Goal: Task Accomplishment & Management: Use online tool/utility

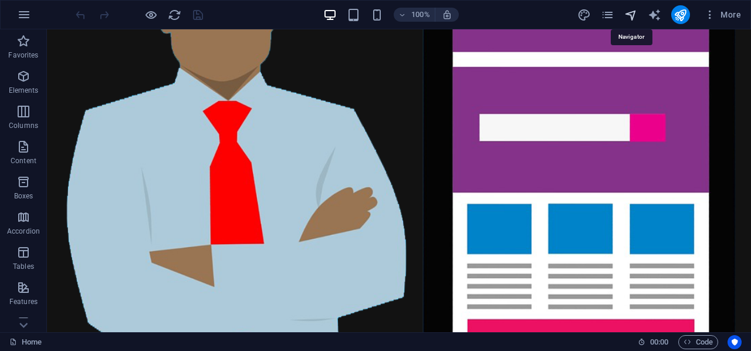
click at [635, 12] on icon "navigator" at bounding box center [630, 14] width 13 height 13
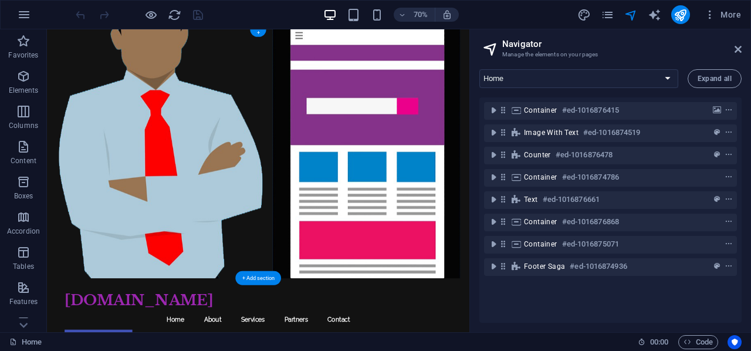
click at [500, 103] on figure at bounding box center [348, 206] width 603 height 355
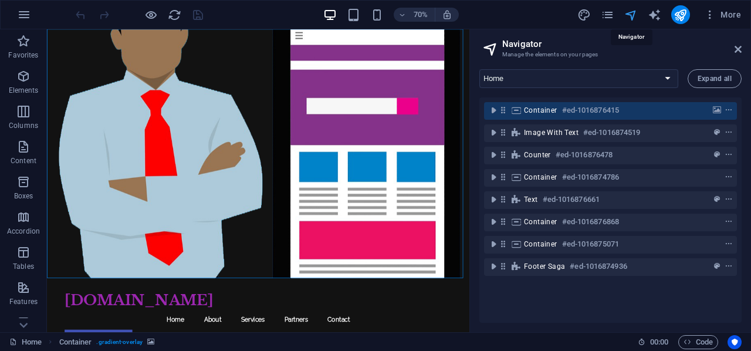
click at [626, 12] on icon "navigator" at bounding box center [630, 14] width 13 height 13
click at [738, 48] on icon at bounding box center [737, 49] width 7 height 9
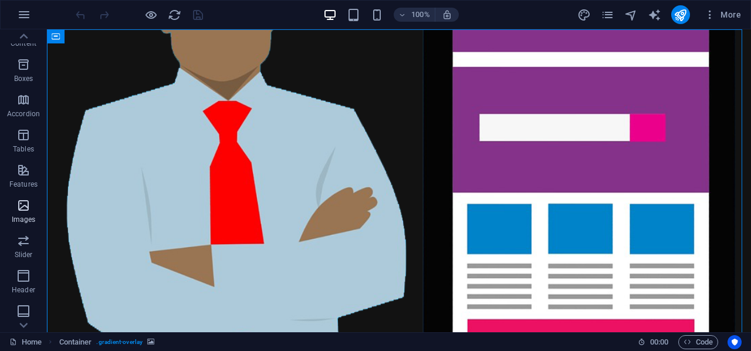
scroll to position [225, 0]
click at [31, 281] on span "Marketing" at bounding box center [23, 280] width 47 height 28
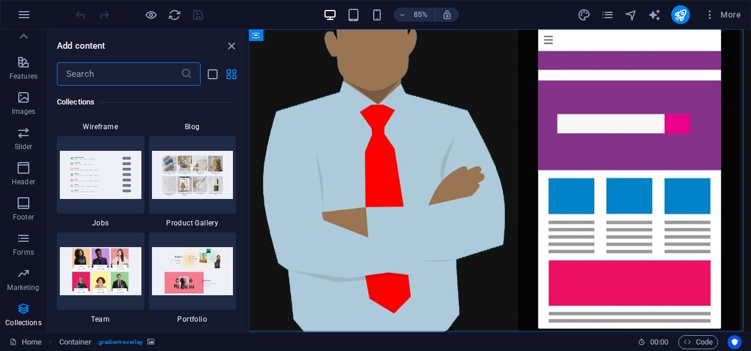
scroll to position [11136, 0]
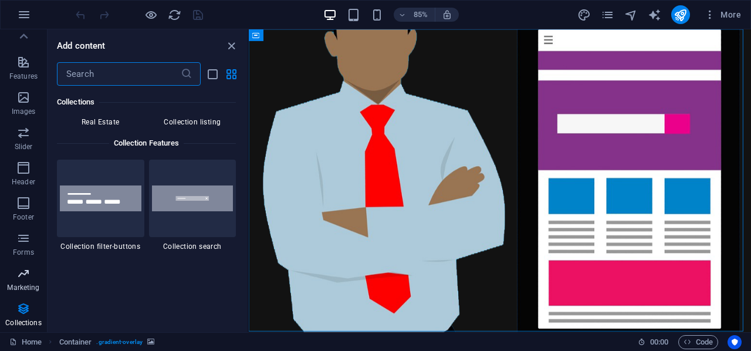
click at [25, 269] on icon "button" at bounding box center [23, 273] width 14 height 14
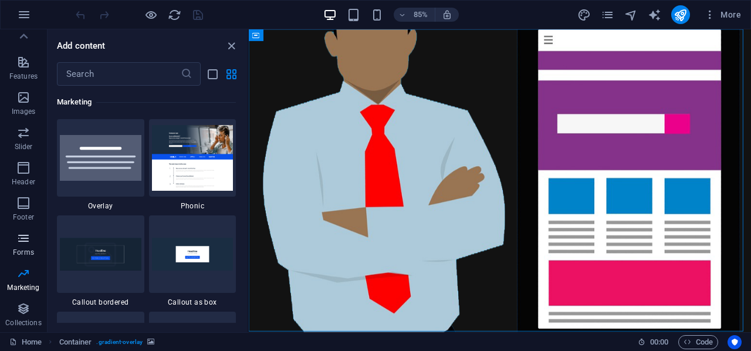
click at [25, 246] on span "Forms" at bounding box center [23, 245] width 47 height 28
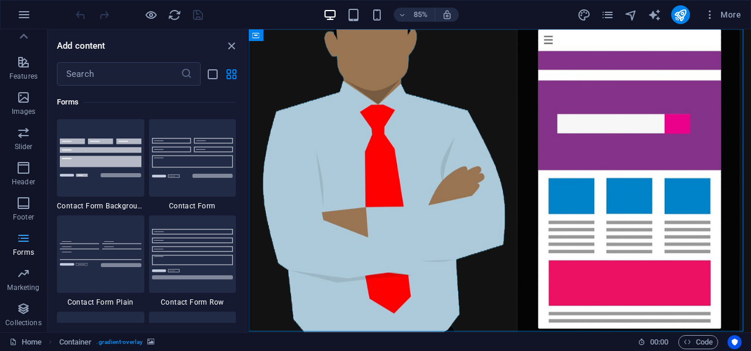
scroll to position [8562, 0]
click at [18, 205] on icon "button" at bounding box center [23, 203] width 14 height 14
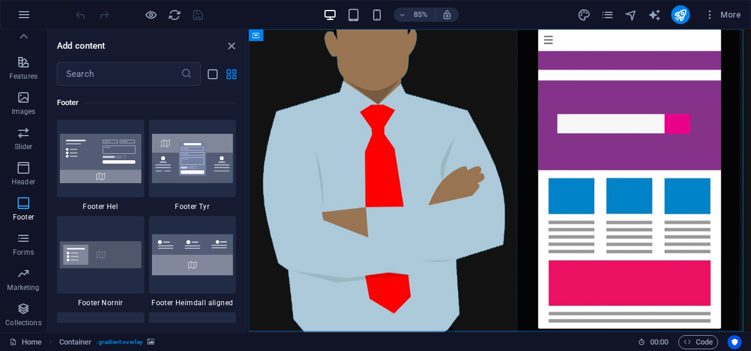
scroll to position [167, 0]
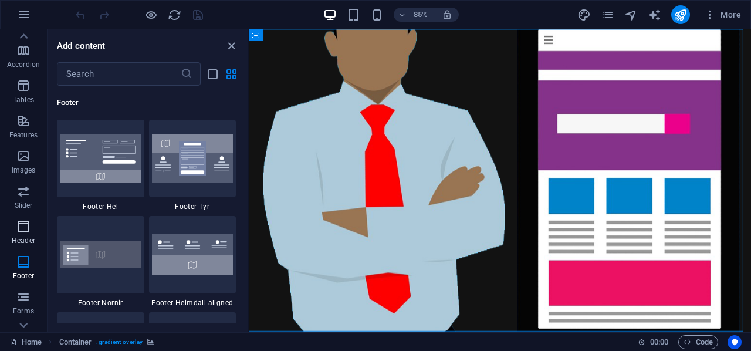
click at [21, 232] on icon "button" at bounding box center [23, 226] width 14 height 14
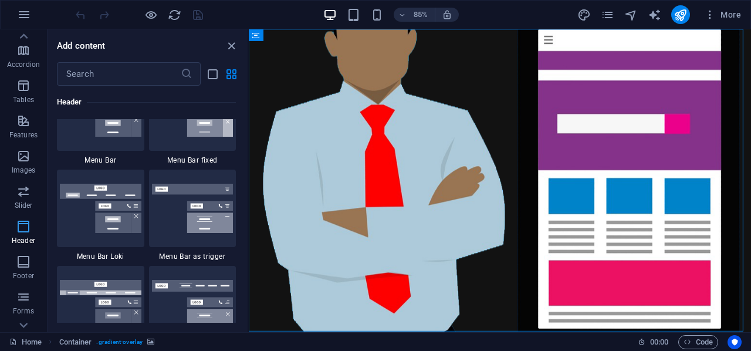
scroll to position [7062, 0]
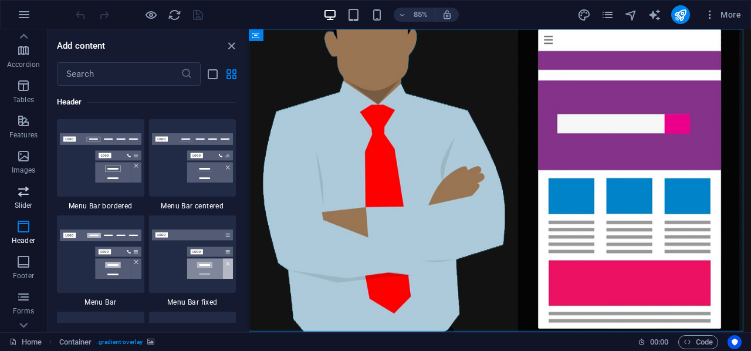
click at [23, 188] on icon "button" at bounding box center [23, 191] width 14 height 14
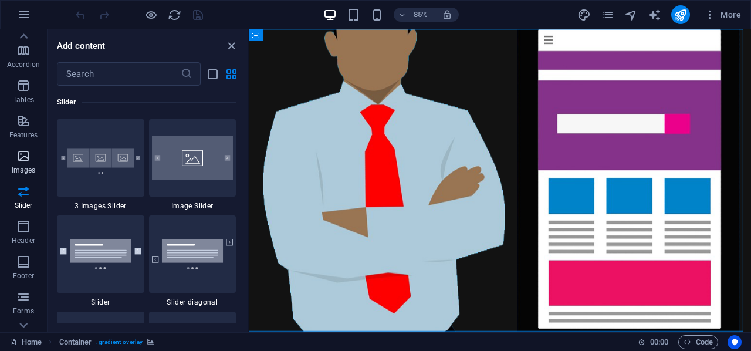
click at [19, 157] on icon "button" at bounding box center [23, 156] width 14 height 14
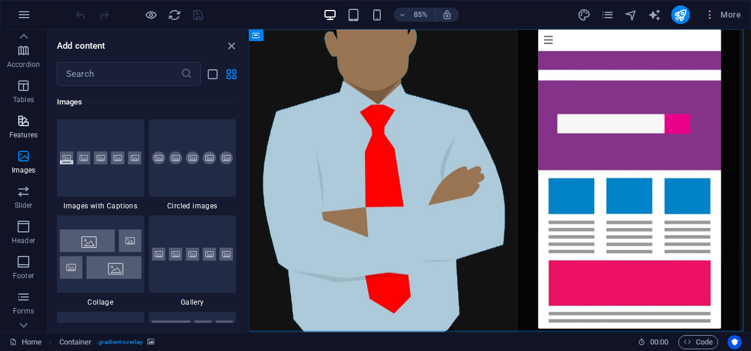
click at [26, 118] on icon "button" at bounding box center [23, 121] width 14 height 14
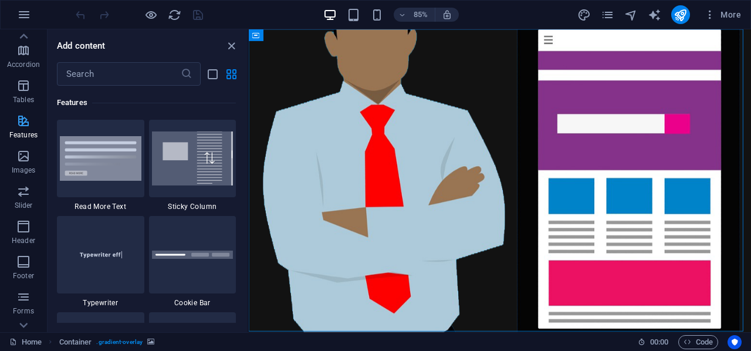
scroll to position [0, 0]
click at [19, 73] on icon "button" at bounding box center [23, 76] width 14 height 14
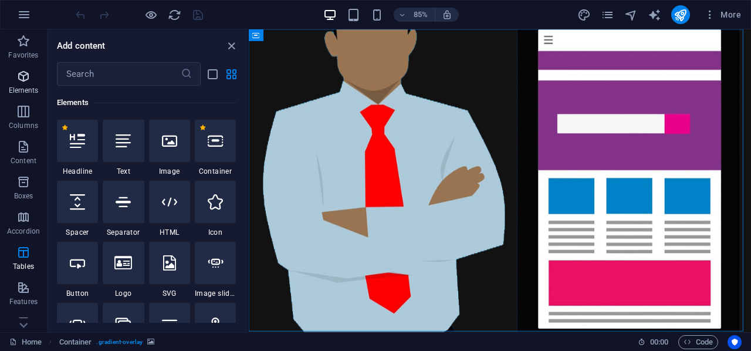
scroll to position [124, 0]
click at [230, 43] on icon "close panel" at bounding box center [231, 45] width 13 height 13
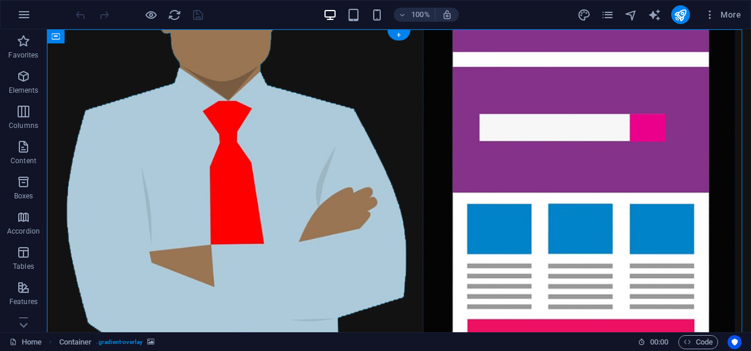
click at [663, 143] on figure at bounding box center [399, 206] width 704 height 355
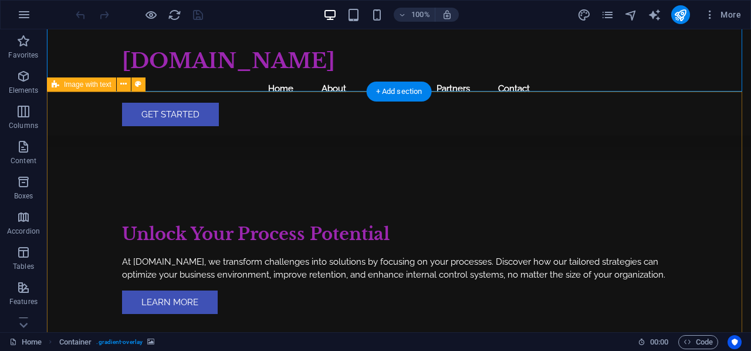
scroll to position [176, 0]
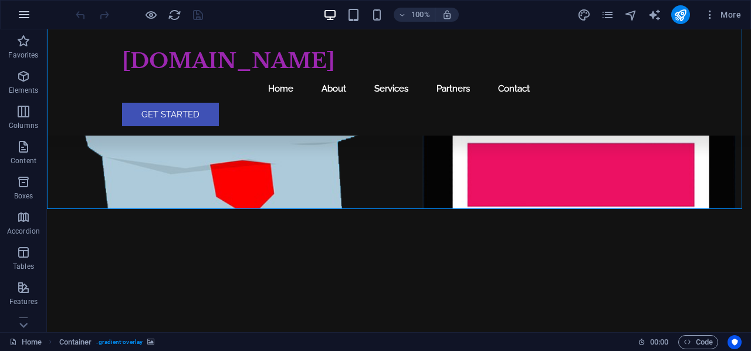
click at [29, 15] on icon "button" at bounding box center [24, 15] width 14 height 14
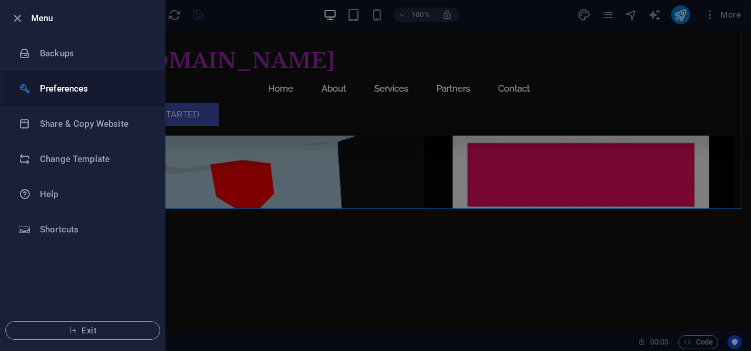
click at [65, 89] on h6 "Preferences" at bounding box center [94, 89] width 108 height 14
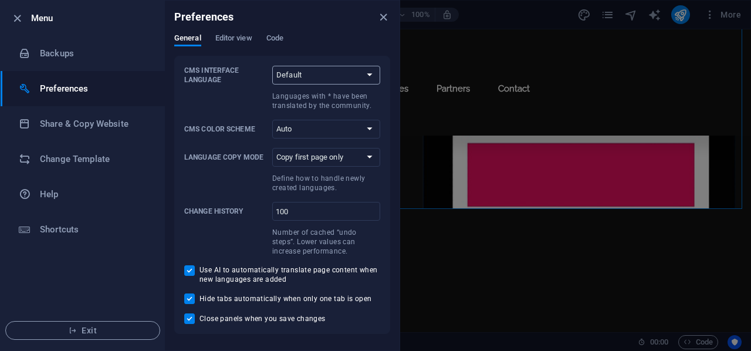
click at [338, 77] on select "Default Deutsch English Español Suomi* Français Magyar Italiano Nederlands Pols…" at bounding box center [326, 75] width 108 height 19
select select "en"
click at [272, 66] on select "Default Deutsch English Español Suomi* Français Magyar Italiano Nederlands Pols…" at bounding box center [326, 75] width 108 height 19
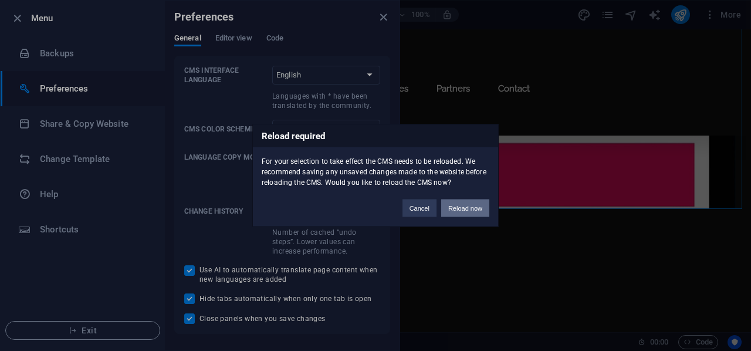
click at [471, 207] on button "Reload now" at bounding box center [465, 208] width 48 height 18
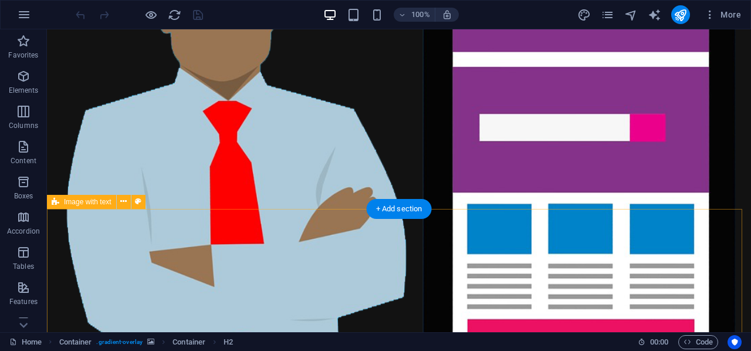
scroll to position [176, 0]
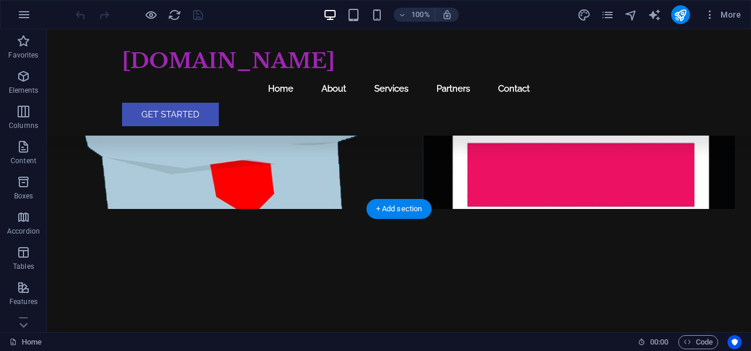
click at [533, 181] on figure at bounding box center [399, 30] width 704 height 355
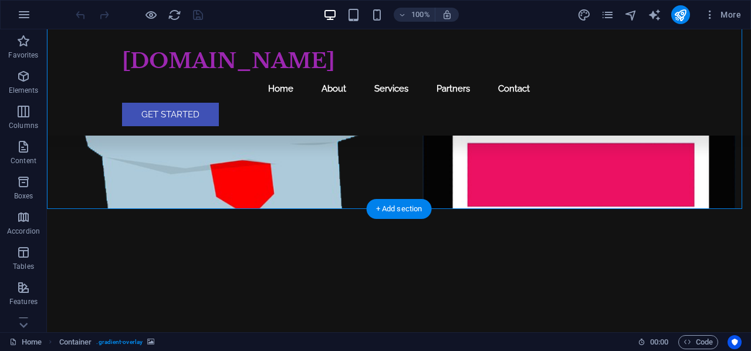
scroll to position [0, 0]
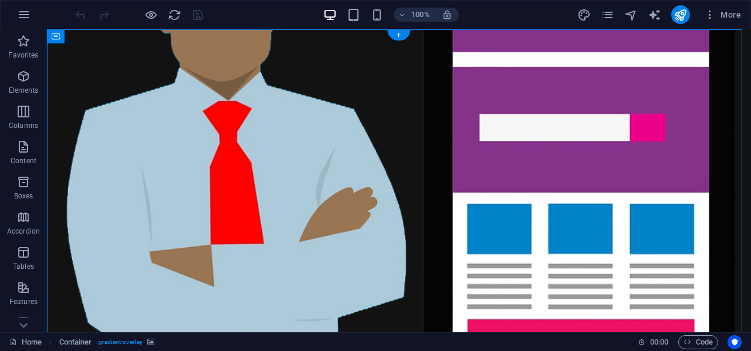
click at [550, 171] on figure at bounding box center [399, 206] width 704 height 355
click at [690, 169] on figure at bounding box center [399, 206] width 704 height 355
click at [695, 342] on span "Code" at bounding box center [697, 342] width 29 height 14
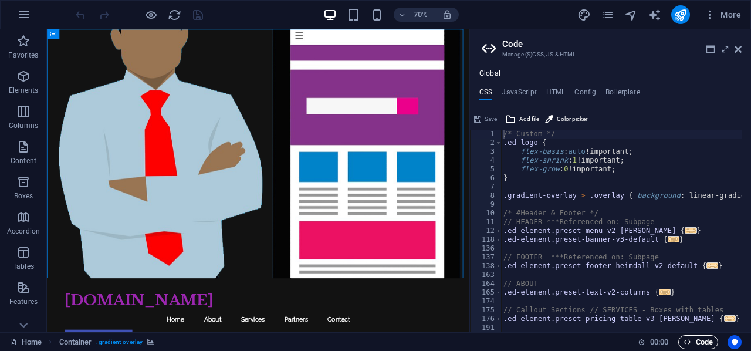
click at [695, 342] on span "Code" at bounding box center [697, 342] width 29 height 14
click at [694, 340] on span "Code" at bounding box center [697, 342] width 29 height 14
click at [731, 340] on icon "Usercentrics" at bounding box center [734, 342] width 8 height 8
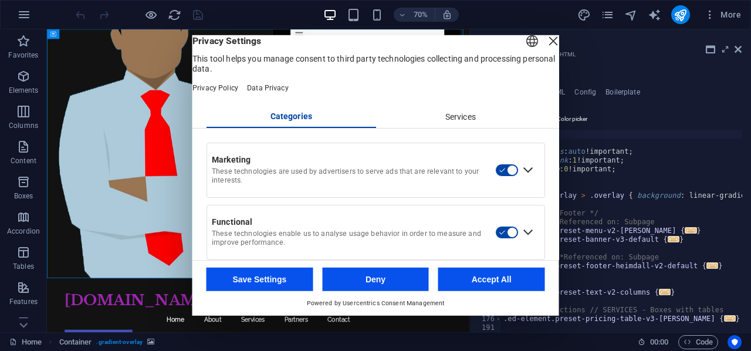
click at [454, 127] on div "Services" at bounding box center [459, 117] width 169 height 20
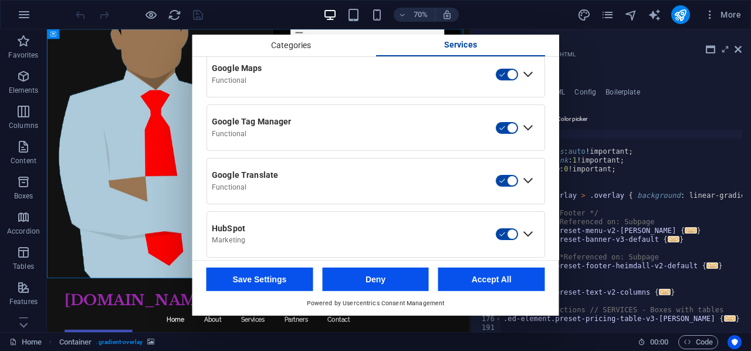
scroll to position [631, 0]
click at [509, 238] on div "ID to request consent data" at bounding box center [362, 228] width 311 height 20
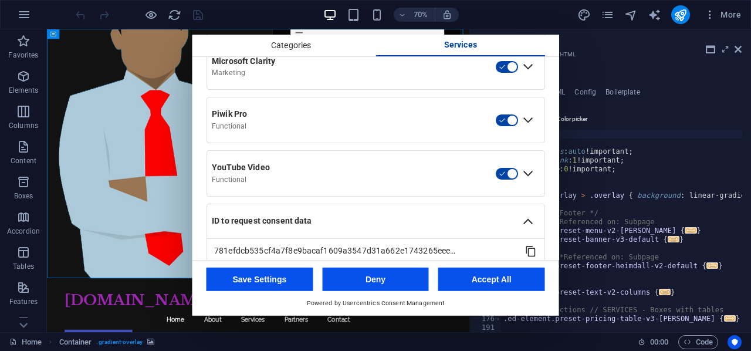
scroll to position [657, 0]
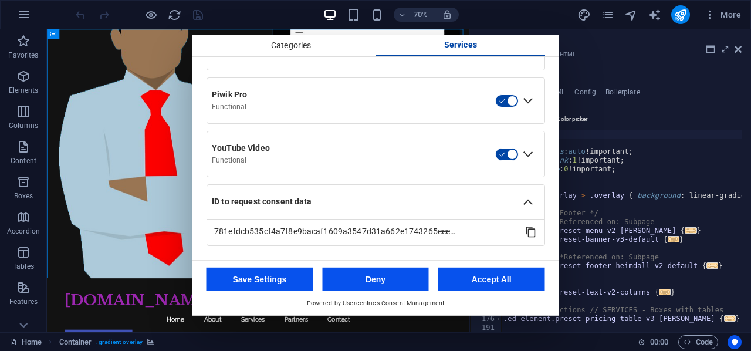
click at [498, 282] on button "Accept All" at bounding box center [491, 278] width 107 height 23
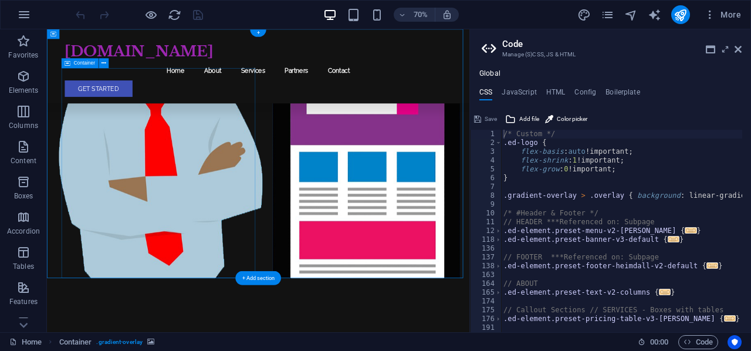
scroll to position [293, 0]
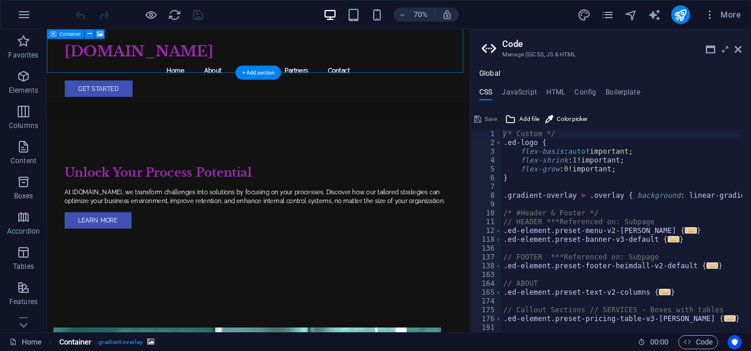
click at [122, 344] on span ". gradient-overlay" at bounding box center [119, 342] width 46 height 14
click at [74, 344] on span "Container" at bounding box center [75, 342] width 33 height 14
click at [154, 345] on link "Container . gradient-overlay" at bounding box center [107, 342] width 96 height 14
click at [148, 343] on icon "breadcrumb" at bounding box center [150, 341] width 7 height 6
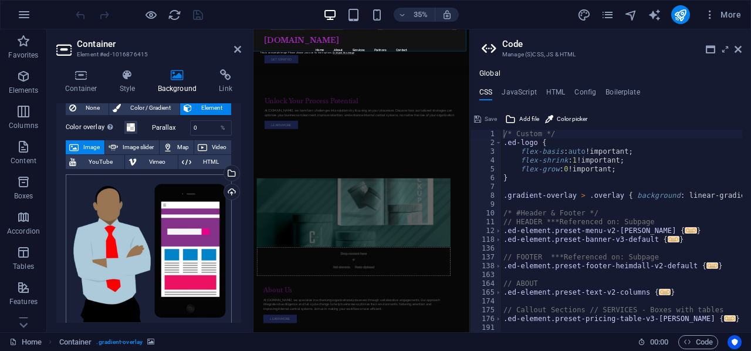
scroll to position [0, 0]
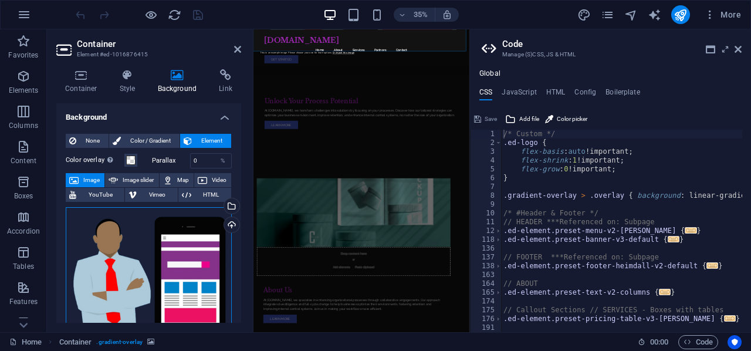
click at [199, 269] on div "Drag files here, click to choose files or select files from Files or our free s…" at bounding box center [149, 282] width 166 height 151
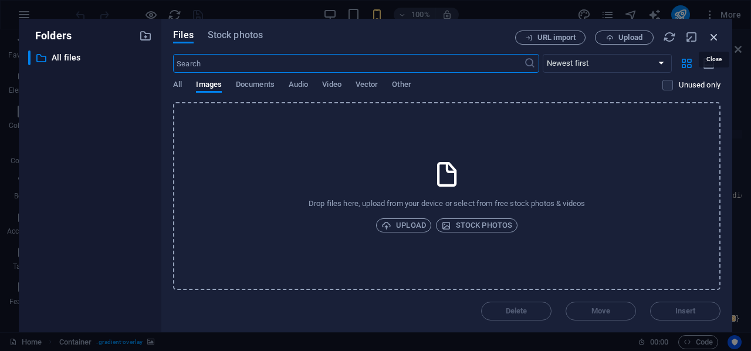
click at [712, 38] on icon "button" at bounding box center [713, 36] width 13 height 13
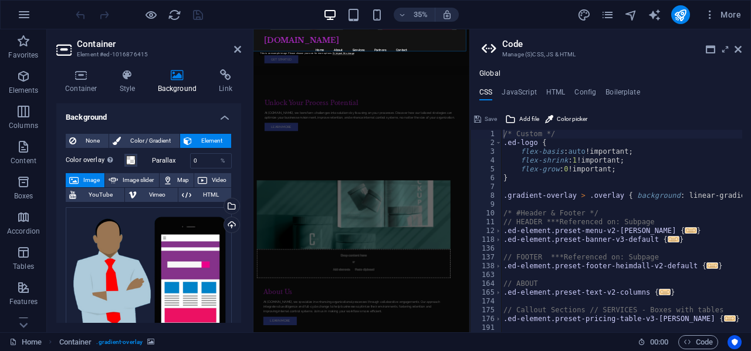
click at [744, 50] on aside "Code Manage (S)CSS, JS & HTML Global CSS JavaScript HTML Config Boilerplate /* …" at bounding box center [610, 180] width 282 height 303
drag, startPoint x: 738, startPoint y: 46, endPoint x: 570, endPoint y: 19, distance: 169.9
click at [738, 46] on icon at bounding box center [737, 49] width 7 height 9
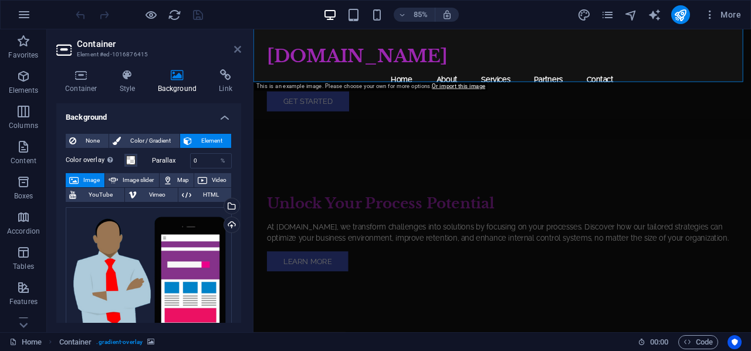
click at [235, 47] on icon at bounding box center [237, 49] width 7 height 9
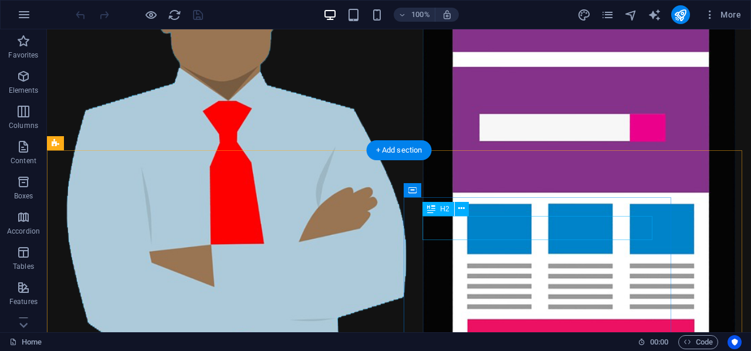
scroll to position [235, 0]
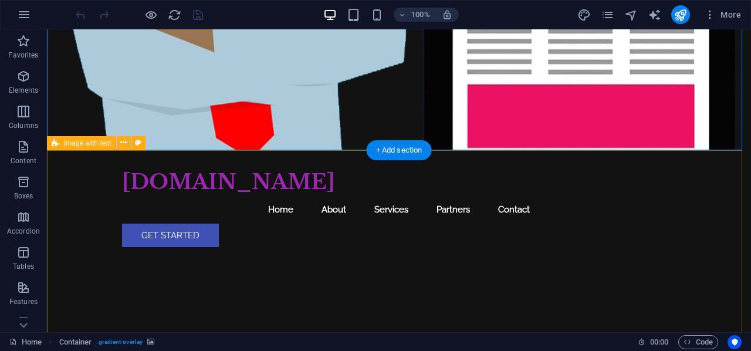
scroll to position [0, 0]
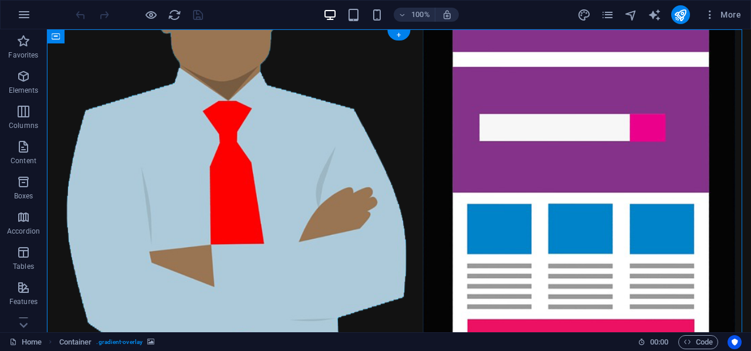
click at [535, 161] on figure at bounding box center [399, 206] width 704 height 355
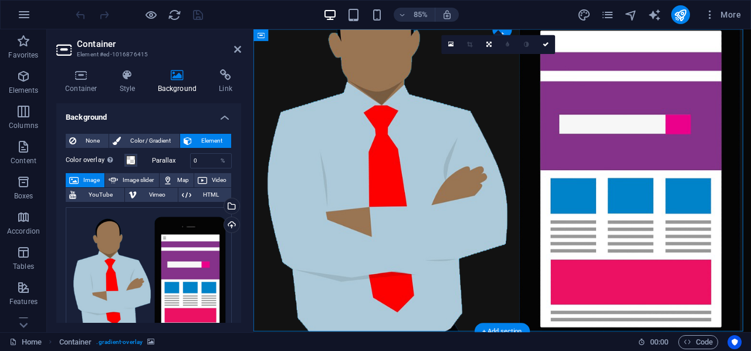
click at [585, 185] on figure at bounding box center [545, 206] width 585 height 355
click at [689, 181] on figure at bounding box center [545, 206] width 585 height 355
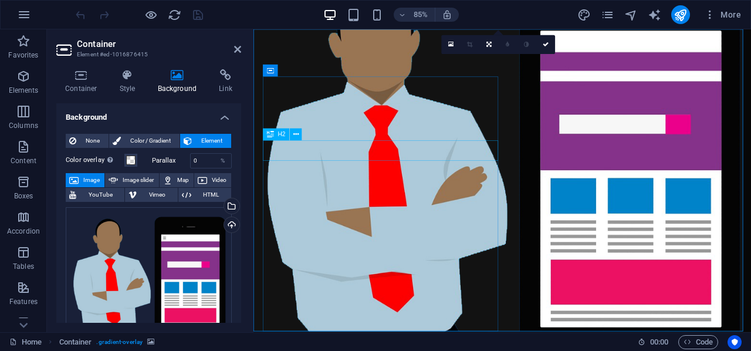
click at [705, 116] on figure at bounding box center [545, 206] width 585 height 355
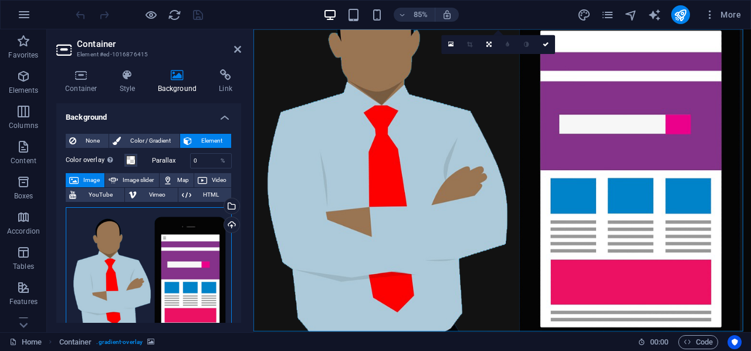
click at [195, 246] on div "Drag files here, click to choose files or select files from Files or our free s…" at bounding box center [149, 282] width 166 height 151
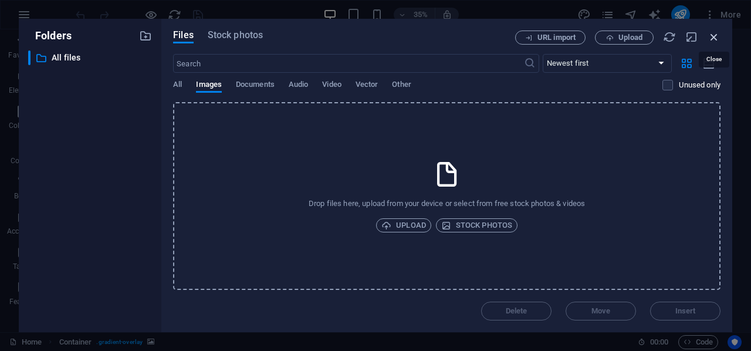
click at [713, 36] on icon "button" at bounding box center [713, 36] width 13 height 13
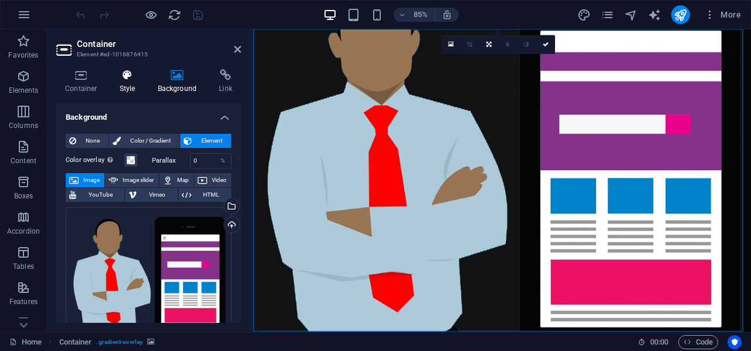
click at [124, 80] on icon at bounding box center [127, 75] width 33 height 12
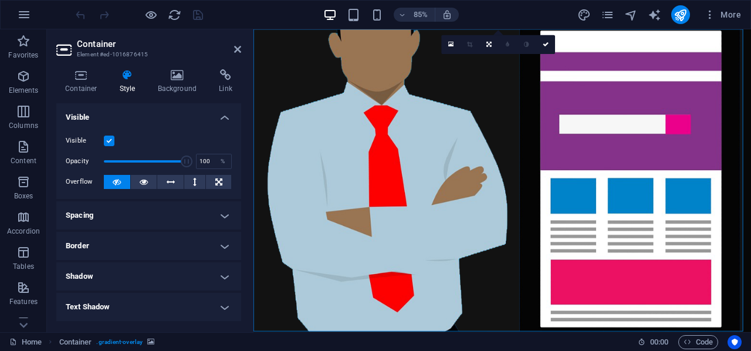
click at [175, 300] on h4 "Text Shadow" at bounding box center [148, 307] width 185 height 28
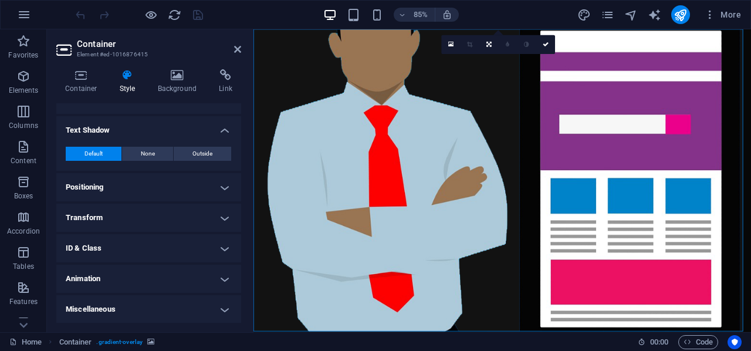
click at [176, 283] on h4 "Animation" at bounding box center [148, 278] width 185 height 28
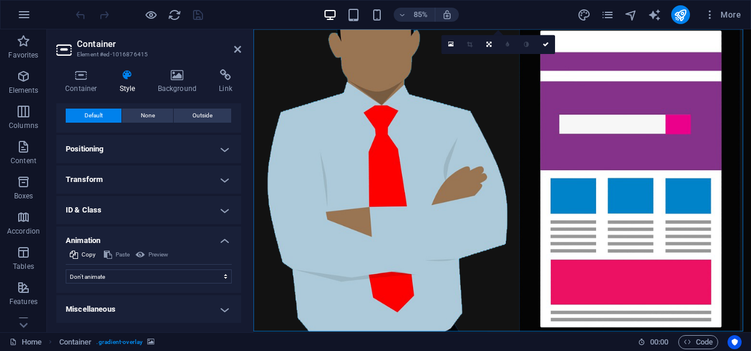
scroll to position [0, 0]
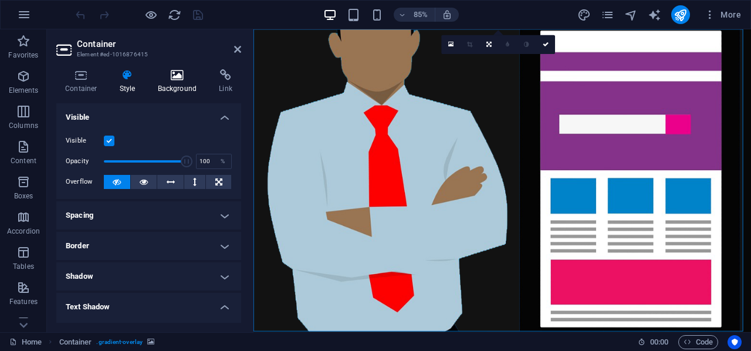
click at [188, 70] on icon at bounding box center [177, 75] width 57 height 12
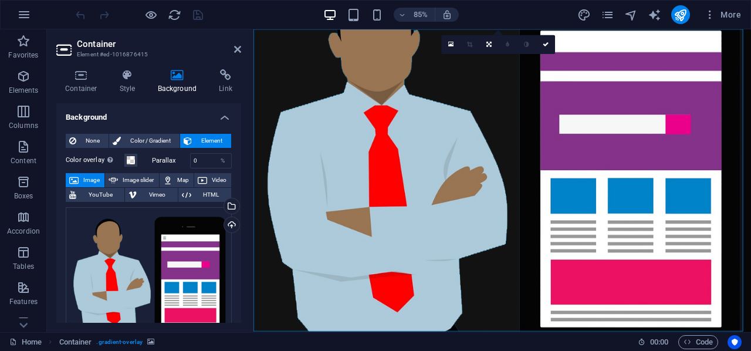
click at [79, 181] on button "Image" at bounding box center [85, 180] width 39 height 14
click at [115, 269] on div "Drag files here, click to choose files or select files from Files or our free s…" at bounding box center [149, 282] width 166 height 151
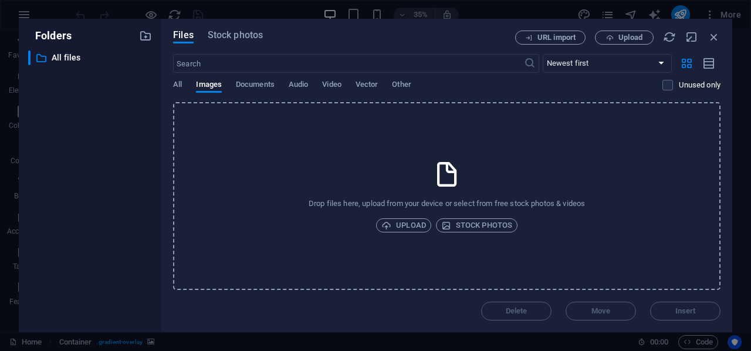
click at [182, 84] on div "All Images Documents Audio Video Vector Other" at bounding box center [417, 91] width 489 height 22
click at [175, 84] on span "All" at bounding box center [177, 85] width 9 height 16
drag, startPoint x: 710, startPoint y: 36, endPoint x: 537, endPoint y: 8, distance: 175.3
click at [710, 36] on icon "button" at bounding box center [713, 36] width 13 height 13
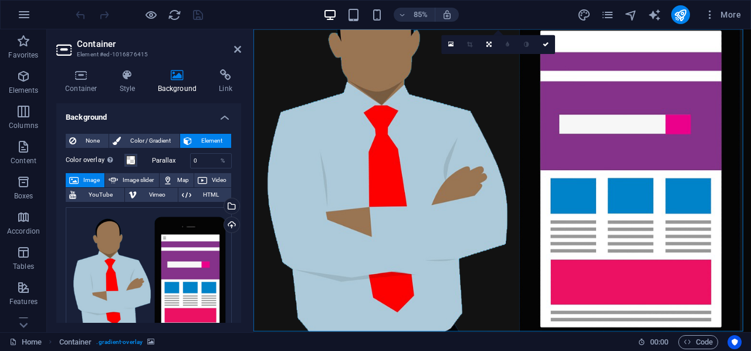
click at [717, 94] on figure at bounding box center [545, 206] width 585 height 355
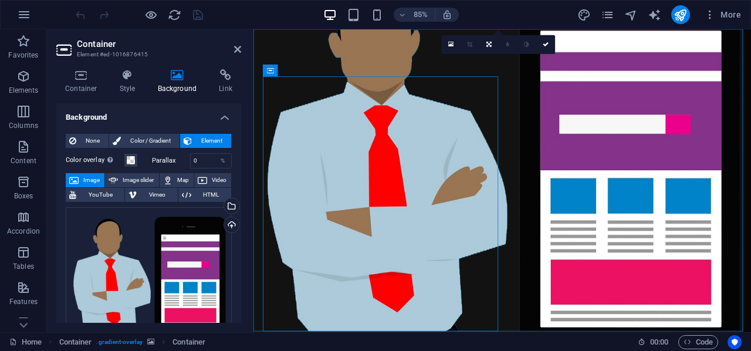
click at [727, 126] on figure at bounding box center [545, 206] width 585 height 355
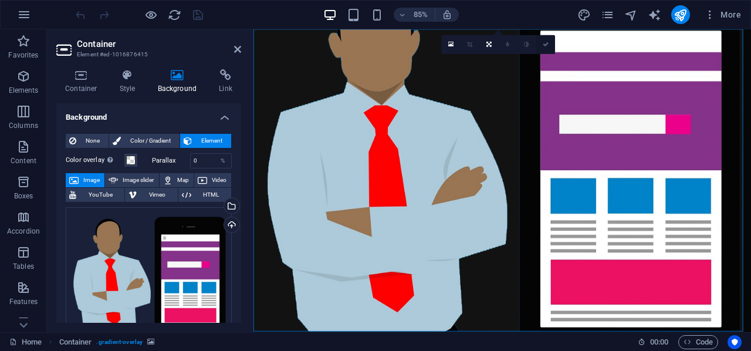
click at [547, 45] on icon at bounding box center [545, 45] width 6 height 6
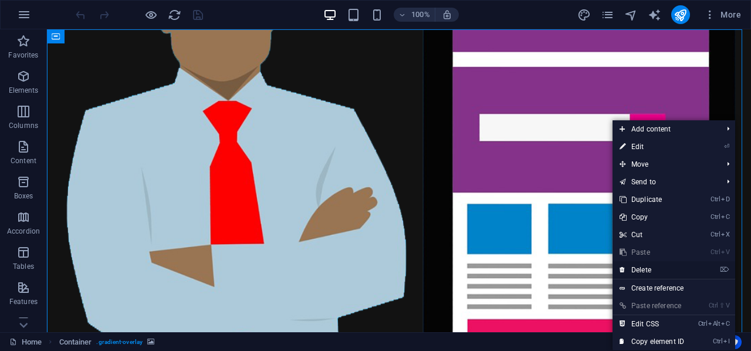
click at [654, 267] on link "⌦ Delete" at bounding box center [651, 270] width 79 height 18
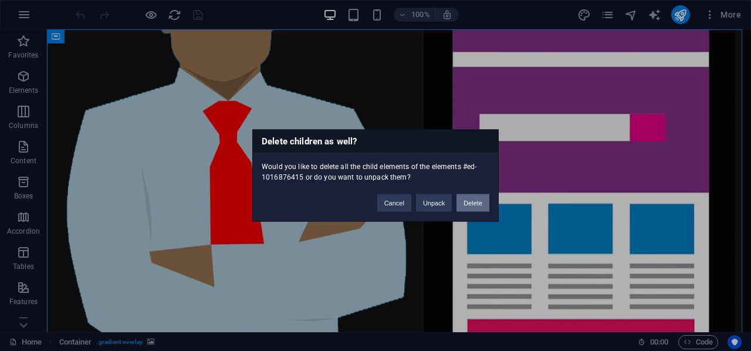
click at [476, 200] on button "Delete" at bounding box center [472, 203] width 33 height 18
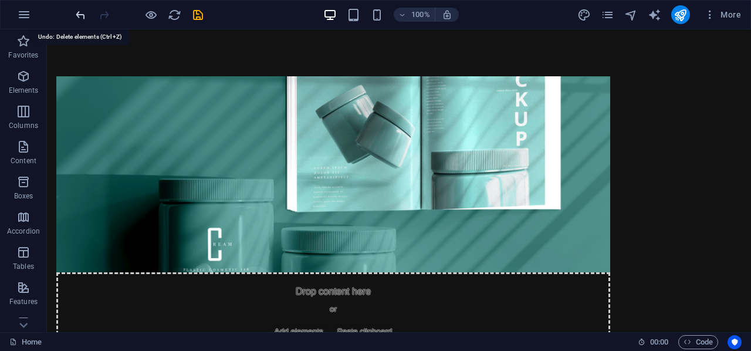
click at [80, 17] on icon "undo" at bounding box center [80, 14] width 13 height 13
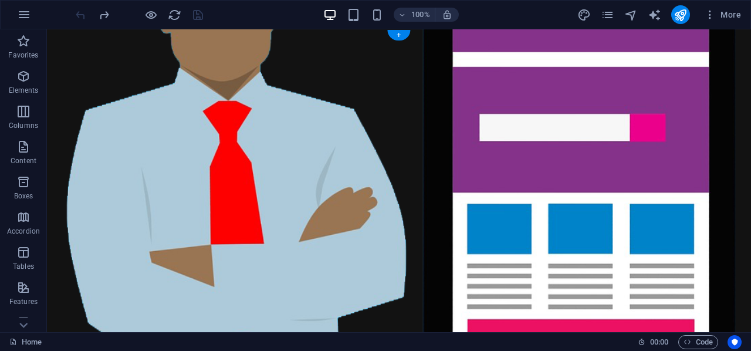
click at [446, 176] on figure at bounding box center [399, 206] width 704 height 355
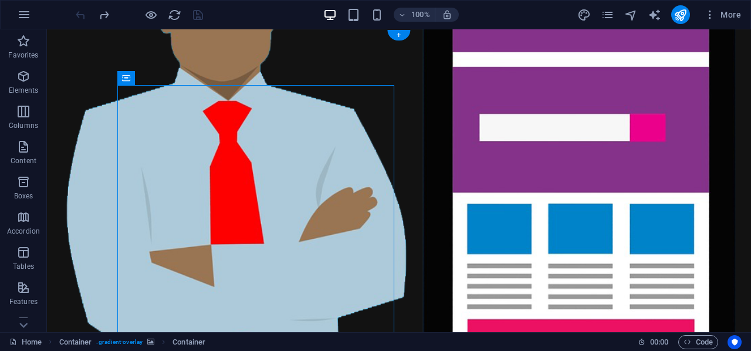
click at [425, 118] on figure at bounding box center [399, 206] width 704 height 355
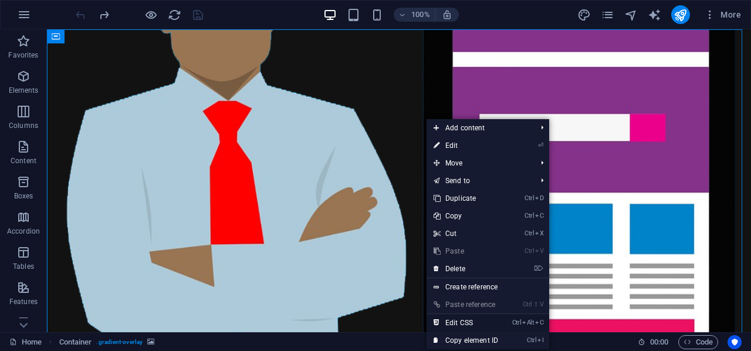
click at [490, 324] on link "Ctrl Alt C Edit CSS" at bounding box center [465, 323] width 79 height 18
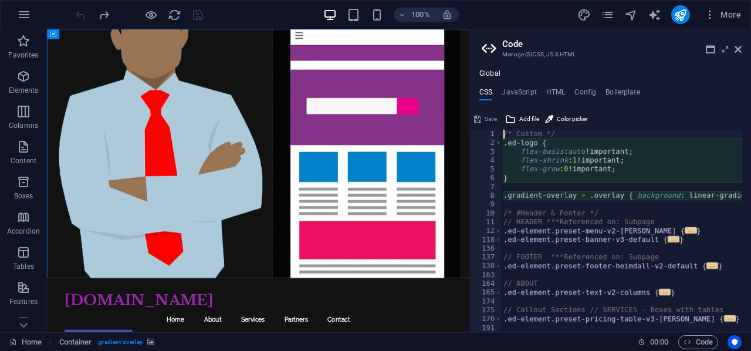
type textarea "@include menu-v2("
click at [534, 89] on h4 "JavaScript" at bounding box center [518, 94] width 35 height 13
type textarea "/* JS for preset "Menu V2" */"
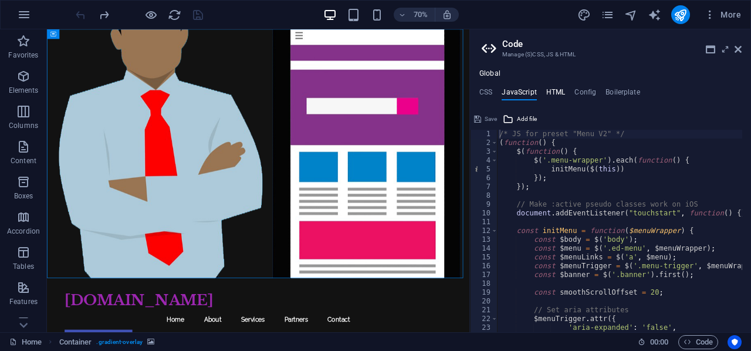
click at [558, 90] on h4 "HTML" at bounding box center [555, 94] width 19 height 13
type textarea "<a href="#main-content" class="wv-link-content button">Skip to main content</a>"
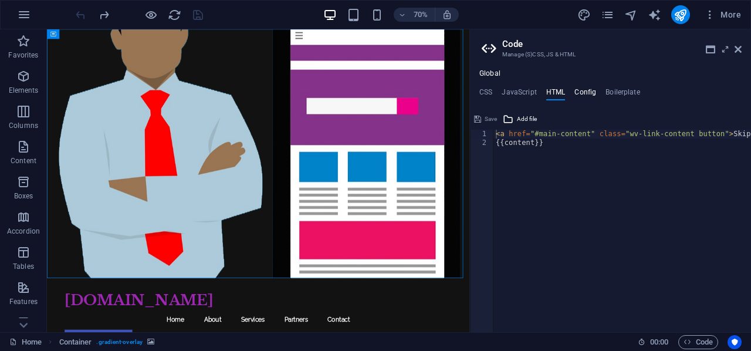
click at [586, 91] on h4 "Config" at bounding box center [585, 94] width 22 height 13
type textarea "$color-background: #121212;"
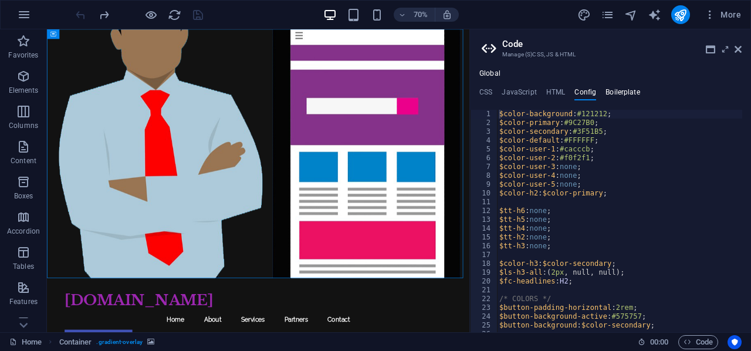
click at [626, 91] on h4 "Boilerplate" at bounding box center [622, 94] width 35 height 13
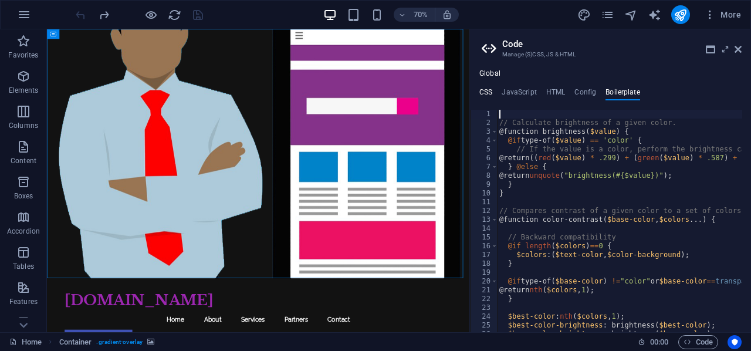
click at [490, 93] on h4 "CSS" at bounding box center [485, 94] width 13 height 13
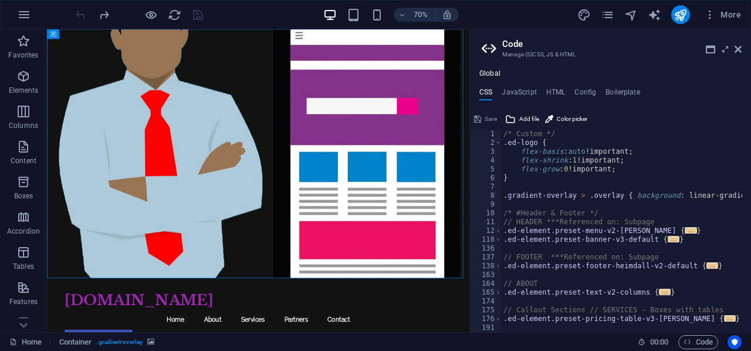
click at [733, 49] on h2 "Code" at bounding box center [621, 44] width 239 height 11
click at [738, 48] on icon at bounding box center [737, 49] width 7 height 9
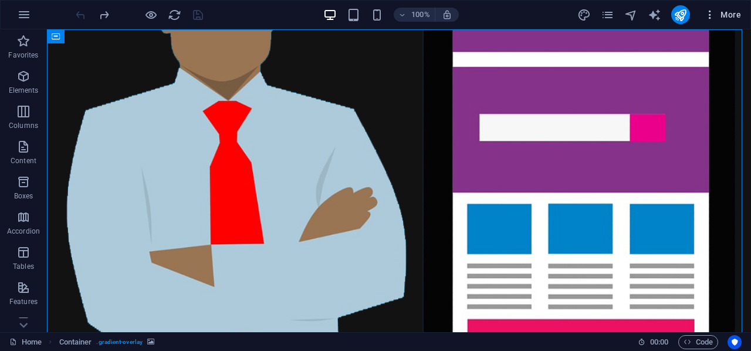
click at [710, 13] on icon "button" at bounding box center [710, 15] width 12 height 12
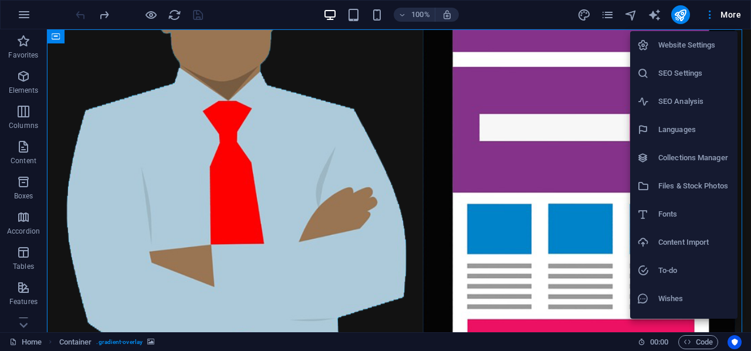
click at [675, 46] on h6 "Website Settings" at bounding box center [694, 45] width 72 height 14
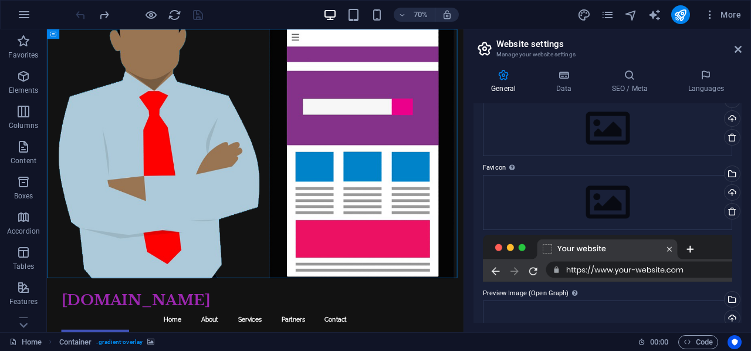
scroll to position [176, 0]
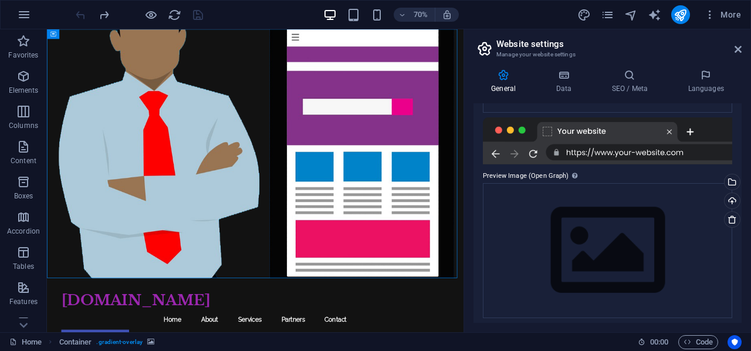
click at [548, 130] on div at bounding box center [607, 140] width 249 height 47
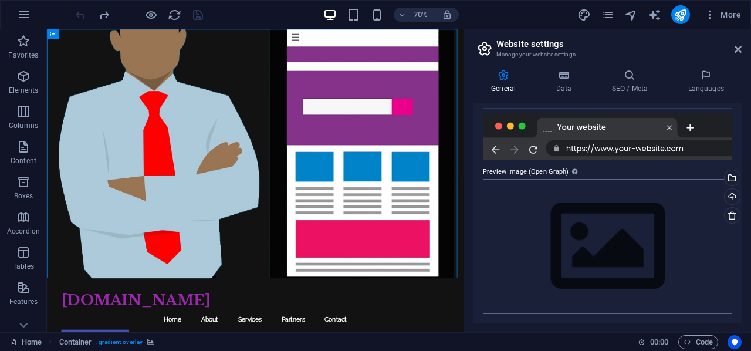
scroll to position [0, 0]
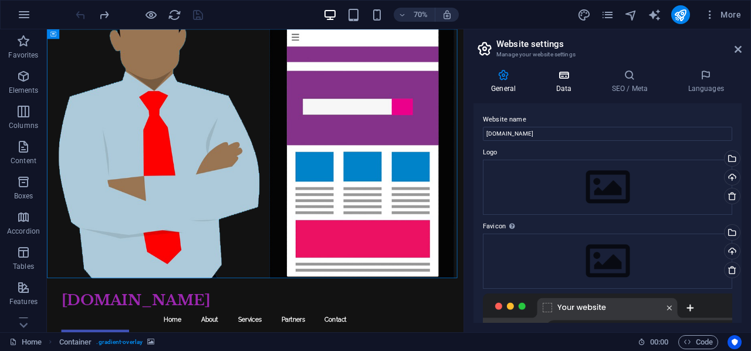
click at [561, 76] on icon at bounding box center [563, 75] width 51 height 12
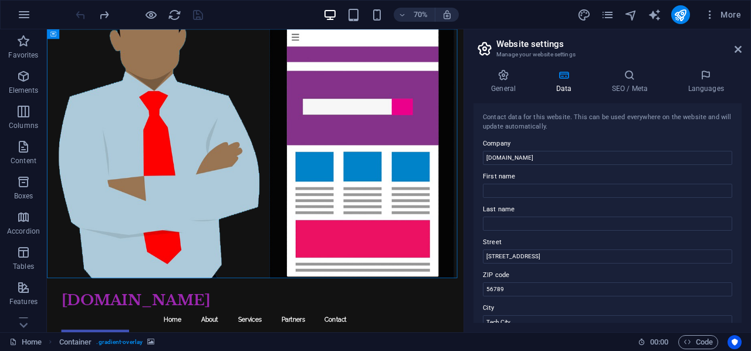
click at [748, 46] on aside "Website settings Manage your website settings General Data SEO / Meta Languages…" at bounding box center [606, 180] width 287 height 303
click at [733, 48] on h2 "Website settings" at bounding box center [618, 44] width 245 height 11
click at [738, 48] on icon at bounding box center [737, 49] width 7 height 9
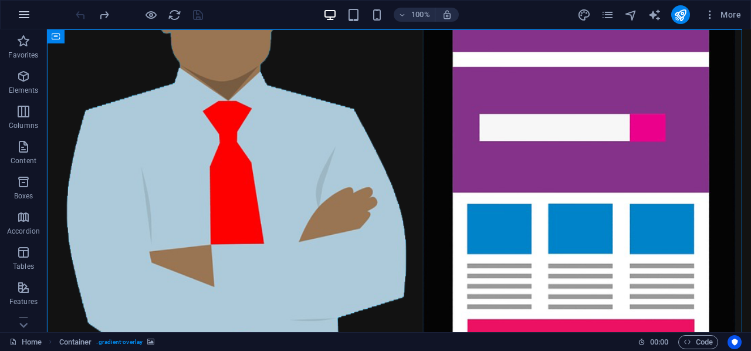
click at [29, 15] on icon "button" at bounding box center [24, 15] width 14 height 14
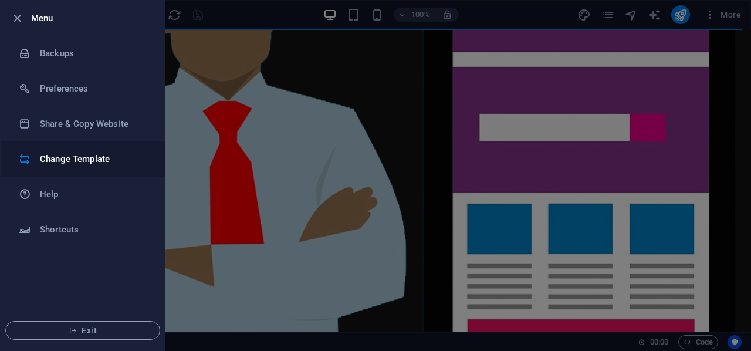
click at [97, 157] on h6 "Change Template" at bounding box center [94, 159] width 108 height 14
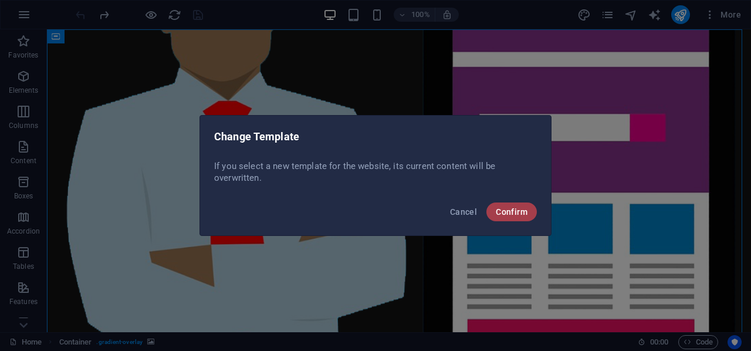
click at [517, 211] on span "Confirm" at bounding box center [512, 211] width 32 height 9
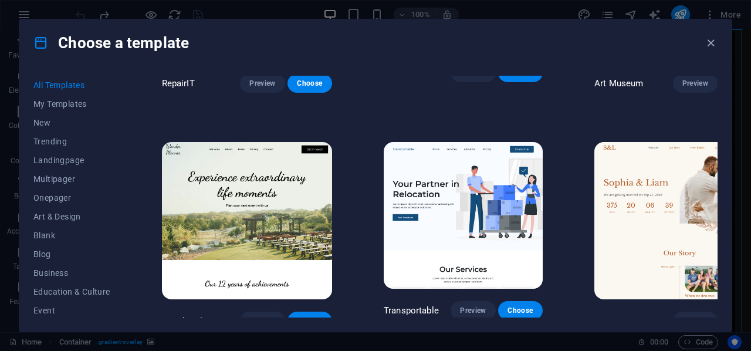
scroll to position [235, 0]
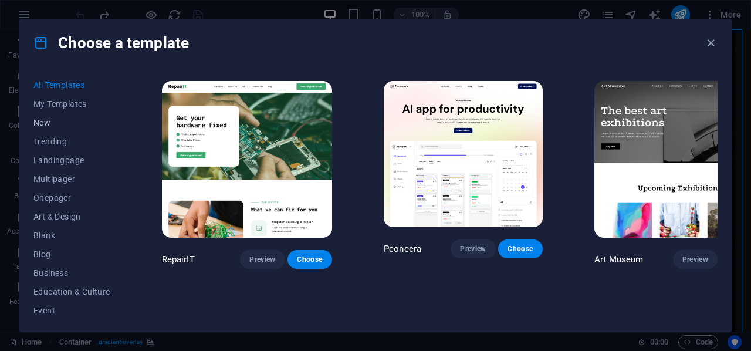
click at [55, 120] on span "New" at bounding box center [71, 122] width 77 height 9
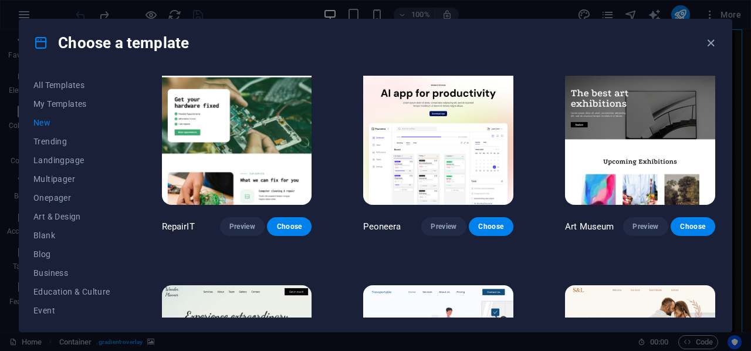
scroll to position [233, 0]
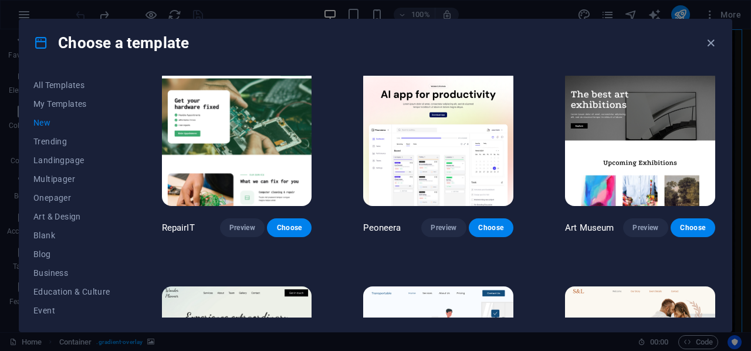
click at [42, 121] on span "New" at bounding box center [71, 122] width 77 height 9
click at [55, 84] on span "All Templates" at bounding box center [71, 84] width 77 height 9
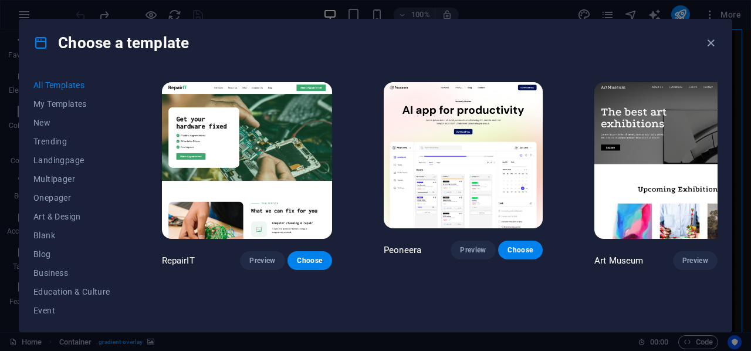
scroll to position [235, 0]
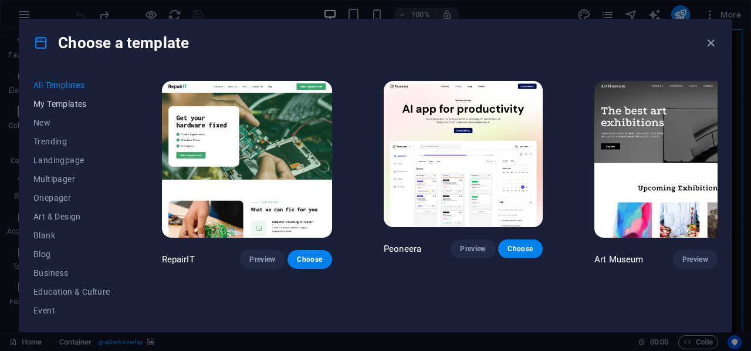
click at [69, 100] on span "My Templates" at bounding box center [71, 103] width 77 height 9
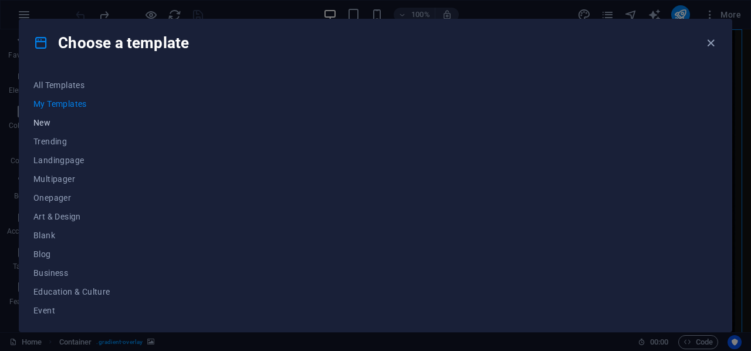
click at [52, 118] on span "New" at bounding box center [71, 122] width 77 height 9
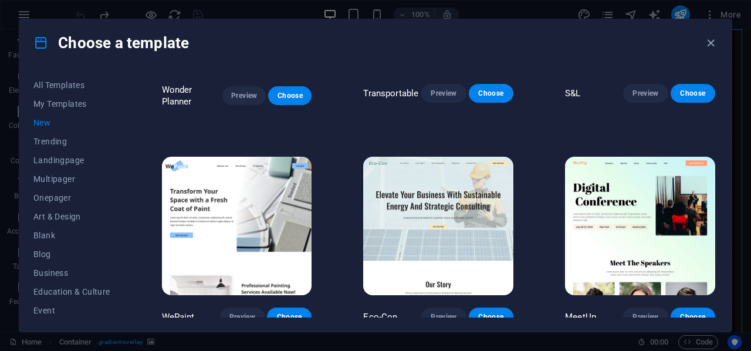
scroll to position [806, 0]
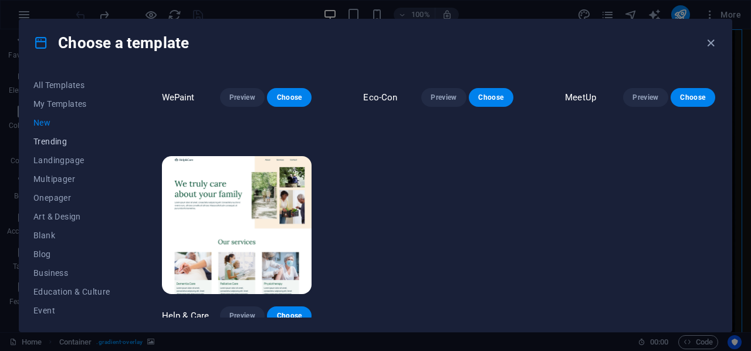
click at [53, 141] on span "Trending" at bounding box center [71, 141] width 77 height 9
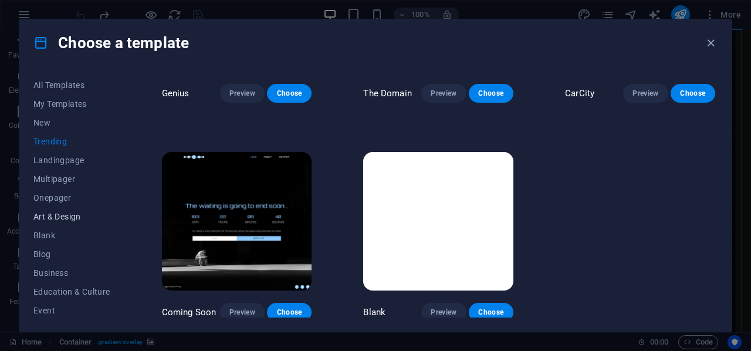
scroll to position [59, 0]
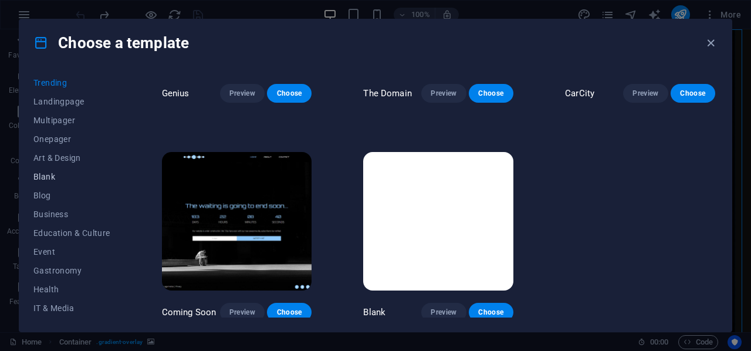
click at [53, 176] on span "Blank" at bounding box center [71, 176] width 77 height 9
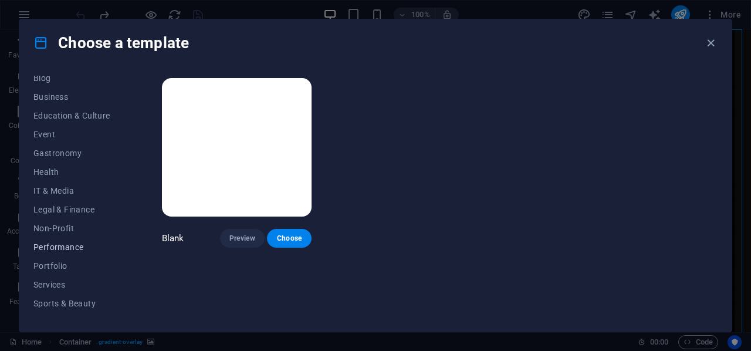
scroll to position [227, 0]
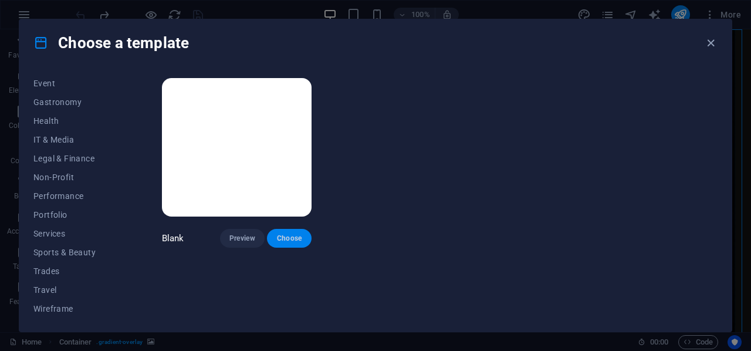
click at [297, 242] on button "Choose" at bounding box center [289, 238] width 45 height 19
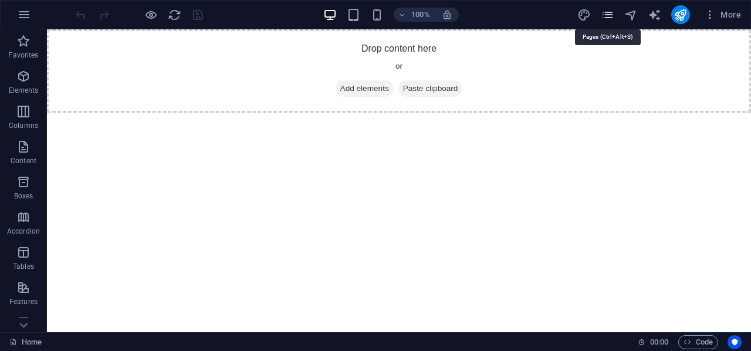
click at [606, 12] on icon "pages" at bounding box center [607, 14] width 13 height 13
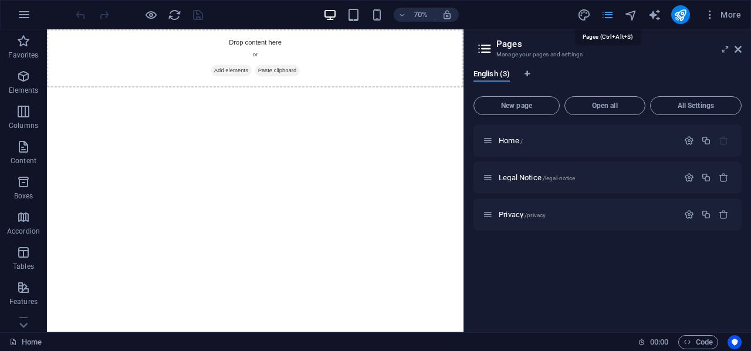
click at [606, 12] on icon "pages" at bounding box center [607, 14] width 13 height 13
click at [737, 48] on icon at bounding box center [737, 49] width 7 height 9
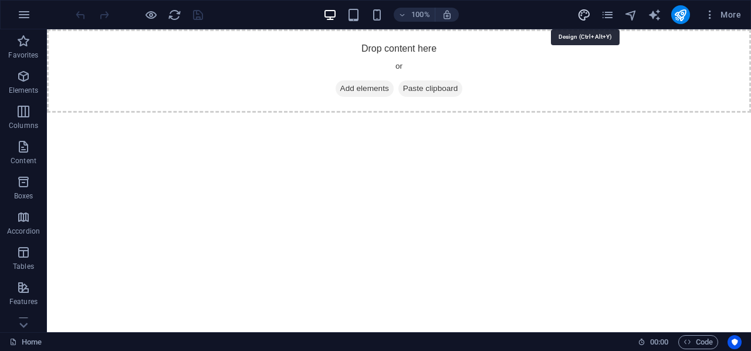
click at [582, 16] on icon "design" at bounding box center [583, 14] width 13 height 13
select select "px"
select select "400"
select select "px"
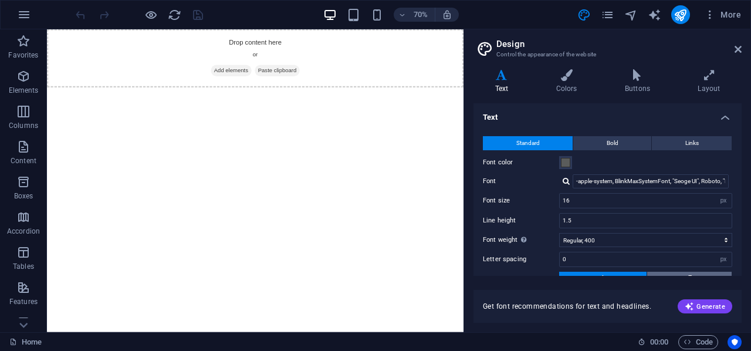
scroll to position [92, 0]
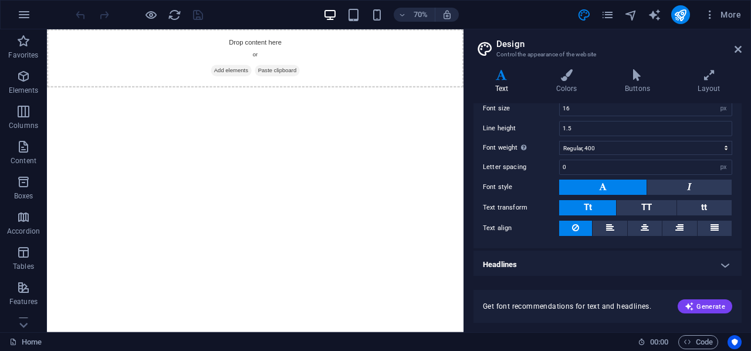
click at [720, 261] on h4 "Headlines" at bounding box center [607, 264] width 268 height 28
click at [740, 48] on icon at bounding box center [737, 49] width 7 height 9
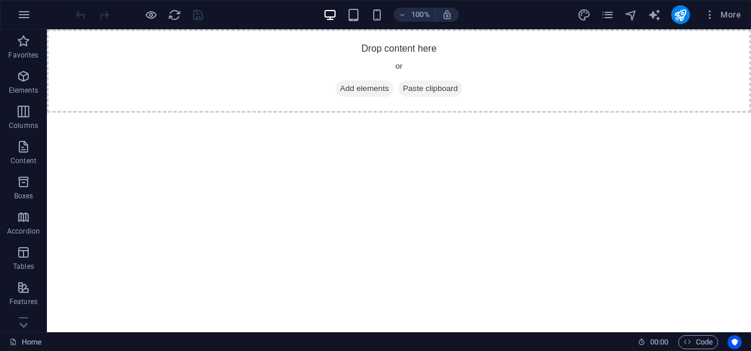
scroll to position [225, 0]
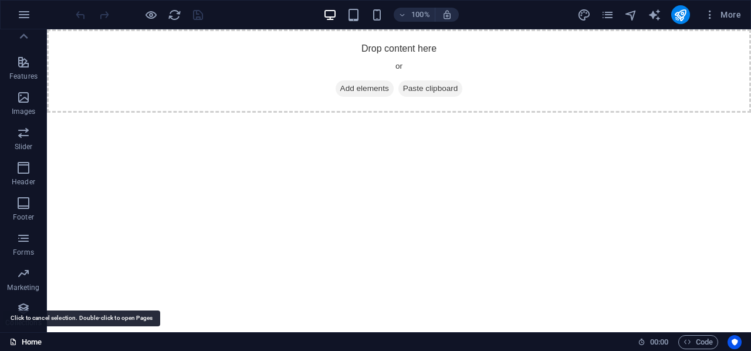
click at [23, 343] on link "Home" at bounding box center [25, 342] width 32 height 14
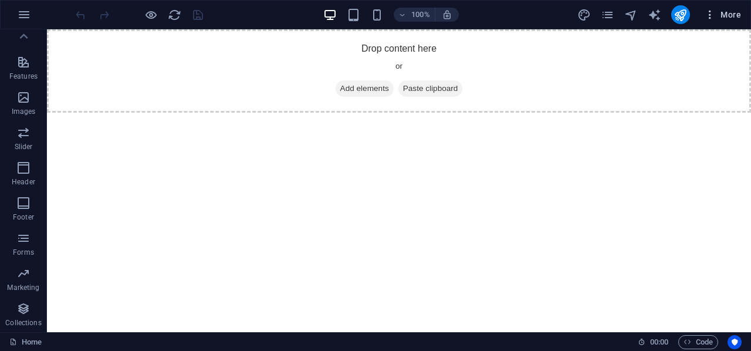
click at [712, 17] on icon "button" at bounding box center [710, 15] width 12 height 12
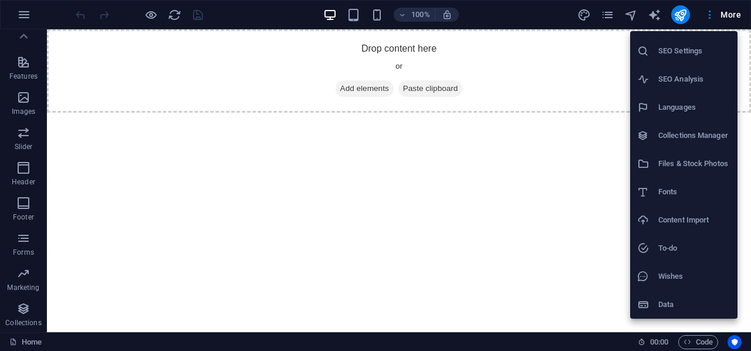
scroll to position [0, 0]
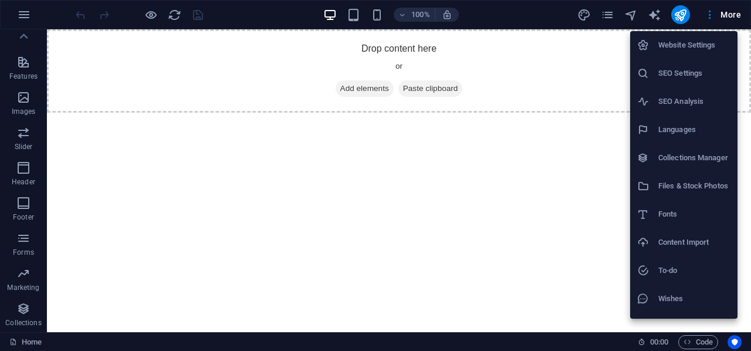
click at [677, 50] on h6 "Website Settings" at bounding box center [694, 45] width 72 height 14
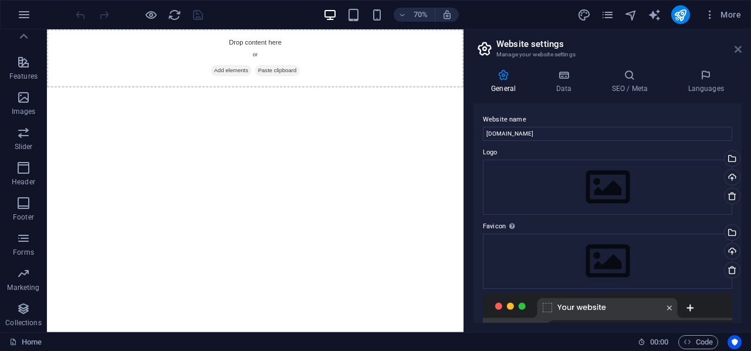
click at [738, 46] on icon at bounding box center [737, 49] width 7 height 9
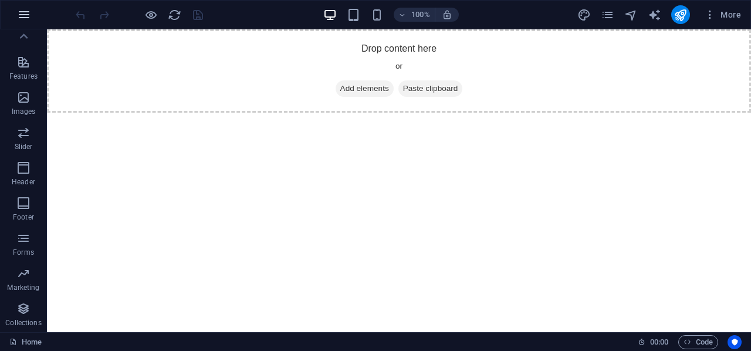
click at [15, 8] on button "button" at bounding box center [24, 15] width 28 height 28
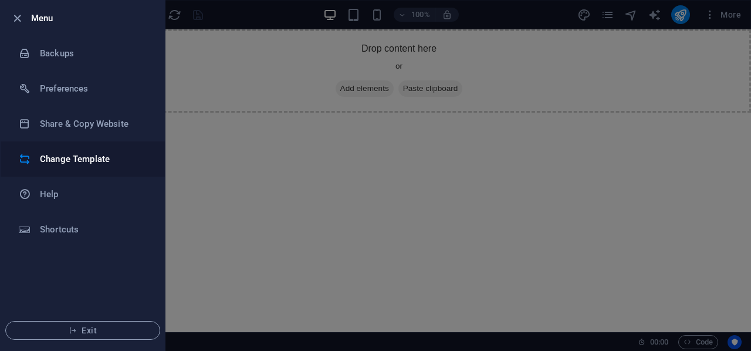
click at [86, 157] on h6 "Change Template" at bounding box center [94, 159] width 108 height 14
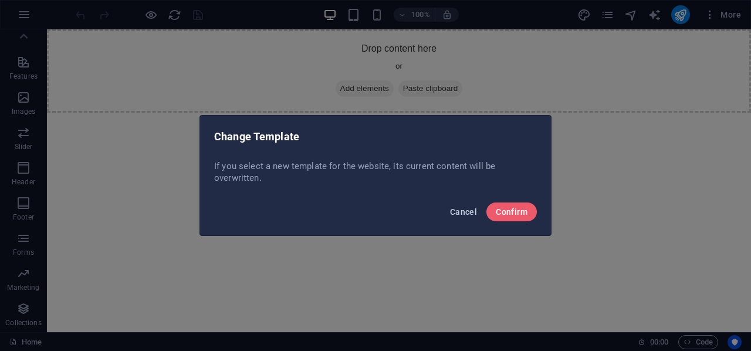
drag, startPoint x: 454, startPoint y: 213, endPoint x: 413, endPoint y: 184, distance: 49.6
click at [454, 213] on span "Cancel" at bounding box center [463, 211] width 27 height 9
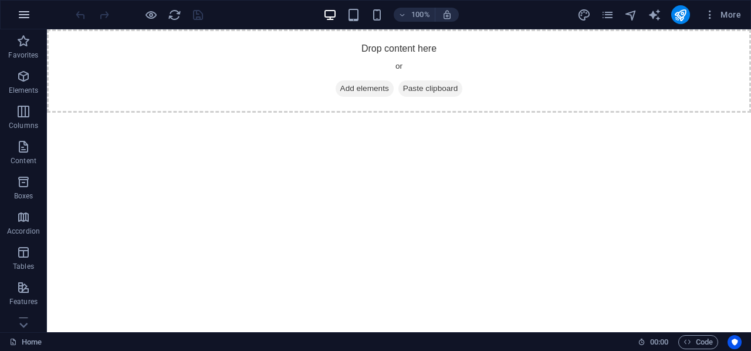
click at [30, 8] on icon "button" at bounding box center [24, 15] width 14 height 14
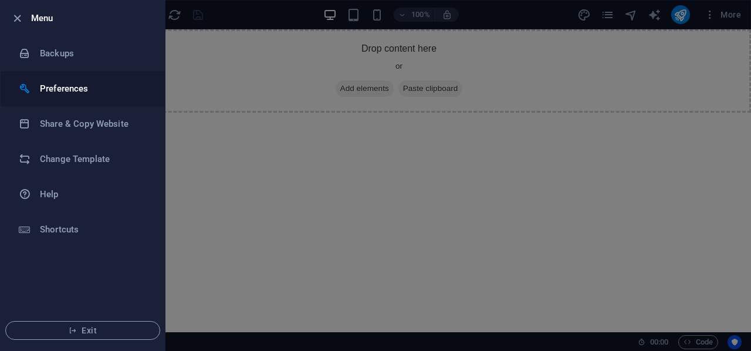
click at [74, 87] on h6 "Preferences" at bounding box center [94, 89] width 108 height 14
select select "en"
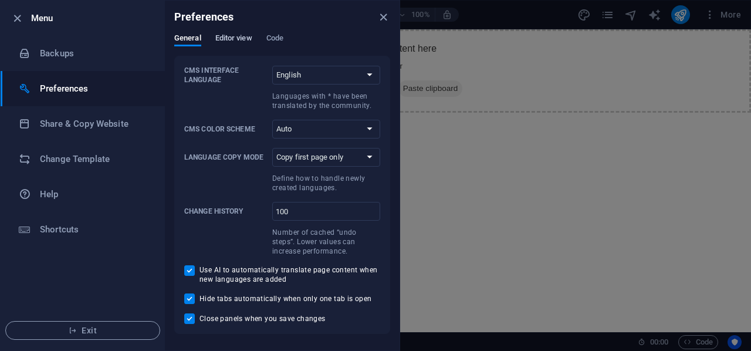
click at [249, 36] on span "Editor view" at bounding box center [233, 39] width 37 height 16
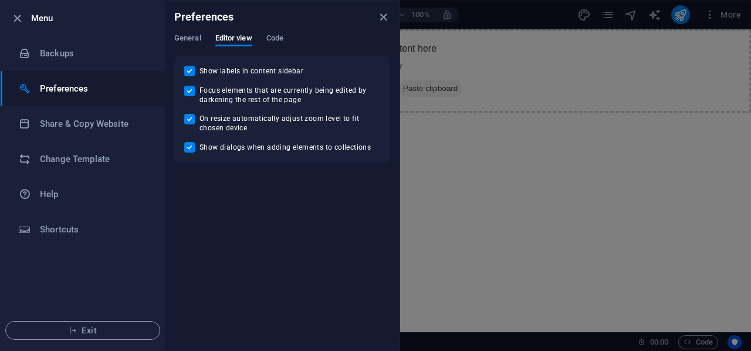
click at [273, 32] on div "Preferences" at bounding box center [282, 17] width 235 height 33
click at [276, 36] on span "Code" at bounding box center [274, 39] width 17 height 16
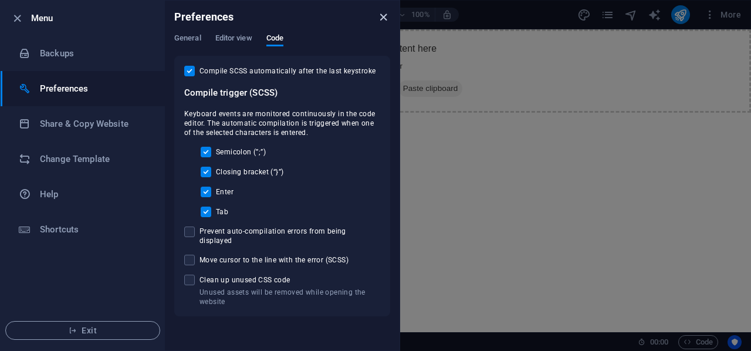
click at [379, 15] on icon "close" at bounding box center [383, 17] width 13 height 13
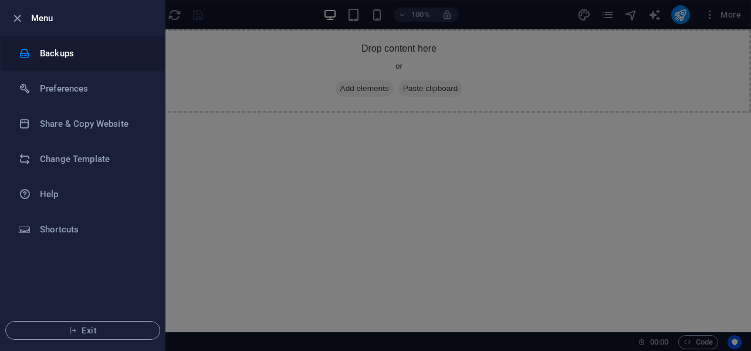
click at [57, 57] on h6 "Backups" at bounding box center [94, 53] width 108 height 14
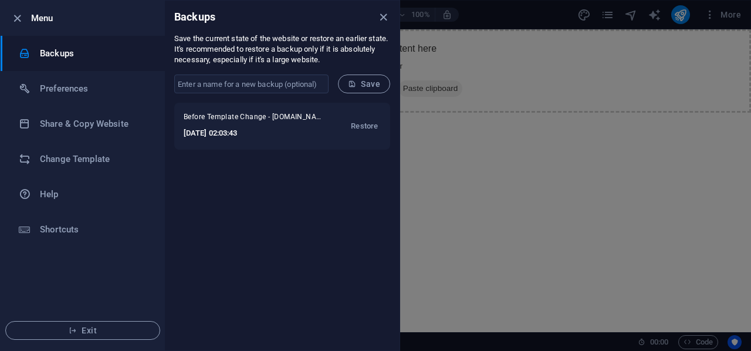
click at [263, 213] on div "Before Template Change - diatasso.net 2025-10-06 02:03:43 Restore" at bounding box center [282, 226] width 235 height 247
click at [263, 89] on input "text" at bounding box center [251, 83] width 154 height 19
click at [389, 17] on icon "close" at bounding box center [383, 17] width 13 height 13
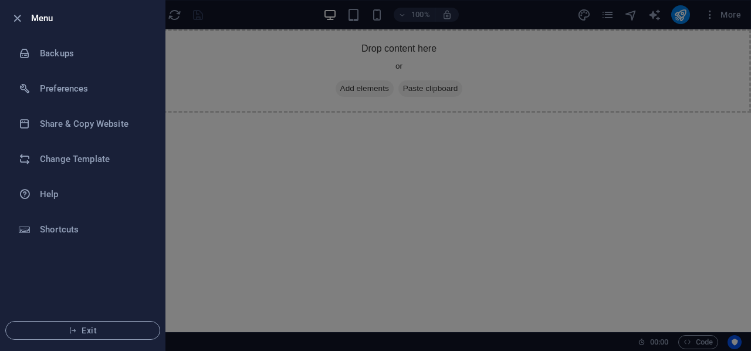
click at [25, 17] on div at bounding box center [20, 18] width 21 height 14
click at [15, 15] on icon "button" at bounding box center [17, 18] width 13 height 13
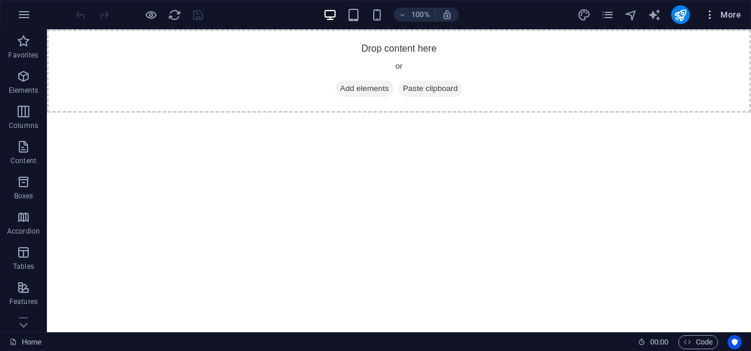
click at [723, 8] on button "More" at bounding box center [722, 14] width 46 height 19
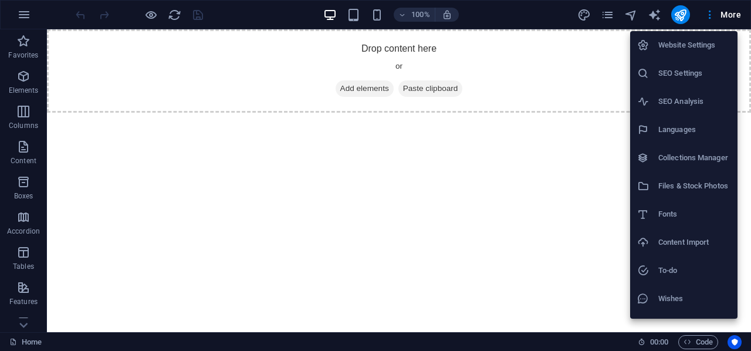
click at [695, 243] on h6 "Content Import" at bounding box center [694, 242] width 72 height 14
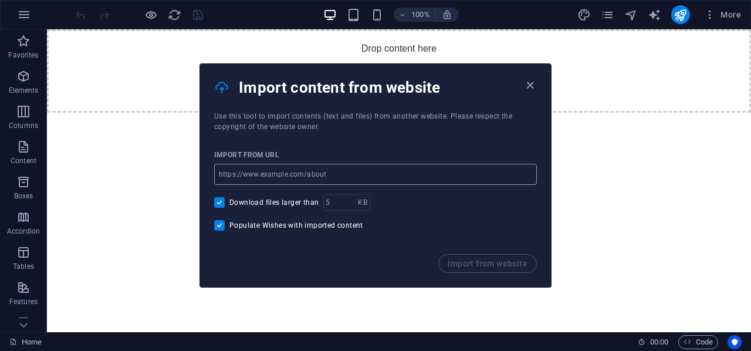
click at [324, 173] on input "url" at bounding box center [375, 174] width 323 height 21
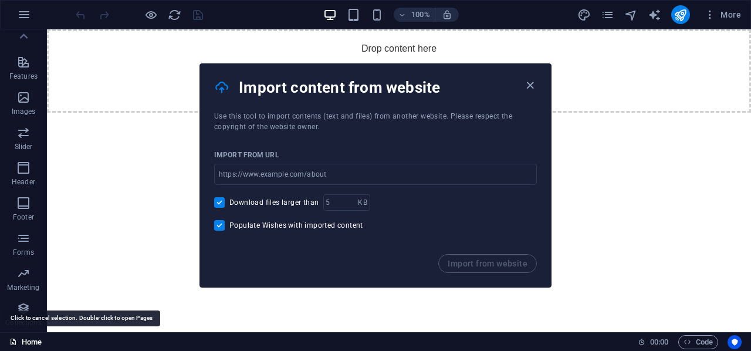
click at [22, 340] on link "Home" at bounding box center [25, 342] width 32 height 14
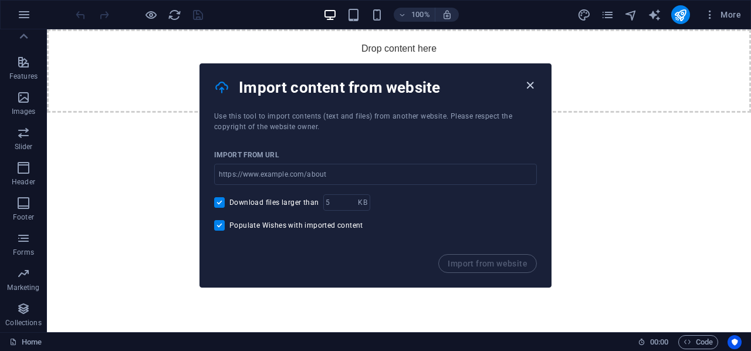
click at [528, 83] on icon "button" at bounding box center [529, 85] width 13 height 13
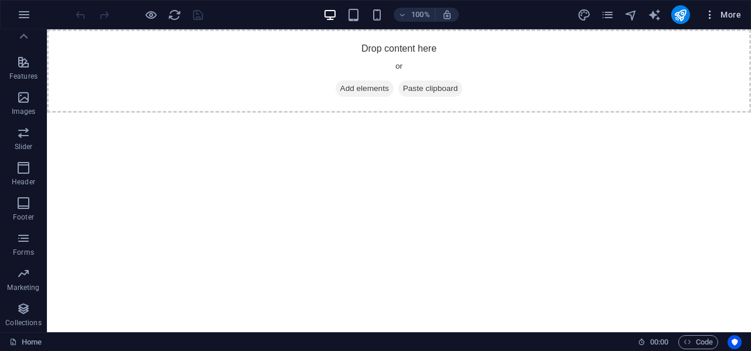
click at [711, 13] on icon "button" at bounding box center [710, 15] width 12 height 12
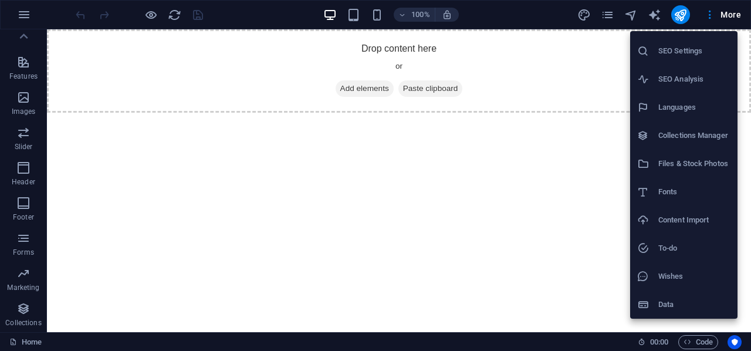
scroll to position [0, 0]
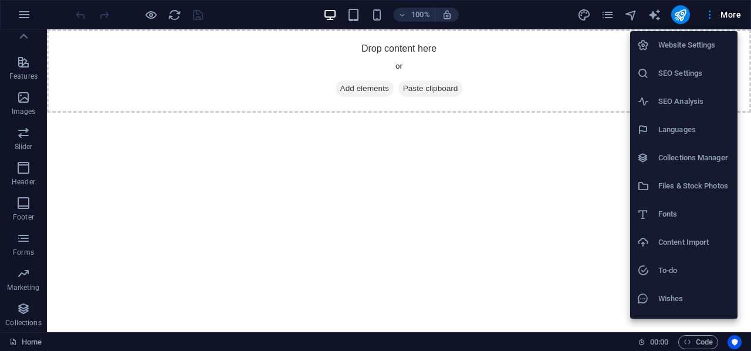
click at [683, 46] on h6 "Website Settings" at bounding box center [694, 45] width 72 height 14
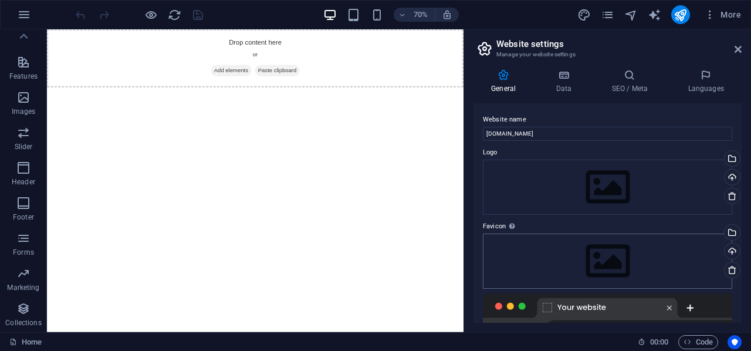
scroll to position [176, 0]
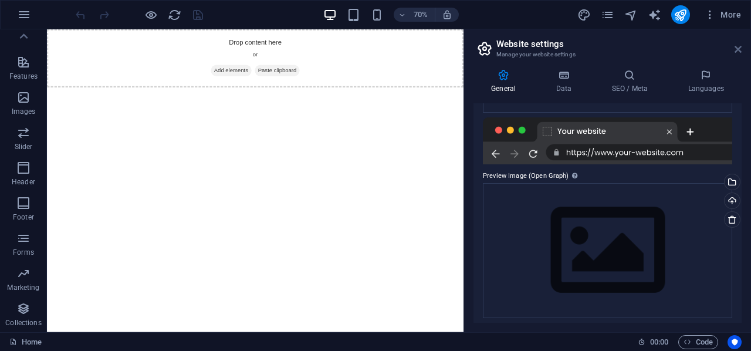
drag, startPoint x: 740, startPoint y: 46, endPoint x: 656, endPoint y: 14, distance: 90.2
click at [740, 46] on icon at bounding box center [737, 49] width 7 height 9
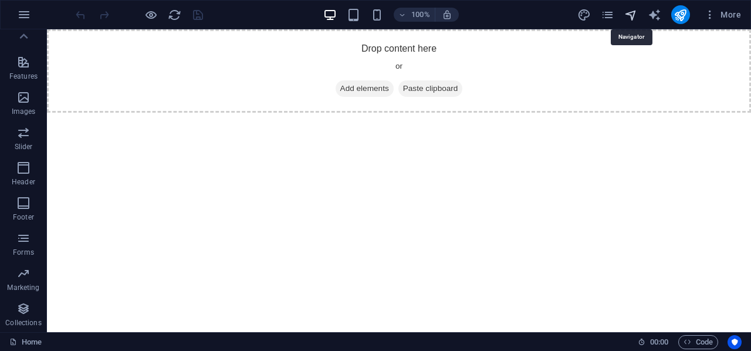
click at [633, 12] on icon "navigator" at bounding box center [630, 14] width 13 height 13
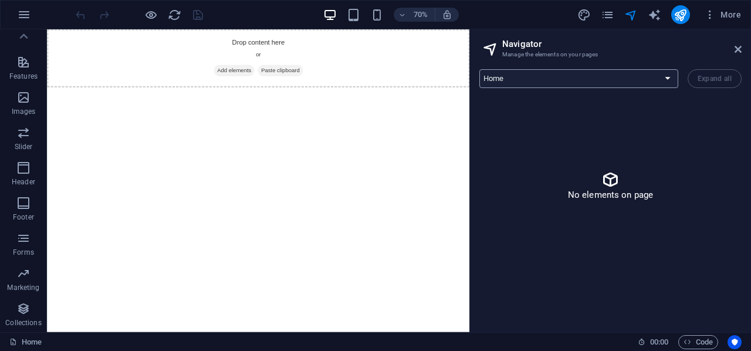
click at [628, 78] on select "Home Legal Notice Privacy" at bounding box center [578, 78] width 199 height 19
click at [645, 195] on p "No elements on page" at bounding box center [611, 195] width 86 height 12
click at [716, 79] on div "Home Legal Notice Privacy Expand all" at bounding box center [610, 78] width 262 height 19
drag, startPoint x: 739, startPoint y: 50, endPoint x: 689, endPoint y: 18, distance: 59.4
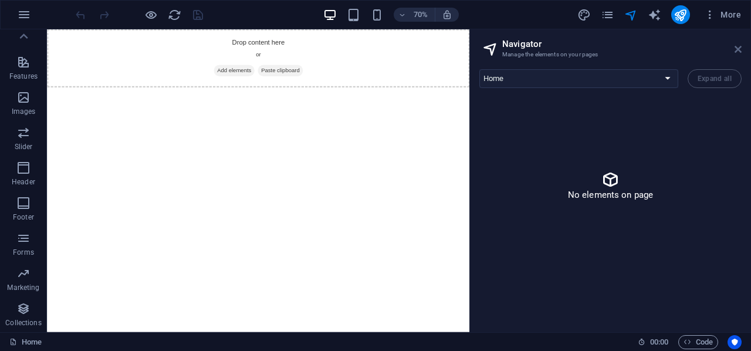
click at [739, 50] on icon at bounding box center [737, 49] width 7 height 9
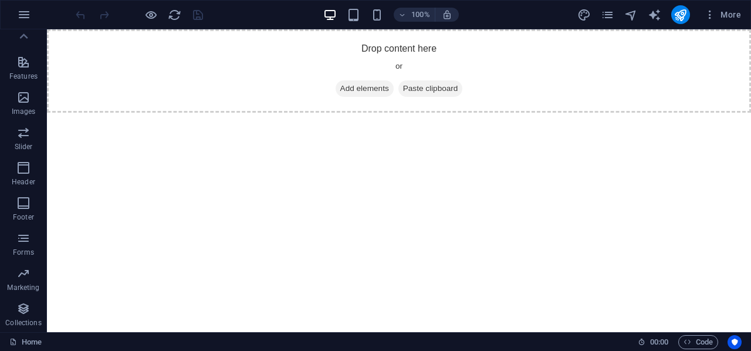
click at [665, 11] on div "More" at bounding box center [661, 14] width 168 height 19
click at [678, 12] on icon "publish" at bounding box center [679, 14] width 13 height 13
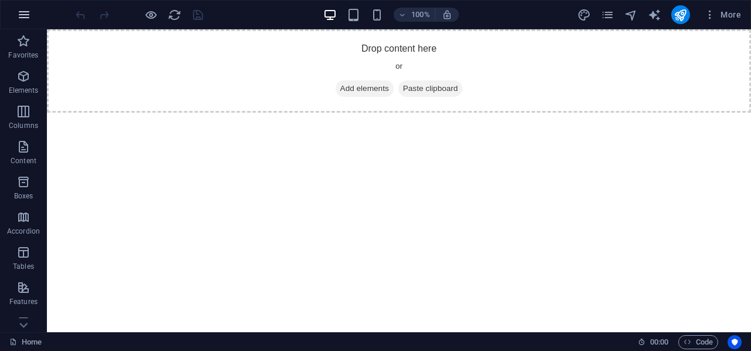
click at [26, 13] on icon "button" at bounding box center [24, 15] width 14 height 14
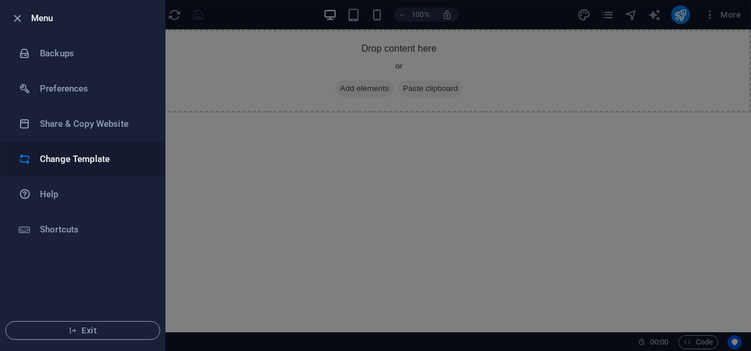
click at [99, 156] on h6 "Change Template" at bounding box center [94, 159] width 108 height 14
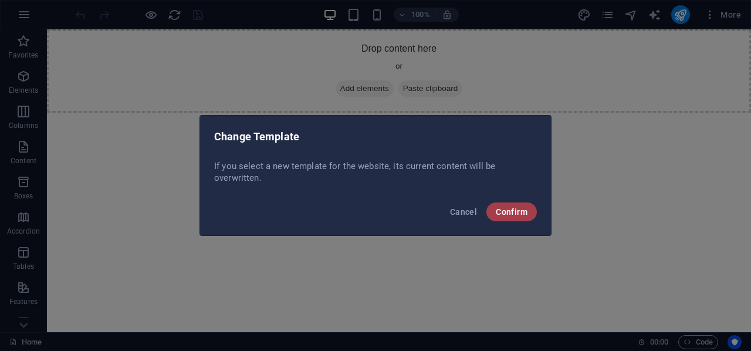
click at [525, 209] on span "Confirm" at bounding box center [512, 211] width 32 height 9
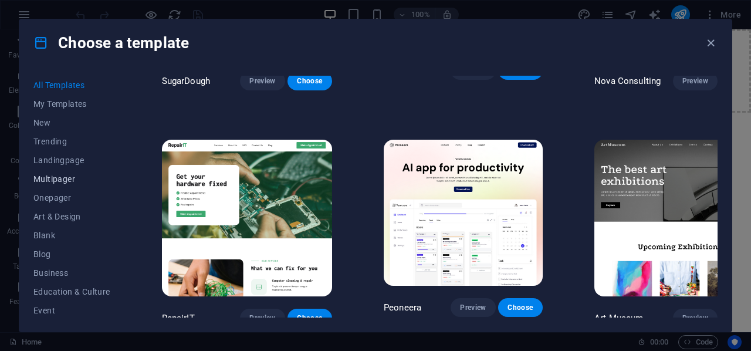
click at [53, 177] on span "Multipager" at bounding box center [71, 178] width 77 height 9
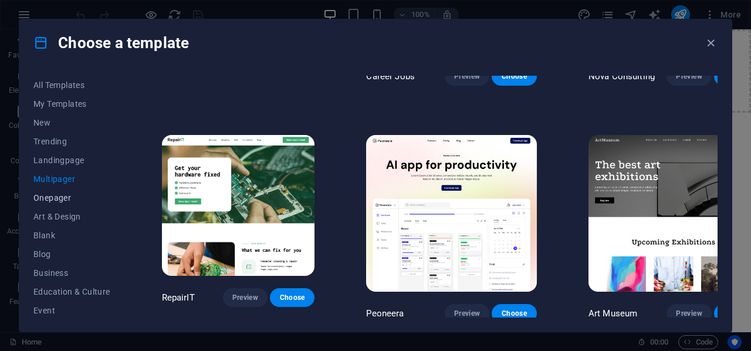
click at [49, 193] on span "Onepager" at bounding box center [71, 197] width 77 height 9
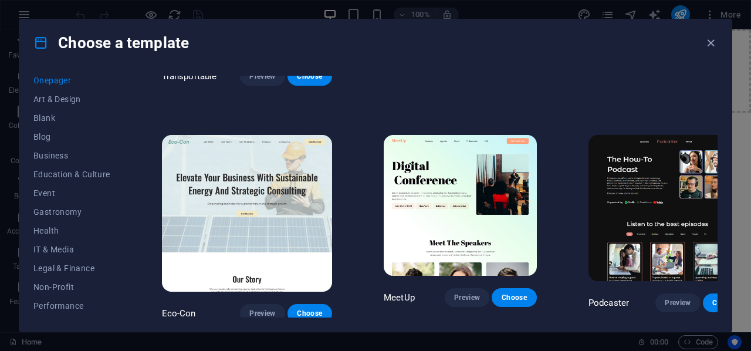
scroll to position [227, 0]
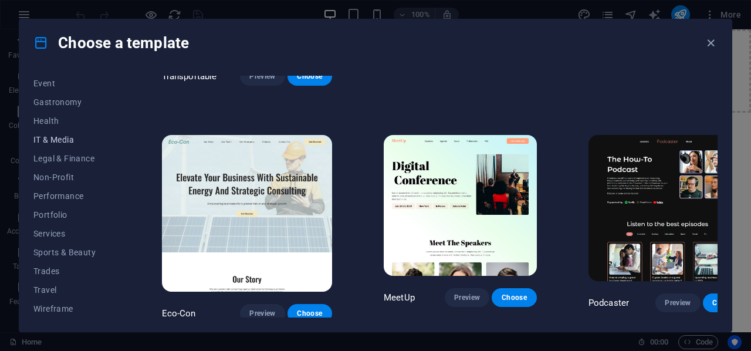
click at [58, 135] on span "IT & Media" at bounding box center [71, 139] width 77 height 9
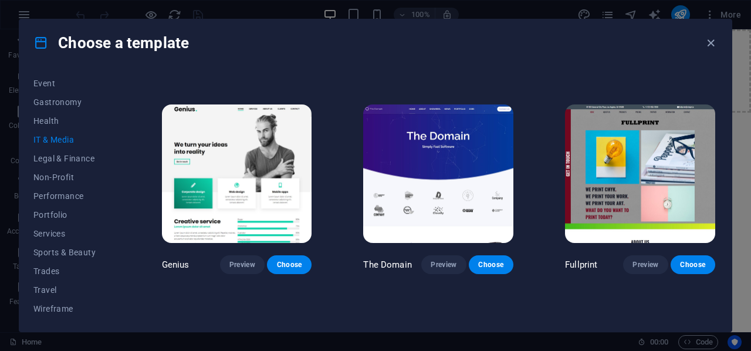
scroll to position [584, 0]
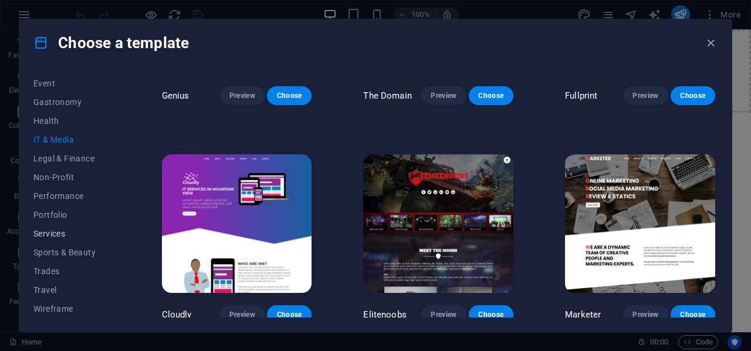
click at [45, 232] on span "Services" at bounding box center [71, 233] width 77 height 9
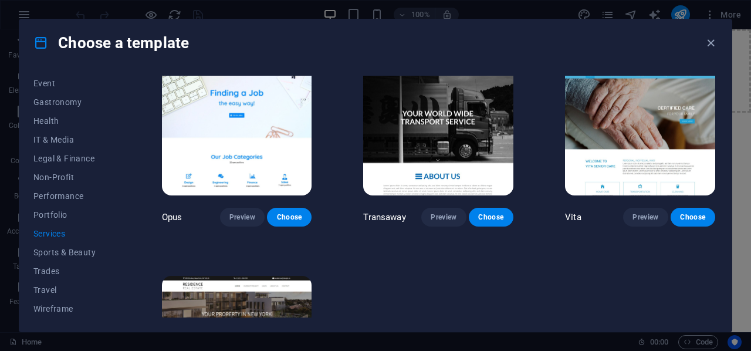
scroll to position [1463, 0]
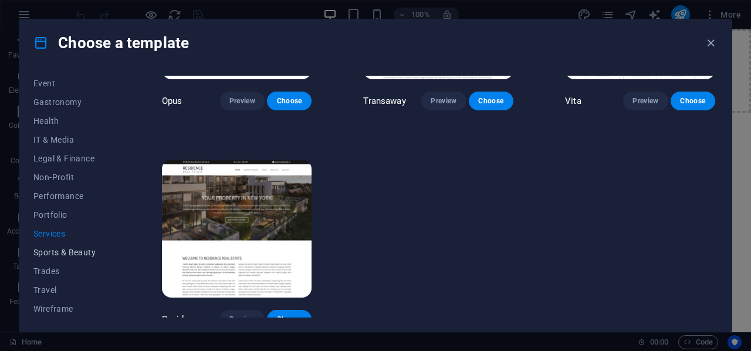
click at [62, 252] on span "Sports & Beauty" at bounding box center [71, 251] width 77 height 9
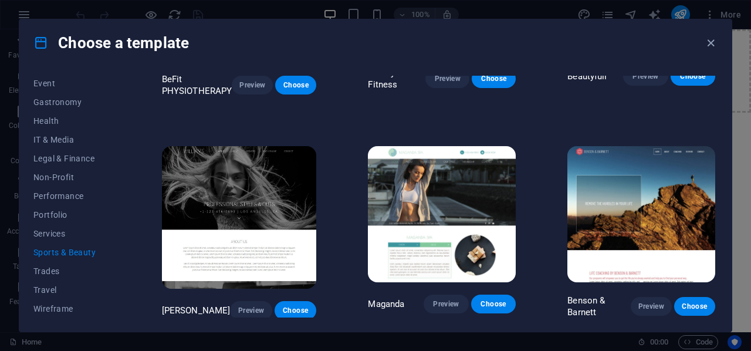
scroll to position [481, 0]
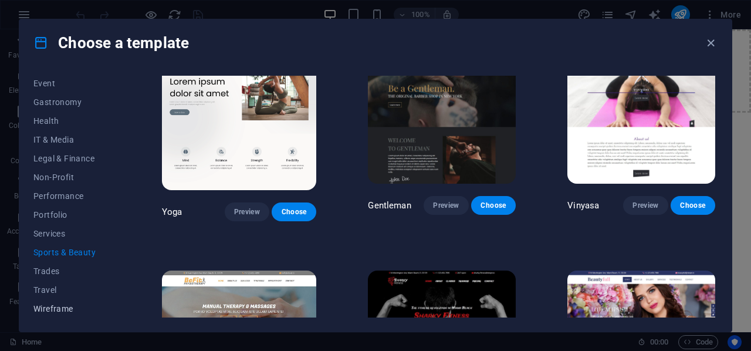
click at [73, 305] on span "Wireframe" at bounding box center [71, 308] width 77 height 9
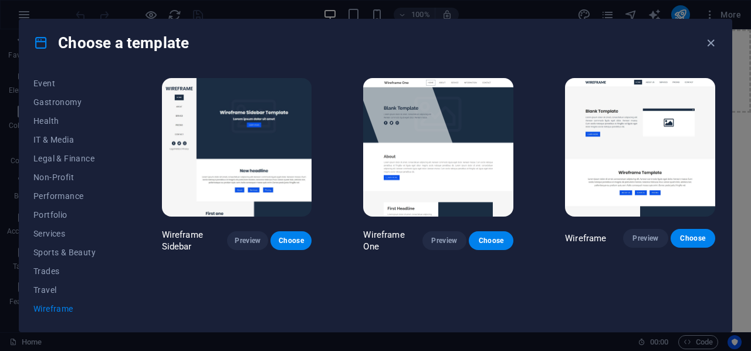
scroll to position [0, 0]
click at [53, 137] on span "IT & Media" at bounding box center [71, 139] width 77 height 9
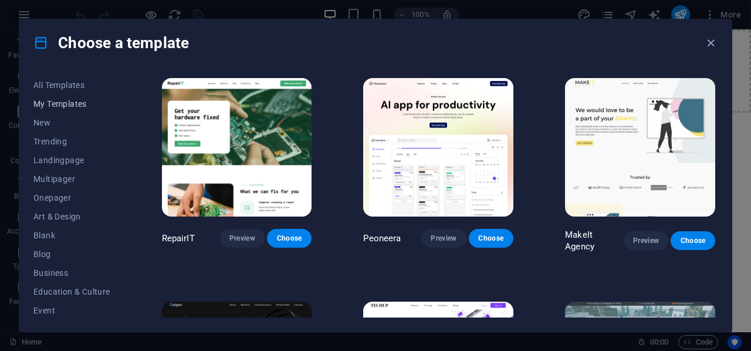
click at [63, 99] on span "My Templates" at bounding box center [71, 103] width 77 height 9
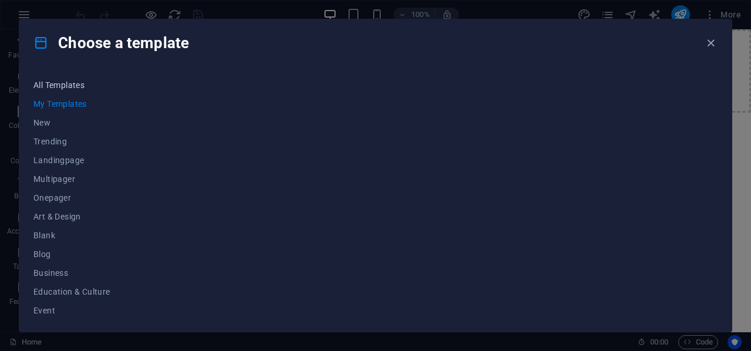
click at [46, 87] on span "All Templates" at bounding box center [71, 84] width 77 height 9
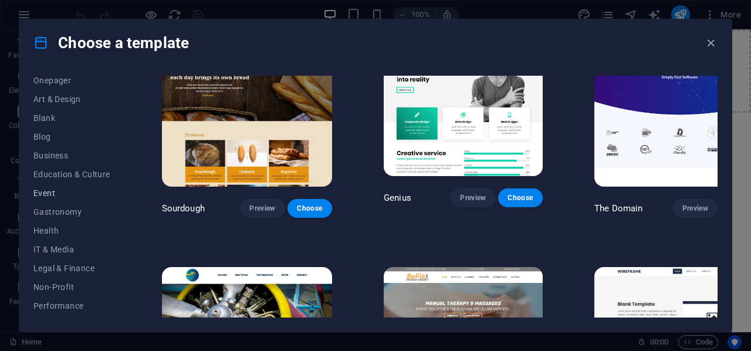
scroll to position [59, 0]
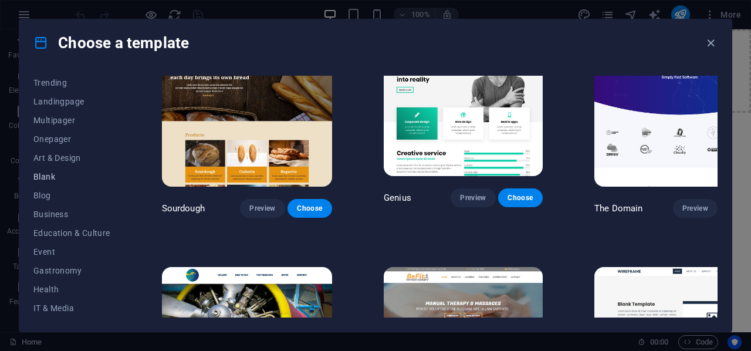
click at [53, 178] on span "Blank" at bounding box center [71, 176] width 77 height 9
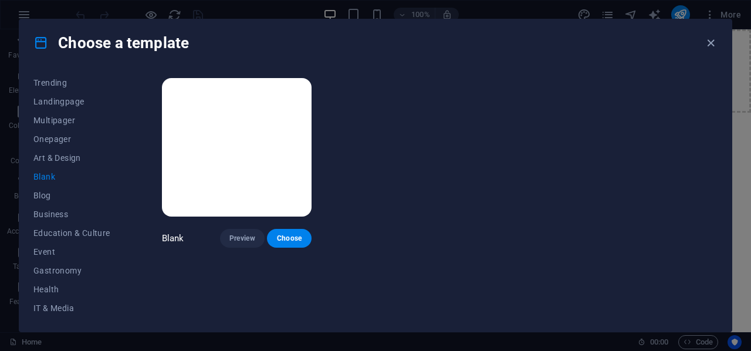
scroll to position [0, 0]
click at [35, 123] on span "New" at bounding box center [71, 122] width 77 height 9
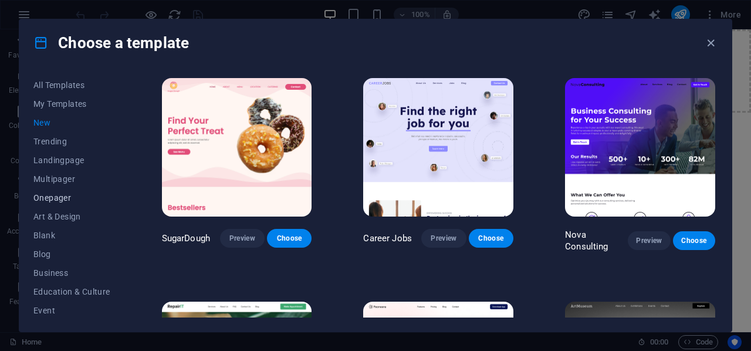
scroll to position [227, 0]
click at [52, 135] on span "IT & Media" at bounding box center [71, 139] width 77 height 9
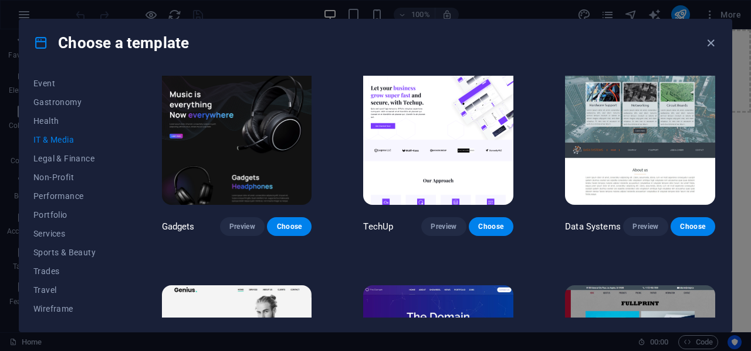
scroll to position [176, 0]
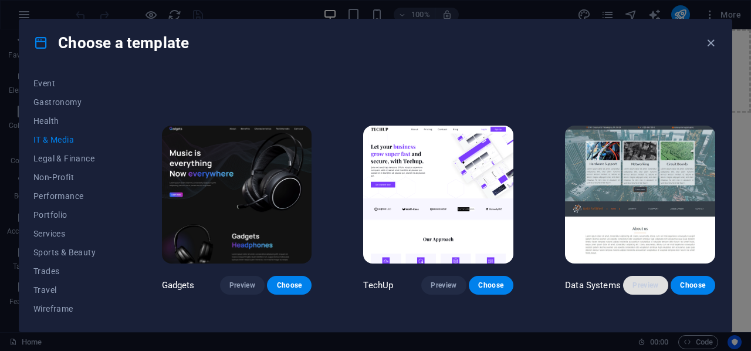
click at [644, 287] on button "Preview" at bounding box center [645, 285] width 45 height 19
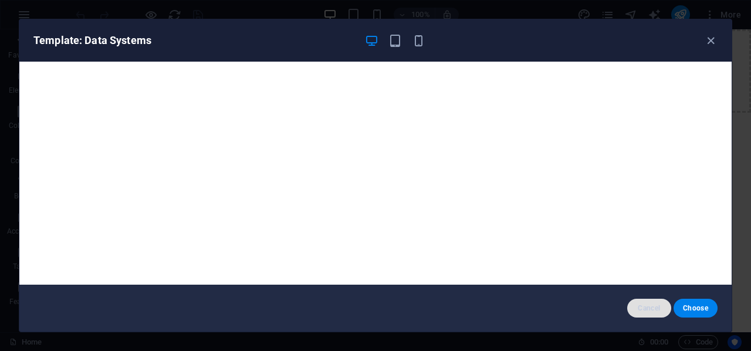
click at [647, 311] on span "Cancel" at bounding box center [648, 307] width 25 height 9
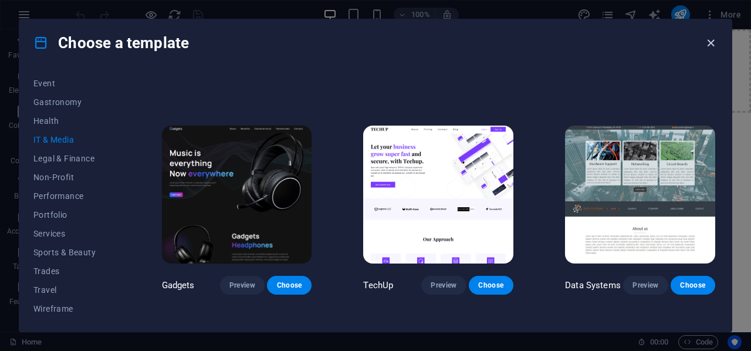
click at [709, 44] on icon "button" at bounding box center [710, 42] width 13 height 13
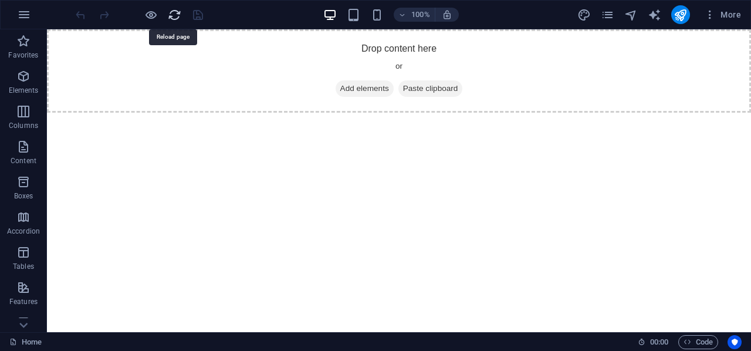
click at [174, 18] on icon "reload" at bounding box center [174, 14] width 13 height 13
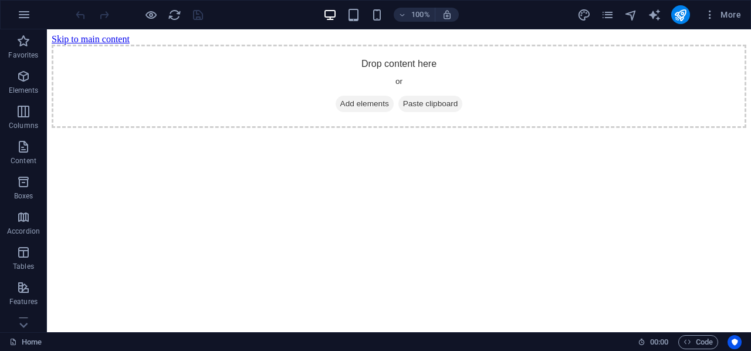
scroll to position [0, 0]
click at [346, 96] on span "Add elements" at bounding box center [364, 104] width 58 height 16
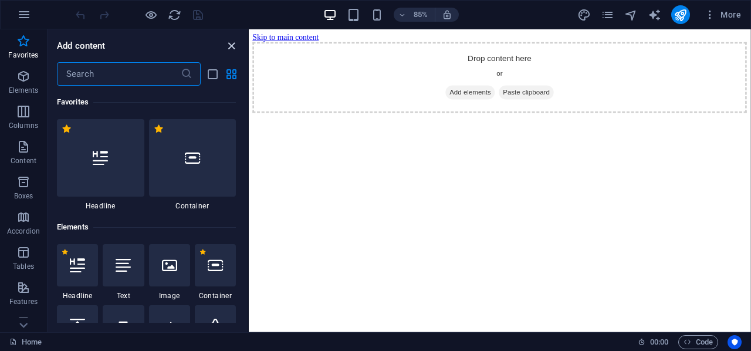
click at [229, 48] on icon "close panel" at bounding box center [231, 45] width 13 height 13
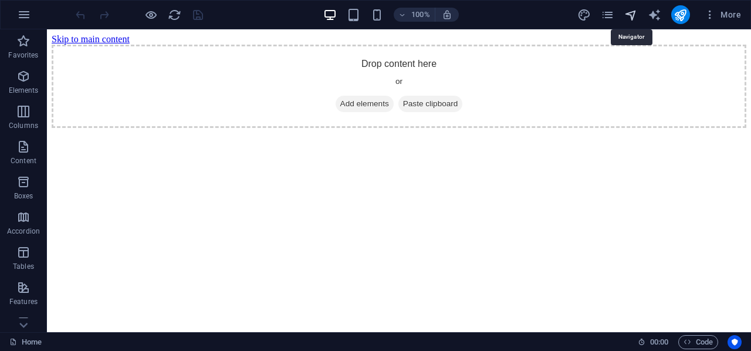
click at [628, 14] on icon "navigator" at bounding box center [630, 14] width 13 height 13
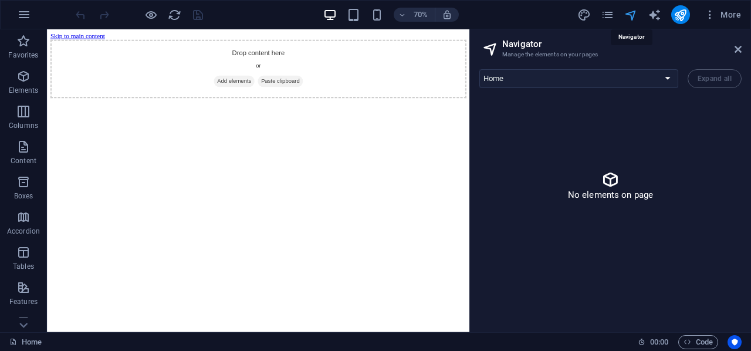
click at [629, 15] on icon "navigator" at bounding box center [630, 14] width 13 height 13
click at [611, 16] on icon "pages" at bounding box center [607, 14] width 13 height 13
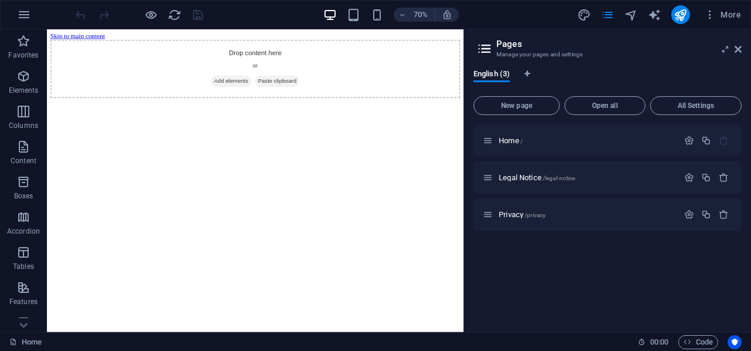
click at [482, 46] on icon at bounding box center [485, 48] width 18 height 16
click at [715, 106] on span "All Settings" at bounding box center [695, 105] width 81 height 7
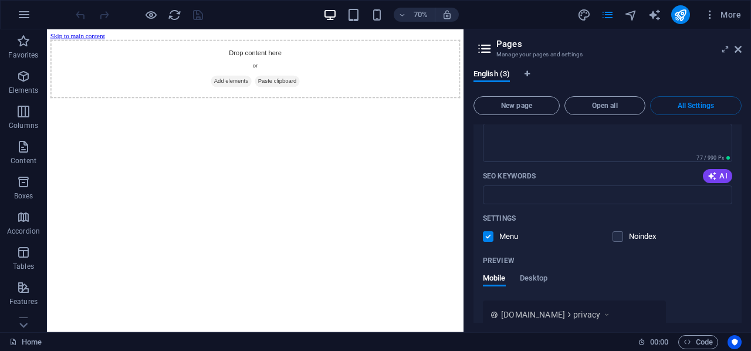
scroll to position [1223, 0]
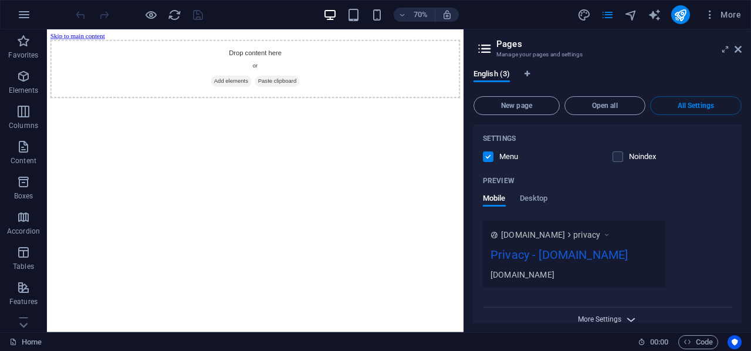
click at [613, 315] on span "More Settings" at bounding box center [599, 319] width 43 height 8
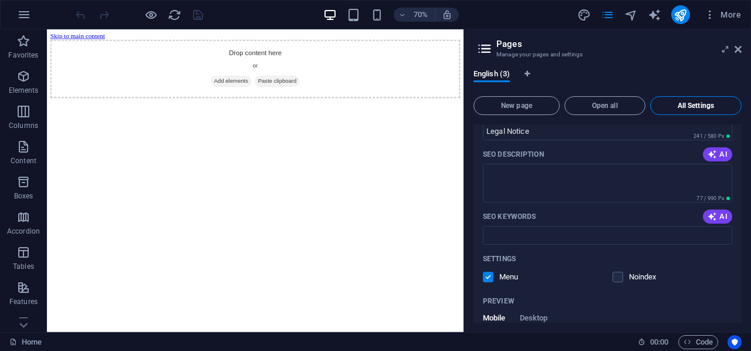
scroll to position [453, 0]
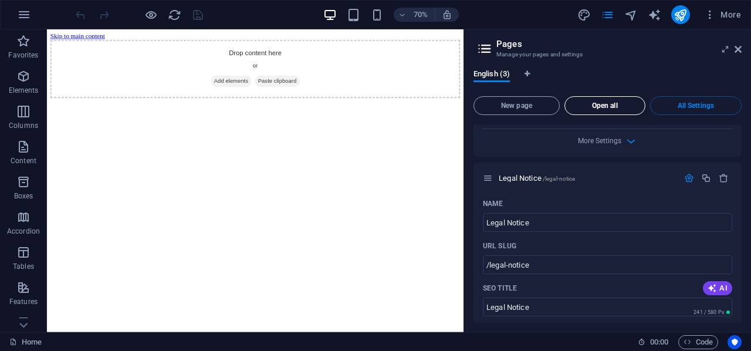
click at [576, 104] on span "Open all" at bounding box center [604, 105] width 70 height 7
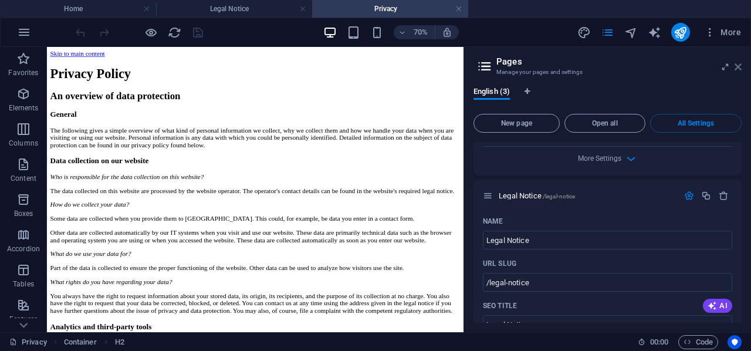
scroll to position [0, 0]
click at [741, 65] on icon at bounding box center [737, 66] width 7 height 9
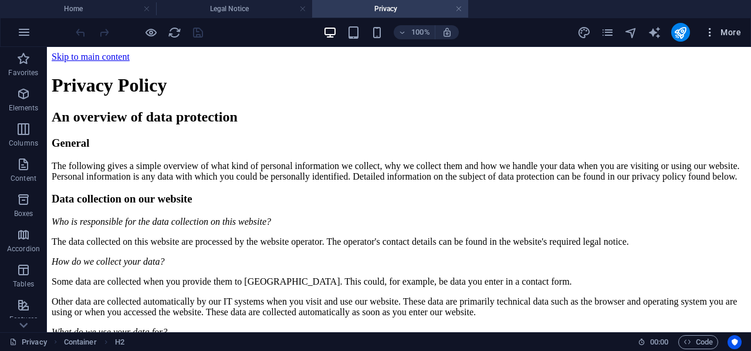
click at [727, 36] on span "More" at bounding box center [722, 32] width 37 height 12
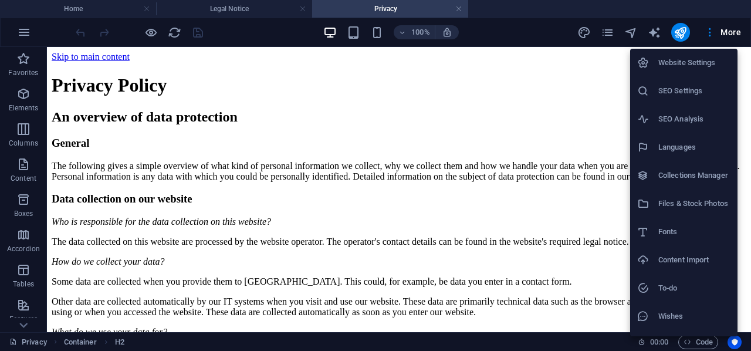
click at [631, 32] on div at bounding box center [375, 175] width 751 height 351
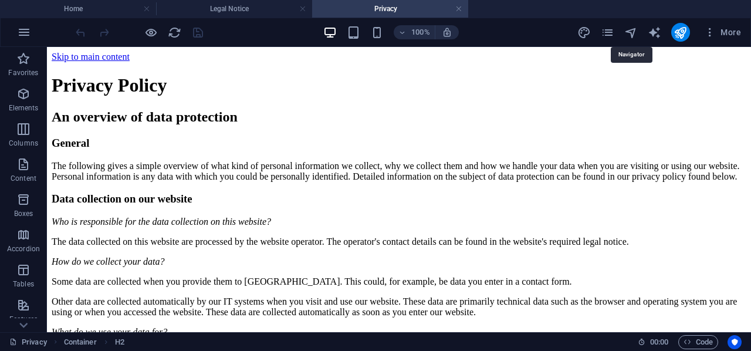
click at [632, 32] on icon "navigator" at bounding box center [630, 32] width 13 height 13
select select "18267594-en"
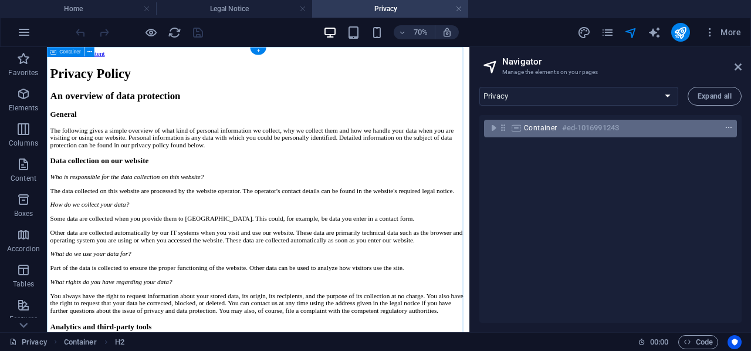
click at [725, 127] on icon "context-menu" at bounding box center [728, 128] width 8 height 8
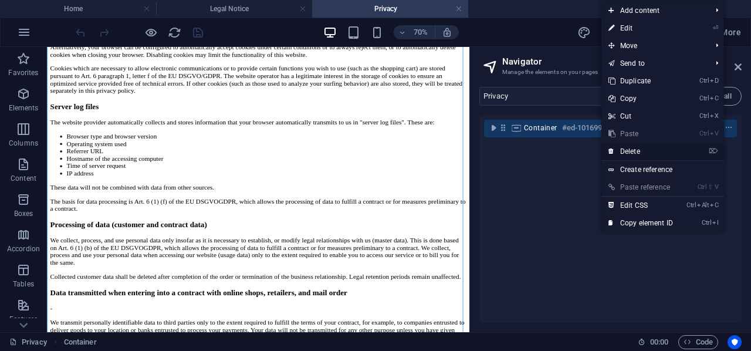
click at [637, 151] on link "⌦ Delete" at bounding box center [640, 152] width 79 height 18
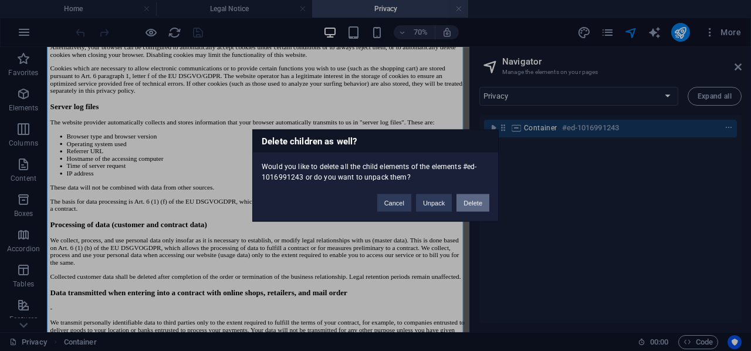
click at [476, 202] on button "Delete" at bounding box center [472, 203] width 33 height 18
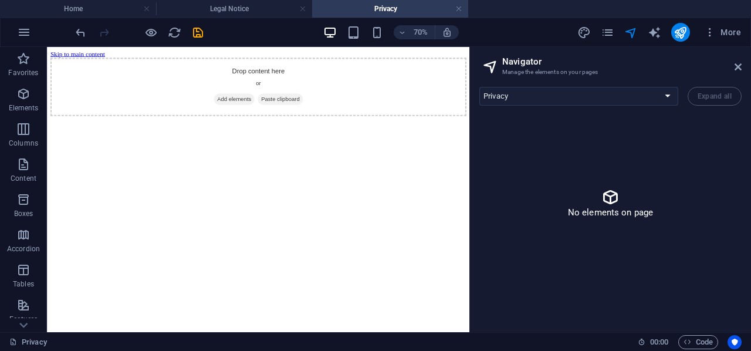
click at [732, 63] on h2 "Navigator" at bounding box center [621, 61] width 239 height 11
click at [734, 64] on icon at bounding box center [737, 66] width 7 height 9
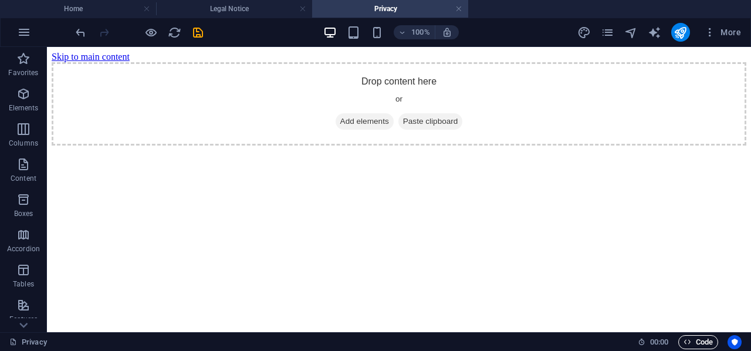
click at [691, 345] on span "Code" at bounding box center [697, 342] width 29 height 14
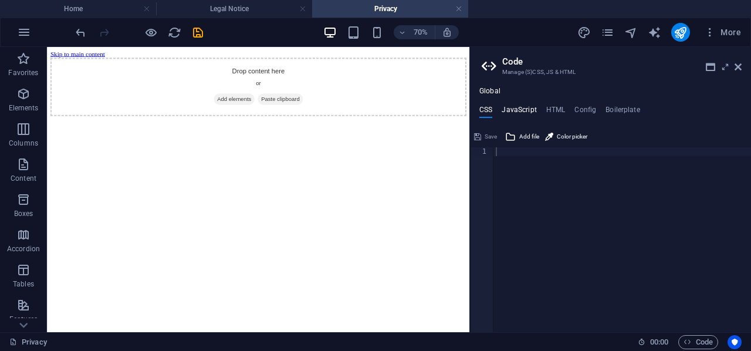
click at [520, 106] on h4 "JavaScript" at bounding box center [518, 112] width 35 height 13
click at [489, 107] on h4 "CSS" at bounding box center [485, 112] width 13 height 13
click at [631, 108] on h4 "Boilerplate" at bounding box center [622, 112] width 35 height 13
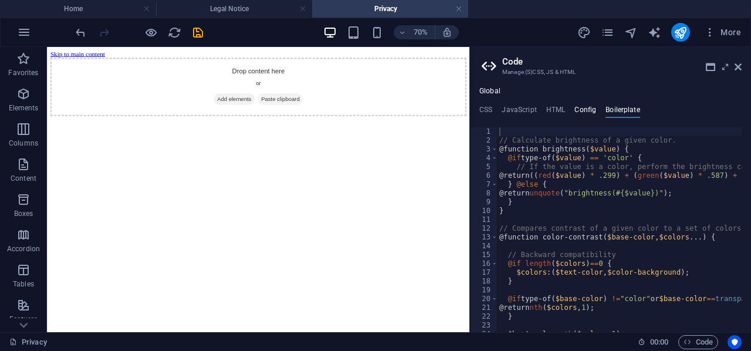
click at [585, 112] on h4 "Config" at bounding box center [585, 112] width 22 height 13
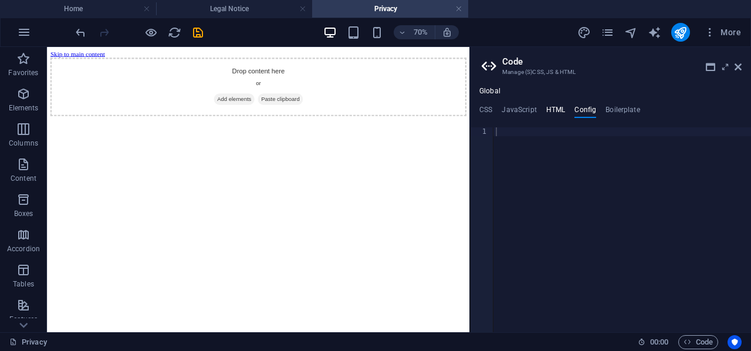
click at [548, 107] on h4 "HTML" at bounding box center [555, 112] width 19 height 13
type textarea "<a href="#main-content" class="wv-link-content button">Skip to main content</a>"
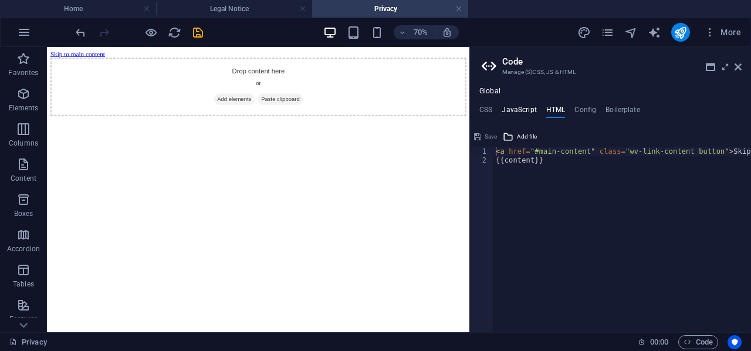
click at [521, 111] on h4 "JavaScript" at bounding box center [518, 112] width 35 height 13
click at [489, 108] on h4 "CSS" at bounding box center [485, 112] width 13 height 13
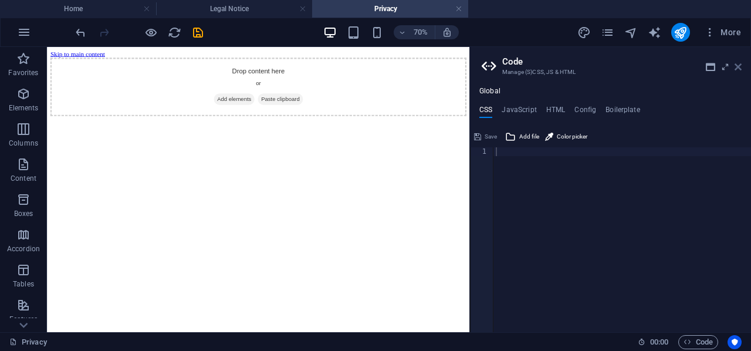
click at [740, 66] on icon at bounding box center [737, 66] width 7 height 9
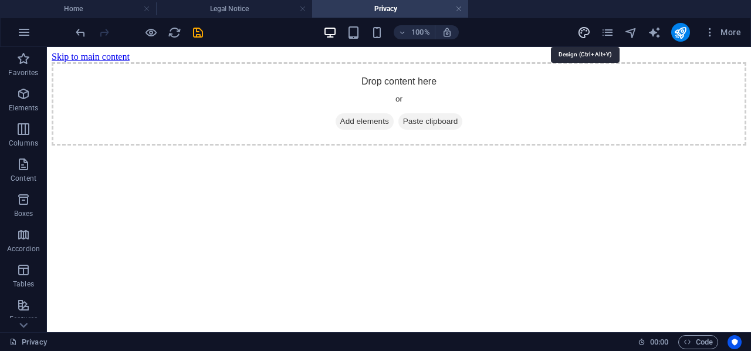
click at [585, 30] on icon "design" at bounding box center [583, 32] width 13 height 13
select select "px"
select select "400"
select select "px"
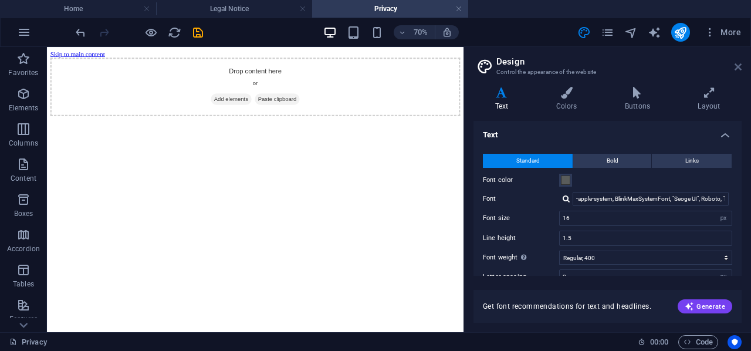
click at [737, 69] on icon at bounding box center [737, 66] width 7 height 9
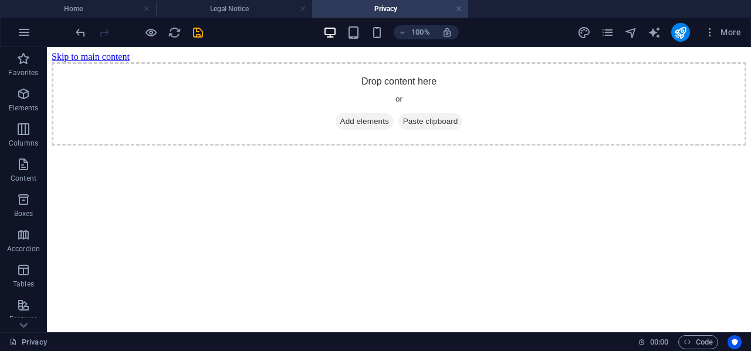
click at [462, 8] on h4 "Privacy" at bounding box center [390, 8] width 156 height 13
click at [460, 8] on link at bounding box center [458, 9] width 7 height 11
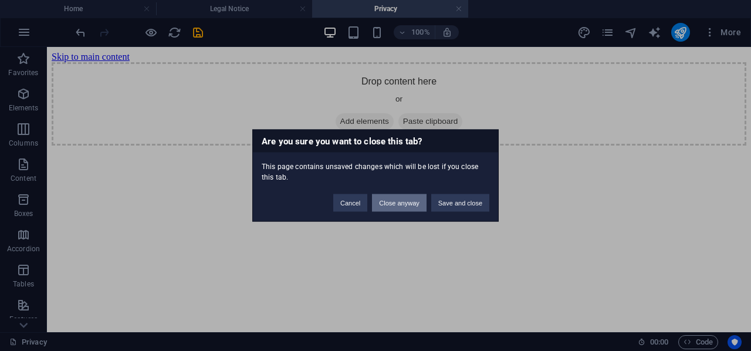
drag, startPoint x: 399, startPoint y: 205, endPoint x: 279, endPoint y: 67, distance: 182.5
click at [399, 205] on button "Close anyway" at bounding box center [399, 203] width 54 height 18
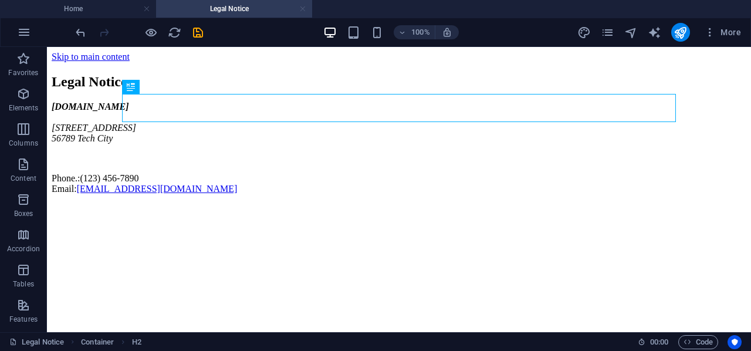
click at [302, 6] on link at bounding box center [302, 9] width 7 height 11
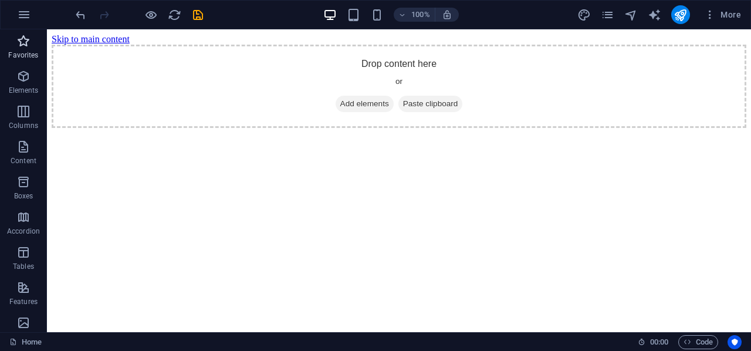
click at [23, 30] on button "Favorites" at bounding box center [23, 46] width 47 height 35
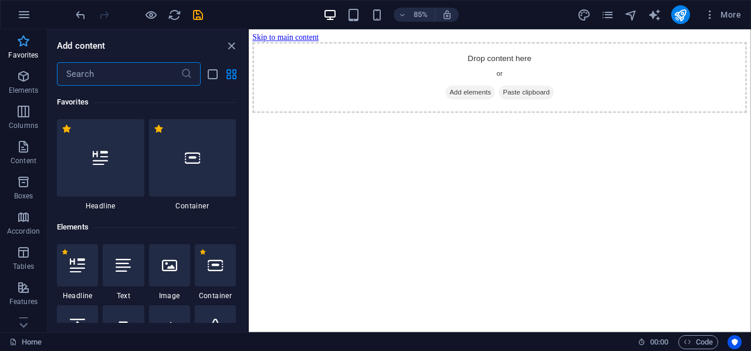
click at [19, 39] on icon "button" at bounding box center [23, 41] width 14 height 14
click at [20, 78] on icon "button" at bounding box center [23, 76] width 14 height 14
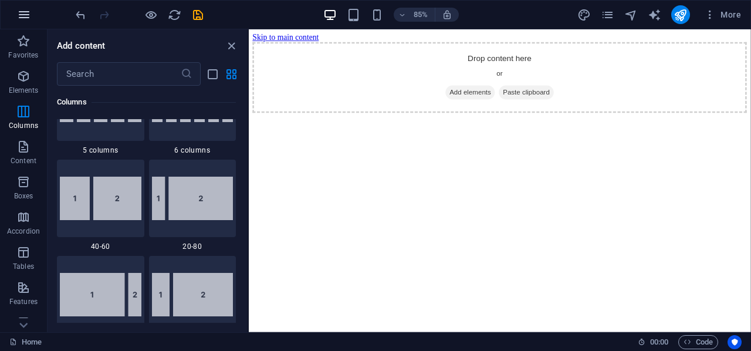
click at [26, 16] on icon "button" at bounding box center [24, 15] width 14 height 14
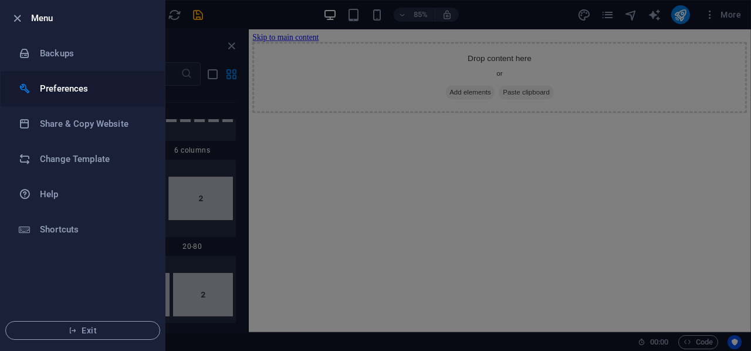
click at [94, 96] on li "Preferences" at bounding box center [83, 88] width 164 height 35
select select "en"
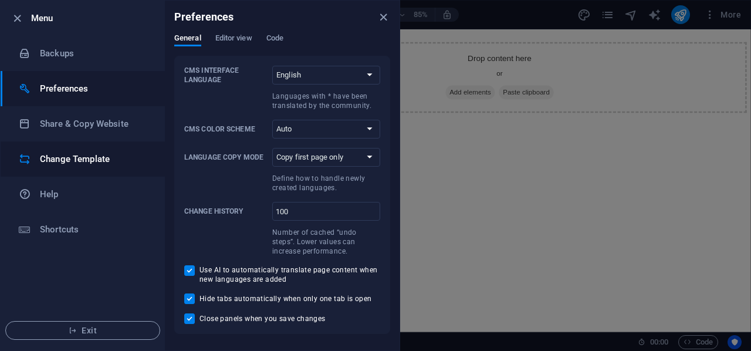
click at [61, 157] on h6 "Change Template" at bounding box center [94, 159] width 108 height 14
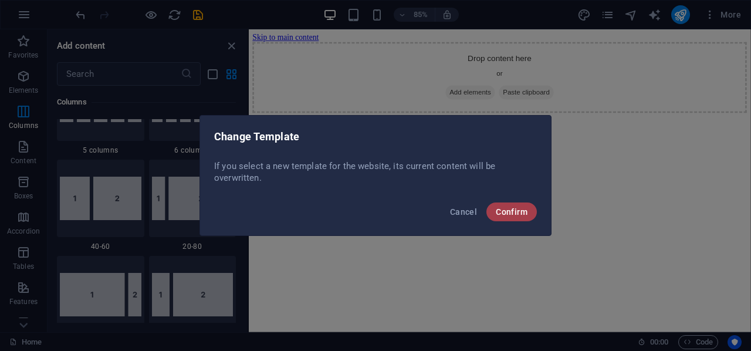
click at [521, 216] on button "Confirm" at bounding box center [511, 211] width 50 height 19
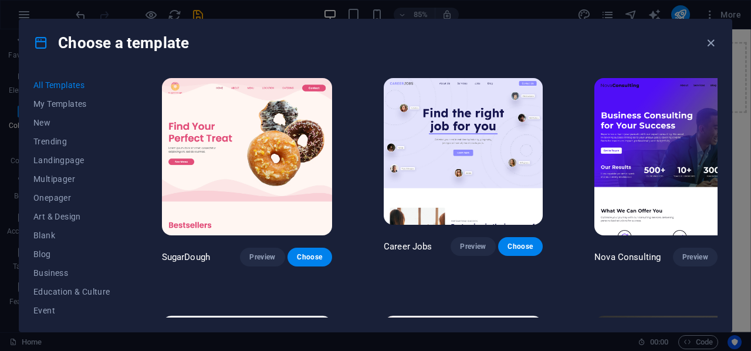
scroll to position [227, 0]
click at [46, 234] on span "Services" at bounding box center [71, 233] width 77 height 9
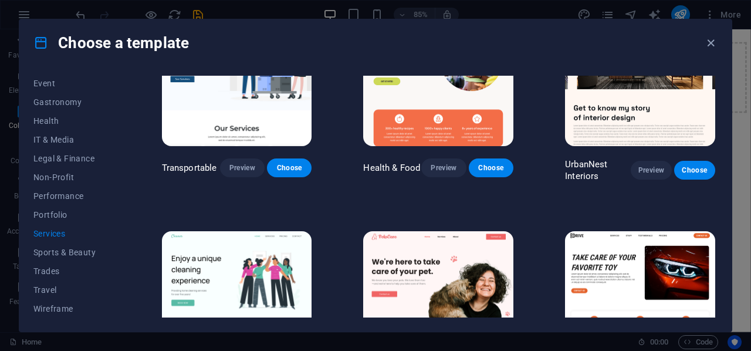
scroll to position [411, 0]
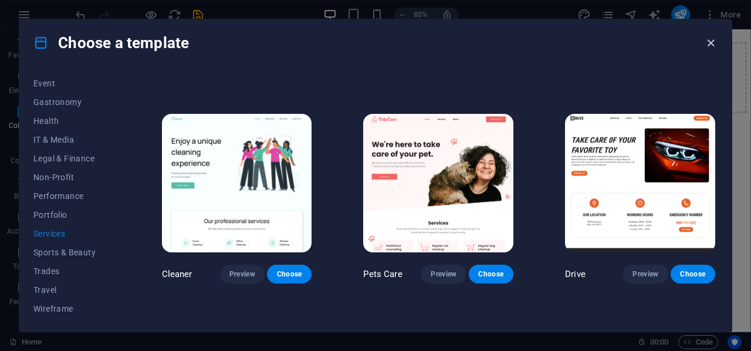
drag, startPoint x: 541, startPoint y: 13, endPoint x: 707, endPoint y: 39, distance: 168.0
click at [707, 39] on icon "button" at bounding box center [710, 42] width 13 height 13
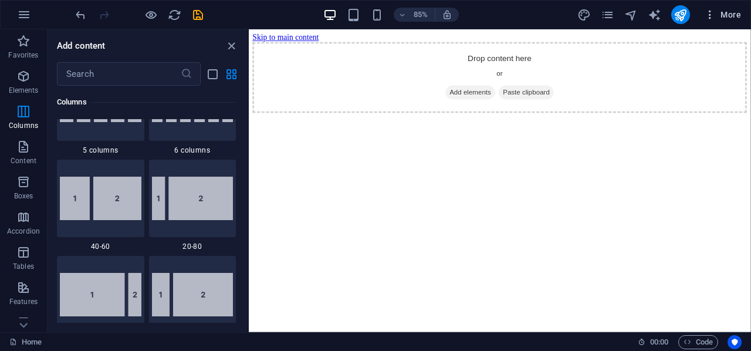
click at [713, 12] on icon "button" at bounding box center [710, 15] width 12 height 12
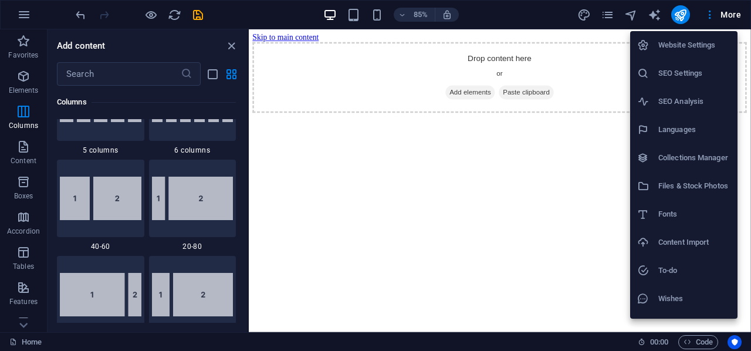
scroll to position [22, 0]
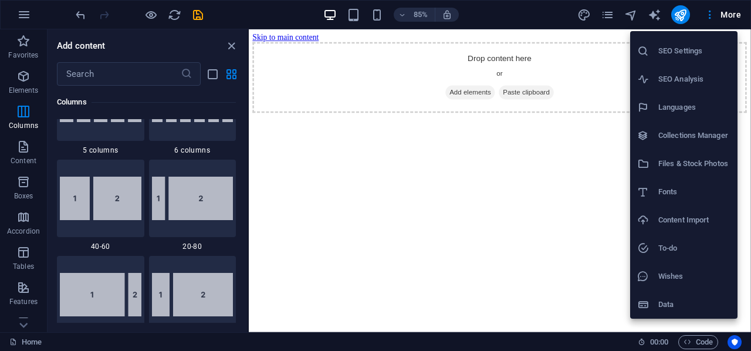
click at [555, 201] on div at bounding box center [375, 175] width 751 height 351
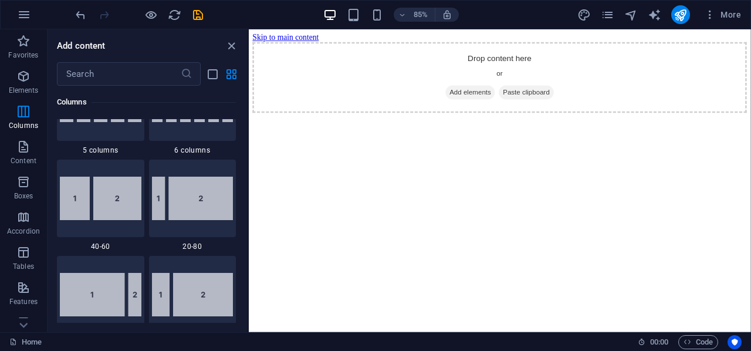
click at [368, 133] on html "Skip to main content Drop content here or Add elements Paste clipboard" at bounding box center [544, 80] width 591 height 103
click at [236, 52] on icon "close panel" at bounding box center [231, 45] width 13 height 13
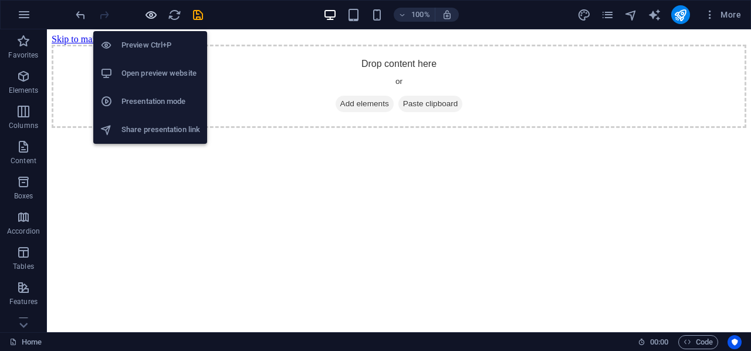
click at [148, 12] on icon "button" at bounding box center [150, 14] width 13 height 13
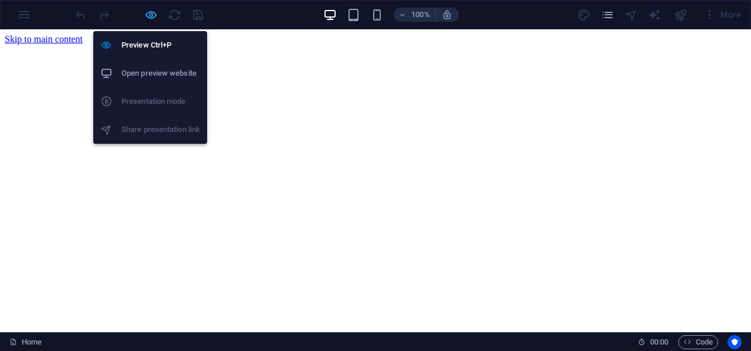
click at [148, 13] on icon "button" at bounding box center [150, 14] width 13 height 13
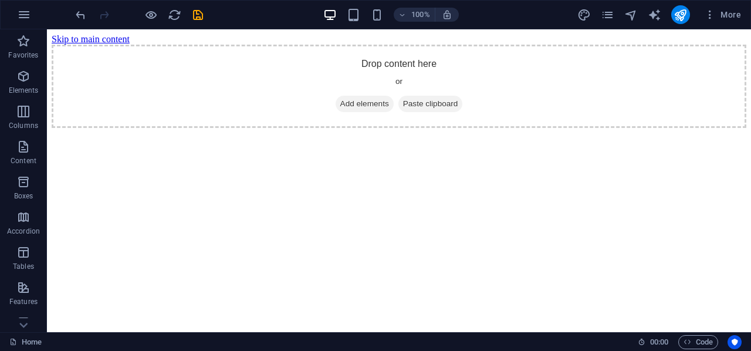
click at [104, 133] on html "Skip to main content Drop content here or Add elements Paste clipboard" at bounding box center [399, 80] width 704 height 103
click at [25, 10] on icon "button" at bounding box center [24, 15] width 14 height 14
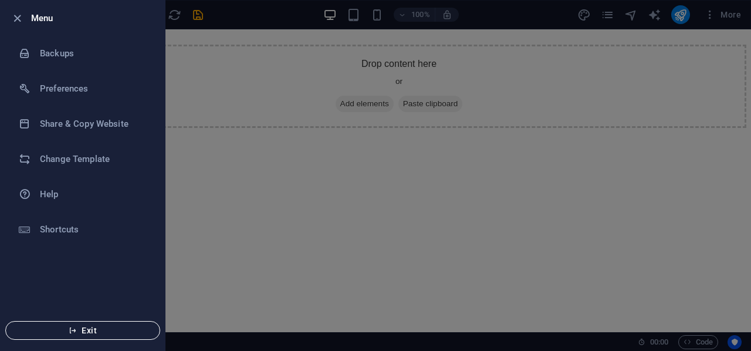
click at [88, 333] on span "Exit" at bounding box center [82, 329] width 135 height 9
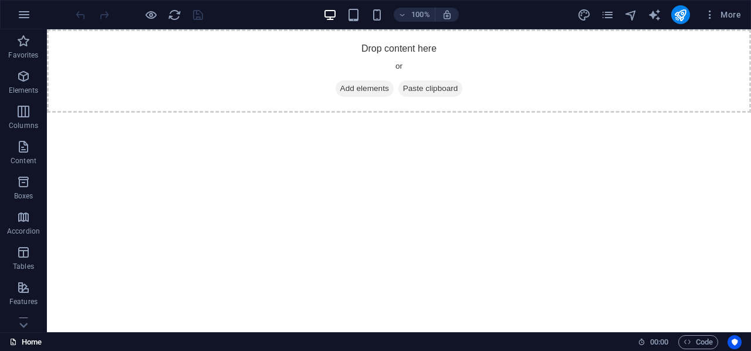
click at [23, 345] on link "Home" at bounding box center [25, 342] width 32 height 14
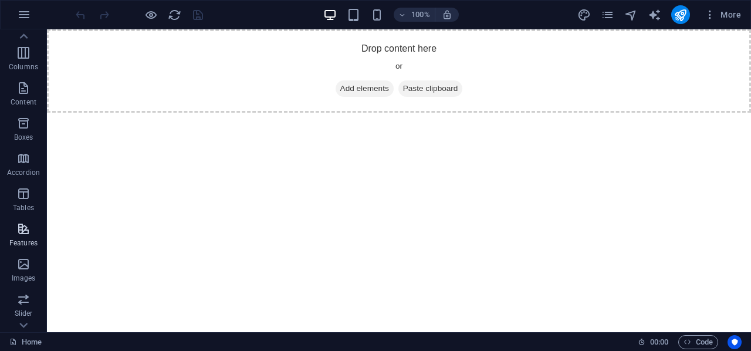
click at [29, 231] on icon "button" at bounding box center [23, 229] width 14 height 14
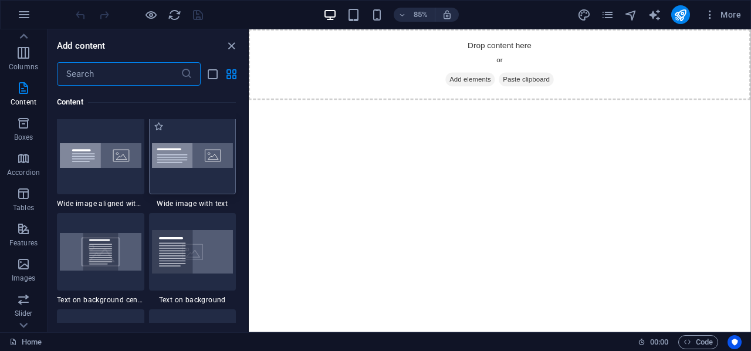
scroll to position [1991, 0]
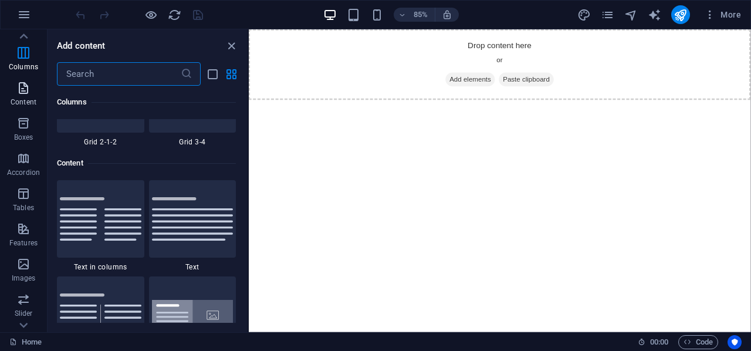
click at [20, 86] on icon "button" at bounding box center [23, 88] width 14 height 14
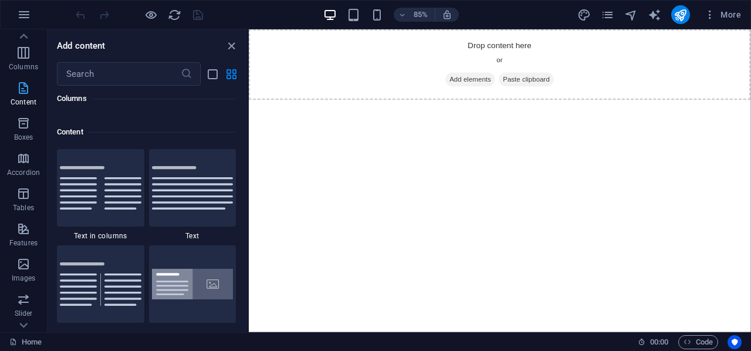
scroll to position [2052, 0]
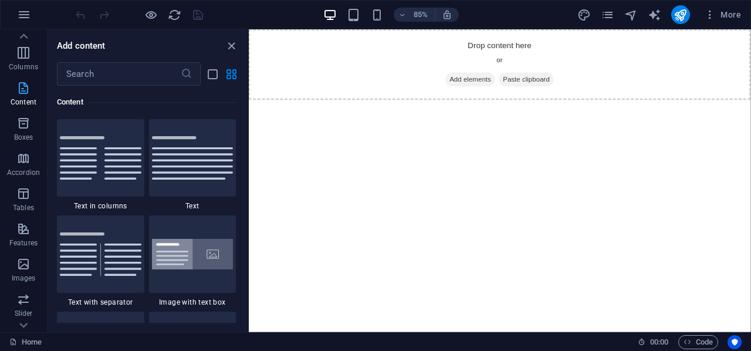
click at [20, 86] on icon "button" at bounding box center [23, 88] width 14 height 14
click at [228, 42] on icon "close panel" at bounding box center [231, 45] width 13 height 13
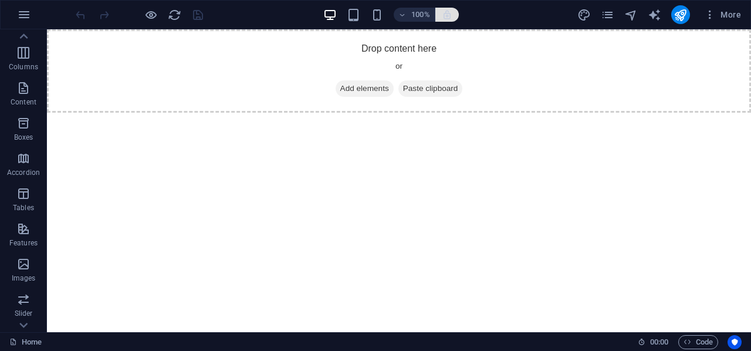
click at [442, 12] on icon "button" at bounding box center [447, 14] width 11 height 11
click at [423, 13] on h6 "100%" at bounding box center [420, 15] width 19 height 14
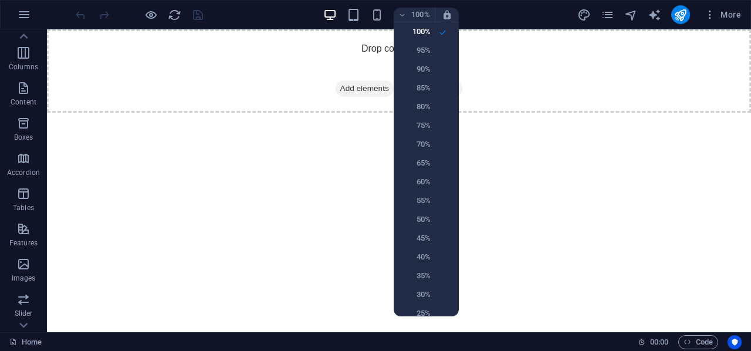
click at [640, 90] on div at bounding box center [375, 175] width 751 height 351
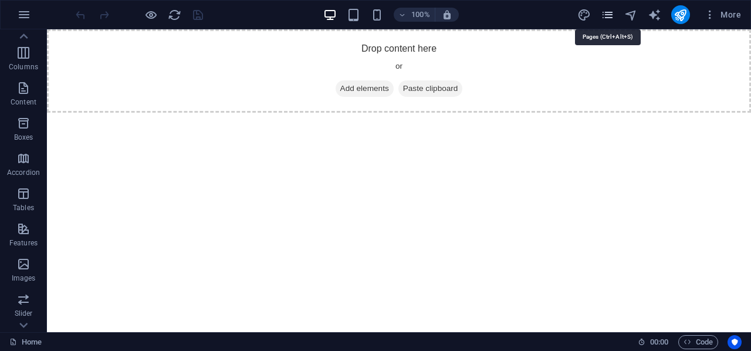
click at [603, 16] on icon "pages" at bounding box center [607, 14] width 13 height 13
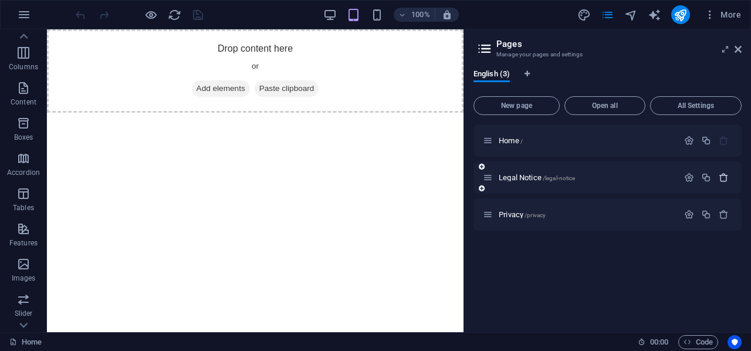
click at [723, 178] on icon "button" at bounding box center [723, 177] width 10 height 10
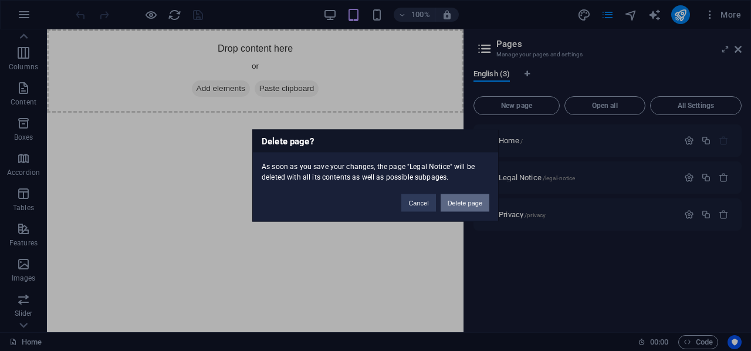
drag, startPoint x: 457, startPoint y: 195, endPoint x: 415, endPoint y: 168, distance: 50.6
click at [457, 195] on button "Delete page" at bounding box center [464, 203] width 49 height 18
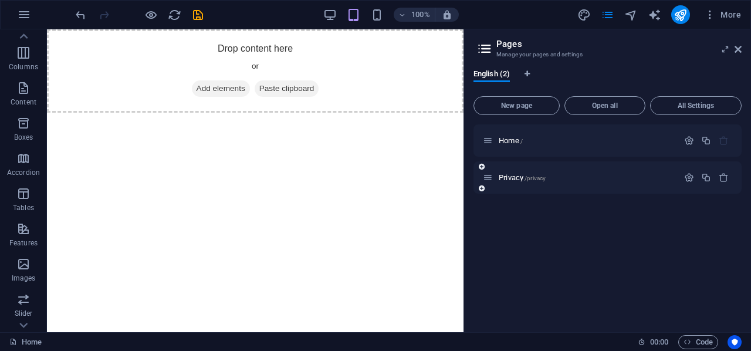
click at [713, 188] on div "Privacy /privacy" at bounding box center [607, 177] width 268 height 32
click at [739, 50] on icon at bounding box center [737, 49] width 7 height 9
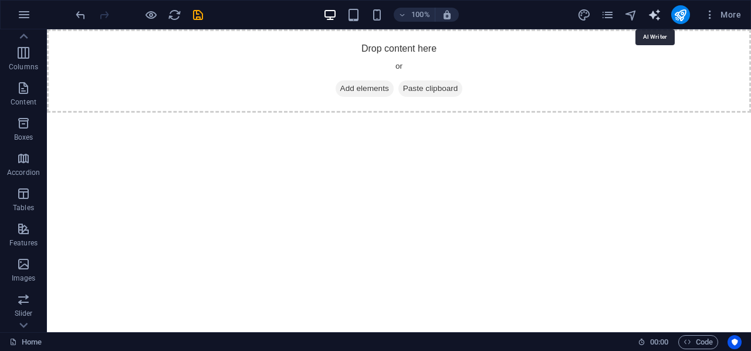
click at [654, 13] on icon "text_generator" at bounding box center [653, 14] width 13 height 13
select select "English"
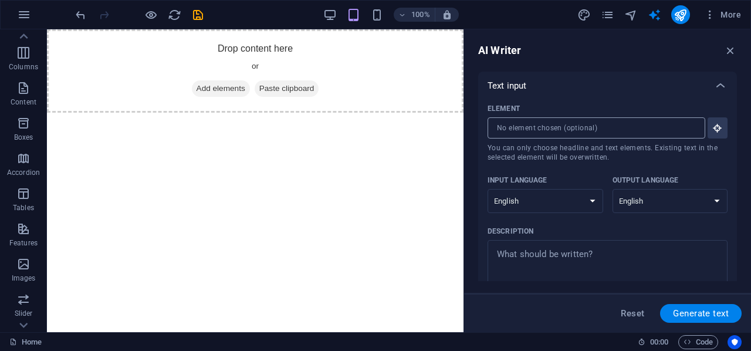
click at [575, 132] on input "Element ​ You can only choose headline and text elements. Existing text in the …" at bounding box center [591, 127] width 209 height 21
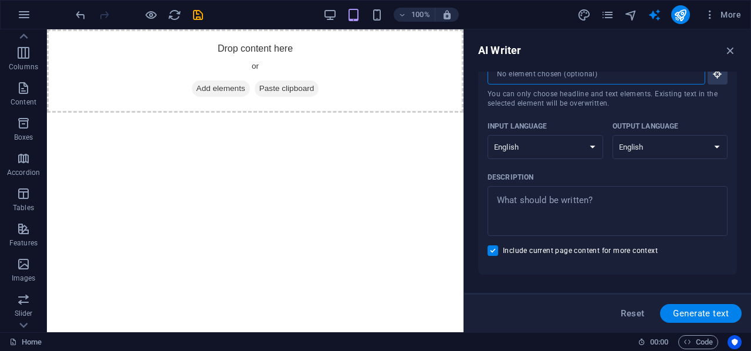
scroll to position [0, 0]
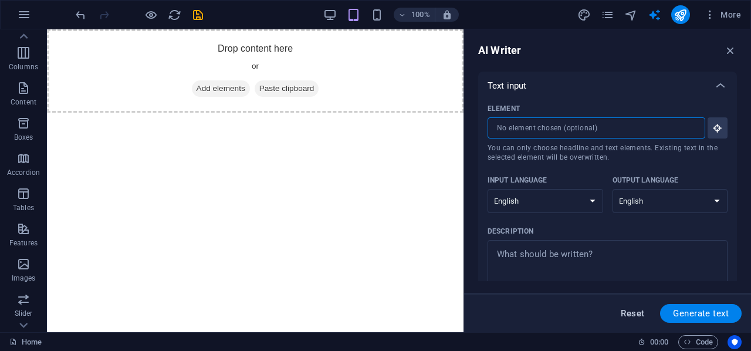
click at [626, 311] on span "Reset" at bounding box center [631, 312] width 23 height 9
type textarea "x"
click at [726, 48] on icon "button" at bounding box center [730, 50] width 13 height 13
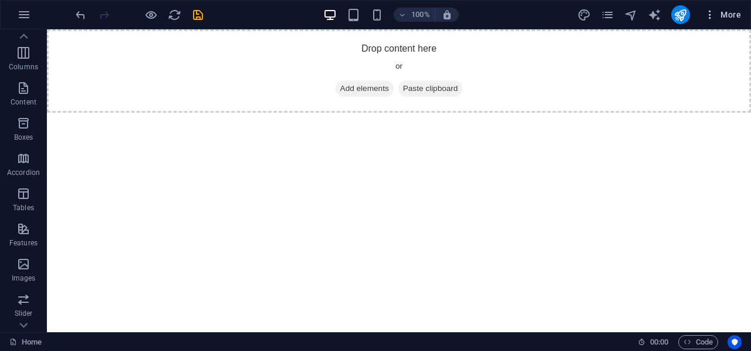
click at [715, 16] on icon "button" at bounding box center [710, 15] width 12 height 12
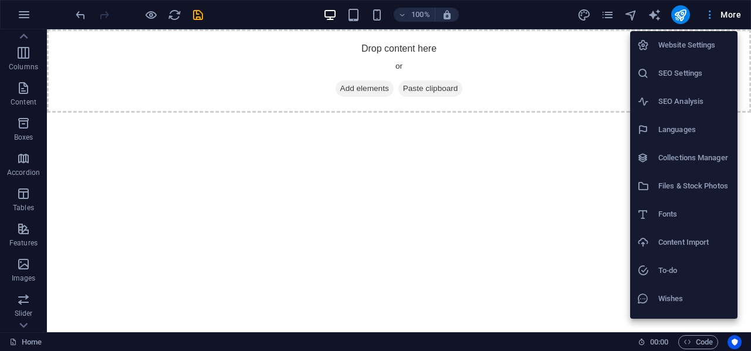
click at [715, 16] on div at bounding box center [375, 175] width 751 height 351
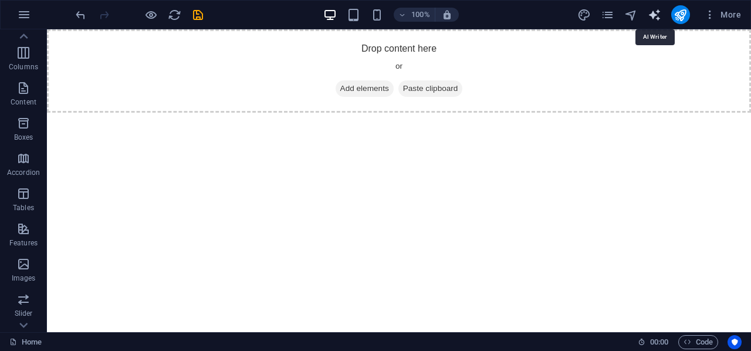
click at [650, 17] on icon "text_generator" at bounding box center [653, 14] width 13 height 13
select select "English"
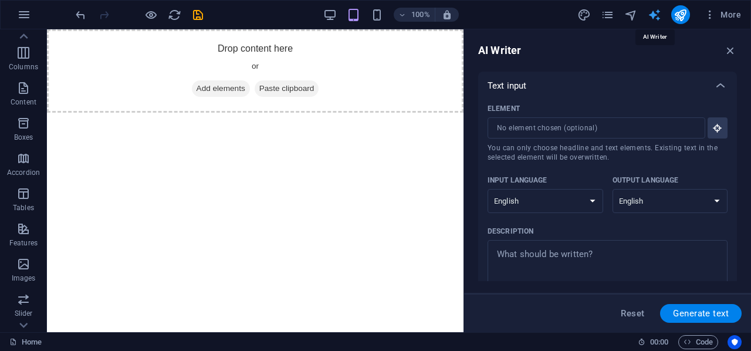
click at [650, 17] on icon "text_generator" at bounding box center [653, 14] width 13 height 13
click at [621, 11] on div "More" at bounding box center [661, 14] width 168 height 19
drag, startPoint x: 626, startPoint y: 13, endPoint x: 635, endPoint y: 15, distance: 9.0
click at [628, 15] on icon "navigator" at bounding box center [630, 14] width 13 height 13
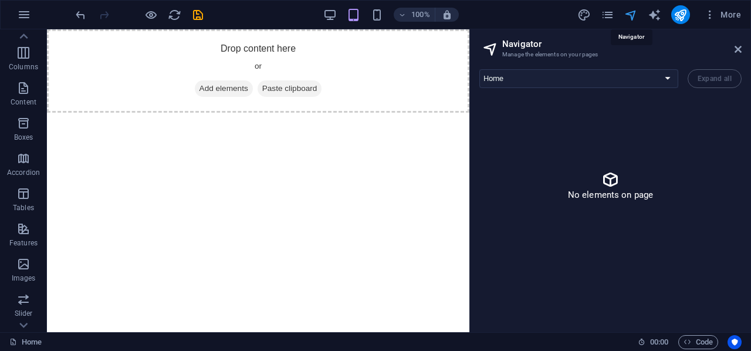
click at [635, 15] on icon "navigator" at bounding box center [630, 14] width 13 height 13
drag, startPoint x: 545, startPoint y: 123, endPoint x: 538, endPoint y: 101, distance: 22.6
click at [544, 123] on div "No elements on page" at bounding box center [610, 185] width 262 height 176
click at [540, 87] on div "Home Privacy Expand all No elements on page" at bounding box center [610, 196] width 281 height 272
click at [540, 80] on select "Home Privacy" at bounding box center [578, 78] width 199 height 19
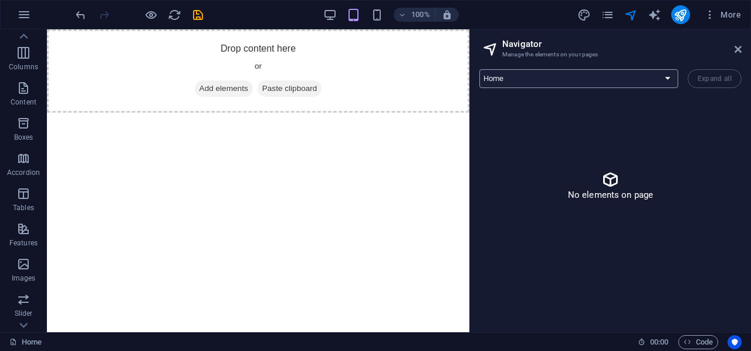
click at [540, 80] on select "Home Privacy" at bounding box center [578, 78] width 199 height 19
click at [185, 113] on html "Skip to main content Drop content here or Add elements Paste clipboard" at bounding box center [258, 70] width 422 height 83
click at [372, 56] on div "Drop content here or Add elements Paste clipboard" at bounding box center [258, 70] width 422 height 83
click at [610, 10] on icon "pages" at bounding box center [607, 14] width 13 height 13
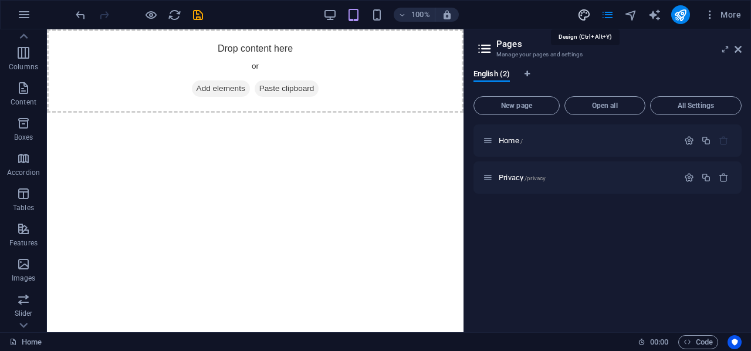
click at [584, 13] on icon "design" at bounding box center [583, 14] width 13 height 13
select select "px"
select select "400"
select select "px"
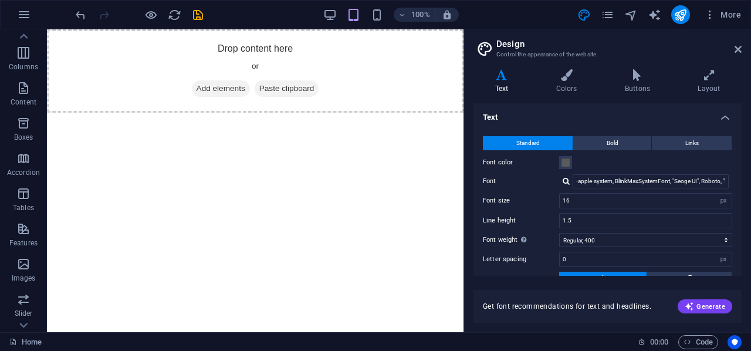
click at [723, 112] on h4 "Text" at bounding box center [607, 113] width 268 height 21
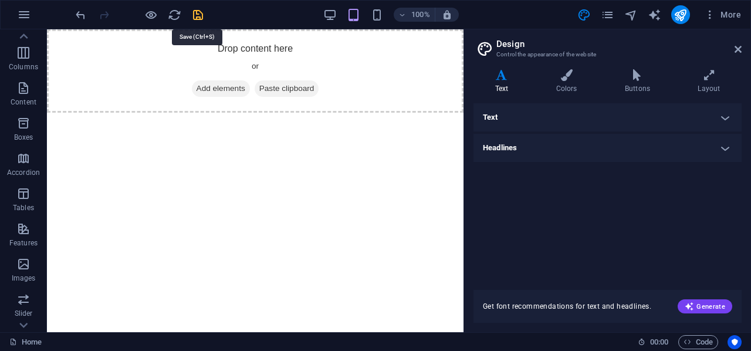
click at [196, 13] on icon "save" at bounding box center [197, 14] width 13 height 13
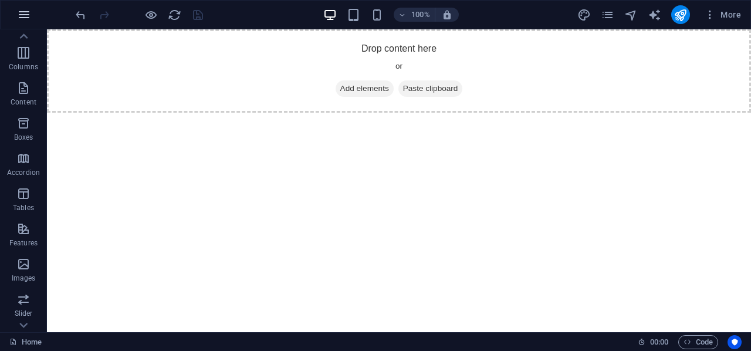
click at [29, 17] on icon "button" at bounding box center [24, 15] width 14 height 14
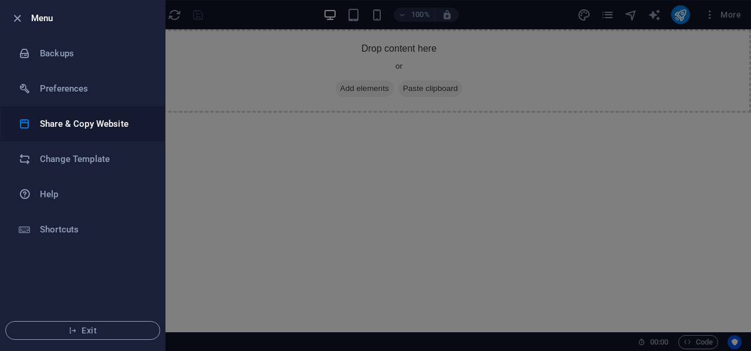
click at [54, 134] on li "Share & Copy Website" at bounding box center [83, 123] width 164 height 35
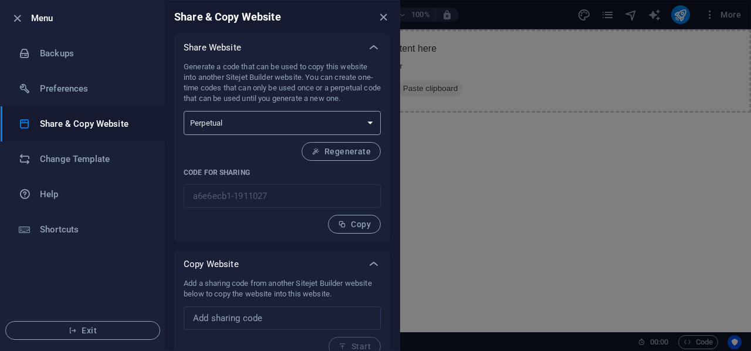
click at [365, 121] on select "One-time Perpetual" at bounding box center [282, 123] width 197 height 24
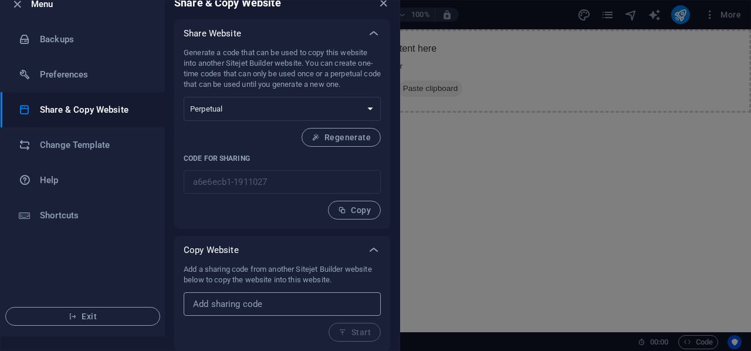
click at [335, 299] on input "text" at bounding box center [282, 303] width 197 height 23
click at [373, 253] on icon at bounding box center [374, 250] width 14 height 14
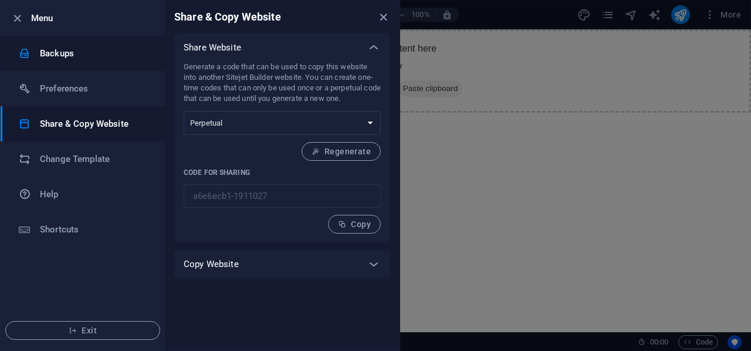
click at [69, 51] on h6 "Backups" at bounding box center [94, 53] width 108 height 14
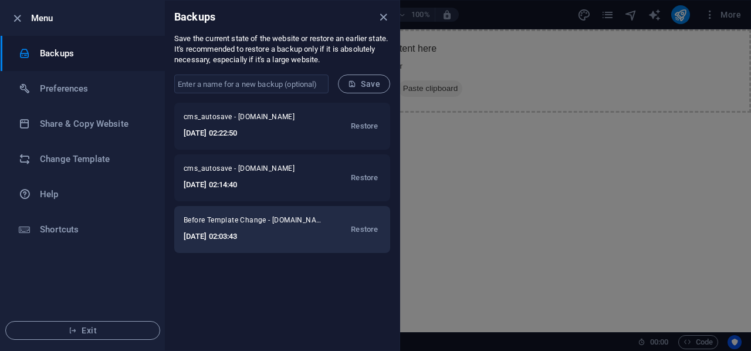
click at [237, 238] on h6 "2025-10-06 02:03:43" at bounding box center [254, 236] width 141 height 14
click at [277, 213] on div "Before Template Change - diatasso.net 2025-10-06 02:03:43 Restore" at bounding box center [282, 229] width 216 height 47
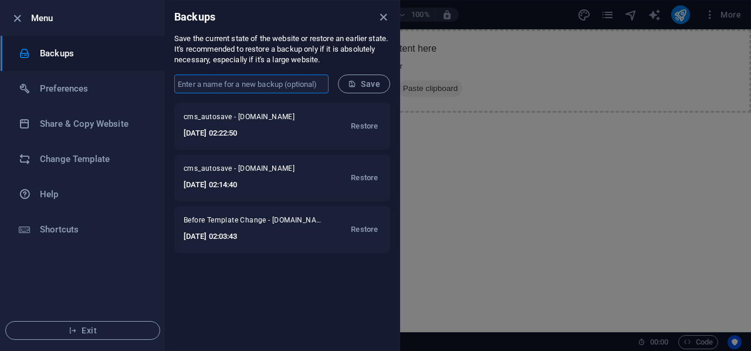
click at [279, 79] on input "text" at bounding box center [251, 83] width 154 height 19
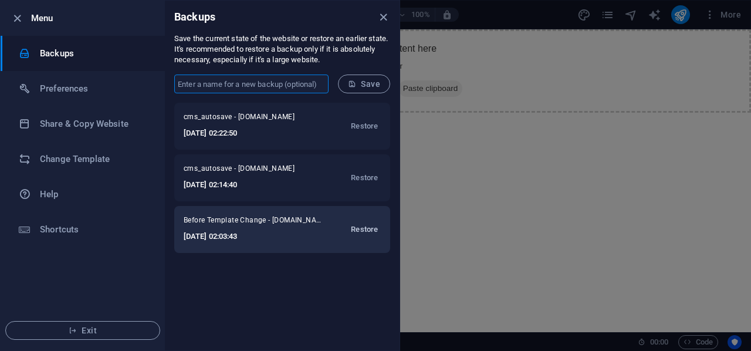
click at [356, 226] on span "Restore" at bounding box center [364, 229] width 27 height 14
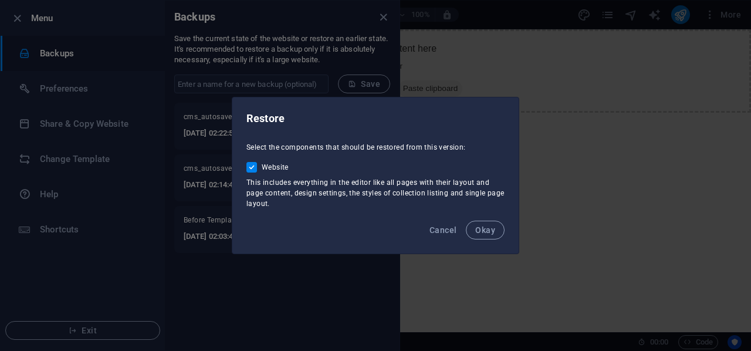
click at [278, 164] on span "Website" at bounding box center [275, 166] width 27 height 9
click at [262, 164] on input "Website" at bounding box center [253, 167] width 15 height 11
click at [278, 164] on span "Website" at bounding box center [275, 166] width 27 height 9
click at [262, 164] on input "Website" at bounding box center [253, 167] width 15 height 11
checkbox input "true"
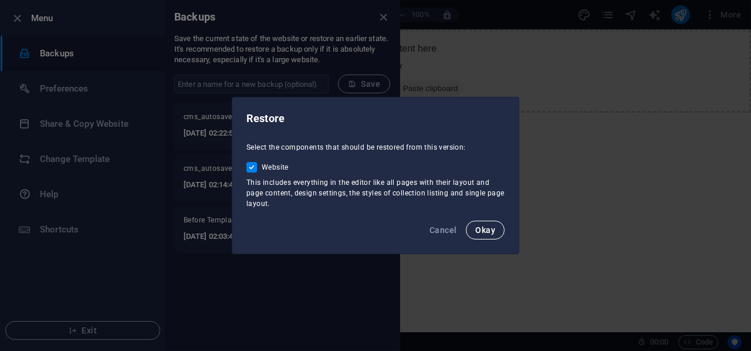
click at [503, 228] on button "Okay" at bounding box center [485, 230] width 39 height 19
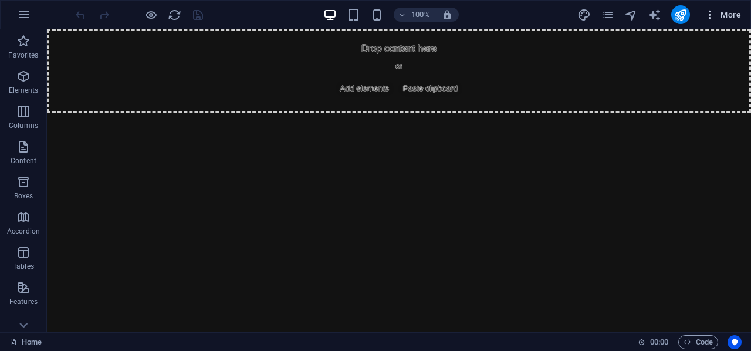
click at [711, 10] on icon "button" at bounding box center [710, 15] width 12 height 12
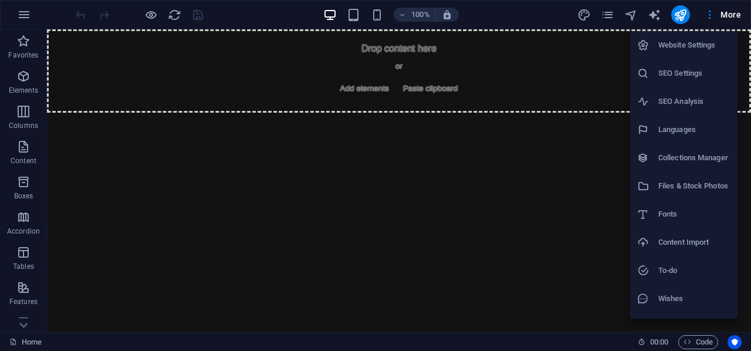
scroll to position [22, 0]
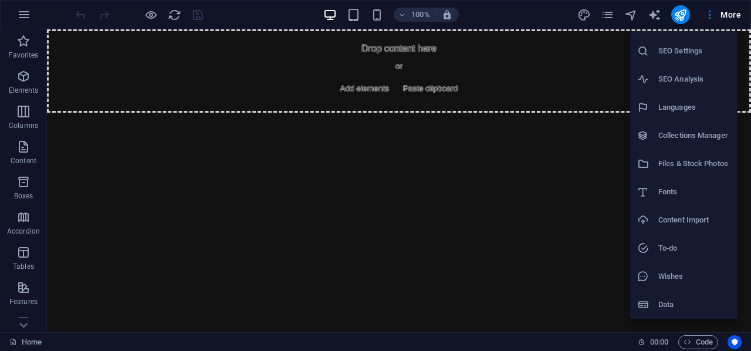
click at [676, 219] on h6 "Content Import" at bounding box center [694, 220] width 72 height 14
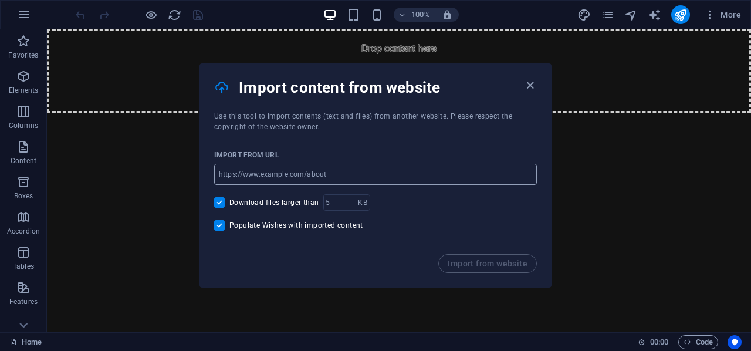
click at [316, 173] on input "url" at bounding box center [375, 174] width 323 height 21
click at [533, 89] on icon "button" at bounding box center [529, 85] width 13 height 13
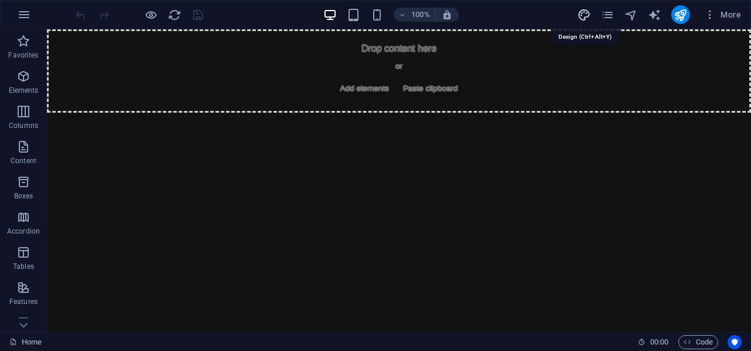
click at [581, 15] on icon "design" at bounding box center [583, 14] width 13 height 13
select select "px"
select select "200"
select select "px"
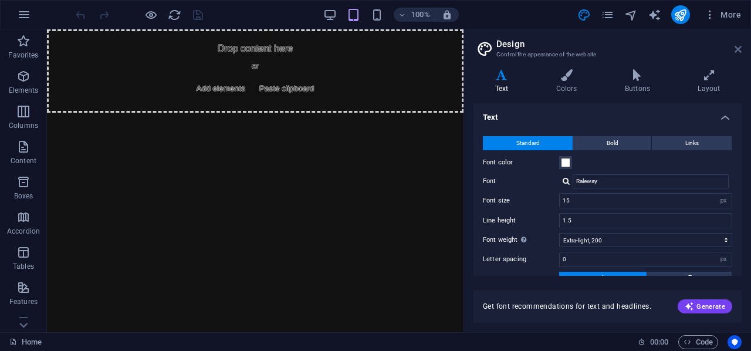
click at [737, 46] on icon at bounding box center [737, 49] width 7 height 9
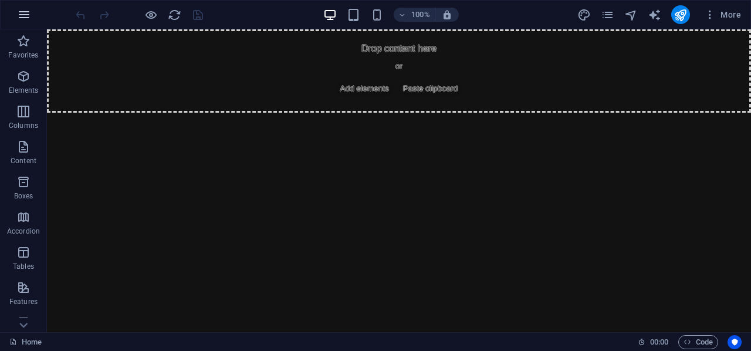
click at [19, 13] on icon "button" at bounding box center [24, 15] width 14 height 14
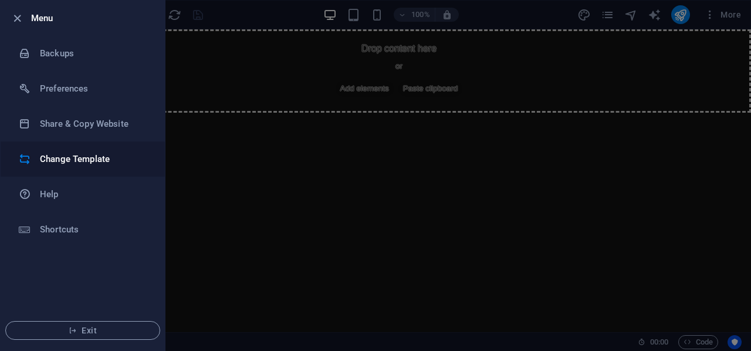
click at [96, 159] on h6 "Change Template" at bounding box center [94, 159] width 108 height 14
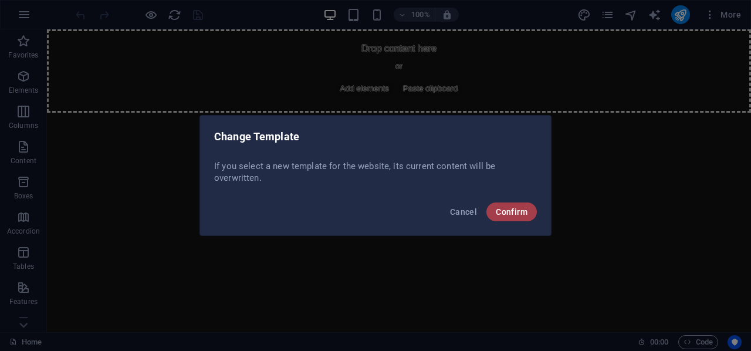
click at [508, 209] on span "Confirm" at bounding box center [512, 211] width 32 height 9
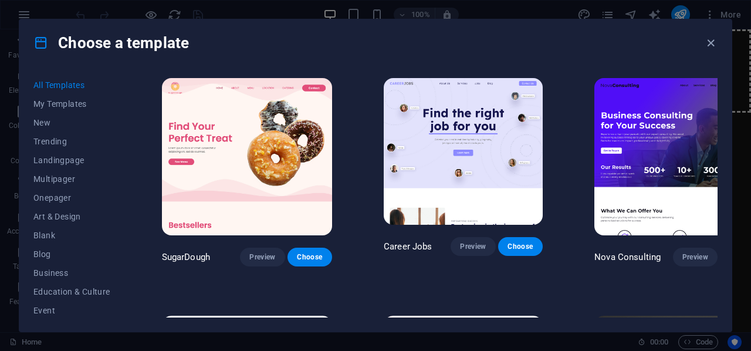
click at [40, 42] on icon at bounding box center [40, 42] width 15 height 15
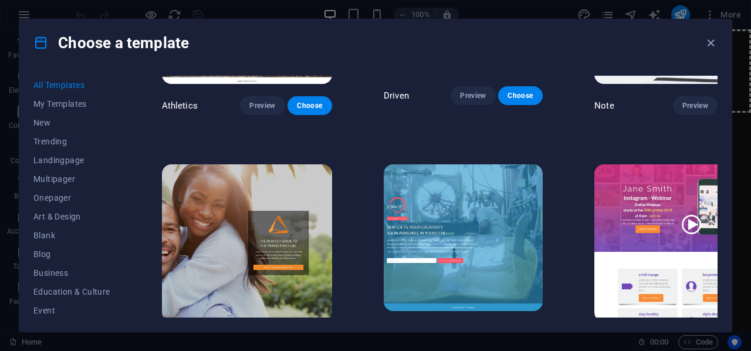
scroll to position [12074, 0]
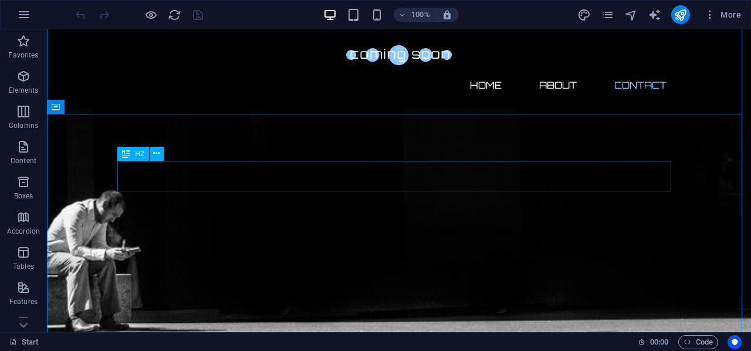
scroll to position [921, 0]
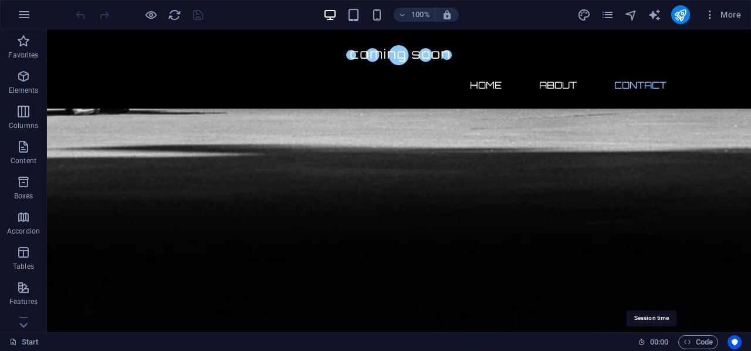
click at [651, 342] on span "00 : 00" at bounding box center [659, 342] width 18 height 14
click at [26, 338] on link "Start" at bounding box center [23, 342] width 29 height 14
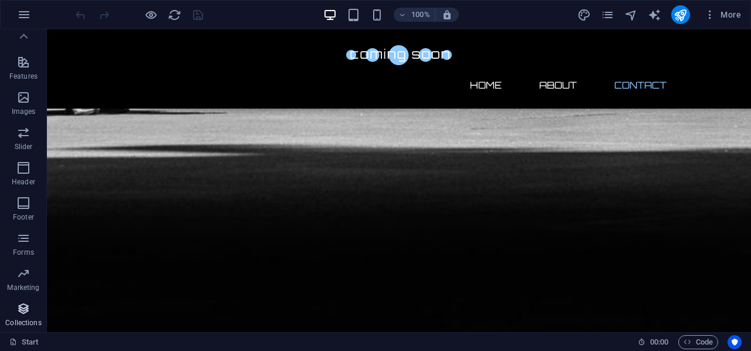
click at [26, 306] on icon "button" at bounding box center [23, 308] width 14 height 14
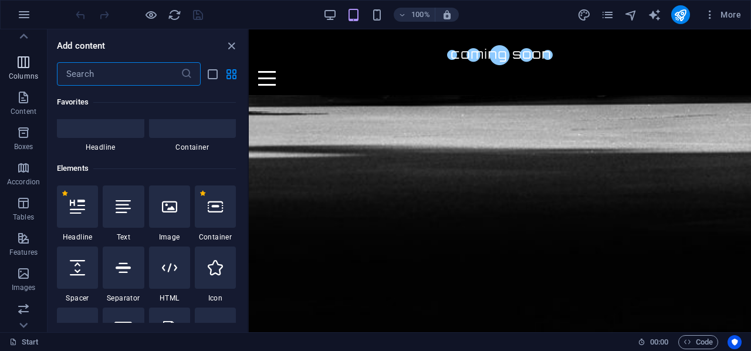
scroll to position [0, 0]
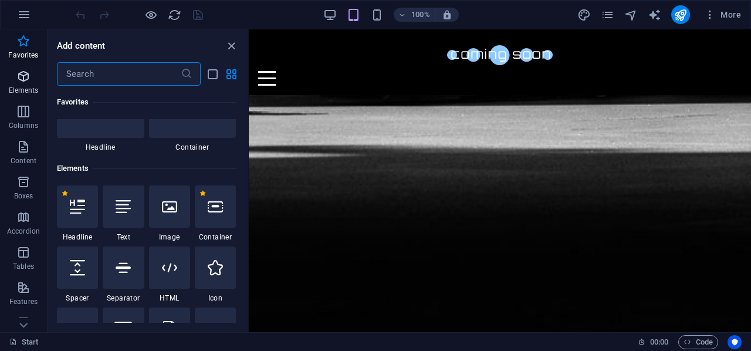
click at [28, 76] on icon "button" at bounding box center [23, 76] width 14 height 14
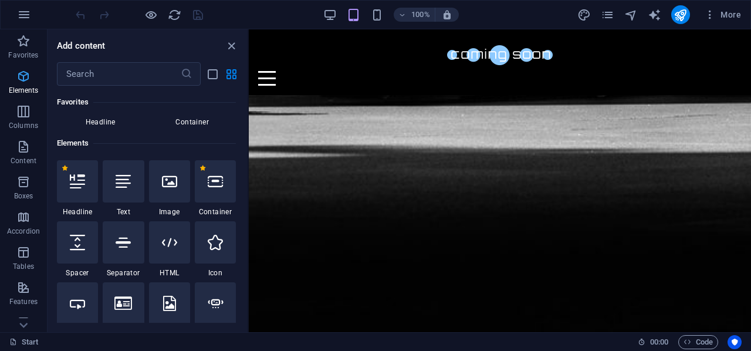
scroll to position [125, 0]
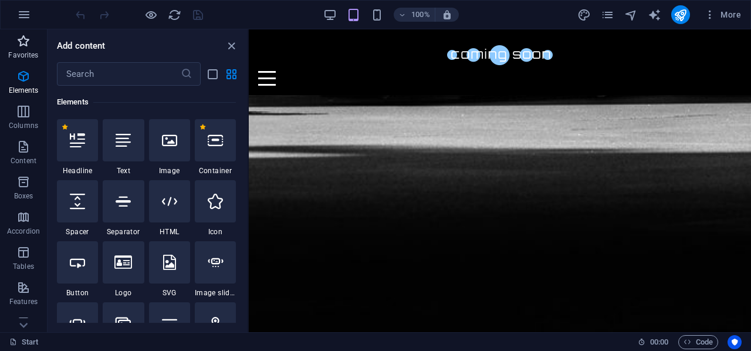
click at [25, 37] on icon "button" at bounding box center [23, 41] width 14 height 14
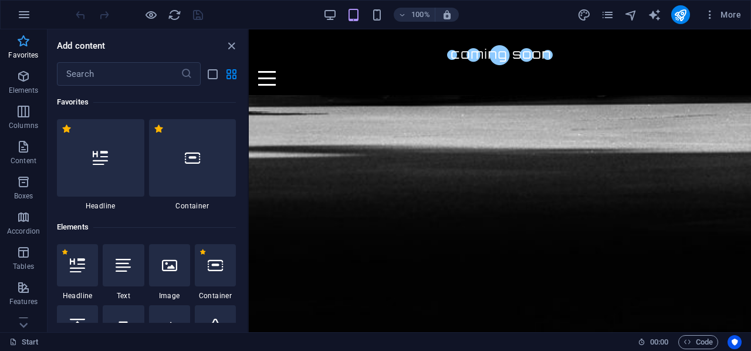
scroll to position [0, 0]
click at [29, 19] on icon "button" at bounding box center [24, 15] width 14 height 14
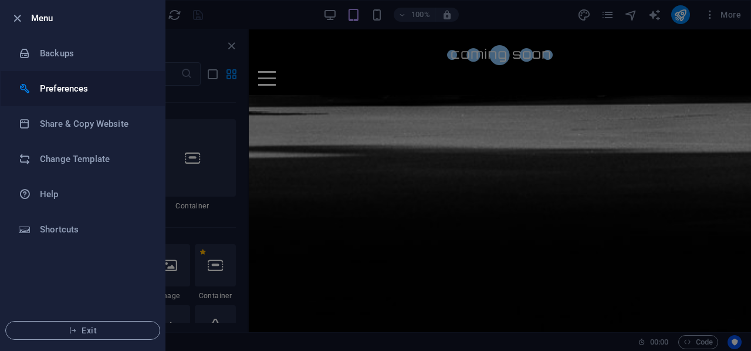
click at [60, 91] on h6 "Preferences" at bounding box center [94, 89] width 108 height 14
select select "en"
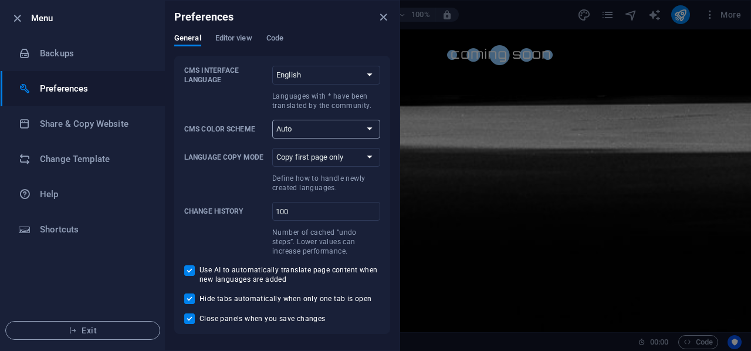
click at [323, 133] on select "Auto Dark Light" at bounding box center [326, 129] width 108 height 19
click at [325, 128] on select "Auto Dark Light" at bounding box center [326, 129] width 108 height 19
click at [306, 74] on select "Default Deutsch English Español Suomi* Français Magyar Italiano Nederlands Pols…" at bounding box center [326, 75] width 108 height 19
click at [230, 37] on span "Editor view" at bounding box center [233, 39] width 37 height 16
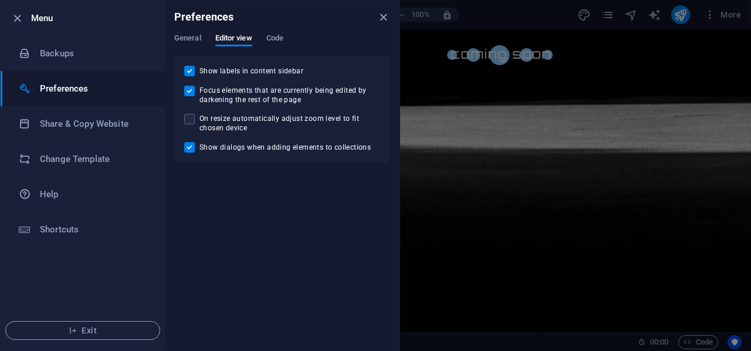
click at [236, 121] on span "On resize automatically adjust zoom level to fit chosen device" at bounding box center [289, 123] width 181 height 19
click at [199, 121] on input "On resize automatically adjust zoom level to fit chosen device" at bounding box center [191, 119] width 15 height 11
checkbox input "true"
click at [279, 36] on span "Code" at bounding box center [274, 39] width 17 height 16
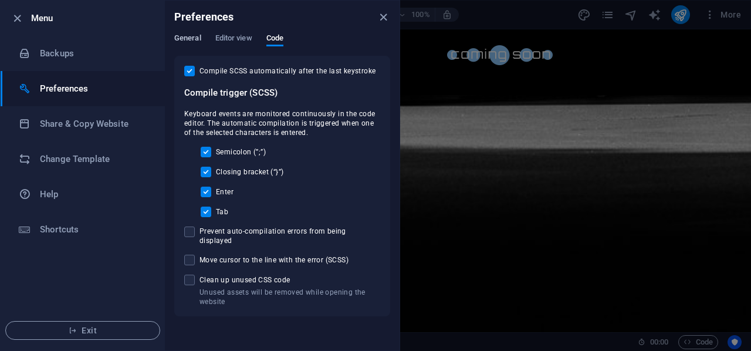
click at [188, 37] on span "General" at bounding box center [187, 39] width 27 height 16
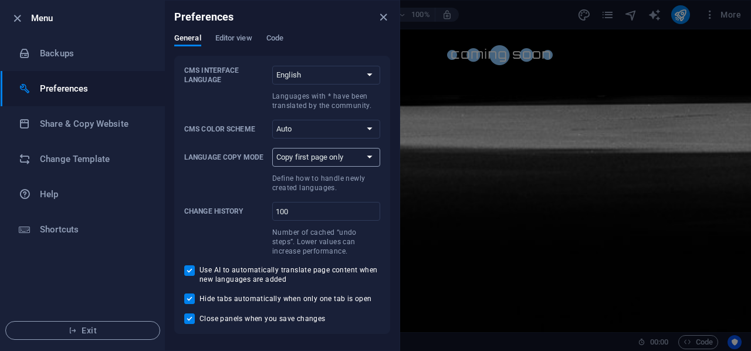
click at [345, 159] on select "Copy first page only Copy all pages" at bounding box center [326, 157] width 108 height 19
click at [311, 130] on select "Auto Dark Light" at bounding box center [326, 129] width 108 height 19
select select "dark"
click at [272, 120] on select "Auto Dark Light" at bounding box center [326, 129] width 108 height 19
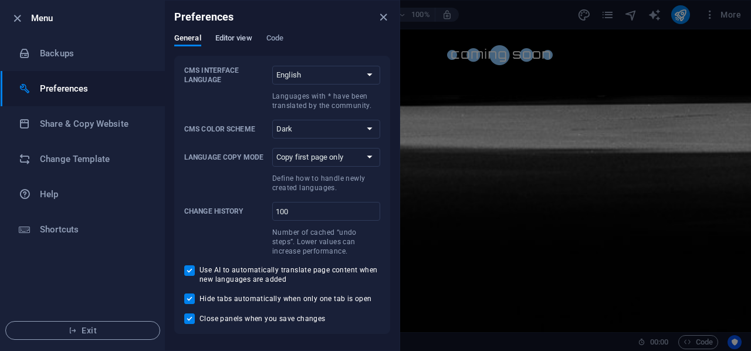
click at [242, 38] on span "Editor view" at bounding box center [233, 39] width 37 height 16
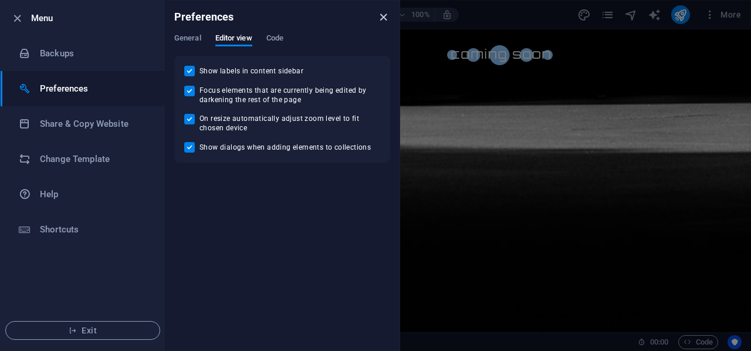
click at [381, 18] on icon "close" at bounding box center [383, 17] width 13 height 13
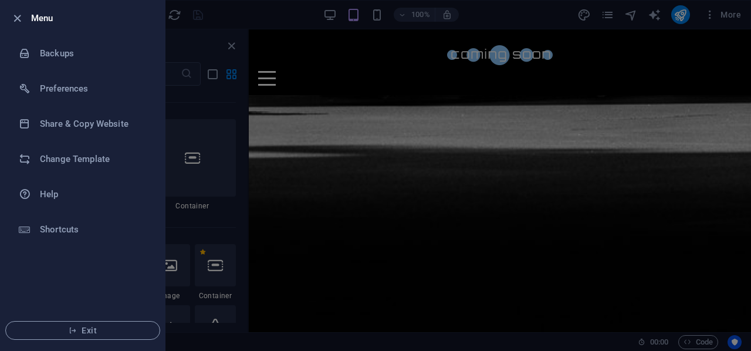
click at [22, 16] on icon "button" at bounding box center [17, 18] width 13 height 13
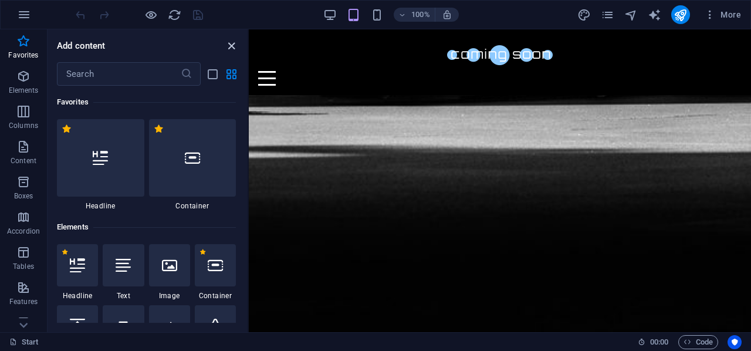
click at [232, 45] on icon "close panel" at bounding box center [231, 45] width 13 height 13
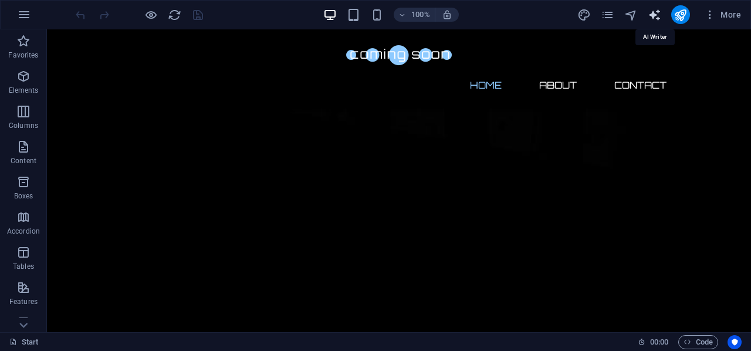
click at [650, 15] on icon "text_generator" at bounding box center [653, 14] width 13 height 13
select select "English"
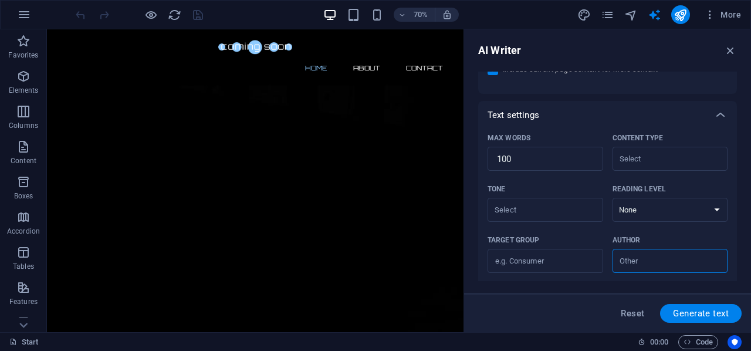
scroll to position [347, 0]
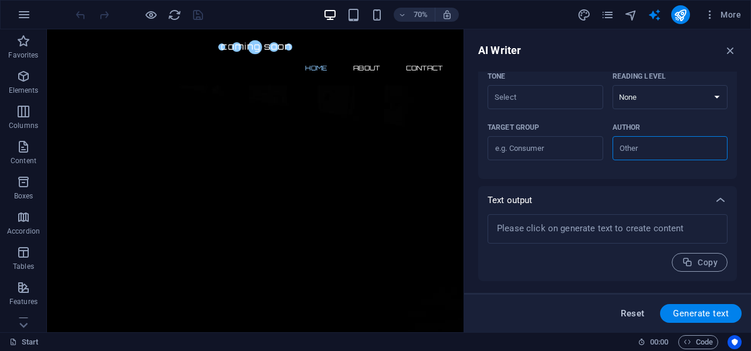
click at [629, 309] on span "Reset" at bounding box center [631, 312] width 23 height 9
type textarea "x"
click at [629, 314] on span "Reset" at bounding box center [631, 312] width 23 height 9
type textarea "x"
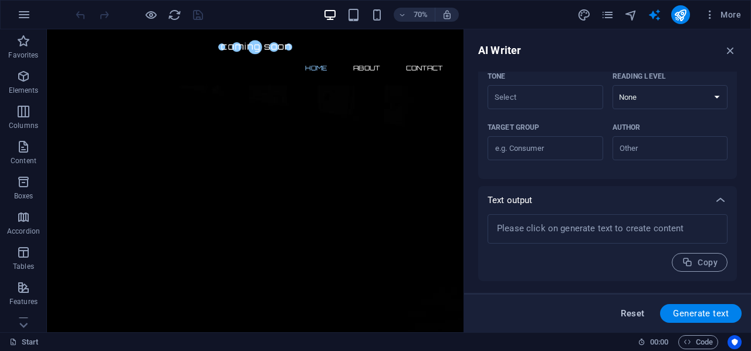
type textarea "x"
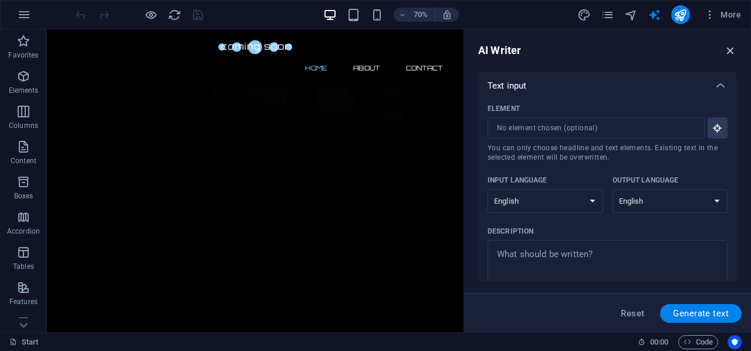
click at [731, 53] on icon "button" at bounding box center [730, 50] width 13 height 13
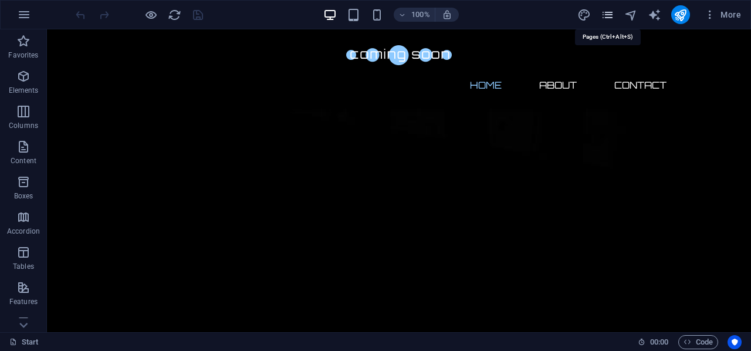
click at [612, 12] on icon "pages" at bounding box center [607, 14] width 13 height 13
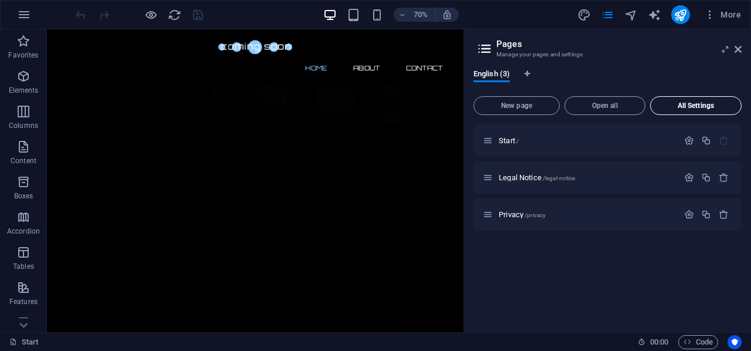
click at [694, 107] on span "All Settings" at bounding box center [695, 105] width 81 height 7
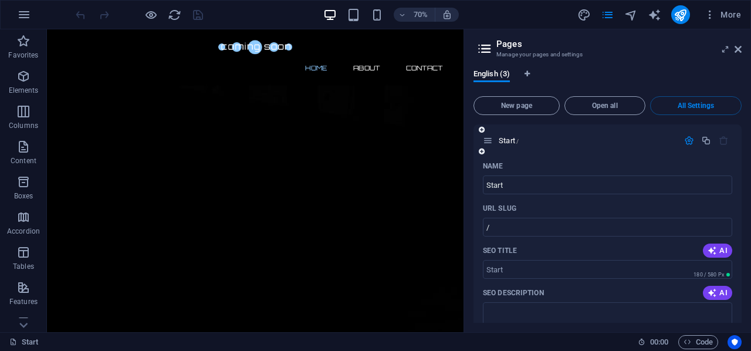
click at [688, 140] on icon "button" at bounding box center [689, 140] width 10 height 10
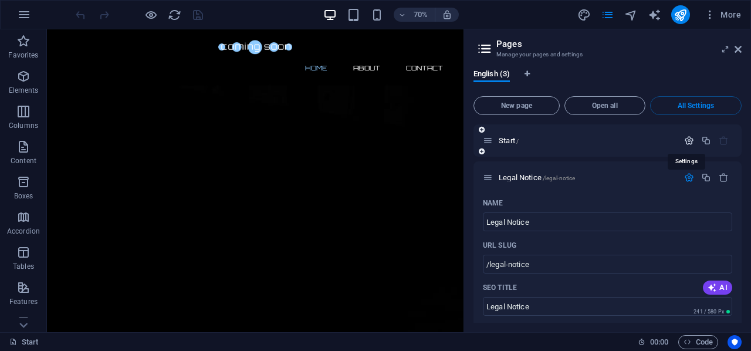
click at [687, 140] on icon "button" at bounding box center [689, 140] width 10 height 10
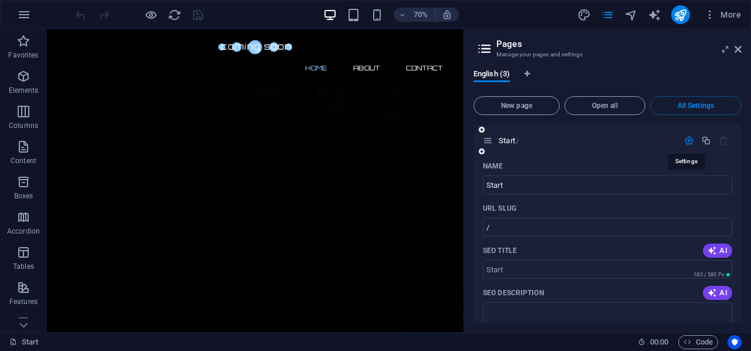
click at [684, 137] on icon "button" at bounding box center [689, 140] width 10 height 10
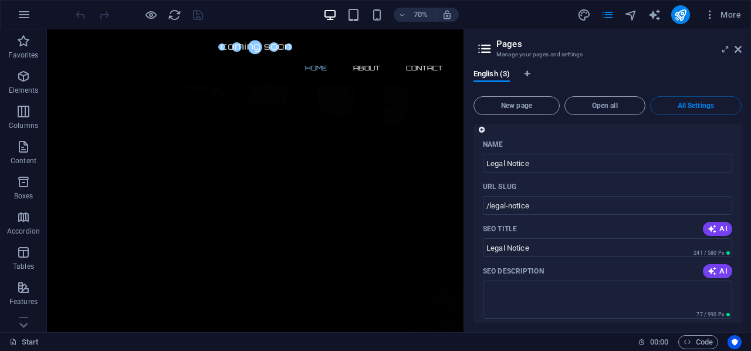
scroll to position [235, 0]
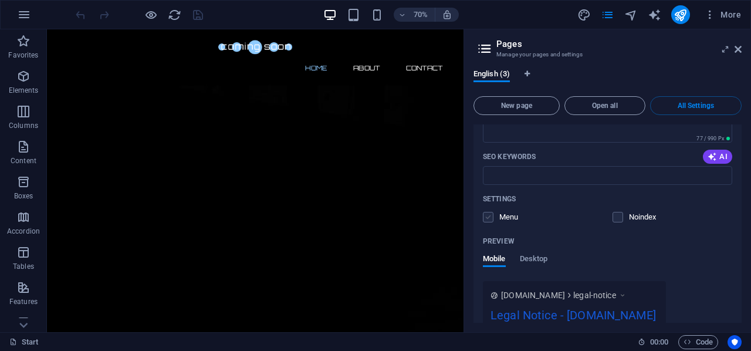
click at [492, 219] on label at bounding box center [488, 217] width 11 height 11
click at [0, 0] on input "checkbox" at bounding box center [0, 0] width 0 height 0
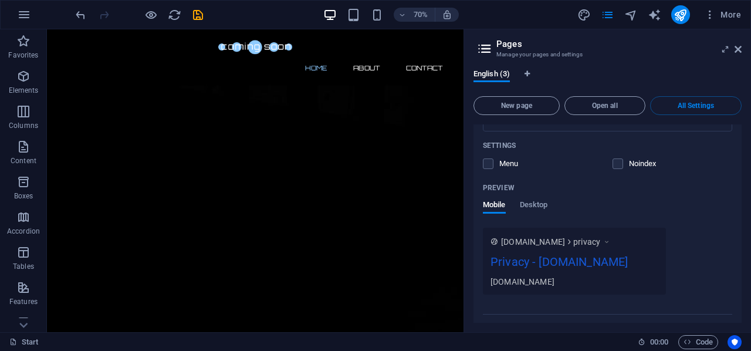
scroll to position [786, 0]
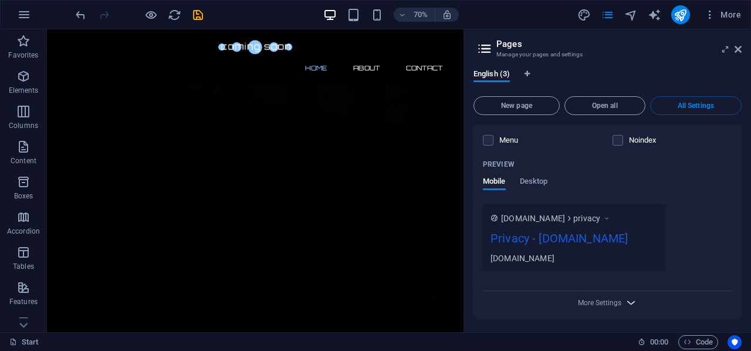
drag, startPoint x: 615, startPoint y: 297, endPoint x: 624, endPoint y: 294, distance: 10.0
click at [615, 296] on span "More Settings" at bounding box center [608, 302] width 14 height 13
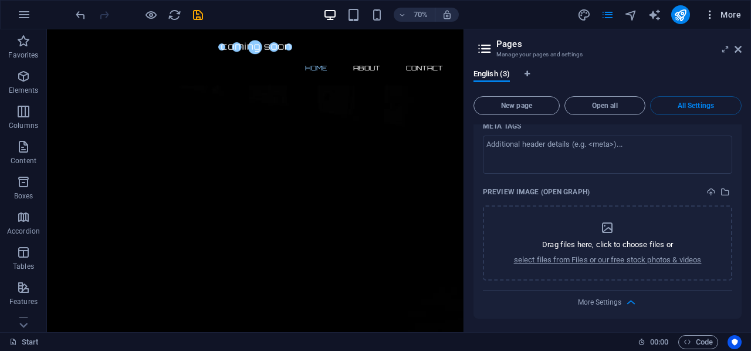
click at [710, 19] on icon "button" at bounding box center [710, 15] width 12 height 12
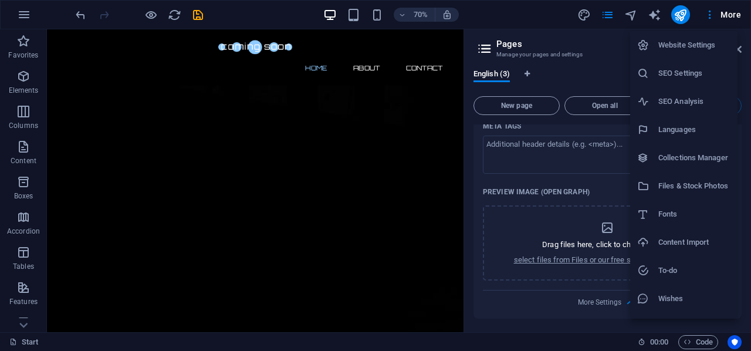
scroll to position [22, 0]
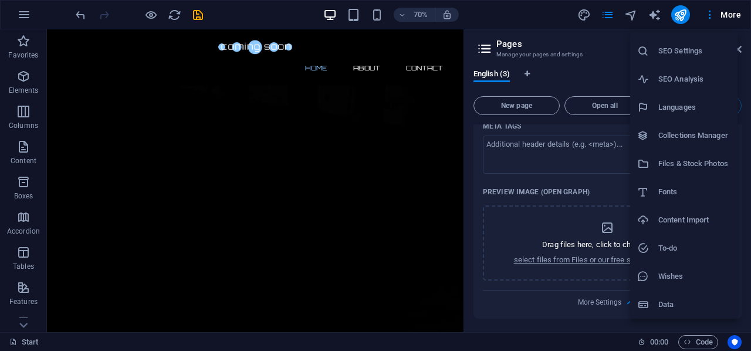
click at [681, 307] on h6 "Data" at bounding box center [694, 304] width 72 height 14
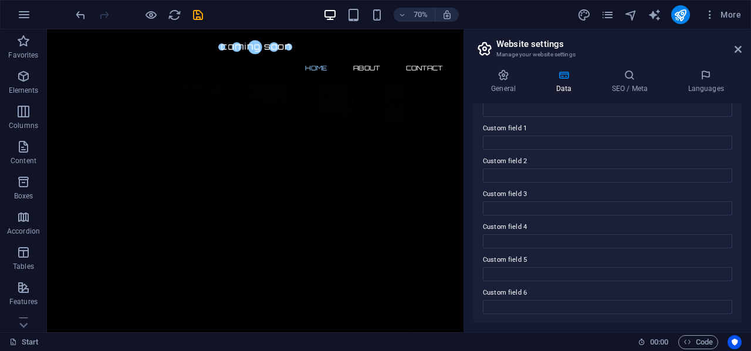
scroll to position [0, 0]
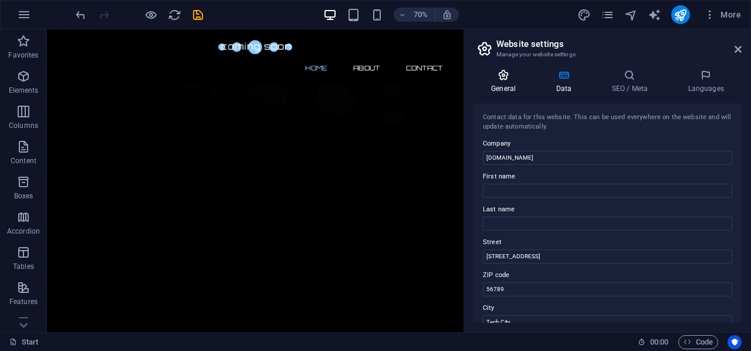
click at [506, 75] on icon at bounding box center [503, 75] width 60 height 12
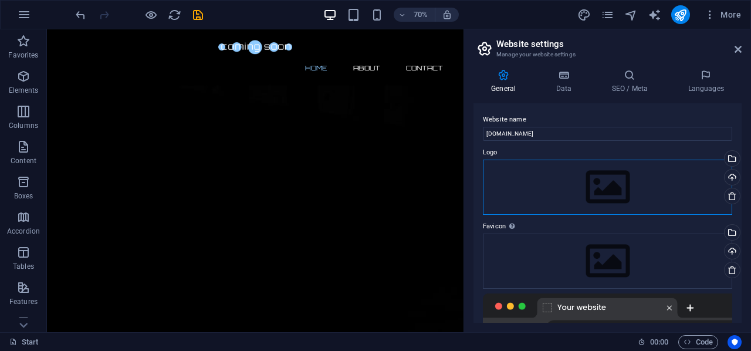
click at [605, 190] on div "Drag files here, click to choose files or select files from Files or our free s…" at bounding box center [607, 187] width 249 height 55
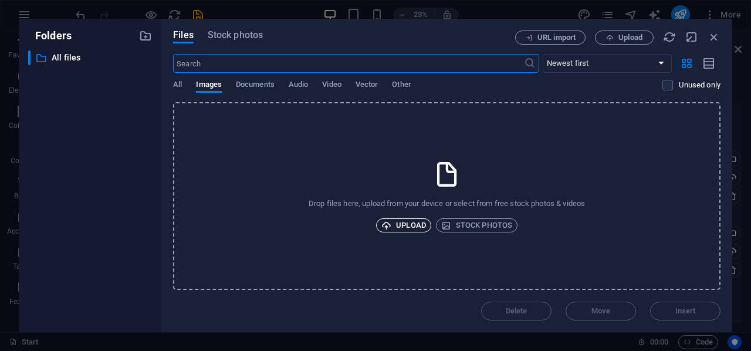
click at [393, 227] on span "Upload" at bounding box center [403, 225] width 45 height 14
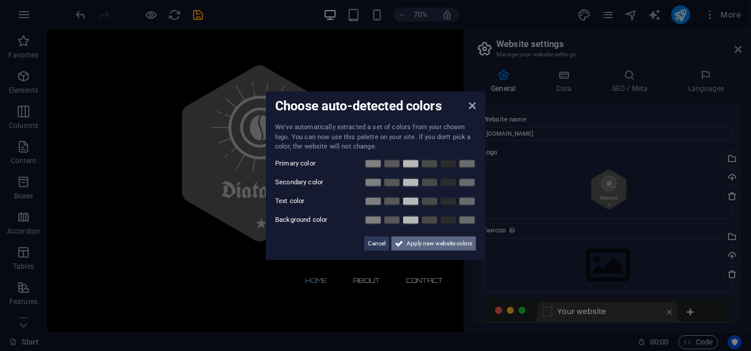
click at [452, 246] on span "Apply new website colors" at bounding box center [439, 243] width 66 height 14
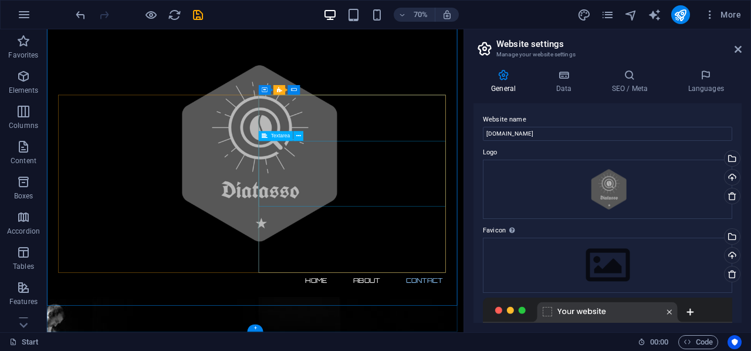
scroll to position [786, 0]
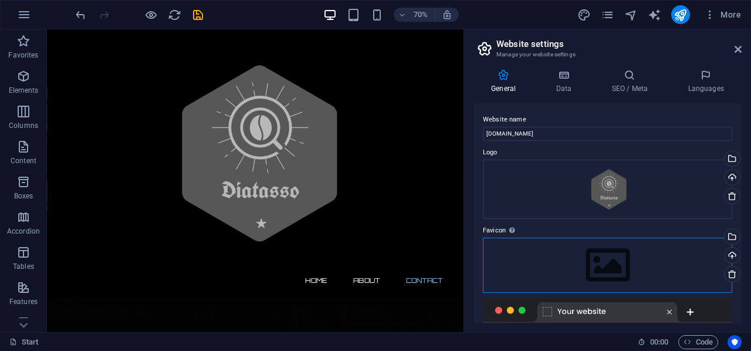
click at [617, 259] on div "Drag files here, click to choose files or select files from Files or our free s…" at bounding box center [607, 265] width 249 height 55
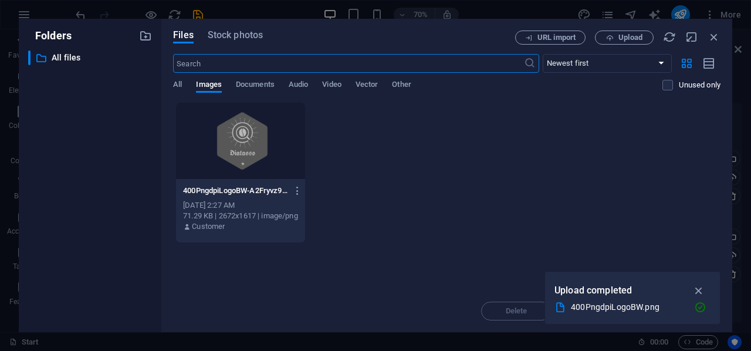
scroll to position [0, 0]
click at [432, 162] on div "400PngdpiLogoBW-A2Fryvz9SfrT_FhUQFmN4g.png 400PngdpiLogoBW-A2Fryvz9SfrT_FhUQFmN…" at bounding box center [446, 172] width 547 height 141
click at [715, 33] on icon "button" at bounding box center [713, 36] width 13 height 13
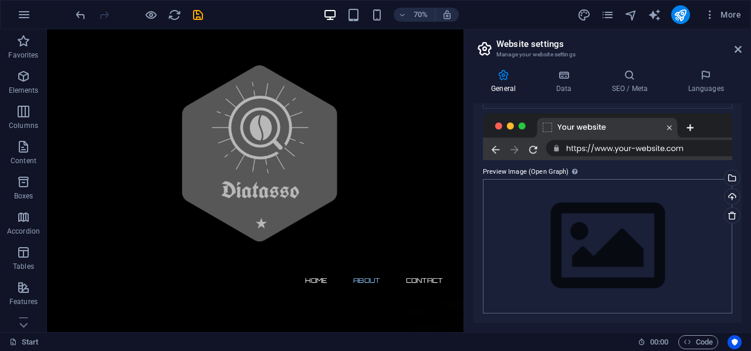
scroll to position [67, 0]
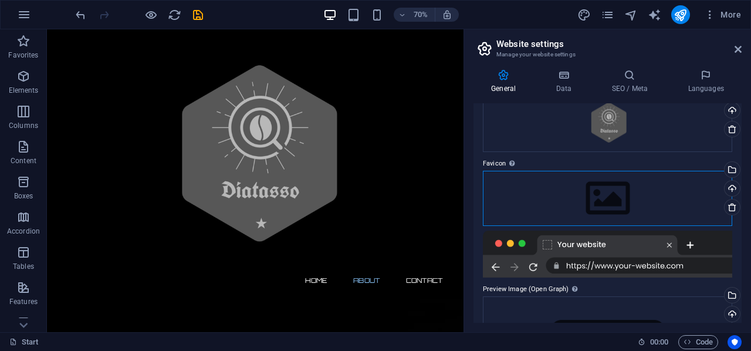
click at [615, 199] on div "Drag files here, click to choose files or select files from Files or our free s…" at bounding box center [607, 198] width 249 height 55
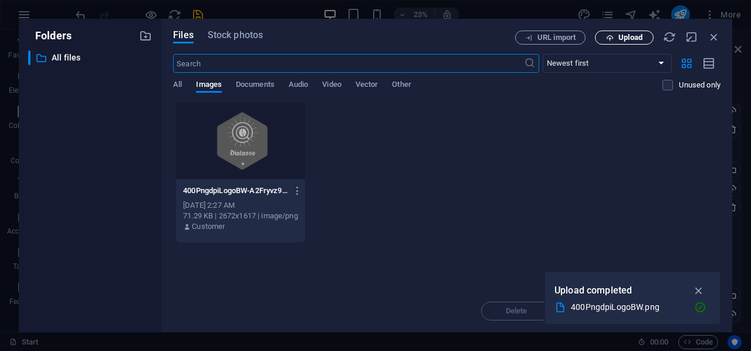
click at [630, 37] on span "Upload" at bounding box center [630, 37] width 24 height 7
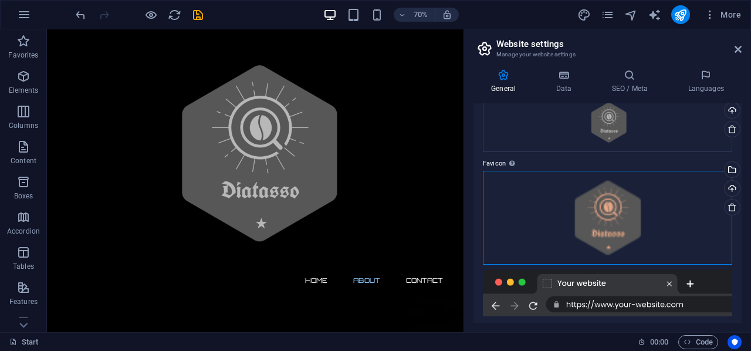
click at [618, 219] on div "Drag files here, click to choose files or select files from Files or our free s…" at bounding box center [607, 218] width 249 height 94
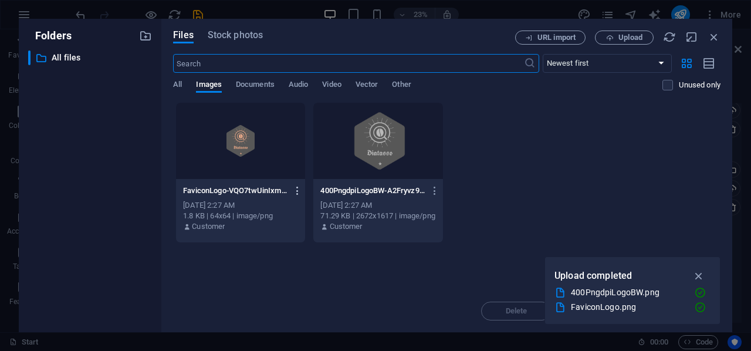
click at [298, 189] on icon "button" at bounding box center [297, 190] width 11 height 11
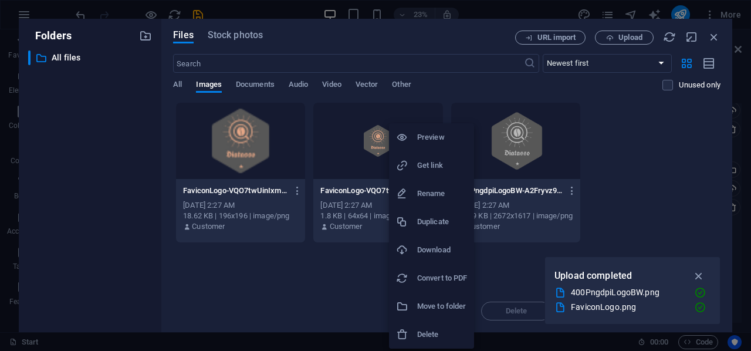
click at [446, 138] on h6 "Preview" at bounding box center [442, 137] width 50 height 14
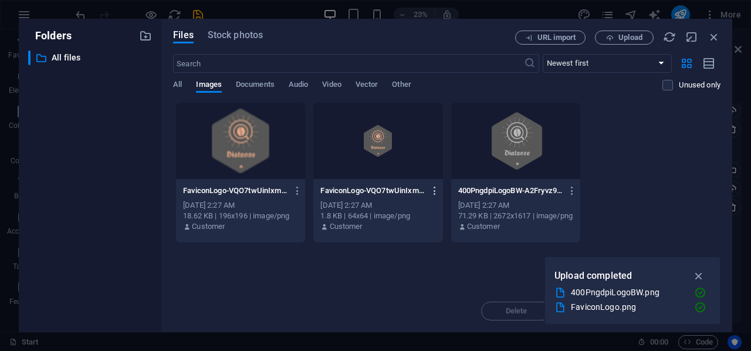
click at [435, 187] on icon "button" at bounding box center [434, 190] width 11 height 11
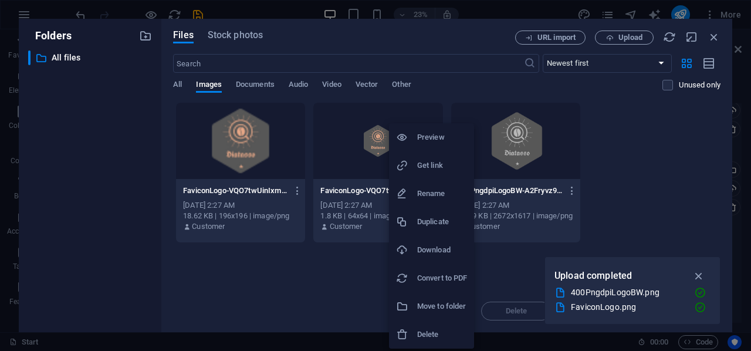
click at [434, 334] on h6 "Delete" at bounding box center [442, 334] width 50 height 14
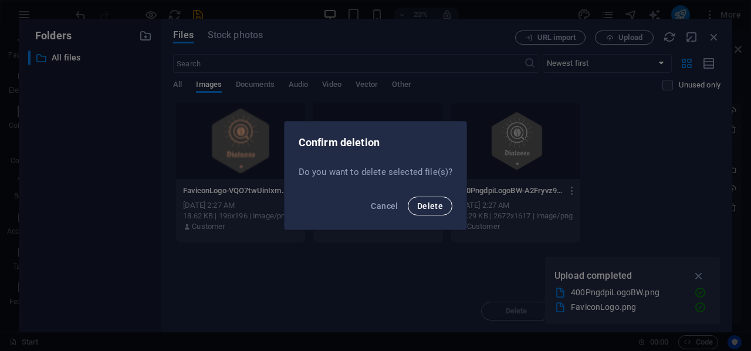
click at [436, 203] on span "Delete" at bounding box center [430, 205] width 26 height 9
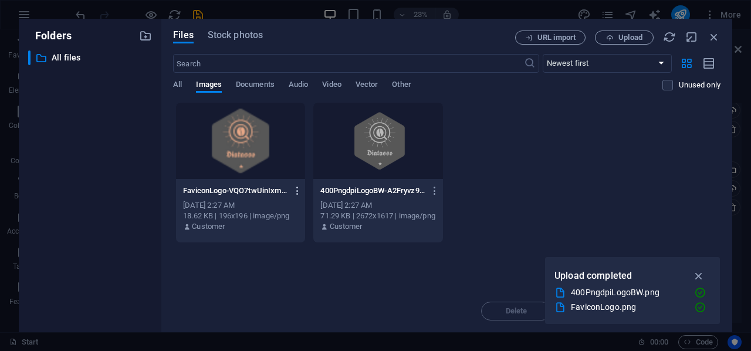
click at [300, 187] on icon "button" at bounding box center [297, 190] width 11 height 11
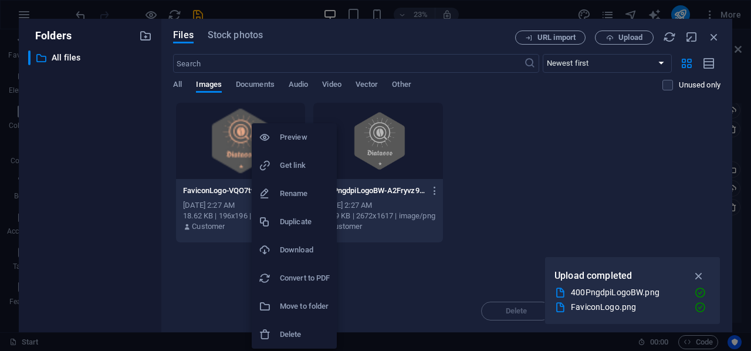
click at [300, 333] on h6 "Delete" at bounding box center [305, 334] width 50 height 14
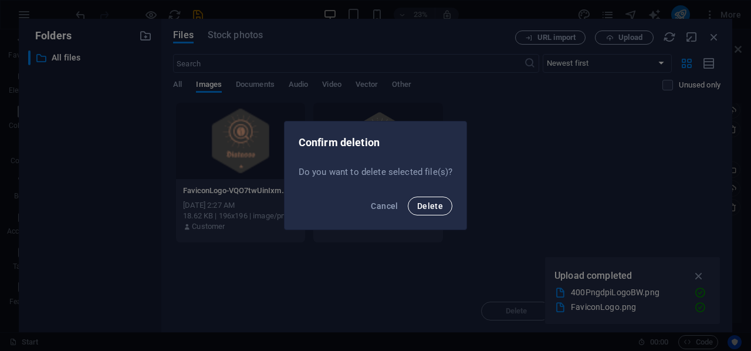
click at [445, 205] on button "Delete" at bounding box center [430, 205] width 45 height 19
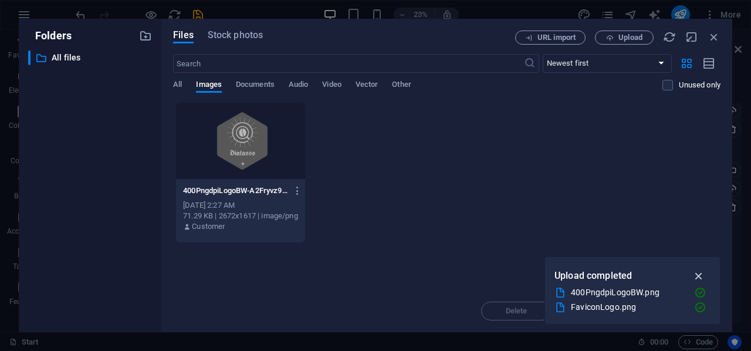
click at [703, 275] on icon "button" at bounding box center [698, 275] width 13 height 13
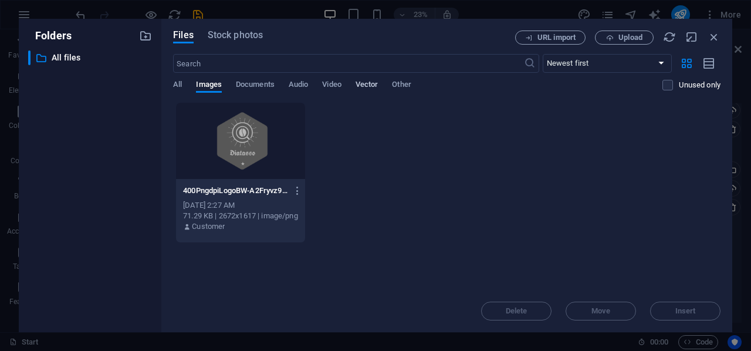
click at [364, 86] on span "Vector" at bounding box center [366, 85] width 23 height 16
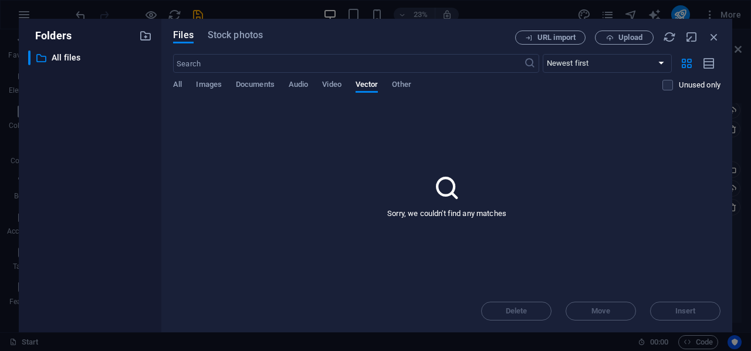
click at [421, 84] on div "All Images Documents Audio Video Vector Other" at bounding box center [417, 91] width 489 height 22
click at [411, 84] on span "Other" at bounding box center [401, 85] width 19 height 16
click at [231, 90] on div "All Images Documents Audio Video Vector Other" at bounding box center [417, 91] width 489 height 22
click at [219, 86] on span "Images" at bounding box center [209, 85] width 26 height 16
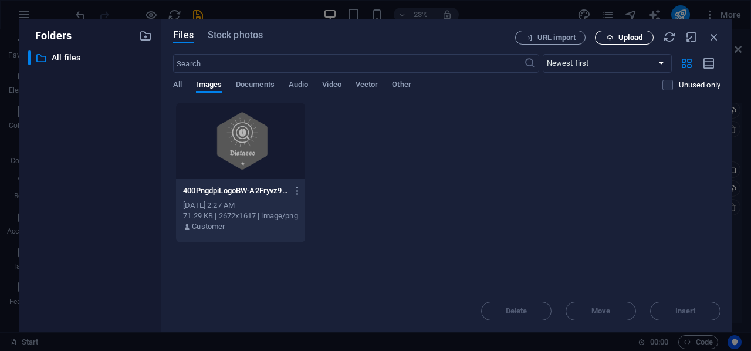
click at [614, 32] on button "Upload" at bounding box center [624, 37] width 59 height 14
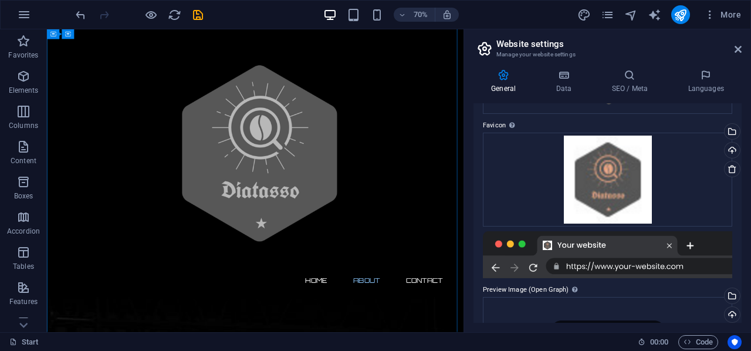
scroll to position [821, 0]
click at [622, 185] on div "Drag files here, click to choose files or select files from Files or our free s…" at bounding box center [607, 180] width 249 height 94
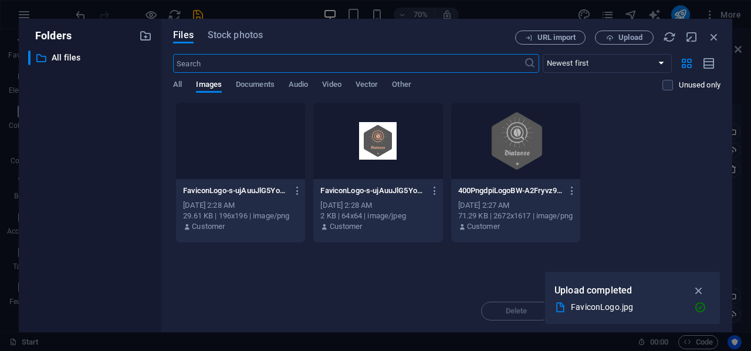
scroll to position [240, 0]
click at [701, 289] on icon "button" at bounding box center [698, 290] width 13 height 13
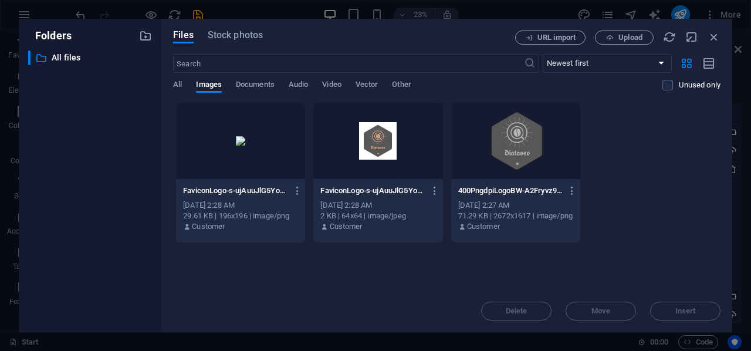
click at [226, 146] on div at bounding box center [240, 141] width 129 height 76
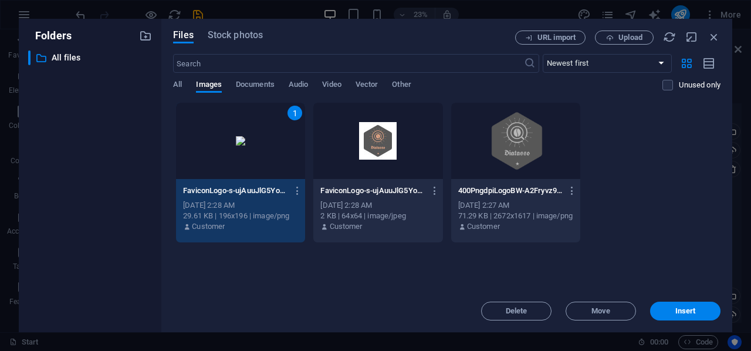
click at [632, 249] on div "Drop files here to upload them instantly 1 FaviconLogo-s-ujAuuJlG5YozvBdRXgSg-p…" at bounding box center [446, 196] width 547 height 188
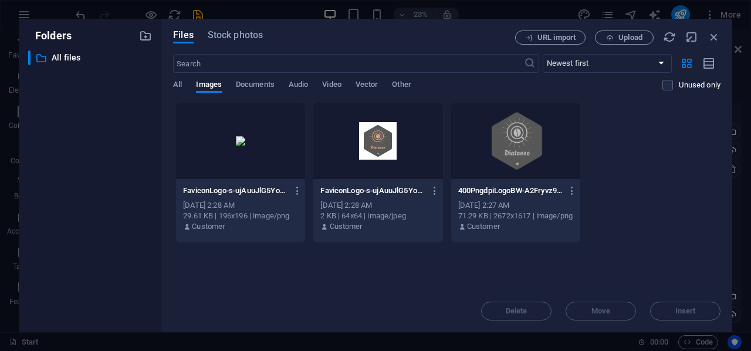
click at [203, 120] on div at bounding box center [240, 141] width 129 height 76
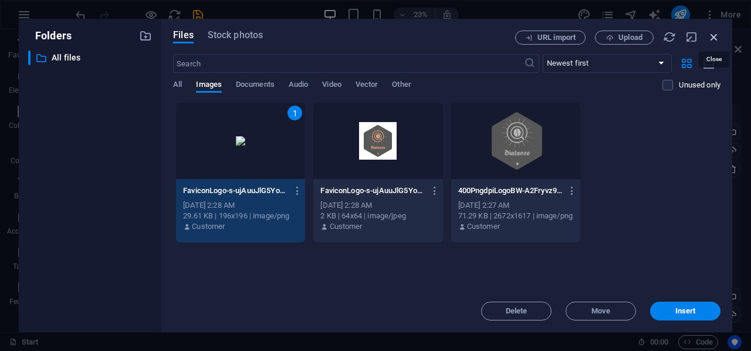
click at [717, 36] on icon "button" at bounding box center [713, 36] width 13 height 13
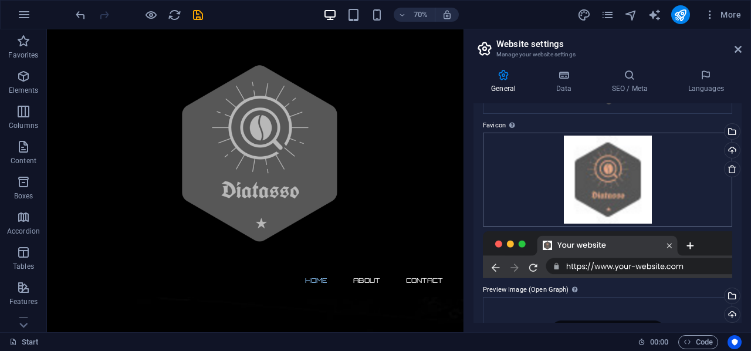
scroll to position [0, 0]
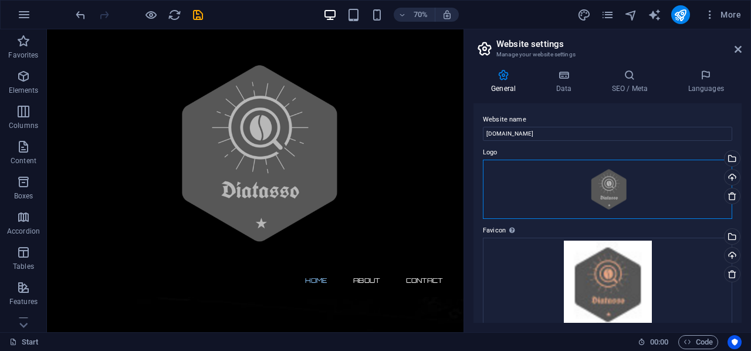
click at [616, 177] on div "Drag files here, click to choose files or select files from Files or our free s…" at bounding box center [607, 189] width 249 height 59
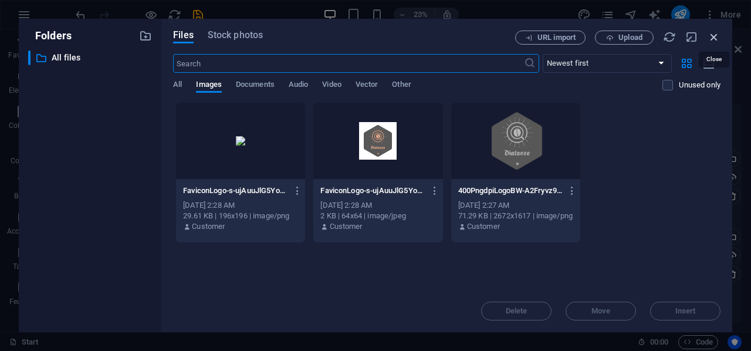
click at [709, 39] on icon "button" at bounding box center [713, 36] width 13 height 13
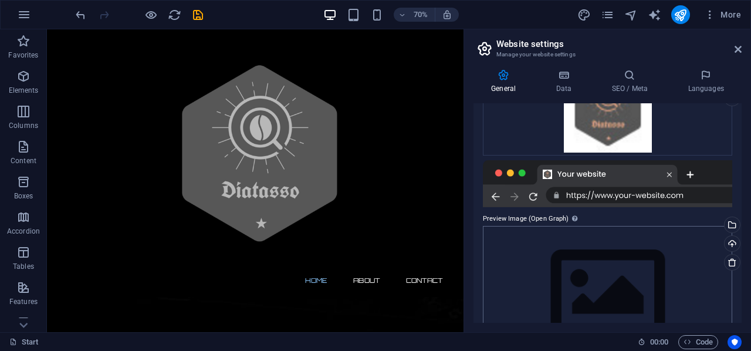
scroll to position [222, 0]
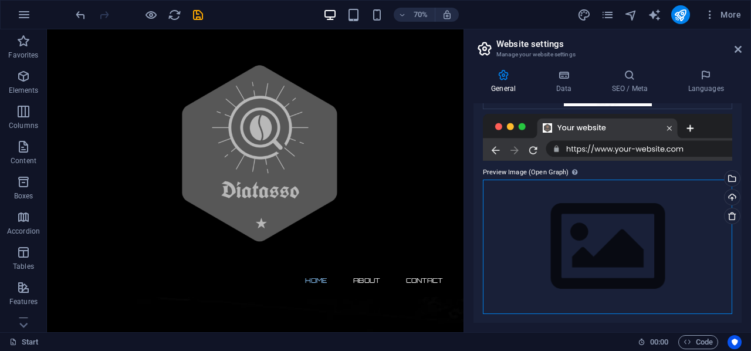
click at [622, 231] on div "Drag files here, click to choose files or select files from Files or our free s…" at bounding box center [607, 246] width 249 height 134
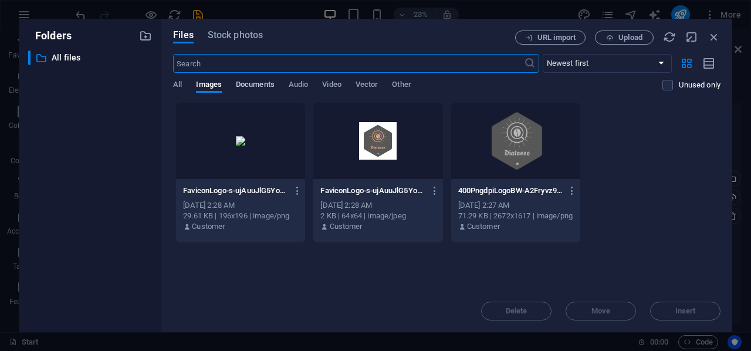
click at [250, 82] on span "Documents" at bounding box center [255, 85] width 39 height 16
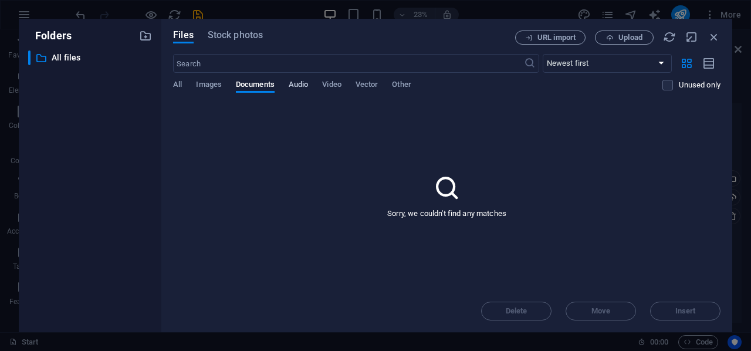
click at [300, 82] on span "Audio" at bounding box center [298, 85] width 19 height 16
click at [341, 86] on span "Video" at bounding box center [331, 85] width 19 height 16
click at [393, 87] on div "All Images Documents Audio Video Vector Other" at bounding box center [417, 91] width 489 height 22
click at [347, 82] on div "All Images Documents Audio Video Vector Other" at bounding box center [417, 91] width 489 height 22
click at [356, 87] on div "All Images Documents Audio Video Vector Other" at bounding box center [417, 91] width 489 height 22
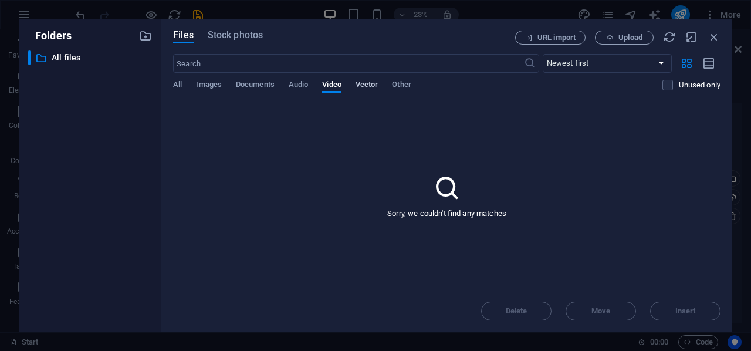
click at [362, 85] on span "Vector" at bounding box center [366, 85] width 23 height 16
click at [405, 84] on span "Other" at bounding box center [401, 85] width 19 height 16
click at [533, 35] on span "URL import" at bounding box center [550, 38] width 60 height 8
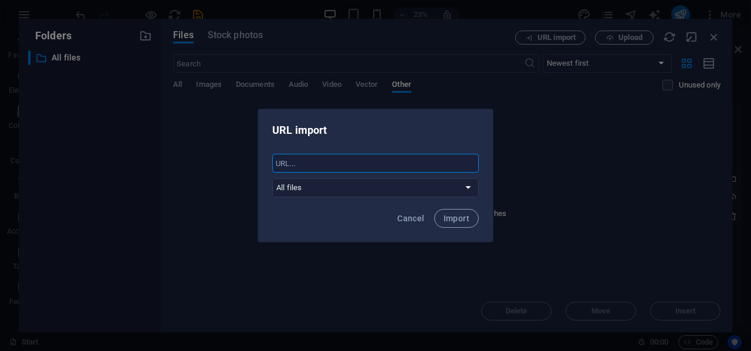
click at [392, 161] on input "text" at bounding box center [375, 163] width 206 height 19
click at [422, 188] on select "All files" at bounding box center [375, 187] width 206 height 19
click at [386, 187] on select "All files" at bounding box center [375, 187] width 206 height 19
click at [413, 215] on span "Cancel" at bounding box center [410, 217] width 27 height 9
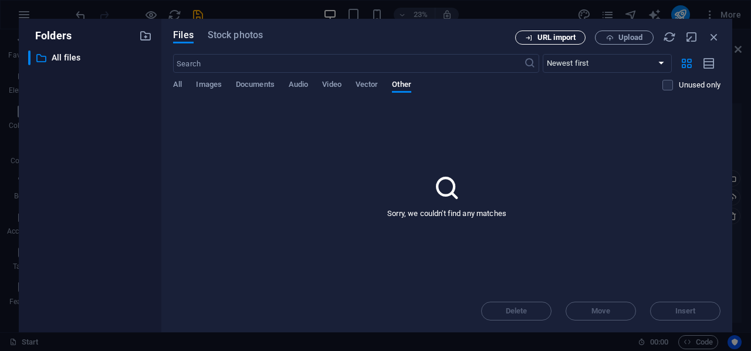
click at [556, 36] on span "URL import" at bounding box center [556, 37] width 38 height 7
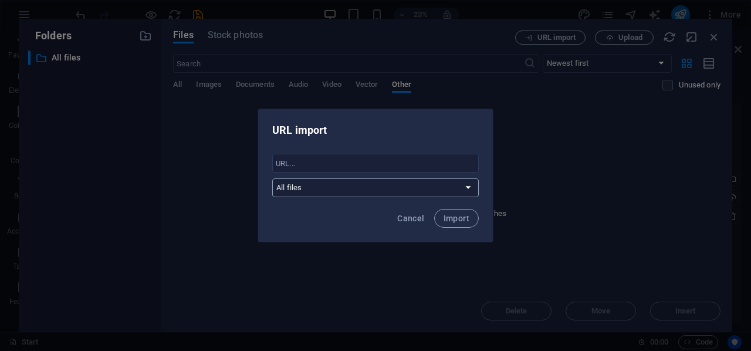
click at [456, 181] on select "All files" at bounding box center [375, 187] width 206 height 19
click at [414, 216] on span "Cancel" at bounding box center [410, 217] width 27 height 9
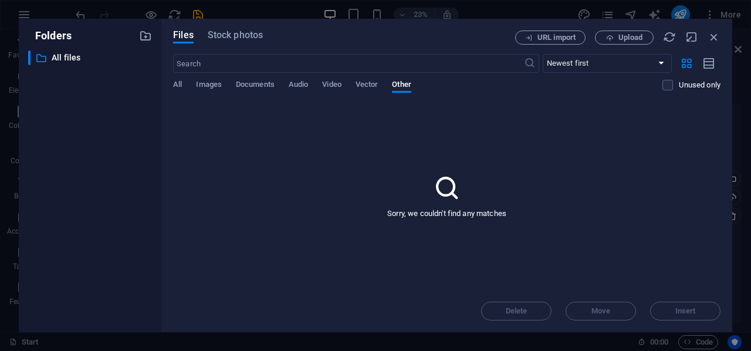
click at [659, 36] on div "URL import Upload" at bounding box center [617, 37] width 205 height 14
click at [70, 62] on p "All files" at bounding box center [91, 57] width 79 height 13
click at [175, 86] on span "All" at bounding box center [177, 85] width 9 height 16
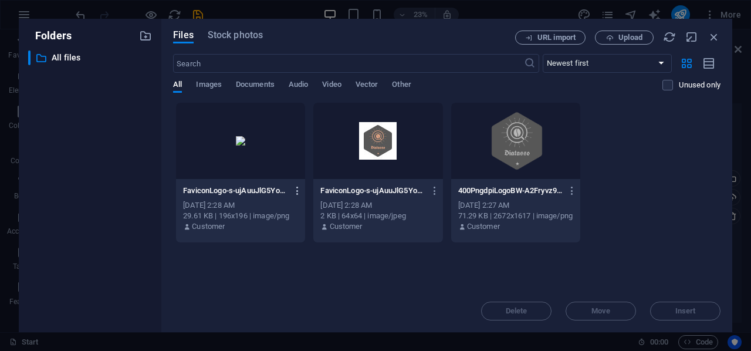
click at [299, 190] on icon "button" at bounding box center [297, 190] width 11 height 11
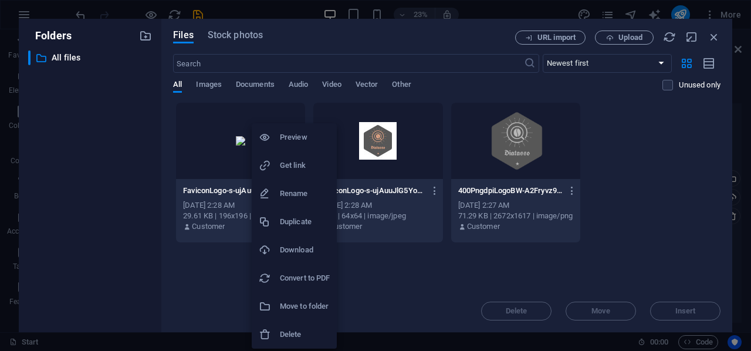
click at [302, 334] on h6 "Delete" at bounding box center [305, 334] width 50 height 14
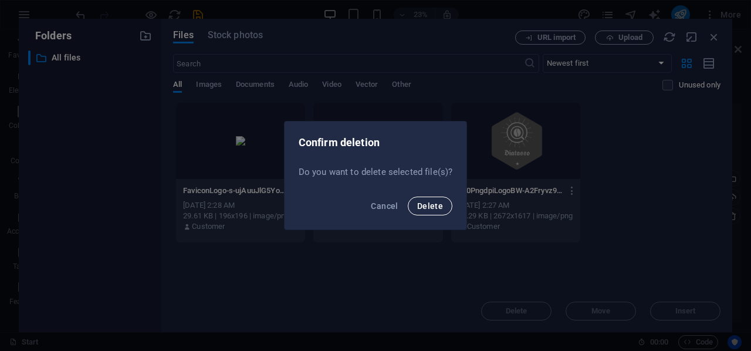
click at [426, 210] on span "Delete" at bounding box center [430, 205] width 26 height 9
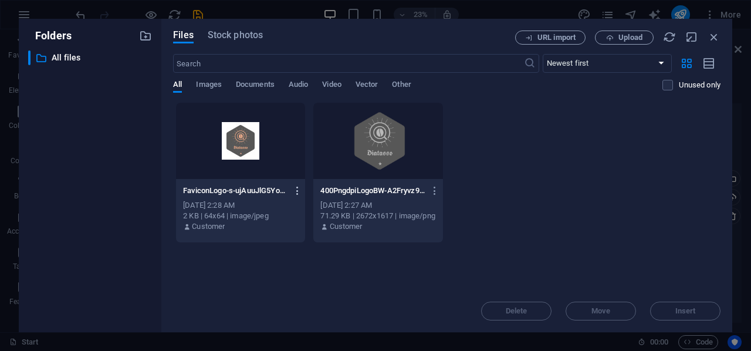
click at [297, 191] on icon "button" at bounding box center [297, 190] width 11 height 11
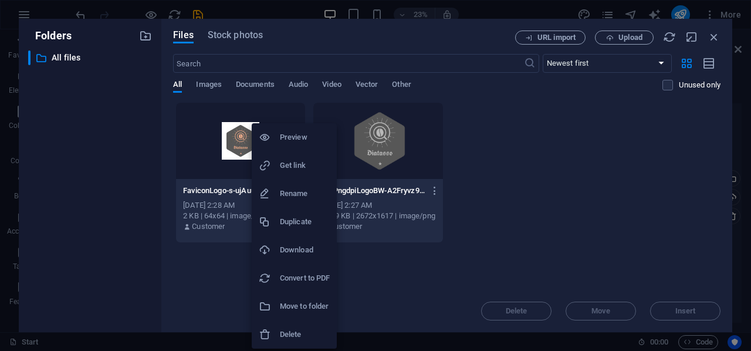
click at [296, 333] on h6 "Delete" at bounding box center [305, 334] width 50 height 14
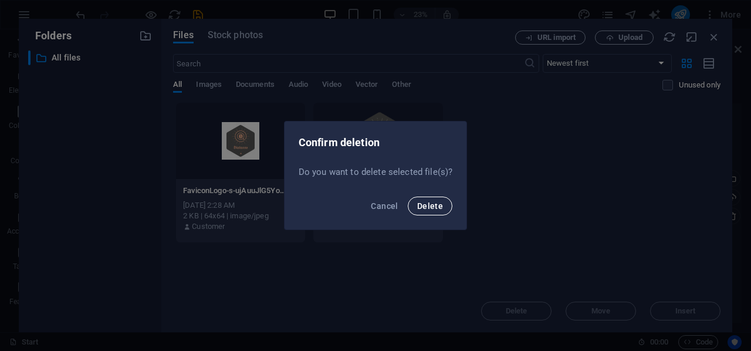
click at [443, 201] on button "Delete" at bounding box center [430, 205] width 45 height 19
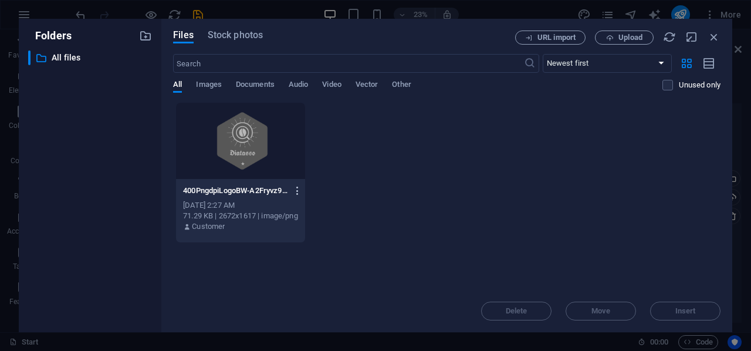
click at [297, 189] on icon "button" at bounding box center [297, 190] width 11 height 11
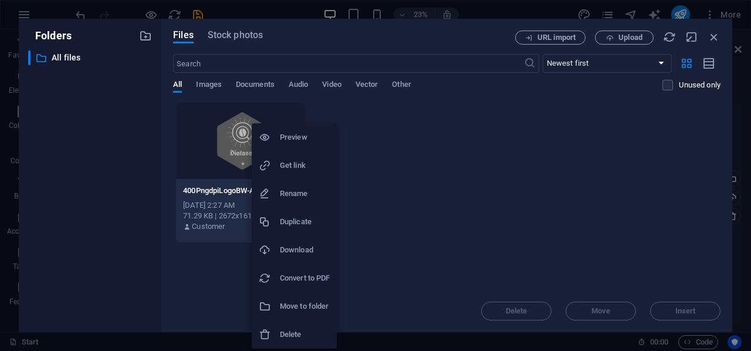
click at [290, 342] on li "Delete" at bounding box center [294, 334] width 85 height 28
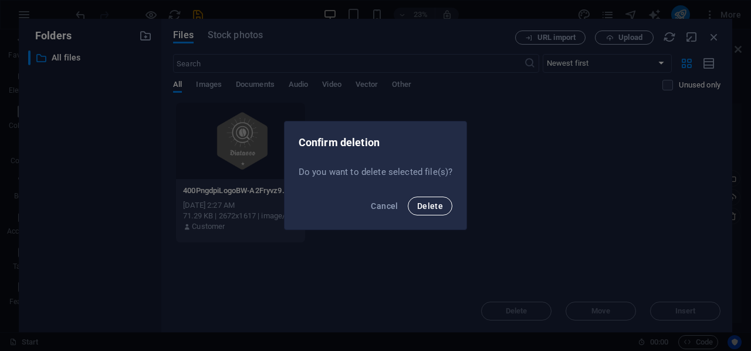
click at [428, 205] on span "Delete" at bounding box center [430, 205] width 26 height 9
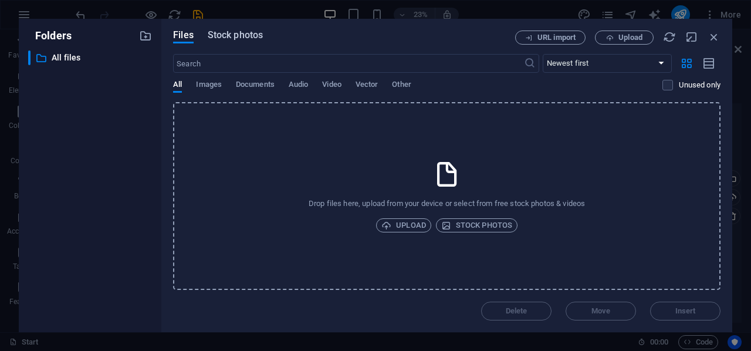
click at [223, 39] on span "Stock photos" at bounding box center [235, 35] width 55 height 14
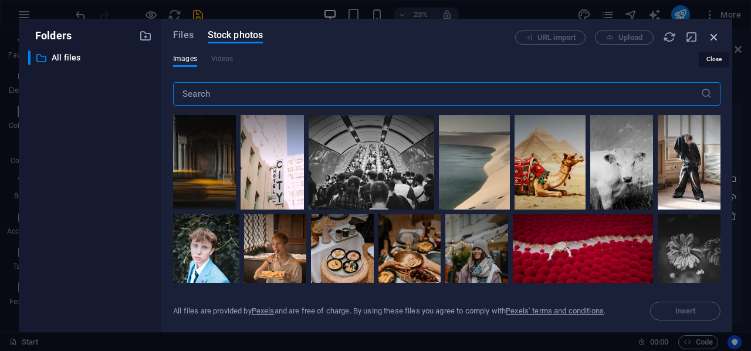
click at [719, 37] on icon "button" at bounding box center [713, 36] width 13 height 13
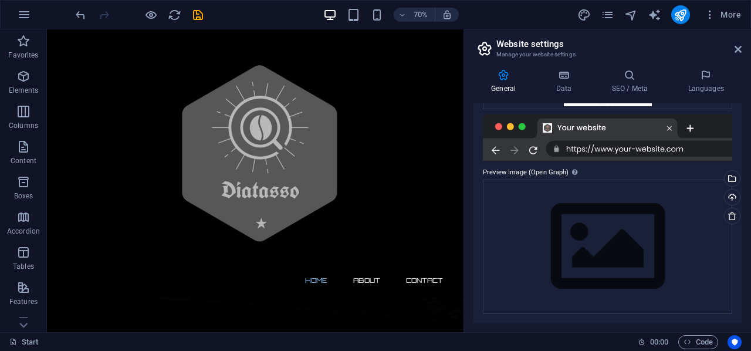
scroll to position [0, 0]
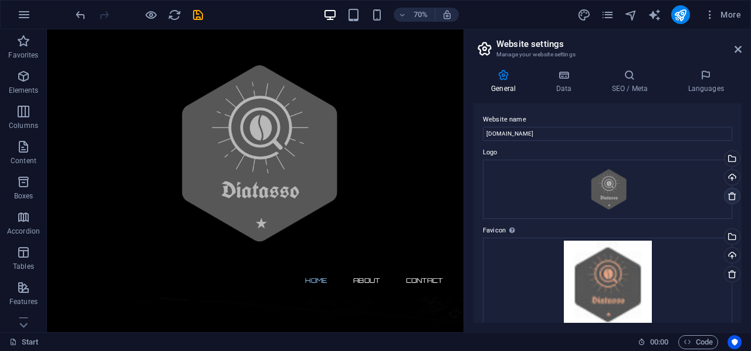
click at [730, 195] on icon at bounding box center [731, 195] width 9 height 9
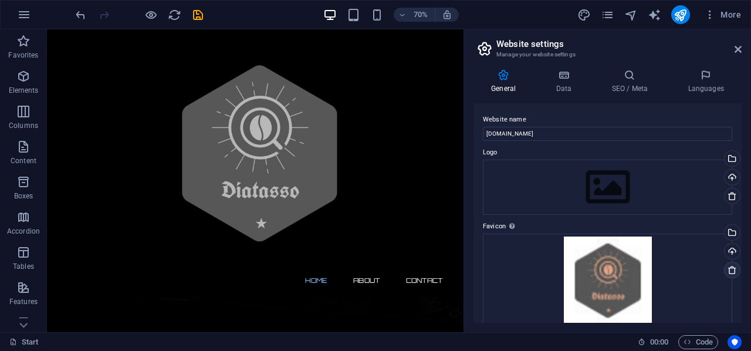
click at [732, 268] on icon at bounding box center [731, 269] width 9 height 9
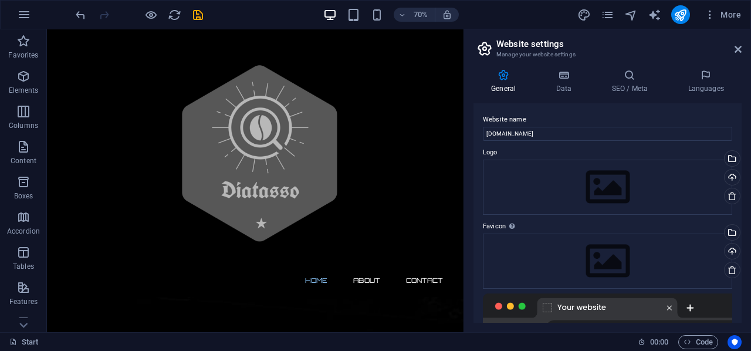
scroll to position [180, 0]
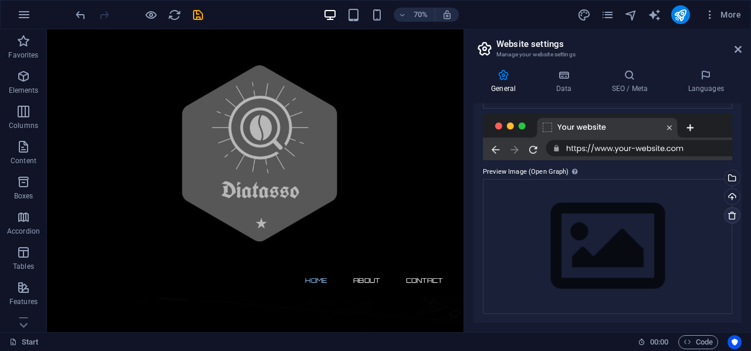
click at [731, 217] on icon at bounding box center [731, 215] width 9 height 9
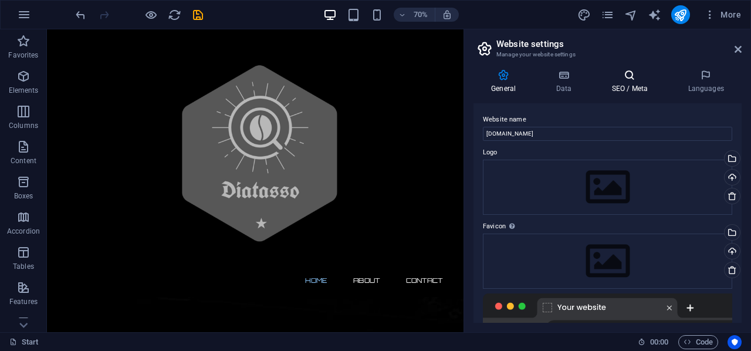
click at [637, 85] on h4 "SEO / Meta" at bounding box center [631, 81] width 76 height 25
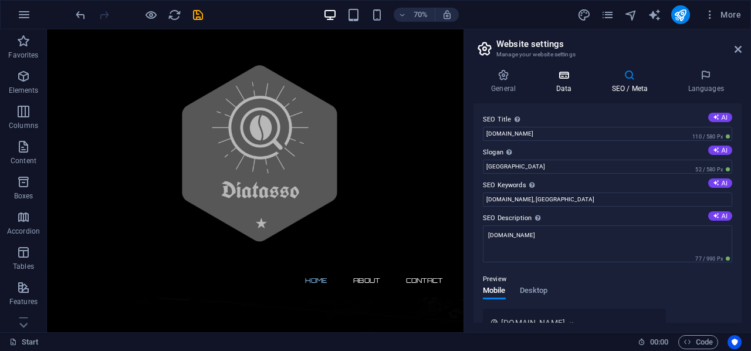
click at [568, 76] on icon at bounding box center [563, 75] width 51 height 12
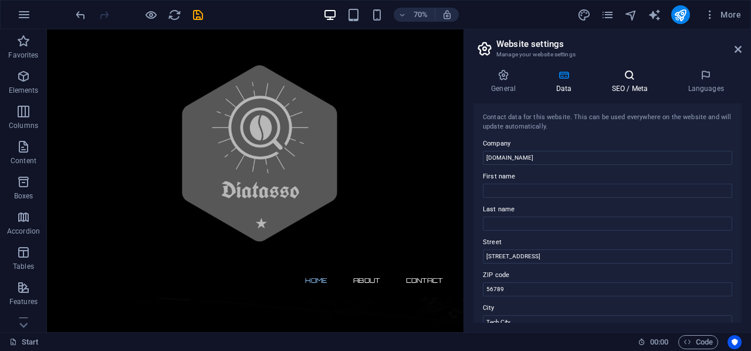
click at [629, 79] on icon at bounding box center [629, 75] width 72 height 12
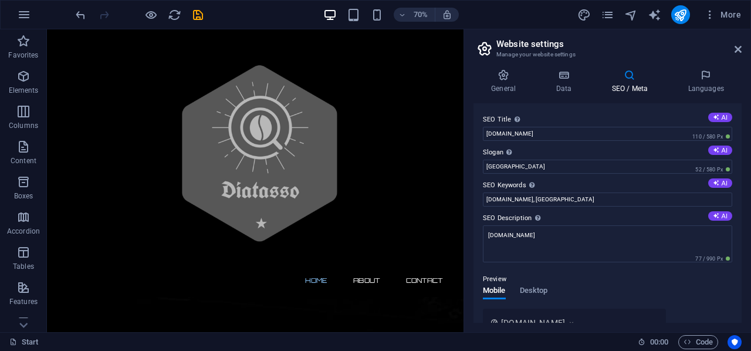
scroll to position [117, 0]
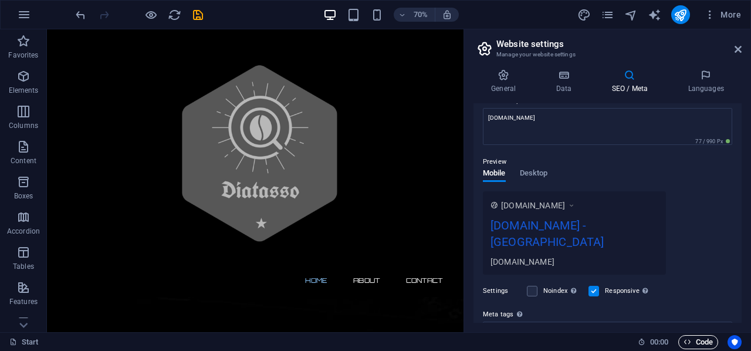
click at [699, 345] on span "Code" at bounding box center [697, 342] width 29 height 14
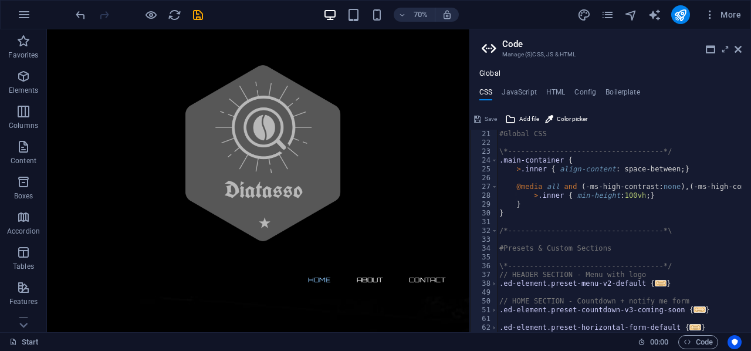
scroll to position [299, 0]
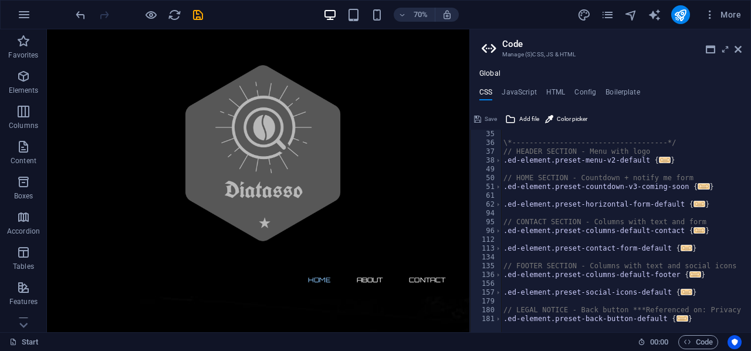
click at [632, 219] on div "\*------------------------------------*/ // HEADER SECTION - Menu with logo .ed…" at bounding box center [677, 235] width 352 height 211
type textarea "); }"
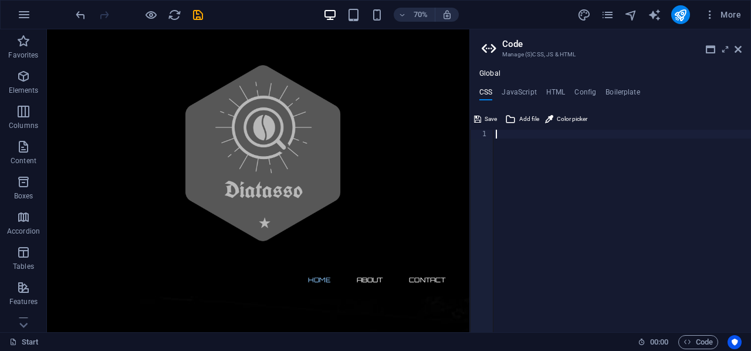
click at [622, 87] on div "Global CSS JavaScript HTML Config Boilerplate 1 ההההההההההההההההההההההההההההההה…" at bounding box center [610, 200] width 281 height 263
click at [593, 92] on h4 "Config" at bounding box center [585, 94] width 22 height 13
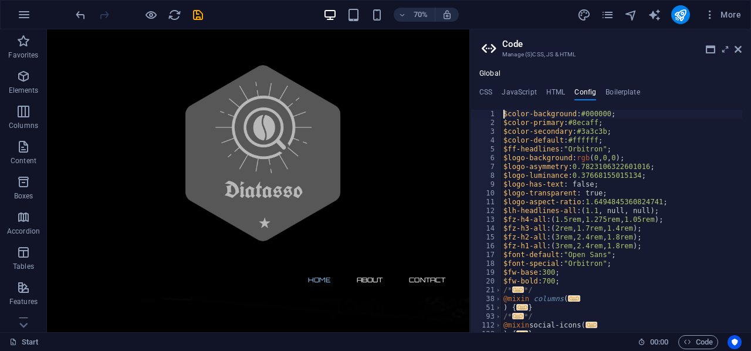
scroll to position [182, 0]
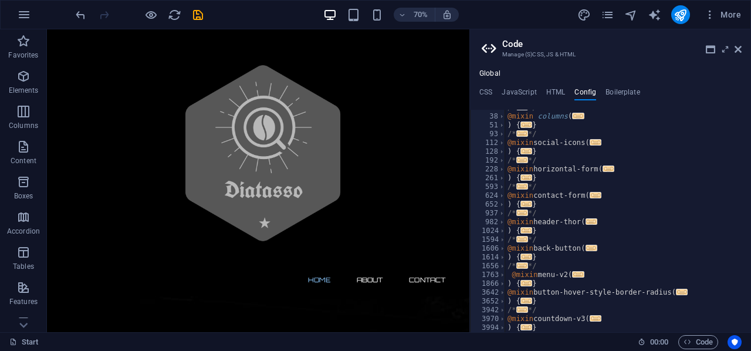
click at [679, 229] on div "/* ... */ @mixin columns ( ... ) { ... } /* ... */ @mixin social-icons ( ... ) …" at bounding box center [623, 223] width 237 height 240
type textarea "} }"
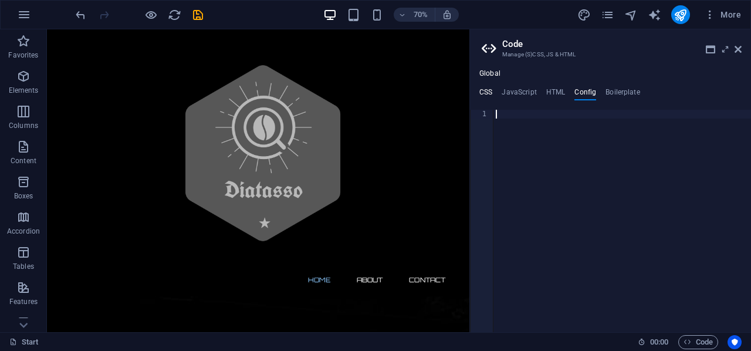
click at [481, 93] on h4 "CSS" at bounding box center [485, 94] width 13 height 13
click at [740, 51] on icon at bounding box center [737, 49] width 7 height 9
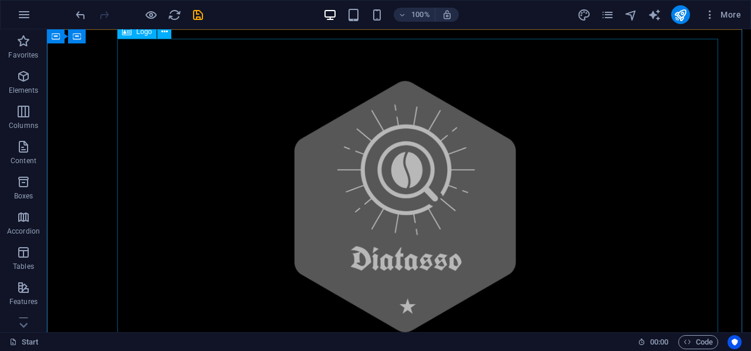
scroll to position [1280, 0]
click at [385, 165] on div at bounding box center [399, 206] width 554 height 335
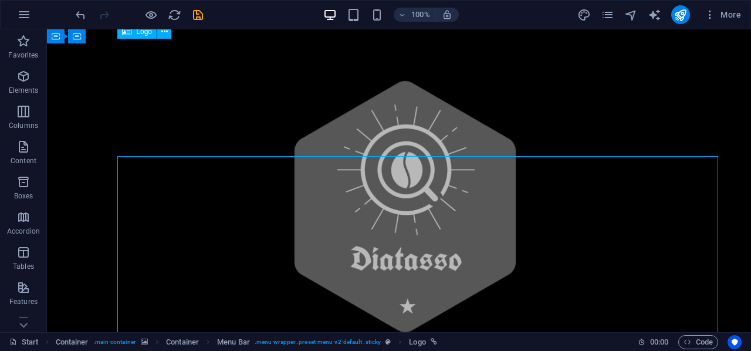
scroll to position [0, 0]
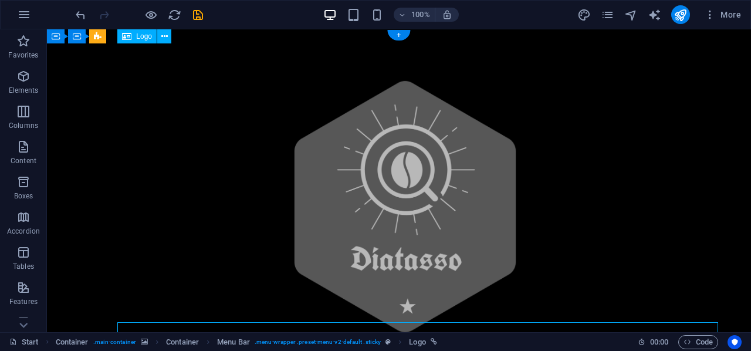
click at [422, 167] on div at bounding box center [399, 206] width 554 height 335
click at [167, 35] on icon at bounding box center [164, 36] width 6 height 12
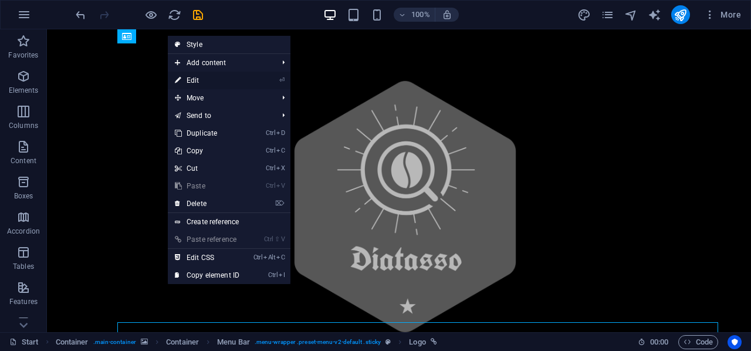
click at [239, 78] on link "⏎ Edit" at bounding box center [207, 81] width 79 height 18
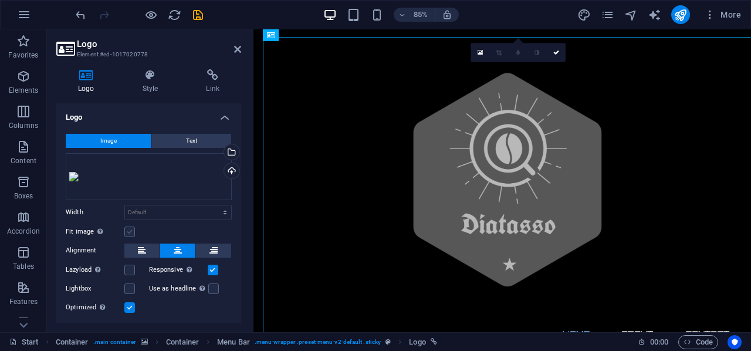
click at [129, 230] on label at bounding box center [129, 231] width 11 height 11
click at [0, 0] on input "Fit image Automatically fit image to a fixed width and height" at bounding box center [0, 0] width 0 height 0
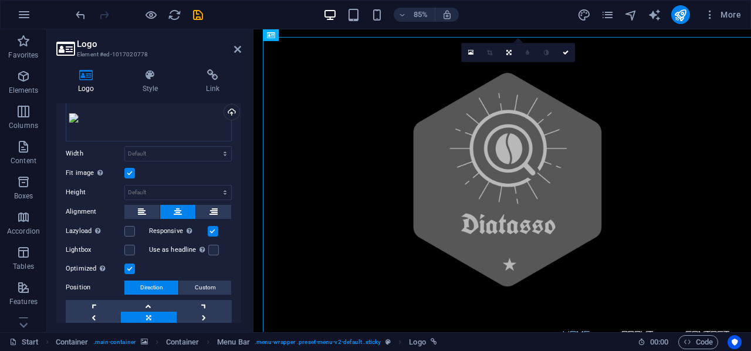
scroll to position [107, 0]
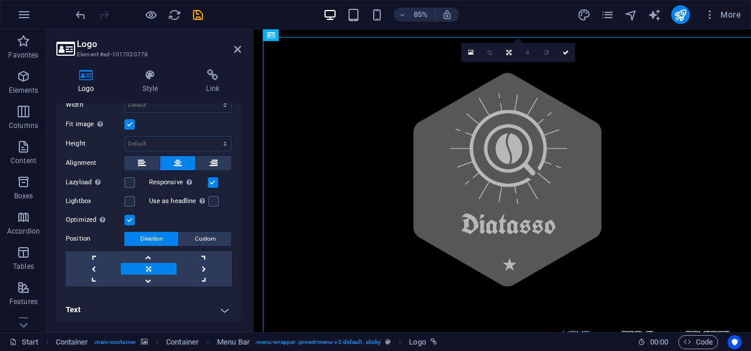
click at [222, 308] on h4 "Text" at bounding box center [148, 310] width 185 height 28
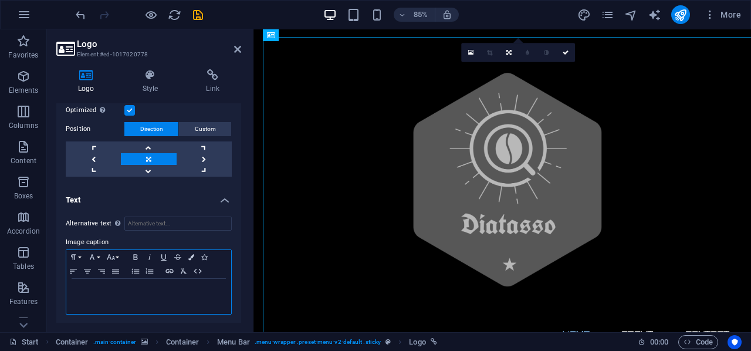
click at [124, 293] on p at bounding box center [148, 289] width 153 height 11
click at [89, 272] on icon "button" at bounding box center [87, 270] width 14 height 9
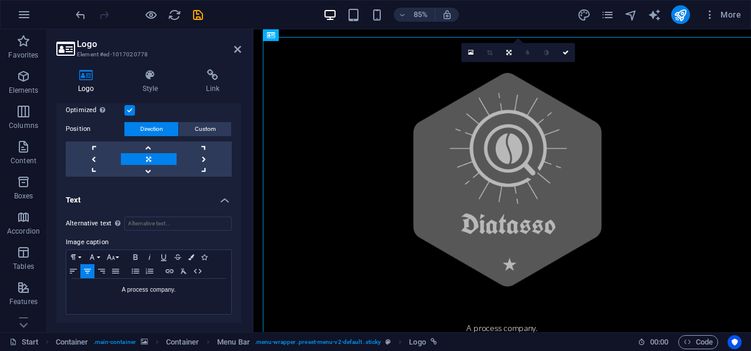
click at [222, 198] on h4 "Text" at bounding box center [148, 196] width 185 height 21
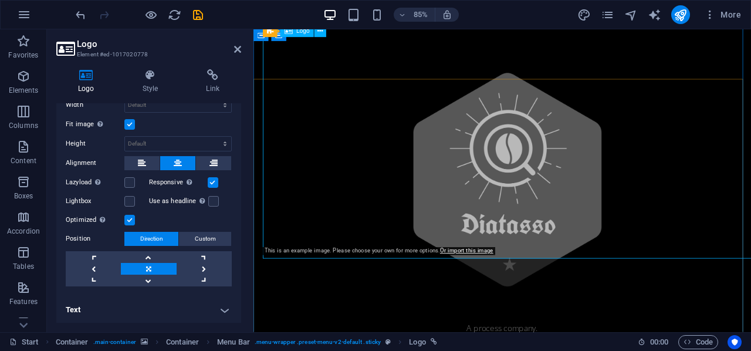
scroll to position [0, 0]
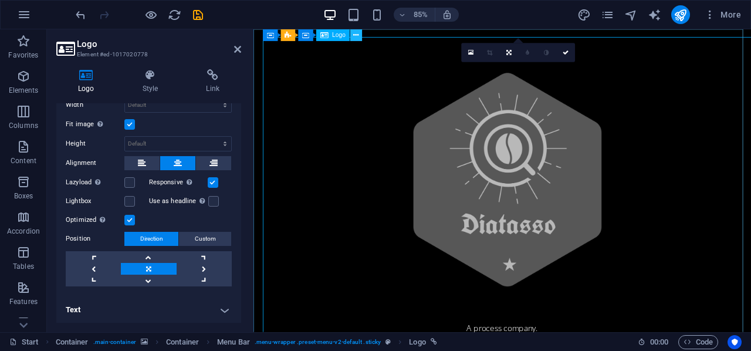
click at [357, 31] on icon at bounding box center [355, 35] width 5 height 11
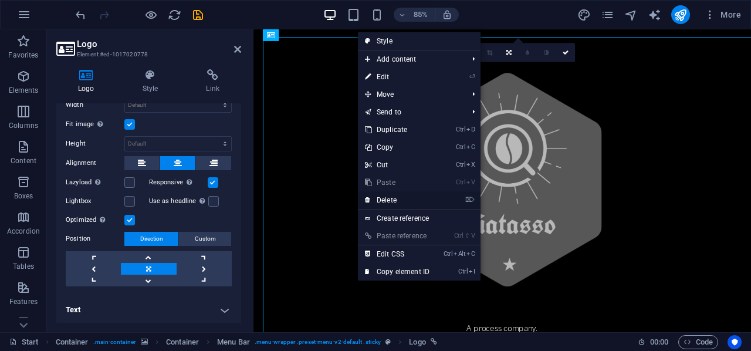
click at [389, 199] on link "⌦ Delete" at bounding box center [397, 200] width 79 height 18
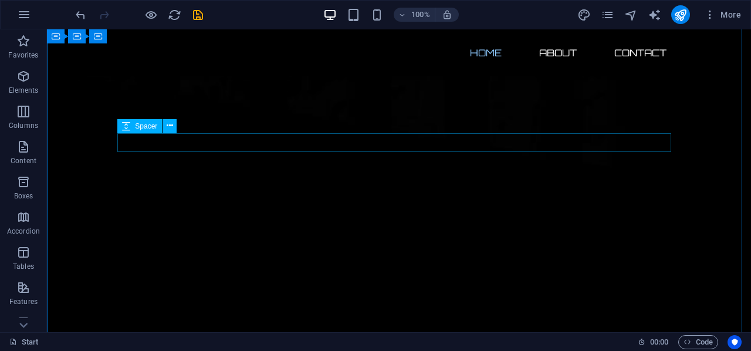
scroll to position [117, 0]
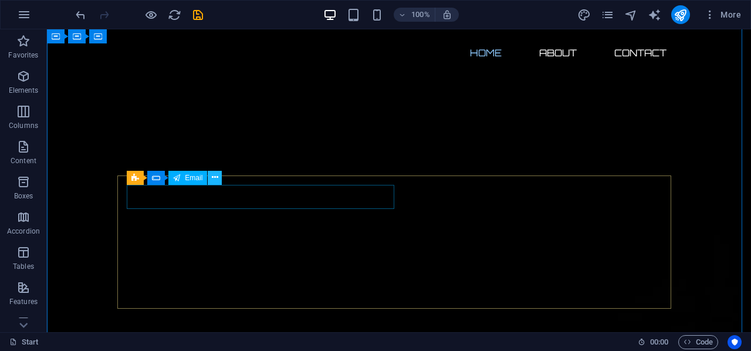
click at [214, 181] on icon at bounding box center [215, 177] width 6 height 12
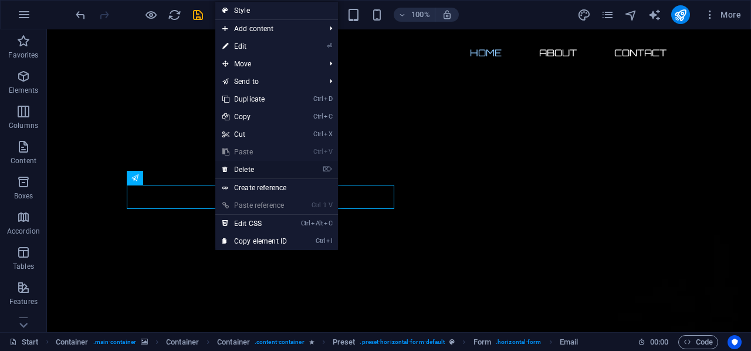
click at [266, 168] on link "⌦ Delete" at bounding box center [254, 170] width 79 height 18
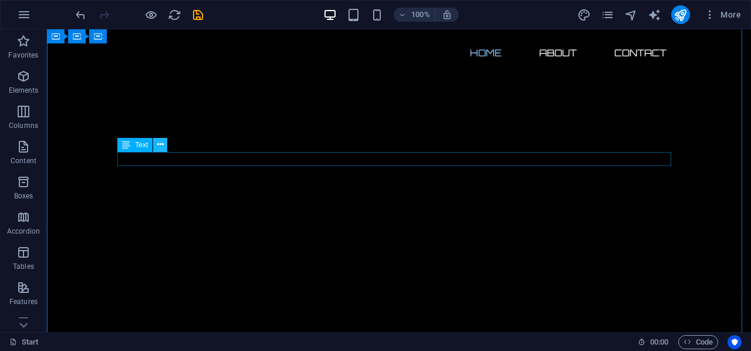
click at [154, 140] on button at bounding box center [160, 145] width 14 height 14
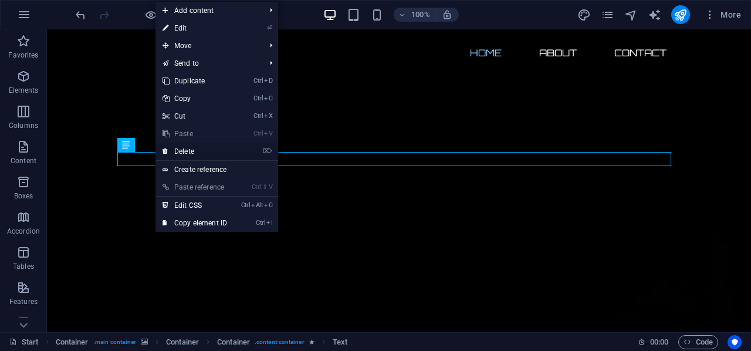
click at [206, 159] on link "⌦ Delete" at bounding box center [194, 152] width 79 height 18
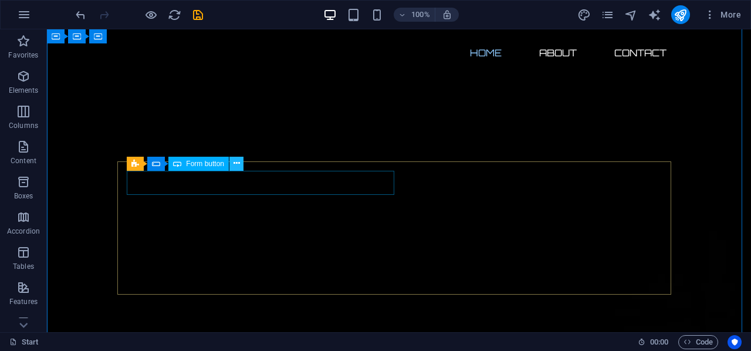
click at [238, 165] on icon at bounding box center [236, 163] width 6 height 12
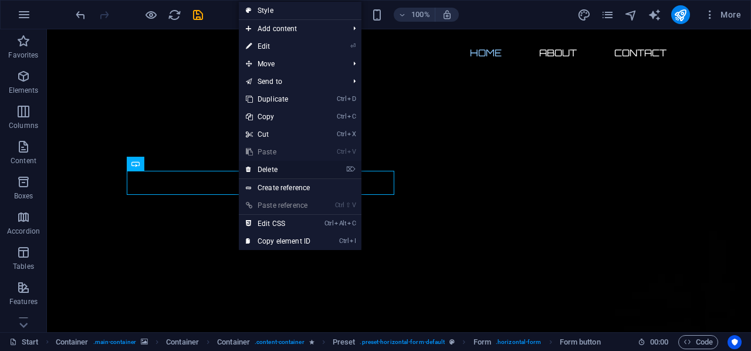
click at [272, 171] on link "⌦ Delete" at bounding box center [278, 170] width 79 height 18
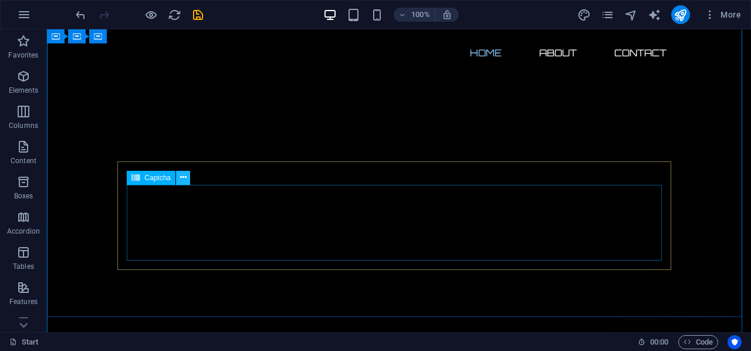
click at [182, 181] on icon at bounding box center [183, 177] width 6 height 12
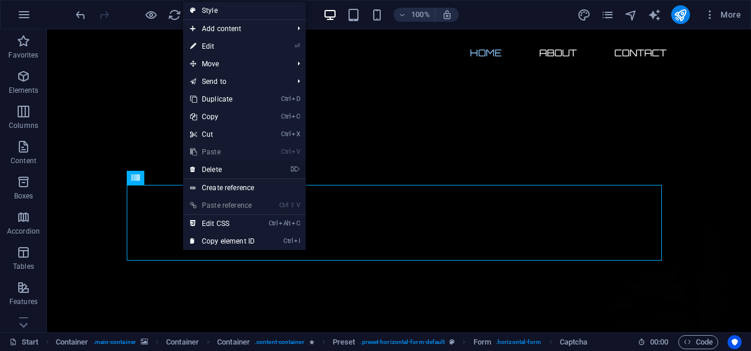
click at [233, 171] on link "⌦ Delete" at bounding box center [222, 170] width 79 height 18
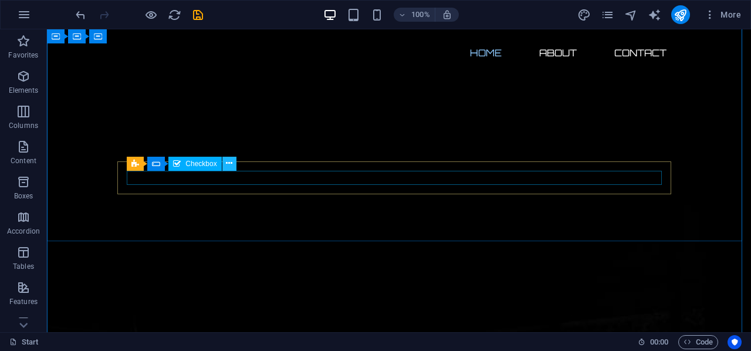
click at [230, 166] on icon at bounding box center [229, 163] width 6 height 12
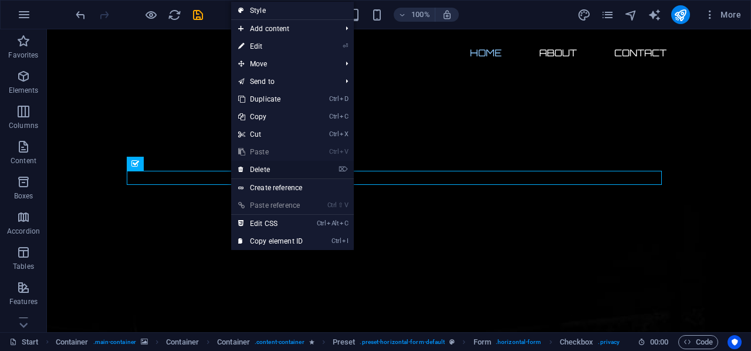
click at [272, 172] on link "⌦ Delete" at bounding box center [270, 170] width 79 height 18
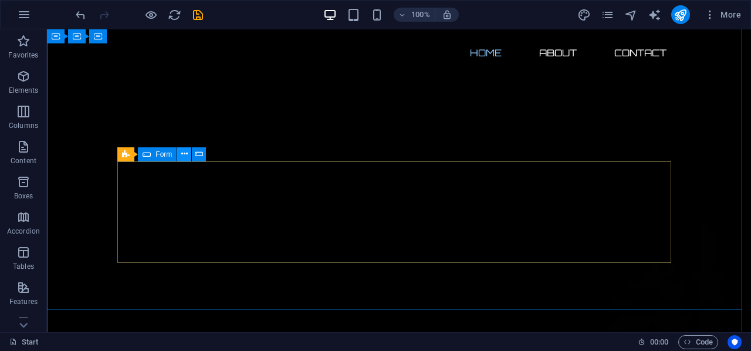
click at [185, 153] on icon at bounding box center [184, 154] width 6 height 12
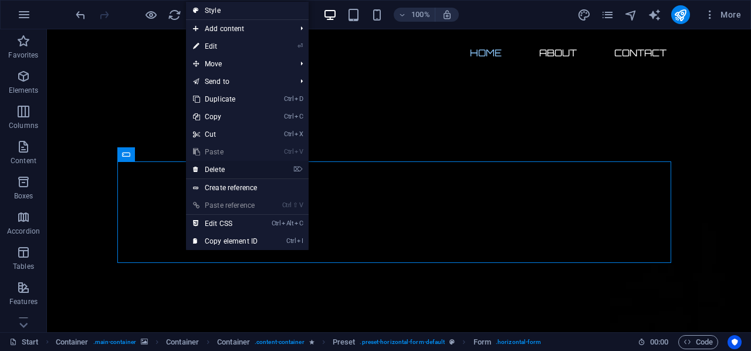
click at [243, 164] on link "⌦ Delete" at bounding box center [225, 170] width 79 height 18
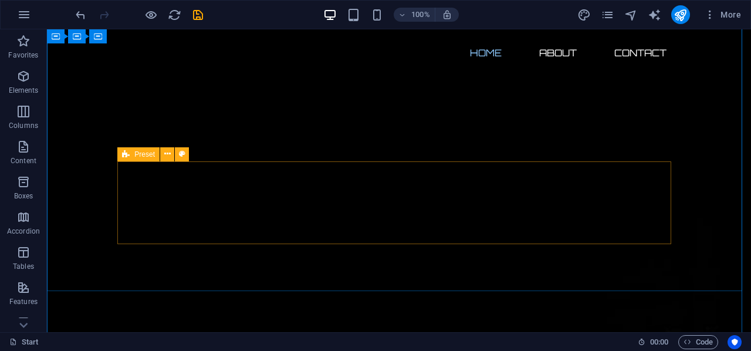
scroll to position [0, 0]
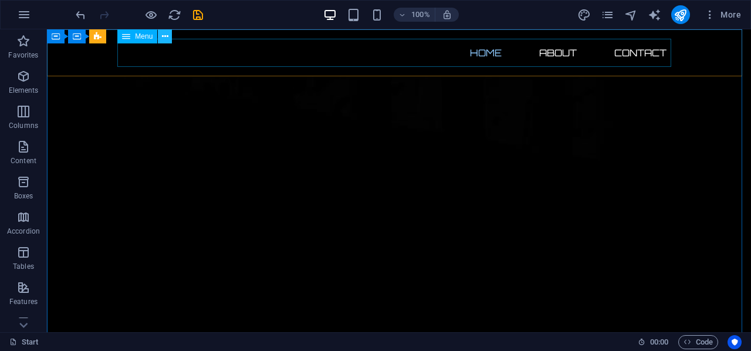
click at [166, 40] on icon at bounding box center [165, 36] width 6 height 12
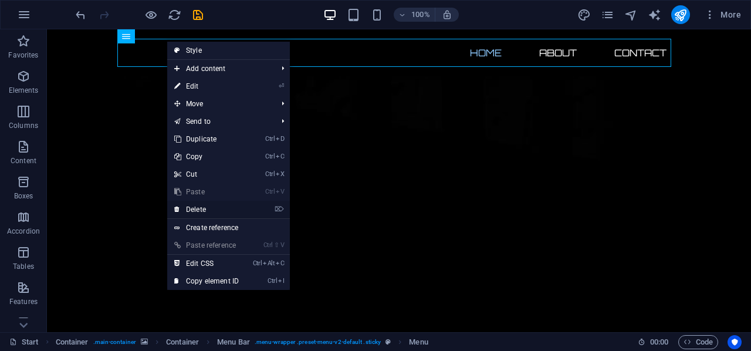
click at [213, 218] on link "⌦ Delete" at bounding box center [206, 210] width 79 height 18
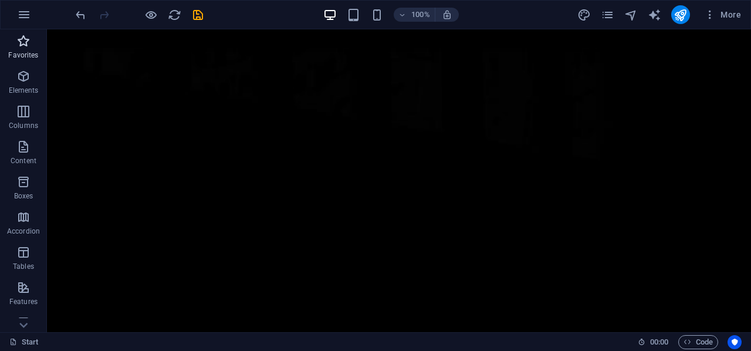
click at [21, 41] on icon "button" at bounding box center [23, 41] width 14 height 14
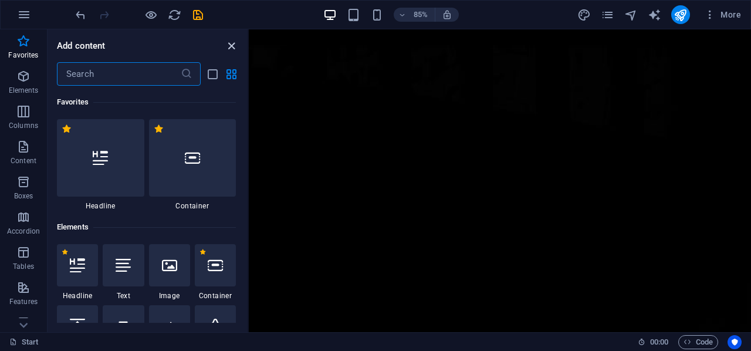
click at [233, 44] on icon "close panel" at bounding box center [231, 45] width 13 height 13
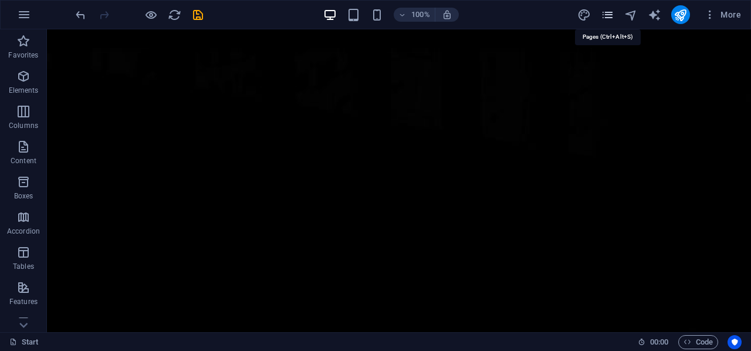
click at [609, 13] on icon "pages" at bounding box center [607, 14] width 13 height 13
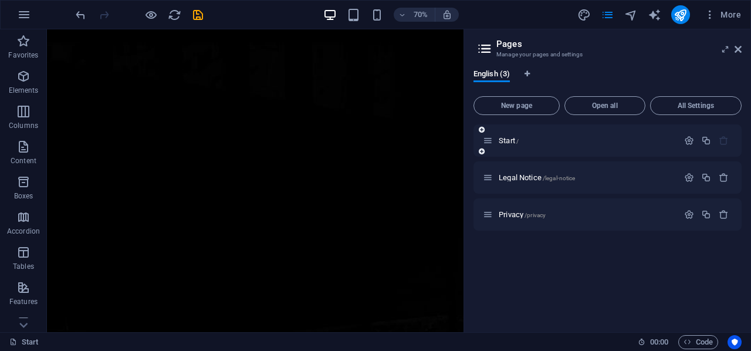
click at [565, 133] on div "Start /" at bounding box center [607, 140] width 268 height 32
click at [482, 40] on icon at bounding box center [485, 48] width 18 height 16
click at [527, 72] on icon "Language Tabs" at bounding box center [526, 73] width 5 height 7
select select "41"
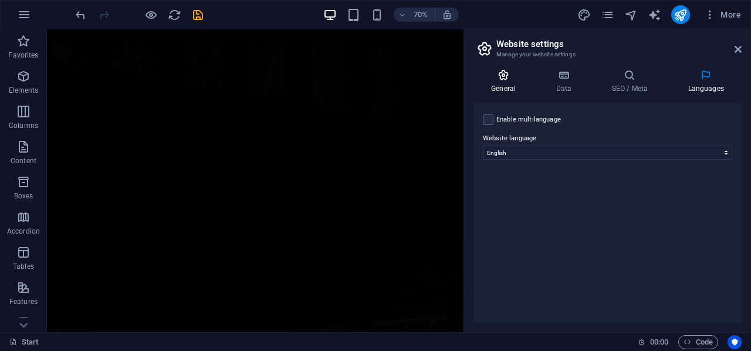
click at [514, 77] on icon at bounding box center [503, 75] width 60 height 12
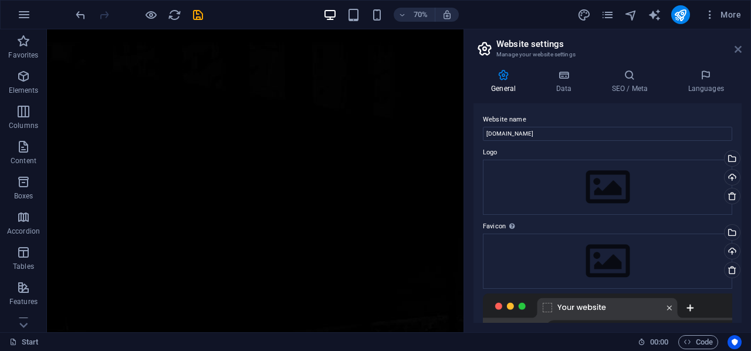
click at [738, 49] on icon at bounding box center [737, 49] width 7 height 9
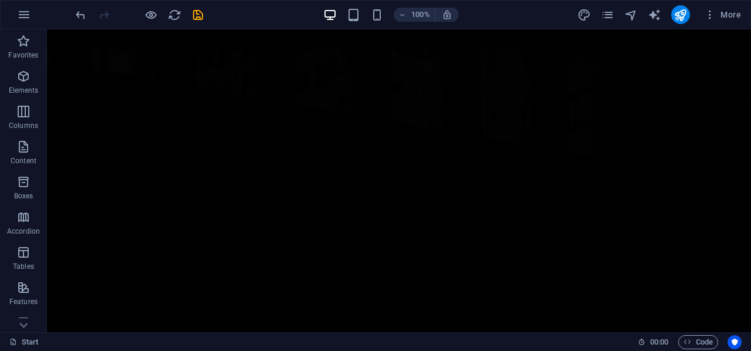
click at [722, 4] on div "100% More" at bounding box center [375, 15] width 749 height 28
click at [719, 11] on span "More" at bounding box center [722, 15] width 37 height 12
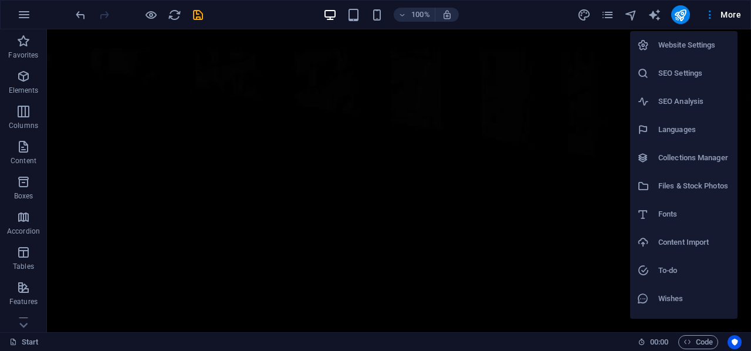
scroll to position [22, 0]
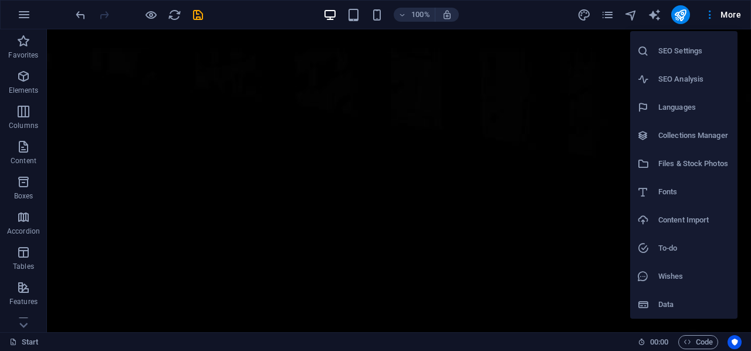
click at [697, 139] on h6 "Collections Manager" at bounding box center [694, 135] width 72 height 14
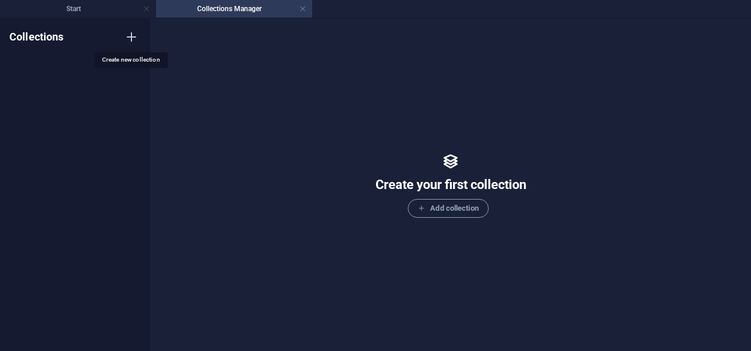
click at [129, 38] on icon "button" at bounding box center [131, 37] width 14 height 14
click at [61, 171] on div "Collections New Collection New Collection" at bounding box center [75, 184] width 150 height 333
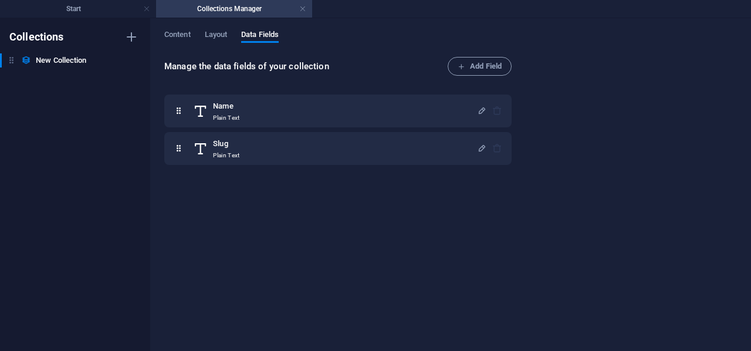
click at [230, 33] on div "Content Layout Data Fields" at bounding box center [450, 41] width 572 height 22
click at [217, 34] on span "Layout" at bounding box center [216, 36] width 23 height 16
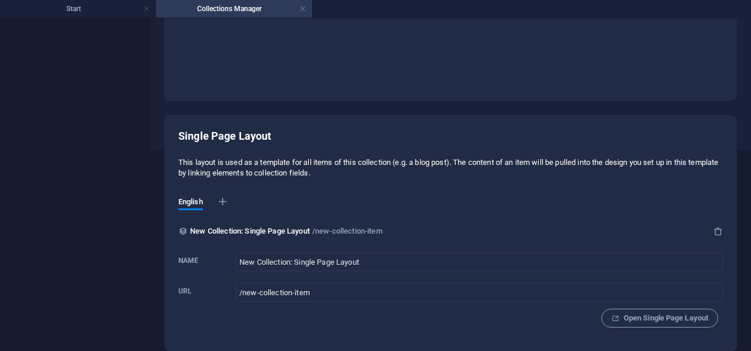
scroll to position [0, 0]
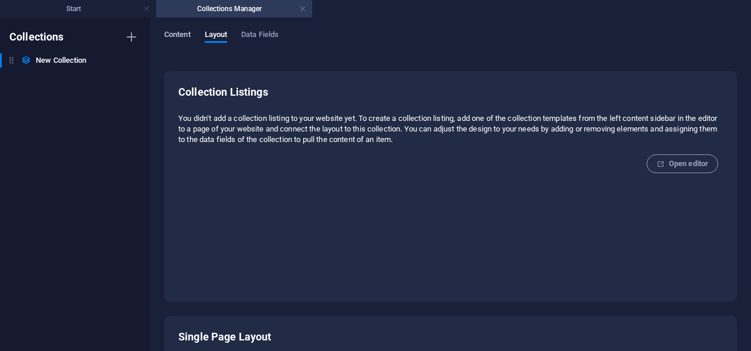
click at [179, 31] on span "Content" at bounding box center [177, 36] width 26 height 16
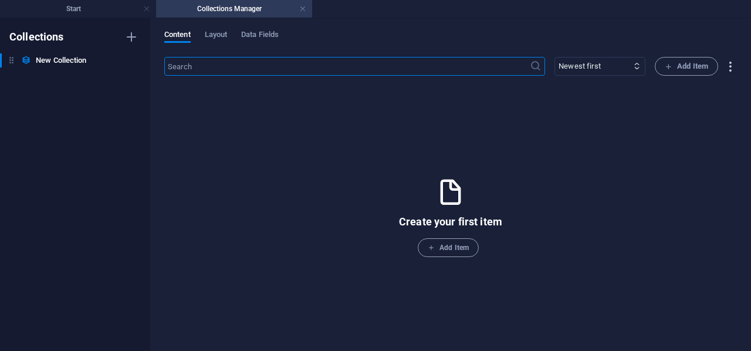
click at [728, 68] on icon "button" at bounding box center [729, 66] width 13 height 13
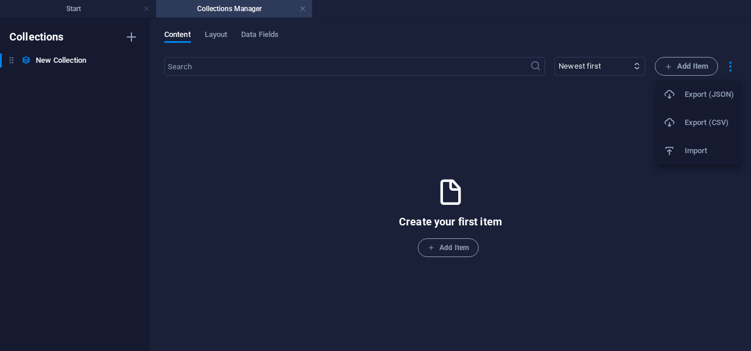
click at [197, 150] on div at bounding box center [375, 175] width 751 height 351
click at [300, 8] on link at bounding box center [302, 9] width 7 height 11
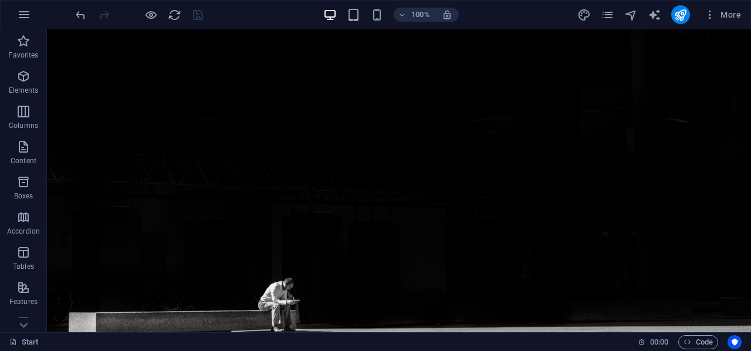
click at [168, 16] on icon "reload" at bounding box center [174, 14] width 13 height 13
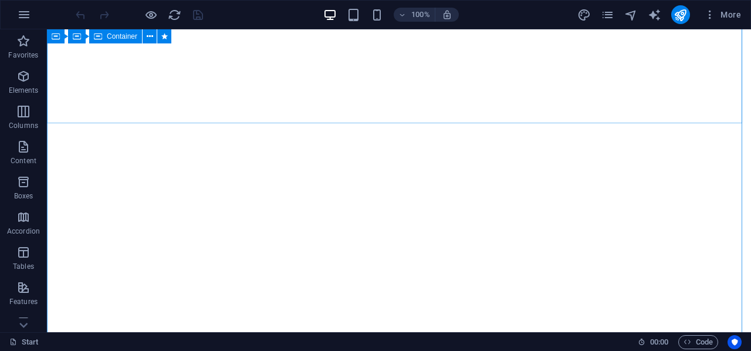
scroll to position [1114, 0]
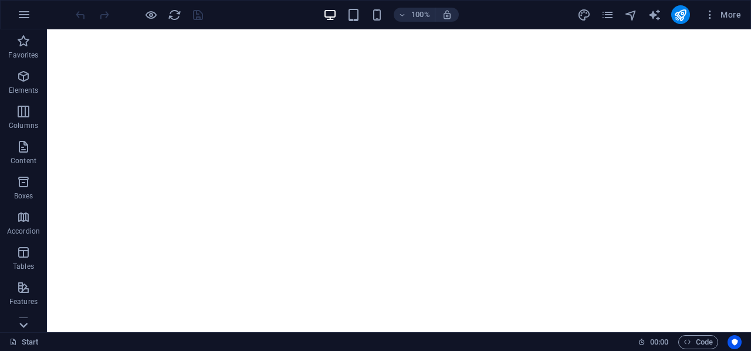
click at [22, 328] on icon at bounding box center [23, 325] width 16 height 16
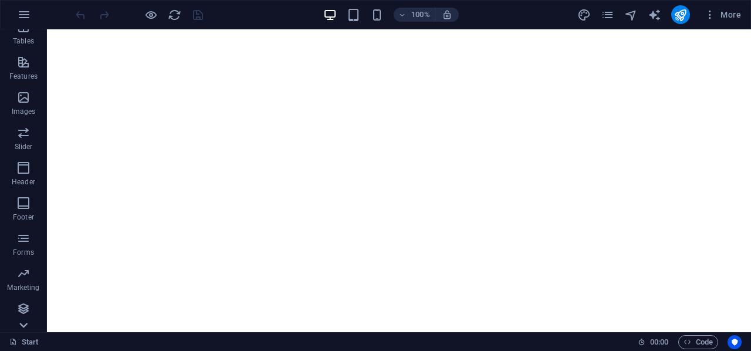
click at [22, 328] on span "Collections" at bounding box center [23, 315] width 47 height 28
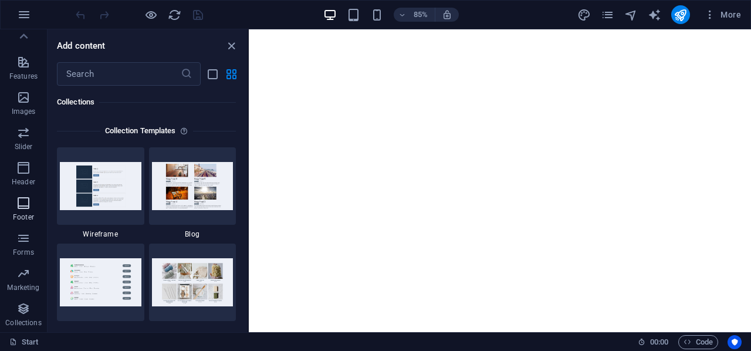
click at [25, 191] on button "Footer" at bounding box center [23, 208] width 47 height 35
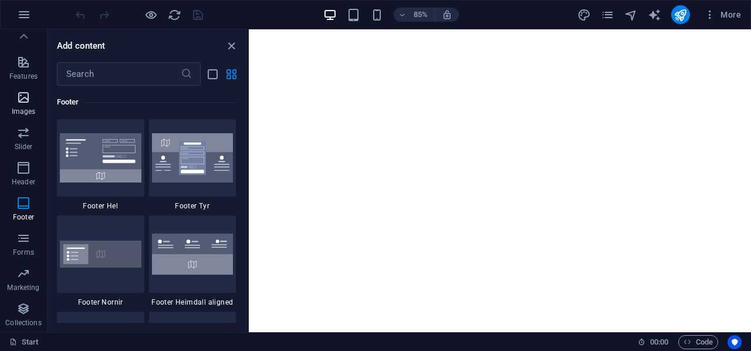
scroll to position [0, 0]
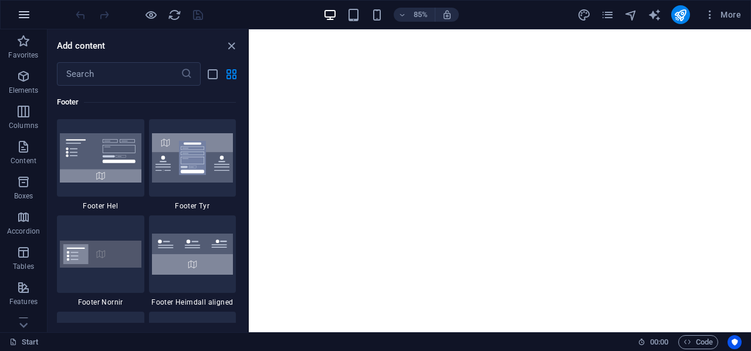
click at [22, 11] on icon "button" at bounding box center [24, 15] width 14 height 14
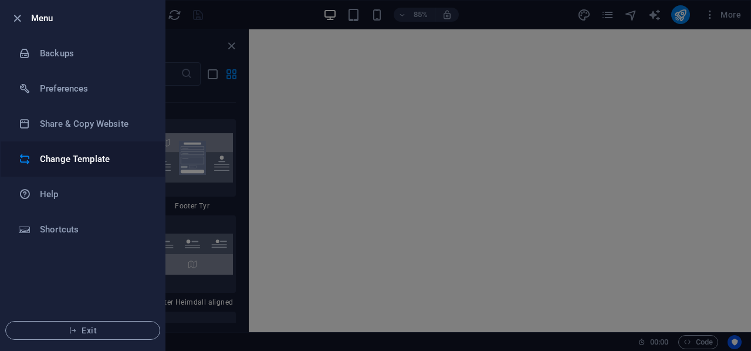
click at [75, 162] on h6 "Change Template" at bounding box center [94, 159] width 108 height 14
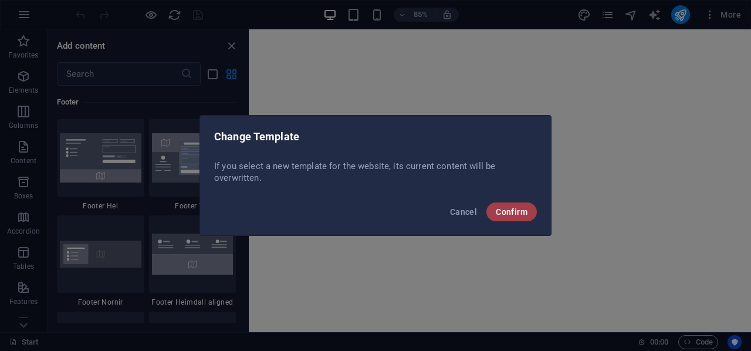
click at [516, 208] on span "Confirm" at bounding box center [512, 211] width 32 height 9
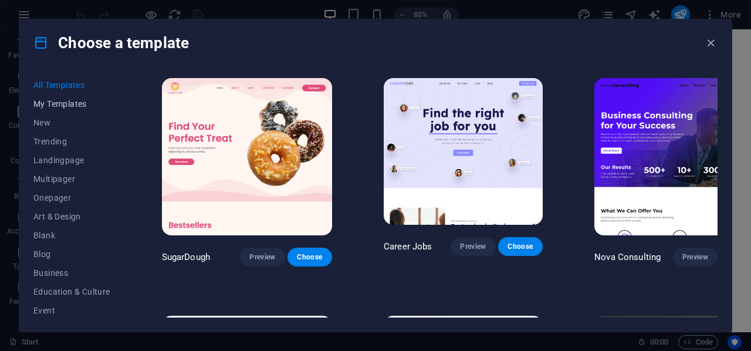
click at [67, 103] on span "My Templates" at bounding box center [71, 103] width 77 height 9
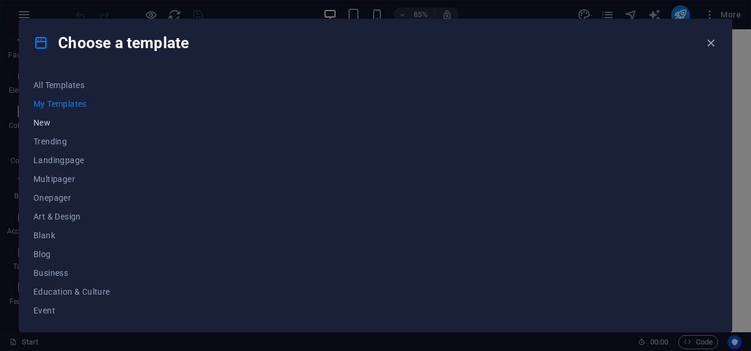
click at [52, 117] on button "New" at bounding box center [71, 122] width 77 height 19
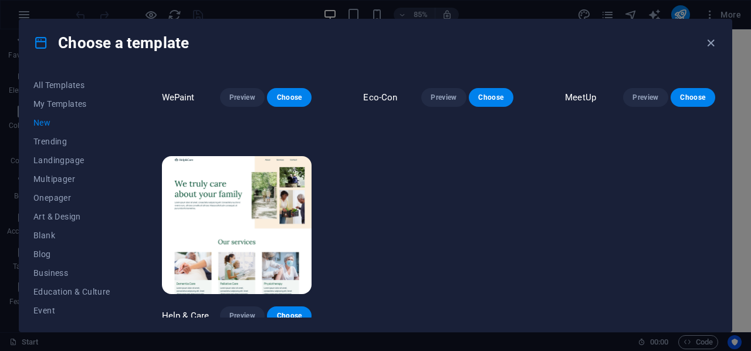
scroll to position [227, 0]
click at [60, 230] on span "Services" at bounding box center [71, 233] width 77 height 9
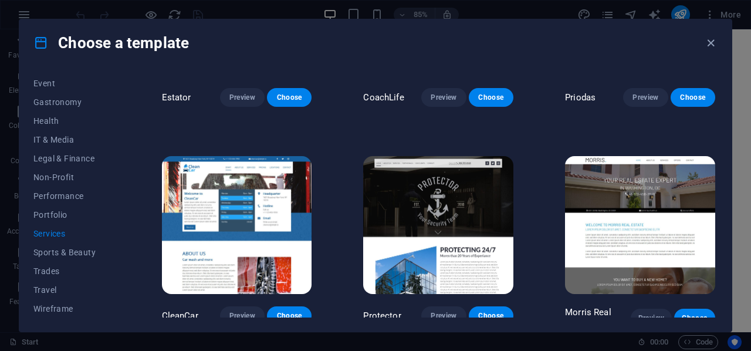
scroll to position [689, 0]
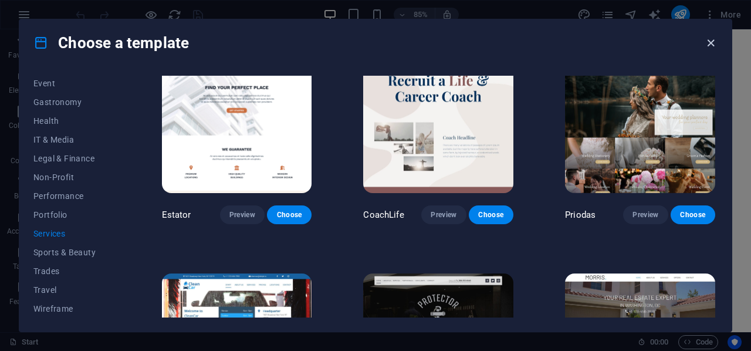
click at [711, 40] on icon "button" at bounding box center [710, 42] width 13 height 13
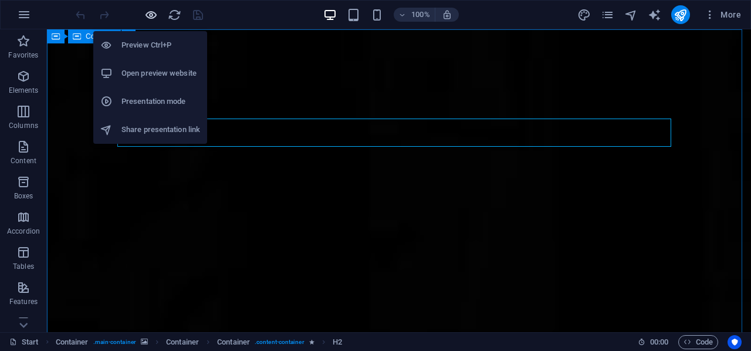
click at [147, 12] on icon "button" at bounding box center [150, 14] width 13 height 13
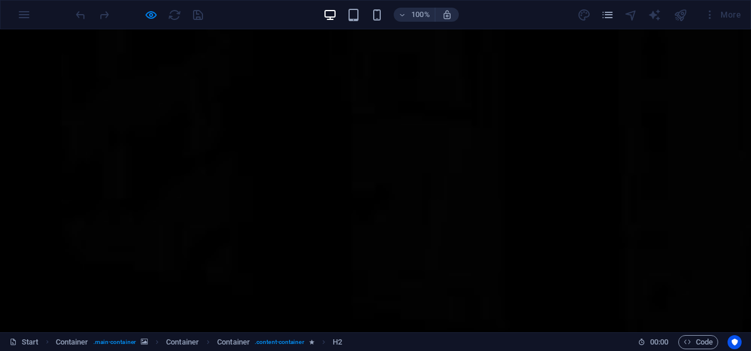
click at [171, 11] on div at bounding box center [138, 14] width 131 height 19
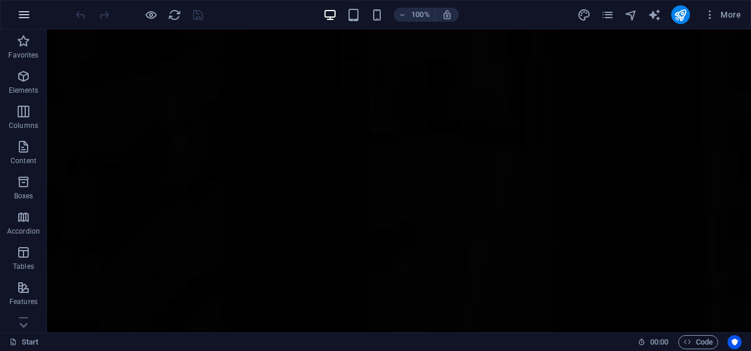
click at [25, 9] on icon "button" at bounding box center [24, 15] width 14 height 14
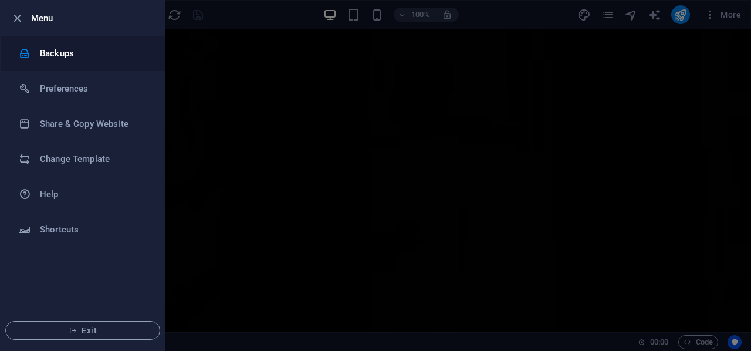
click at [60, 55] on h6 "Backups" at bounding box center [94, 53] width 108 height 14
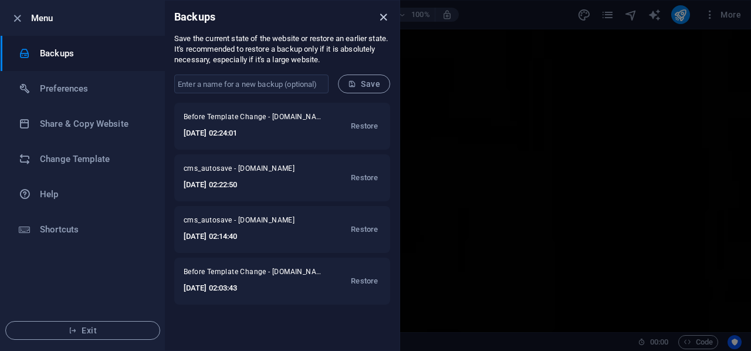
click at [378, 11] on icon "close" at bounding box center [383, 17] width 13 height 13
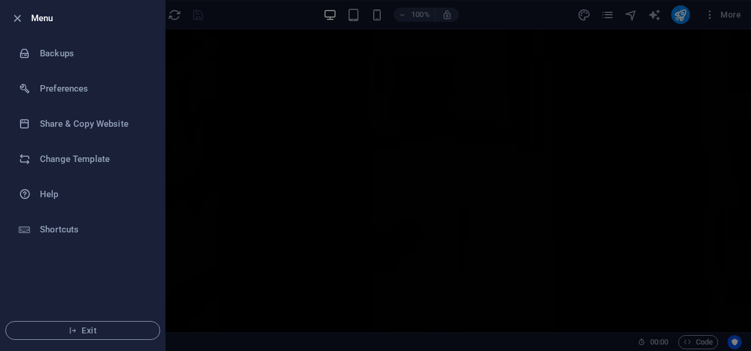
click at [426, 178] on div at bounding box center [375, 175] width 751 height 351
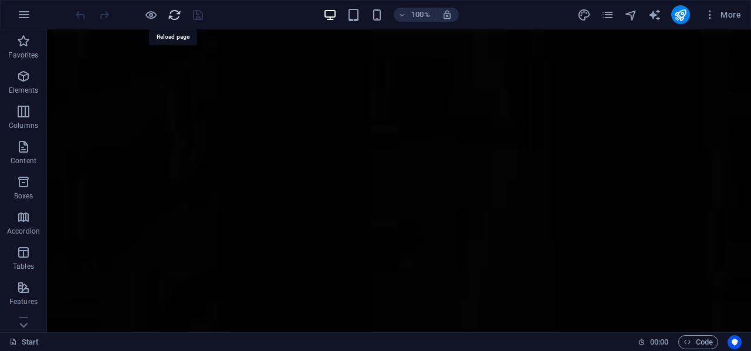
click at [179, 12] on icon "reload" at bounding box center [174, 14] width 13 height 13
click at [170, 15] on icon "reload" at bounding box center [174, 14] width 13 height 13
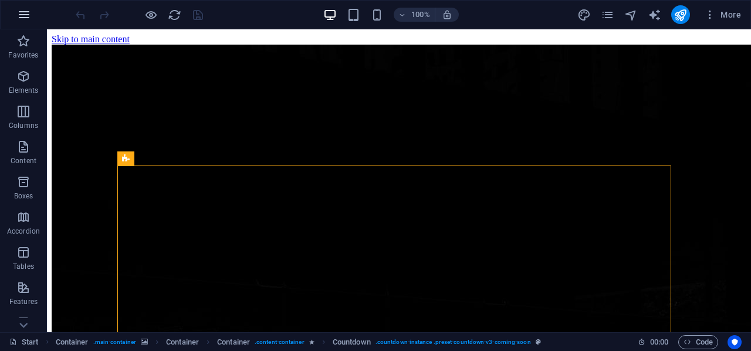
click at [25, 8] on icon "button" at bounding box center [24, 15] width 14 height 14
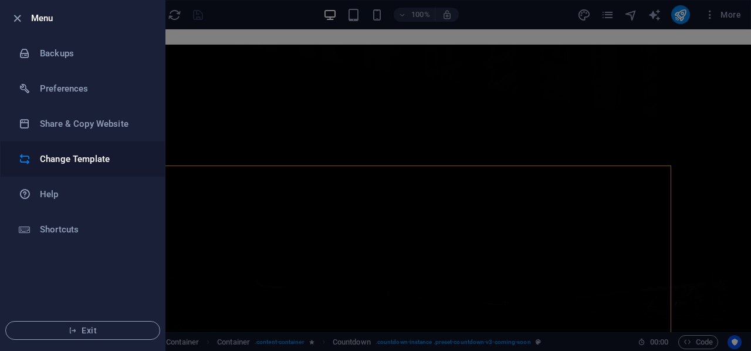
click at [80, 160] on h6 "Change Template" at bounding box center [94, 159] width 108 height 14
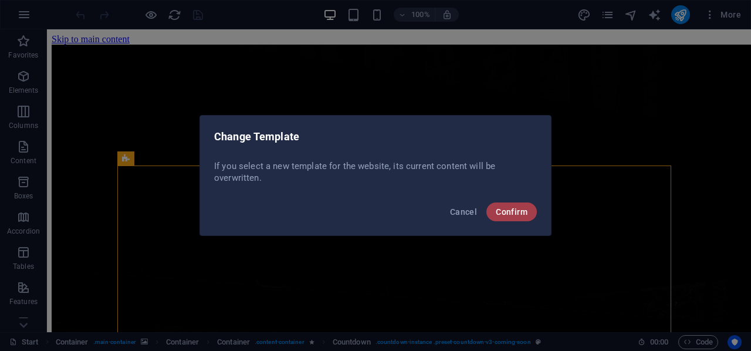
click at [506, 212] on span "Confirm" at bounding box center [512, 211] width 32 height 9
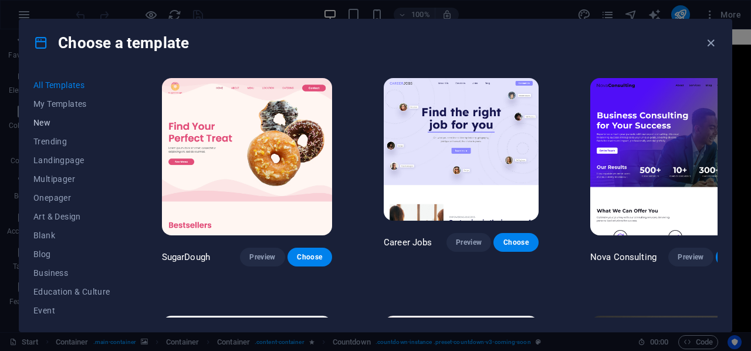
click at [36, 122] on span "New" at bounding box center [71, 122] width 77 height 9
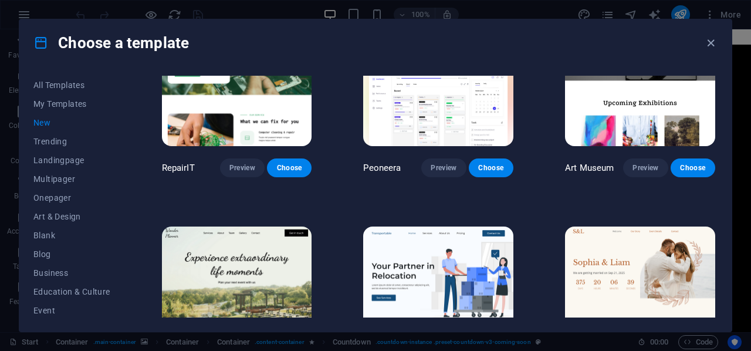
scroll to position [117, 0]
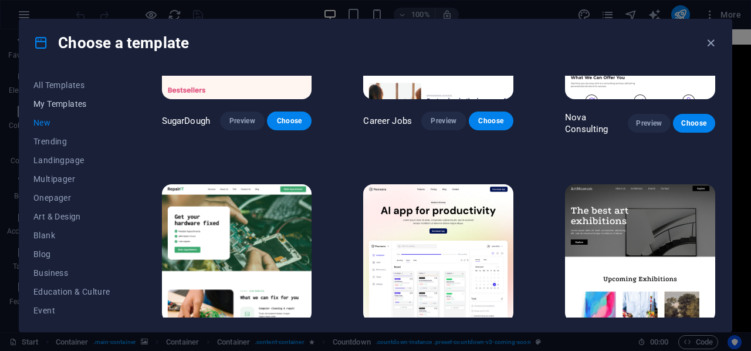
click at [69, 98] on button "My Templates" at bounding box center [71, 103] width 77 height 19
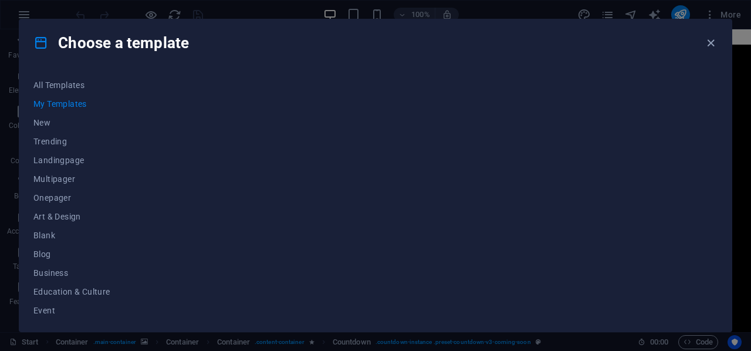
scroll to position [227, 0]
click at [60, 192] on span "Performance" at bounding box center [71, 195] width 77 height 9
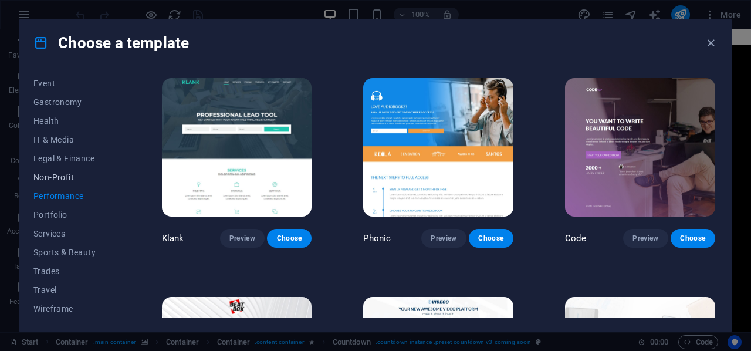
click at [41, 179] on span "Non-Profit" at bounding box center [71, 176] width 77 height 9
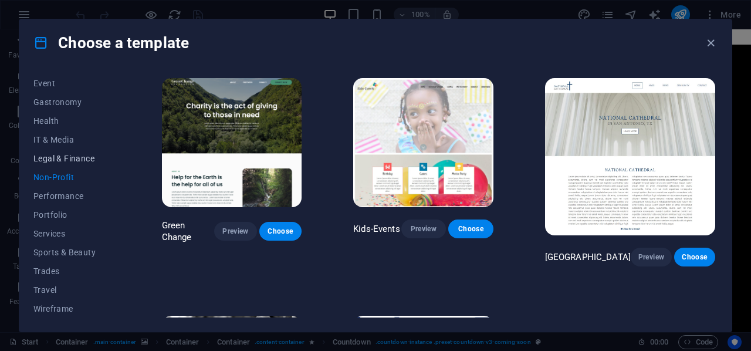
click at [52, 157] on span "Legal & Finance" at bounding box center [71, 158] width 77 height 9
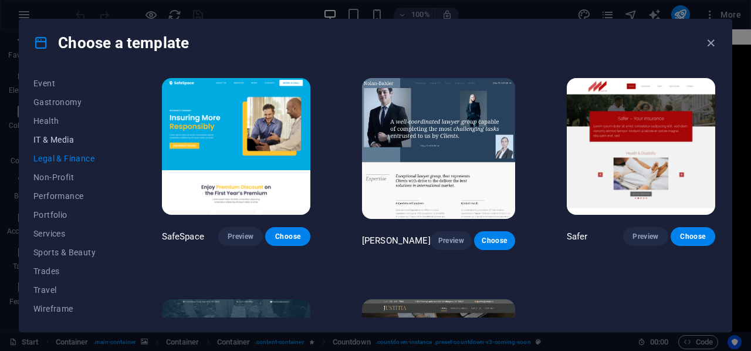
click at [54, 138] on span "IT & Media" at bounding box center [71, 139] width 77 height 9
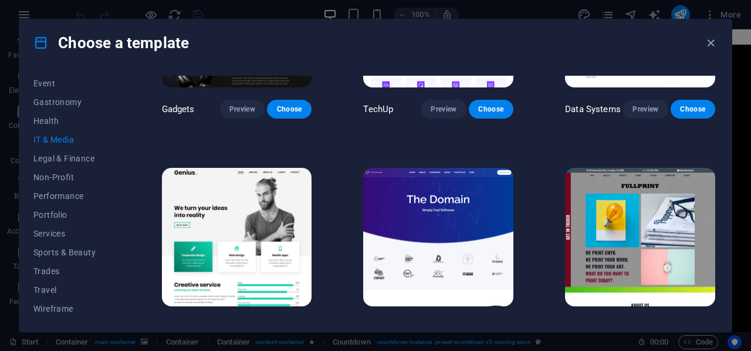
scroll to position [411, 0]
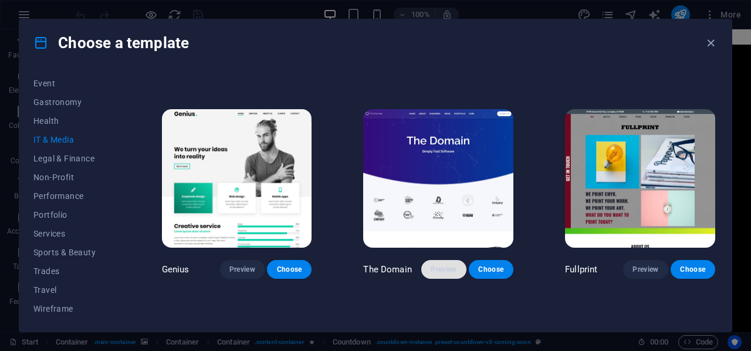
click at [428, 262] on button "Preview" at bounding box center [443, 269] width 45 height 19
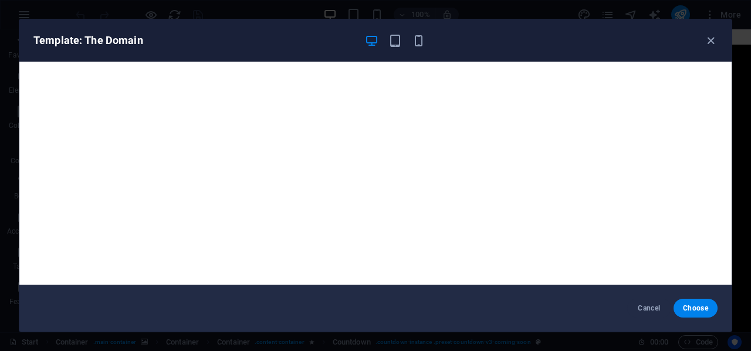
scroll to position [2, 0]
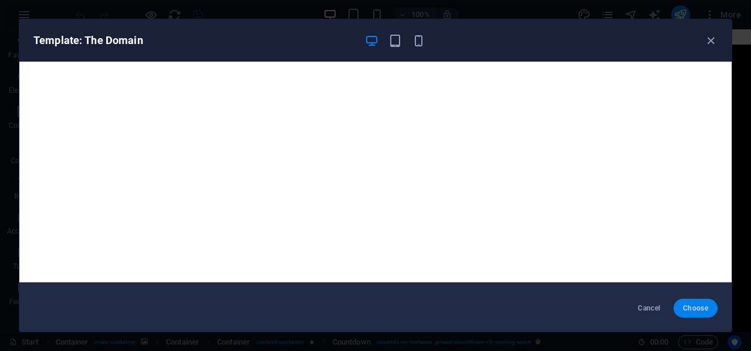
click at [683, 302] on button "Choose" at bounding box center [695, 308] width 44 height 19
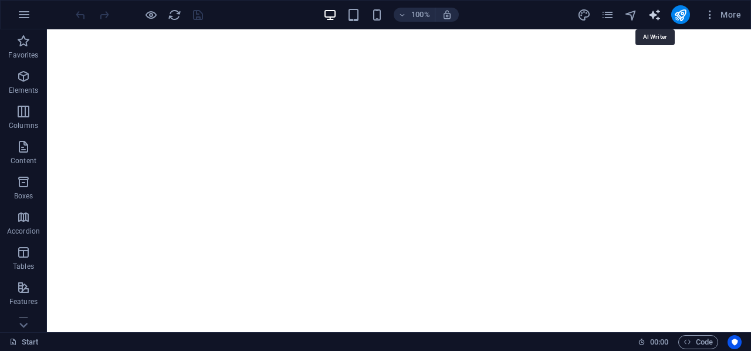
click at [656, 12] on icon "text_generator" at bounding box center [653, 14] width 13 height 13
select select "English"
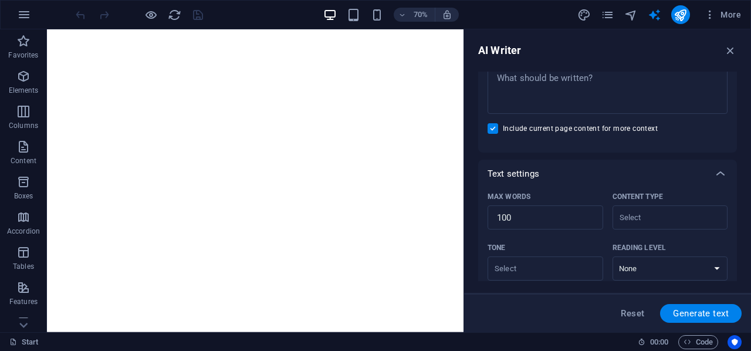
scroll to position [347, 0]
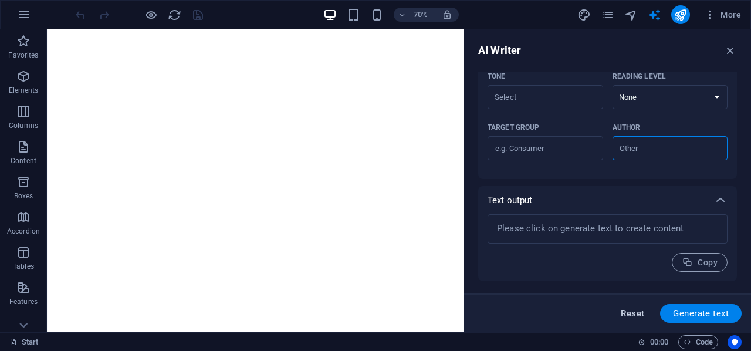
click at [629, 316] on span "Reset" at bounding box center [631, 312] width 23 height 9
type textarea "x"
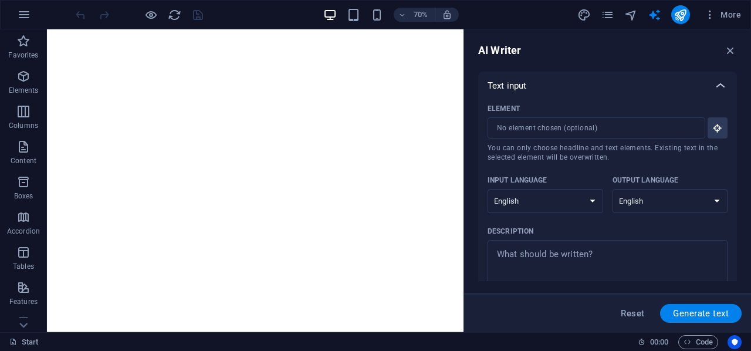
click at [720, 80] on icon at bounding box center [720, 86] width 14 height 14
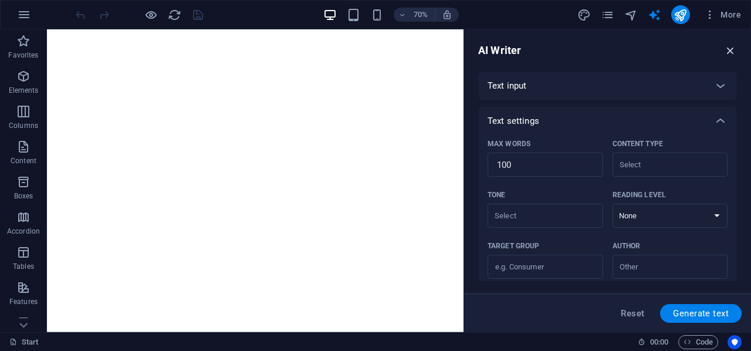
click at [726, 49] on icon "button" at bounding box center [730, 50] width 13 height 13
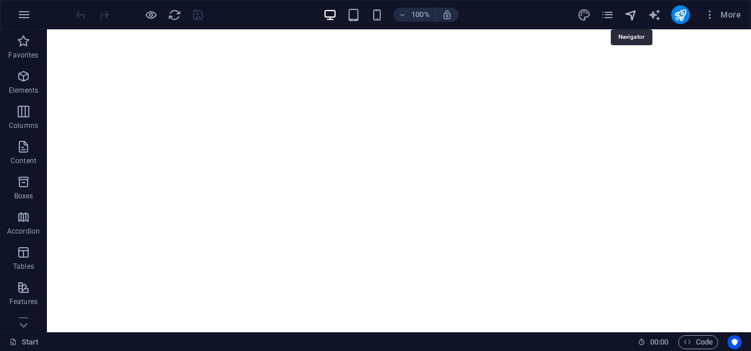
click at [629, 15] on icon "navigator" at bounding box center [630, 14] width 13 height 13
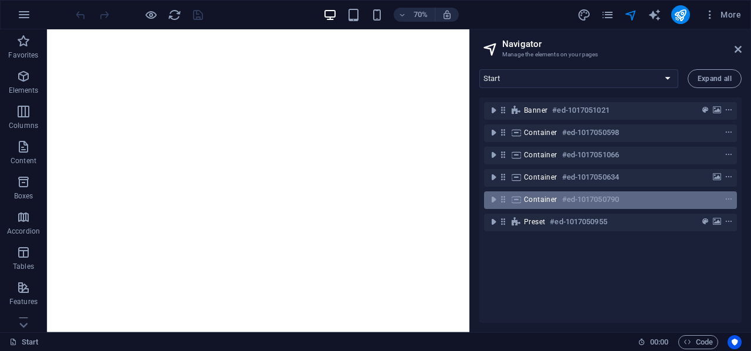
click at [551, 196] on span "Container" at bounding box center [540, 199] width 33 height 9
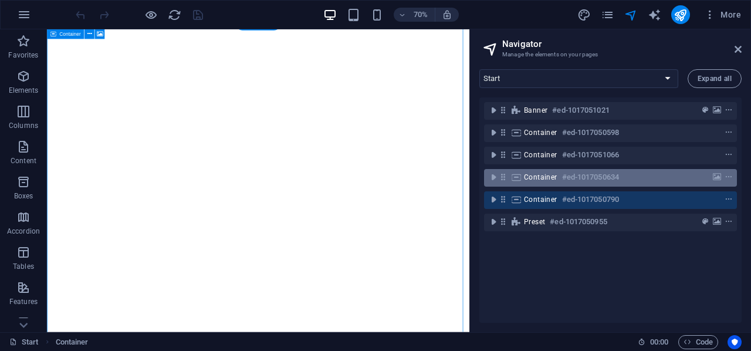
click at [552, 181] on span "Container" at bounding box center [540, 176] width 33 height 9
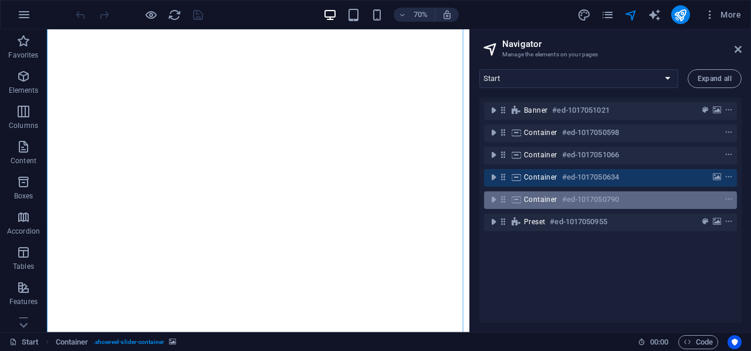
click at [572, 202] on h6 "#ed-1017050790" at bounding box center [590, 199] width 57 height 14
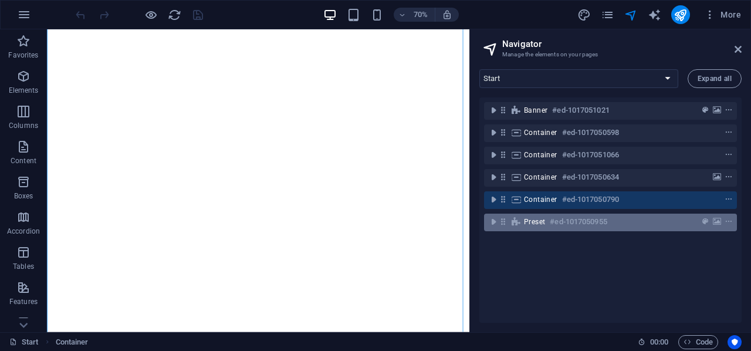
click at [562, 219] on h6 "#ed-1017050955" at bounding box center [578, 222] width 57 height 14
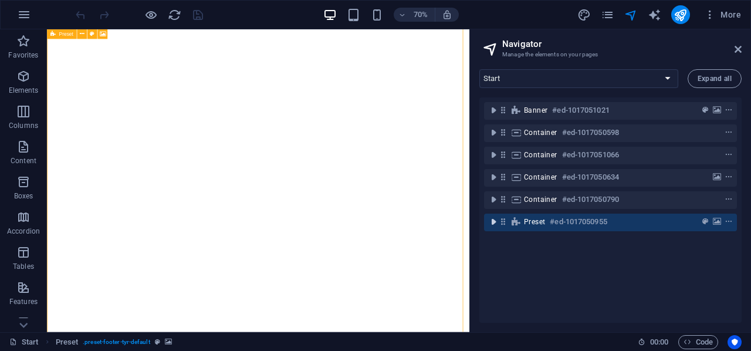
click at [491, 223] on icon "toggle-expand" at bounding box center [493, 222] width 12 height 12
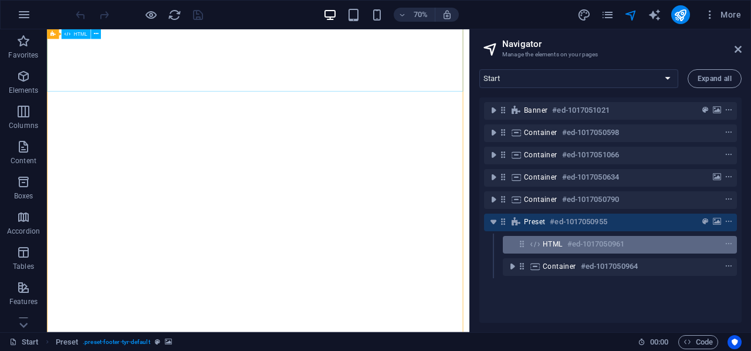
click at [605, 240] on h6 "#ed-1017050961" at bounding box center [595, 244] width 57 height 14
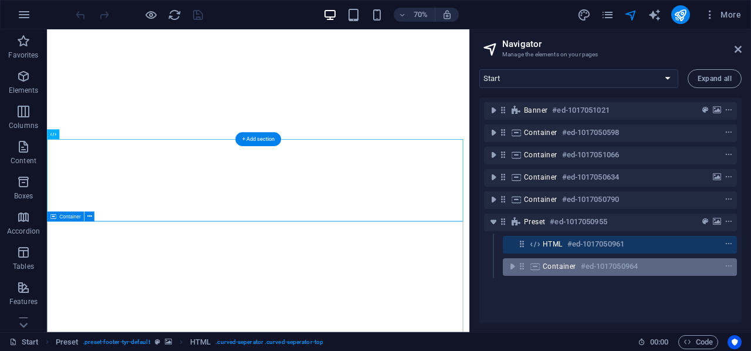
click at [622, 271] on h6 "#ed-1017050964" at bounding box center [609, 266] width 57 height 14
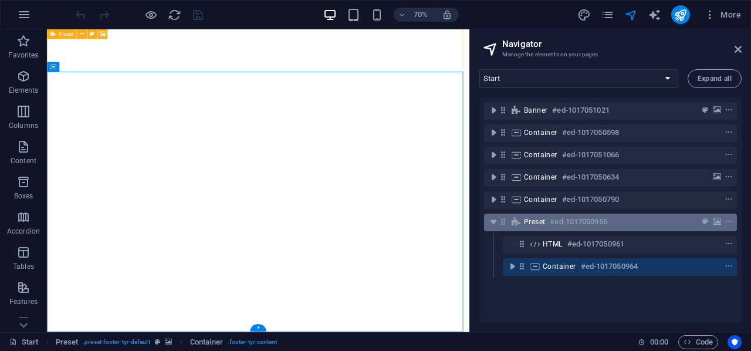
click at [591, 222] on h6 "#ed-1017050955" at bounding box center [578, 222] width 57 height 14
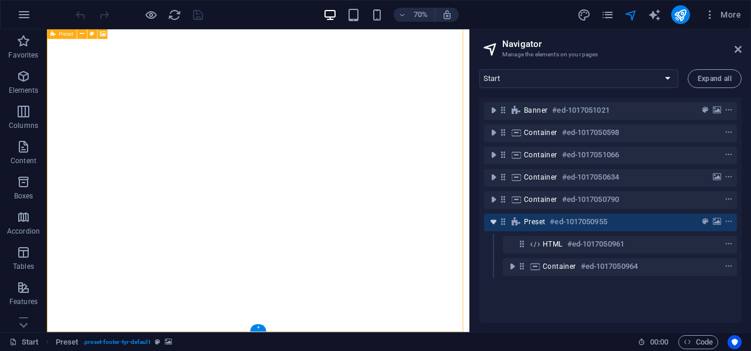
click at [493, 223] on icon "toggle-expand" at bounding box center [493, 222] width 12 height 12
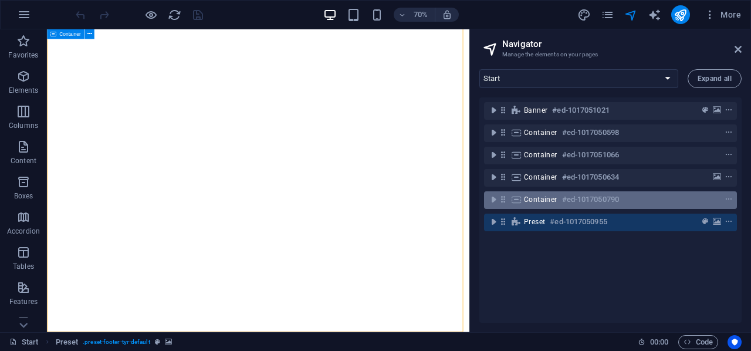
click at [553, 201] on span "Container" at bounding box center [540, 199] width 33 height 9
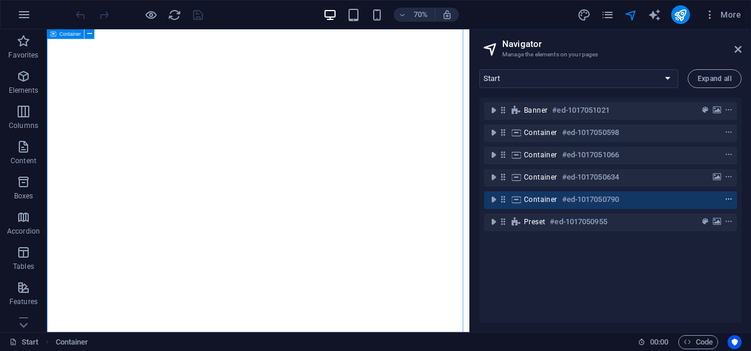
click at [727, 197] on icon "context-menu" at bounding box center [728, 199] width 8 height 8
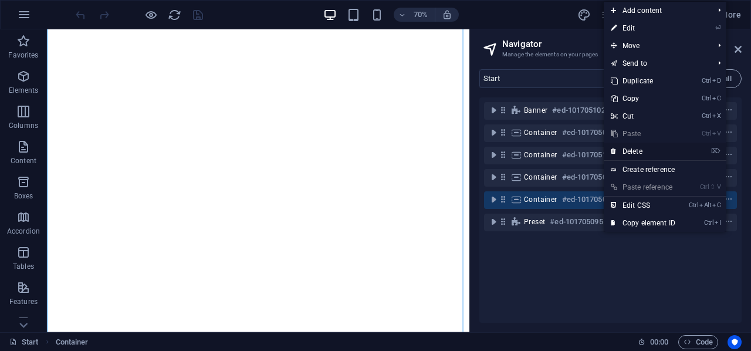
click at [634, 153] on link "⌦ Delete" at bounding box center [642, 152] width 79 height 18
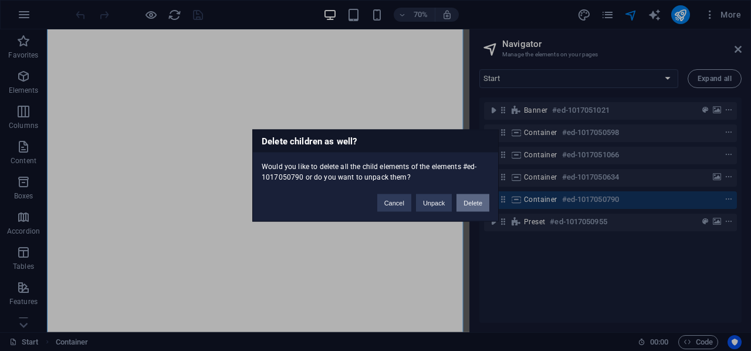
click at [475, 200] on button "Delete" at bounding box center [472, 203] width 33 height 18
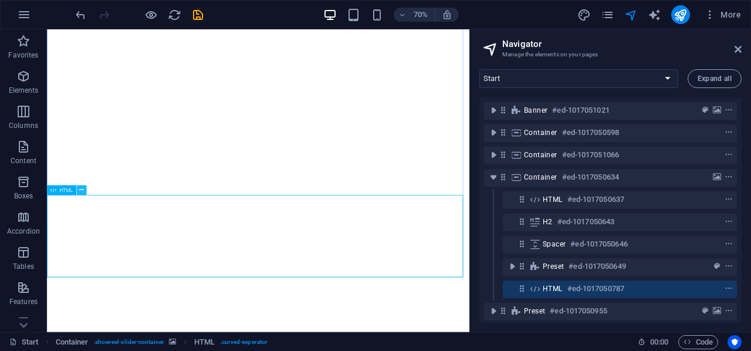
click at [80, 192] on icon at bounding box center [81, 190] width 5 height 9
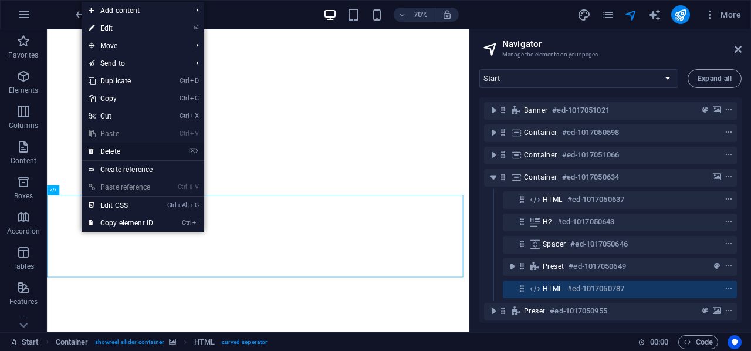
click at [129, 150] on link "⌦ Delete" at bounding box center [121, 152] width 79 height 18
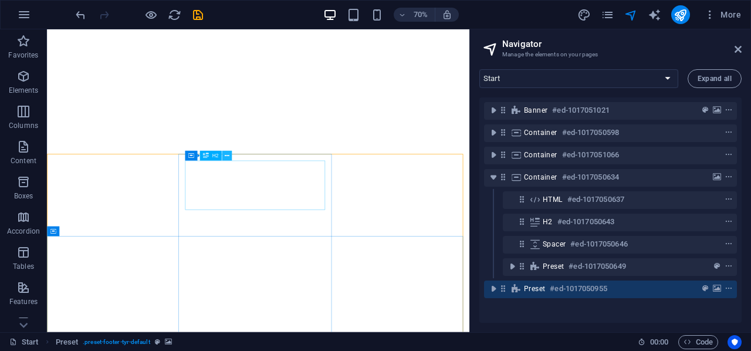
click at [226, 155] on icon at bounding box center [227, 155] width 5 height 9
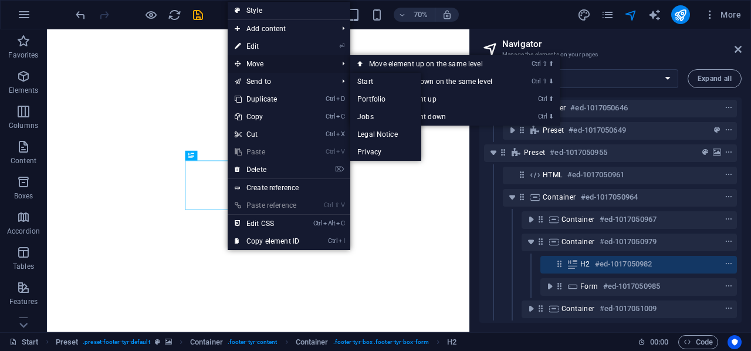
click at [257, 60] on span "Move" at bounding box center [280, 64] width 105 height 18
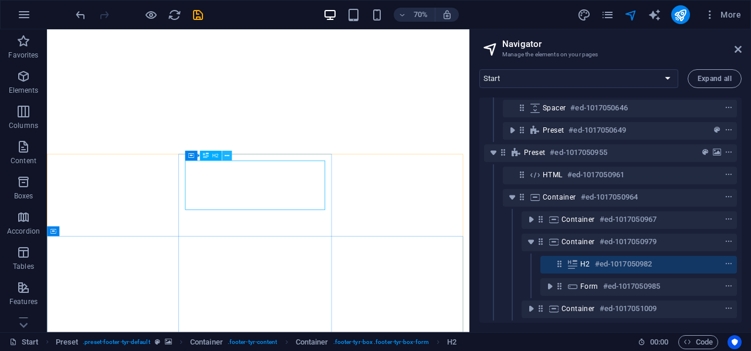
click at [229, 155] on icon at bounding box center [227, 155] width 5 height 9
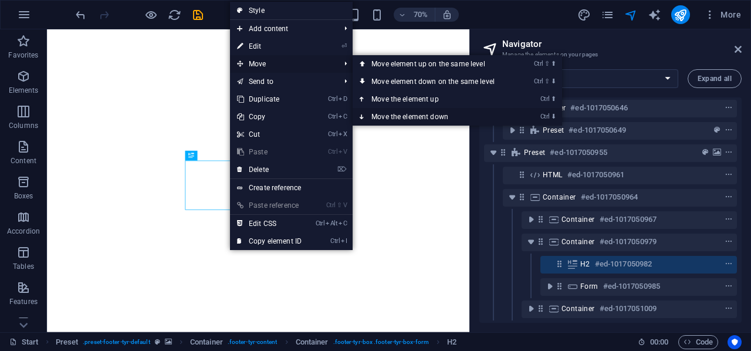
click at [399, 117] on link "Ctrl ⬇ Move the element down" at bounding box center [434, 117] width 165 height 18
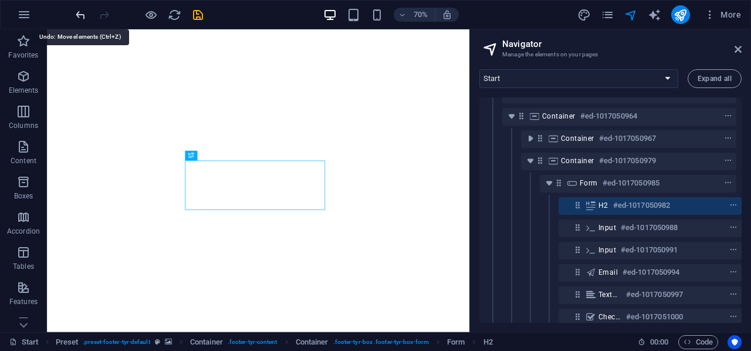
click at [81, 16] on icon "undo" at bounding box center [80, 14] width 13 height 13
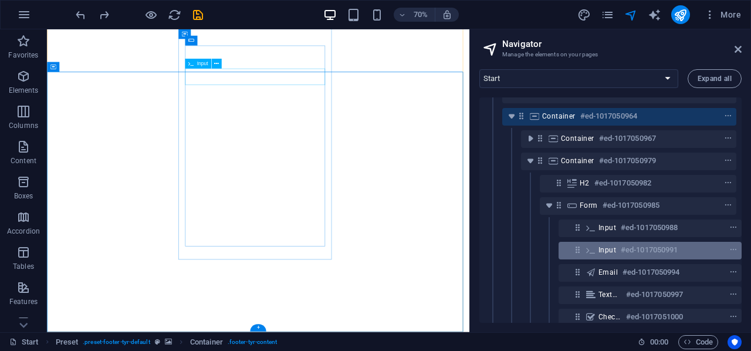
click at [598, 246] on span "Input" at bounding box center [607, 249] width 18 height 9
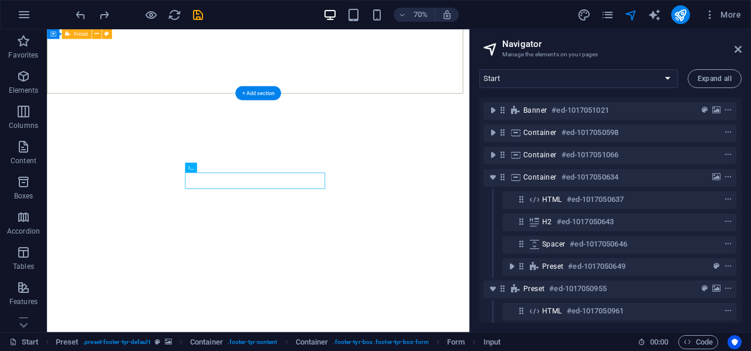
scroll to position [117, 2]
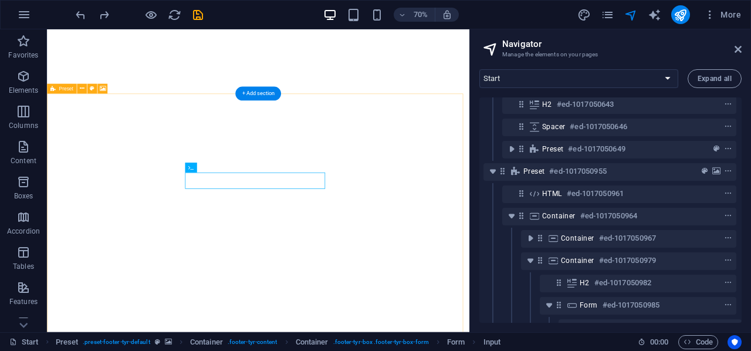
click at [488, 169] on icon "toggle-expand" at bounding box center [493, 171] width 12 height 12
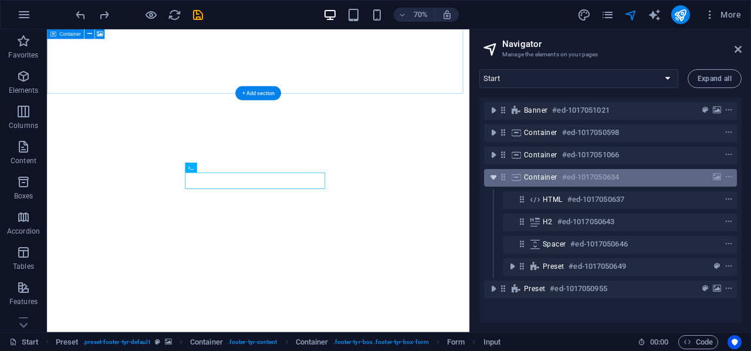
click at [488, 176] on icon "toggle-expand" at bounding box center [493, 177] width 12 height 12
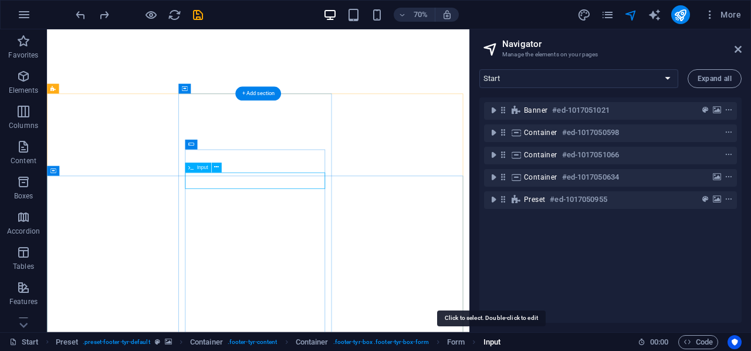
click at [488, 339] on span "Input" at bounding box center [491, 342] width 17 height 14
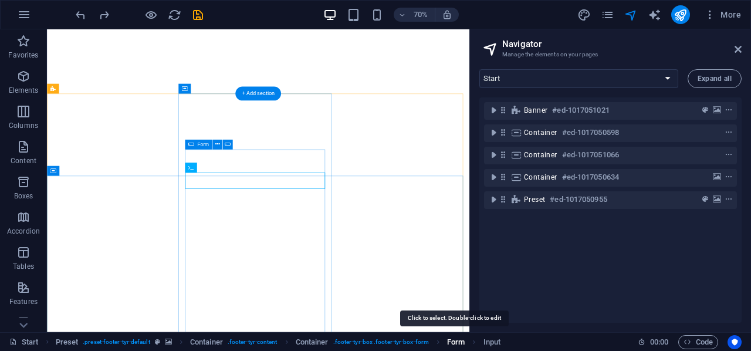
click at [453, 341] on span "Form" at bounding box center [456, 342] width 18 height 14
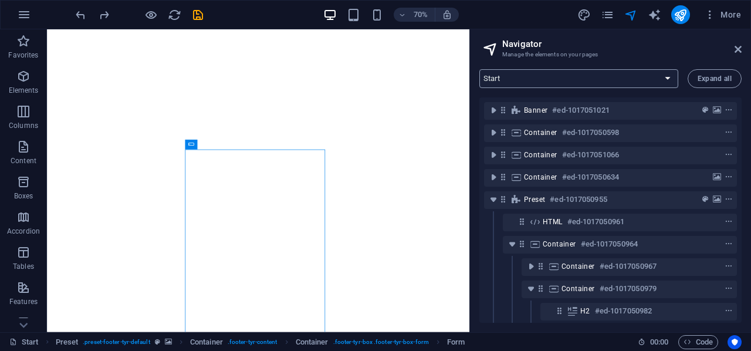
click at [616, 79] on select "Start Portfolio Jobs Legal Notice Privacy" at bounding box center [578, 78] width 199 height 19
click at [617, 80] on select "Start Portfolio Jobs Legal Notice Privacy" at bounding box center [578, 78] width 199 height 19
click at [479, 69] on select "Start Portfolio Jobs Legal Notice Privacy" at bounding box center [578, 78] width 199 height 19
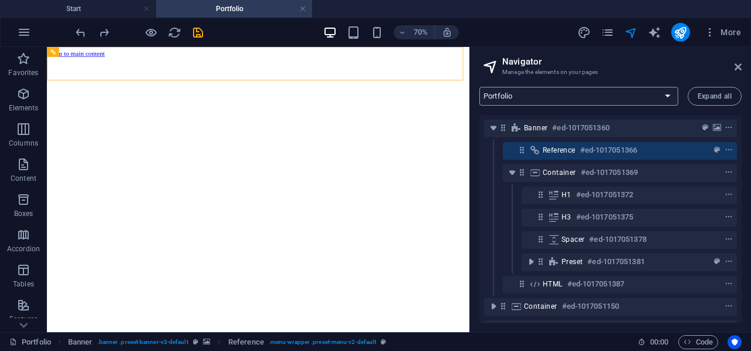
click at [634, 91] on select "Start Portfolio Jobs Legal Notice Privacy" at bounding box center [578, 96] width 199 height 19
select select "18268374-en"
click at [479, 87] on select "Start Portfolio Jobs Legal Notice Privacy" at bounding box center [578, 96] width 199 height 19
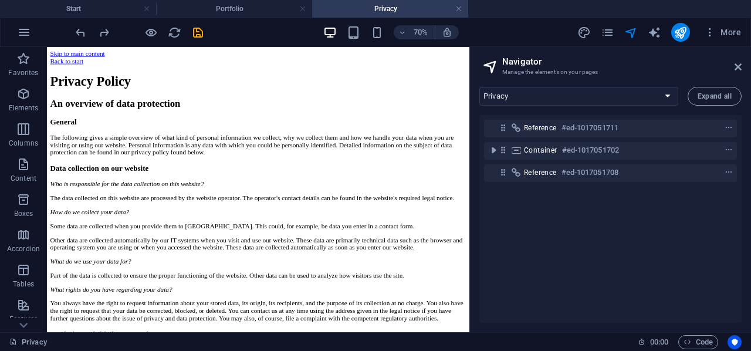
click at [724, 69] on header "Navigator Manage the elements on your pages" at bounding box center [611, 62] width 260 height 30
click at [730, 65] on h2 "Navigator" at bounding box center [621, 61] width 239 height 11
click at [739, 67] on icon at bounding box center [737, 66] width 7 height 9
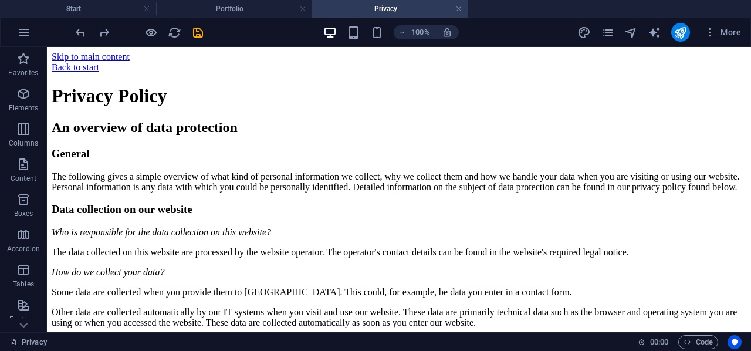
click at [466, 8] on h4 "Privacy" at bounding box center [390, 8] width 156 height 13
click at [459, 9] on link at bounding box center [458, 9] width 7 height 11
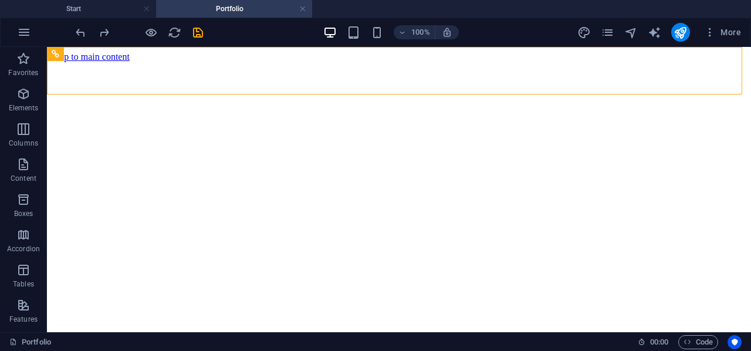
click at [306, 8] on h4 "Portfolio" at bounding box center [234, 8] width 156 height 13
click at [301, 9] on link at bounding box center [302, 9] width 7 height 11
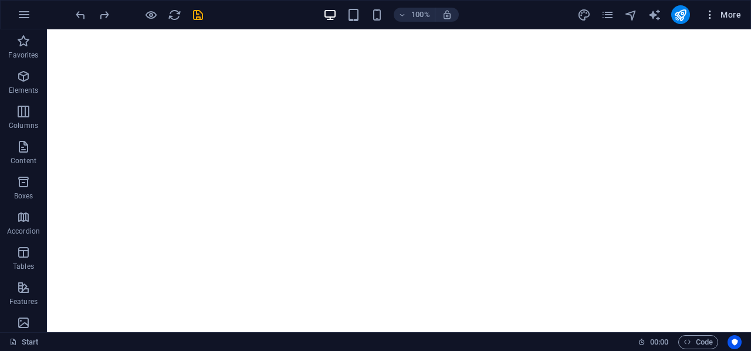
click at [707, 10] on icon "button" at bounding box center [710, 15] width 12 height 12
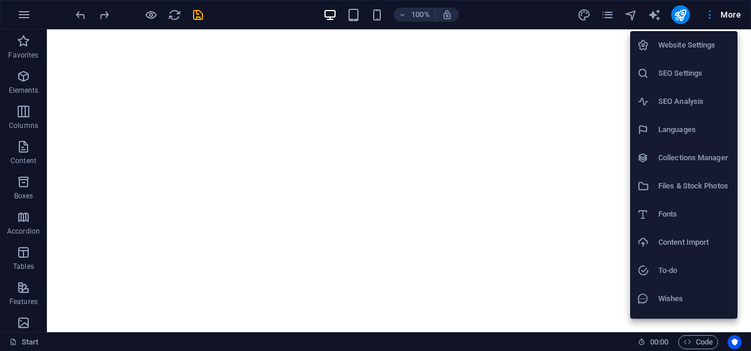
scroll to position [22, 0]
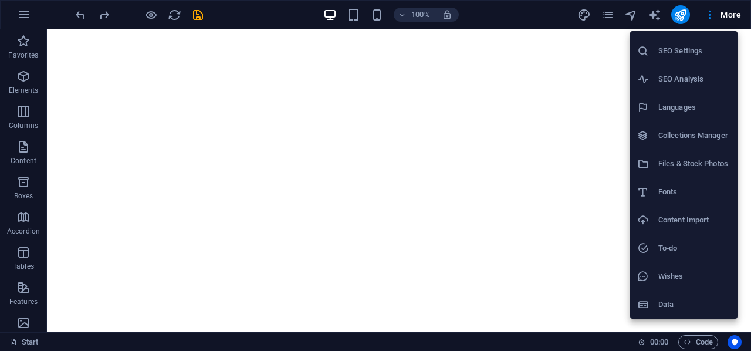
click at [680, 274] on h6 "Wishes" at bounding box center [694, 276] width 72 height 14
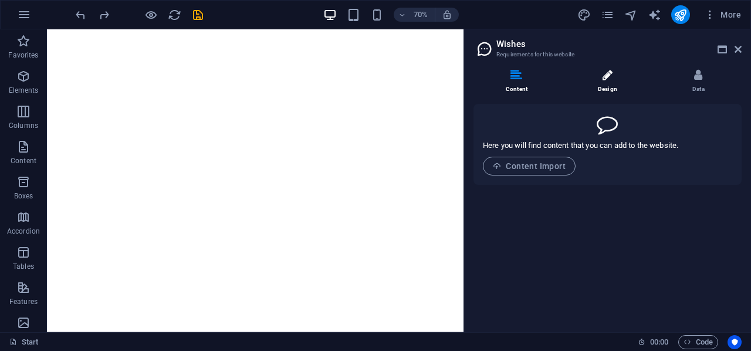
click at [599, 75] on li "Design" at bounding box center [609, 81] width 91 height 25
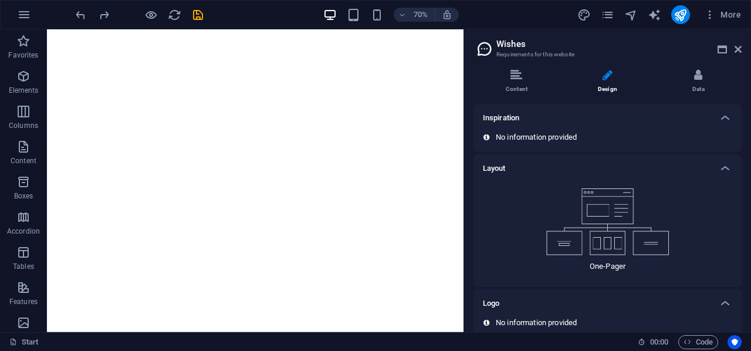
scroll to position [65, 0]
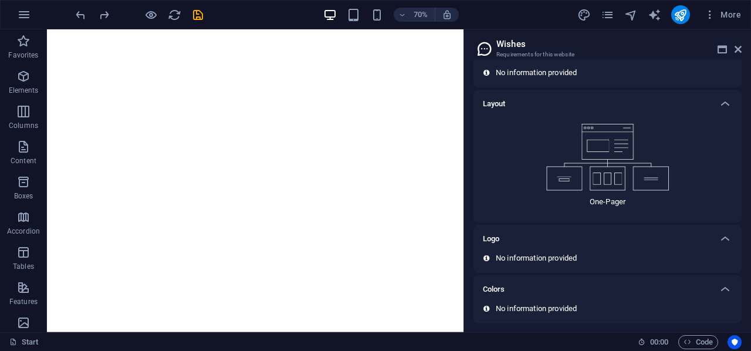
click at [609, 213] on div "One-Pager" at bounding box center [607, 170] width 268 height 104
click at [618, 236] on div "Logo" at bounding box center [597, 239] width 228 height 14
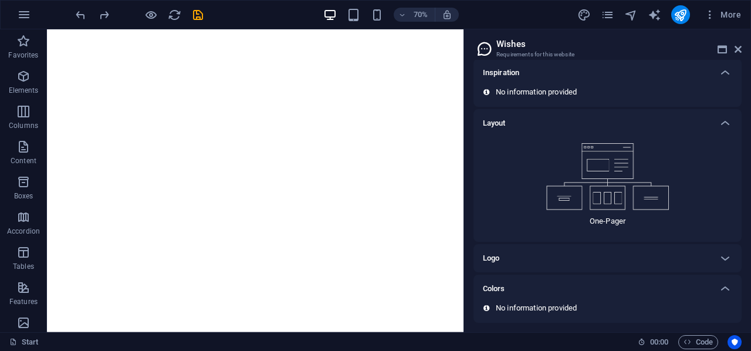
scroll to position [45, 0]
click at [724, 272] on div at bounding box center [725, 259] width 28 height 28
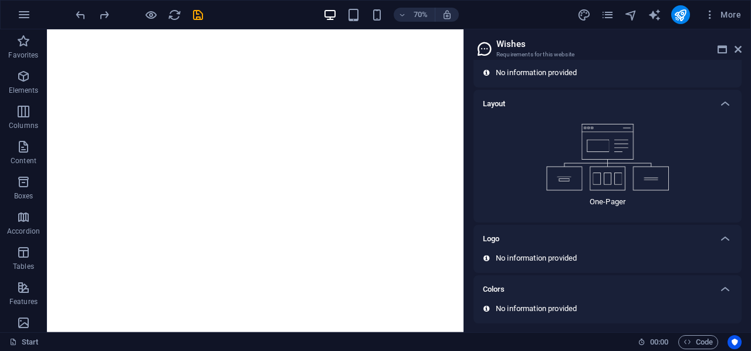
click at [592, 304] on div "No information provided" at bounding box center [607, 308] width 249 height 11
click at [721, 288] on icon at bounding box center [725, 289] width 14 height 14
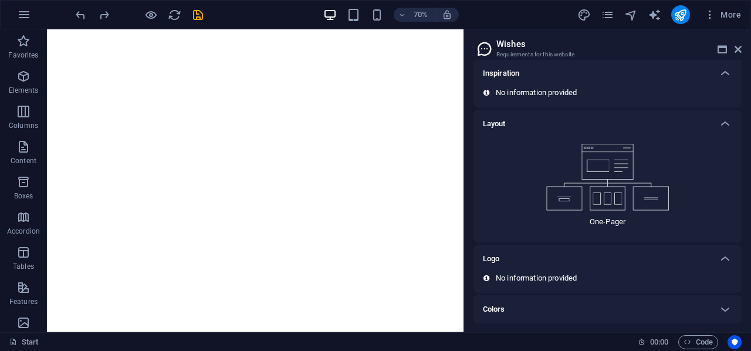
scroll to position [0, 0]
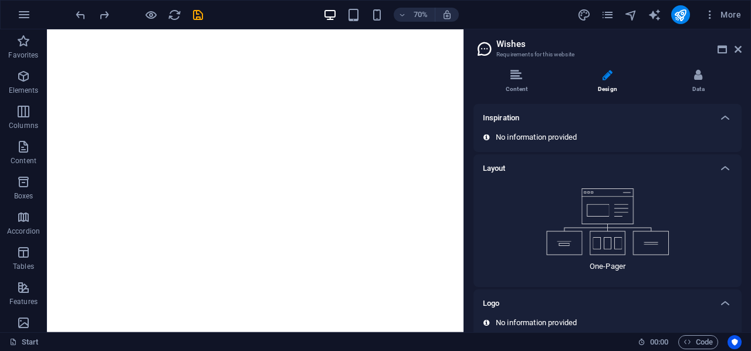
click at [564, 124] on div "Inspiration" at bounding box center [597, 118] width 228 height 14
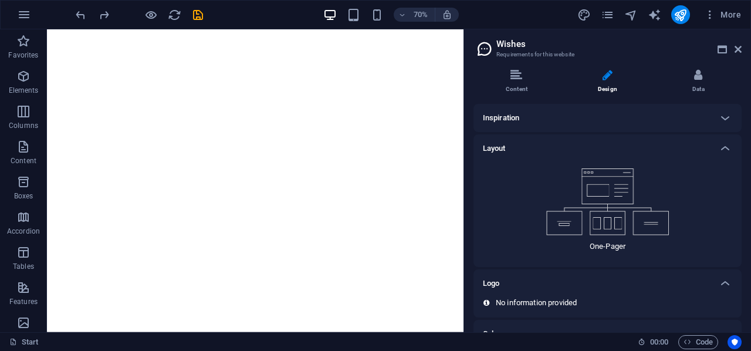
click at [551, 169] on img at bounding box center [607, 201] width 123 height 67
click at [597, 222] on img at bounding box center [607, 201] width 123 height 67
click at [705, 80] on li "Data" at bounding box center [698, 81] width 86 height 25
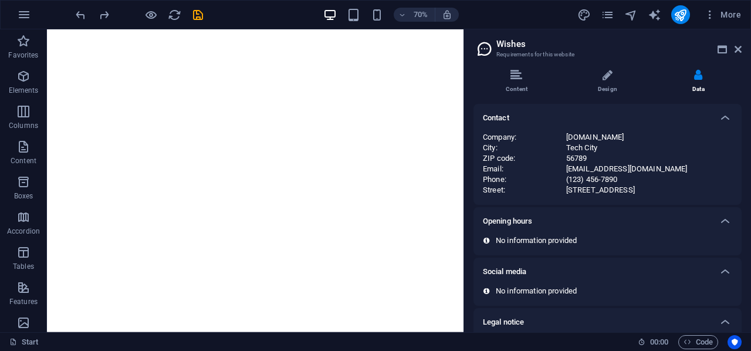
scroll to position [84, 0]
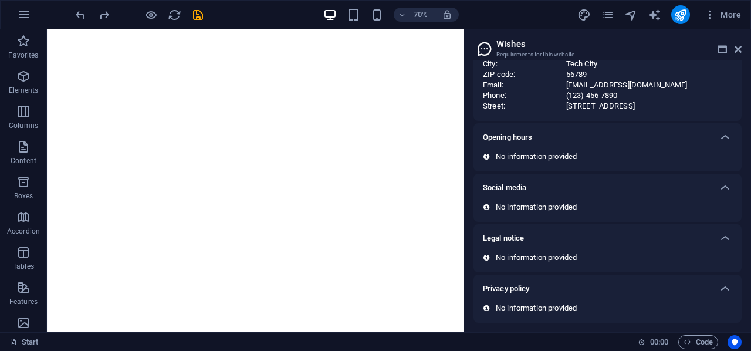
click at [706, 141] on div "Opening hours" at bounding box center [597, 137] width 228 height 14
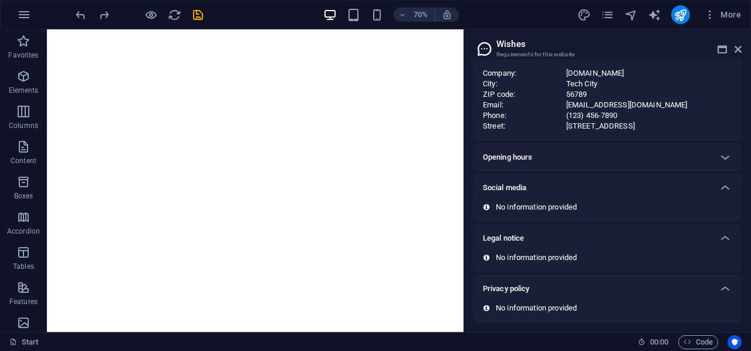
scroll to position [0, 0]
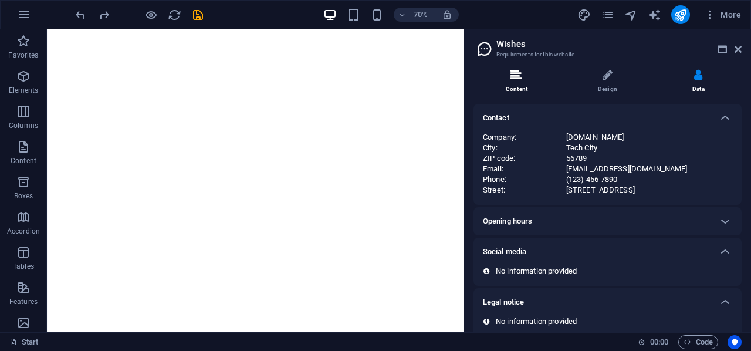
click at [514, 79] on icon at bounding box center [516, 75] width 12 height 12
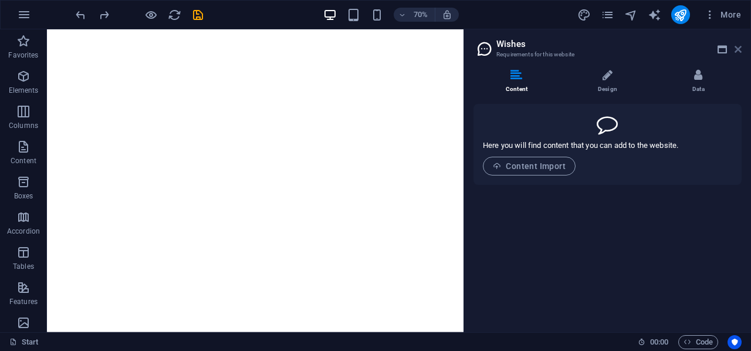
click at [739, 46] on icon at bounding box center [737, 49] width 7 height 9
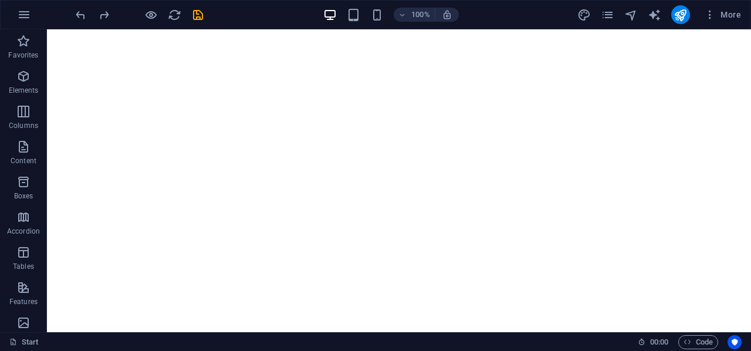
click at [727, 1] on div "100% More" at bounding box center [375, 15] width 749 height 28
click at [728, 18] on span "More" at bounding box center [722, 15] width 37 height 12
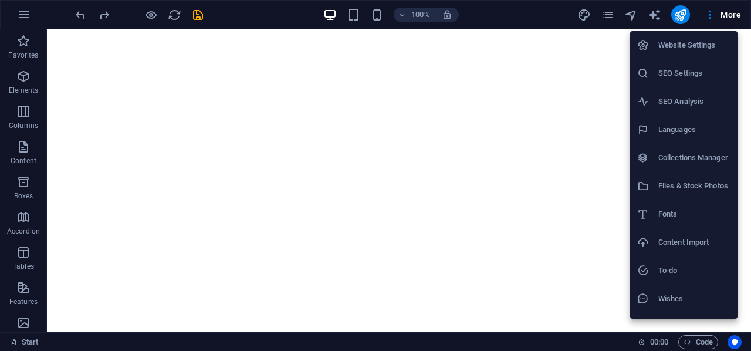
scroll to position [22, 0]
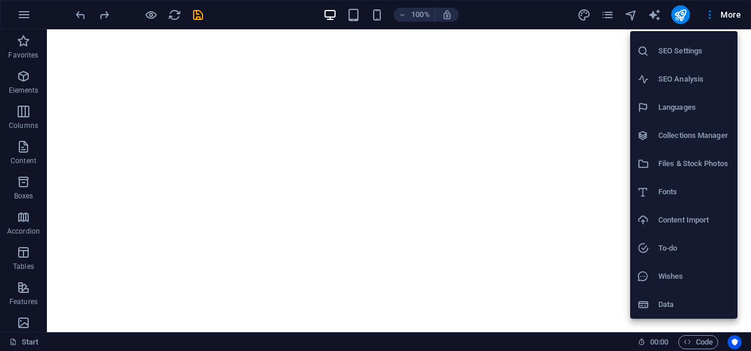
click at [659, 305] on h6 "Data" at bounding box center [694, 304] width 72 height 14
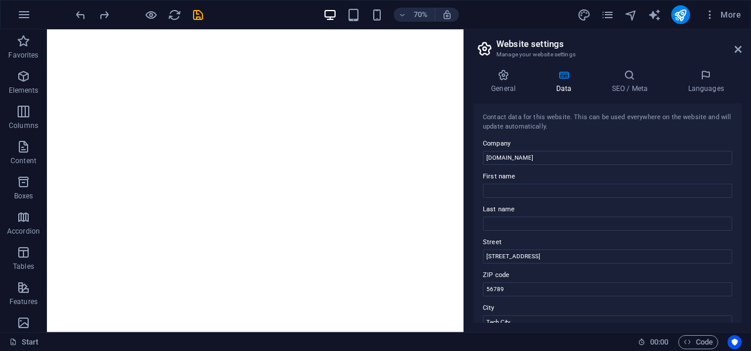
scroll to position [344, 0]
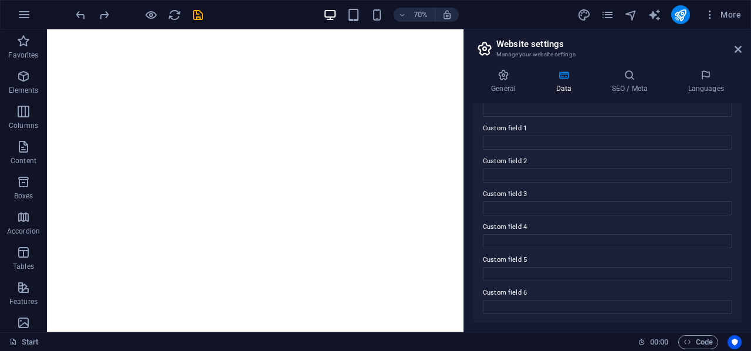
click at [493, 65] on div "General Data SEO / Meta Languages Website name diatasso.net Logo Drag files her…" at bounding box center [607, 196] width 287 height 272
click at [503, 73] on icon at bounding box center [503, 75] width 60 height 12
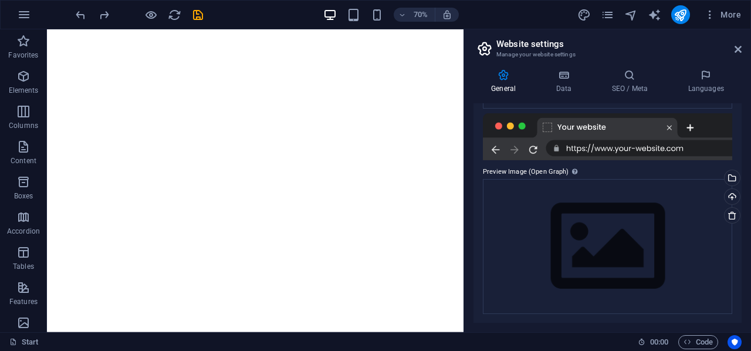
scroll to position [0, 0]
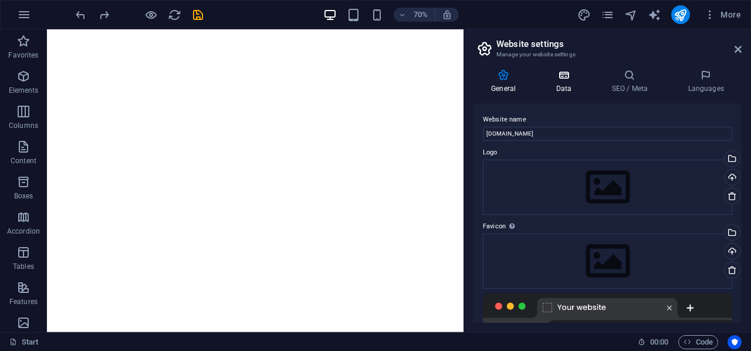
click at [553, 88] on h4 "Data" at bounding box center [566, 81] width 56 height 25
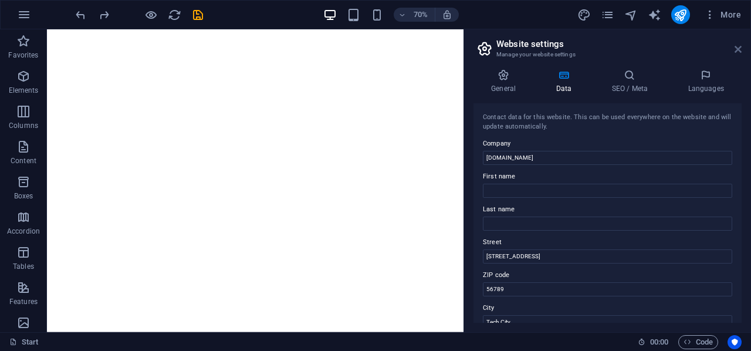
click at [738, 45] on icon at bounding box center [737, 49] width 7 height 9
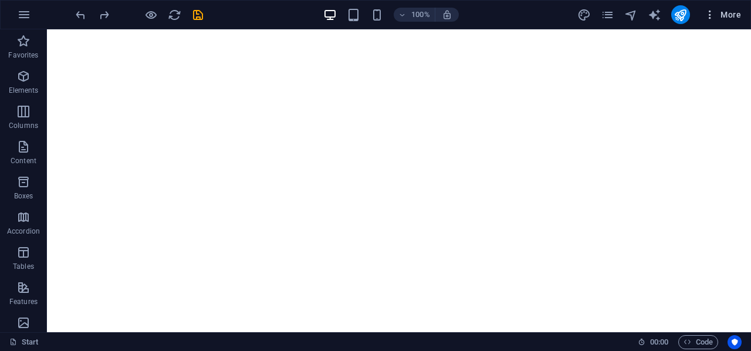
click at [725, 17] on span "More" at bounding box center [722, 15] width 37 height 12
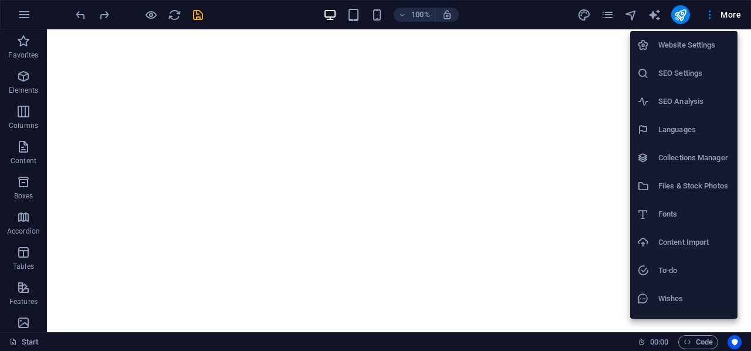
click at [659, 155] on h6 "Collections Manager" at bounding box center [694, 158] width 72 height 14
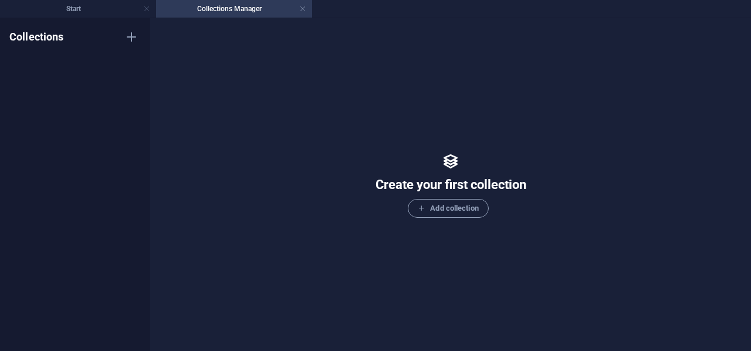
click at [250, 4] on h4 "Collections Manager" at bounding box center [234, 8] width 156 height 13
click at [131, 39] on icon "button" at bounding box center [131, 37] width 14 height 14
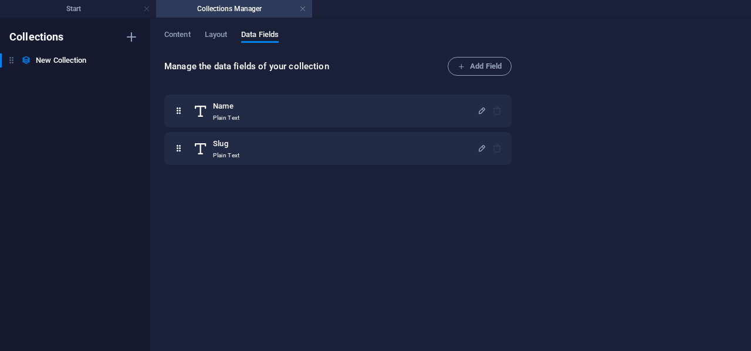
click at [306, 9] on h4 "Collections Manager" at bounding box center [234, 8] width 156 height 13
click at [300, 5] on link at bounding box center [302, 9] width 7 height 11
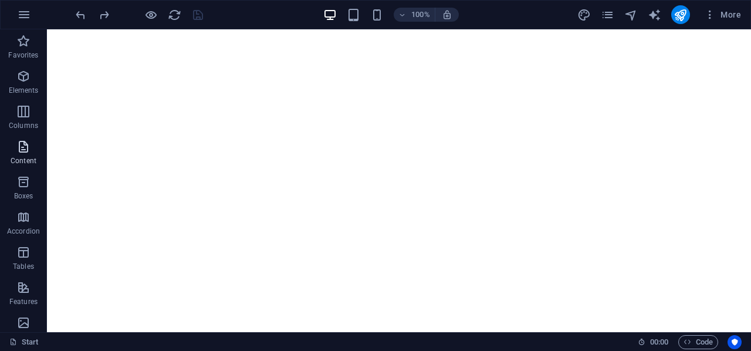
click at [12, 153] on span "Content" at bounding box center [23, 154] width 47 height 28
click at [20, 150] on icon "button" at bounding box center [23, 147] width 14 height 14
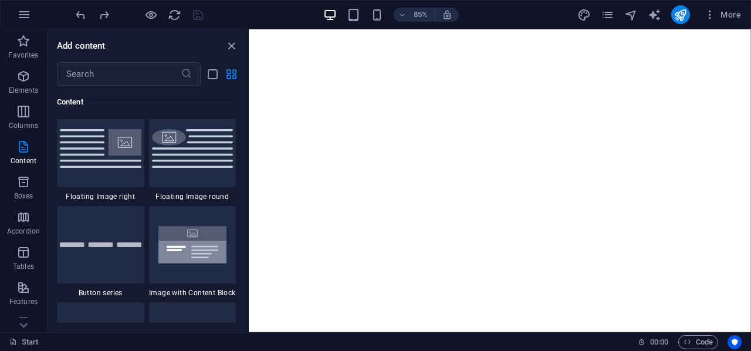
scroll to position [2873, 0]
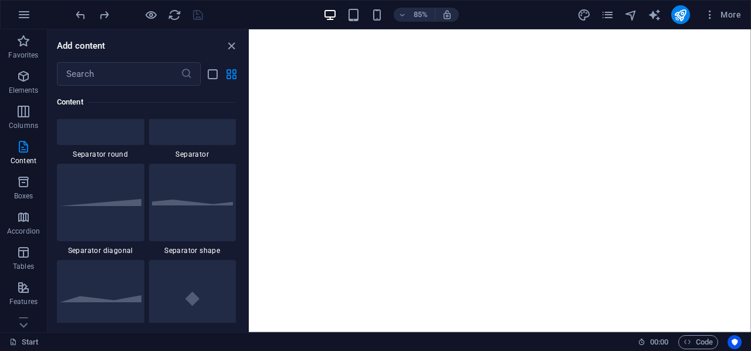
drag, startPoint x: 247, startPoint y: 148, endPoint x: 239, endPoint y: 175, distance: 28.2
click at [243, 221] on div "Favorites 1 Star Headline 1 Star Container Elements 1 Star Headline 1 Star Text…" at bounding box center [148, 204] width 200 height 237
click at [239, 172] on div "Favorites 1 Star Headline 1 Star Container Elements 1 Star Headline 1 Star Text…" at bounding box center [148, 204] width 200 height 237
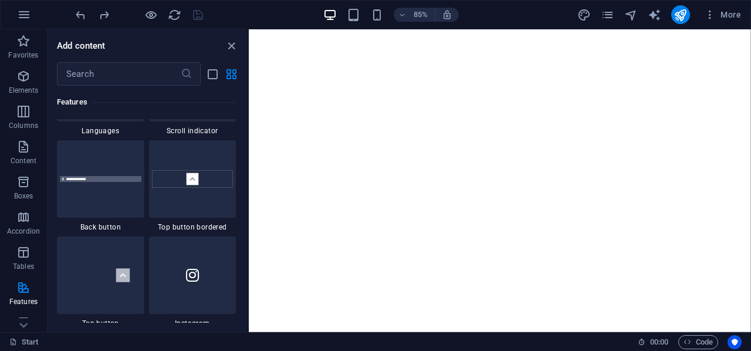
scroll to position [6040, 0]
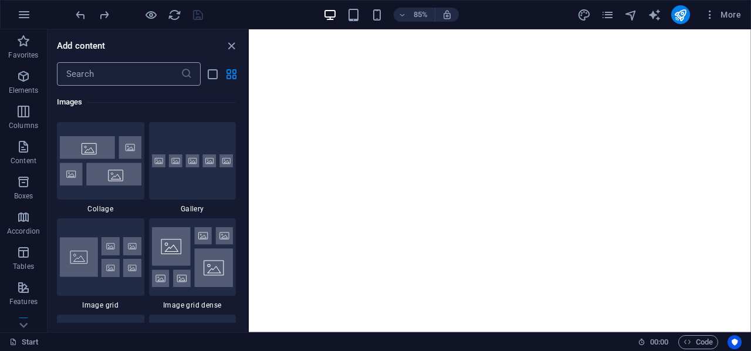
click at [106, 77] on input "text" at bounding box center [119, 73] width 124 height 23
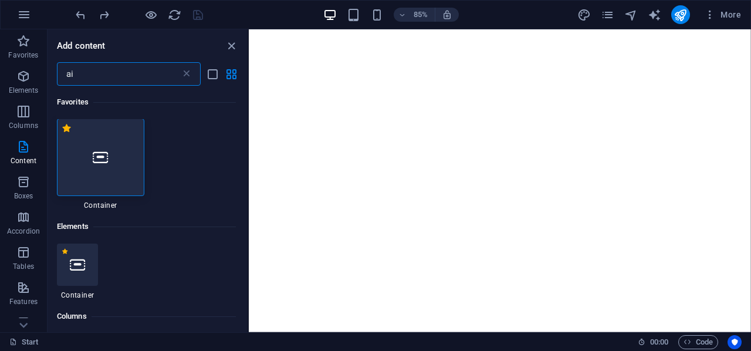
scroll to position [0, 0]
type input "ai"
click at [117, 157] on div at bounding box center [100, 157] width 87 height 77
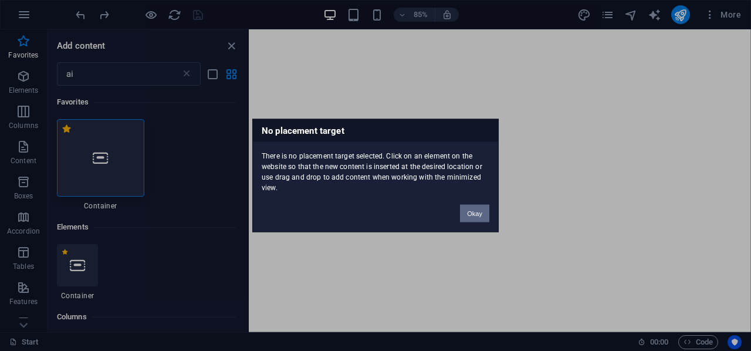
click at [484, 213] on button "Okay" at bounding box center [474, 214] width 29 height 18
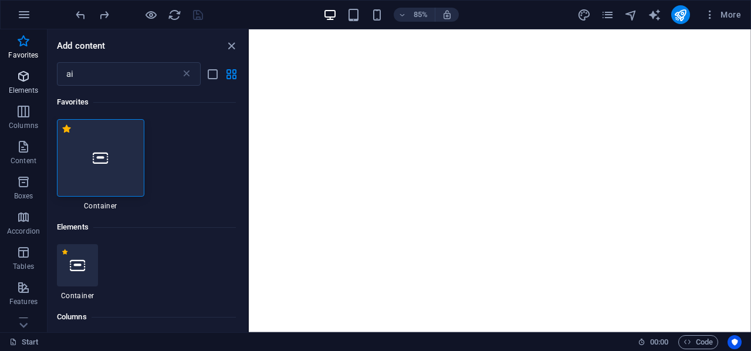
click at [19, 79] on icon "button" at bounding box center [23, 76] width 14 height 14
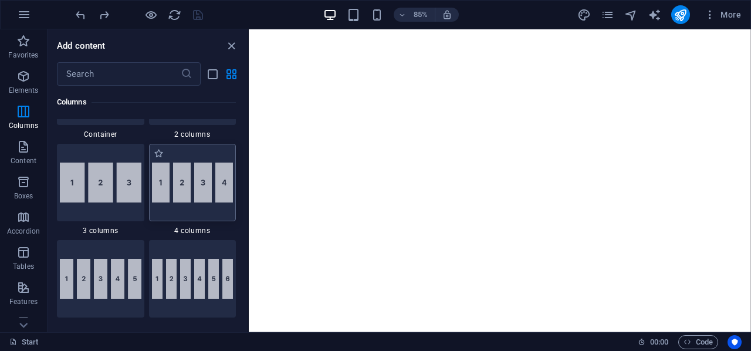
scroll to position [476, 0]
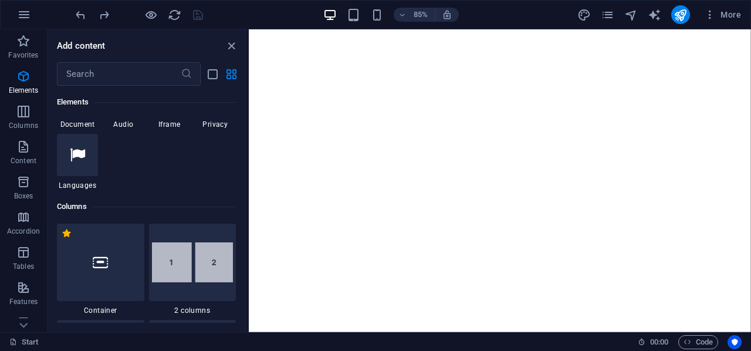
click at [207, 123] on span "Privacy" at bounding box center [215, 124] width 41 height 9
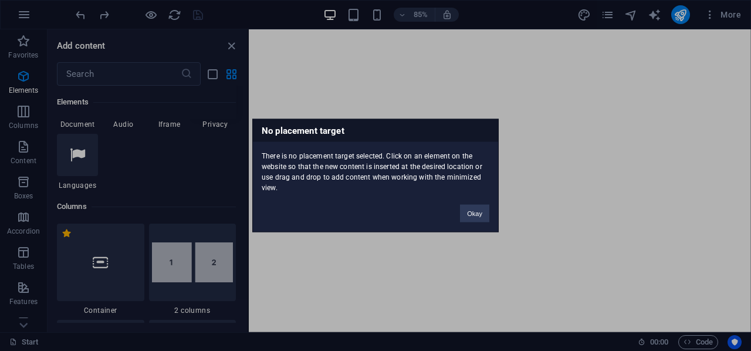
click at [152, 125] on div "No placement target There is no placement target selected. Click on an element …" at bounding box center [375, 175] width 751 height 351
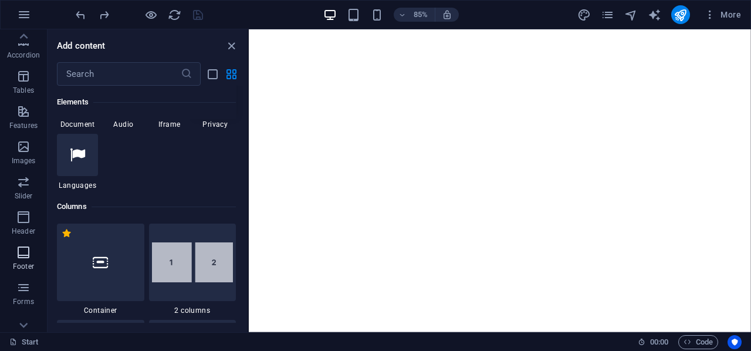
scroll to position [225, 0]
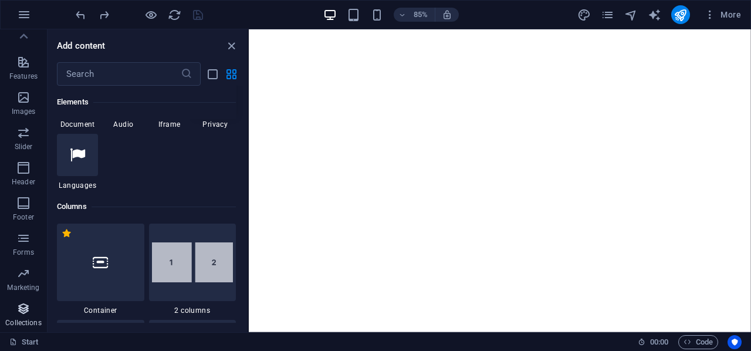
click at [19, 316] on span "Collections" at bounding box center [23, 315] width 47 height 28
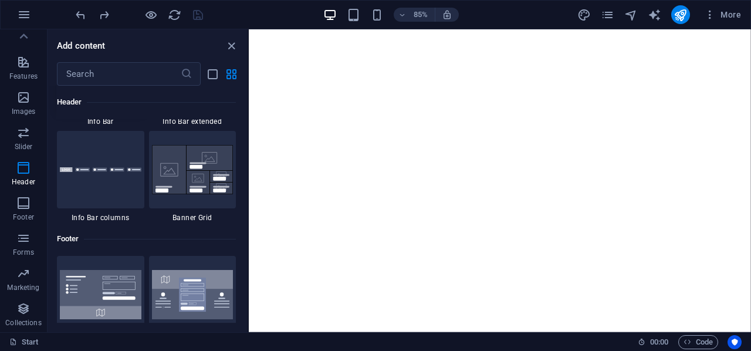
scroll to position [7510, 0]
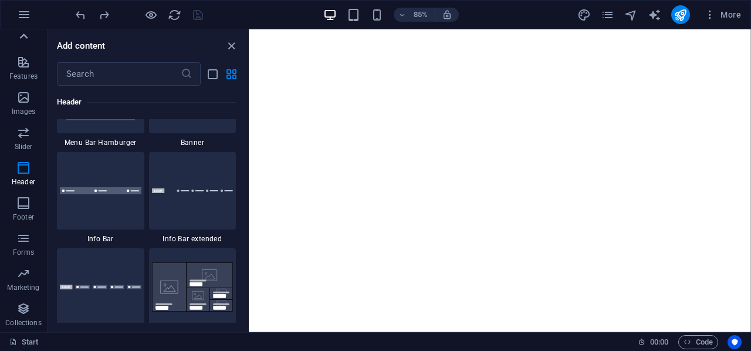
click at [24, 31] on icon at bounding box center [23, 36] width 16 height 16
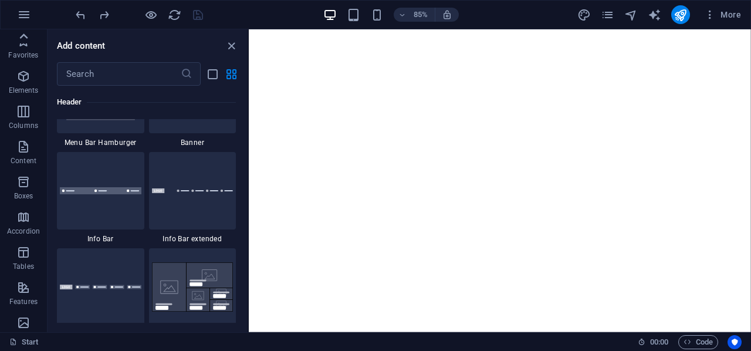
click at [24, 31] on button "Favorites" at bounding box center [23, 46] width 47 height 35
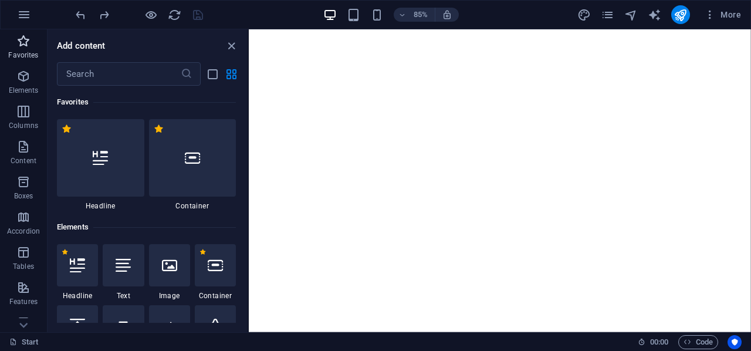
click at [23, 52] on p "Favorites" at bounding box center [23, 54] width 30 height 9
click at [15, 86] on p "Elements" at bounding box center [24, 90] width 30 height 9
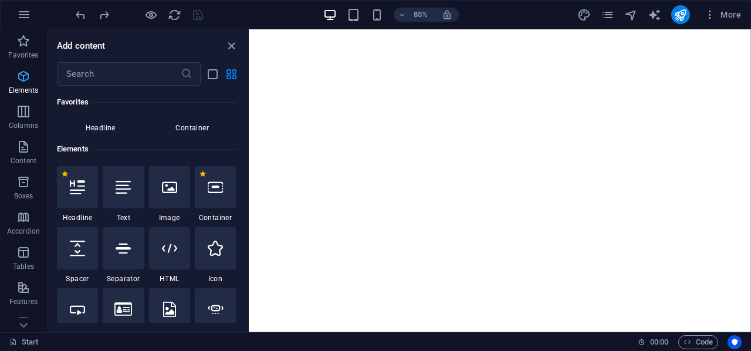
scroll to position [125, 0]
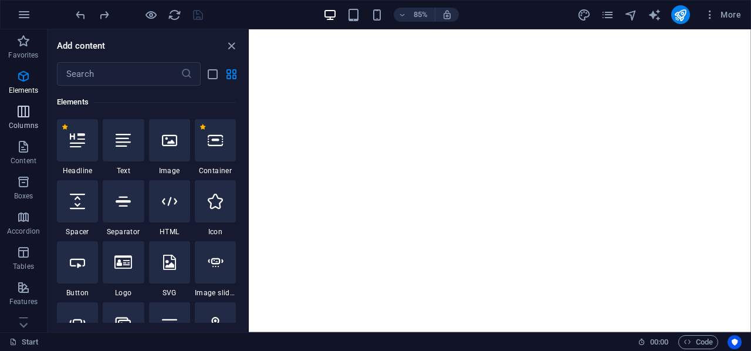
click at [25, 121] on p "Columns" at bounding box center [23, 125] width 29 height 9
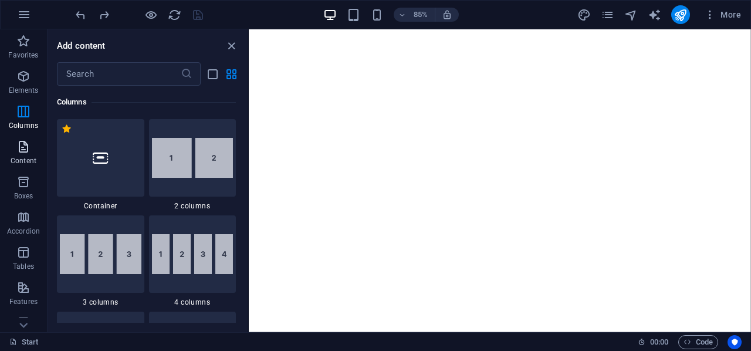
click at [25, 151] on icon "button" at bounding box center [23, 147] width 14 height 14
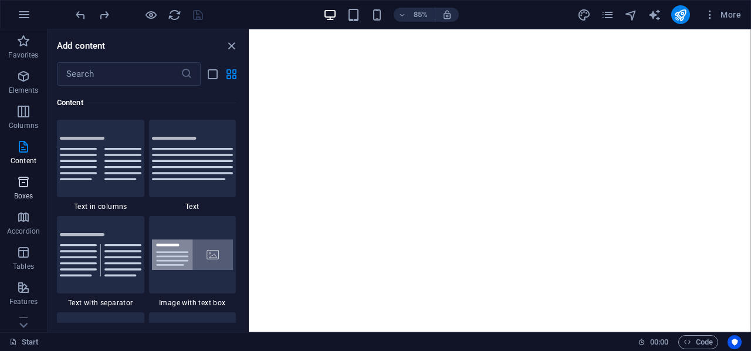
click at [28, 193] on p "Boxes" at bounding box center [23, 195] width 19 height 9
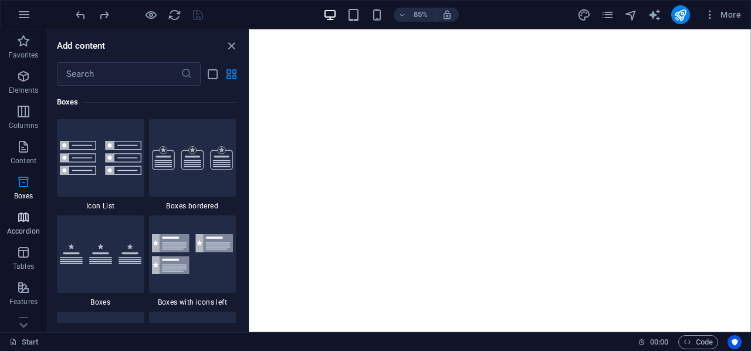
click at [26, 228] on p "Accordion" at bounding box center [23, 230] width 33 height 9
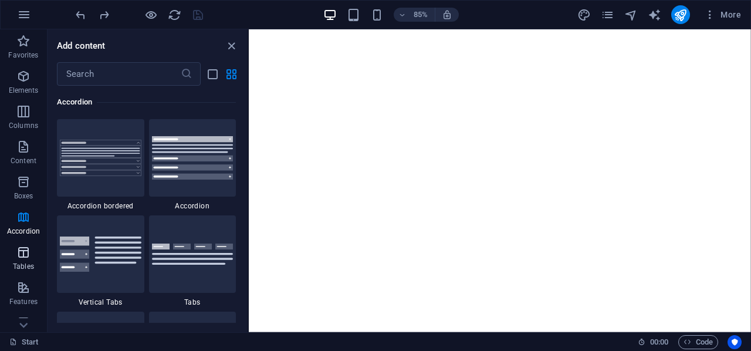
click at [33, 262] on p "Tables" at bounding box center [23, 266] width 21 height 9
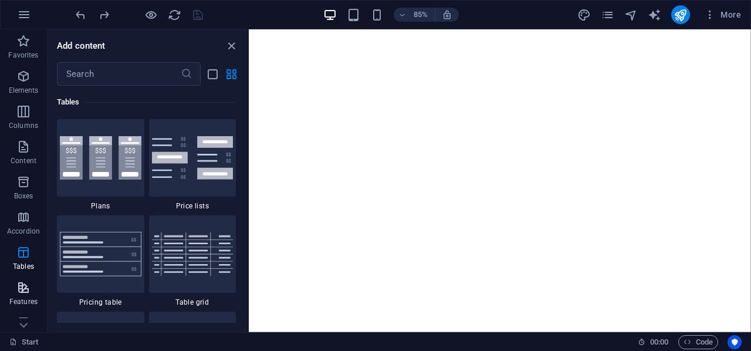
click at [21, 304] on p "Features" at bounding box center [23, 301] width 28 height 9
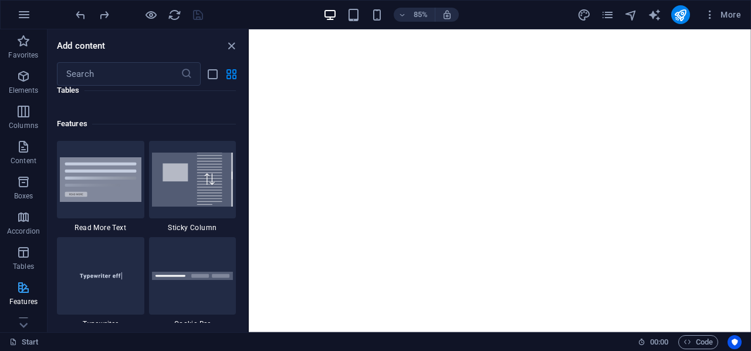
scroll to position [4571, 0]
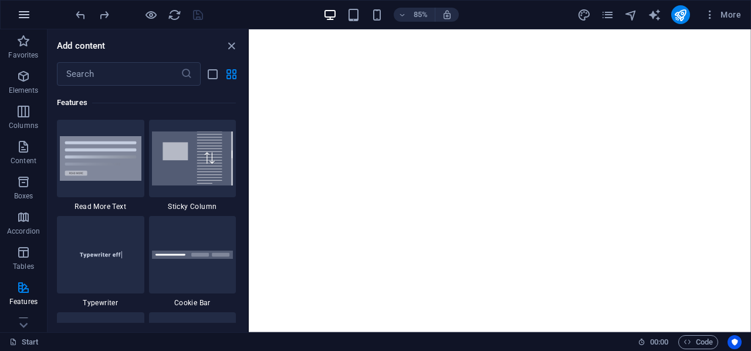
click at [28, 14] on icon "button" at bounding box center [24, 15] width 14 height 14
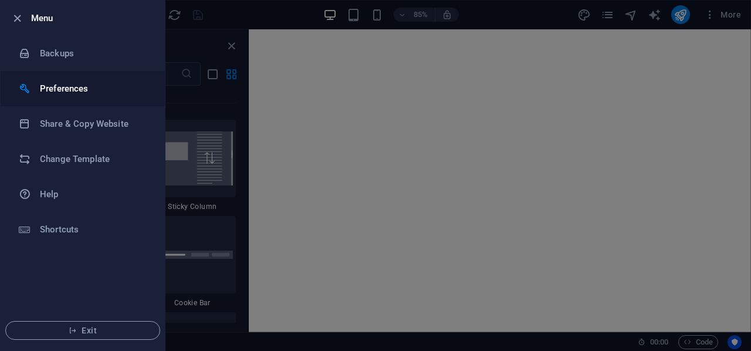
click at [55, 82] on h6 "Preferences" at bounding box center [94, 89] width 108 height 14
select select "en"
select select "dark"
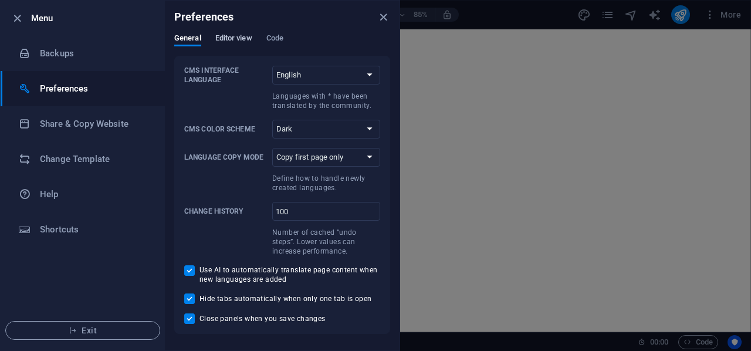
click at [242, 37] on span "Editor view" at bounding box center [233, 39] width 37 height 16
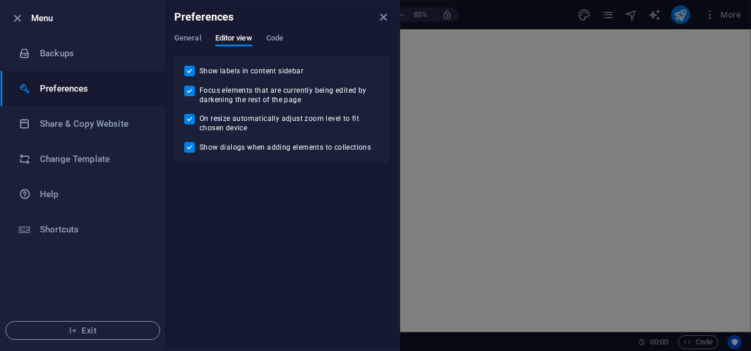
click at [270, 32] on div "Preferences" at bounding box center [282, 17] width 235 height 33
click at [272, 37] on span "Code" at bounding box center [274, 39] width 17 height 16
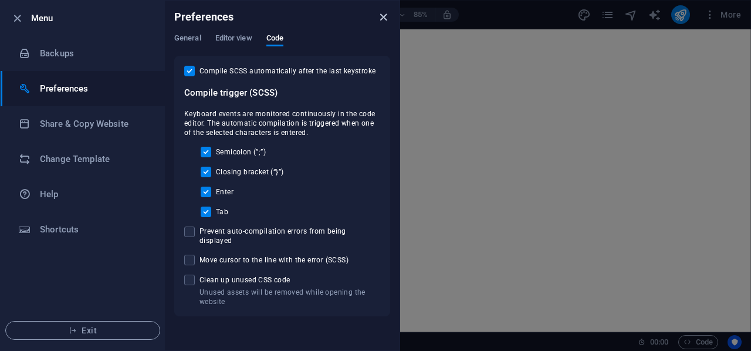
click at [377, 16] on icon "close" at bounding box center [383, 17] width 13 height 13
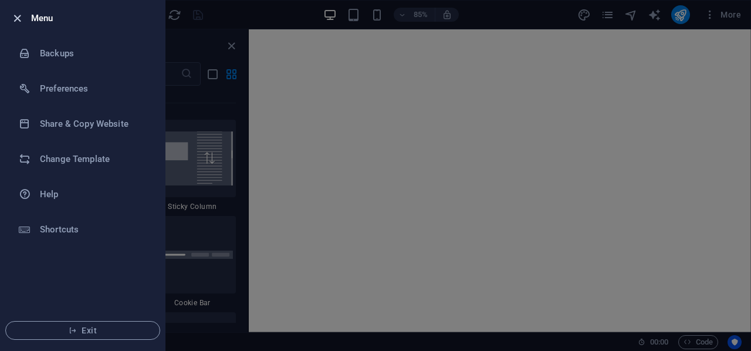
click at [19, 13] on icon "button" at bounding box center [17, 18] width 13 height 13
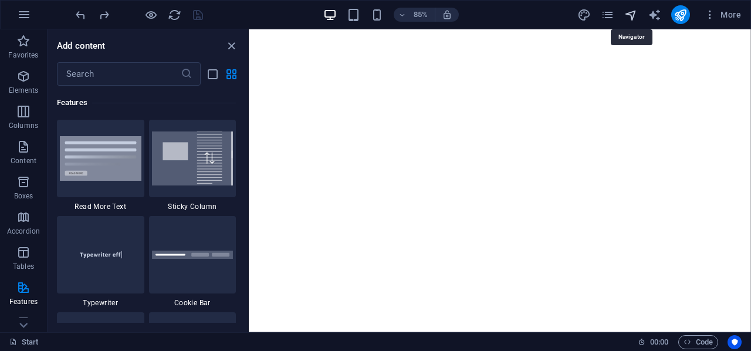
click at [637, 10] on icon "navigator" at bounding box center [630, 14] width 13 height 13
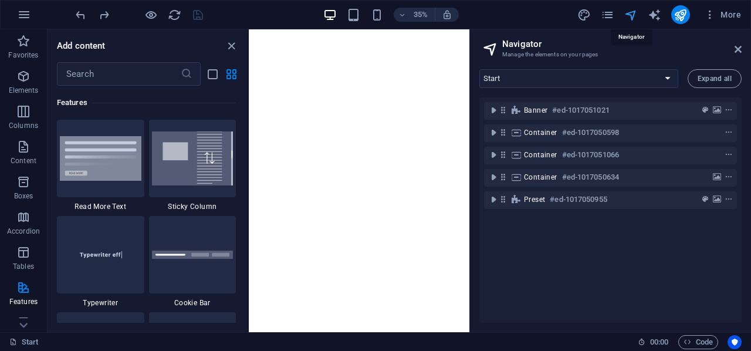
click at [637, 10] on icon "navigator" at bounding box center [630, 14] width 13 height 13
click at [608, 11] on icon "pages" at bounding box center [607, 14] width 13 height 13
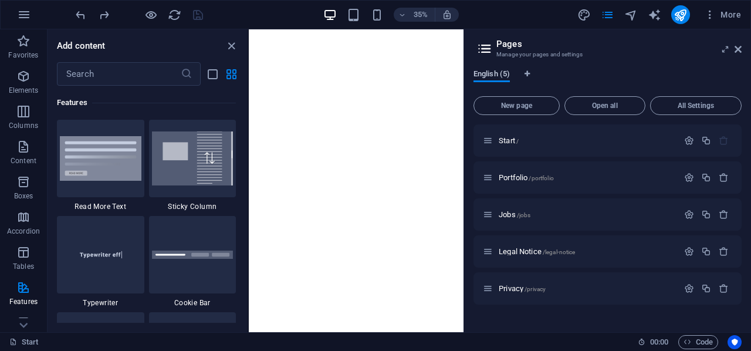
click at [496, 74] on span "English (5)" at bounding box center [491, 75] width 36 height 16
click at [725, 212] on icon "button" at bounding box center [723, 214] width 10 height 10
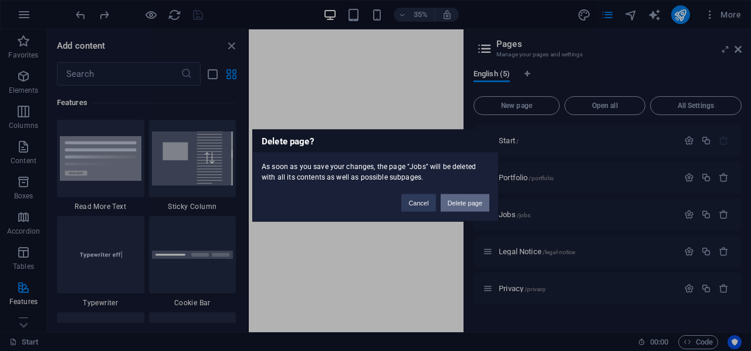
click at [479, 199] on button "Delete page" at bounding box center [464, 203] width 49 height 18
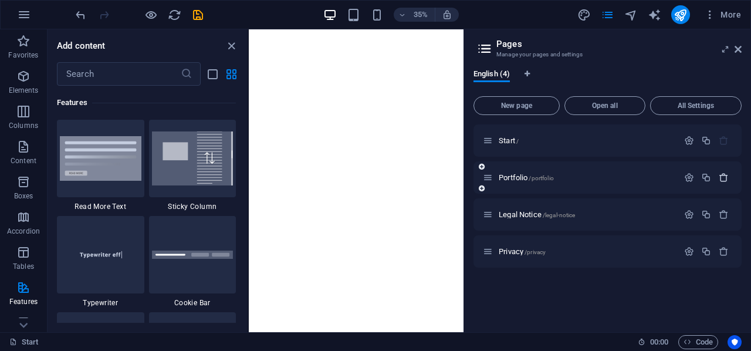
click at [725, 177] on icon "button" at bounding box center [723, 177] width 10 height 10
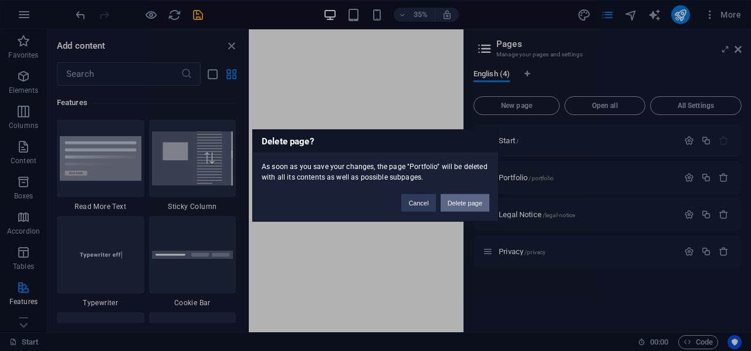
click at [467, 206] on button "Delete page" at bounding box center [464, 203] width 49 height 18
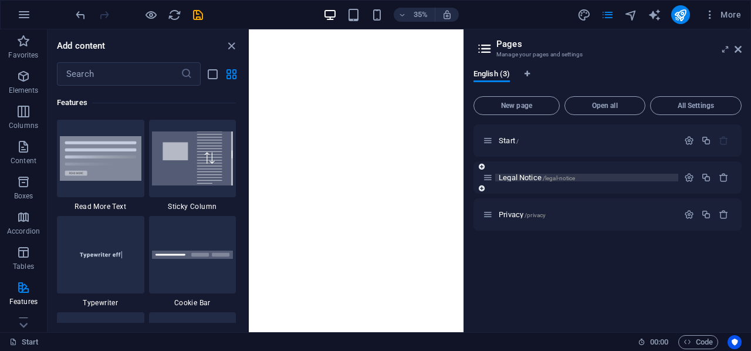
click at [587, 178] on p "Legal Notice /legal-notice" at bounding box center [586, 178] width 176 height 8
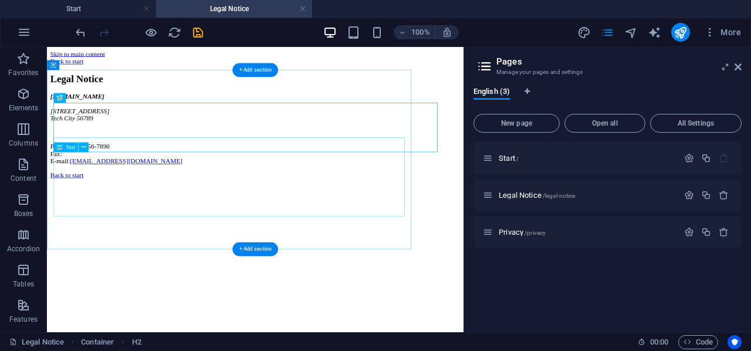
scroll to position [0, 0]
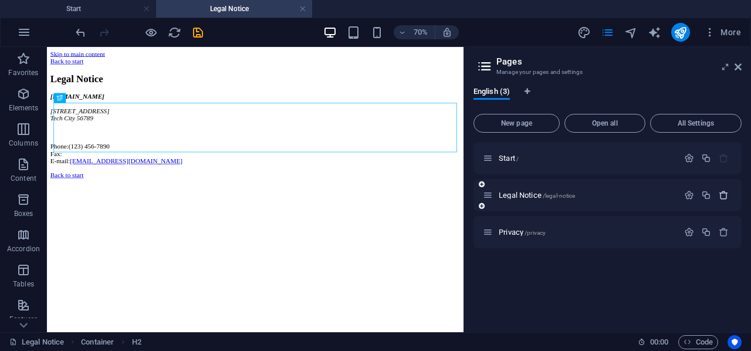
click at [721, 194] on icon "button" at bounding box center [723, 195] width 10 height 10
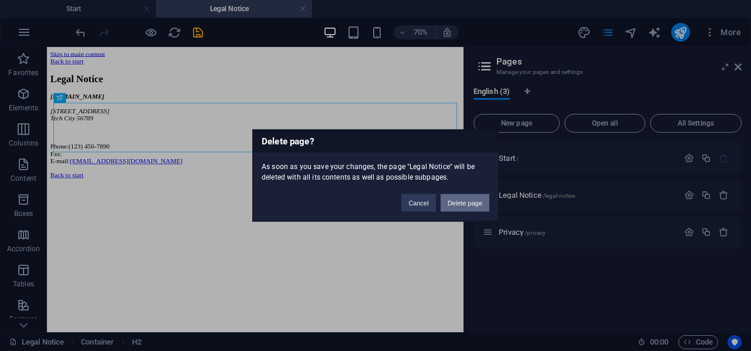
click at [466, 209] on button "Delete page" at bounding box center [464, 203] width 49 height 18
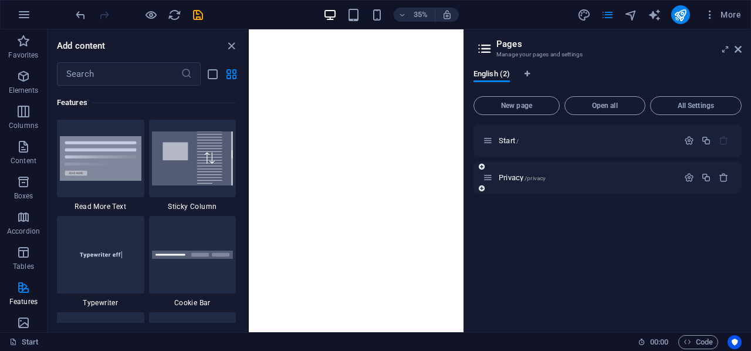
click at [561, 172] on div "Privacy /privacy" at bounding box center [580, 177] width 195 height 13
click at [728, 177] on button "button" at bounding box center [723, 177] width 17 height 10
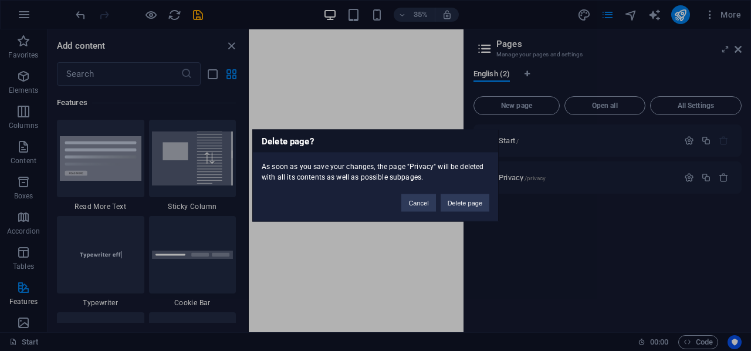
click at [476, 198] on button "Delete page" at bounding box center [464, 203] width 49 height 18
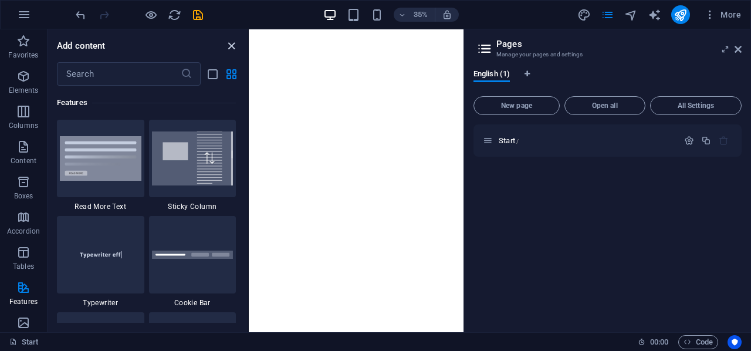
click at [234, 46] on icon "close panel" at bounding box center [231, 45] width 13 height 13
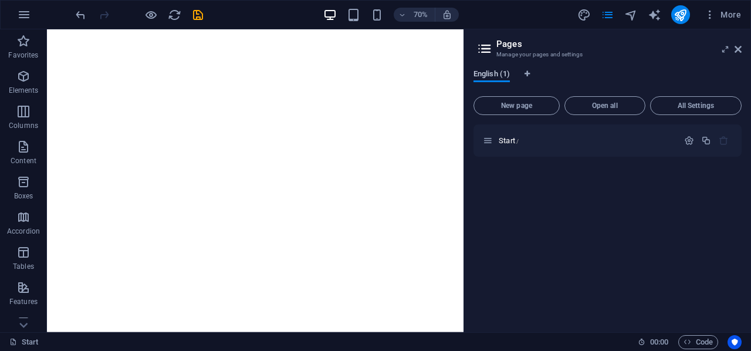
click at [496, 73] on span "English (1)" at bounding box center [491, 75] width 36 height 16
click at [531, 73] on div "English (1)" at bounding box center [607, 80] width 268 height 22
click at [527, 72] on icon "Language Tabs" at bounding box center [526, 73] width 5 height 7
select select "41"
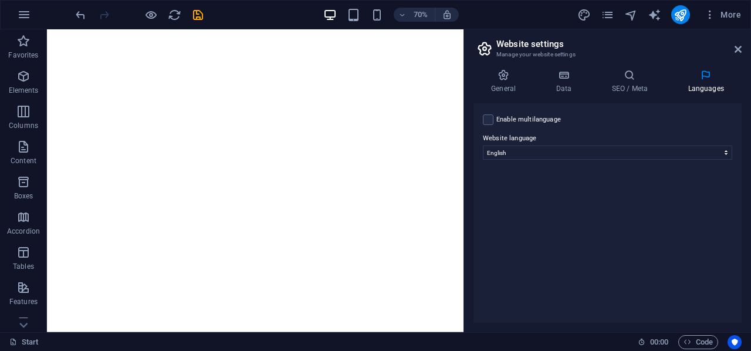
click at [513, 116] on label "Enable multilanguage To disable multilanguage delete all languages until only o…" at bounding box center [528, 120] width 65 height 14
click at [0, 0] on input "Enable multilanguage To disable multilanguage delete all languages until only o…" at bounding box center [0, 0] width 0 height 0
select select
click at [502, 116] on label "Enable multilanguage To disable multilanguage delete all languages until only o…" at bounding box center [528, 120] width 65 height 14
click at [0, 0] on input "Enable multilanguage To disable multilanguage delete all languages until only o…" at bounding box center [0, 0] width 0 height 0
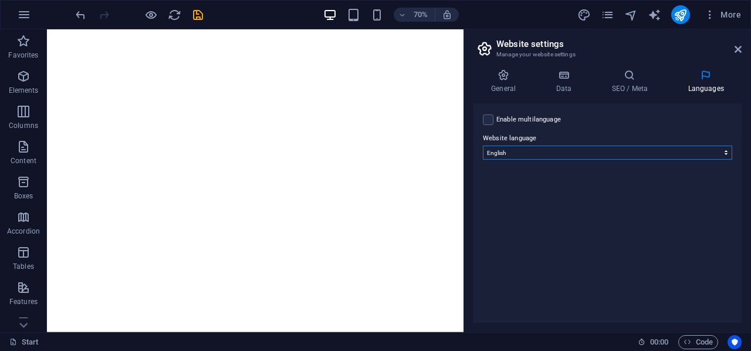
click at [647, 157] on select "Abkhazian Afar Afrikaans Akan Albanian Amharic Arabic Aragonese Armenian Assame…" at bounding box center [607, 152] width 249 height 14
click at [719, 194] on div "Enable multilanguage To disable multilanguage delete all languages until only o…" at bounding box center [607, 212] width 268 height 219
click at [501, 73] on icon at bounding box center [503, 75] width 60 height 12
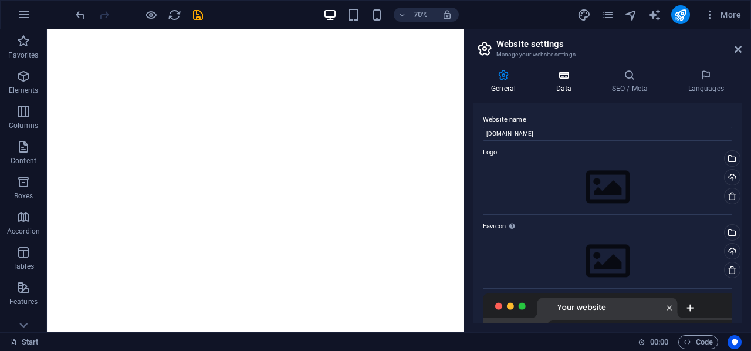
click at [554, 73] on icon at bounding box center [563, 75] width 51 height 12
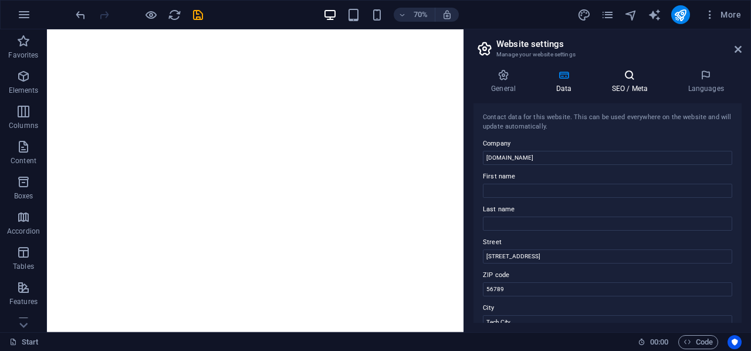
click at [628, 73] on icon at bounding box center [629, 75] width 72 height 12
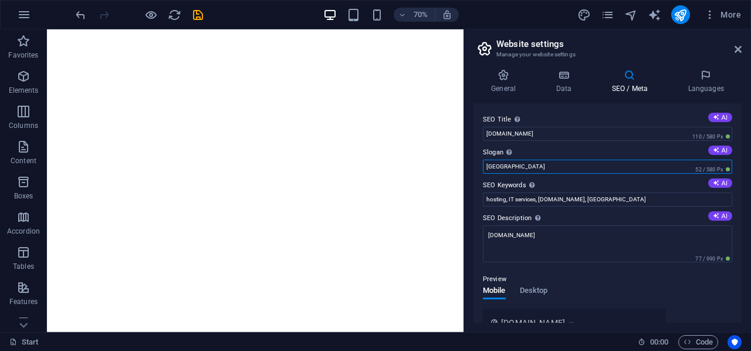
click at [585, 167] on input "Berlin" at bounding box center [607, 167] width 249 height 14
click at [584, 167] on input "Berlin" at bounding box center [607, 167] width 249 height 14
type input "W"
type input "S"
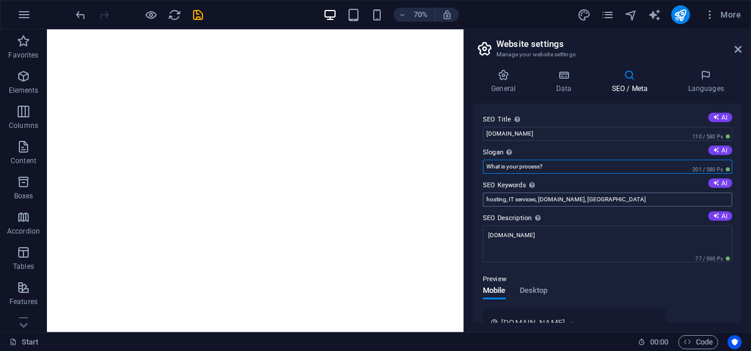
type input "What is your process?"
click at [619, 202] on input "hosting, IT services, diatasso.net, Berlin" at bounding box center [607, 199] width 249 height 14
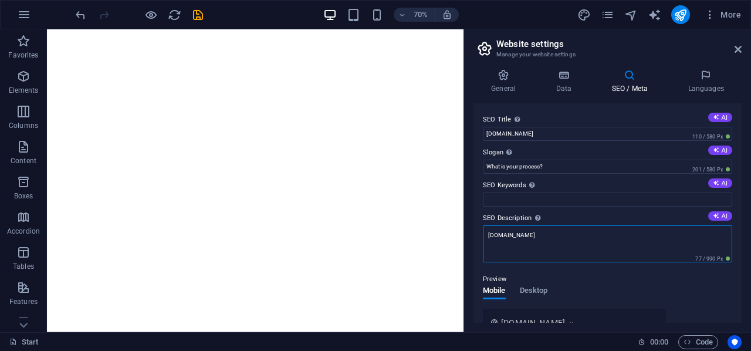
click at [592, 246] on textarea "diatasso.net" at bounding box center [607, 243] width 249 height 37
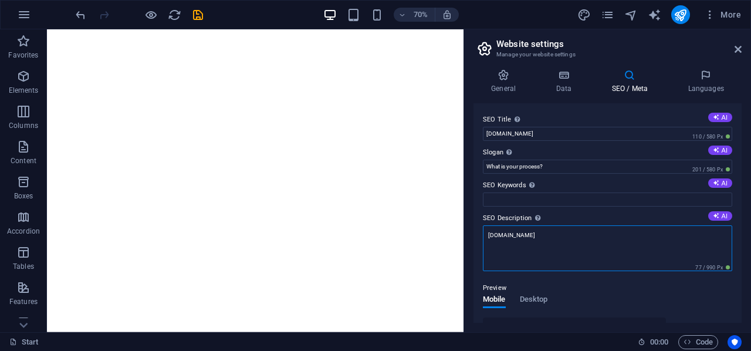
click at [592, 246] on textarea "diatasso.net" at bounding box center [607, 248] width 249 height 46
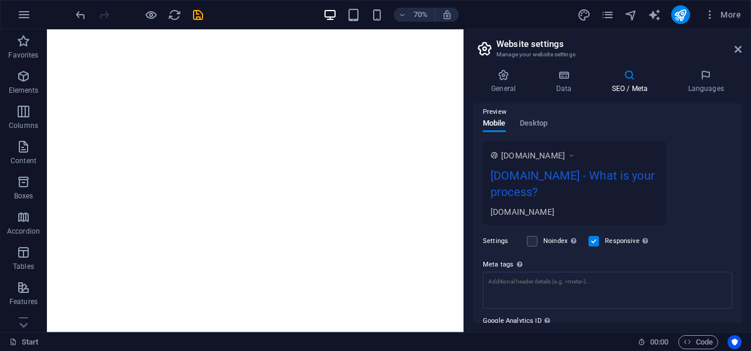
click at [719, 202] on div "www.example.com diatasso.net - What is your process? diatasso.net" at bounding box center [607, 182] width 249 height 83
click at [549, 238] on label "Noindex Instruct search engines to exclude this website from search results." at bounding box center [562, 241] width 38 height 14
click at [0, 0] on input "Noindex Instruct search engines to exclude this website from search results." at bounding box center [0, 0] width 0 height 0
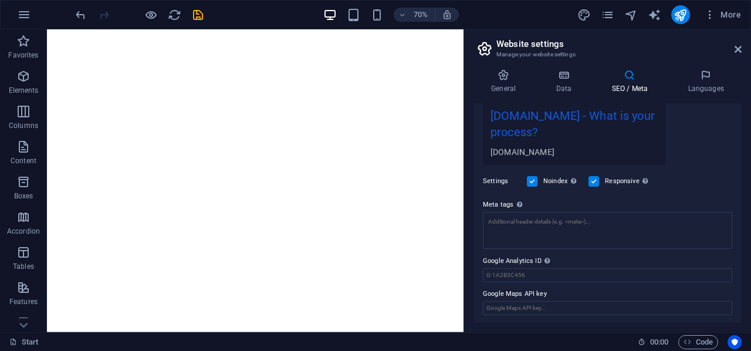
scroll to position [0, 0]
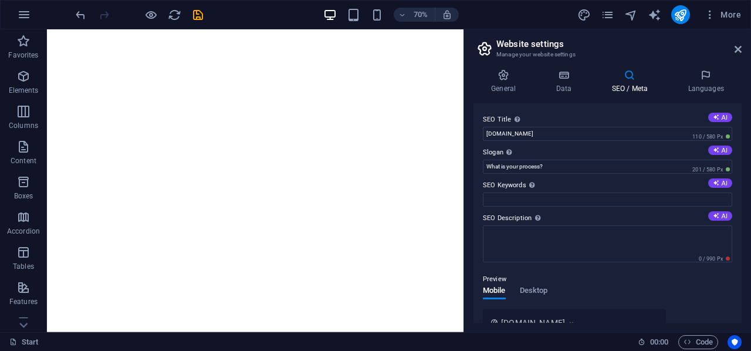
click at [612, 118] on label "SEO Title The title of your website - make it something that stands out in sear…" at bounding box center [607, 120] width 249 height 14
click at [612, 127] on input "diatasso.net" at bounding box center [607, 134] width 249 height 14
click at [545, 80] on icon at bounding box center [563, 75] width 51 height 12
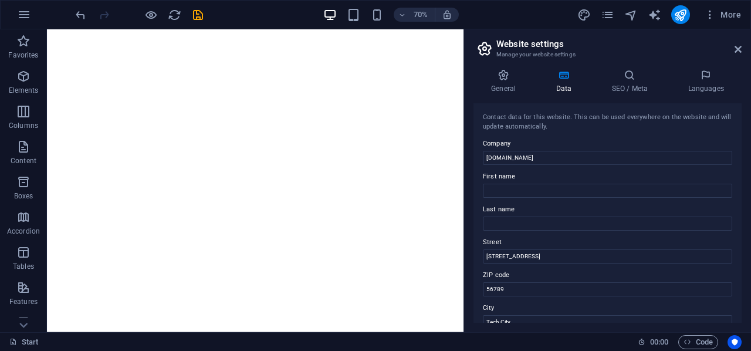
click at [562, 79] on icon at bounding box center [563, 75] width 51 height 12
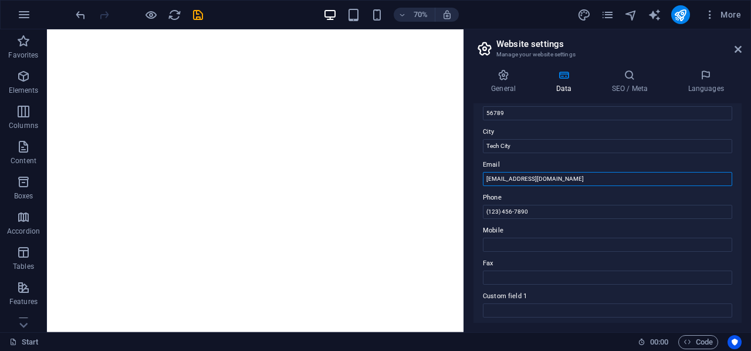
click at [561, 175] on input "[EMAIL_ADDRESS][DOMAIN_NAME]" at bounding box center [607, 179] width 249 height 14
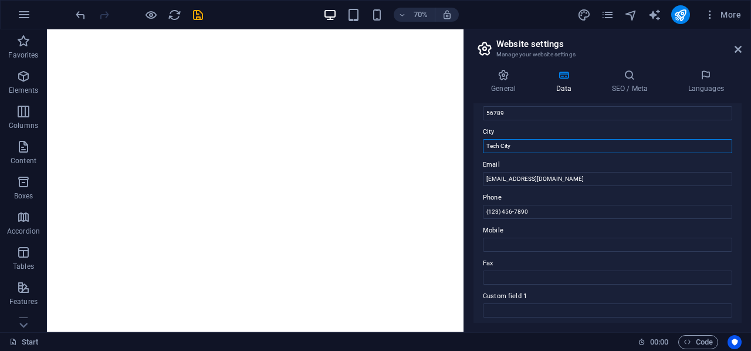
click at [547, 147] on input "Tech City" at bounding box center [607, 146] width 249 height 14
click at [483, 146] on input "noxville" at bounding box center [607, 146] width 249 height 14
click at [504, 149] on input "noxville" at bounding box center [607, 146] width 249 height 14
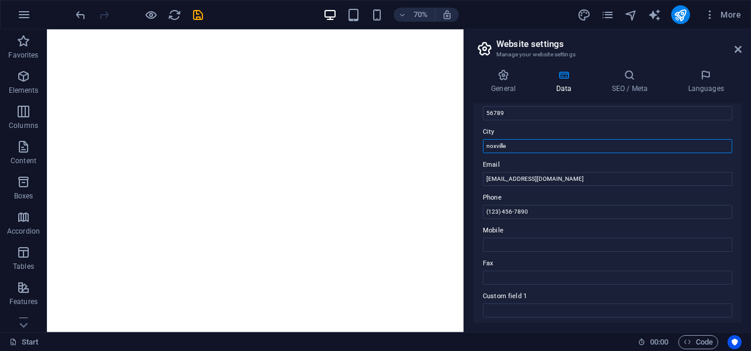
click at [504, 149] on input "noxville" at bounding box center [607, 146] width 249 height 14
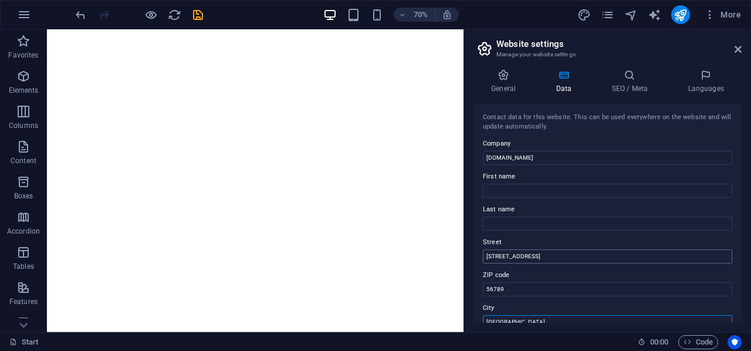
type input "[GEOGRAPHIC_DATA]"
click at [542, 258] on input "[STREET_ADDRESS]" at bounding box center [607, 256] width 249 height 14
click at [542, 257] on input "[STREET_ADDRESS]" at bounding box center [607, 256] width 249 height 14
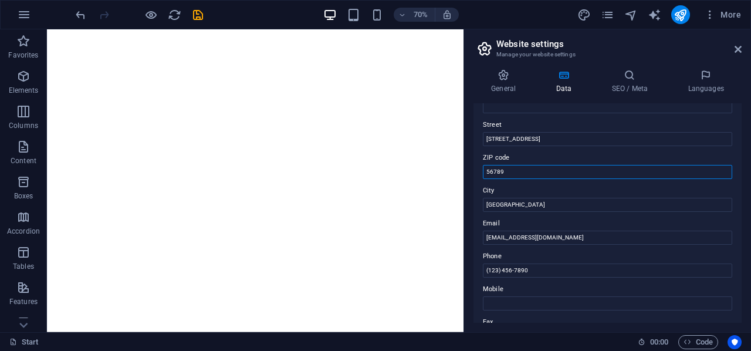
click at [526, 169] on input "56789" at bounding box center [607, 172] width 249 height 14
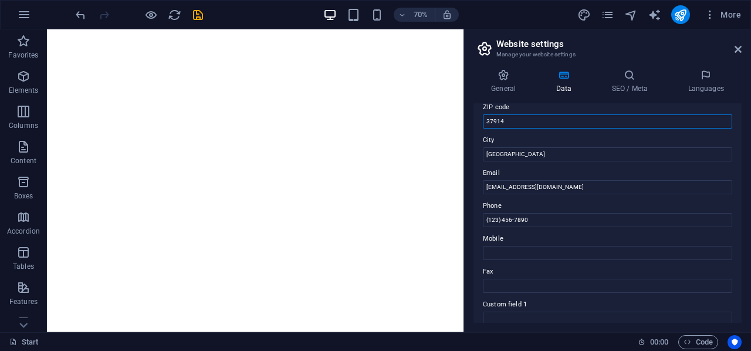
scroll to position [109, 0]
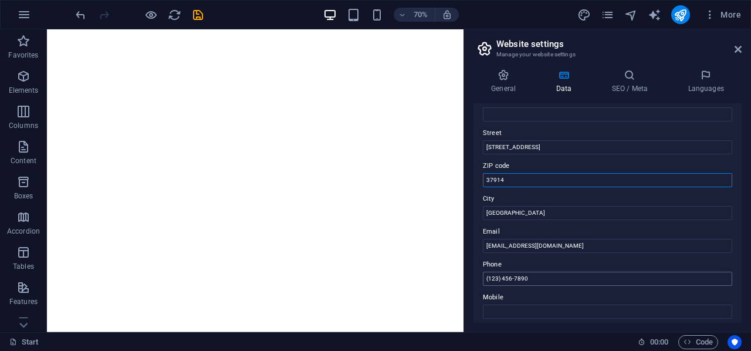
type input "37914"
click at [544, 277] on input "(123) 456-7890" at bounding box center [607, 279] width 249 height 14
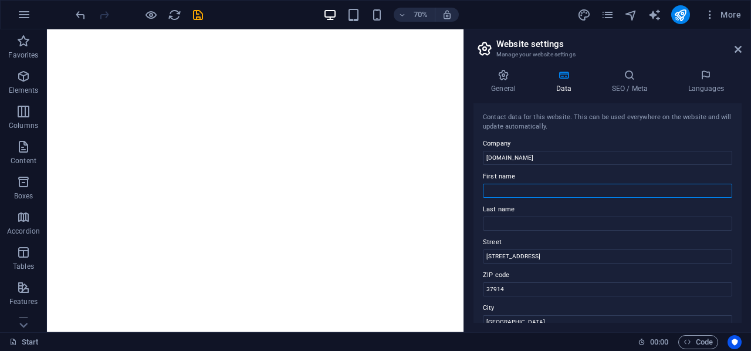
click at [538, 192] on input "First name" at bounding box center [607, 191] width 249 height 14
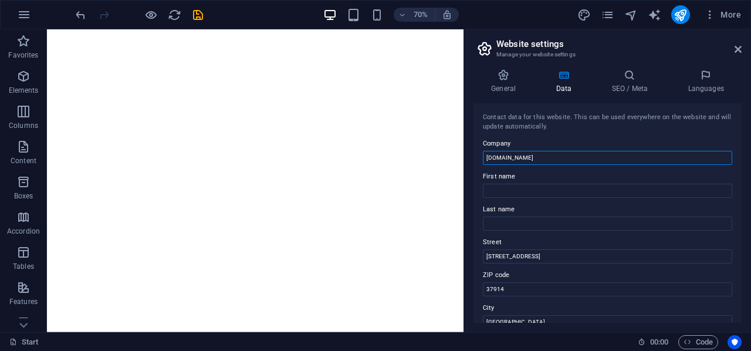
click at [529, 159] on input "diatasso.net" at bounding box center [607, 158] width 249 height 14
type input "Diatasso LLC"
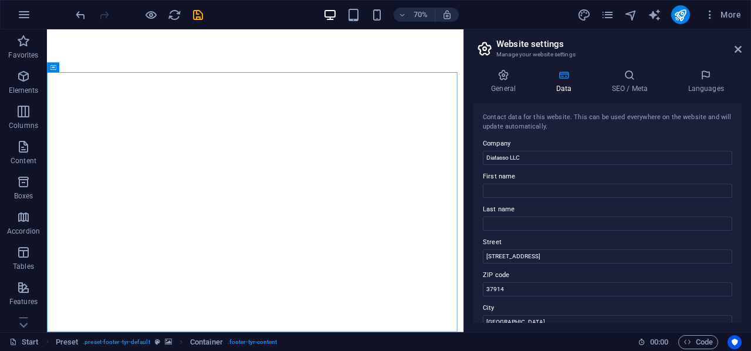
click at [565, 78] on icon at bounding box center [563, 75] width 51 height 12
click at [538, 158] on input "Diatasso LLC" at bounding box center [607, 158] width 249 height 14
click at [385, 104] on button at bounding box center [383, 107] width 10 height 10
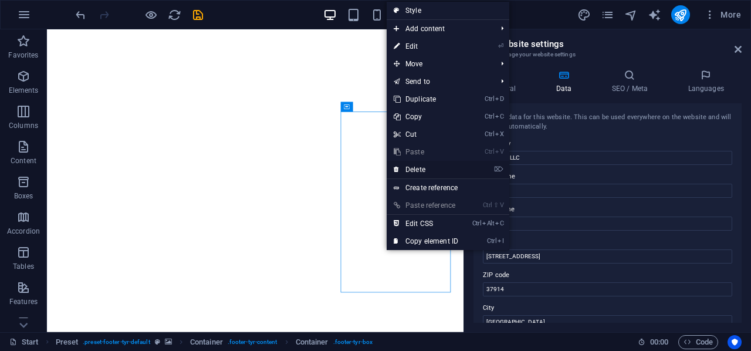
click at [442, 169] on link "⌦ Delete" at bounding box center [425, 170] width 79 height 18
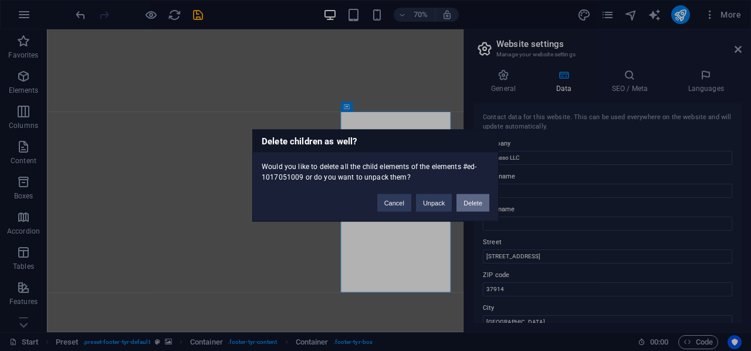
click at [480, 200] on button "Delete" at bounding box center [472, 203] width 33 height 18
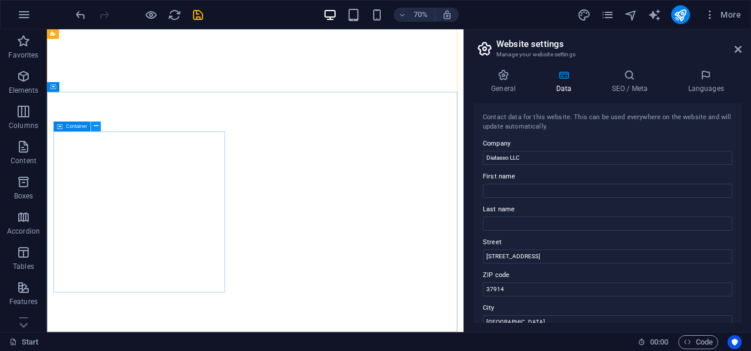
click at [96, 123] on icon at bounding box center [95, 126] width 5 height 9
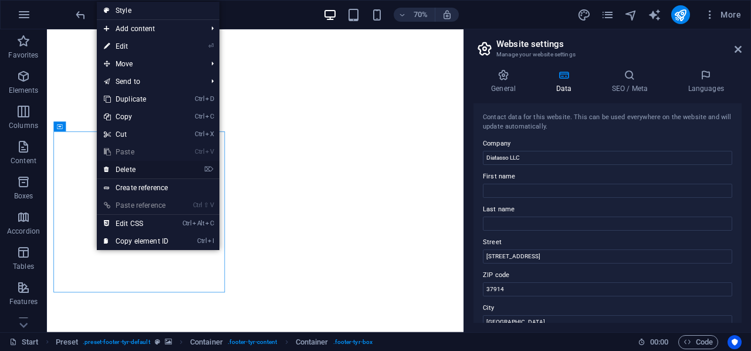
click at [152, 167] on link "⌦ Delete" at bounding box center [136, 170] width 79 height 18
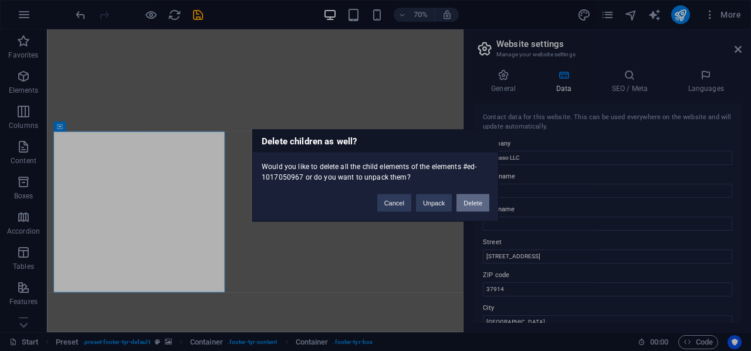
click at [477, 202] on button "Delete" at bounding box center [472, 203] width 33 height 18
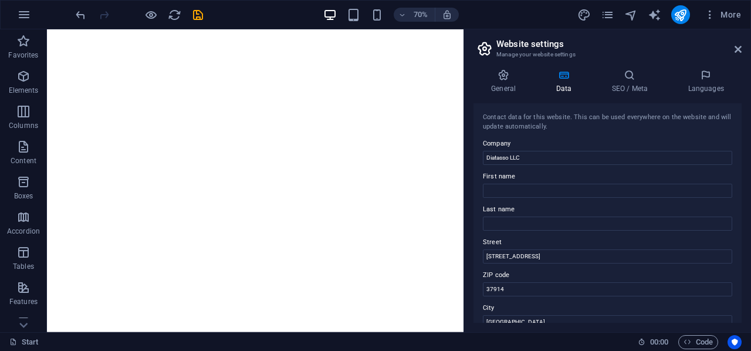
click at [741, 45] on aside "Website settings Manage your website settings General Data SEO / Meta Languages…" at bounding box center [606, 180] width 287 height 303
click at [511, 79] on icon at bounding box center [503, 75] width 60 height 12
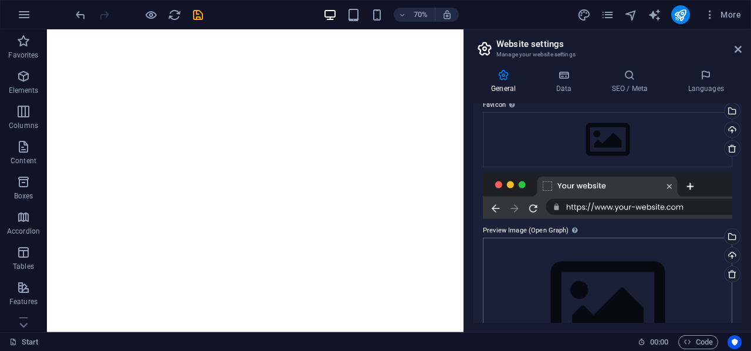
scroll to position [180, 0]
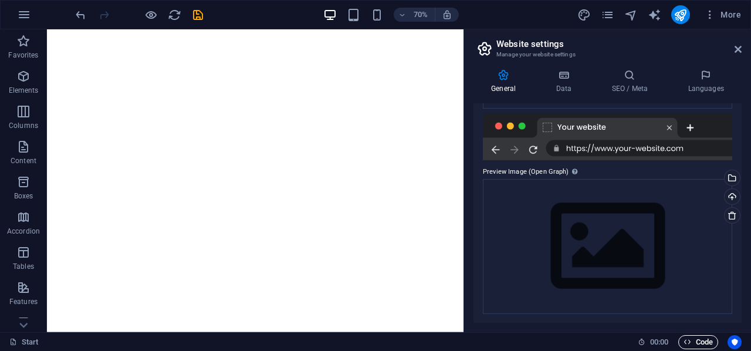
click at [693, 342] on span "Code" at bounding box center [697, 342] width 29 height 14
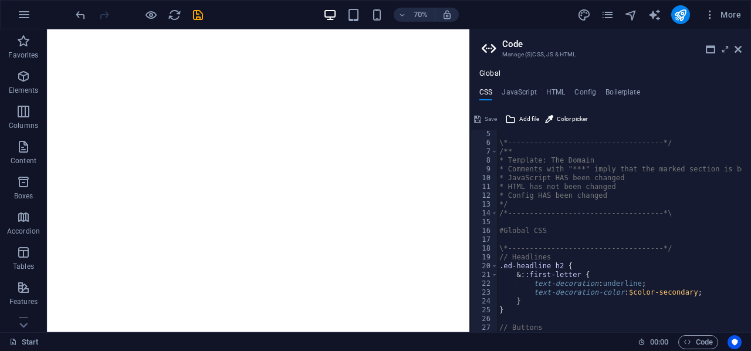
scroll to position [106, 0]
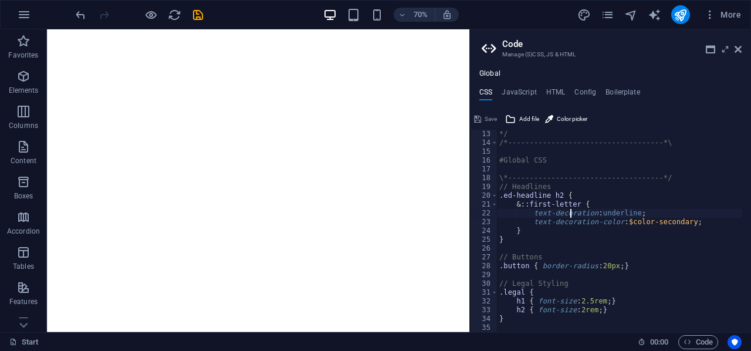
click at [569, 213] on div "*/ /*------------------------------------*\ #Global CSS \*---------------------…" at bounding box center [726, 235] width 459 height 211
type textarea "); }"
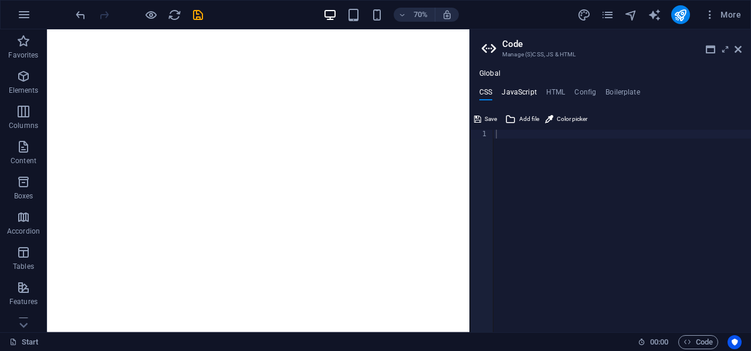
click at [514, 93] on h4 "JavaScript" at bounding box center [518, 94] width 35 height 13
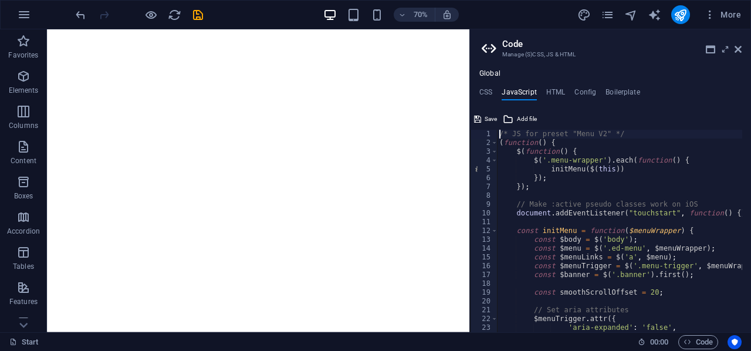
type textarea "/* End JS for preset "Content Slider" */"
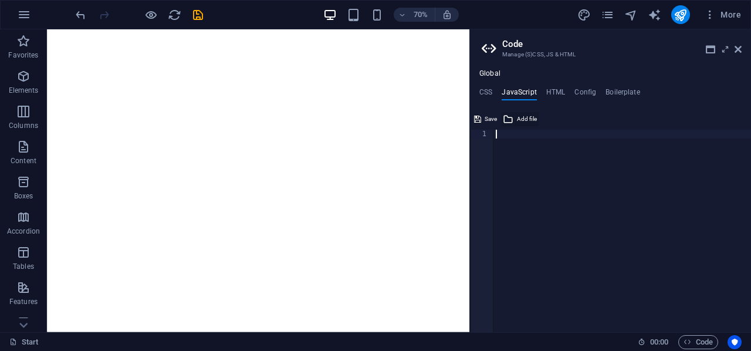
click at [525, 117] on span "Add file" at bounding box center [527, 119] width 20 height 14
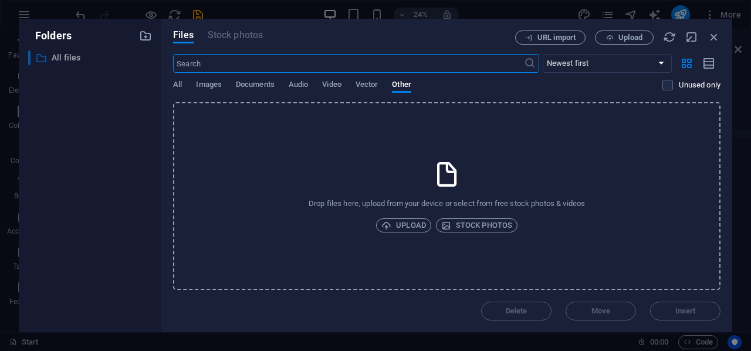
click at [63, 59] on p "All files" at bounding box center [91, 57] width 79 height 13
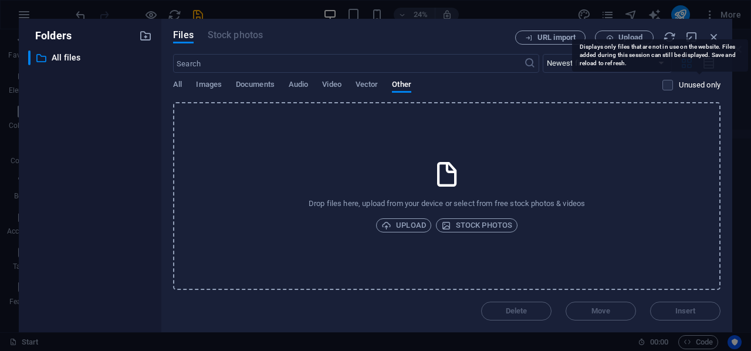
click at [698, 80] on p "Unused only" at bounding box center [700, 85] width 42 height 11
click at [0, 0] on input "checkbox" at bounding box center [0, 0] width 0 height 0
click at [696, 86] on p "Unused only" at bounding box center [700, 85] width 42 height 11
click at [0, 0] on input "checkbox" at bounding box center [0, 0] width 0 height 0
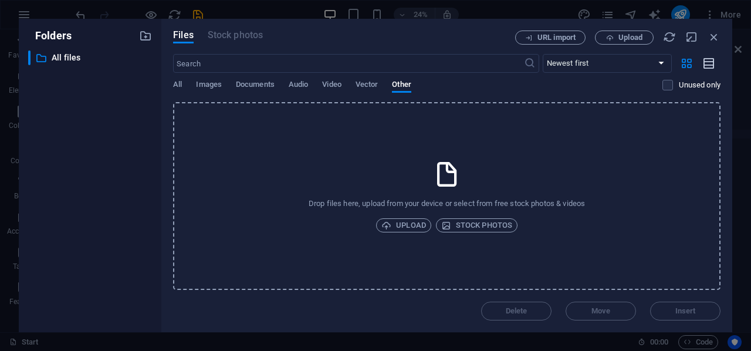
click at [711, 60] on icon "button" at bounding box center [709, 63] width 13 height 13
click at [689, 60] on icon "button" at bounding box center [686, 63] width 13 height 13
click at [667, 36] on icon "button" at bounding box center [669, 36] width 13 height 13
click at [578, 65] on select "Newest first Oldest first Name (A-Z) Name (Z-A) Size (0-9) Size (9-0) Resolutio…" at bounding box center [606, 63] width 129 height 19
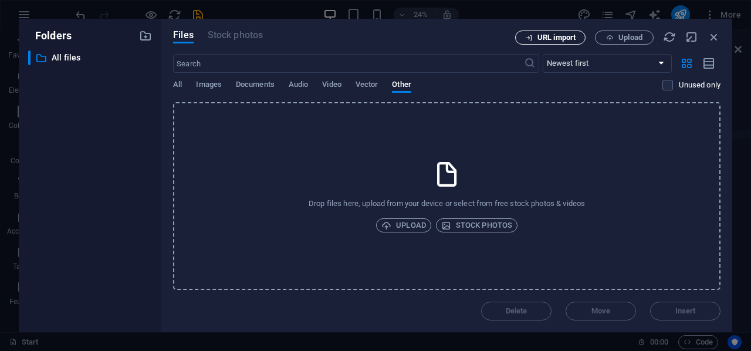
click at [554, 37] on span "URL import" at bounding box center [556, 37] width 38 height 7
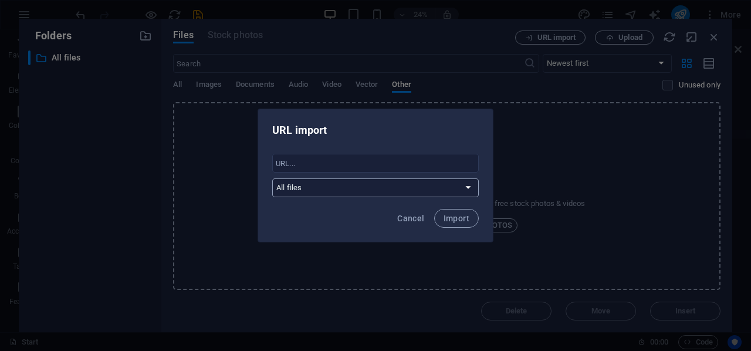
click at [359, 196] on select "All files" at bounding box center [375, 187] width 206 height 19
click at [361, 192] on select "All files" at bounding box center [375, 187] width 206 height 19
click at [402, 217] on span "Cancel" at bounding box center [410, 217] width 27 height 9
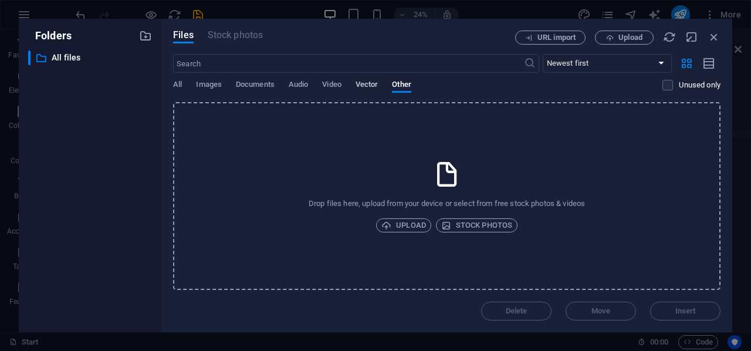
click at [367, 84] on span "Vector" at bounding box center [366, 85] width 23 height 16
click at [336, 84] on span "Video" at bounding box center [331, 85] width 19 height 16
click at [299, 85] on span "Audio" at bounding box center [298, 85] width 19 height 16
click at [258, 84] on span "Documents" at bounding box center [255, 85] width 39 height 16
click at [205, 84] on span "Images" at bounding box center [209, 85] width 26 height 16
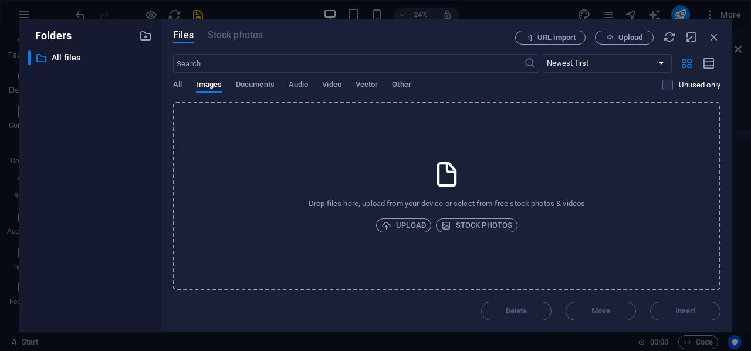
click at [186, 85] on div "All Images Documents Audio Video Vector Other" at bounding box center [417, 91] width 489 height 22
drag, startPoint x: 52, startPoint y: 56, endPoint x: 65, endPoint y: 58, distance: 13.1
click at [54, 57] on p "All files" at bounding box center [91, 57] width 79 height 13
click at [150, 35] on icon "button" at bounding box center [145, 35] width 13 height 13
click at [84, 139] on div "​ All files All files ​ New folder New folder" at bounding box center [90, 186] width 124 height 272
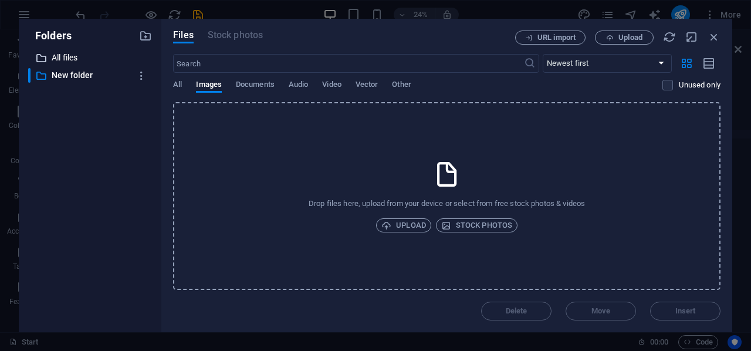
click at [67, 60] on p "All files" at bounding box center [91, 57] width 79 height 13
click at [80, 74] on p "New folder" at bounding box center [91, 75] width 79 height 13
click at [144, 74] on icon "button" at bounding box center [141, 76] width 12 height 12
click at [16, 123] on div at bounding box center [375, 175] width 751 height 351
click at [720, 38] on icon "button" at bounding box center [713, 36] width 13 height 13
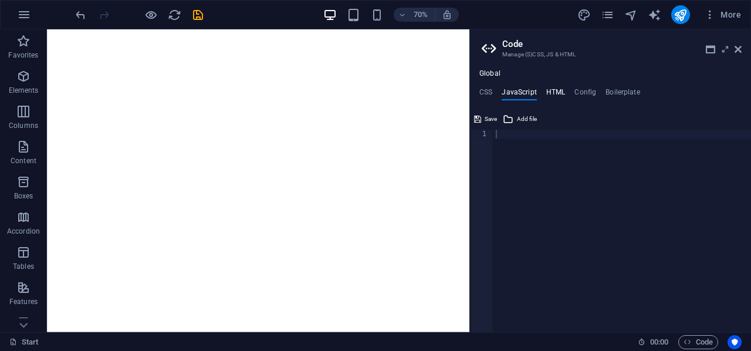
click at [549, 90] on h4 "HTML" at bounding box center [555, 94] width 19 height 13
click at [571, 154] on div "< a href = "#main-content" class = "wv-link-content button" > Skip to main cont…" at bounding box center [651, 235] width 317 height 211
type textarea "{{content}}"
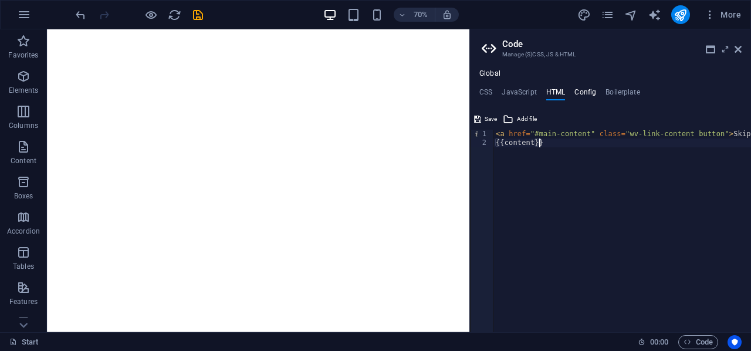
click at [583, 90] on h4 "Config" at bounding box center [585, 94] width 22 height 13
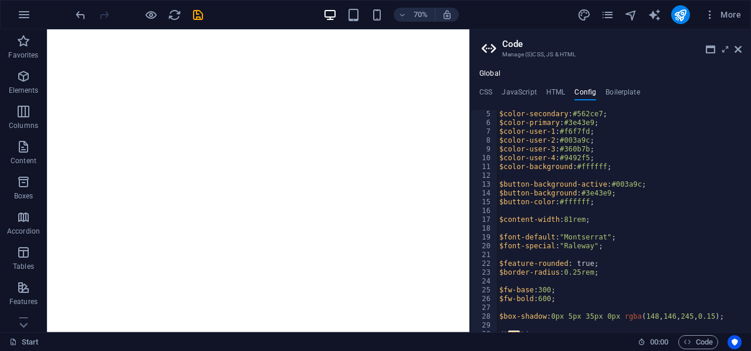
scroll to position [35, 0]
click at [583, 192] on div "$color-secondary : #562ce7 ; $color-primary : #3e43e9 ; $color-user-1 : #f6f7fd…" at bounding box center [762, 225] width 530 height 231
type textarea "} }"
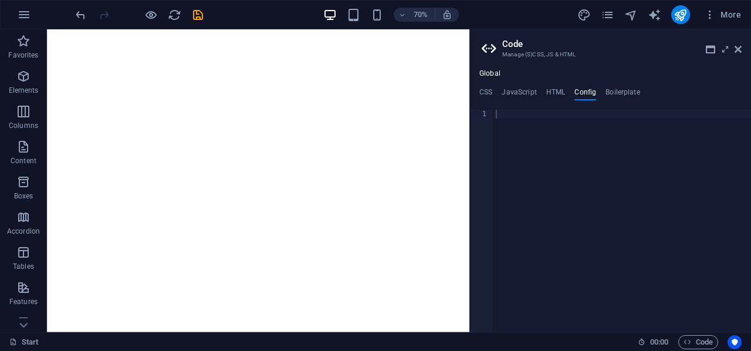
click at [742, 50] on aside "Code Manage (S)CSS, JS & HTML Global CSS JavaScript HTML Config Boilerplate 1 ה…" at bounding box center [610, 180] width 282 height 303
click at [737, 47] on icon at bounding box center [737, 49] width 7 height 9
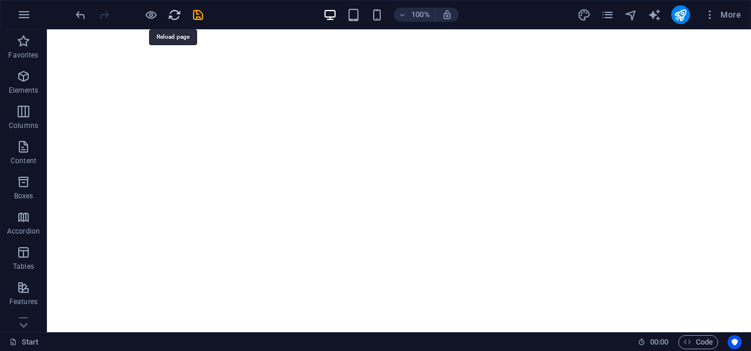
click at [176, 13] on icon "reload" at bounding box center [174, 14] width 13 height 13
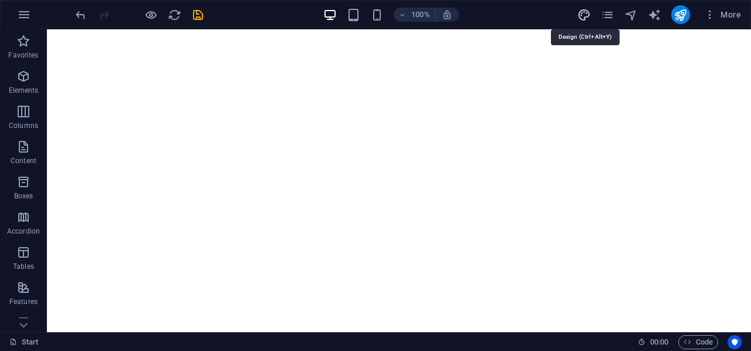
click at [582, 12] on icon "design" at bounding box center [583, 14] width 13 height 13
select select "px"
select select "400"
select select "px"
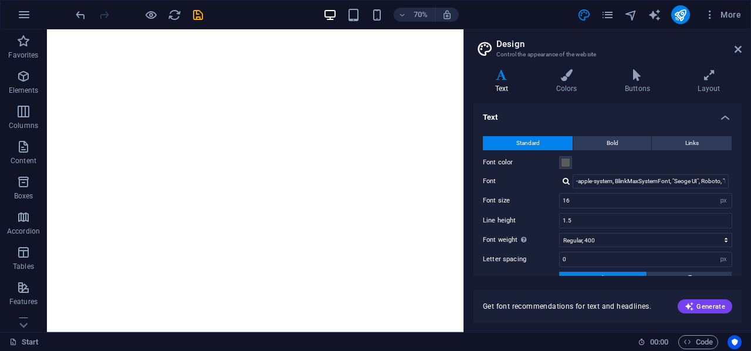
scroll to position [92, 0]
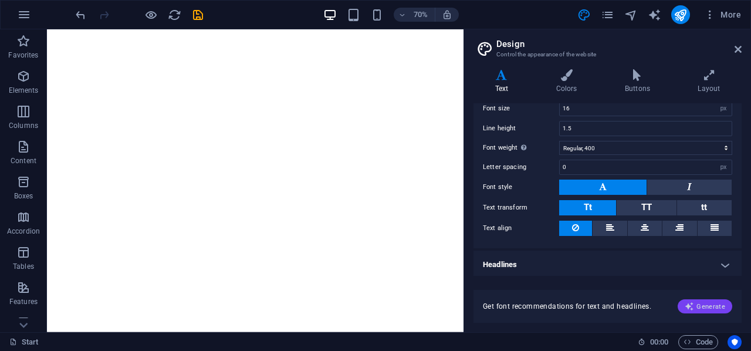
click at [703, 300] on button "Generate" at bounding box center [704, 306] width 55 height 14
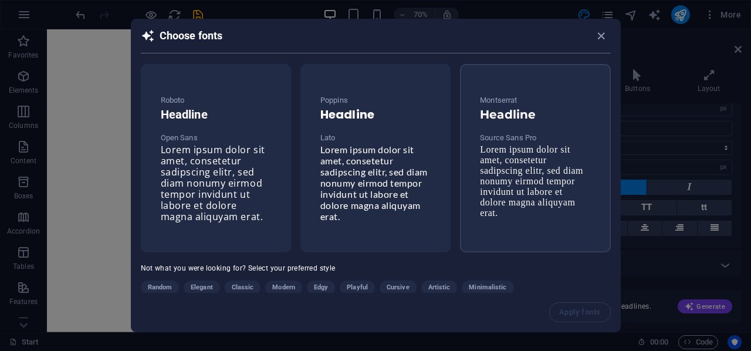
scroll to position [33, 0]
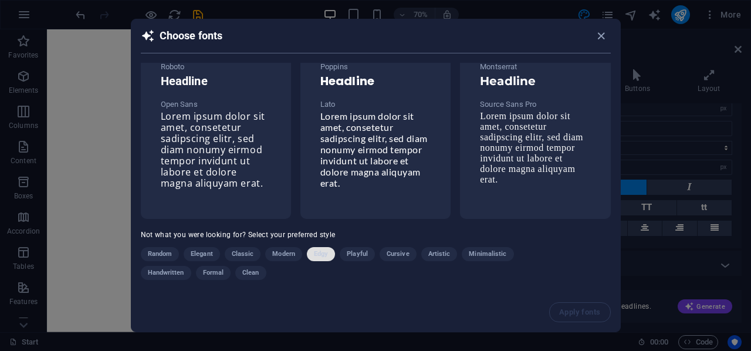
click at [311, 253] on button "Edgy" at bounding box center [321, 254] width 28 height 14
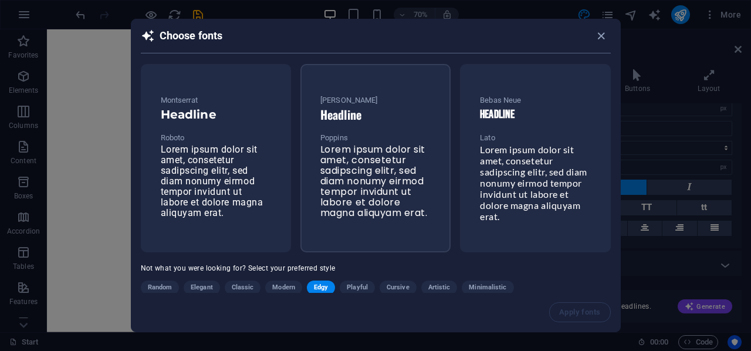
scroll to position [41, 0]
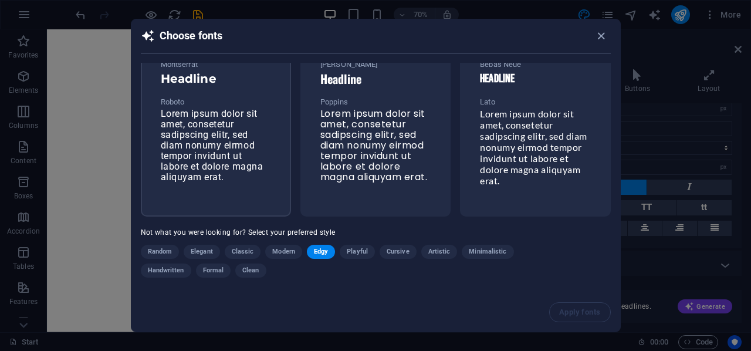
click at [225, 140] on span "Lorem ipsum dolor sit amet, consetetur sadipscing elitr, sed diam nonumy eirmod…" at bounding box center [212, 145] width 103 height 74
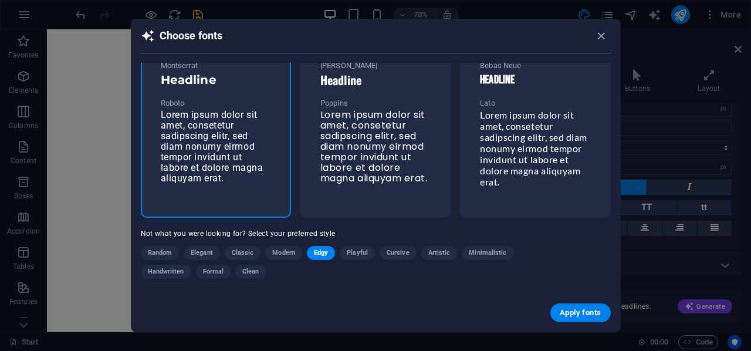
scroll to position [40, 0]
click at [574, 307] on button "Apply fonts" at bounding box center [580, 312] width 60 height 19
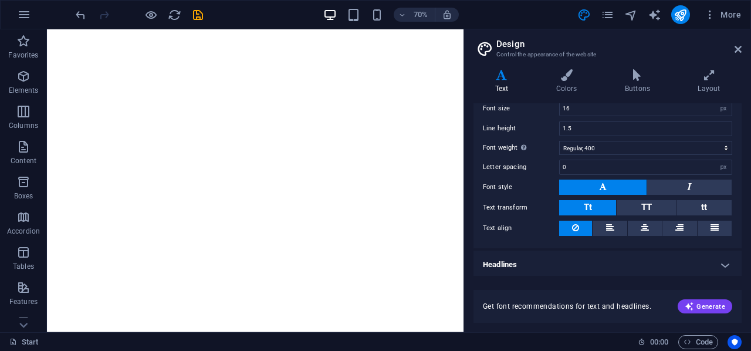
type input "Roboto"
type input "1.6"
click at [562, 82] on h4 "Colors" at bounding box center [568, 81] width 69 height 25
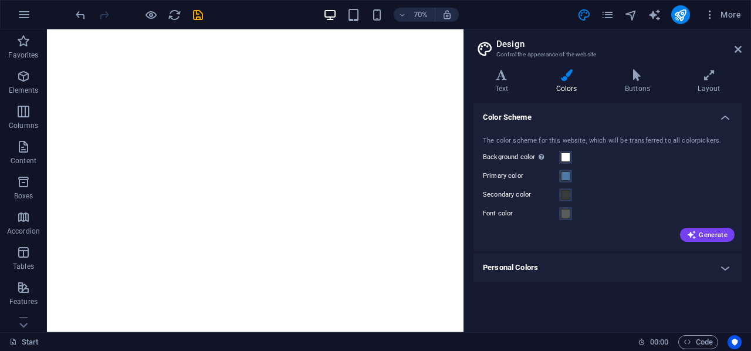
click at [629, 273] on h4 "Personal Colors" at bounding box center [607, 267] width 268 height 28
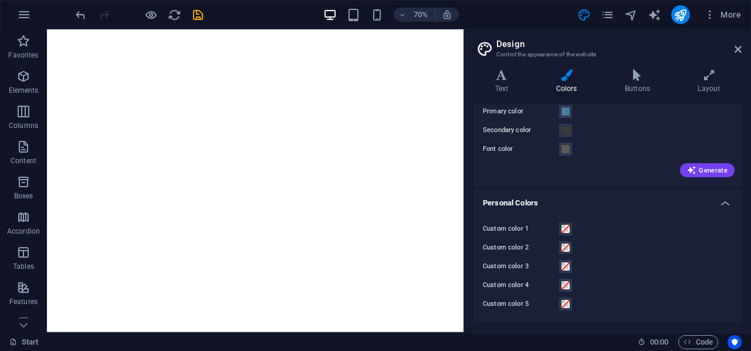
scroll to position [0, 0]
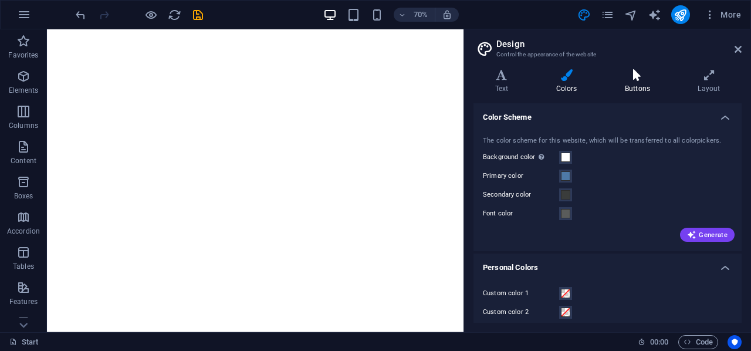
click at [633, 72] on icon at bounding box center [637, 75] width 68 height 12
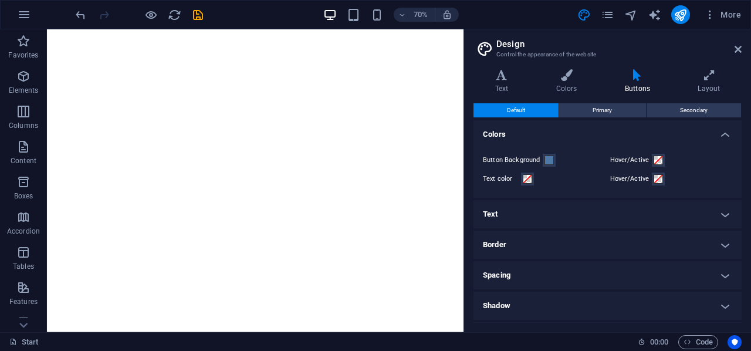
scroll to position [57, 0]
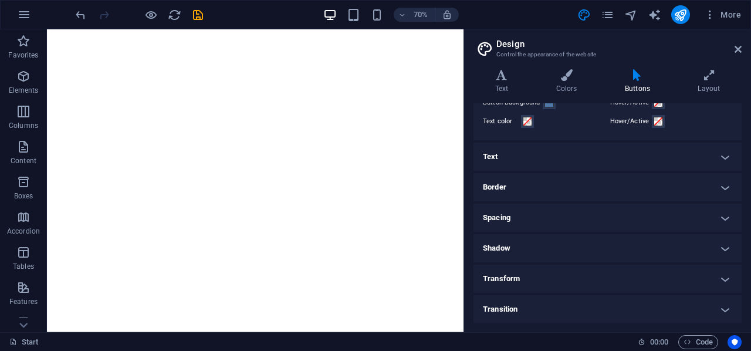
click at [609, 194] on h4 "Border" at bounding box center [607, 187] width 268 height 28
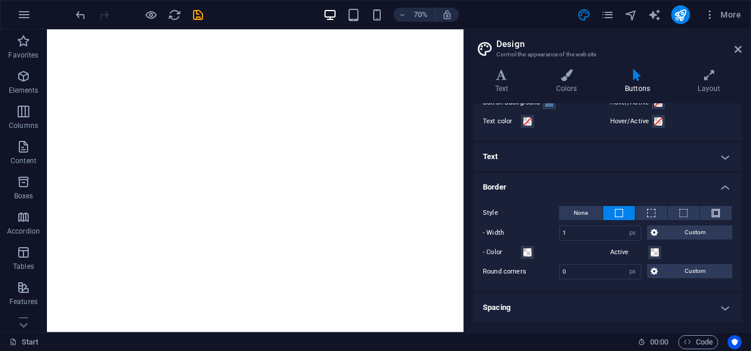
click at [609, 191] on h4 "Border" at bounding box center [607, 183] width 268 height 21
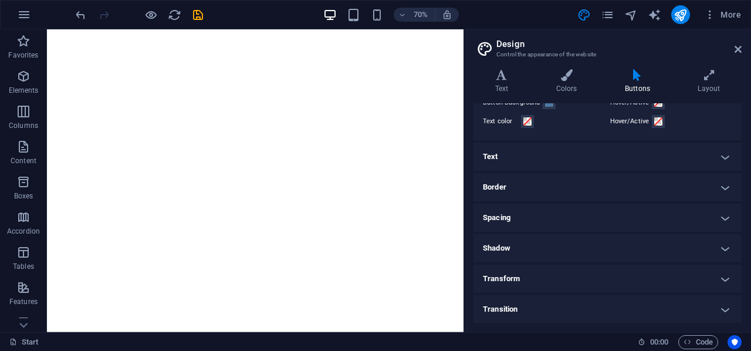
scroll to position [0, 0]
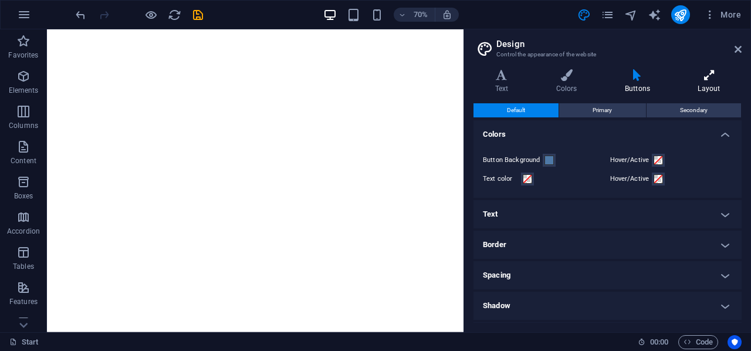
click at [705, 74] on icon at bounding box center [708, 75] width 65 height 12
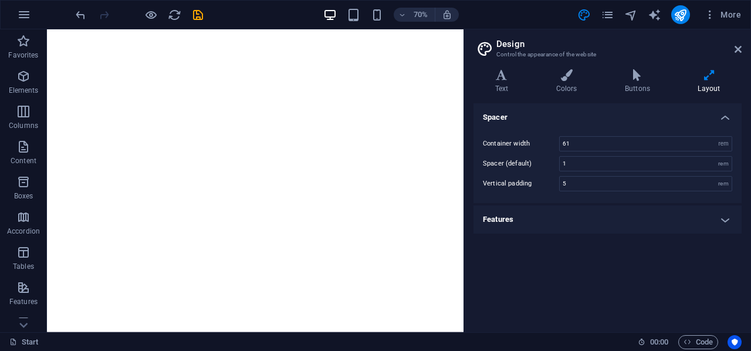
click at [713, 219] on h4 "Features" at bounding box center [607, 219] width 268 height 28
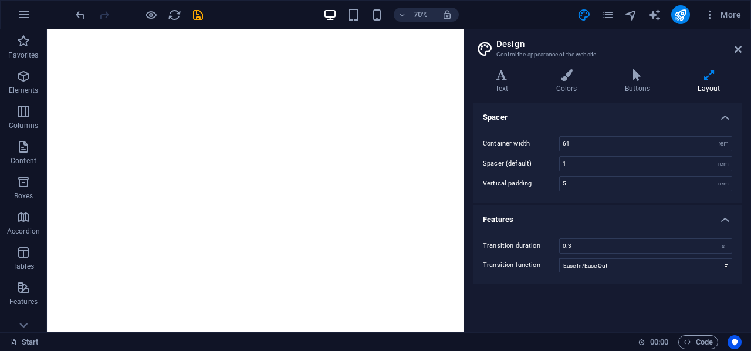
click at [712, 214] on h4 "Features" at bounding box center [607, 215] width 268 height 21
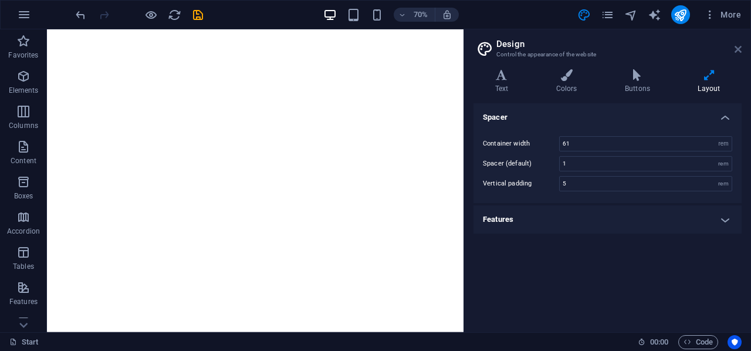
click at [738, 52] on icon at bounding box center [737, 49] width 7 height 9
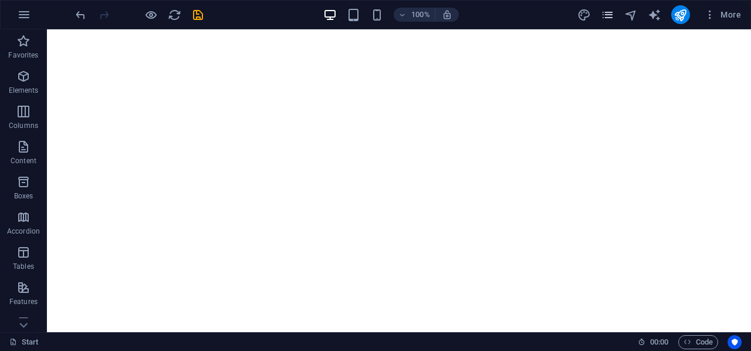
click at [602, 13] on div "More" at bounding box center [661, 14] width 168 height 19
click at [614, 14] on icon "pages" at bounding box center [607, 14] width 13 height 13
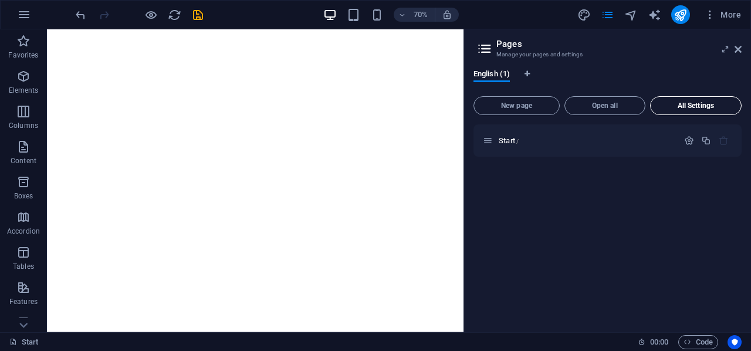
click at [676, 104] on span "All Settings" at bounding box center [695, 105] width 81 height 7
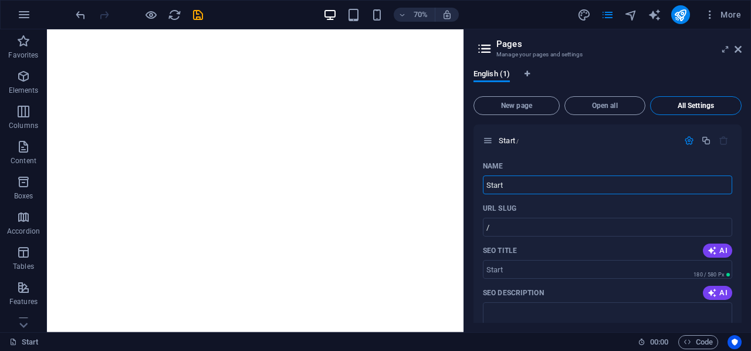
click at [676, 104] on span "All Settings" at bounding box center [695, 105] width 81 height 7
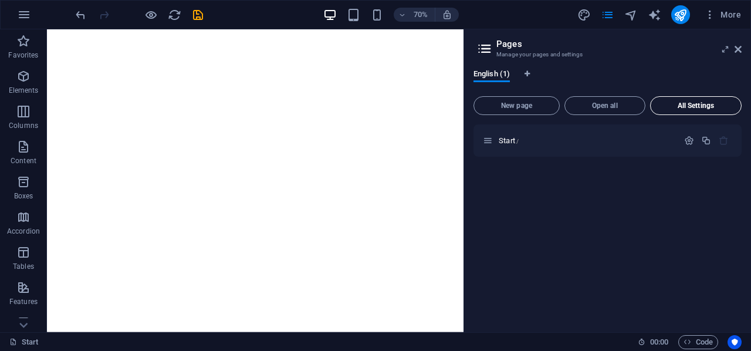
click at [679, 106] on span "All Settings" at bounding box center [695, 105] width 81 height 7
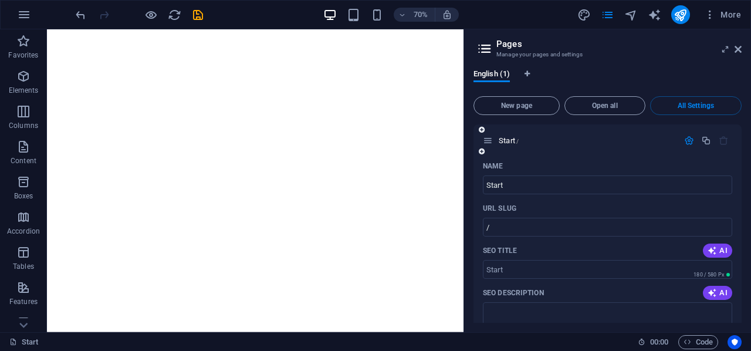
click at [687, 138] on icon "button" at bounding box center [689, 140] width 10 height 10
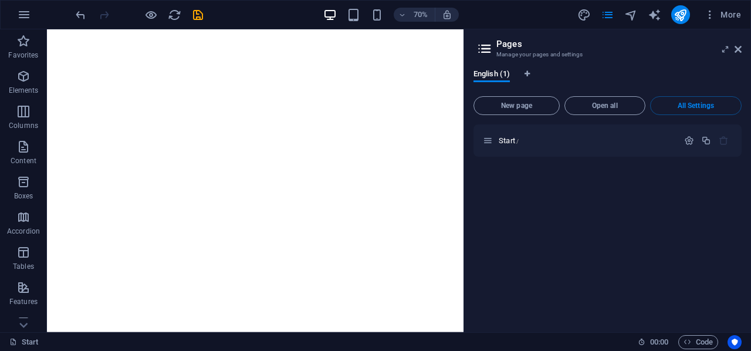
click at [483, 49] on icon at bounding box center [485, 48] width 18 height 16
click at [528, 70] on icon "Language Tabs" at bounding box center [526, 73] width 5 height 7
select select "41"
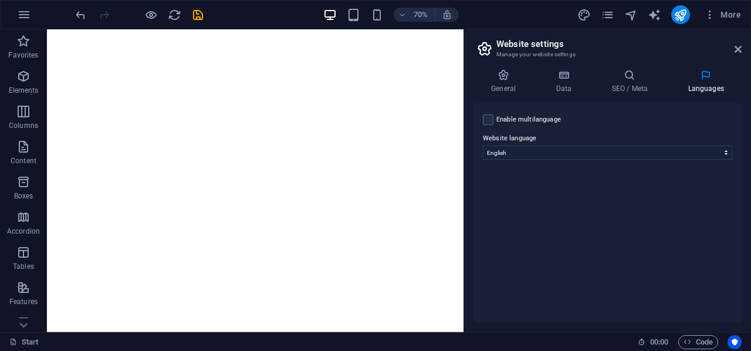
click at [654, 198] on div "Enable multilanguage To disable multilanguage delete all languages until only o…" at bounding box center [607, 212] width 268 height 219
click at [643, 239] on div "Enable multilanguage To disable multilanguage delete all languages until only o…" at bounding box center [607, 212] width 268 height 219
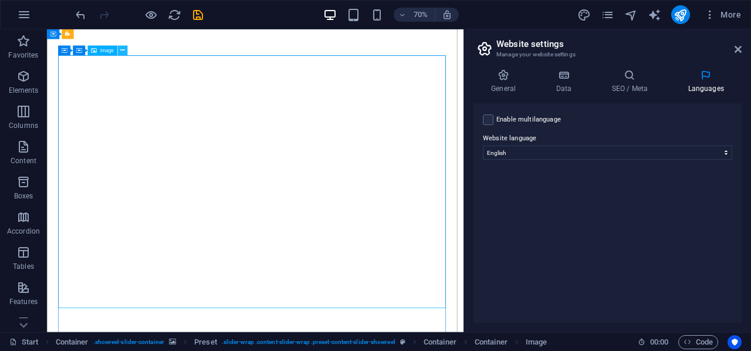
click at [120, 52] on icon at bounding box center [122, 50] width 5 height 9
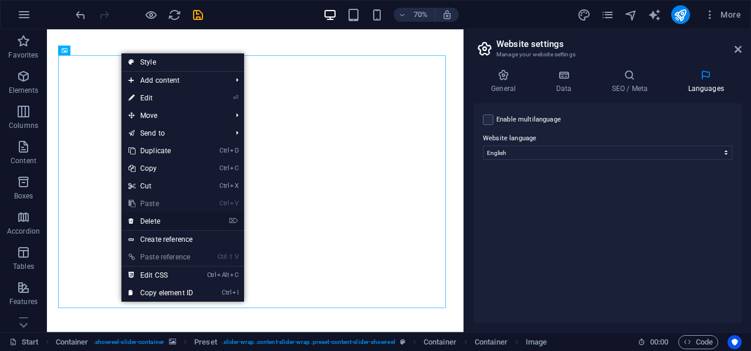
click at [171, 219] on link "⌦ Delete" at bounding box center [160, 221] width 79 height 18
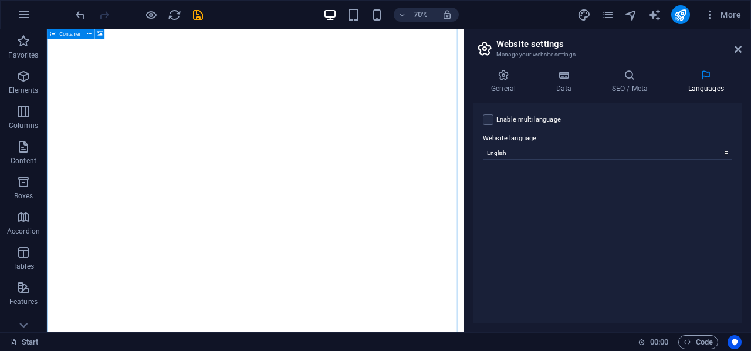
click at [57, 33] on div "Container" at bounding box center [65, 34] width 37 height 10
click at [88, 32] on icon at bounding box center [89, 34] width 5 height 9
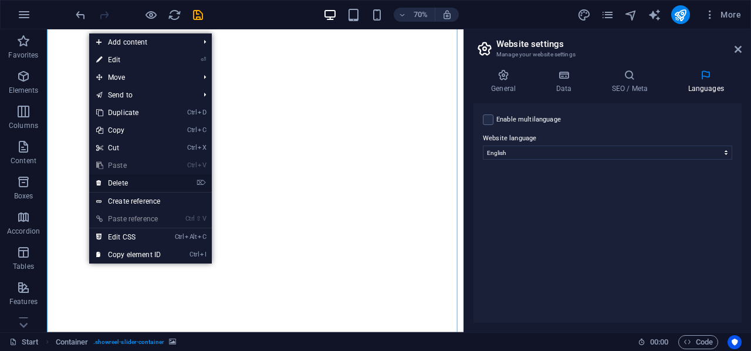
click at [171, 181] on li "⌦ Delete" at bounding box center [150, 183] width 123 height 18
click at [150, 187] on link "⌦ Delete" at bounding box center [128, 183] width 79 height 18
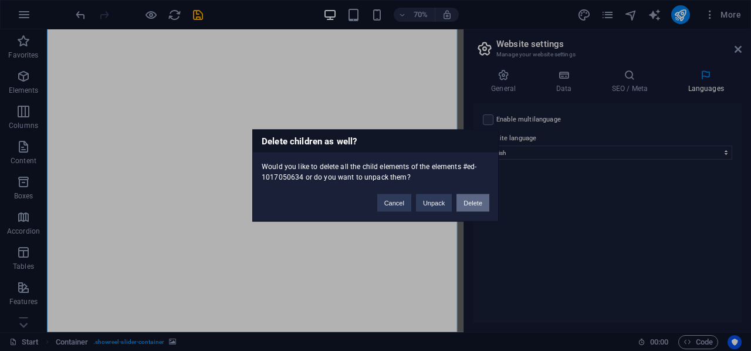
click at [473, 195] on button "Delete" at bounding box center [472, 203] width 33 height 18
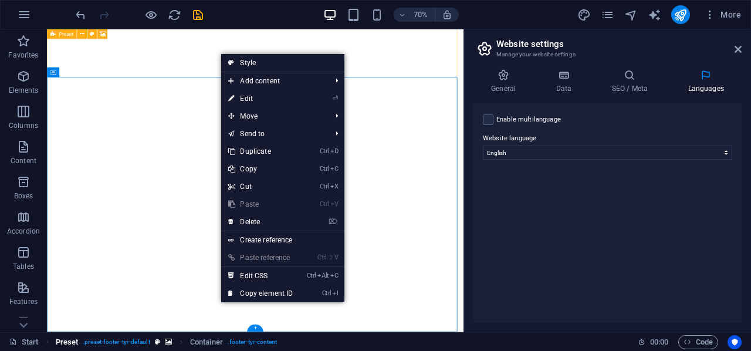
click at [112, 342] on span ". preset-footer-tyr-default" at bounding box center [116, 342] width 67 height 14
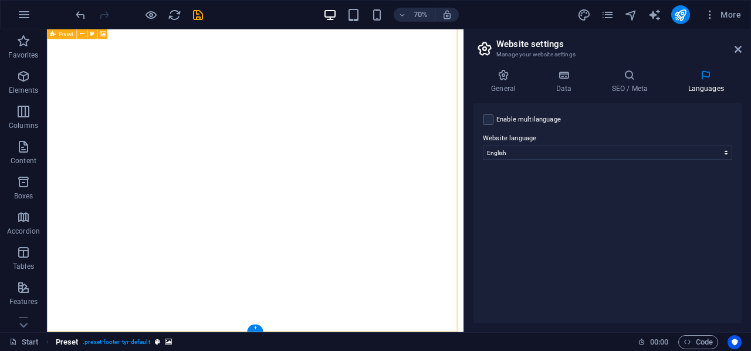
click at [117, 341] on span ". preset-footer-tyr-default" at bounding box center [116, 342] width 67 height 14
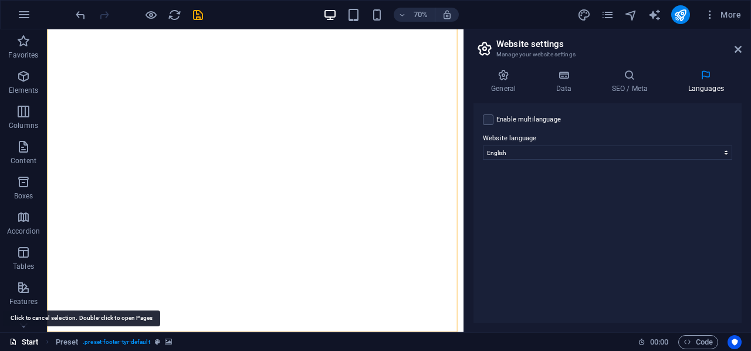
click at [32, 338] on link "Start" at bounding box center [23, 342] width 29 height 14
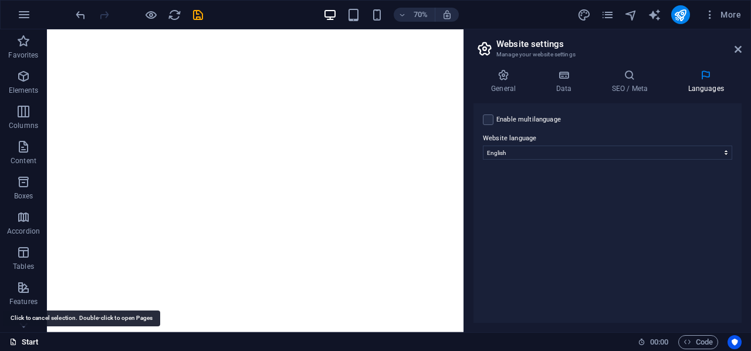
click at [32, 338] on link "Start" at bounding box center [23, 342] width 29 height 14
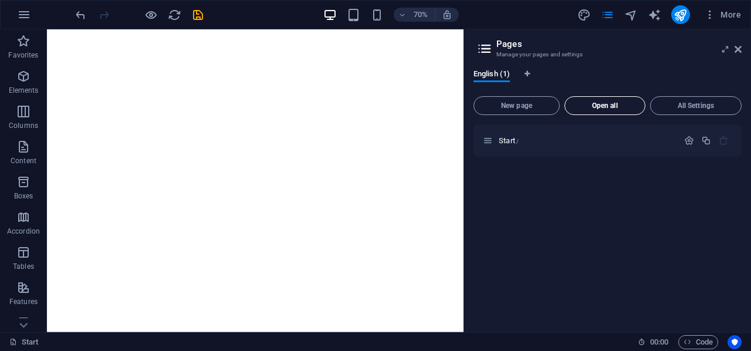
click at [605, 103] on span "Open all" at bounding box center [604, 105] width 70 height 7
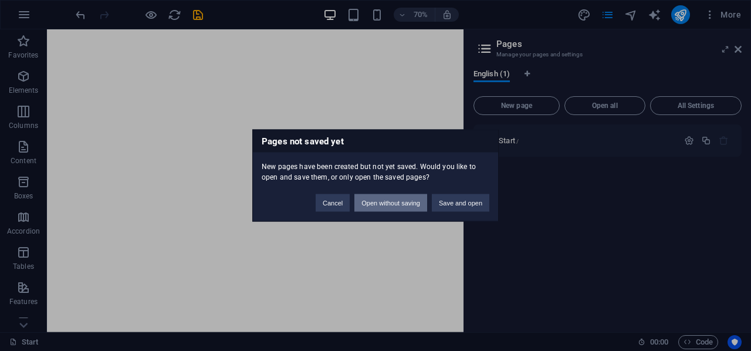
click at [380, 200] on button "Open without saving" at bounding box center [390, 203] width 73 height 18
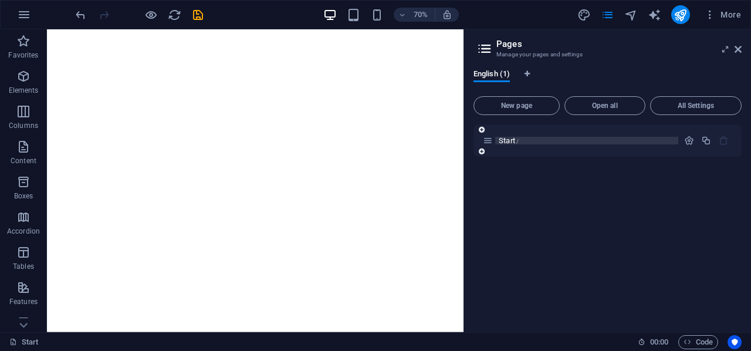
click at [497, 140] on div "Start /" at bounding box center [586, 141] width 183 height 8
click at [488, 140] on icon at bounding box center [488, 140] width 10 height 10
click at [480, 128] on icon at bounding box center [482, 129] width 6 height 7
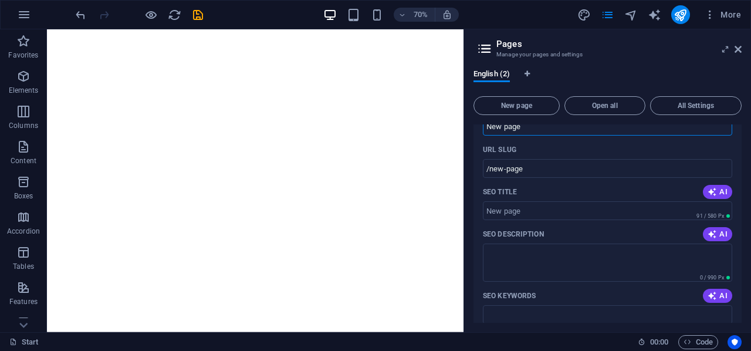
scroll to position [284, 0]
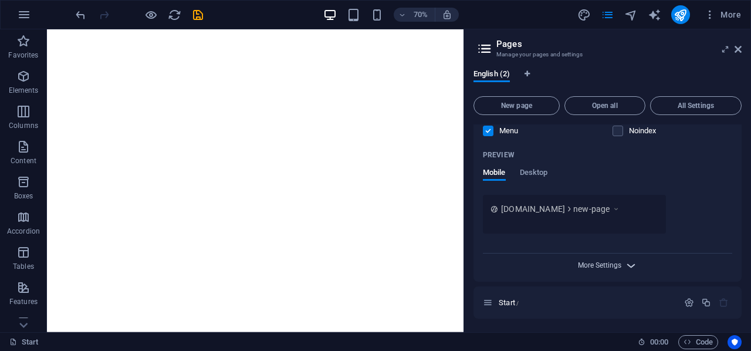
click at [611, 264] on span "More Settings" at bounding box center [599, 265] width 43 height 8
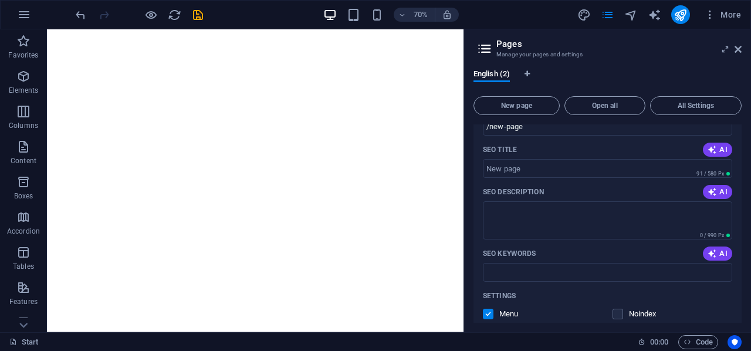
scroll to position [0, 0]
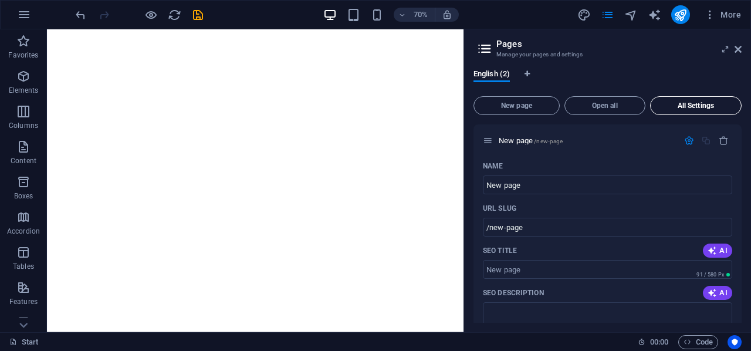
click at [704, 111] on button "All Settings" at bounding box center [695, 105] width 91 height 19
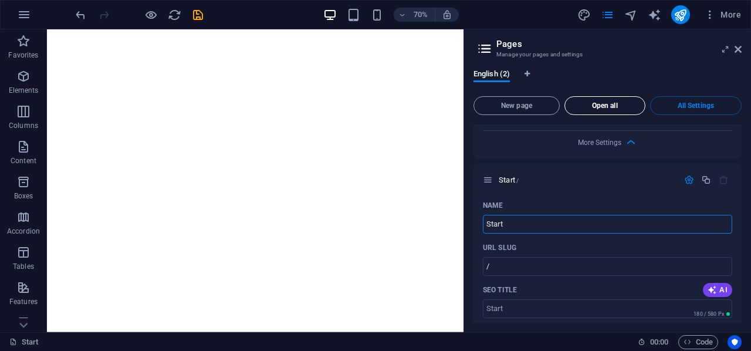
click at [612, 104] on span "Open all" at bounding box center [604, 105] width 70 height 7
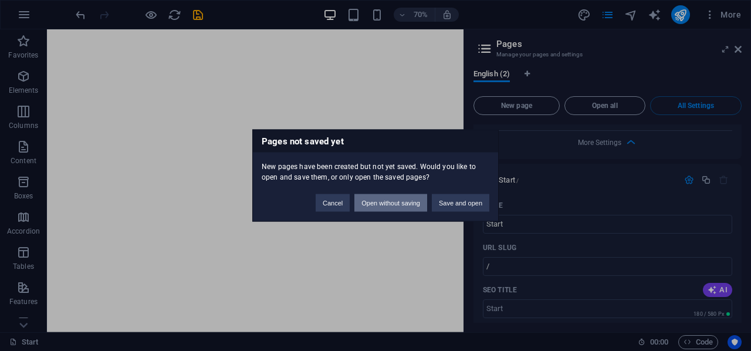
click at [401, 202] on button "Open without saving" at bounding box center [390, 203] width 73 height 18
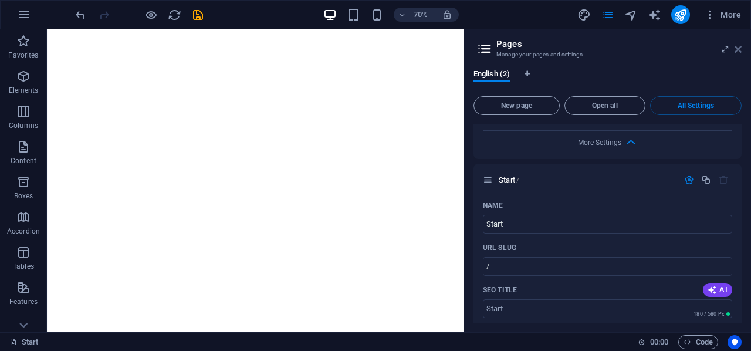
click at [738, 48] on icon at bounding box center [737, 49] width 7 height 9
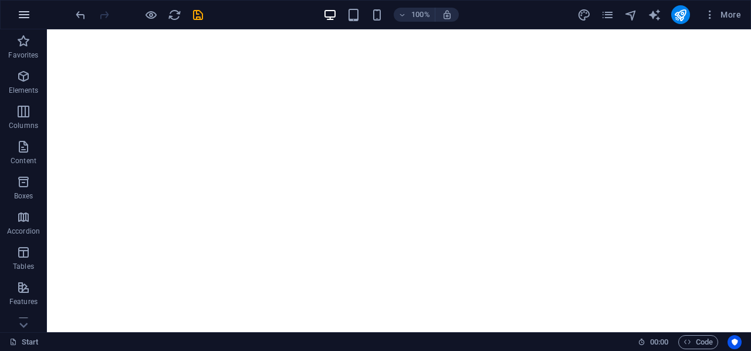
click at [25, 18] on icon "button" at bounding box center [24, 15] width 14 height 14
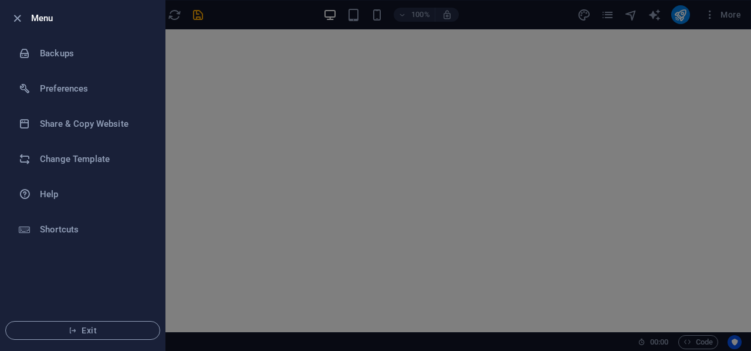
click at [14, 10] on li "Menu" at bounding box center [83, 18] width 164 height 35
click at [16, 18] on icon "button" at bounding box center [17, 18] width 13 height 13
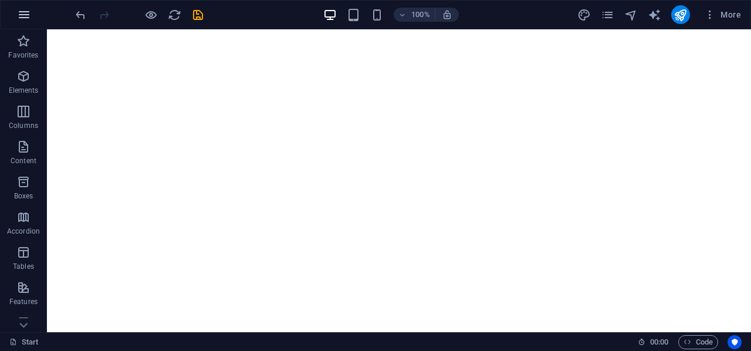
click at [31, 10] on button "button" at bounding box center [24, 15] width 28 height 28
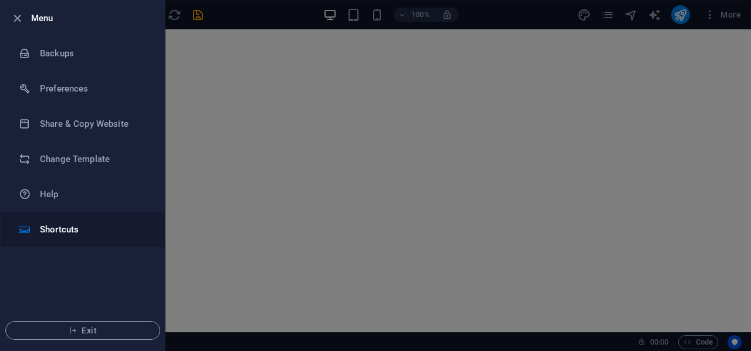
click at [61, 228] on h6 "Shortcuts" at bounding box center [94, 229] width 108 height 14
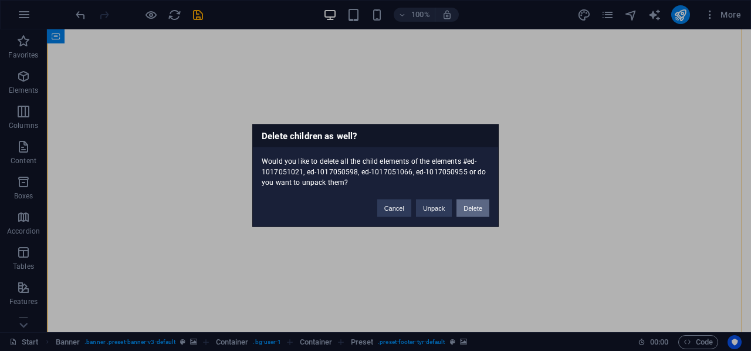
click at [466, 208] on button "Delete" at bounding box center [472, 208] width 33 height 18
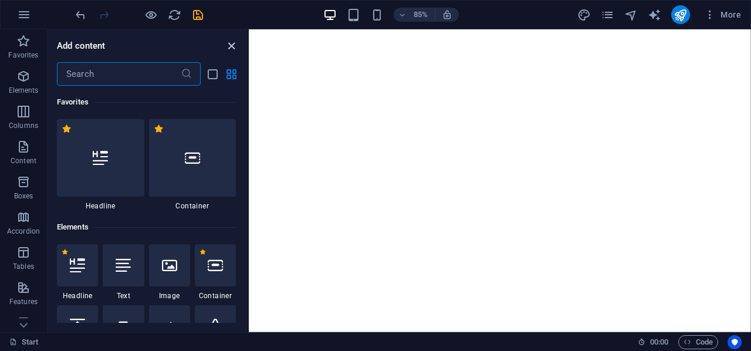
click at [232, 46] on icon "close panel" at bounding box center [231, 45] width 13 height 13
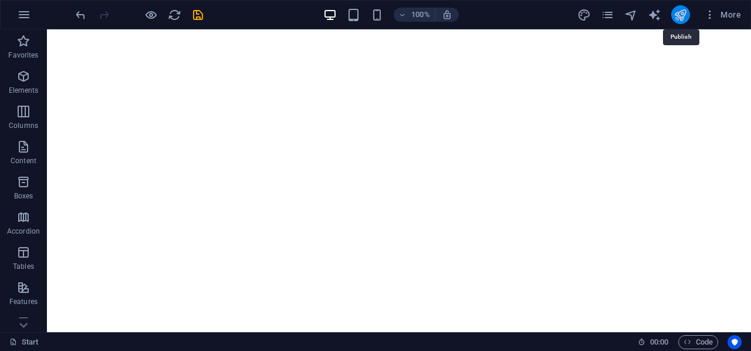
click at [679, 14] on icon "publish" at bounding box center [679, 14] width 13 height 13
click at [728, 11] on span "More" at bounding box center [722, 15] width 37 height 12
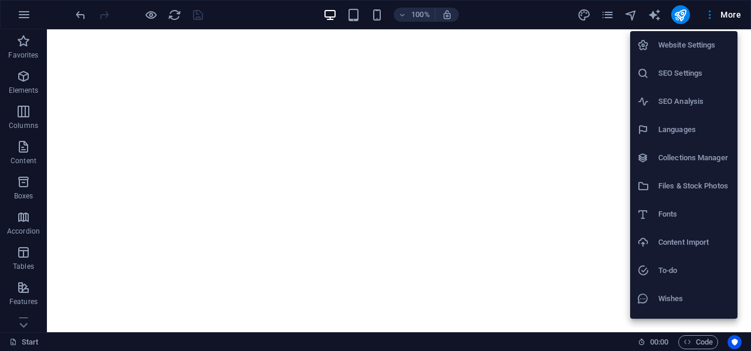
scroll to position [22, 0]
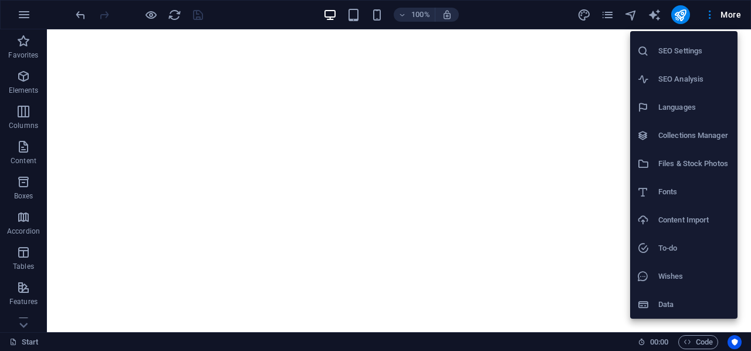
click at [654, 191] on div at bounding box center [647, 192] width 21 height 12
select select "popularity"
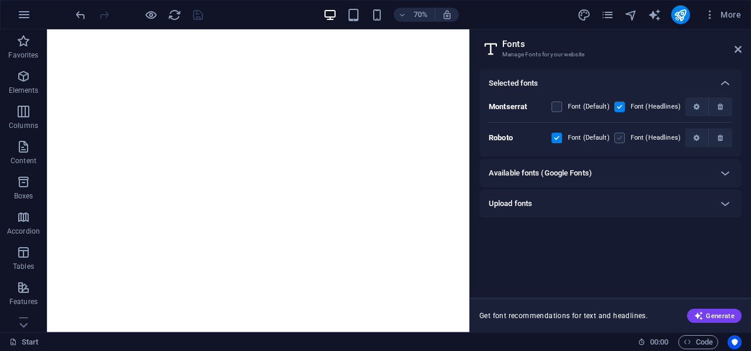
click at [621, 133] on label at bounding box center [619, 138] width 11 height 11
click at [0, 0] on input "checkbox" at bounding box center [0, 0] width 0 height 0
click at [622, 137] on label at bounding box center [619, 138] width 11 height 11
click at [0, 0] on input "checkbox" at bounding box center [0, 0] width 0 height 0
click at [596, 174] on div "Available fonts (Google Fonts)" at bounding box center [600, 173] width 222 height 14
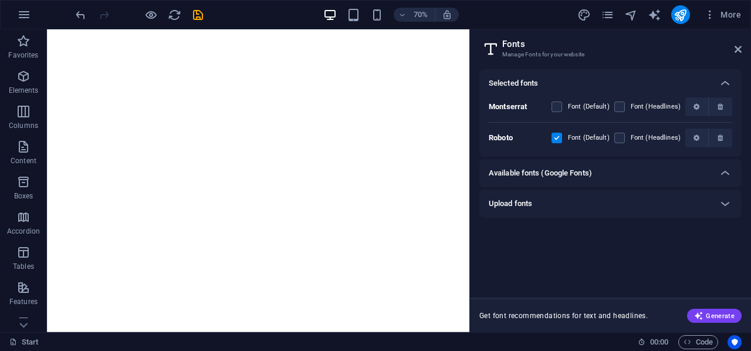
click at [725, 172] on icon at bounding box center [725, 173] width 14 height 14
click at [713, 316] on span "Generate" at bounding box center [714, 315] width 40 height 9
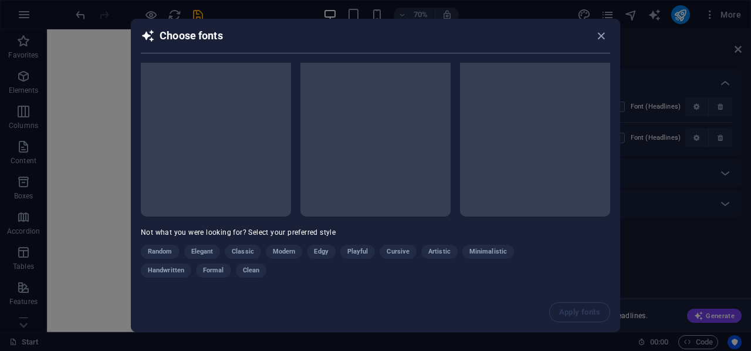
scroll to position [0, 0]
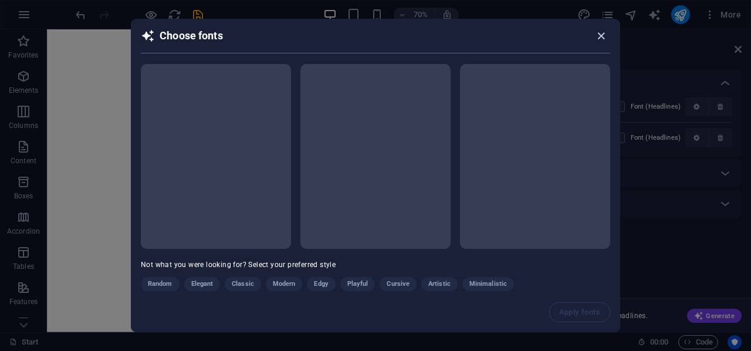
click at [609, 38] on span "button" at bounding box center [603, 35] width 14 height 13
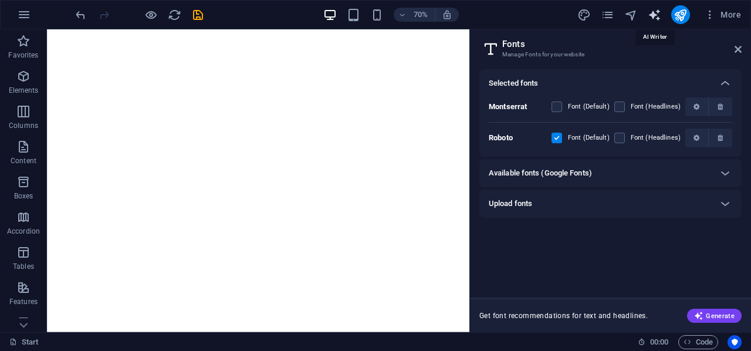
click at [651, 14] on icon "text_generator" at bounding box center [653, 14] width 13 height 13
select select "English"
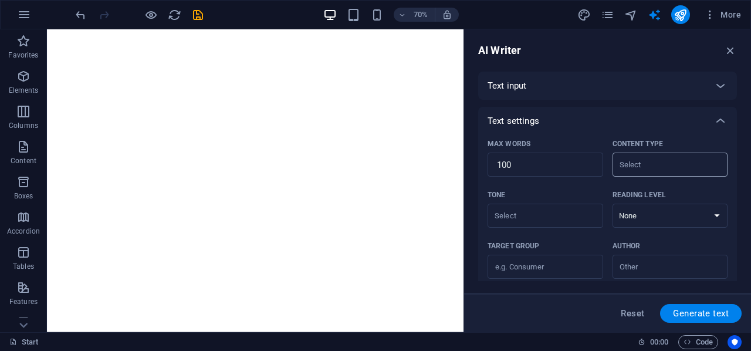
click at [640, 157] on input "Content type ​" at bounding box center [660, 164] width 89 height 17
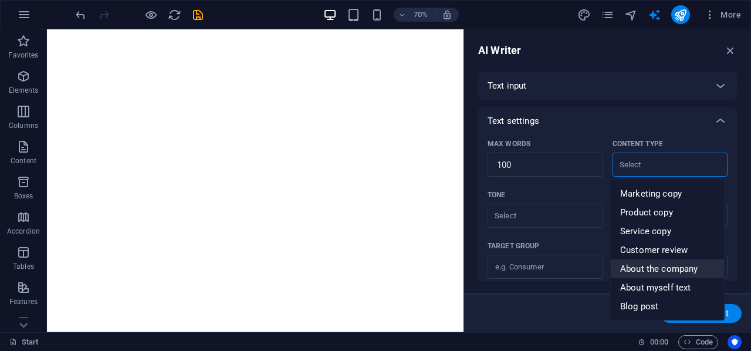
click at [662, 272] on span "About the company" at bounding box center [658, 269] width 77 height 12
type input "About the company"
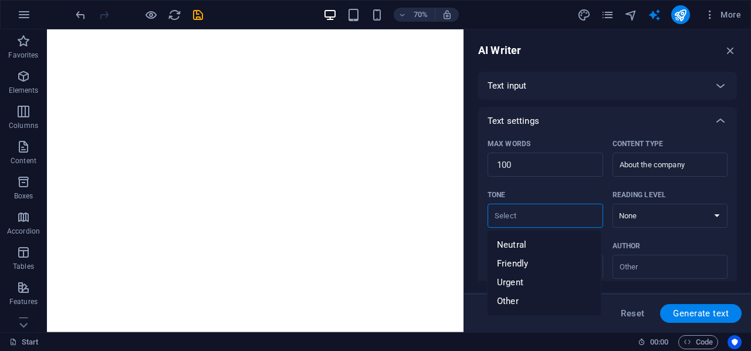
click at [541, 213] on input "Tone ​" at bounding box center [535, 215] width 89 height 17
click at [540, 213] on input "Tone ​" at bounding box center [535, 215] width 89 height 17
click at [542, 155] on input "100" at bounding box center [545, 164] width 116 height 23
click at [544, 80] on div "Text input" at bounding box center [596, 86] width 219 height 12
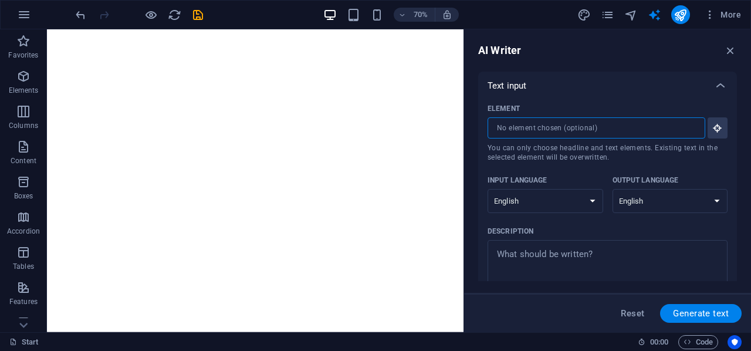
click at [591, 127] on input "Element ​ You can only choose headline and text elements. Existing text in the …" at bounding box center [591, 127] width 209 height 21
click at [715, 130] on icon "button" at bounding box center [717, 128] width 11 height 11
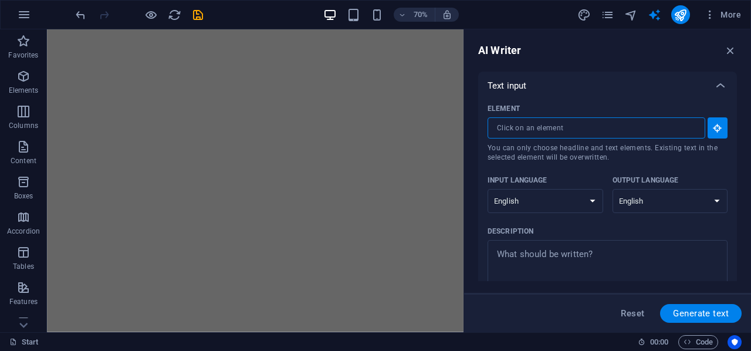
click at [525, 129] on input "Element ​ You can only choose headline and text elements. Existing text in the …" at bounding box center [591, 127] width 209 height 21
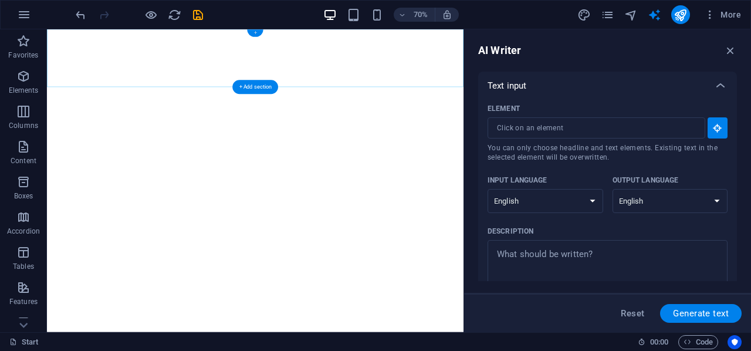
click at [251, 30] on div "+" at bounding box center [255, 34] width 16 height 8
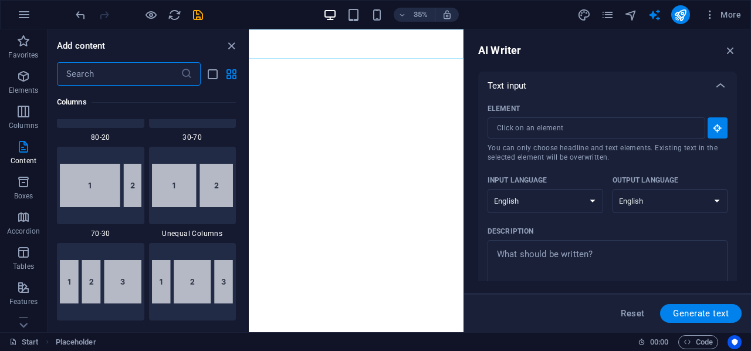
scroll to position [2052, 0]
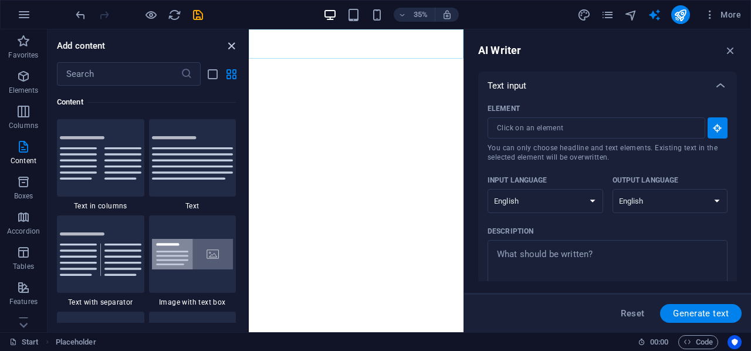
click at [235, 43] on icon "close panel" at bounding box center [231, 45] width 13 height 13
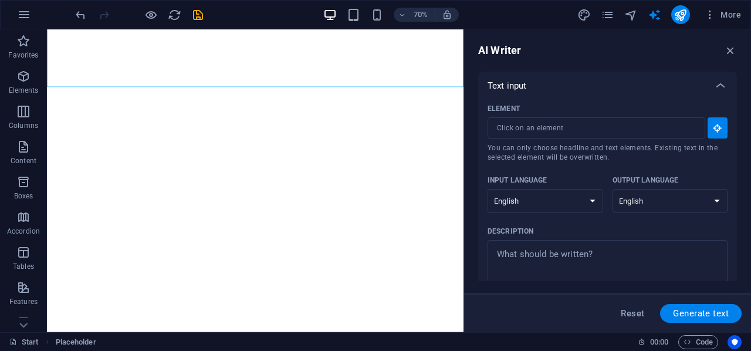
scroll to position [235, 0]
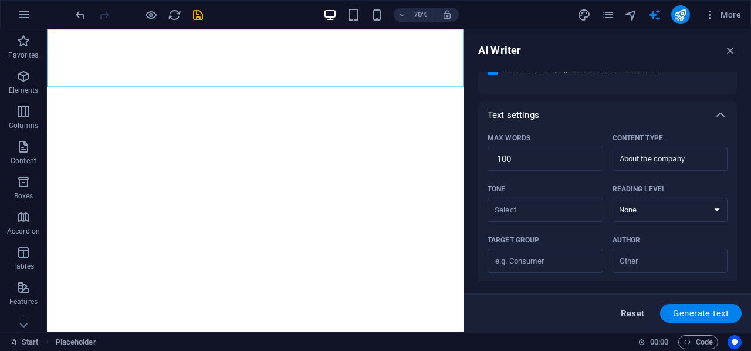
click at [632, 311] on span "Reset" at bounding box center [631, 312] width 23 height 9
type textarea "x"
click at [697, 343] on span "Code" at bounding box center [697, 342] width 29 height 14
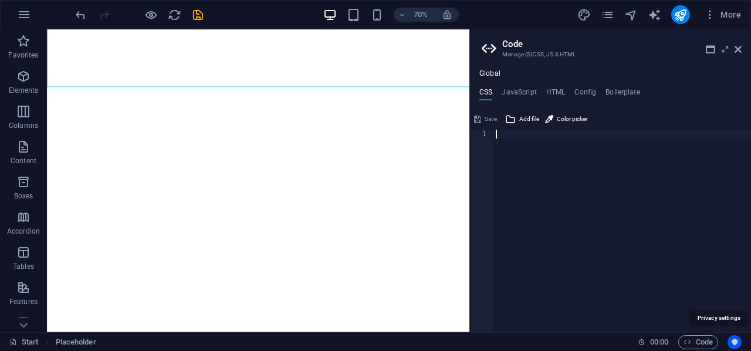
click at [738, 342] on icon "Usercentrics" at bounding box center [734, 342] width 8 height 8
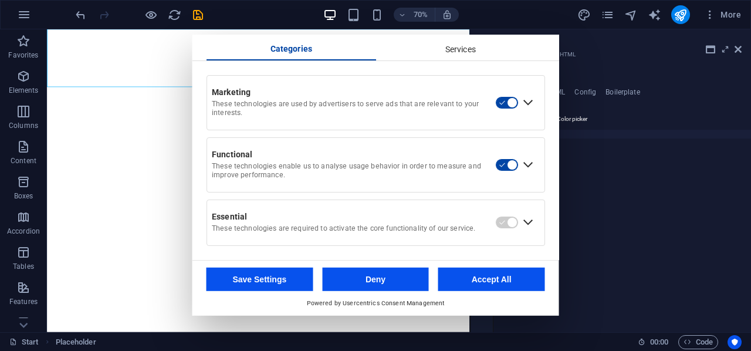
scroll to position [0, 0]
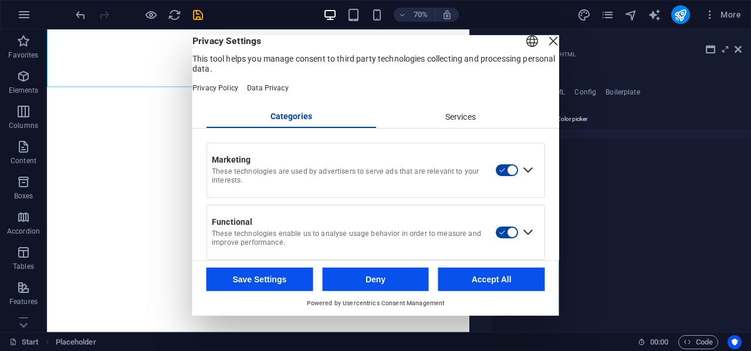
click at [447, 127] on div "Services" at bounding box center [459, 117] width 169 height 20
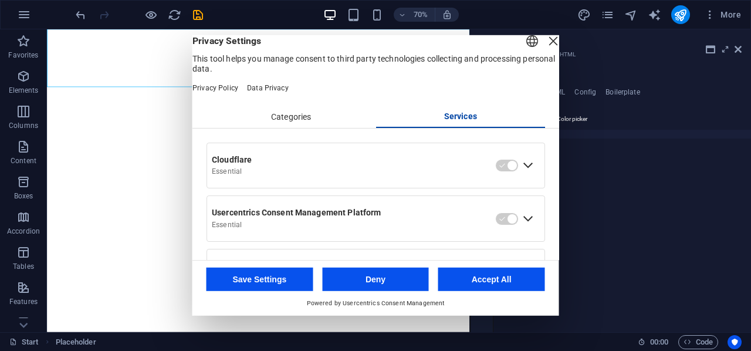
click at [523, 175] on div "Expand Cloudflare" at bounding box center [527, 165] width 19 height 19
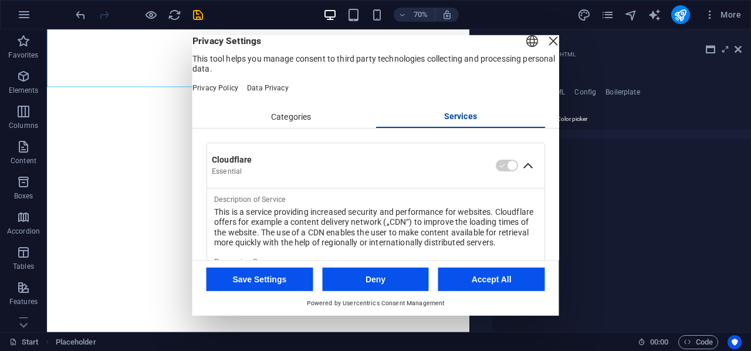
click at [545, 49] on div "Close Layer" at bounding box center [553, 41] width 16 height 16
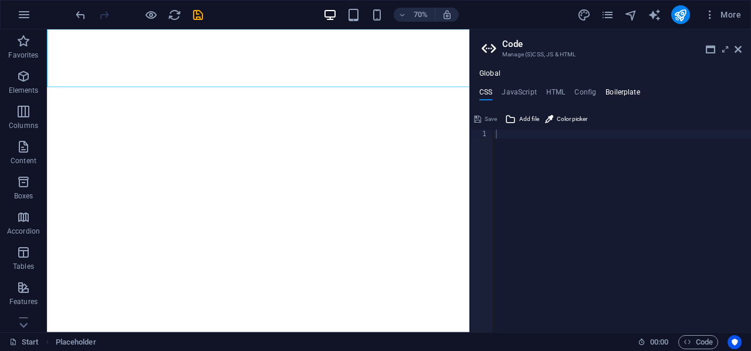
click at [625, 89] on h4 "Boilerplate" at bounding box center [622, 94] width 35 height 13
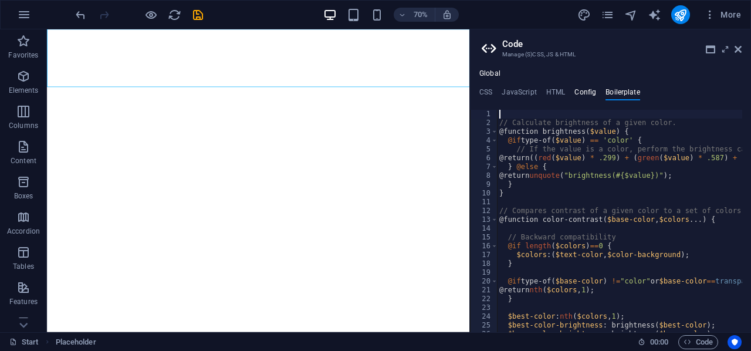
click at [592, 91] on h4 "Config" at bounding box center [585, 94] width 22 height 13
type textarea "$ff-headlines: "Lato, -apple-system, BlinkMaxSystemFont, 'Seoge UI', Roboto, 'H…"
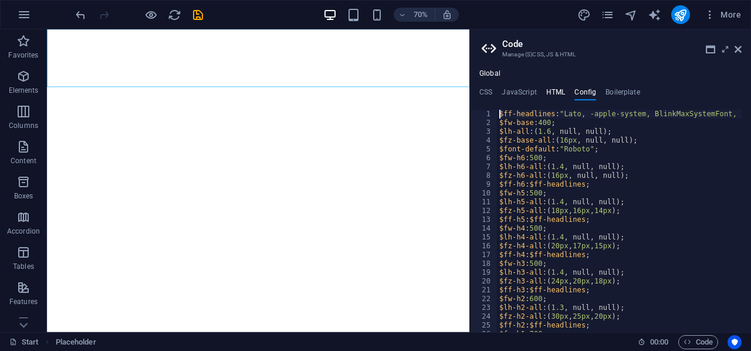
click at [549, 89] on h4 "HTML" at bounding box center [555, 94] width 19 height 13
type textarea "<a href="#main-content" class="wv-link-content button">Skip to main content</a>"
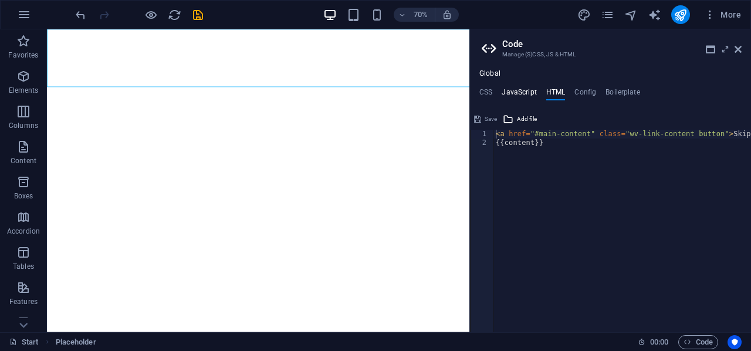
click at [524, 88] on h4 "JavaScript" at bounding box center [518, 94] width 35 height 13
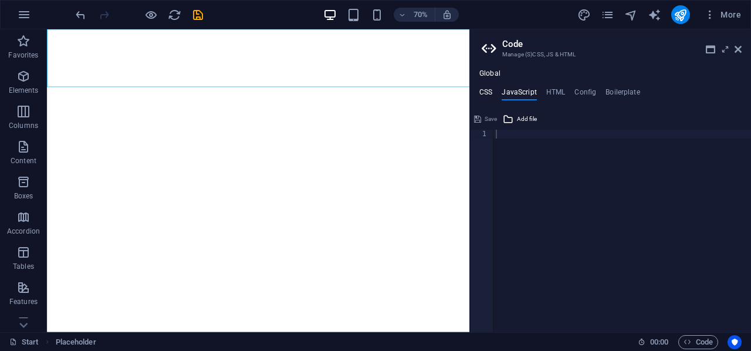
click at [489, 93] on h4 "CSS" at bounding box center [485, 94] width 13 height 13
click at [737, 45] on icon at bounding box center [737, 49] width 7 height 9
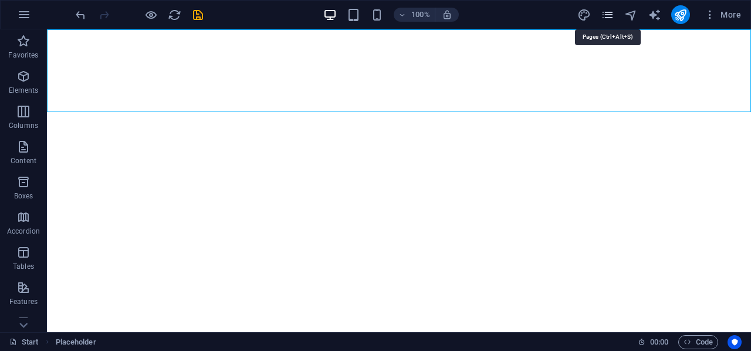
click at [611, 14] on icon "pages" at bounding box center [607, 14] width 13 height 13
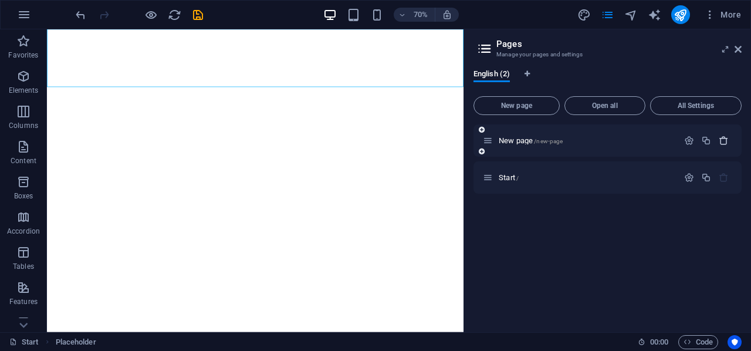
click at [724, 137] on icon "button" at bounding box center [723, 140] width 10 height 10
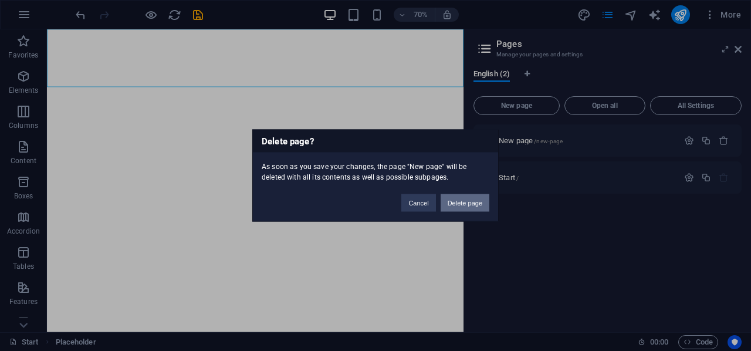
click at [457, 201] on button "Delete page" at bounding box center [464, 203] width 49 height 18
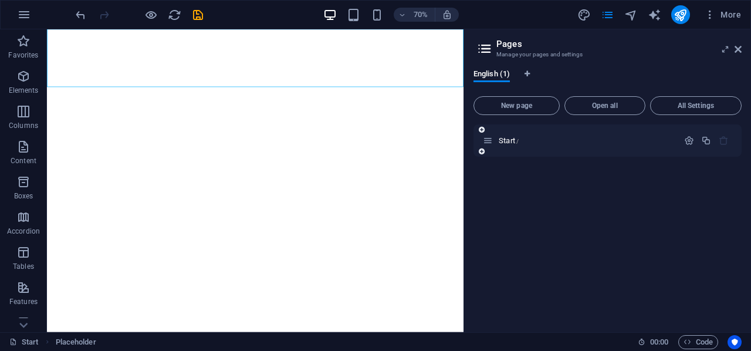
drag, startPoint x: 647, startPoint y: 157, endPoint x: 659, endPoint y: 154, distance: 12.7
click at [647, 157] on div "Start /" at bounding box center [607, 223] width 268 height 198
click at [688, 140] on icon "button" at bounding box center [689, 140] width 10 height 10
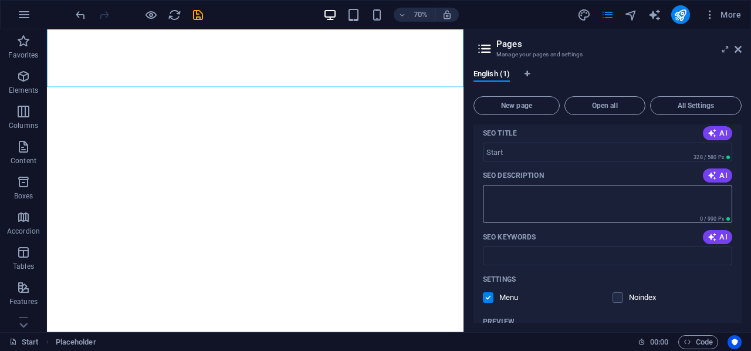
scroll to position [280, 0]
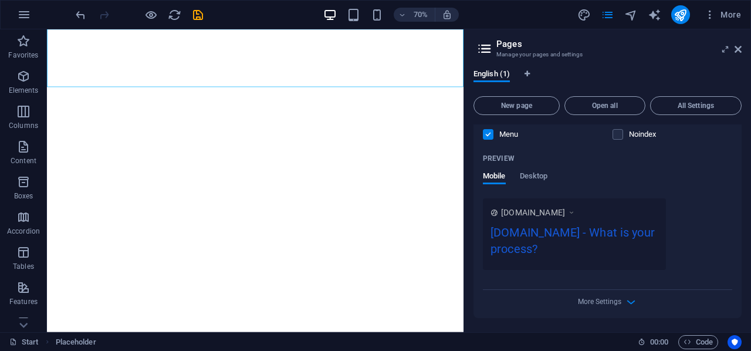
click at [609, 230] on div "diatasso.net - What is your process?" at bounding box center [574, 242] width 168 height 39
click at [575, 213] on icon at bounding box center [571, 212] width 8 height 12
click at [575, 211] on icon at bounding box center [571, 212] width 8 height 12
click at [615, 300] on span "More Settings" at bounding box center [599, 301] width 43 height 8
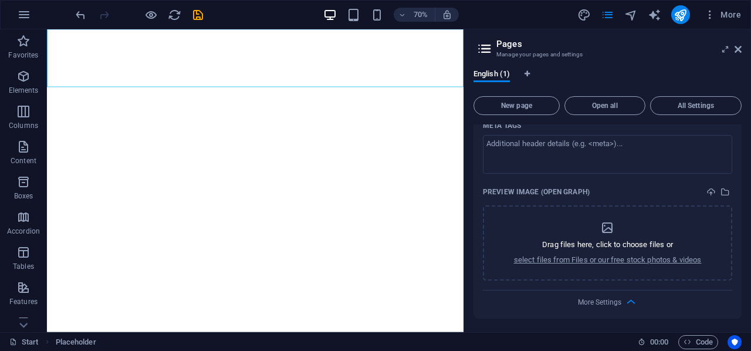
scroll to position [273, 0]
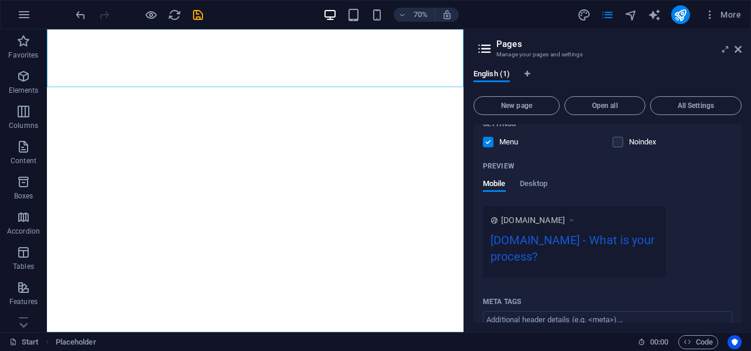
click at [733, 51] on header "Pages Manage your pages and settings" at bounding box center [609, 44] width 266 height 30
click at [741, 46] on icon at bounding box center [737, 49] width 7 height 9
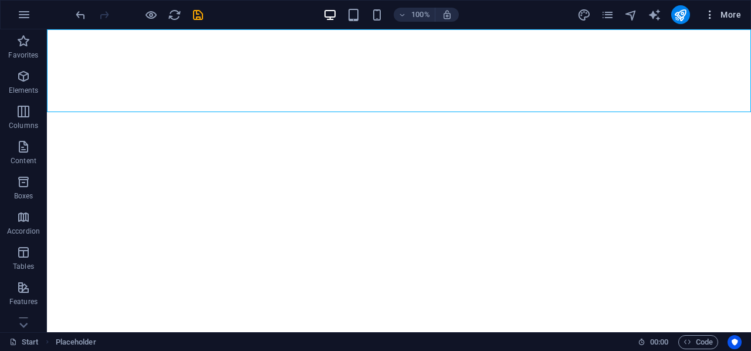
click at [739, 15] on span "More" at bounding box center [722, 15] width 37 height 12
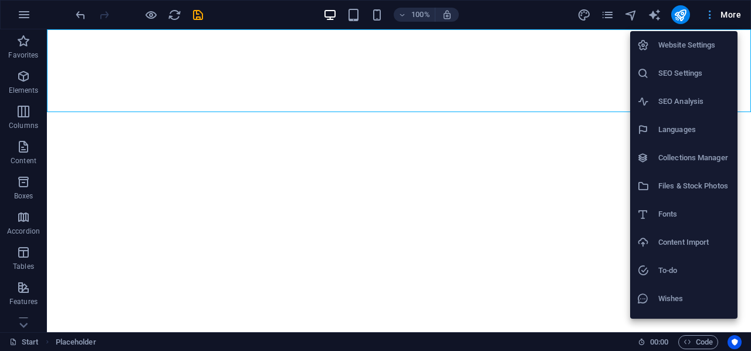
click at [739, 15] on div at bounding box center [375, 175] width 751 height 351
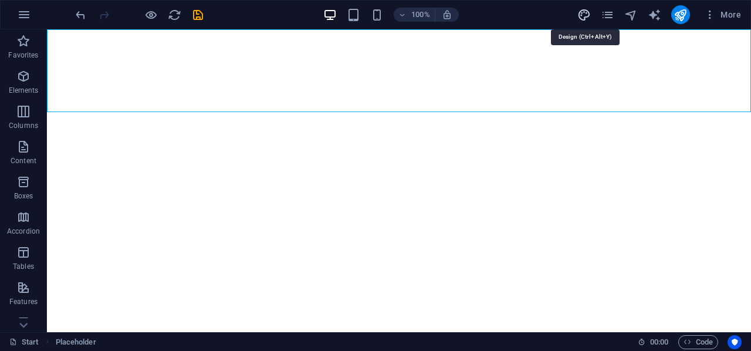
click at [583, 11] on icon "design" at bounding box center [583, 14] width 13 height 13
select select "px"
select select "400"
select select "px"
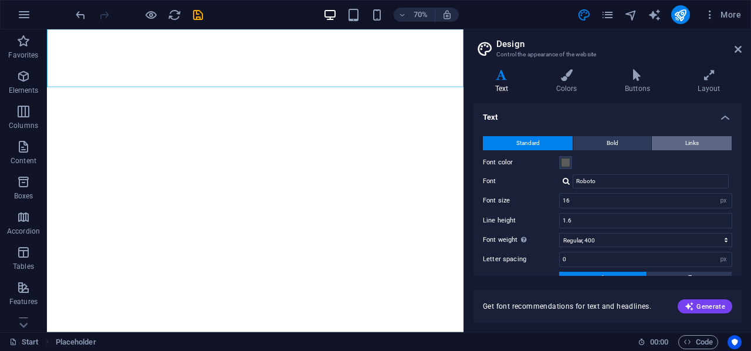
click at [727, 138] on button "Links" at bounding box center [692, 143] width 80 height 14
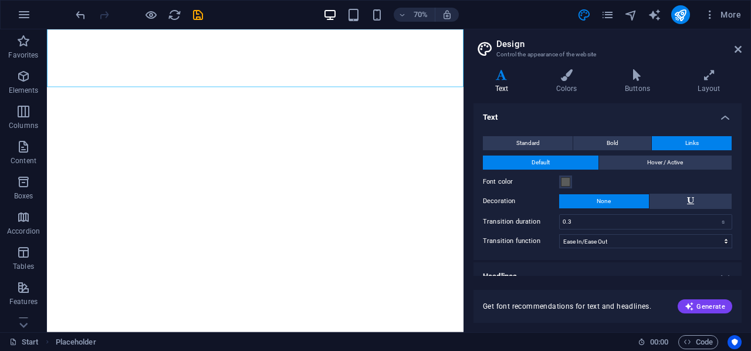
scroll to position [13, 0]
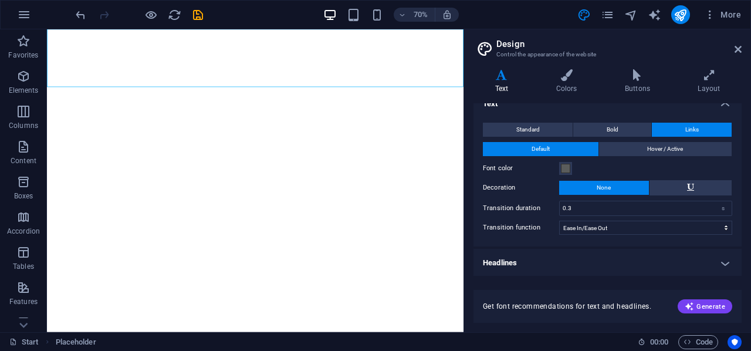
click at [573, 259] on h4 "Headlines" at bounding box center [607, 263] width 268 height 28
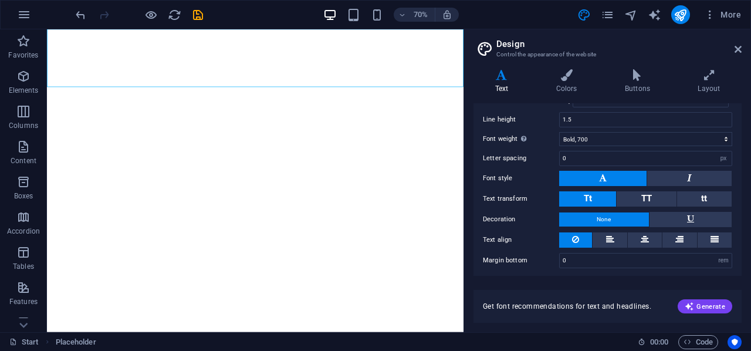
scroll to position [0, 0]
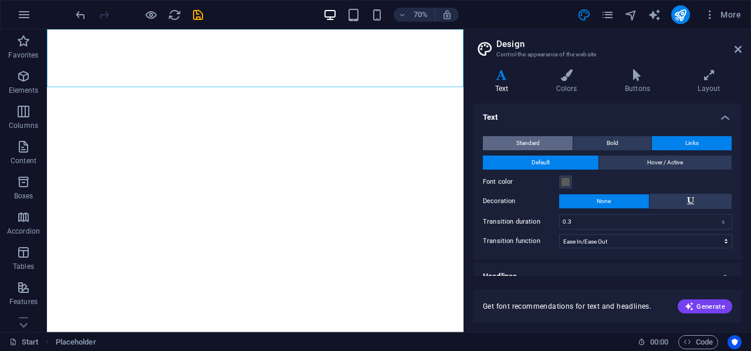
click at [537, 142] on span "Standard" at bounding box center [527, 143] width 23 height 14
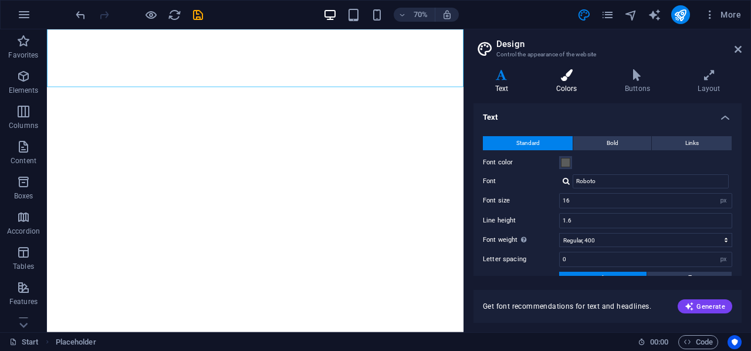
click at [573, 77] on icon at bounding box center [566, 75] width 64 height 12
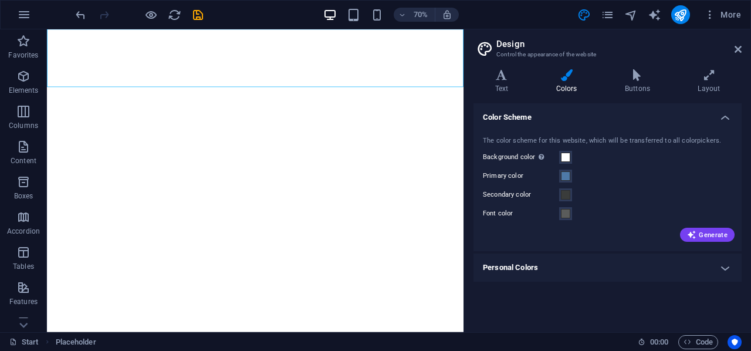
click at [623, 273] on h4 "Personal Colors" at bounding box center [607, 267] width 268 height 28
click at [711, 234] on span "Generate" at bounding box center [707, 234] width 40 height 9
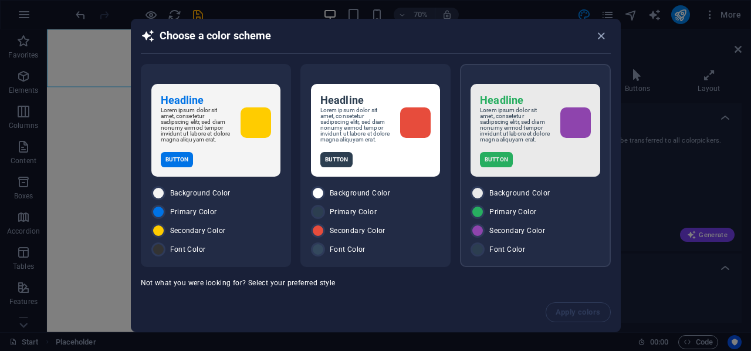
scroll to position [36, 0]
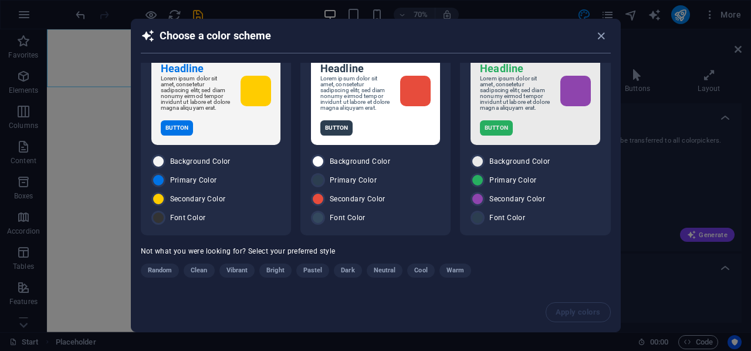
click at [576, 309] on div "Apply colors" at bounding box center [375, 312] width 489 height 39
click at [199, 269] on span "Clean" at bounding box center [199, 270] width 16 height 14
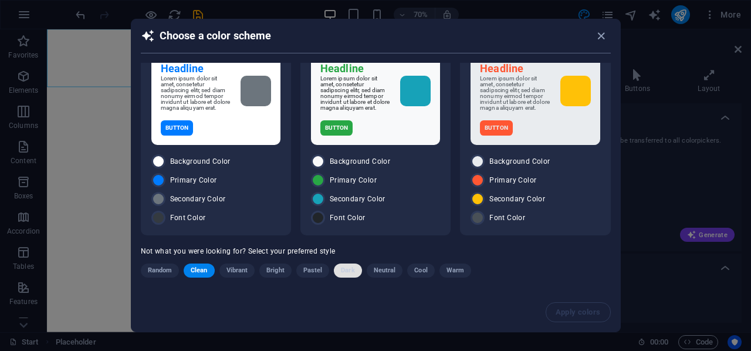
click at [345, 273] on span "Dark" at bounding box center [347, 270] width 13 height 14
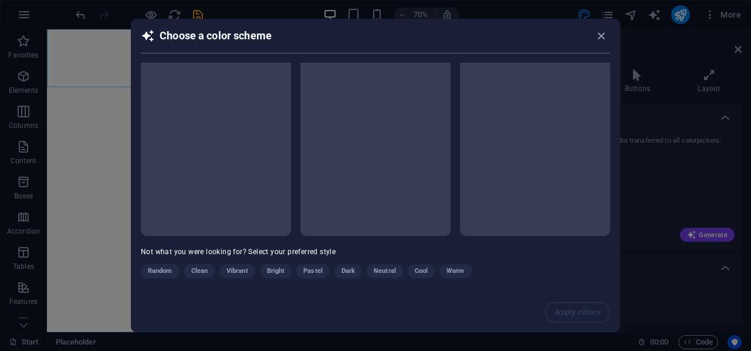
scroll to position [0, 0]
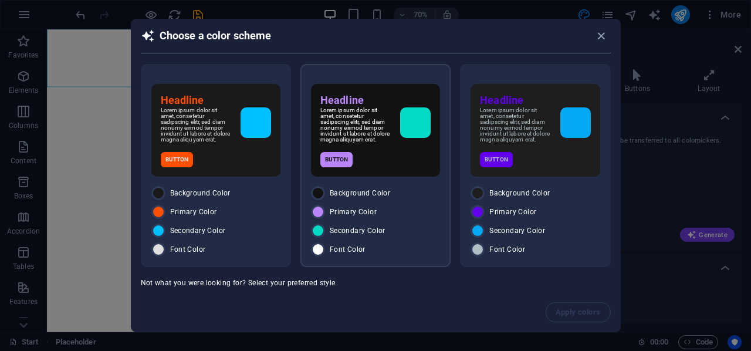
click at [402, 167] on div "Button" at bounding box center [375, 159] width 110 height 15
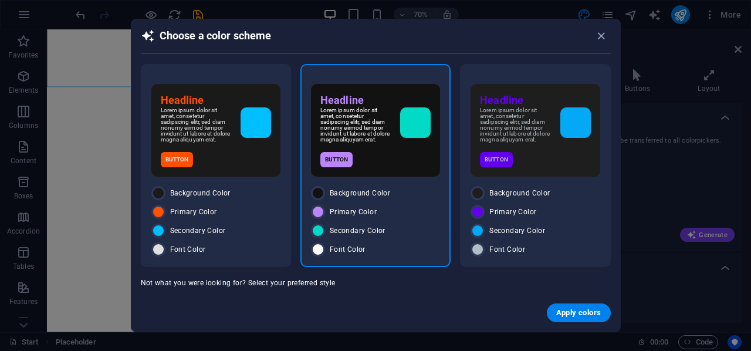
scroll to position [36, 0]
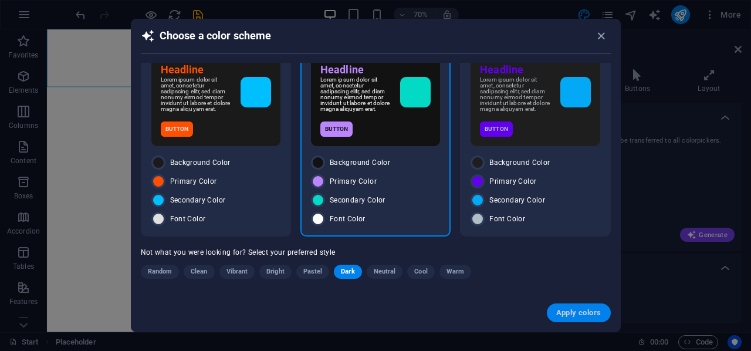
click at [572, 314] on span "Apply colors" at bounding box center [578, 312] width 45 height 9
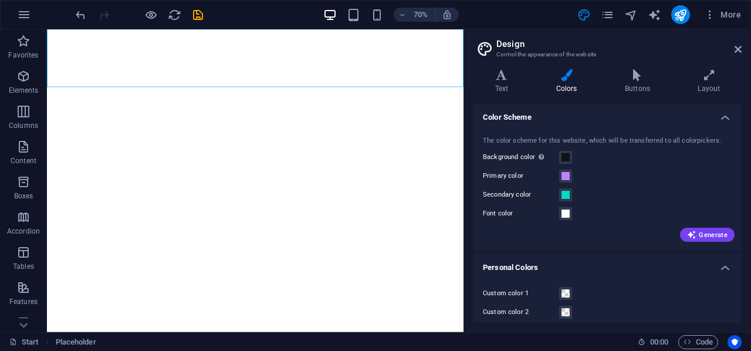
click at [725, 119] on h4 "Color Scheme" at bounding box center [607, 113] width 268 height 21
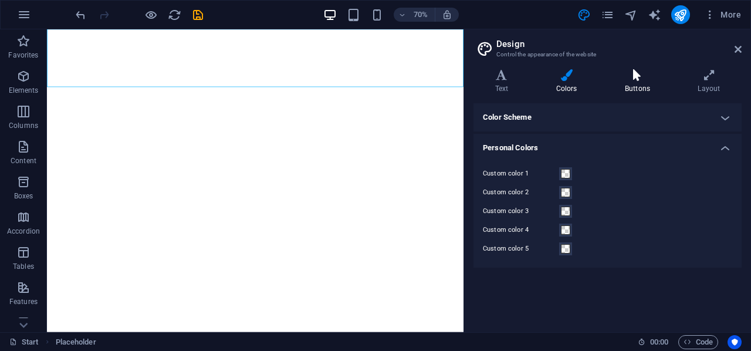
click at [639, 80] on icon at bounding box center [637, 75] width 68 height 12
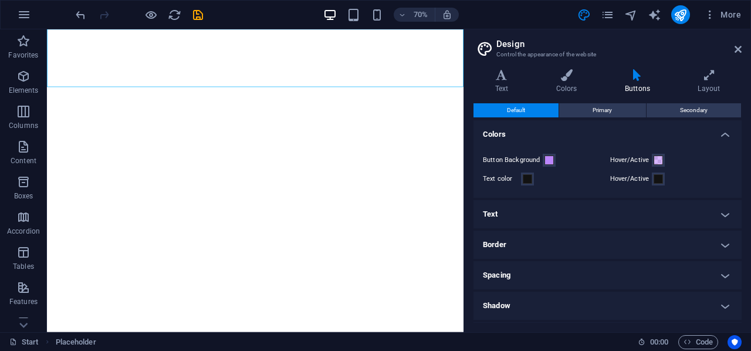
scroll to position [57, 0]
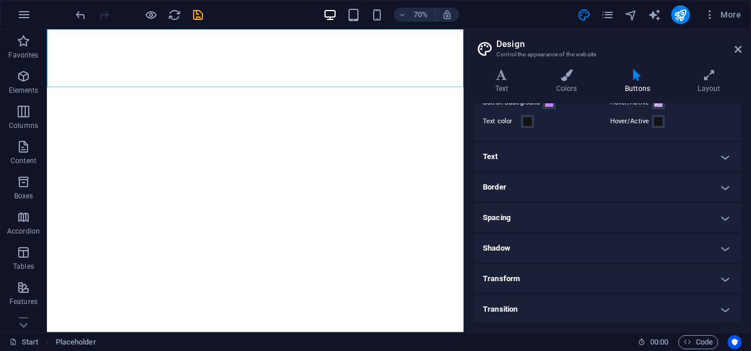
click at [588, 283] on h4 "Transform" at bounding box center [607, 278] width 268 height 28
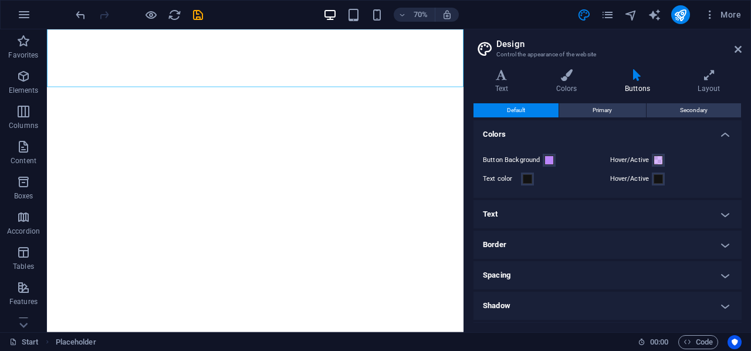
scroll to position [164, 0]
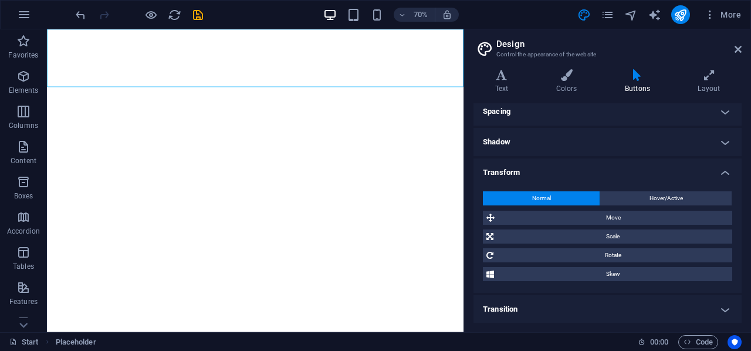
click at [592, 138] on h4 "Shadow" at bounding box center [607, 142] width 268 height 28
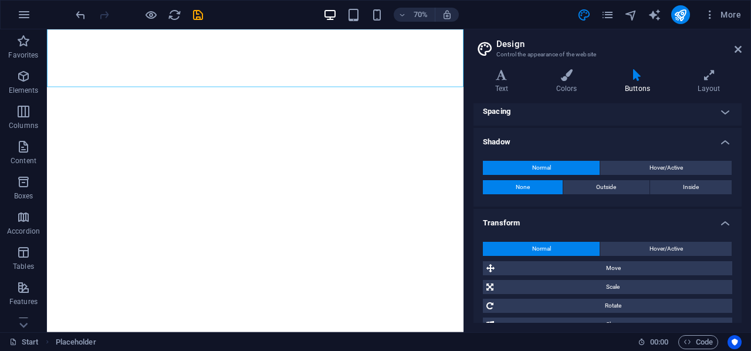
scroll to position [0, 0]
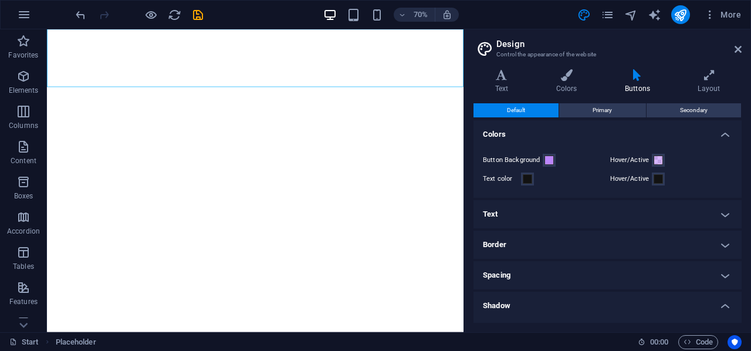
click at [602, 222] on h4 "Text" at bounding box center [607, 214] width 268 height 28
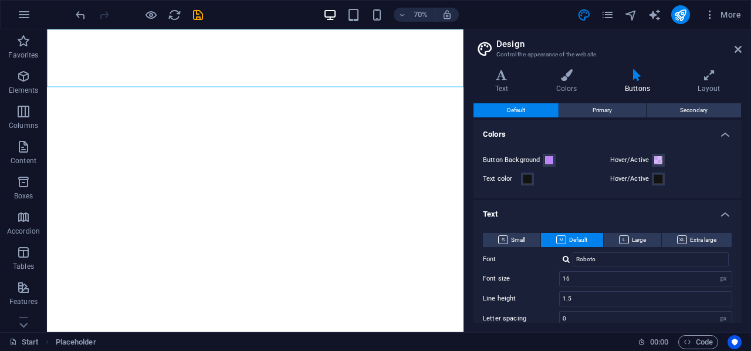
scroll to position [176, 0]
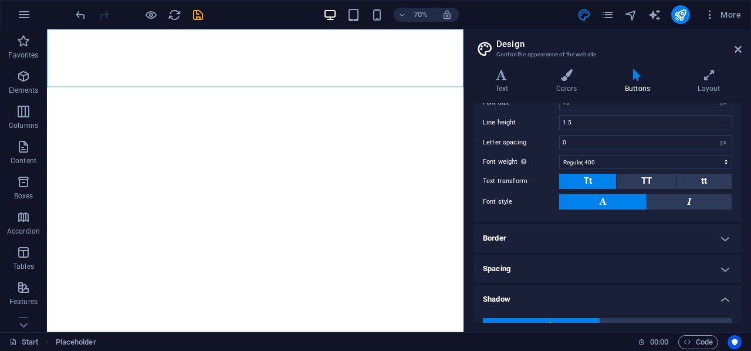
click at [732, 53] on header "Design Control the appearance of the website" at bounding box center [609, 44] width 266 height 30
click at [737, 50] on icon at bounding box center [737, 49] width 7 height 9
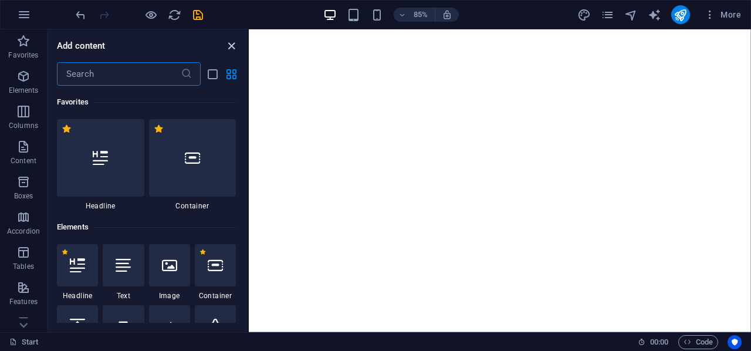
click at [232, 47] on icon "close panel" at bounding box center [231, 45] width 13 height 13
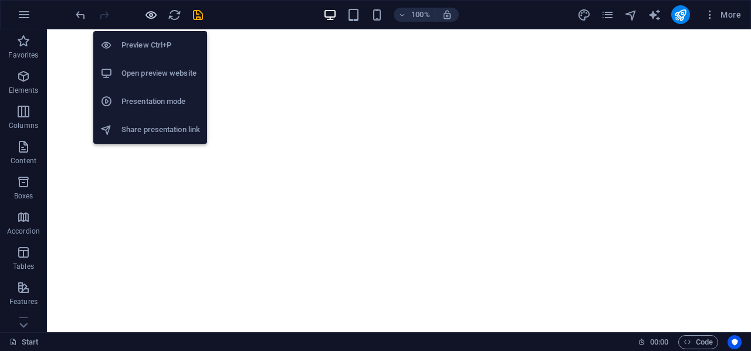
click at [151, 15] on icon "button" at bounding box center [150, 14] width 13 height 13
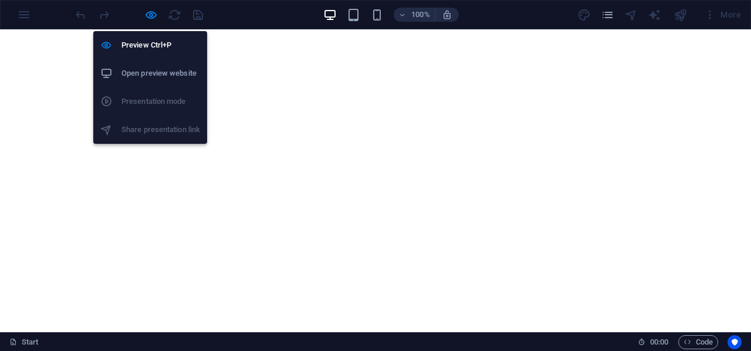
click at [161, 74] on h6 "Open preview website" at bounding box center [160, 73] width 79 height 14
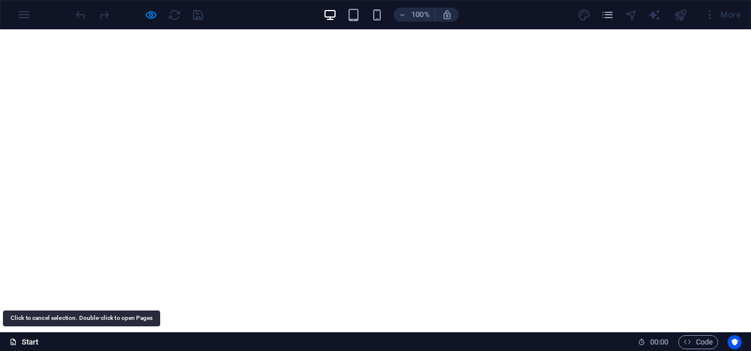
click at [30, 342] on link "Start" at bounding box center [23, 342] width 29 height 14
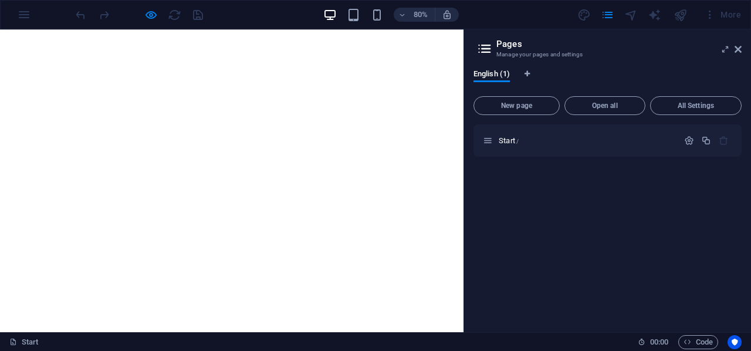
click at [490, 48] on icon at bounding box center [485, 48] width 18 height 16
click at [725, 54] on header "Pages Manage your pages and settings" at bounding box center [609, 44] width 266 height 30
click at [725, 49] on icon at bounding box center [725, 49] width 0 height 9
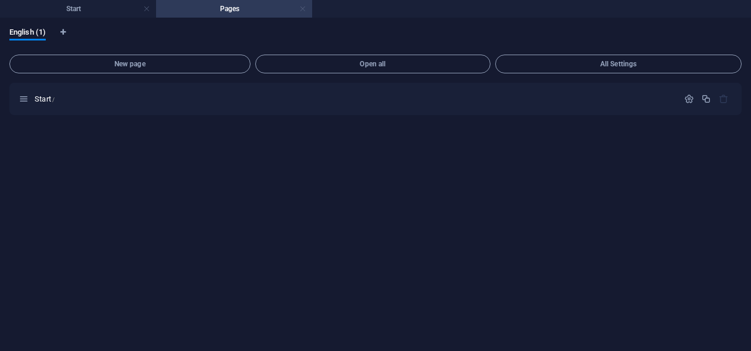
click at [304, 6] on link at bounding box center [302, 9] width 7 height 11
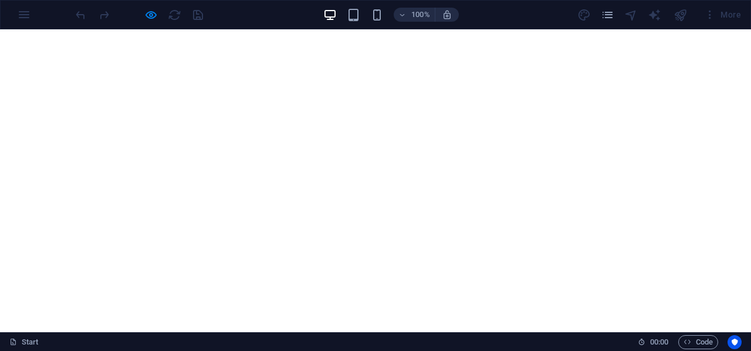
click at [26, 15] on div "100% More" at bounding box center [375, 15] width 749 height 28
click at [689, 18] on div at bounding box center [680, 14] width 19 height 19
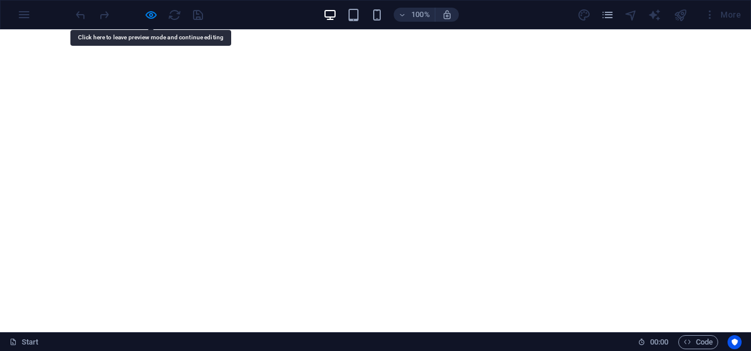
click at [159, 8] on div at bounding box center [138, 14] width 131 height 19
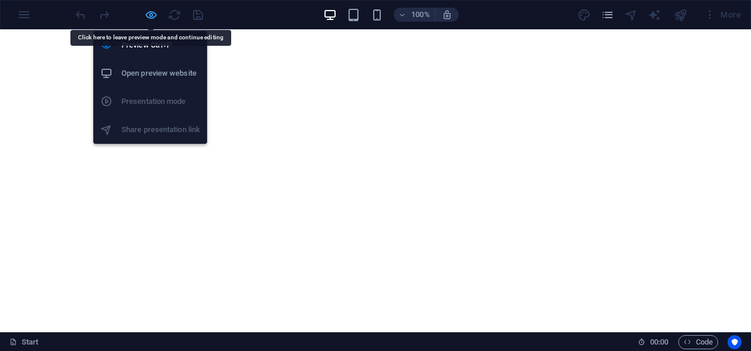
click at [152, 13] on icon "button" at bounding box center [150, 14] width 13 height 13
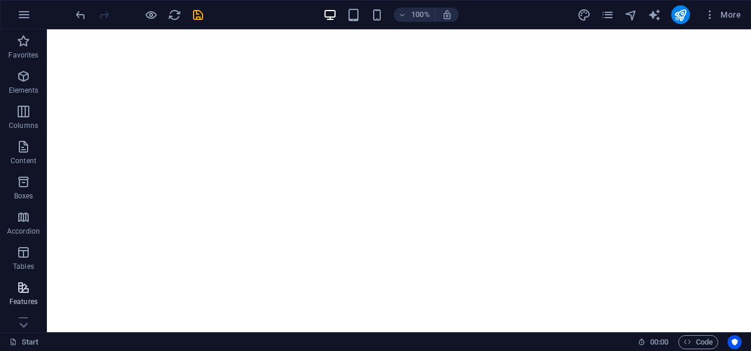
scroll to position [117, 0]
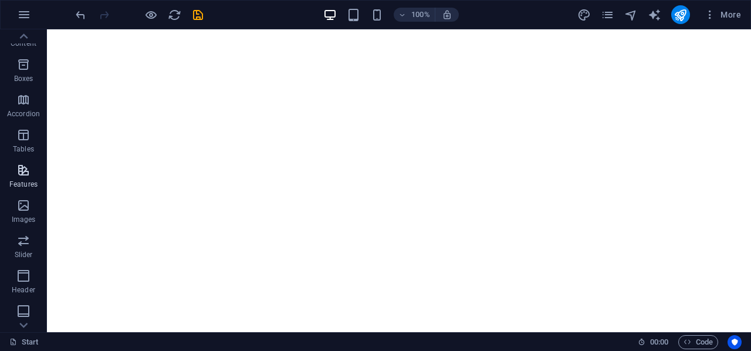
click at [28, 169] on icon "button" at bounding box center [23, 170] width 14 height 14
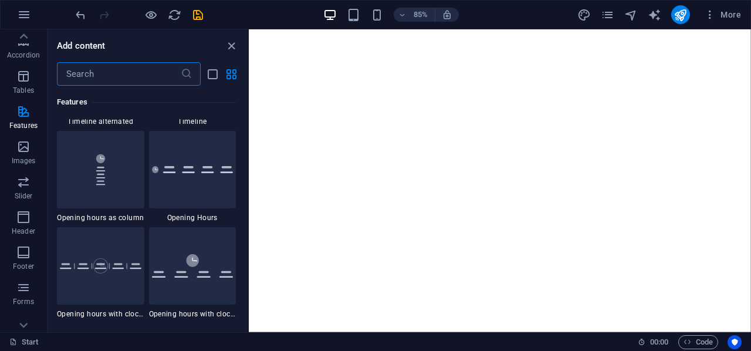
scroll to position [225, 0]
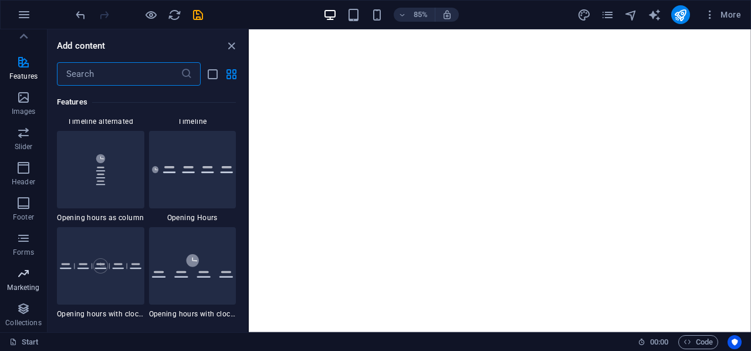
click at [19, 283] on p "Marketing" at bounding box center [23, 287] width 32 height 9
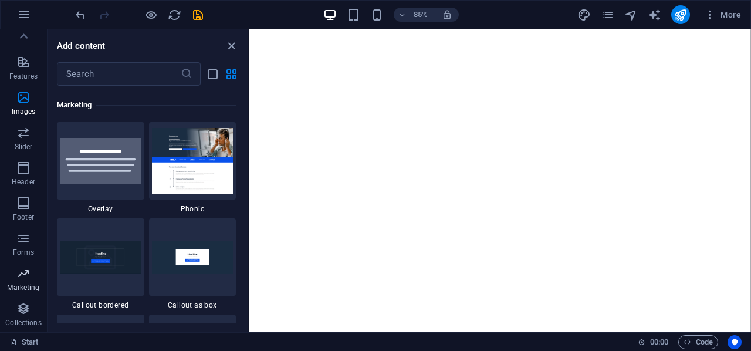
scroll to position [9553, 0]
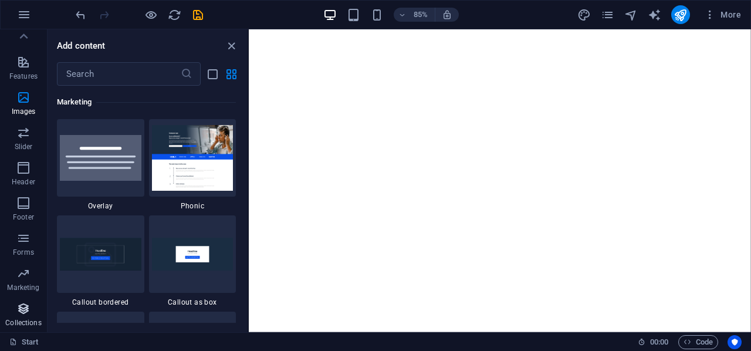
click at [21, 313] on icon "button" at bounding box center [23, 308] width 14 height 14
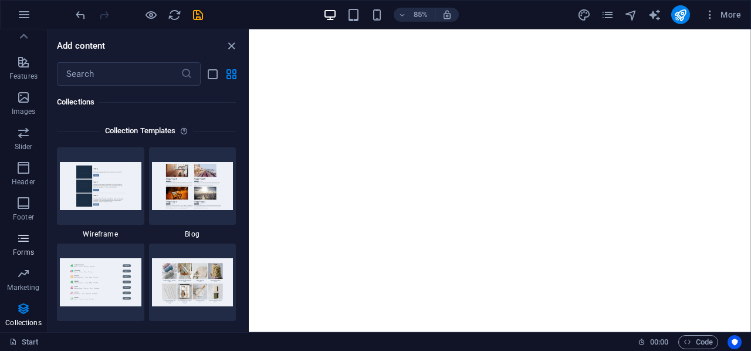
scroll to position [0, 0]
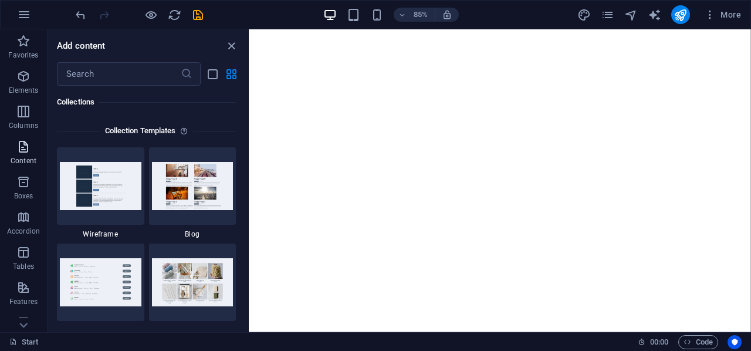
click at [22, 146] on icon "button" at bounding box center [23, 147] width 14 height 14
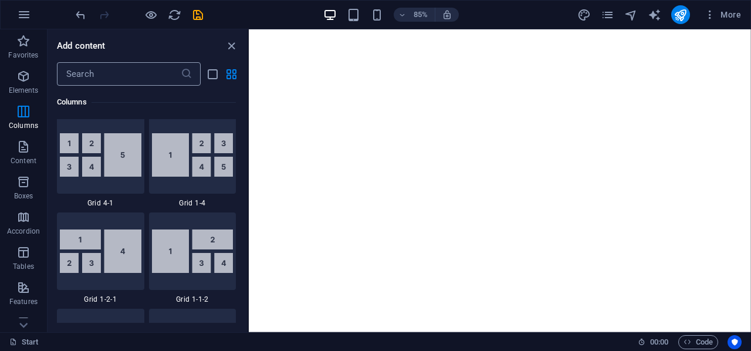
scroll to position [1524, 0]
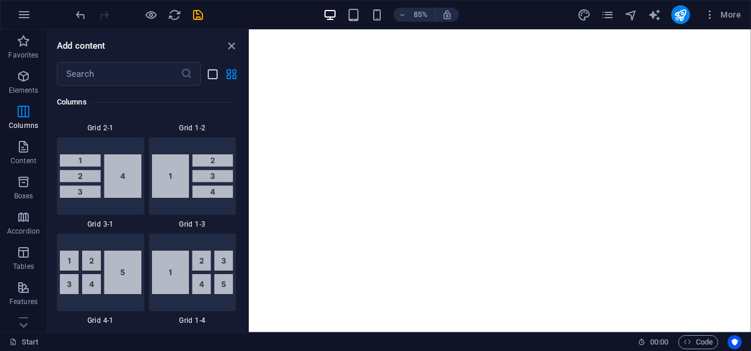
click at [211, 74] on icon "list-view" at bounding box center [212, 73] width 13 height 13
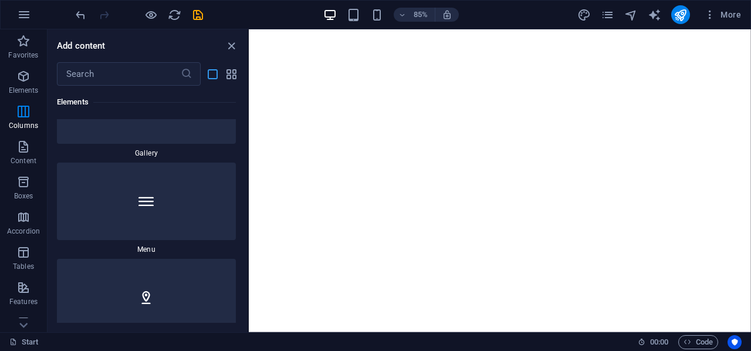
scroll to position [4729, 0]
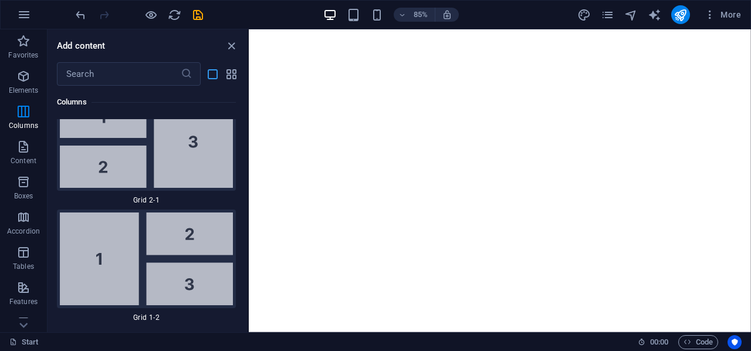
click at [211, 73] on icon "list-view" at bounding box center [212, 73] width 13 height 13
click at [233, 75] on icon "grid-view" at bounding box center [231, 73] width 13 height 13
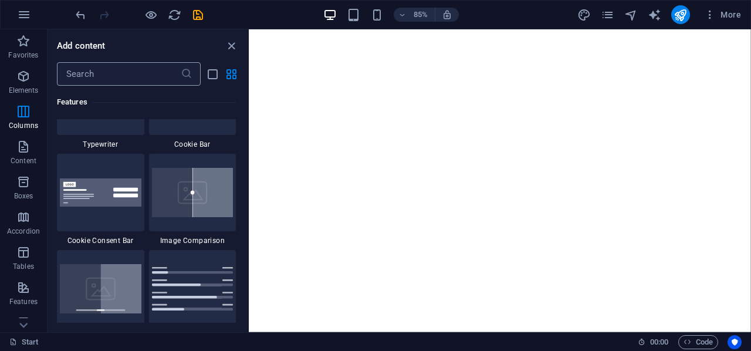
scroll to position [1524, 0]
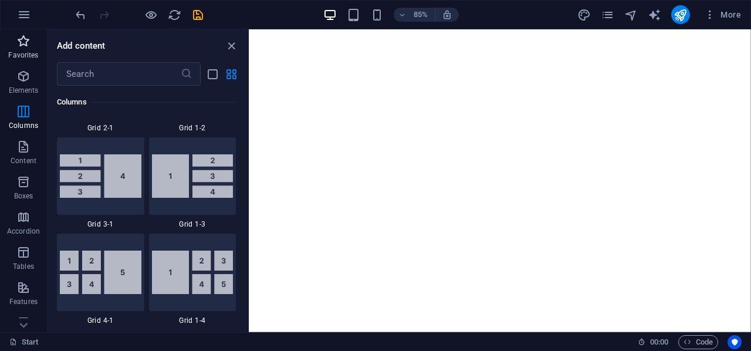
click at [23, 42] on icon "button" at bounding box center [23, 41] width 14 height 14
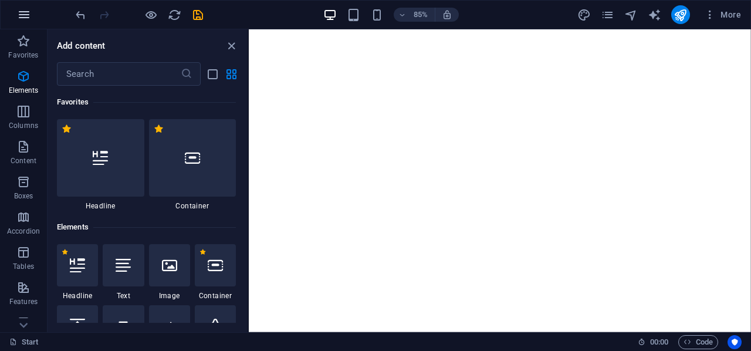
scroll to position [0, 0]
click at [26, 8] on icon "button" at bounding box center [24, 15] width 14 height 14
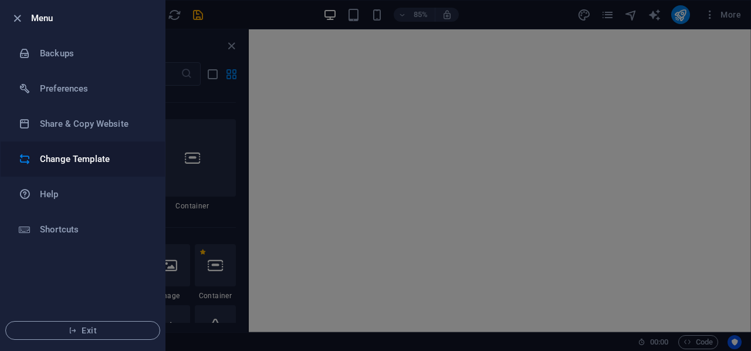
click at [59, 159] on h6 "Change Template" at bounding box center [94, 159] width 108 height 14
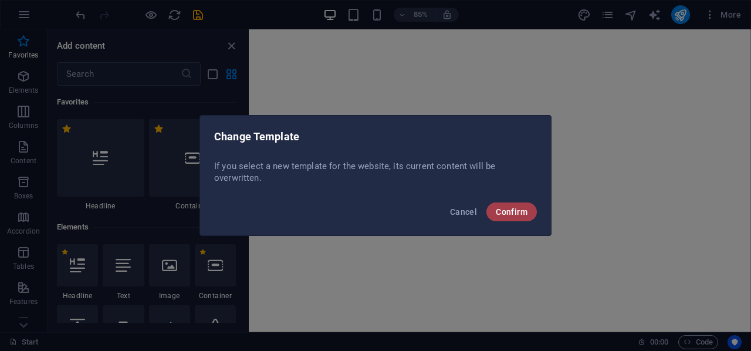
click at [503, 207] on span "Confirm" at bounding box center [512, 211] width 32 height 9
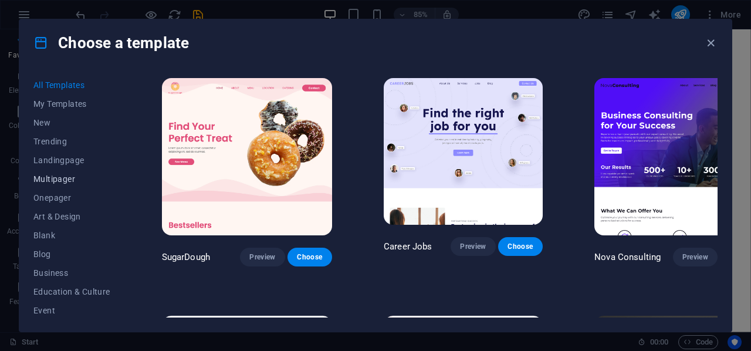
click at [56, 180] on span "Multipager" at bounding box center [71, 178] width 77 height 9
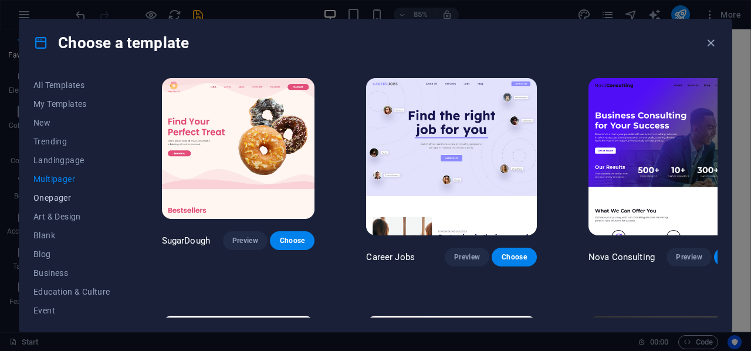
click at [61, 199] on span "Onepager" at bounding box center [71, 197] width 77 height 9
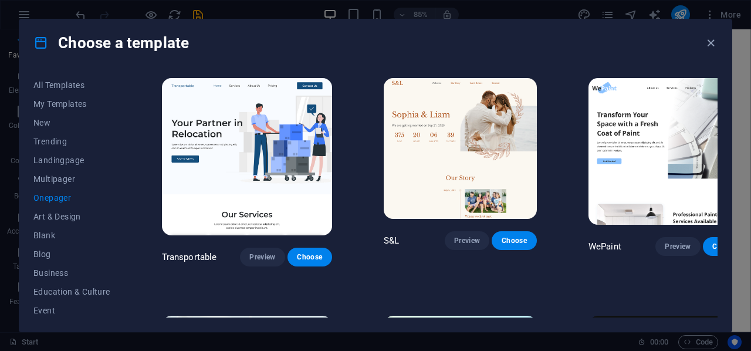
click at [61, 199] on span "Onepager" at bounding box center [71, 197] width 77 height 9
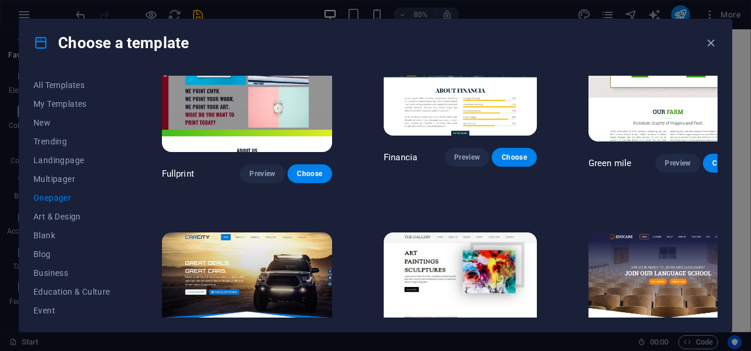
scroll to position [2991, 0]
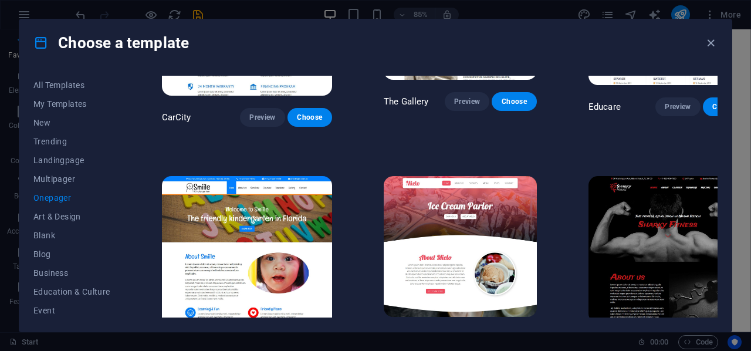
click at [53, 196] on span "Onepager" at bounding box center [71, 197] width 77 height 9
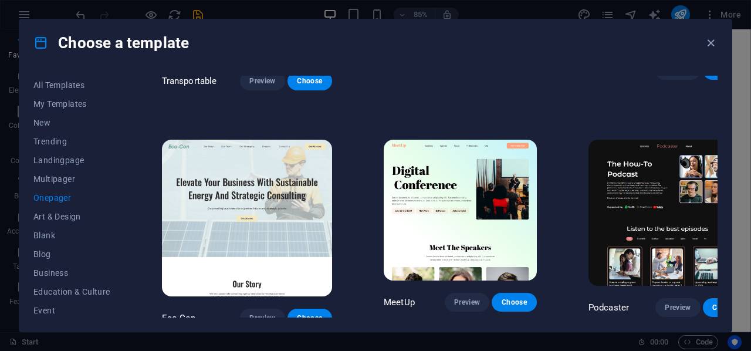
scroll to position [0, 0]
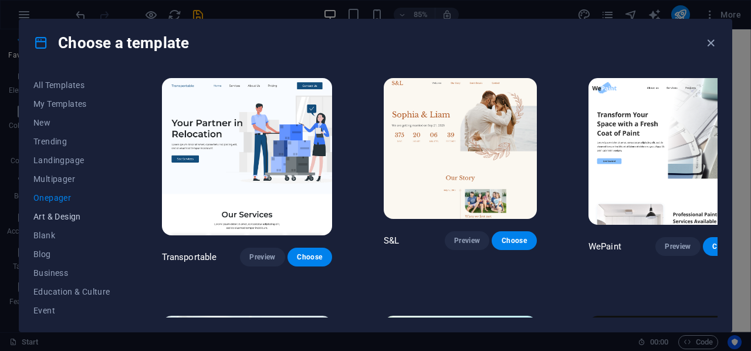
click at [72, 214] on span "Art & Design" at bounding box center [71, 216] width 77 height 9
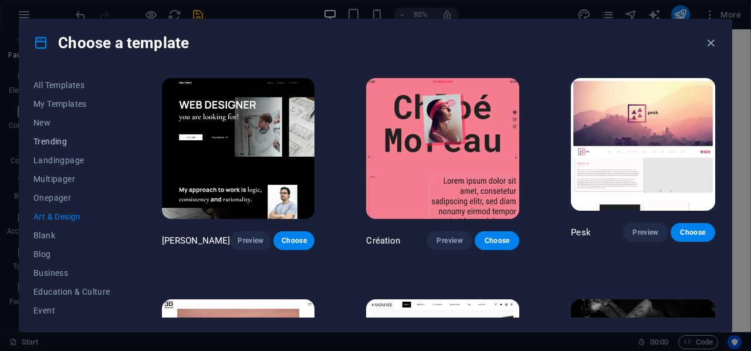
click at [52, 141] on span "Trending" at bounding box center [71, 141] width 77 height 9
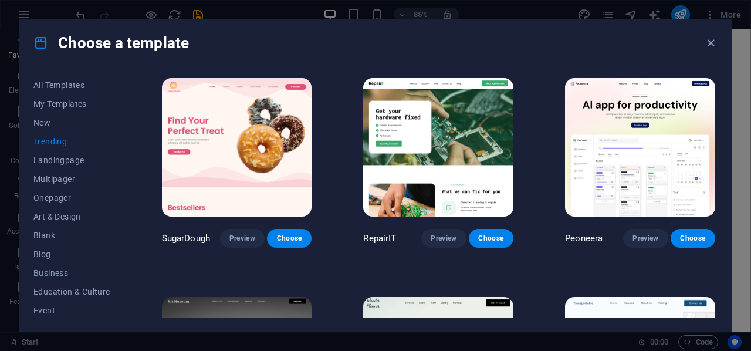
click at [40, 35] on icon at bounding box center [40, 42] width 15 height 15
click at [56, 232] on span "Services" at bounding box center [71, 233] width 77 height 9
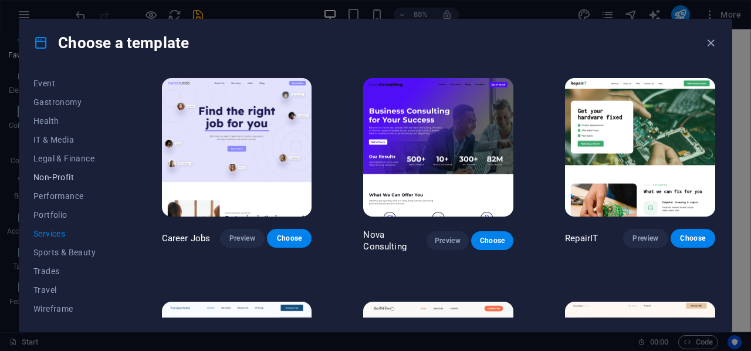
click at [63, 178] on span "Non-Profit" at bounding box center [71, 176] width 77 height 9
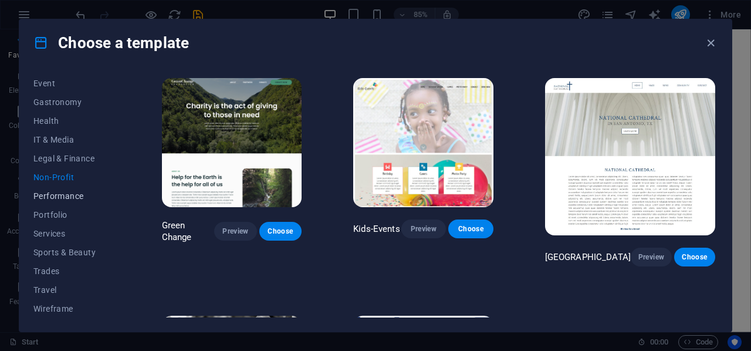
click at [62, 196] on span "Performance" at bounding box center [71, 195] width 77 height 9
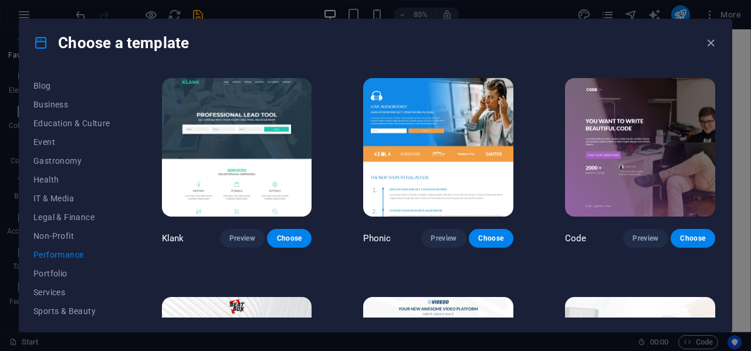
scroll to position [51, 0]
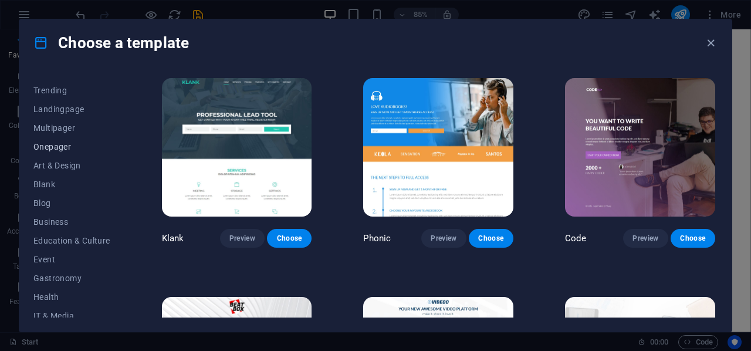
click at [57, 143] on span "Onepager" at bounding box center [71, 146] width 77 height 9
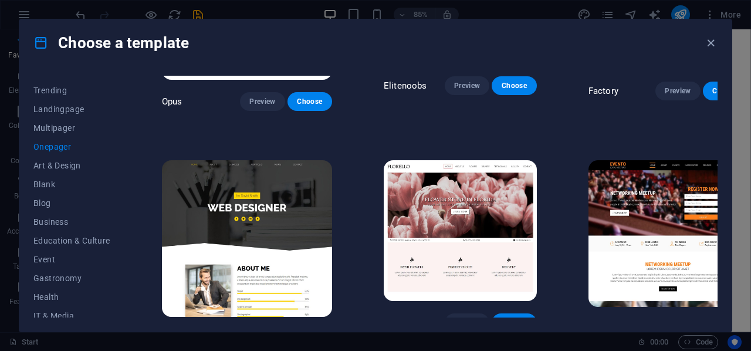
scroll to position [4017, 0]
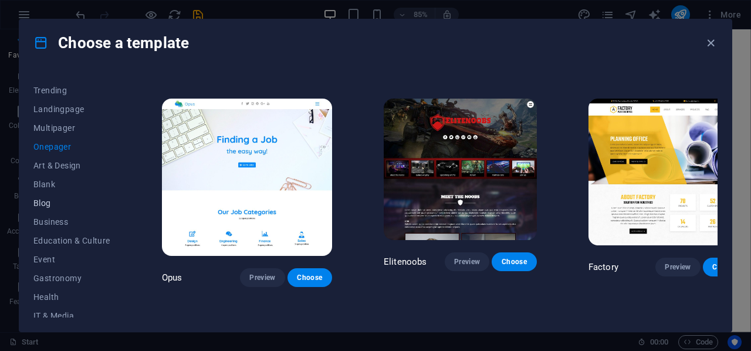
click at [46, 200] on span "Blog" at bounding box center [71, 202] width 77 height 9
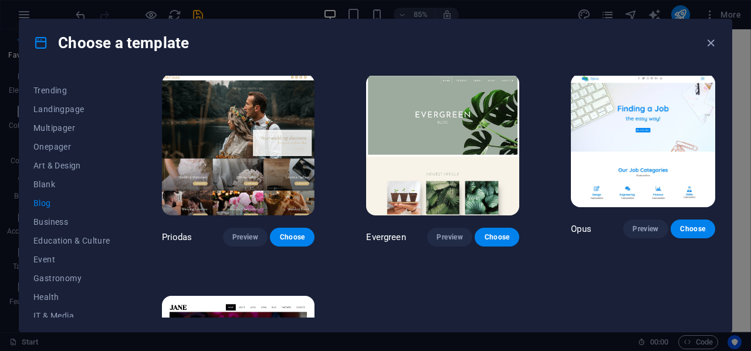
scroll to position [1675, 0]
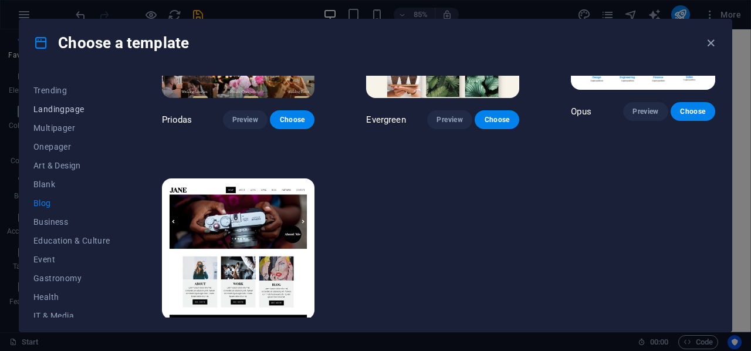
click at [60, 111] on span "Landingpage" at bounding box center [71, 108] width 77 height 9
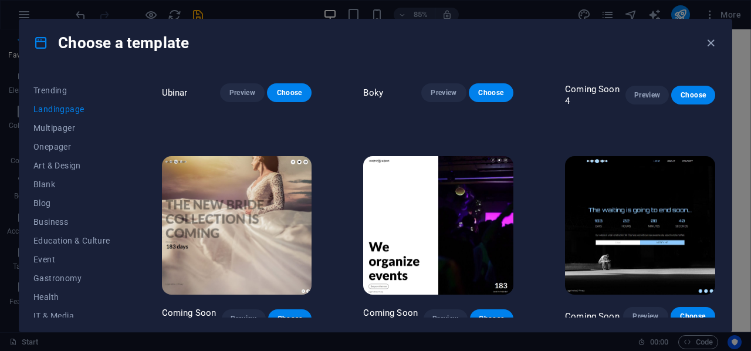
click at [60, 111] on span "Landingpage" at bounding box center [71, 108] width 77 height 9
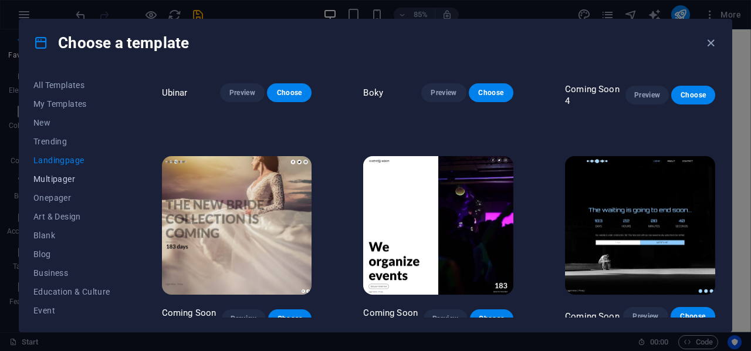
click at [60, 177] on span "Multipager" at bounding box center [71, 178] width 77 height 9
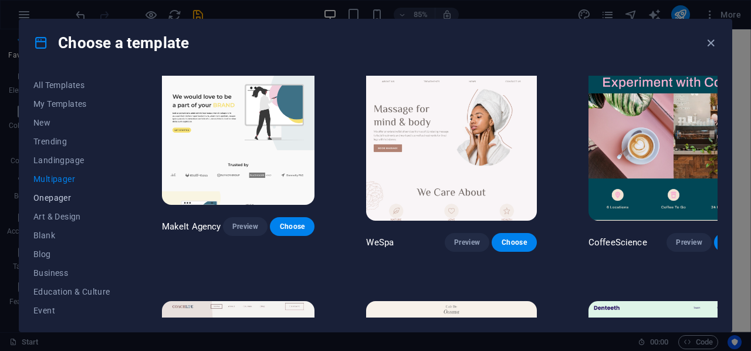
click at [58, 198] on span "Onepager" at bounding box center [71, 197] width 77 height 9
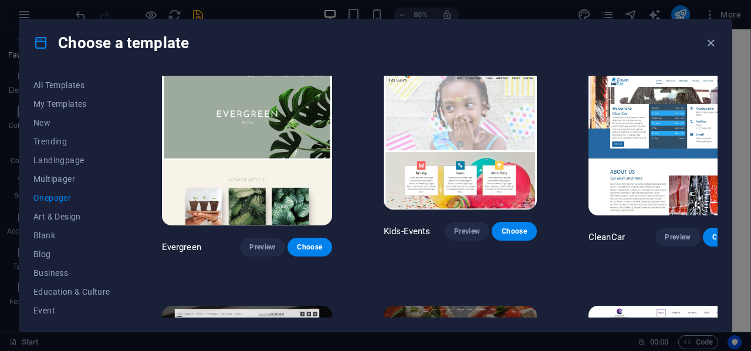
click at [58, 198] on span "Onepager" at bounding box center [71, 197] width 77 height 9
click at [43, 215] on span "Art & Design" at bounding box center [71, 216] width 77 height 9
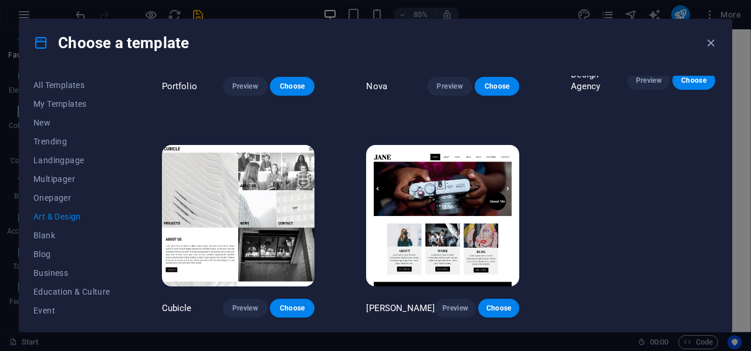
scroll to position [806, 0]
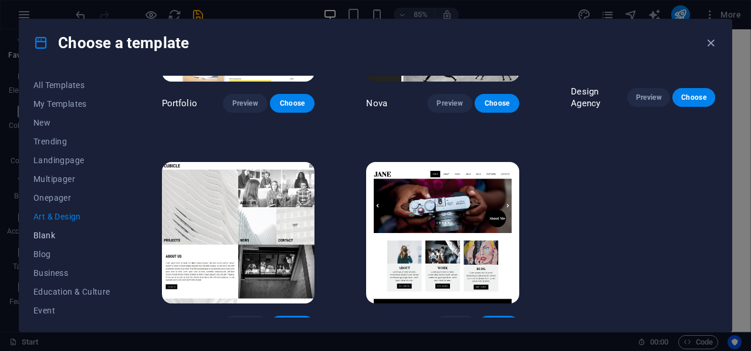
click at [45, 238] on span "Blank" at bounding box center [71, 234] width 77 height 9
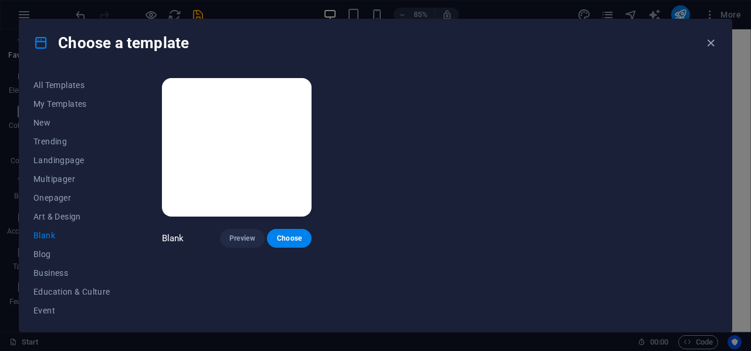
scroll to position [0, 0]
click at [45, 253] on span "Blog" at bounding box center [71, 253] width 77 height 9
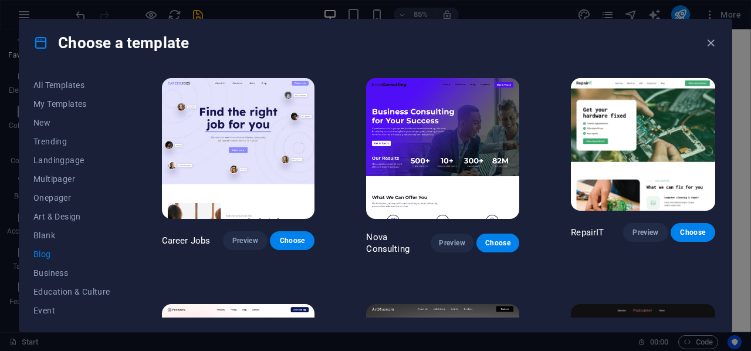
click at [45, 253] on span "Blog" at bounding box center [71, 253] width 77 height 9
click at [53, 269] on span "Business" at bounding box center [71, 272] width 77 height 9
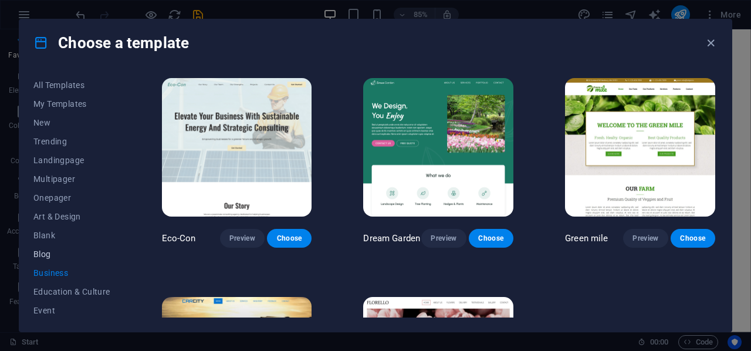
click at [53, 256] on span "Blog" at bounding box center [71, 253] width 77 height 9
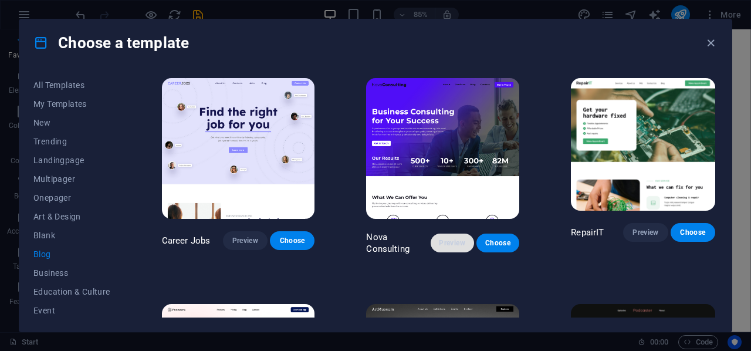
click at [443, 239] on span "Preview" at bounding box center [452, 242] width 25 height 9
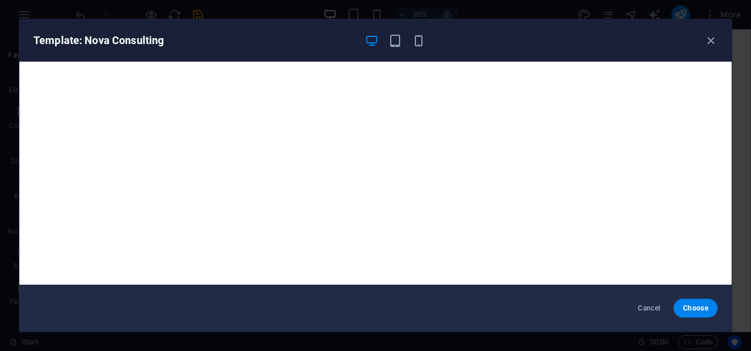
click at [690, 297] on div "Cancel Choose" at bounding box center [375, 307] width 712 height 47
click at [693, 306] on span "Choose" at bounding box center [695, 307] width 25 height 9
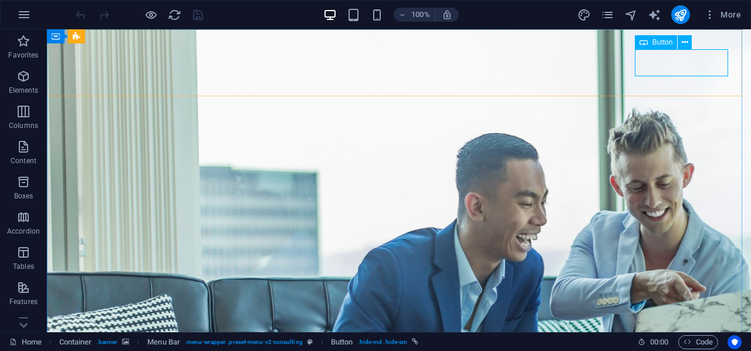
click at [652, 45] on span "Button" at bounding box center [662, 42] width 21 height 7
click at [687, 45] on icon at bounding box center [684, 42] width 6 height 12
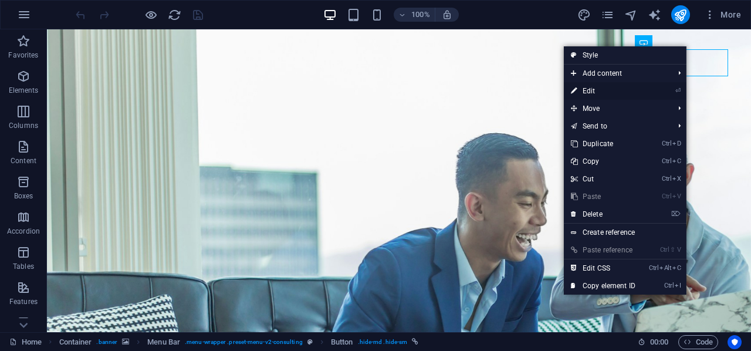
click at [609, 91] on link "⏎ Edit" at bounding box center [603, 91] width 79 height 18
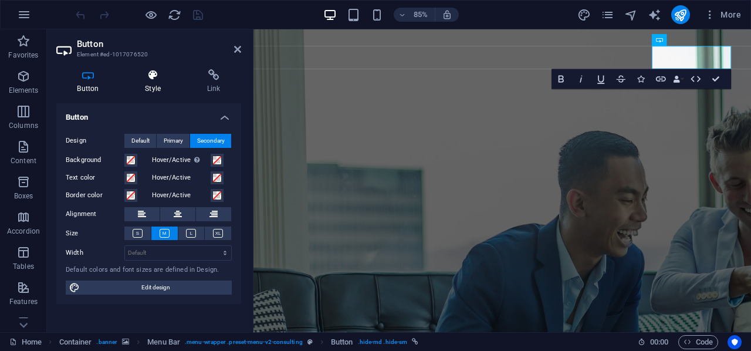
click at [155, 76] on icon at bounding box center [152, 75] width 57 height 12
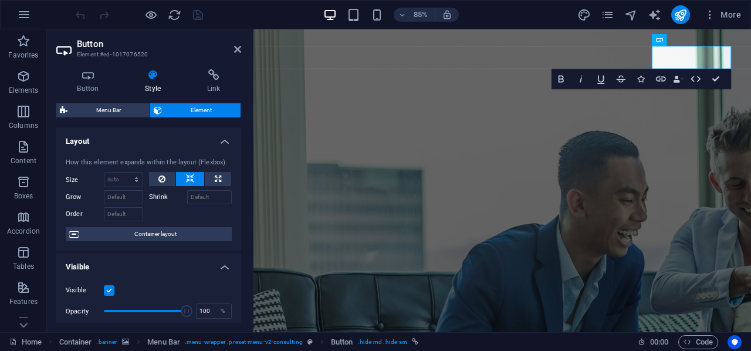
click at [216, 66] on div "Button Style Link Button Design Default Primary Secondary Background Hover/Acti…" at bounding box center [149, 196] width 204 height 272
click at [212, 73] on icon at bounding box center [213, 75] width 55 height 12
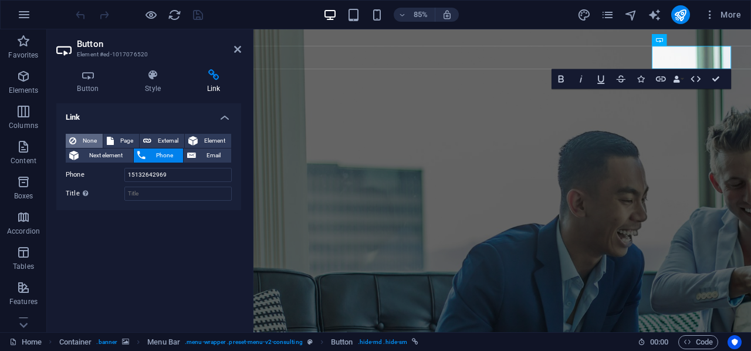
click at [90, 137] on span "None" at bounding box center [89, 141] width 19 height 14
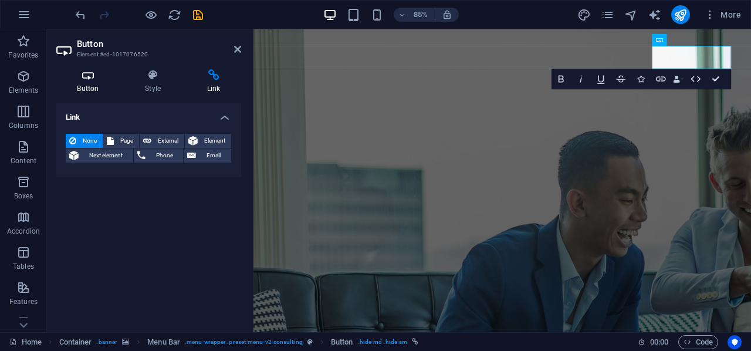
click at [86, 83] on h4 "Button" at bounding box center [90, 81] width 68 height 25
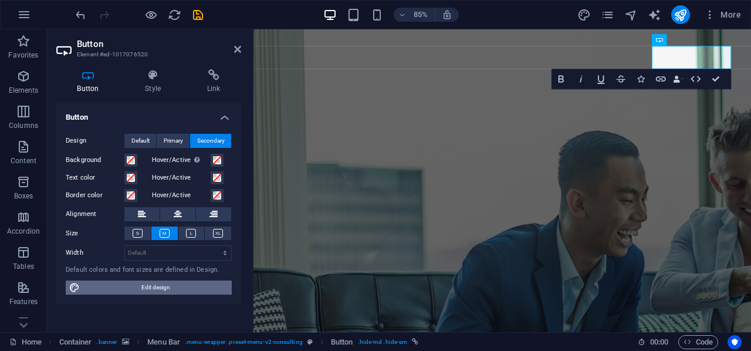
click at [172, 287] on span "Edit design" at bounding box center [155, 287] width 145 height 14
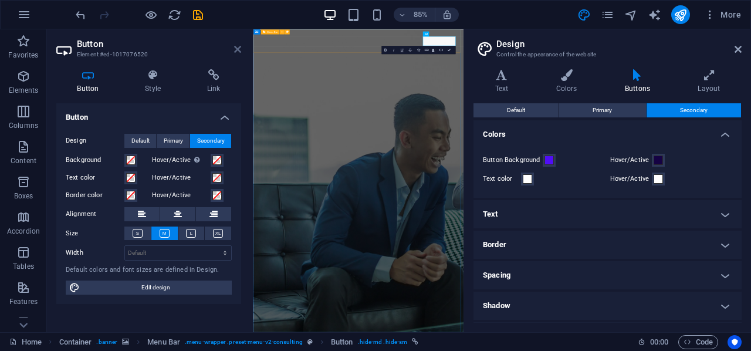
click at [231, 53] on header "Button Element #ed-1017076520" at bounding box center [148, 44] width 185 height 30
click at [240, 48] on icon at bounding box center [237, 49] width 7 height 9
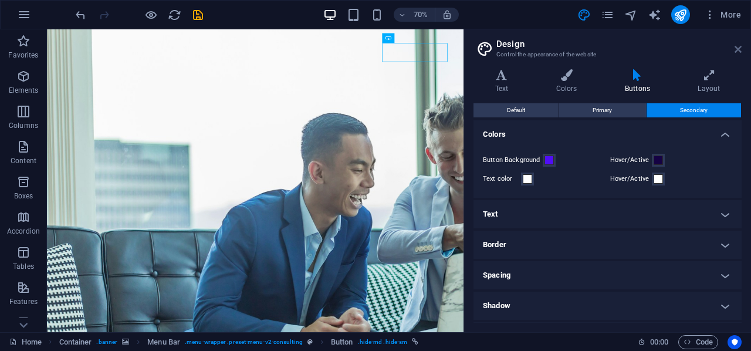
click at [739, 50] on icon at bounding box center [737, 49] width 7 height 9
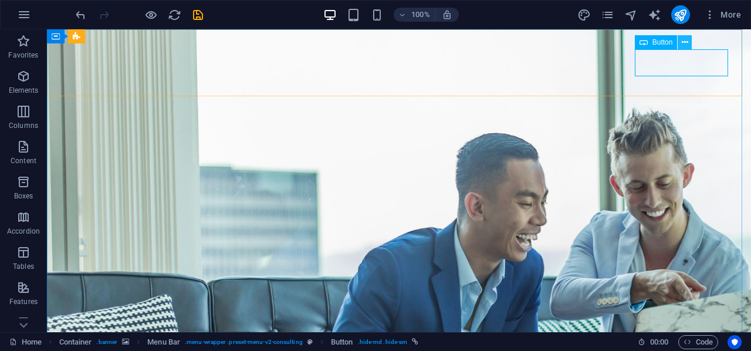
click at [686, 39] on icon at bounding box center [684, 42] width 6 height 12
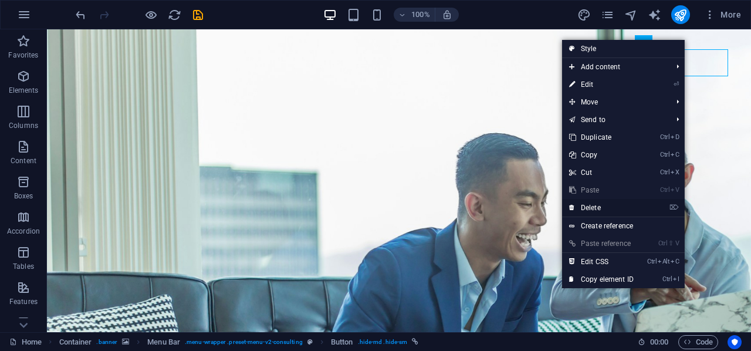
drag, startPoint x: 603, startPoint y: 205, endPoint x: 555, endPoint y: 175, distance: 57.1
click at [603, 205] on link "⌦ Delete" at bounding box center [601, 208] width 79 height 18
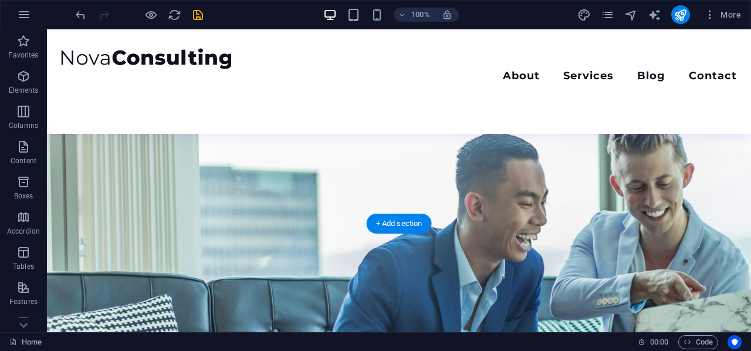
scroll to position [293, 0]
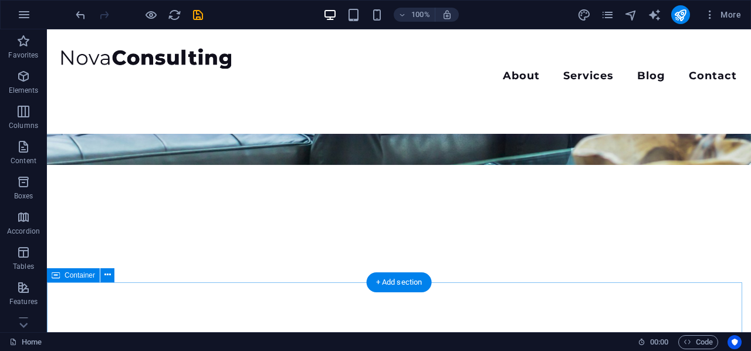
scroll to position [117, 0]
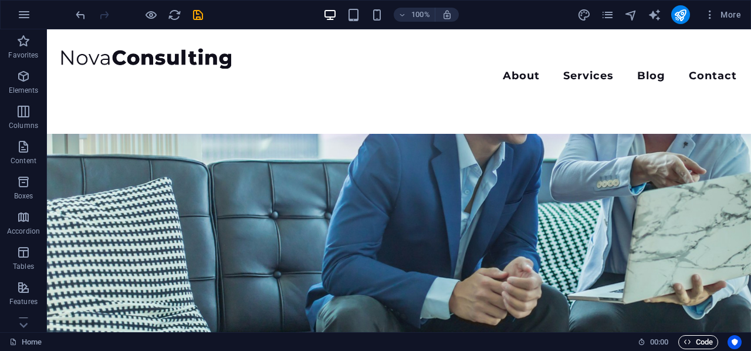
click at [693, 337] on span "Code" at bounding box center [697, 342] width 29 height 14
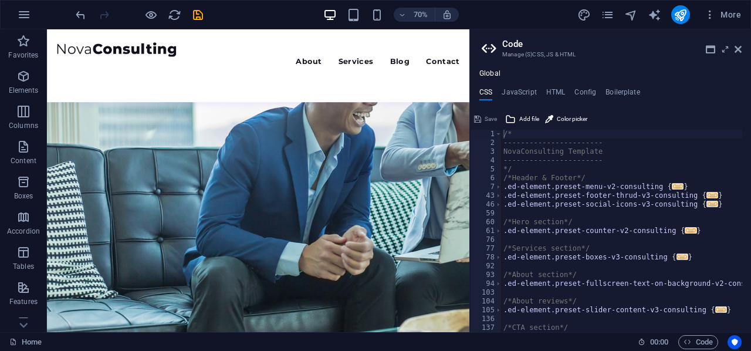
click at [569, 52] on h3 "Manage (S)CSS, JS & HTML" at bounding box center [610, 54] width 216 height 11
click at [737, 51] on icon at bounding box center [737, 49] width 7 height 9
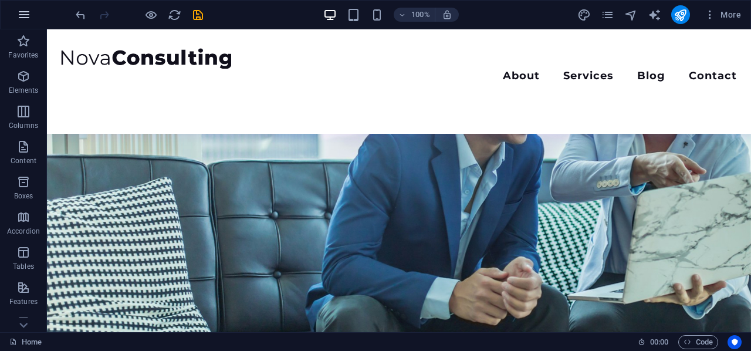
click at [21, 12] on icon "button" at bounding box center [24, 15] width 14 height 14
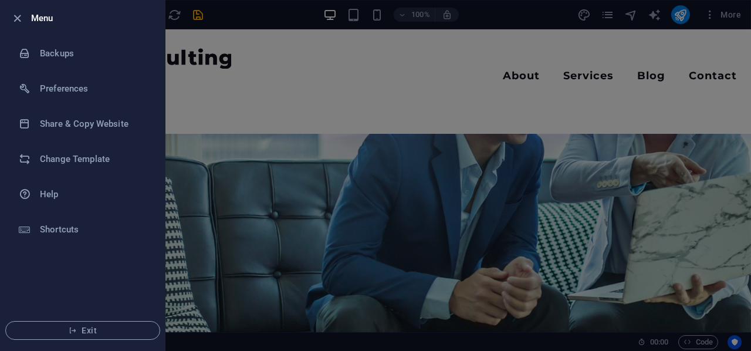
click at [528, 29] on div at bounding box center [375, 175] width 751 height 351
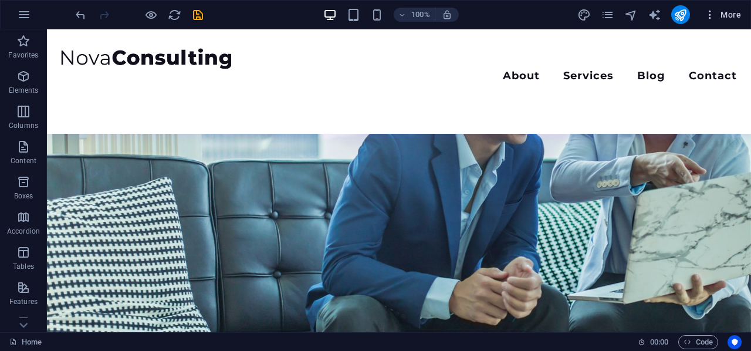
click at [715, 14] on icon "button" at bounding box center [710, 15] width 12 height 12
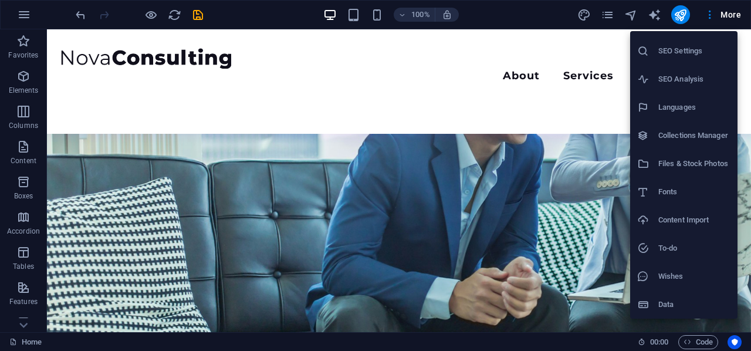
scroll to position [0, 0]
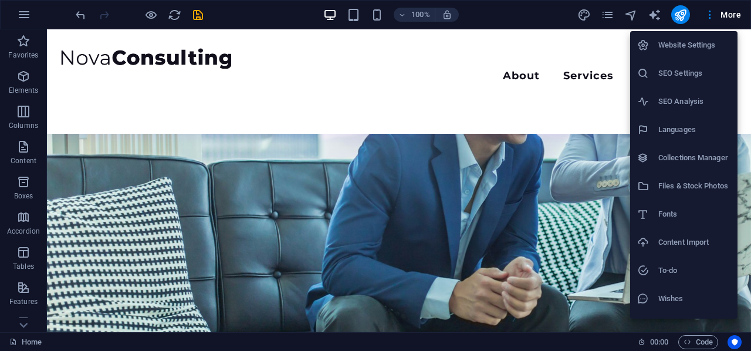
click at [678, 243] on h6 "Content Import" at bounding box center [694, 242] width 72 height 14
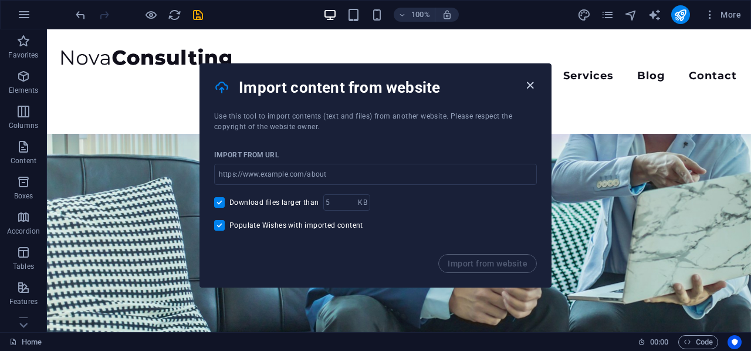
click at [529, 85] on icon "button" at bounding box center [529, 85] width 13 height 13
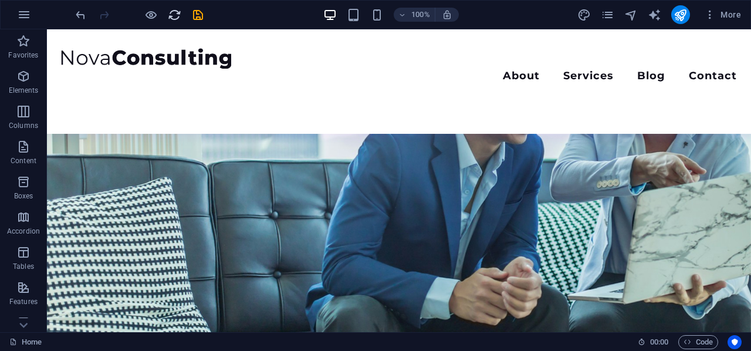
drag, startPoint x: 174, startPoint y: 11, endPoint x: 444, endPoint y: 13, distance: 270.4
click at [174, 11] on icon "reload" at bounding box center [174, 14] width 13 height 13
click at [197, 12] on icon "save" at bounding box center [197, 14] width 13 height 13
click at [29, 13] on icon "button" at bounding box center [24, 15] width 14 height 14
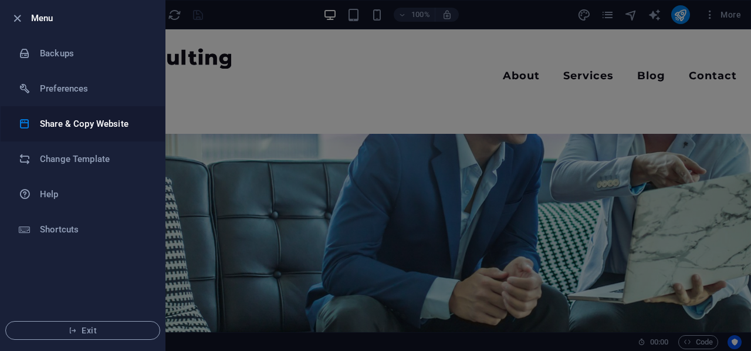
click at [70, 113] on li "Share & Copy Website" at bounding box center [83, 123] width 164 height 35
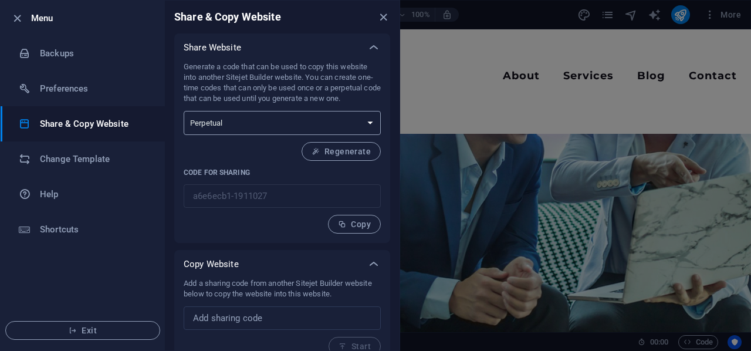
click at [358, 119] on select "One-time Perpetual" at bounding box center [282, 123] width 197 height 24
select select "onetime"
click at [184, 111] on select "One-time Perpetual" at bounding box center [282, 123] width 197 height 24
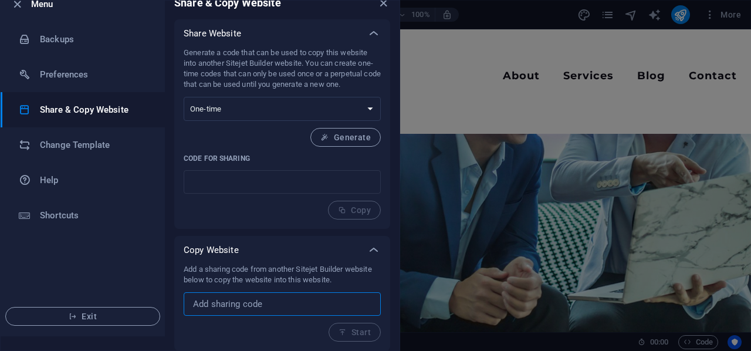
click at [274, 304] on input "text" at bounding box center [282, 303] width 197 height 23
click at [375, 243] on icon at bounding box center [374, 250] width 14 height 14
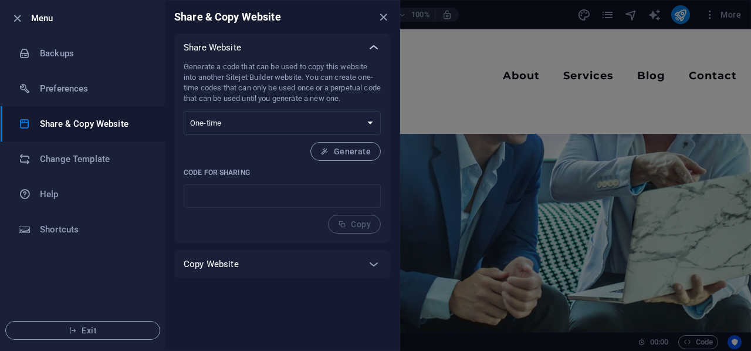
click at [368, 45] on icon at bounding box center [374, 47] width 14 height 14
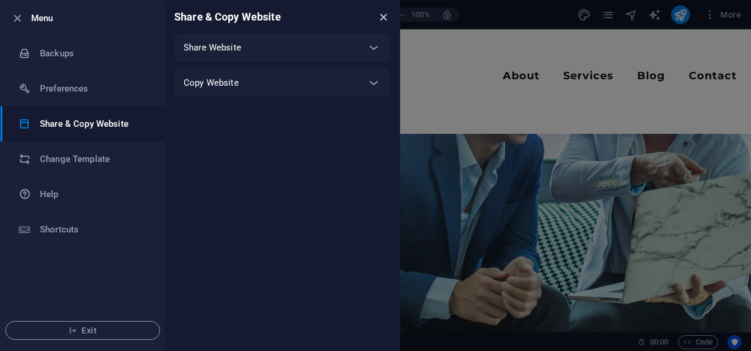
click at [381, 15] on icon "close" at bounding box center [383, 17] width 13 height 13
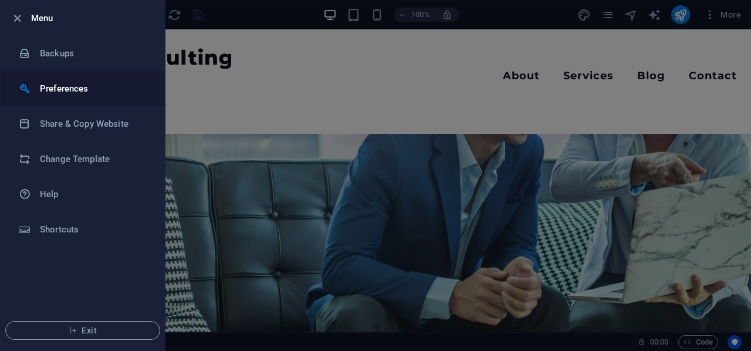
click at [59, 77] on li "Preferences" at bounding box center [83, 88] width 164 height 35
select select "en"
select select "dark"
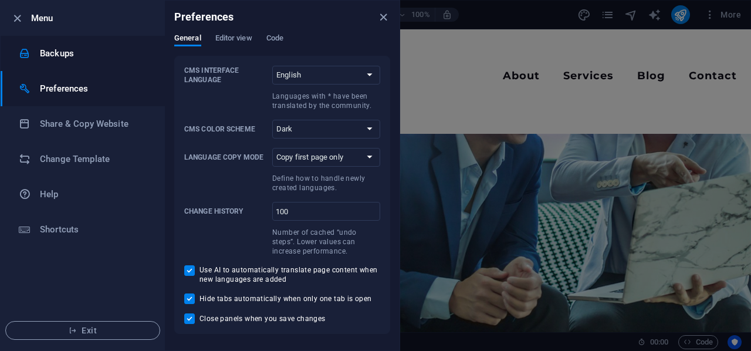
click at [75, 47] on h6 "Backups" at bounding box center [94, 53] width 108 height 14
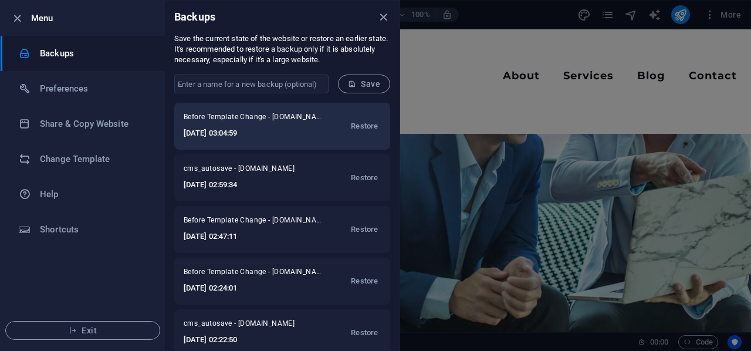
click at [252, 114] on span "Before Template Change - diatasso.net" at bounding box center [254, 119] width 141 height 14
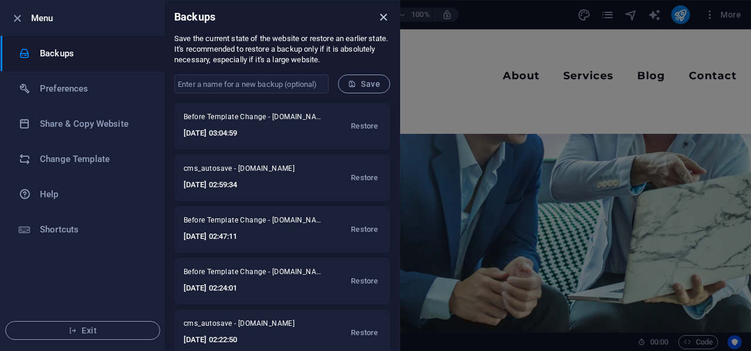
click at [383, 13] on icon "close" at bounding box center [383, 17] width 13 height 13
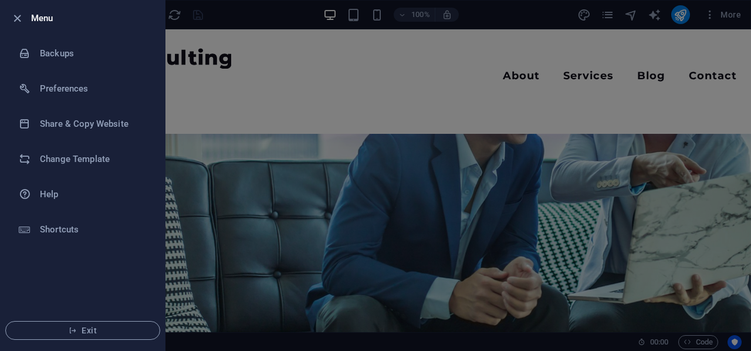
click at [25, 12] on div at bounding box center [20, 18] width 21 height 14
click at [291, 110] on div at bounding box center [375, 175] width 751 height 351
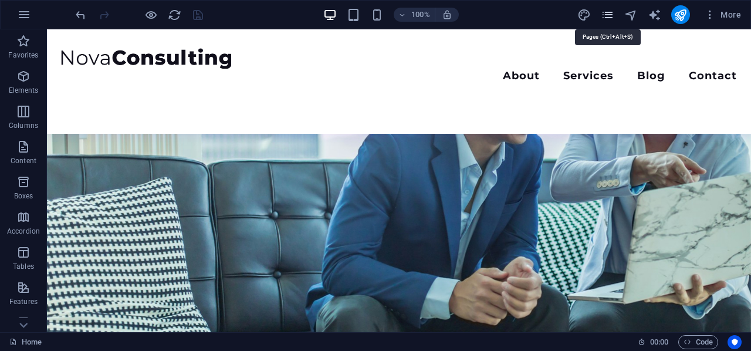
click at [610, 11] on icon "pages" at bounding box center [607, 14] width 13 height 13
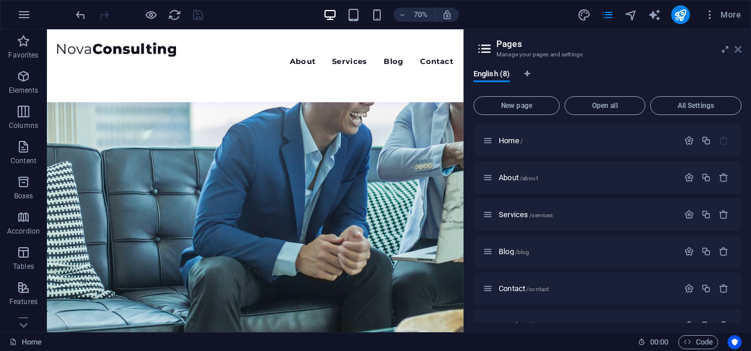
click at [738, 48] on icon at bounding box center [737, 49] width 7 height 9
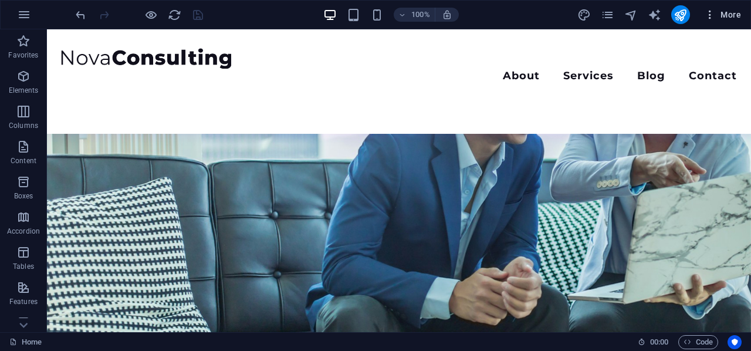
click at [710, 17] on icon "button" at bounding box center [710, 15] width 12 height 12
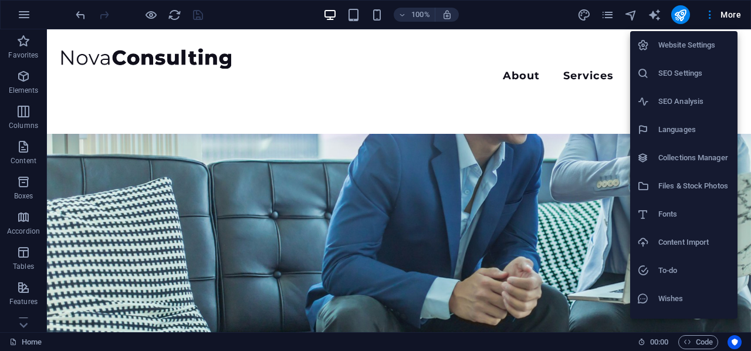
scroll to position [22, 0]
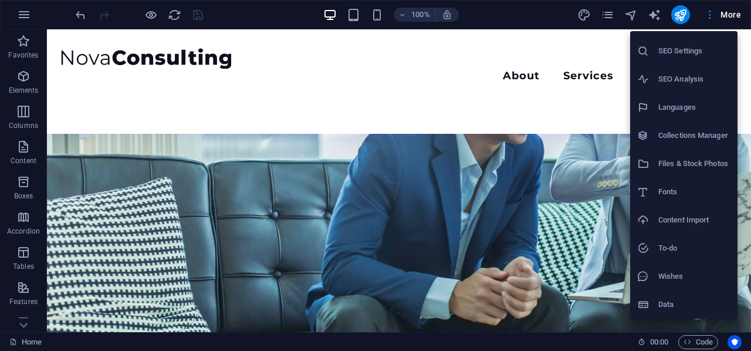
click at [679, 154] on li "Files & Stock Photos" at bounding box center [683, 164] width 107 height 28
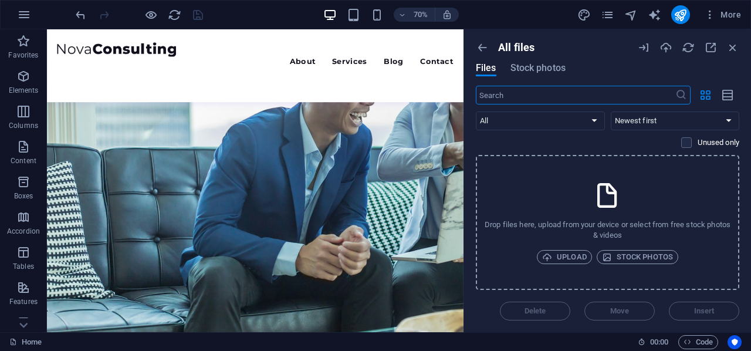
click at [531, 63] on div "All files Files Stock photos" at bounding box center [607, 63] width 263 height 45
click at [537, 70] on span "Stock photos" at bounding box center [537, 68] width 55 height 14
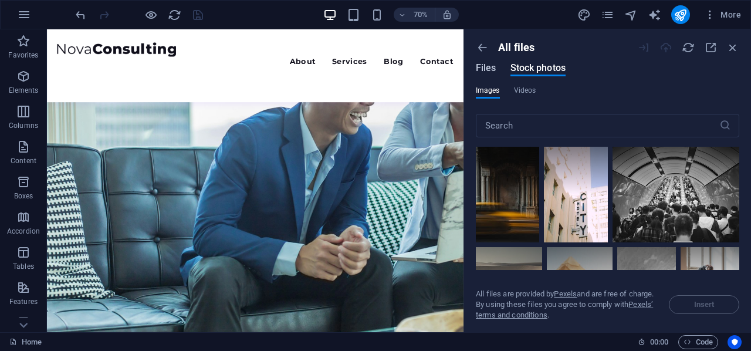
click at [486, 67] on span "Files" at bounding box center [486, 68] width 21 height 14
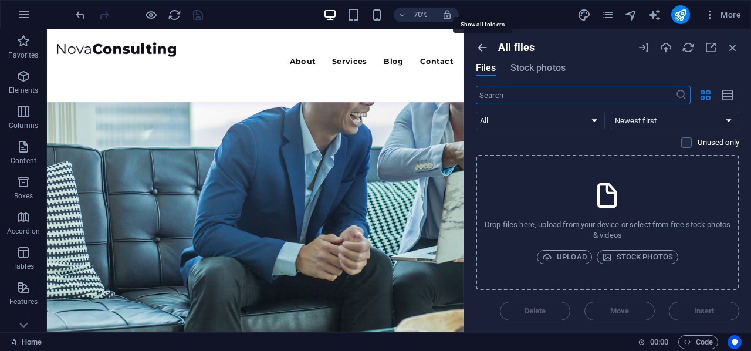
click at [484, 49] on icon "button" at bounding box center [482, 47] width 13 height 13
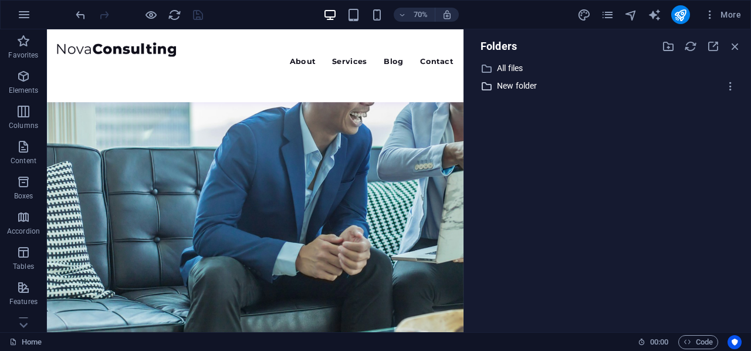
click at [518, 89] on p "New folder" at bounding box center [608, 85] width 223 height 13
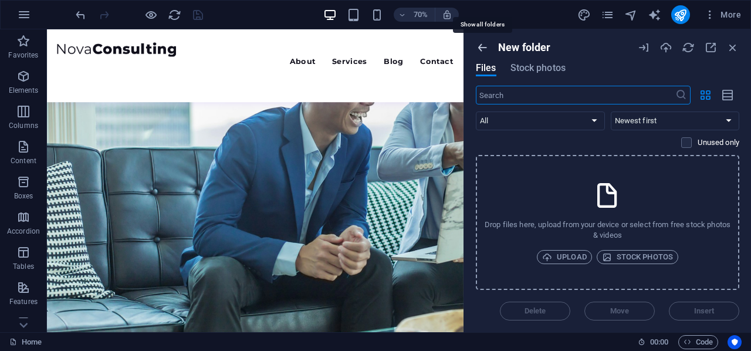
click at [477, 50] on icon "button" at bounding box center [482, 47] width 13 height 13
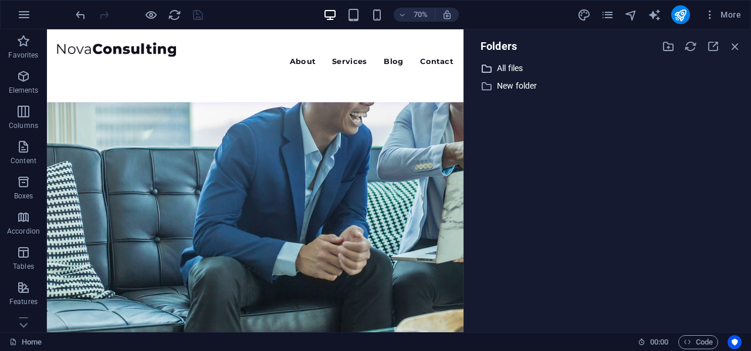
click at [521, 65] on p "All files" at bounding box center [608, 68] width 223 height 13
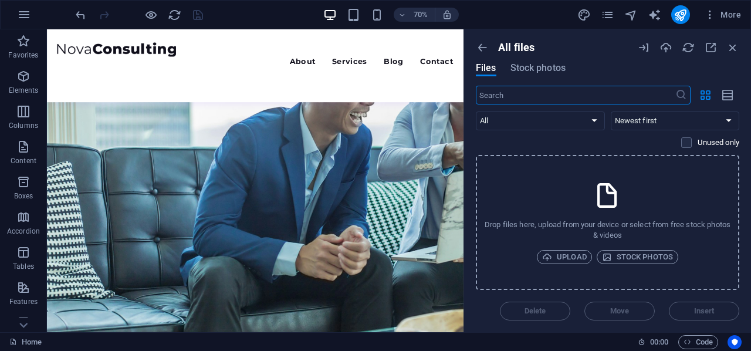
click at [723, 45] on div at bounding box center [688, 47] width 102 height 13
click at [734, 43] on icon "button" at bounding box center [732, 47] width 13 height 13
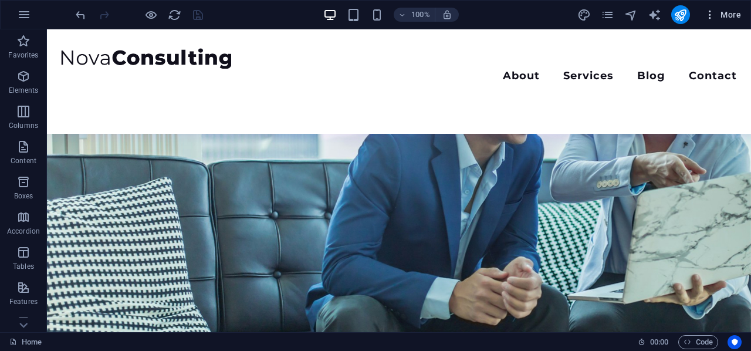
click at [717, 16] on span "More" at bounding box center [722, 15] width 37 height 12
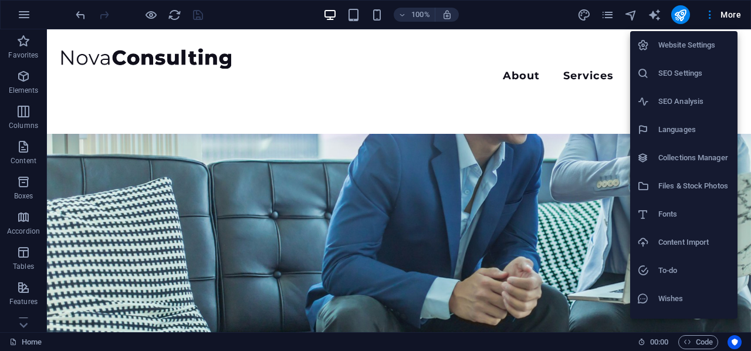
click at [690, 179] on h6 "Files & Stock Photos" at bounding box center [694, 186] width 72 height 14
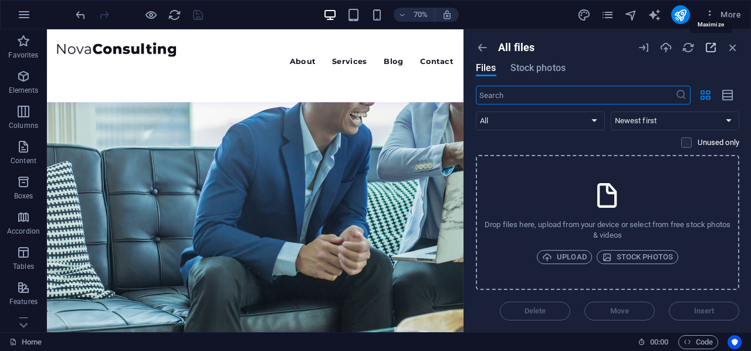
click at [715, 45] on icon "button" at bounding box center [710, 47] width 13 height 13
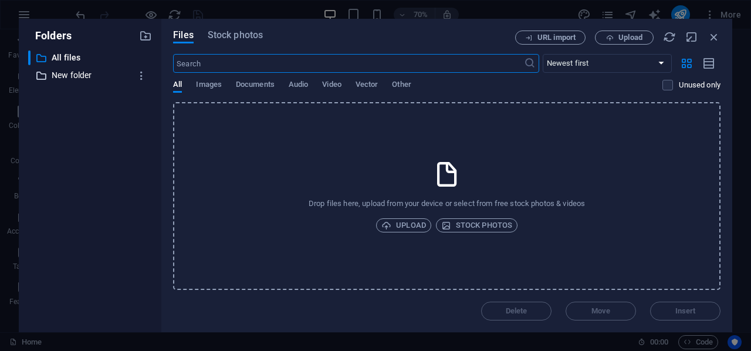
click at [57, 70] on p "New folder" at bounding box center [91, 75] width 79 height 13
click at [63, 73] on p "New folder" at bounding box center [91, 75] width 79 height 13
click at [63, 55] on p "All files" at bounding box center [91, 57] width 79 height 13
click at [81, 77] on p "New folder" at bounding box center [91, 75] width 79 height 13
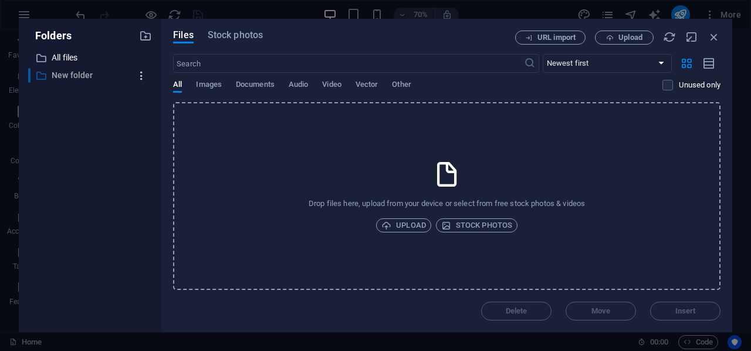
click at [144, 76] on icon "button" at bounding box center [141, 76] width 12 height 12
click at [140, 155] on h6 "Delete" at bounding box center [150, 162] width 33 height 14
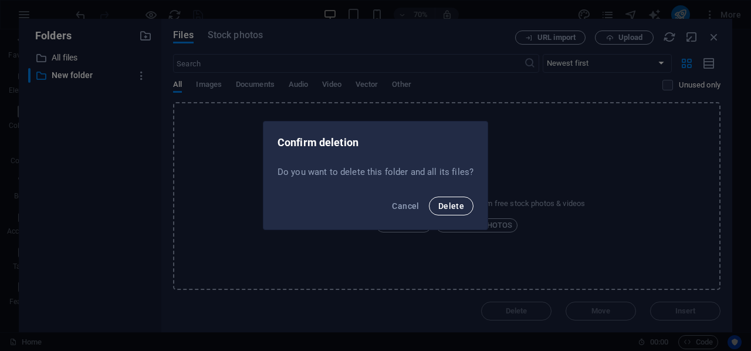
click at [455, 202] on span "Delete" at bounding box center [451, 205] width 26 height 9
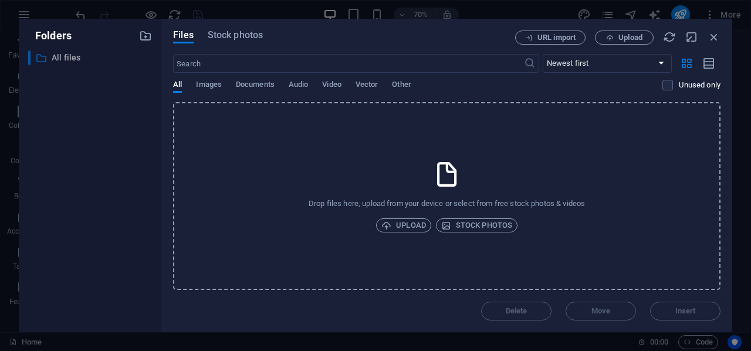
click at [60, 55] on p "All files" at bounding box center [91, 57] width 79 height 13
click at [113, 59] on p "All files" at bounding box center [91, 57] width 79 height 13
click at [208, 83] on span "Images" at bounding box center [209, 85] width 26 height 16
click at [252, 84] on span "Documents" at bounding box center [255, 85] width 39 height 16
click at [300, 84] on span "Audio" at bounding box center [298, 85] width 19 height 16
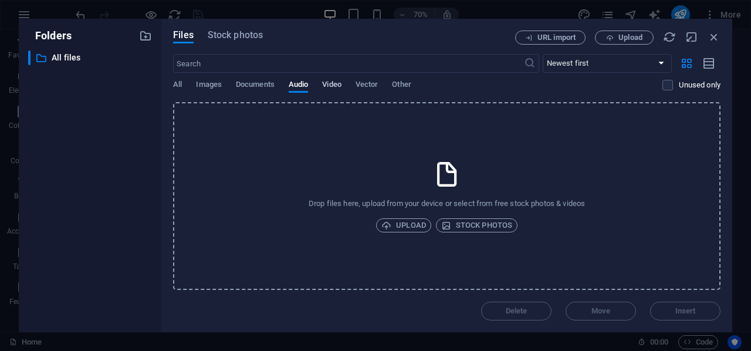
click at [328, 82] on span "Video" at bounding box center [331, 85] width 19 height 16
click at [369, 82] on span "Vector" at bounding box center [366, 85] width 23 height 16
click at [402, 83] on span "Other" at bounding box center [401, 85] width 19 height 16
click at [715, 34] on icon "button" at bounding box center [713, 36] width 13 height 13
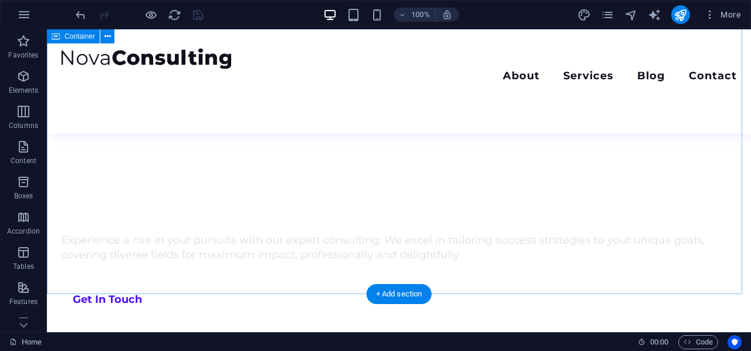
scroll to position [880, 0]
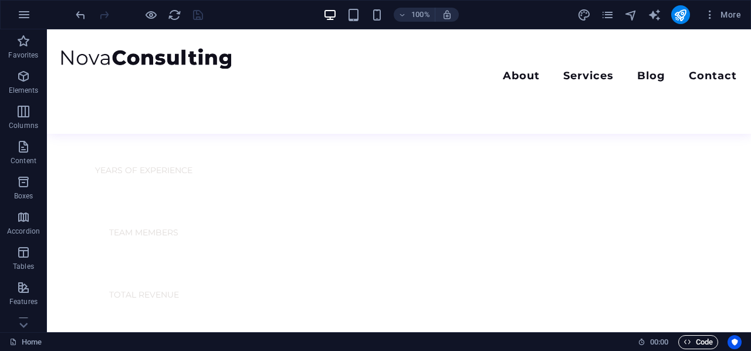
click at [695, 343] on span "Code" at bounding box center [697, 342] width 29 height 14
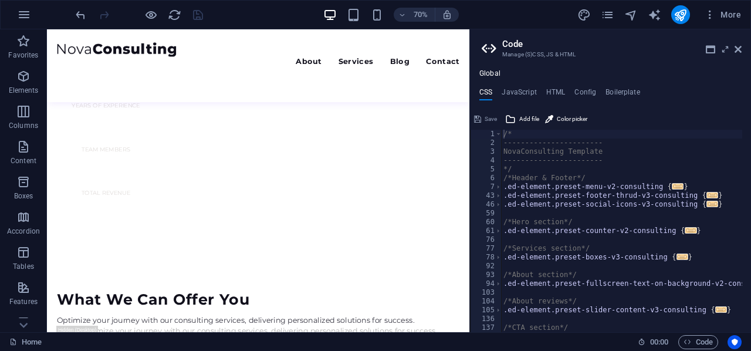
click at [476, 116] on div "Save" at bounding box center [485, 119] width 26 height 14
click at [484, 116] on div "Save" at bounding box center [485, 119] width 26 height 14
click at [527, 116] on span "Add file" at bounding box center [529, 119] width 20 height 14
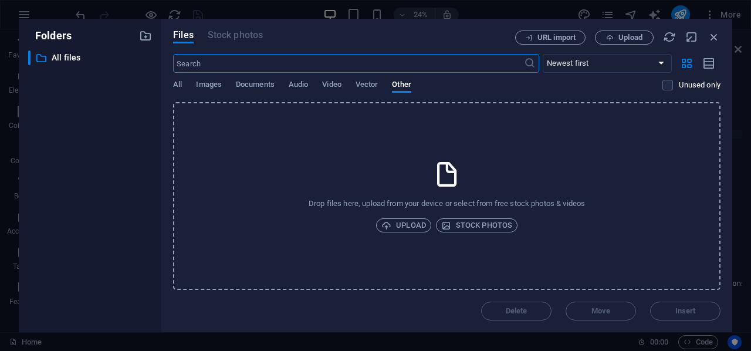
scroll to position [1723, 0]
click at [714, 33] on icon "button" at bounding box center [713, 36] width 13 height 13
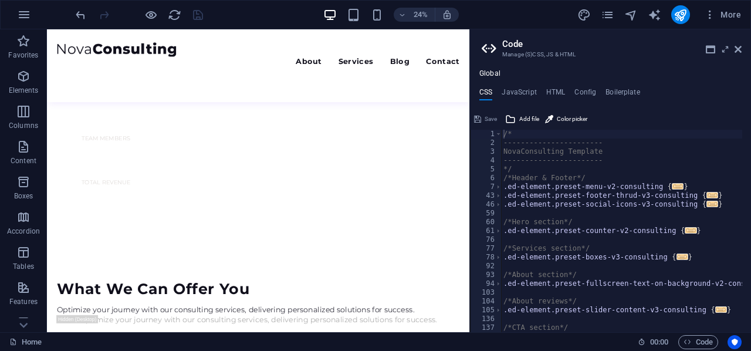
scroll to position [986, 0]
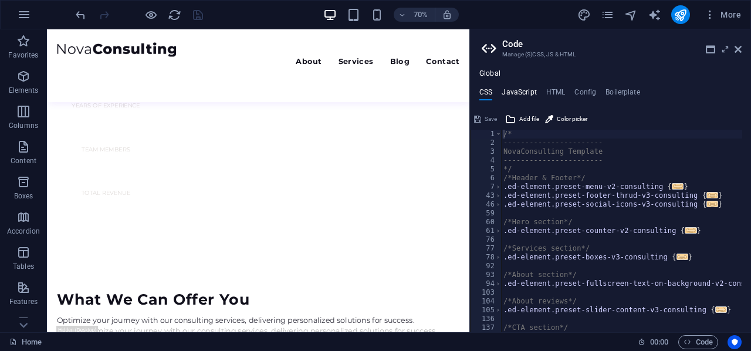
click at [520, 90] on h4 "JavaScript" at bounding box center [518, 94] width 35 height 13
type textarea "/* JS for preset "Counter V2" */"
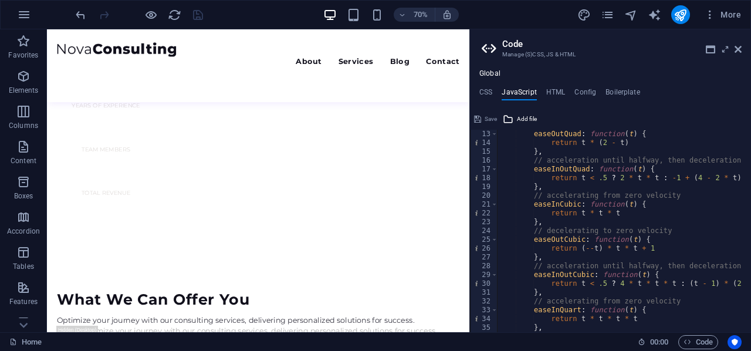
scroll to position [0, 0]
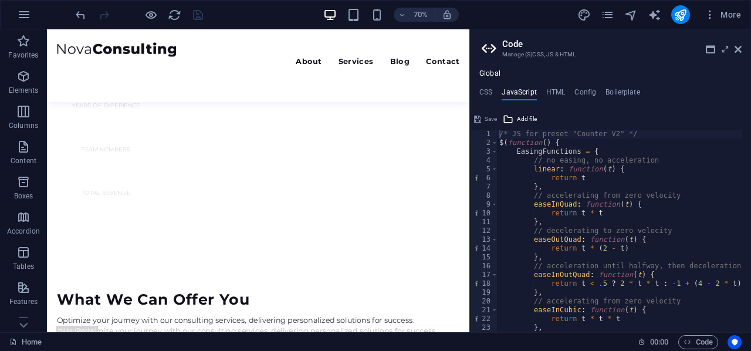
click at [488, 72] on h4 "Global" at bounding box center [489, 73] width 21 height 9
click at [488, 97] on h4 "CSS" at bounding box center [485, 94] width 13 height 13
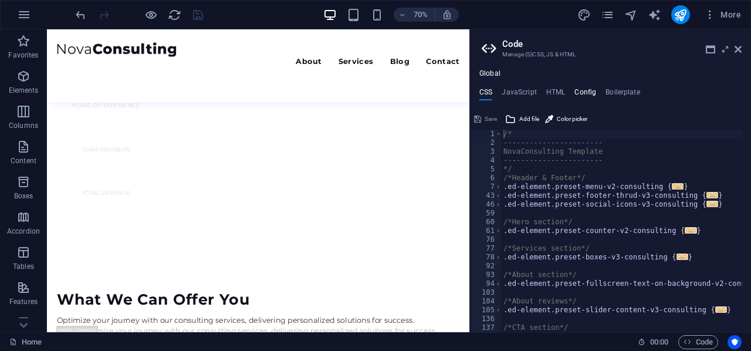
click at [586, 93] on h4 "Config" at bounding box center [585, 94] width 22 height 13
type textarea "$color-background: #ffffff;"
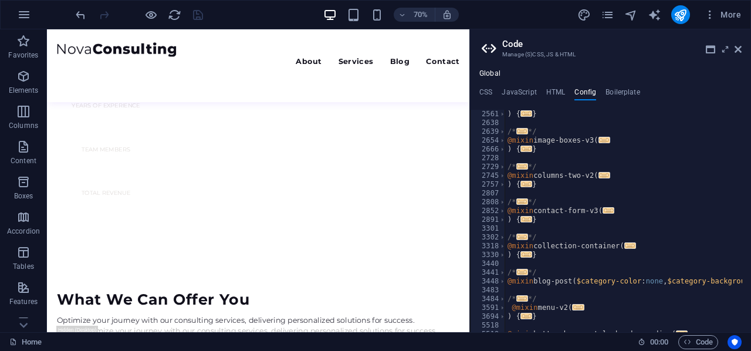
scroll to position [845, 0]
click at [522, 84] on div "Global CSS JavaScript HTML Config Boilerplate /* 1 2 3 4 5 6 7 43 46 59 60 61 7…" at bounding box center [610, 200] width 281 height 263
click at [524, 92] on h4 "JavaScript" at bounding box center [518, 94] width 35 height 13
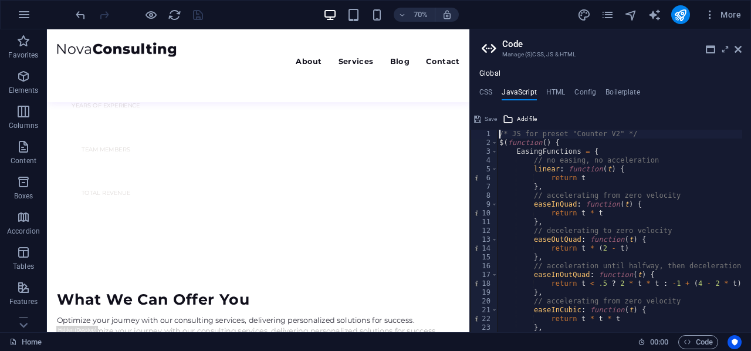
click at [564, 90] on ul "CSS JavaScript HTML Config Boilerplate" at bounding box center [610, 94] width 281 height 13
click at [556, 92] on h4 "HTML" at bounding box center [555, 94] width 19 height 13
type textarea "<a href="#main-content" class="wv-link-content button">Skip to main content</a>"
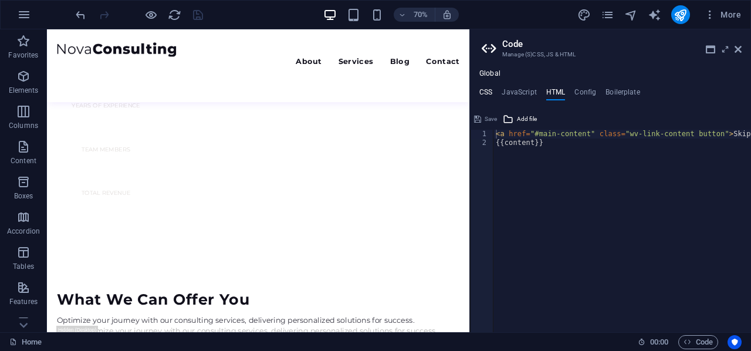
click at [484, 94] on h4 "CSS" at bounding box center [485, 94] width 13 height 13
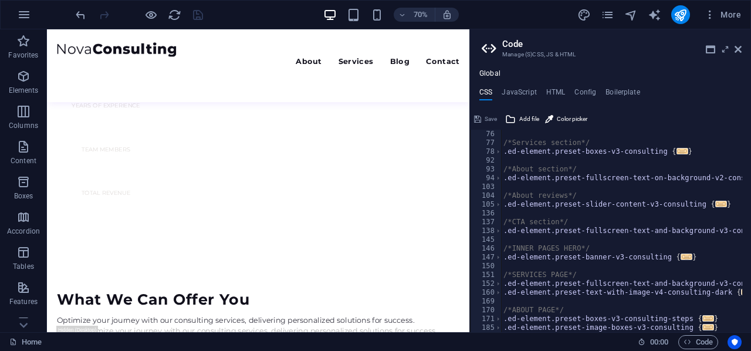
scroll to position [246, 0]
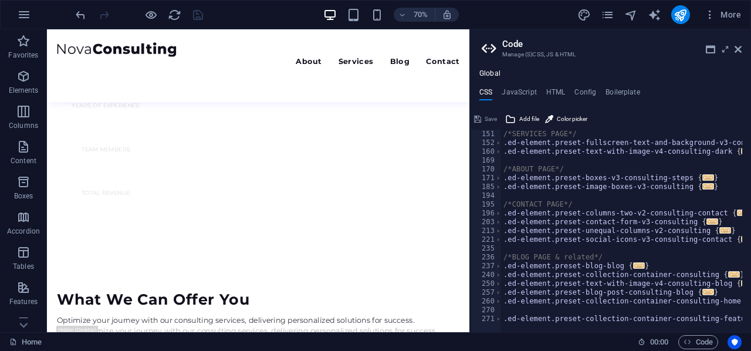
click at [742, 50] on aside "Code Manage (S)CSS, JS & HTML Global CSS JavaScript HTML Config Boilerplate /* …" at bounding box center [610, 180] width 282 height 303
drag, startPoint x: 734, startPoint y: 52, endPoint x: 682, endPoint y: 21, distance: 59.9
click at [734, 52] on icon at bounding box center [737, 49] width 7 height 9
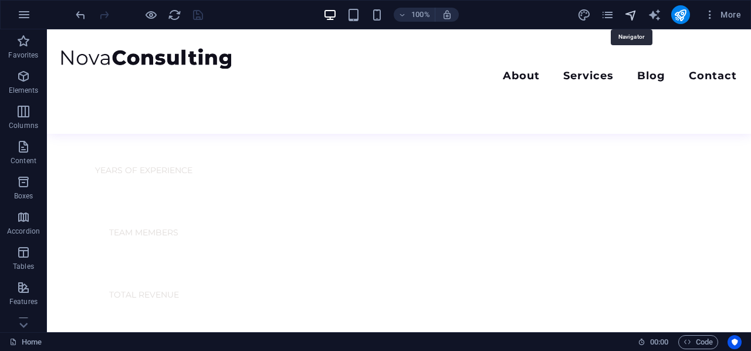
click at [633, 13] on icon "navigator" at bounding box center [630, 14] width 13 height 13
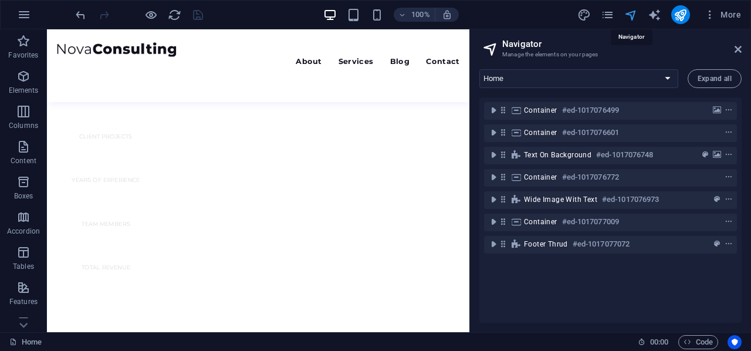
scroll to position [986, 0]
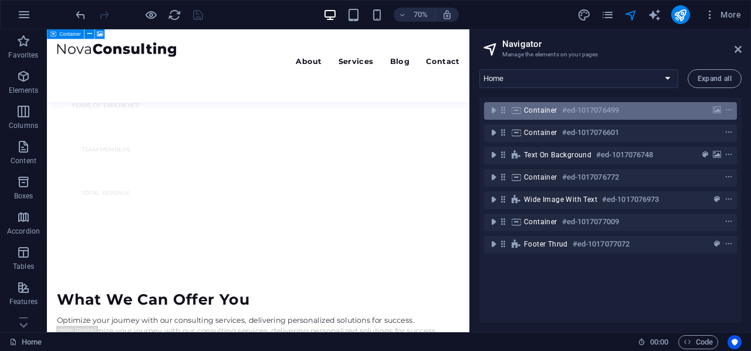
click at [552, 111] on span "Container" at bounding box center [540, 110] width 33 height 9
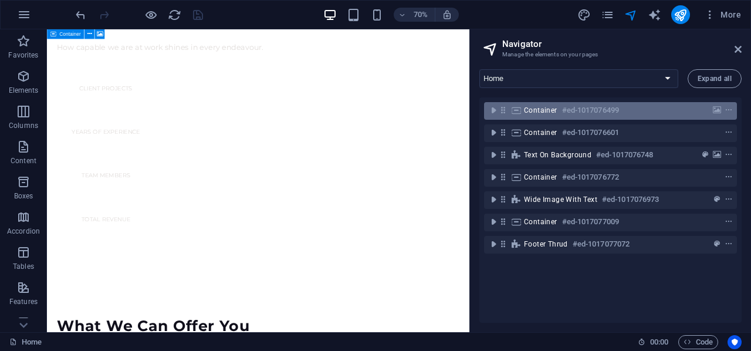
scroll to position [65, 0]
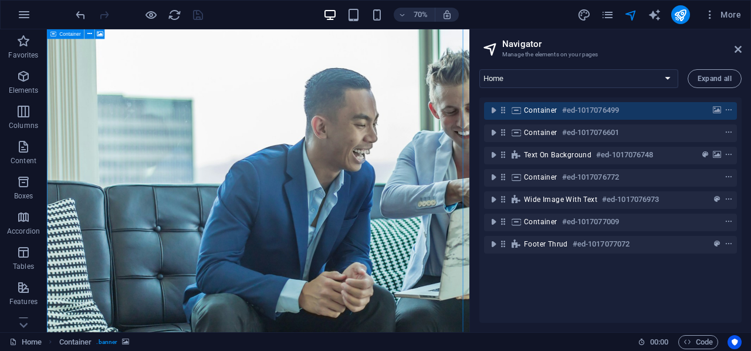
click at [552, 111] on span "Container" at bounding box center [540, 110] width 33 height 9
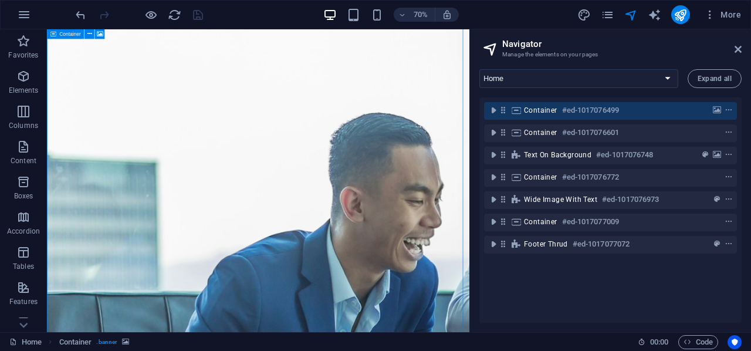
select select "vh"
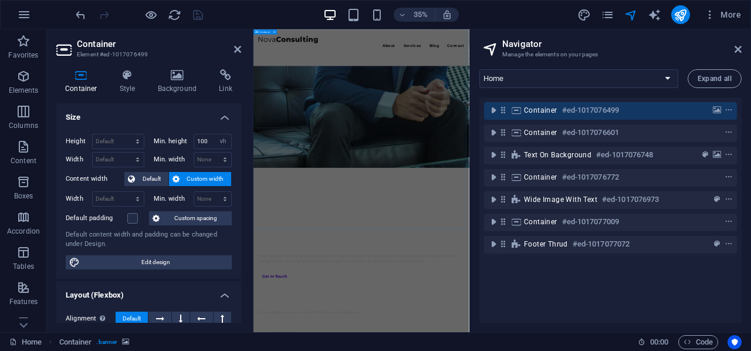
scroll to position [411, 0]
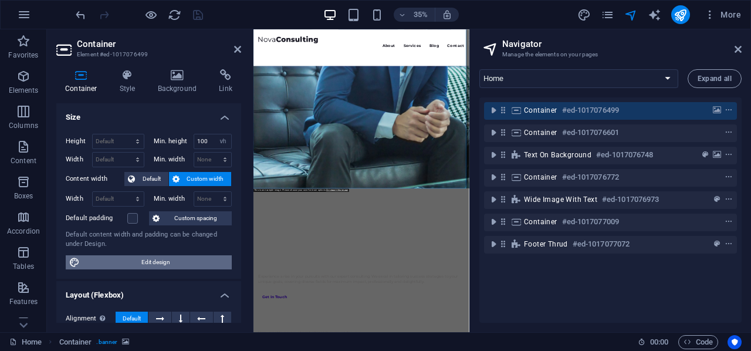
click at [127, 261] on span "Edit design" at bounding box center [155, 262] width 145 height 14
select select "rem"
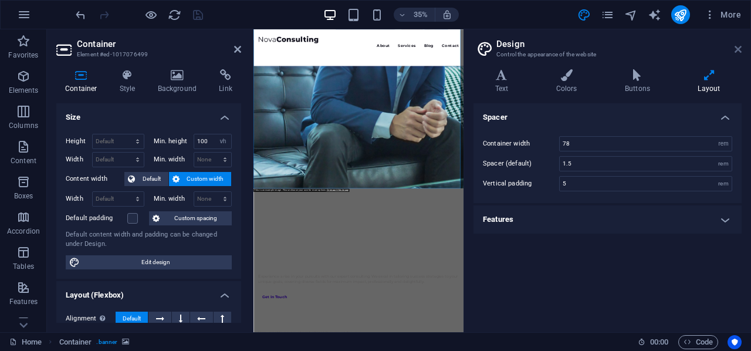
click at [740, 48] on icon at bounding box center [737, 49] width 7 height 9
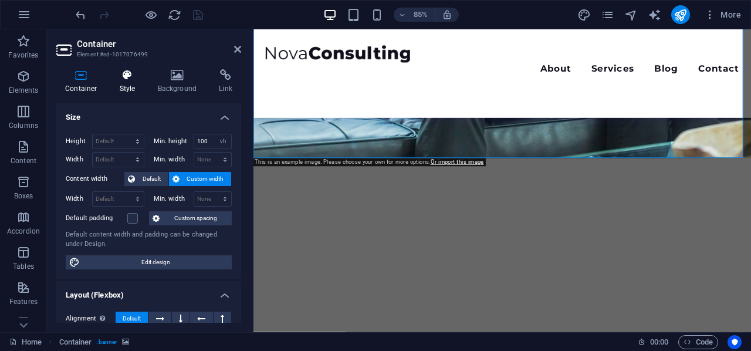
click at [126, 83] on h4 "Style" at bounding box center [130, 81] width 38 height 25
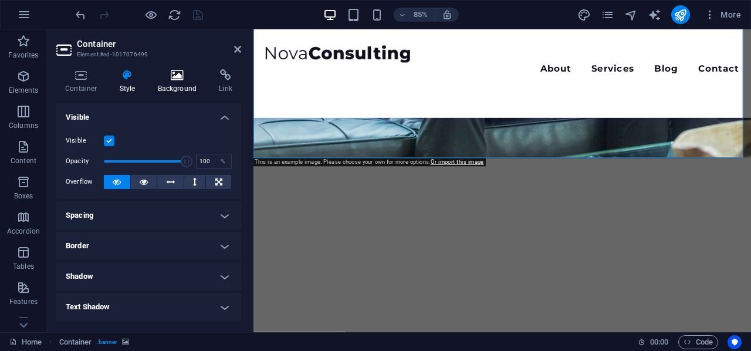
click at [171, 71] on icon at bounding box center [177, 75] width 57 height 12
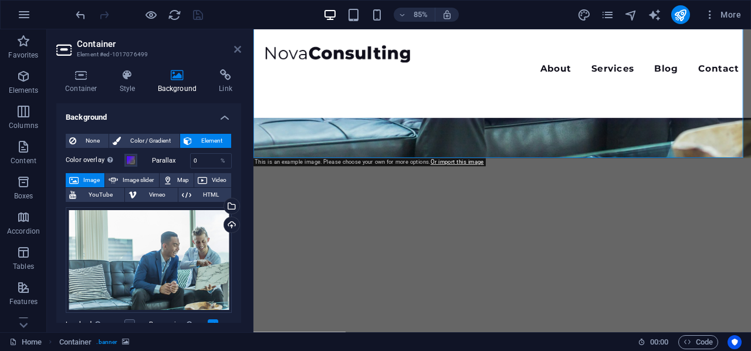
click at [236, 49] on icon at bounding box center [237, 49] width 7 height 9
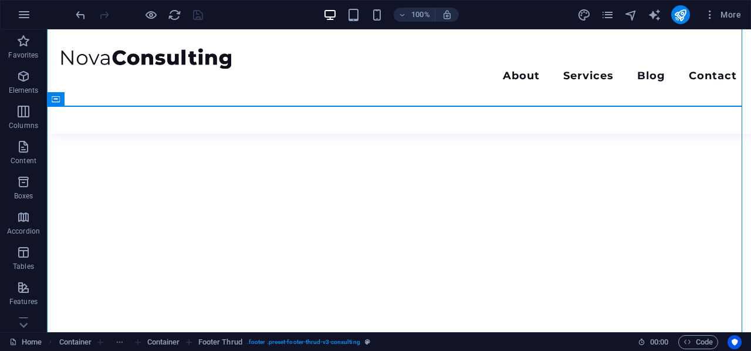
click at [192, 341] on icon "breadcrumb" at bounding box center [189, 341] width 9 height 9
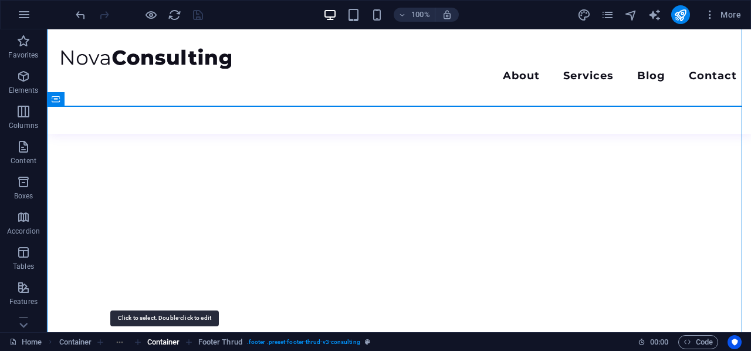
click at [166, 340] on span "Container" at bounding box center [163, 342] width 33 height 14
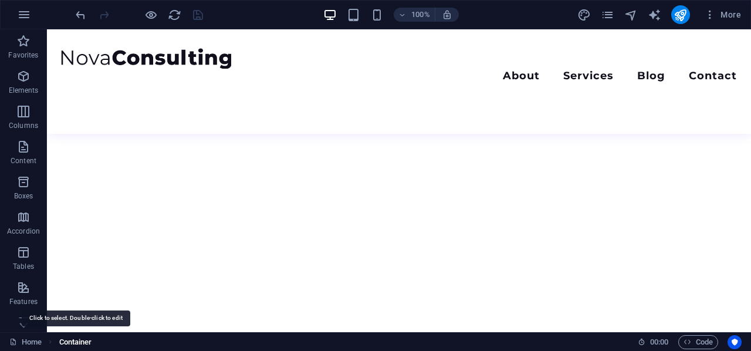
click at [83, 342] on span "Container" at bounding box center [75, 342] width 33 height 14
click at [23, 344] on link "Home" at bounding box center [25, 342] width 32 height 14
drag, startPoint x: 28, startPoint y: 344, endPoint x: 21, endPoint y: 344, distance: 7.1
click at [21, 344] on link "Home" at bounding box center [25, 342] width 32 height 14
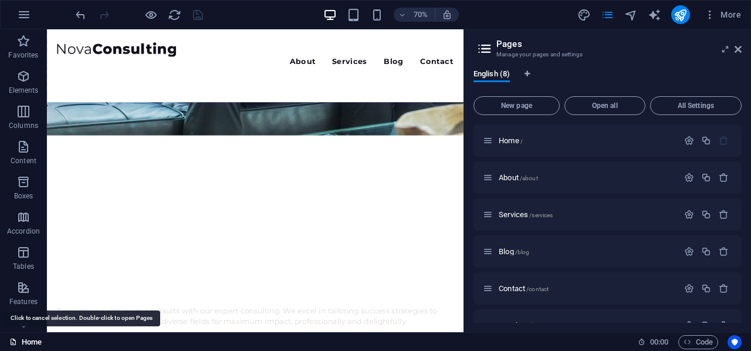
click at [21, 344] on link "Home" at bounding box center [25, 342] width 32 height 14
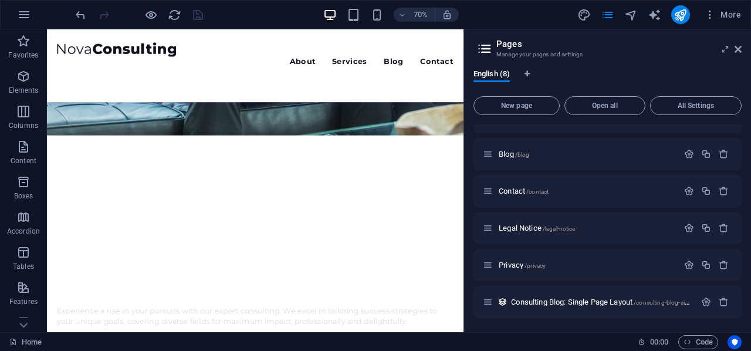
scroll to position [0, 0]
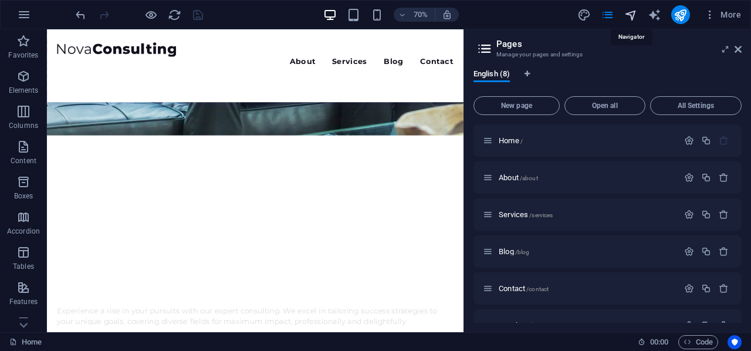
click at [629, 13] on icon "navigator" at bounding box center [630, 14] width 13 height 13
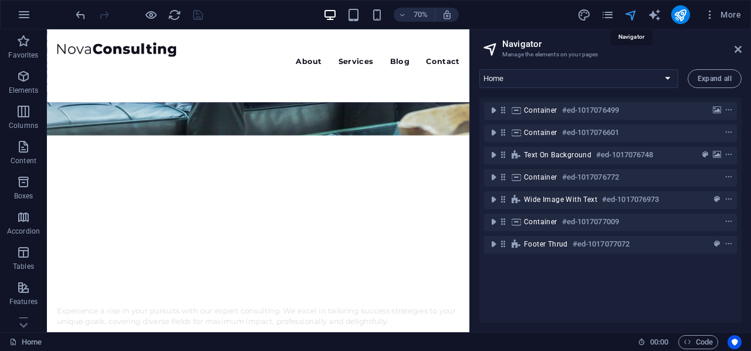
click at [629, 11] on icon "navigator" at bounding box center [630, 14] width 13 height 13
click at [654, 15] on icon "text_generator" at bounding box center [653, 14] width 13 height 13
select select "English"
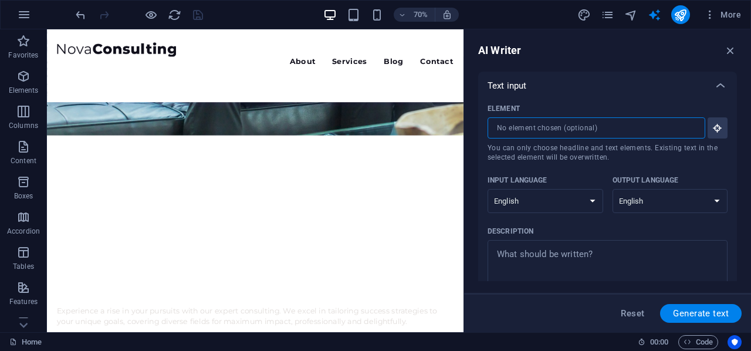
click at [611, 127] on input "Element ​ You can only choose headline and text elements. Existing text in the …" at bounding box center [591, 127] width 209 height 21
click at [721, 128] on button "Element ​ You can only choose headline and text elements. Existing text in the …" at bounding box center [717, 127] width 20 height 21
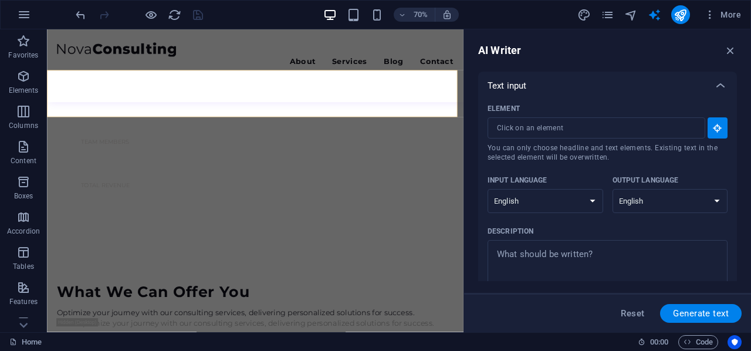
scroll to position [938, 0]
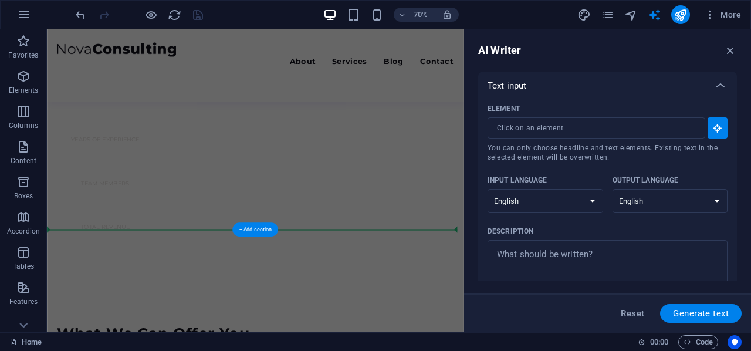
drag, startPoint x: 49, startPoint y: 33, endPoint x: 465, endPoint y: 374, distance: 537.7
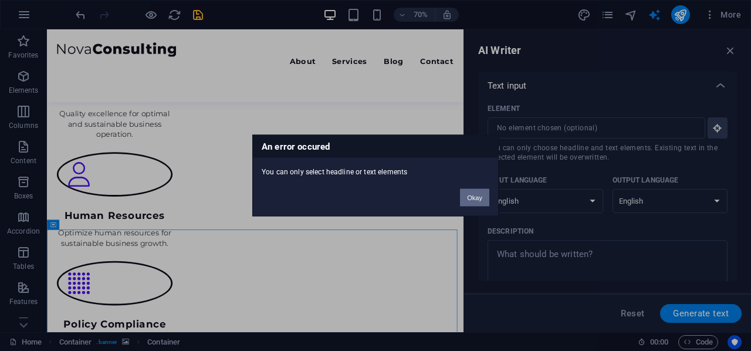
click at [482, 192] on button "Okay" at bounding box center [474, 198] width 29 height 18
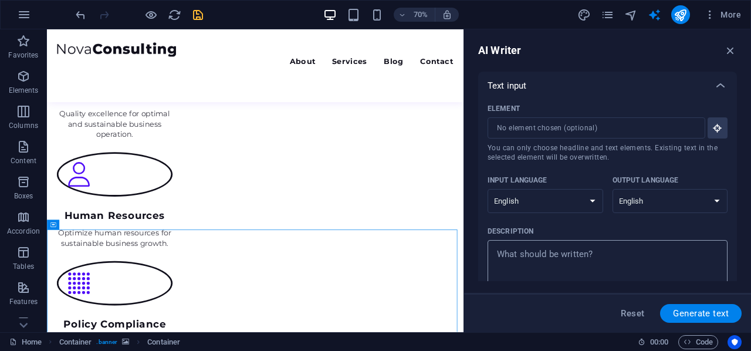
scroll to position [176, 0]
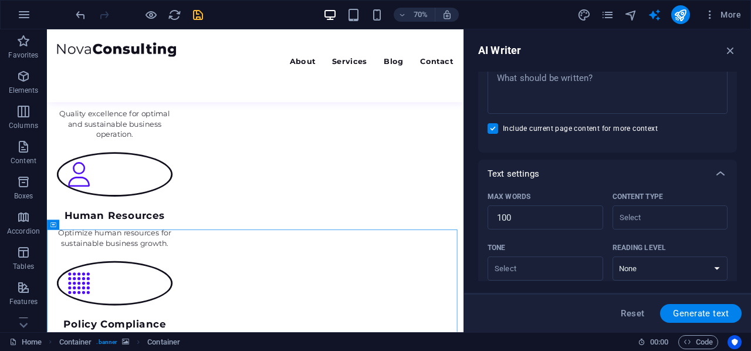
click at [513, 126] on span "Include current page content for more context" at bounding box center [580, 128] width 155 height 9
click at [503, 126] on input "Include current page content for more context" at bounding box center [494, 128] width 15 height 11
checkbox input "false"
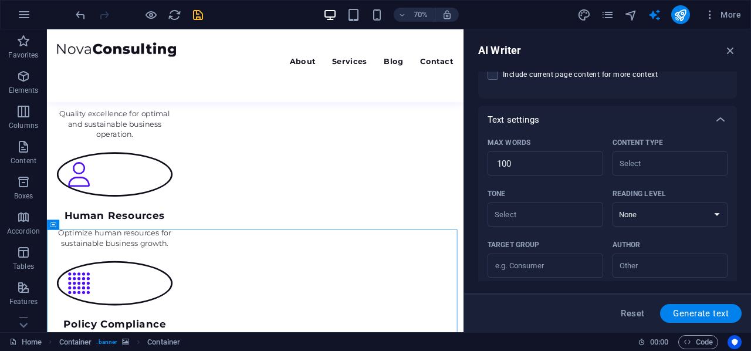
scroll to position [347, 0]
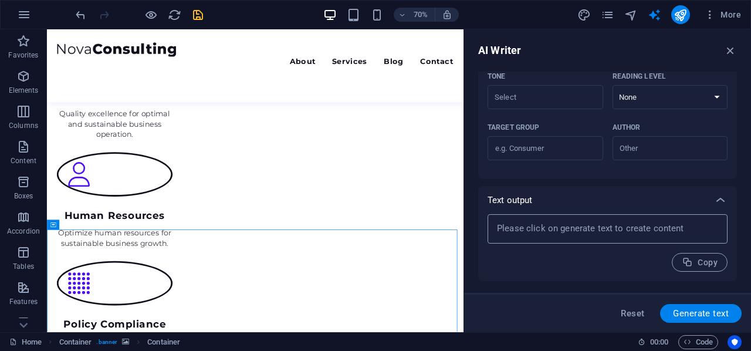
click at [616, 233] on textarea at bounding box center [607, 229] width 228 height 18
click at [552, 235] on textarea at bounding box center [607, 229] width 228 height 18
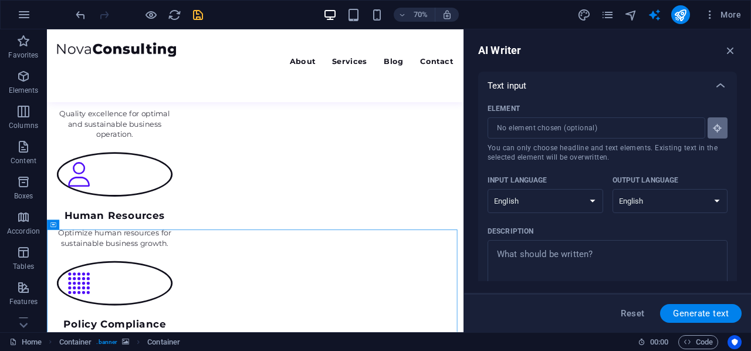
type textarea "x"
click at [712, 131] on icon "button" at bounding box center [717, 128] width 11 height 11
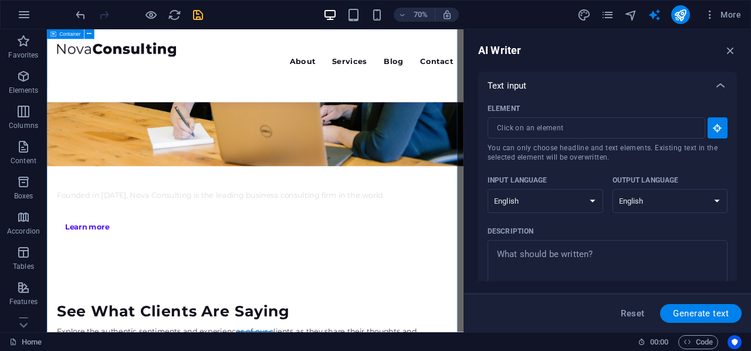
scroll to position [2935, 0]
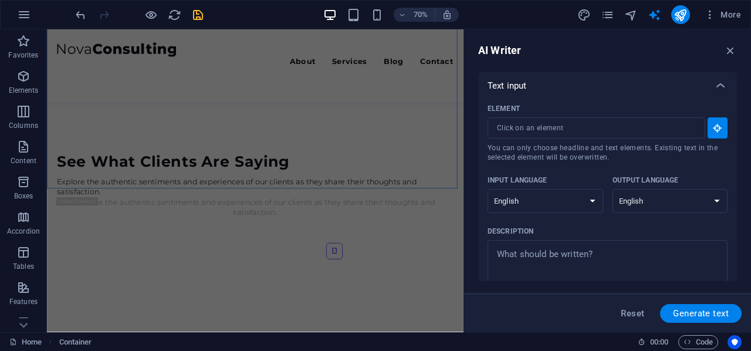
click at [615, 53] on div "AI Writer" at bounding box center [607, 50] width 259 height 14
drag, startPoint x: 680, startPoint y: 20, endPoint x: 727, endPoint y: 49, distance: 55.3
click at [727, 49] on icon "button" at bounding box center [730, 50] width 13 height 13
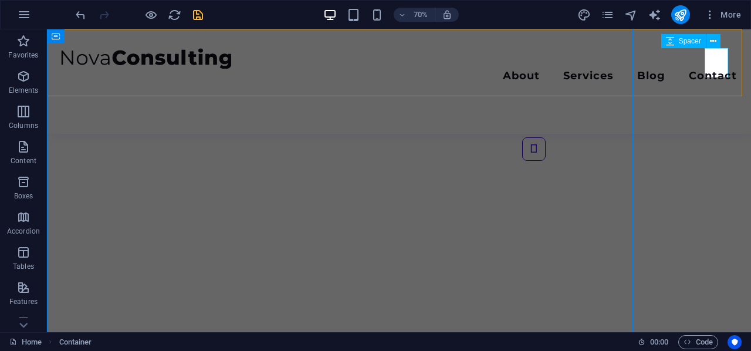
scroll to position [2756, 0]
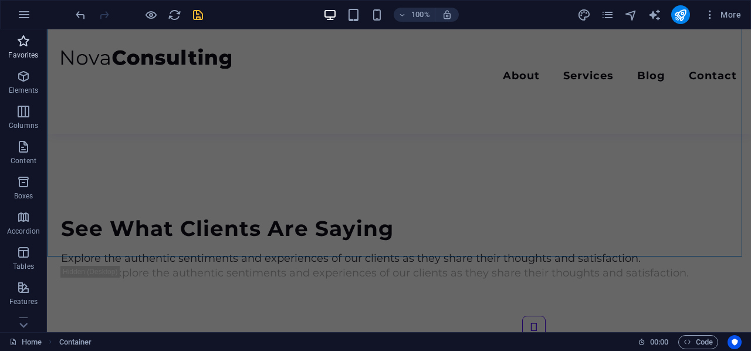
click at [22, 44] on icon "button" at bounding box center [23, 41] width 14 height 14
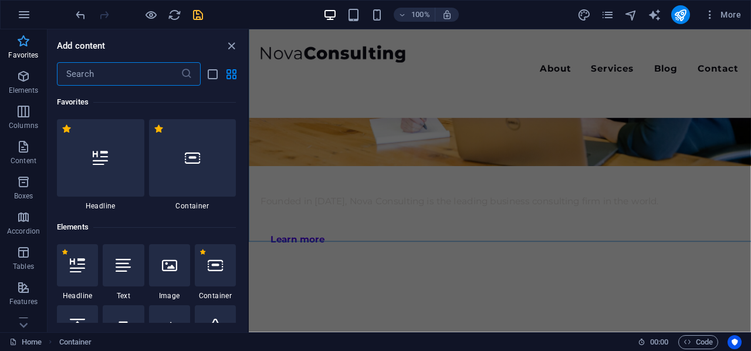
scroll to position [2734, 0]
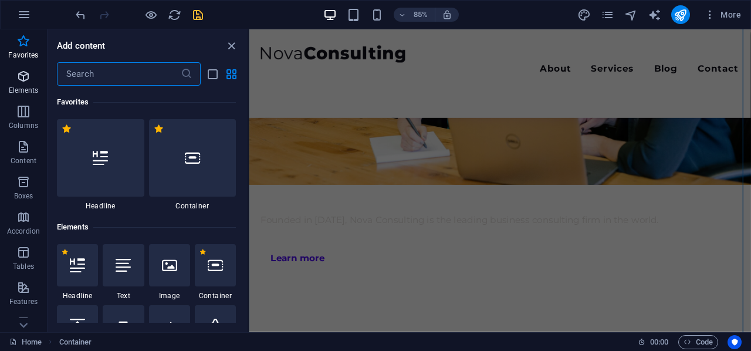
click at [15, 91] on p "Elements" at bounding box center [24, 90] width 30 height 9
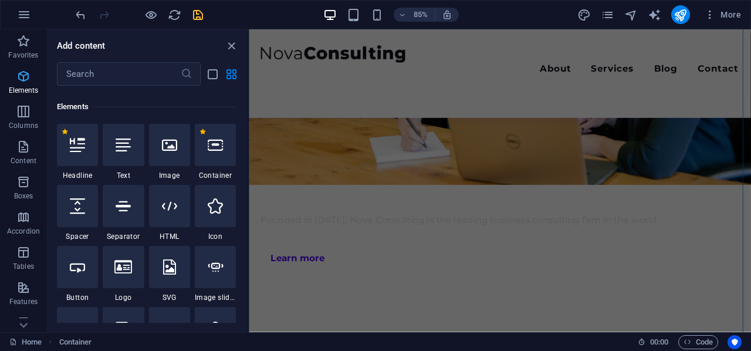
scroll to position [125, 0]
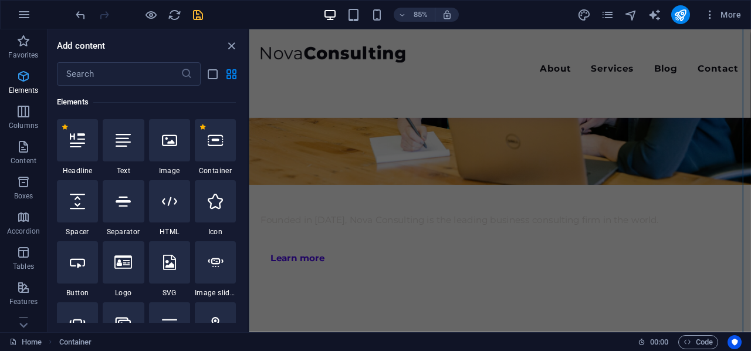
click at [15, 90] on p "Elements" at bounding box center [24, 90] width 30 height 9
click at [222, 143] on icon at bounding box center [215, 140] width 15 height 15
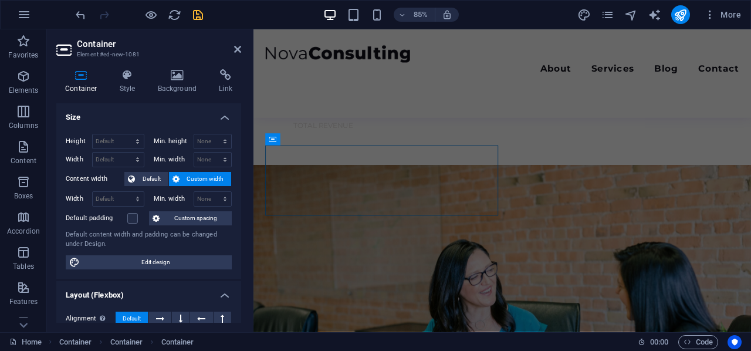
click at [238, 43] on h2 "Container" at bounding box center [159, 44] width 164 height 11
click at [240, 49] on icon at bounding box center [237, 49] width 7 height 9
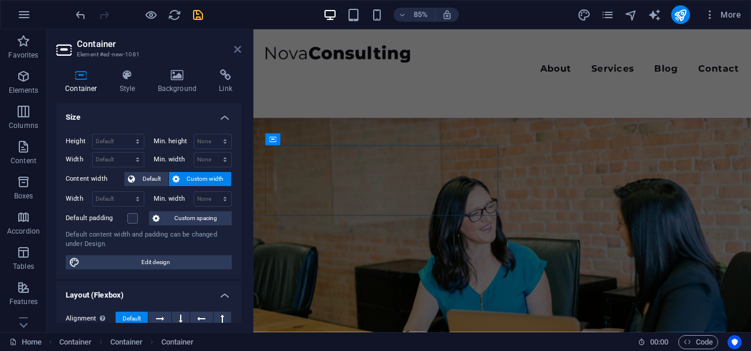
scroll to position [2272, 0]
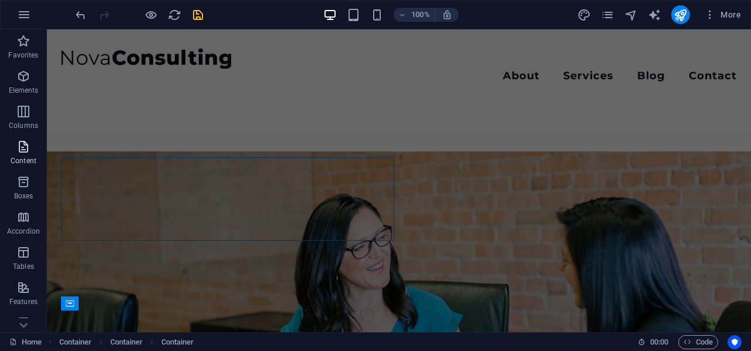
click at [27, 152] on icon "button" at bounding box center [23, 147] width 14 height 14
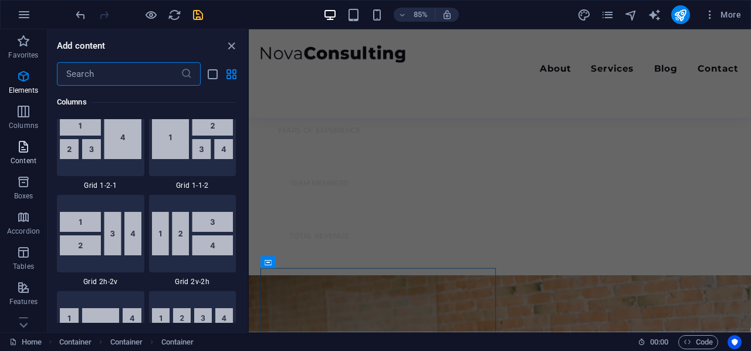
scroll to position [2052, 0]
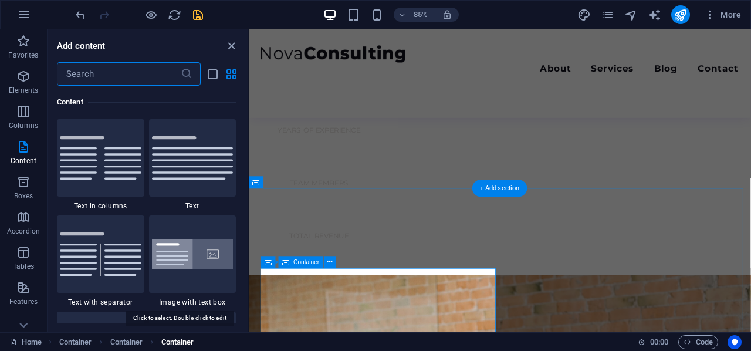
click at [182, 342] on span "Container" at bounding box center [177, 342] width 33 height 14
click at [123, 338] on span "Container" at bounding box center [126, 342] width 33 height 14
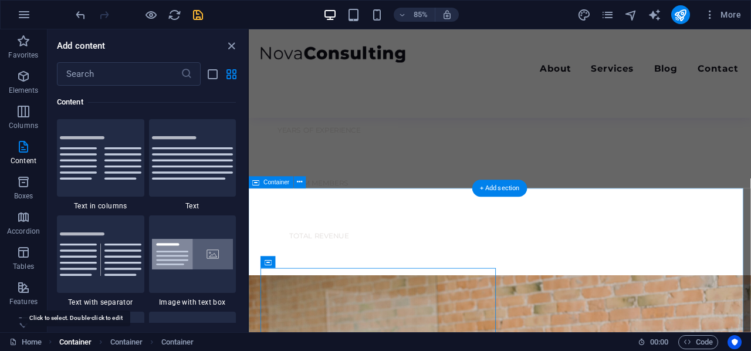
click at [78, 344] on span "Container" at bounding box center [75, 342] width 33 height 14
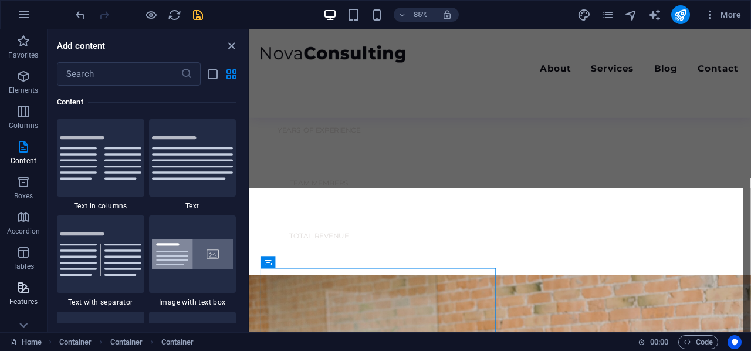
scroll to position [225, 0]
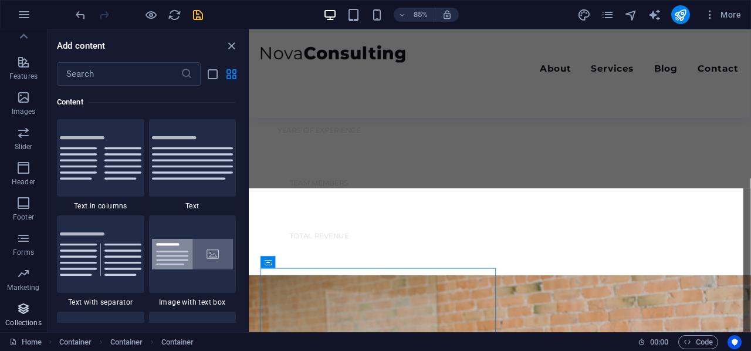
click at [20, 309] on icon "button" at bounding box center [23, 308] width 14 height 14
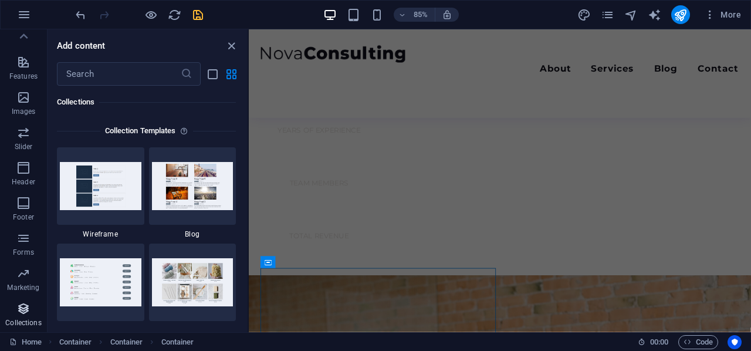
scroll to position [10736, 0]
click at [19, 34] on icon at bounding box center [23, 36] width 16 height 16
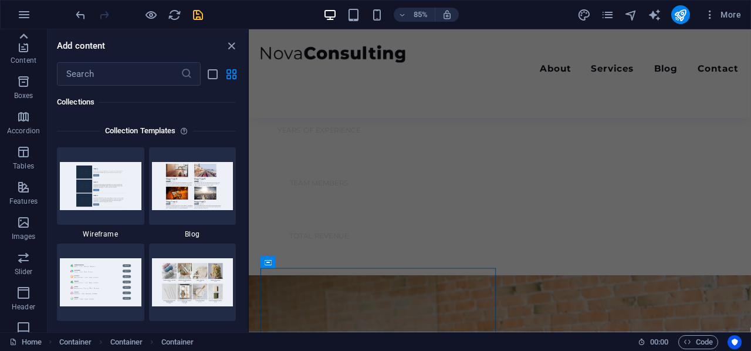
scroll to position [0, 0]
click at [29, 79] on icon "button" at bounding box center [23, 76] width 14 height 14
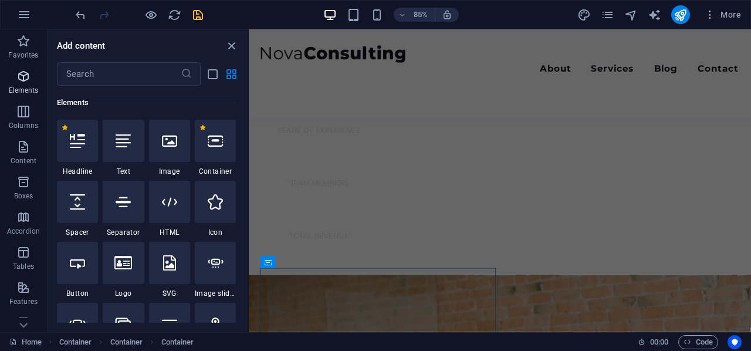
scroll to position [124, 0]
click at [24, 38] on icon "button" at bounding box center [23, 41] width 14 height 14
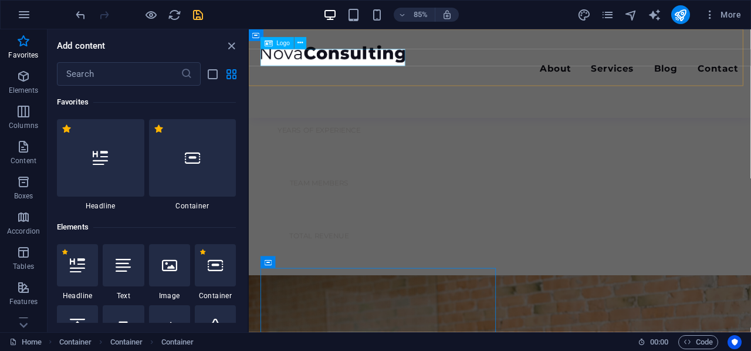
scroll to position [0, 0]
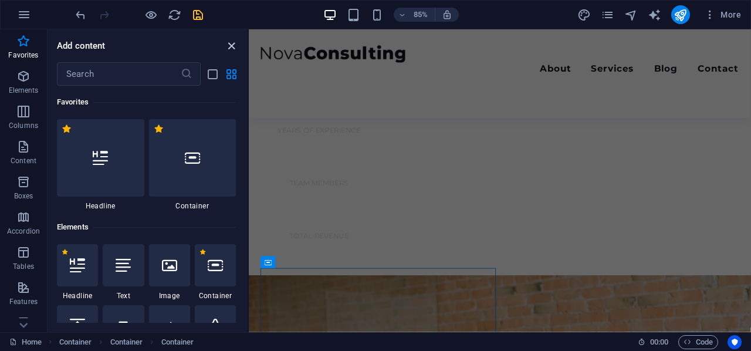
click at [232, 44] on icon "close panel" at bounding box center [231, 45] width 13 height 13
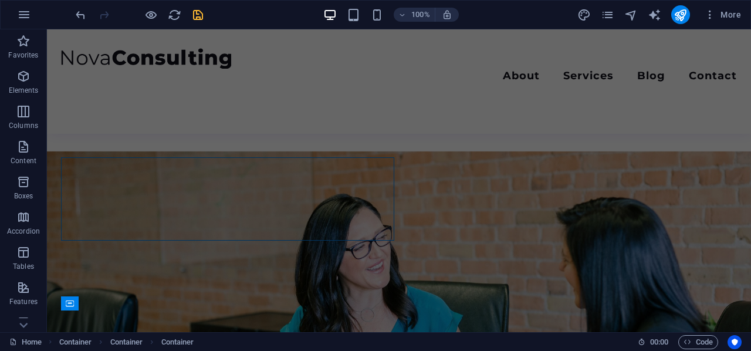
click at [363, 19] on div "100%" at bounding box center [390, 14] width 135 height 19
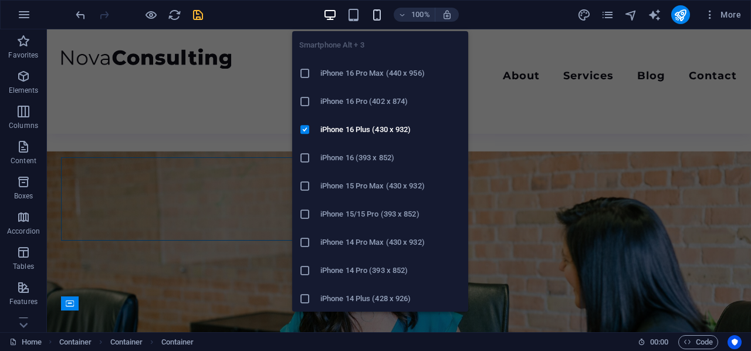
click at [375, 16] on icon "button" at bounding box center [376, 14] width 13 height 13
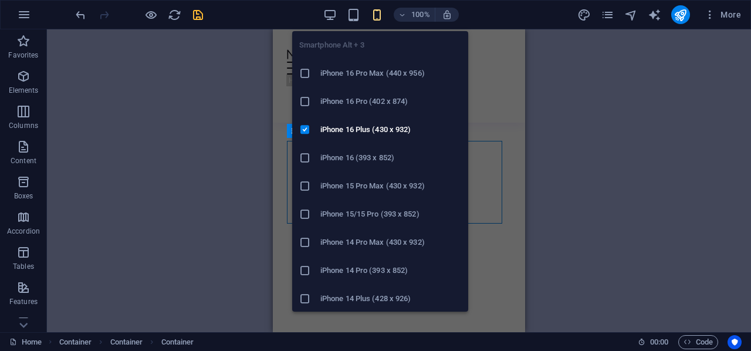
scroll to position [2590, 0]
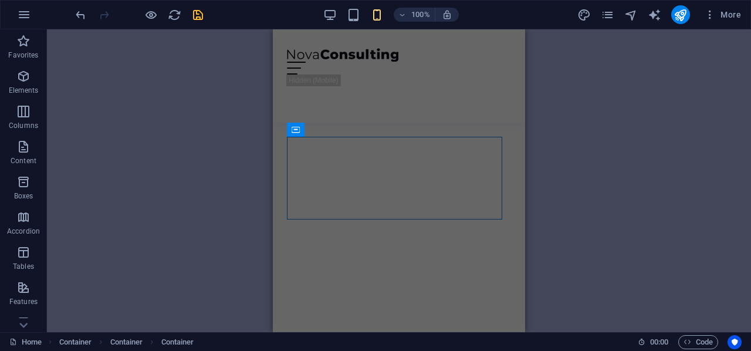
click at [639, 150] on div "Drag here to replace the existing content. Press “Ctrl” if you want to create a…" at bounding box center [399, 180] width 704 height 303
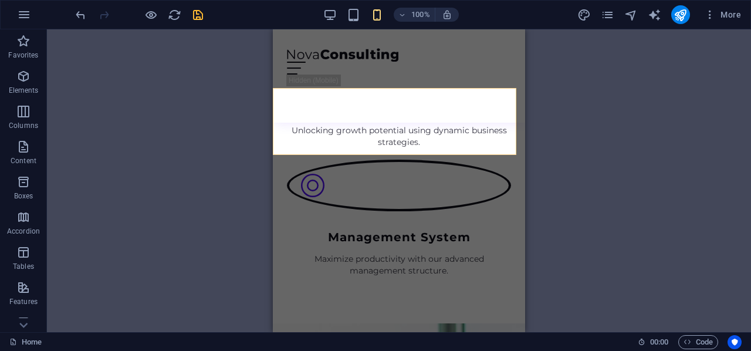
scroll to position [420, 0]
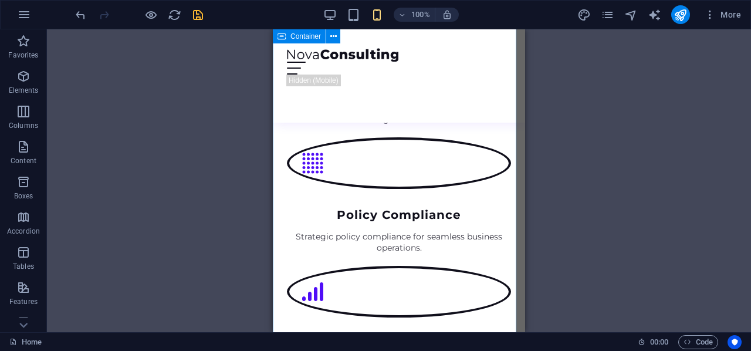
click at [515, 145] on div "What We Can Offer You Optimize your journey with our consulting services, deliv…" at bounding box center [399, 83] width 252 height 949
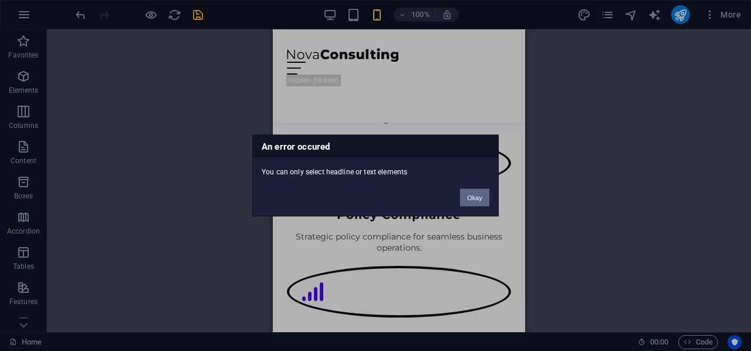
click at [482, 193] on button "Okay" at bounding box center [474, 198] width 29 height 18
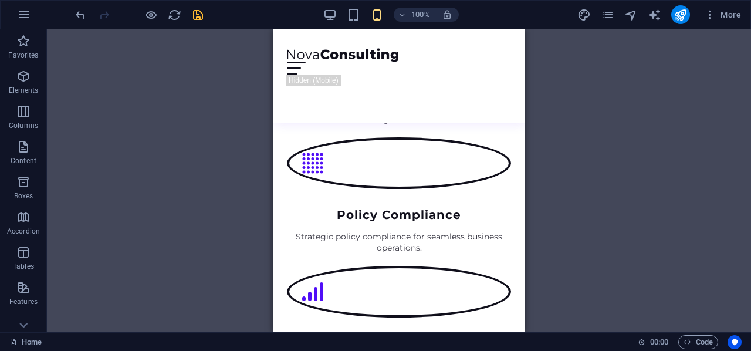
click at [715, 128] on div "Drag here to replace the existing content. Press “Ctrl” if you want to create a…" at bounding box center [399, 180] width 704 height 303
click at [654, 16] on icon "text_generator" at bounding box center [653, 14] width 13 height 13
select select "English"
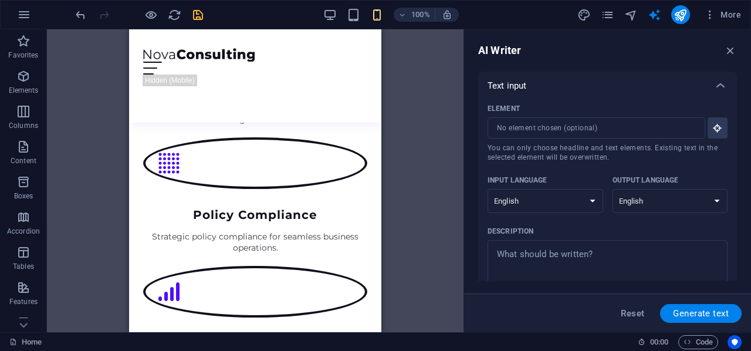
click at [732, 38] on div "AI Writer Text input Element ​ You can only choose headline and text elements. …" at bounding box center [607, 180] width 287 height 303
click at [731, 48] on icon "button" at bounding box center [730, 50] width 13 height 13
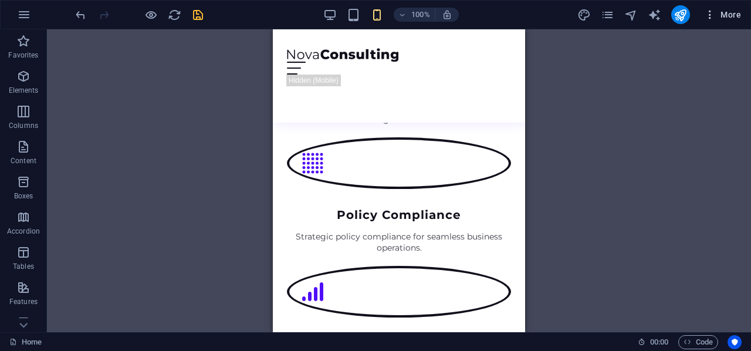
click at [714, 17] on icon "button" at bounding box center [710, 15] width 12 height 12
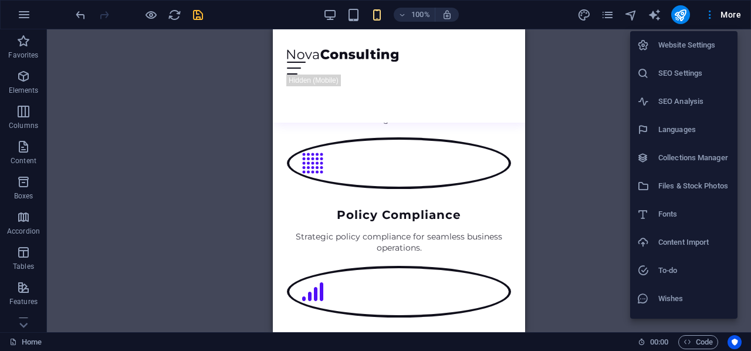
scroll to position [22, 0]
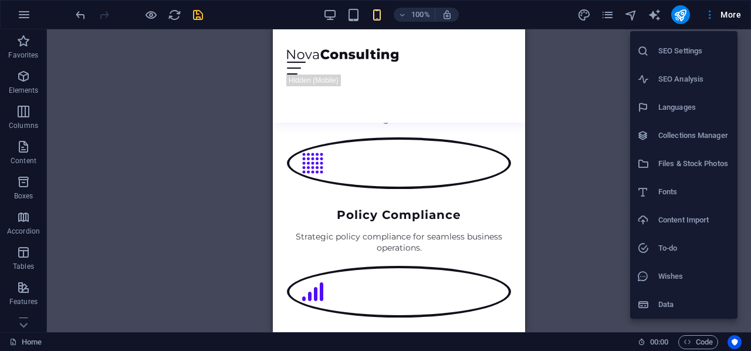
click at [693, 247] on h6 "To-do" at bounding box center [694, 248] width 72 height 14
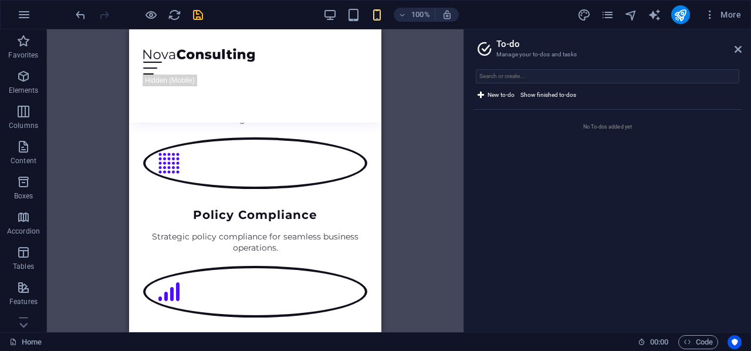
click at [747, 49] on aside "To-do Manage your to-dos and tasks New to-do Show finished to-dos No To-dos add…" at bounding box center [606, 180] width 287 height 303
click at [743, 48] on aside "To-do Manage your to-dos and tasks New to-do Show finished to-dos No To-dos add…" at bounding box center [606, 180] width 287 height 303
click at [737, 48] on icon at bounding box center [737, 49] width 7 height 9
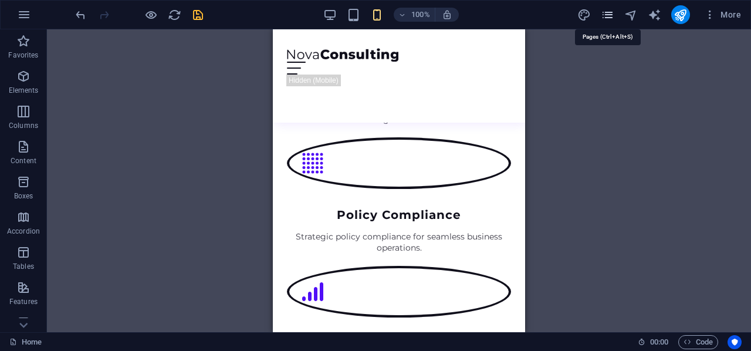
click at [607, 15] on icon "pages" at bounding box center [607, 14] width 13 height 13
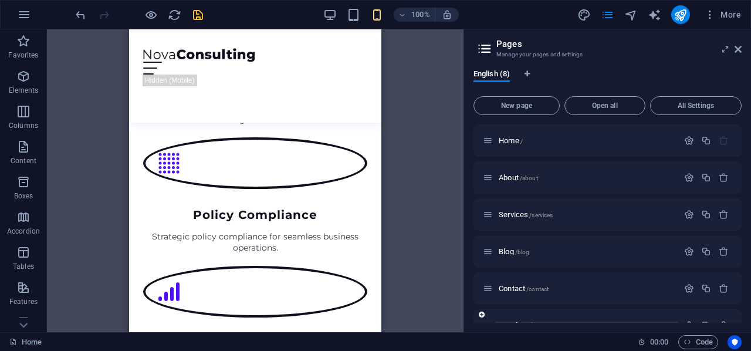
scroll to position [97, 0]
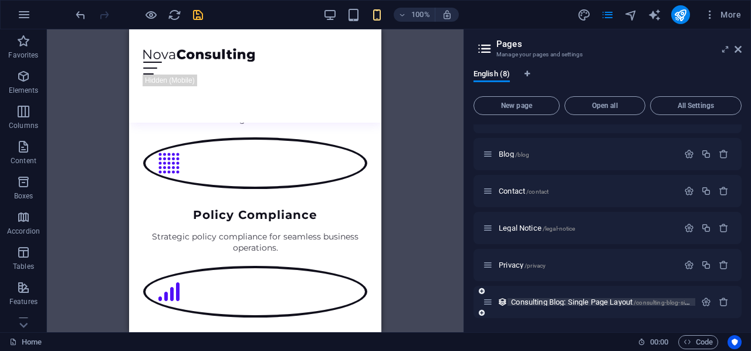
click at [620, 303] on span "Consulting Blog: Single Page Layout /consulting-blog-single-page-layout" at bounding box center [620, 301] width 218 height 9
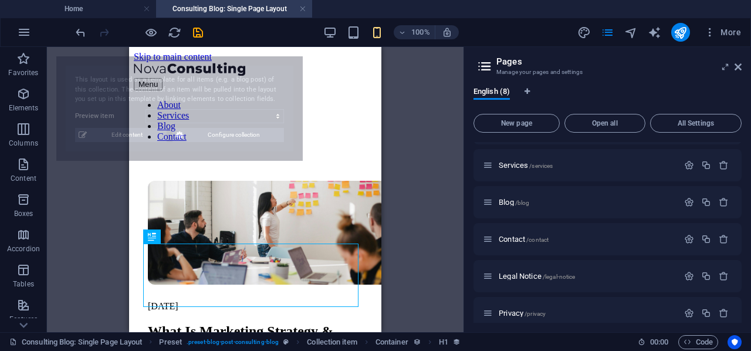
scroll to position [115, 0]
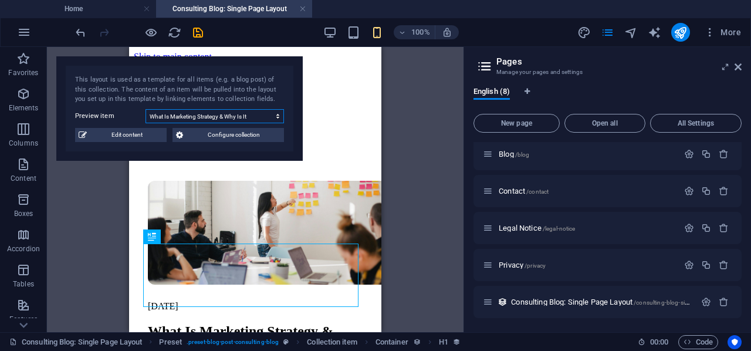
click at [260, 115] on select "What Is Marketing Strategy & Why Is It Important? The Perfect Workshop: The Con…" at bounding box center [214, 116] width 138 height 14
select select "68e315c15e0a46b0f30e3d9e"
click at [145, 109] on select "What Is Marketing Strategy & Why Is It Important? The Perfect Workshop: The Con…" at bounding box center [214, 116] width 138 height 14
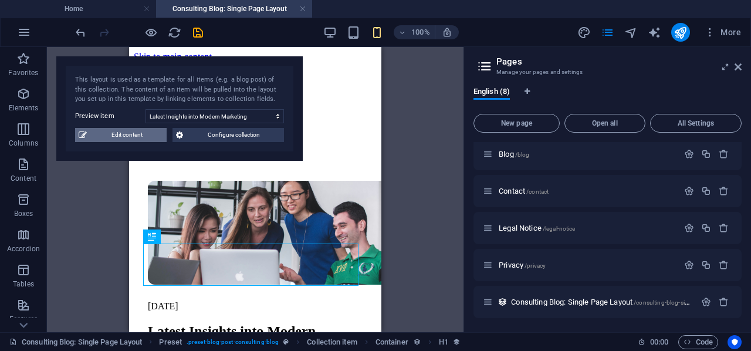
click at [145, 137] on span "Edit content" at bounding box center [126, 135] width 73 height 14
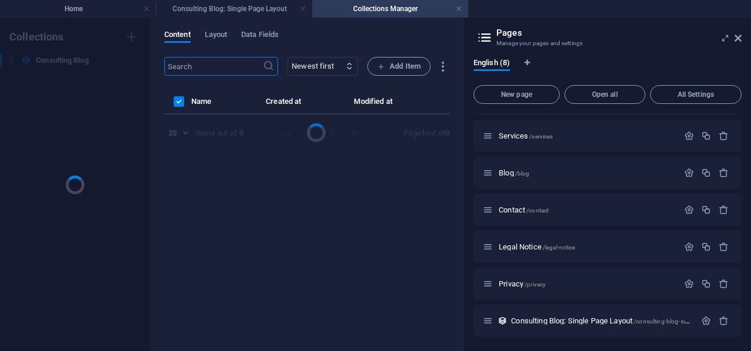
scroll to position [67, 0]
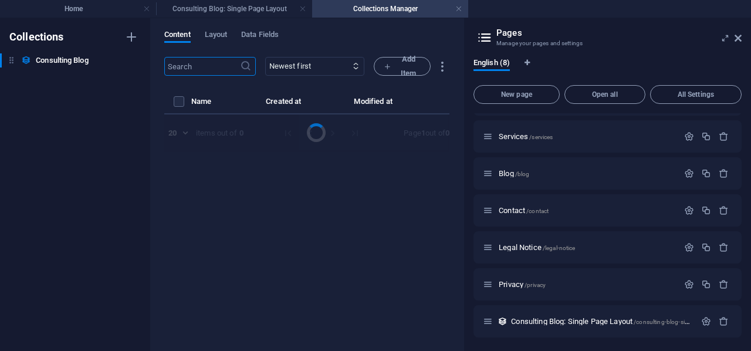
select select "Modern Marketing"
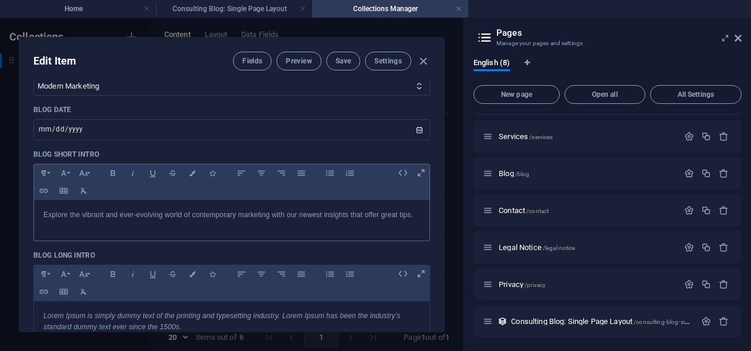
scroll to position [0, 0]
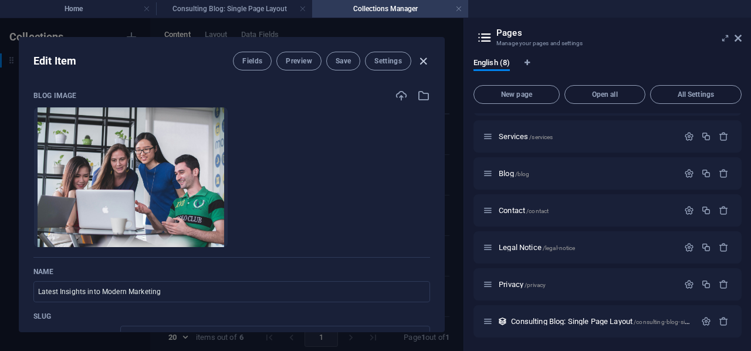
click at [419, 58] on icon "button" at bounding box center [422, 61] width 13 height 13
type input "2025-10-05"
checkbox input "false"
type input "latest-insights-into-modern-marketing"
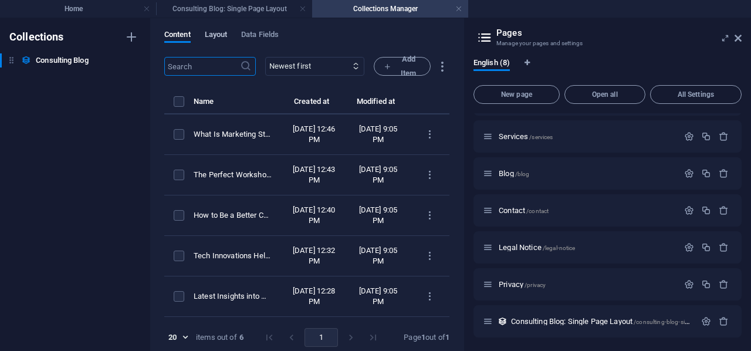
click at [213, 36] on span "Layout" at bounding box center [216, 36] width 23 height 16
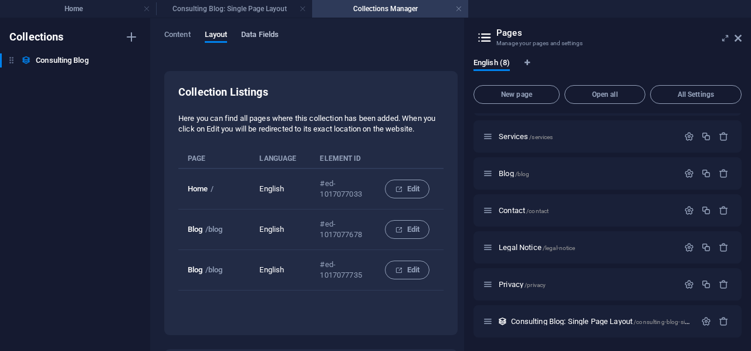
click at [252, 31] on span "Data Fields" at bounding box center [260, 36] width 38 height 16
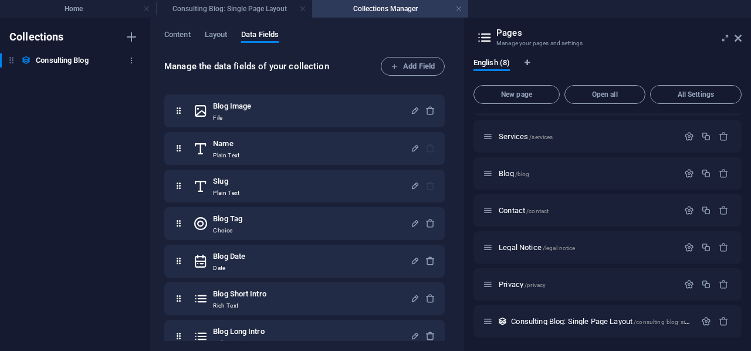
click at [43, 60] on h6 "Consulting Blog" at bounding box center [62, 60] width 52 height 14
click at [457, 8] on link at bounding box center [458, 9] width 7 height 11
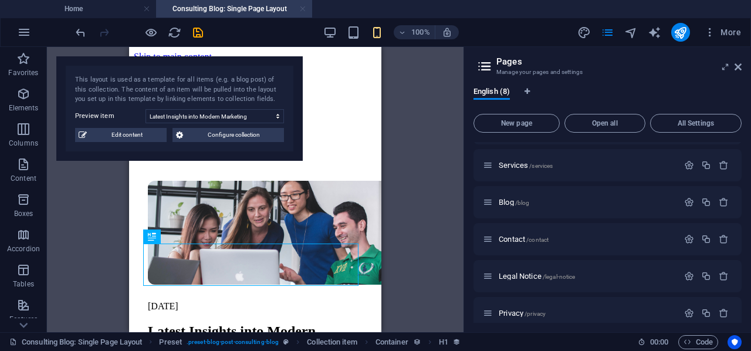
click at [303, 4] on link at bounding box center [302, 9] width 7 height 11
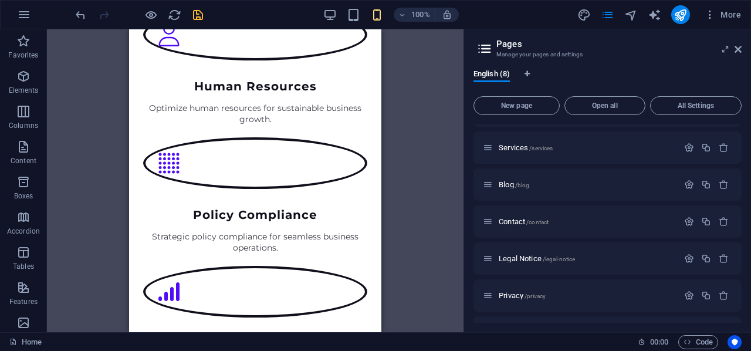
scroll to position [97, 0]
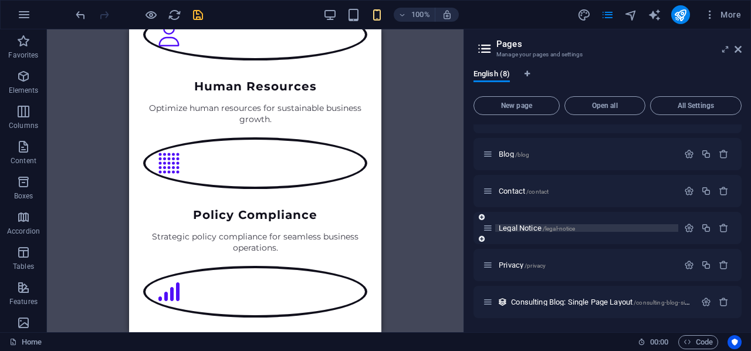
click at [622, 231] on p "Legal Notice /legal-notice" at bounding box center [586, 228] width 176 height 8
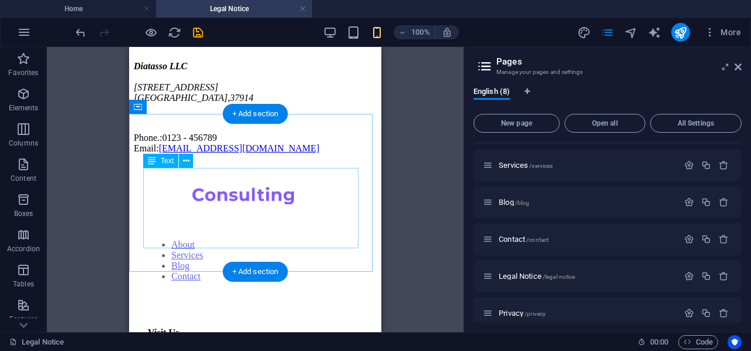
scroll to position [0, 0]
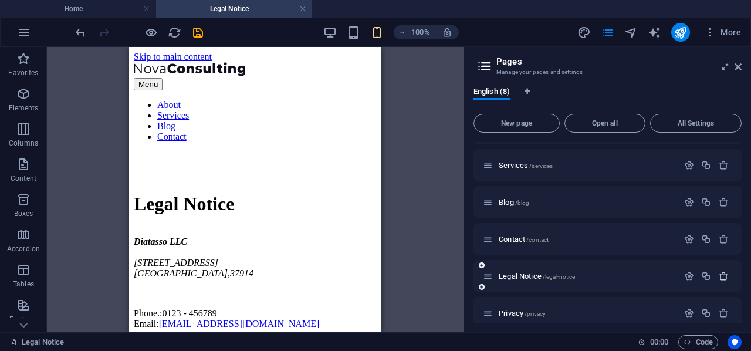
click at [723, 276] on icon "button" at bounding box center [723, 276] width 10 height 10
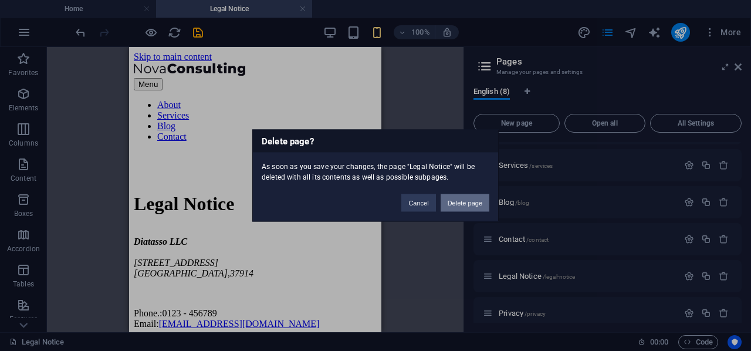
click at [468, 201] on button "Delete page" at bounding box center [464, 203] width 49 height 18
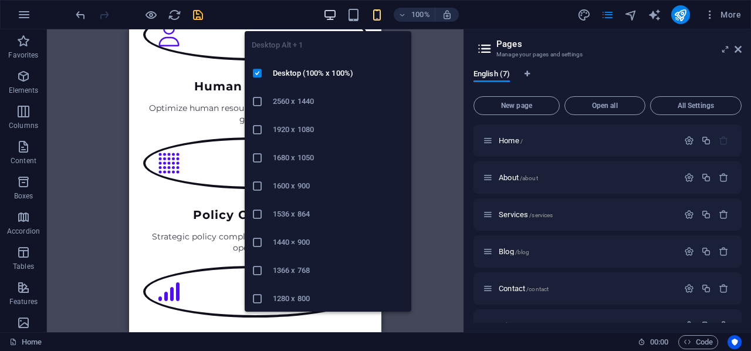
click at [333, 12] on icon "button" at bounding box center [329, 14] width 13 height 13
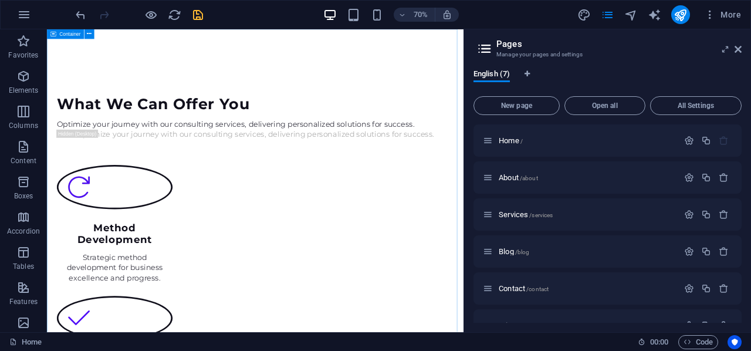
click at [64, 36] on span "Container" at bounding box center [69, 34] width 21 height 5
click at [58, 35] on div "Container" at bounding box center [65, 34] width 37 height 10
click at [90, 35] on icon at bounding box center [89, 34] width 5 height 9
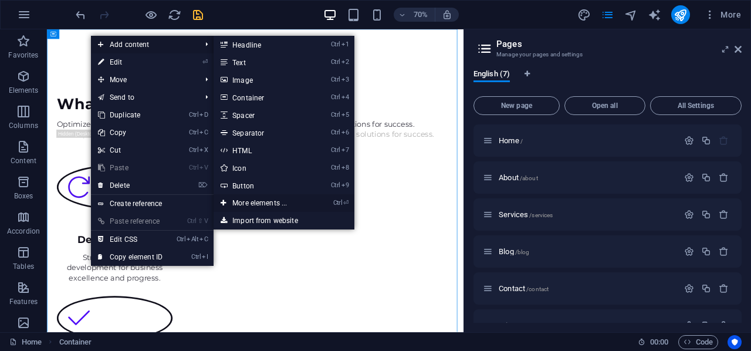
click at [257, 199] on link "Ctrl ⏎ More elements ..." at bounding box center [261, 203] width 97 height 18
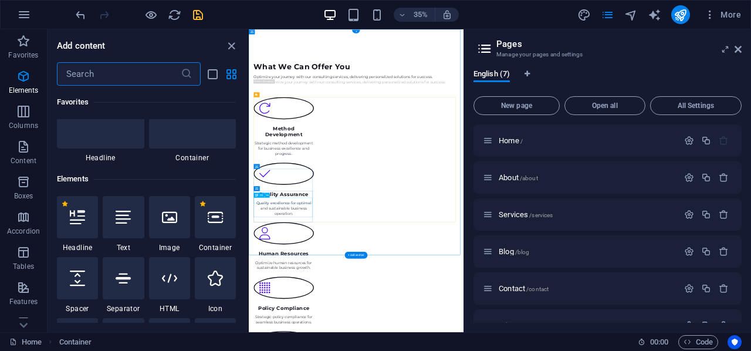
scroll to position [125, 0]
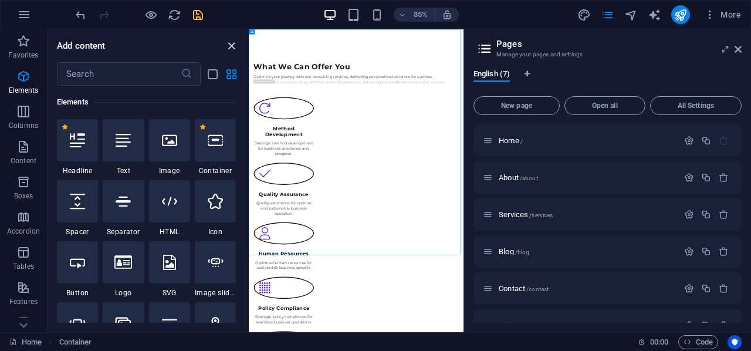
click at [236, 44] on icon "close panel" at bounding box center [231, 45] width 13 height 13
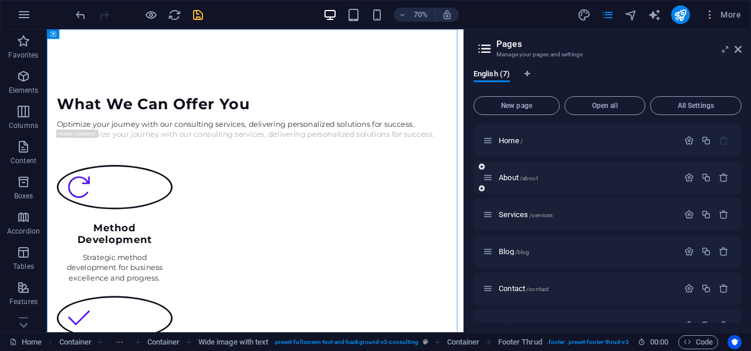
click at [574, 184] on div "About /about" at bounding box center [580, 177] width 195 height 13
click at [496, 178] on div "About /about" at bounding box center [586, 178] width 183 height 8
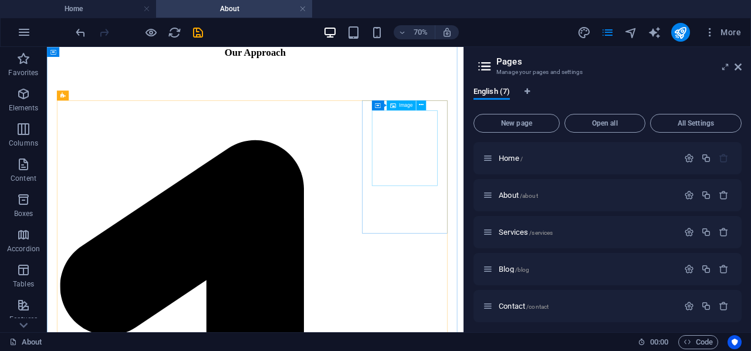
scroll to position [1349, 0]
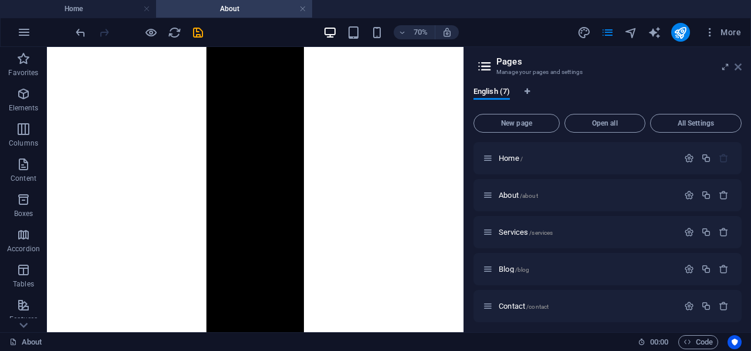
click at [741, 65] on icon at bounding box center [737, 66] width 7 height 9
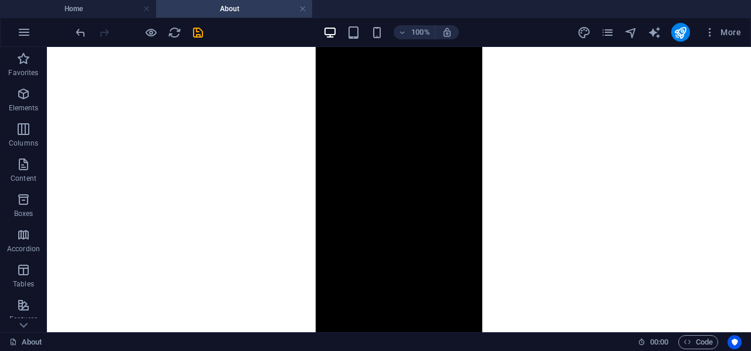
click at [188, 36] on div at bounding box center [138, 32] width 131 height 19
click at [25, 28] on icon "button" at bounding box center [24, 32] width 14 height 14
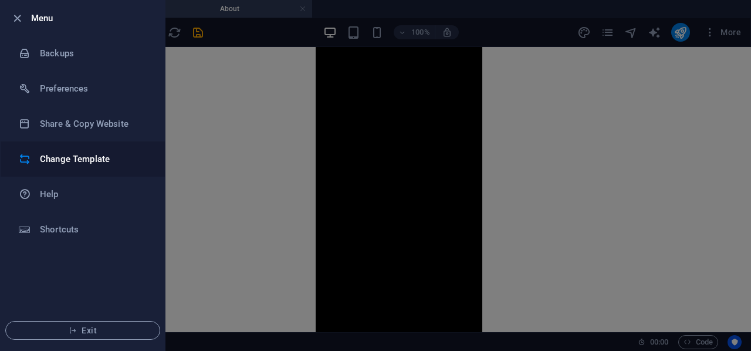
click at [65, 152] on h6 "Change Template" at bounding box center [94, 159] width 108 height 14
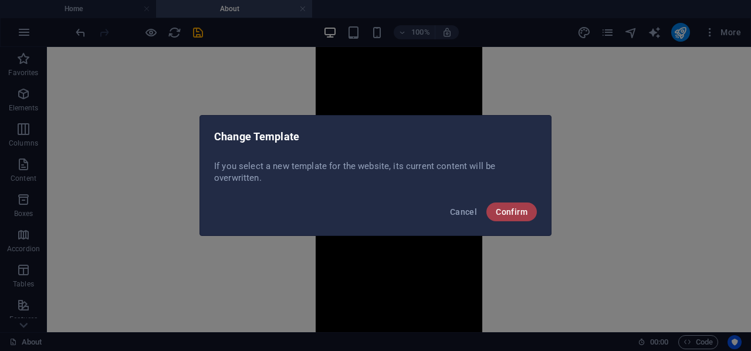
click at [528, 207] on button "Confirm" at bounding box center [511, 211] width 50 height 19
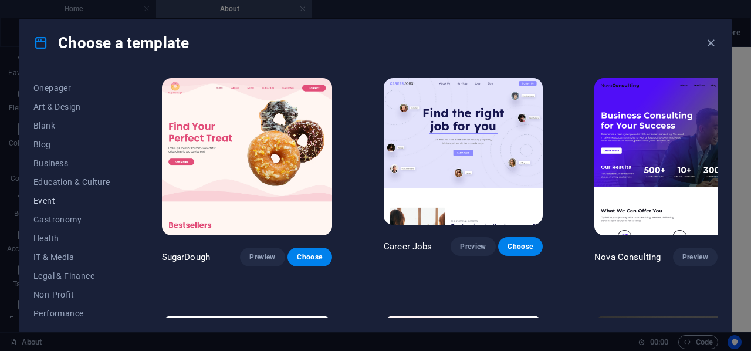
scroll to position [0, 0]
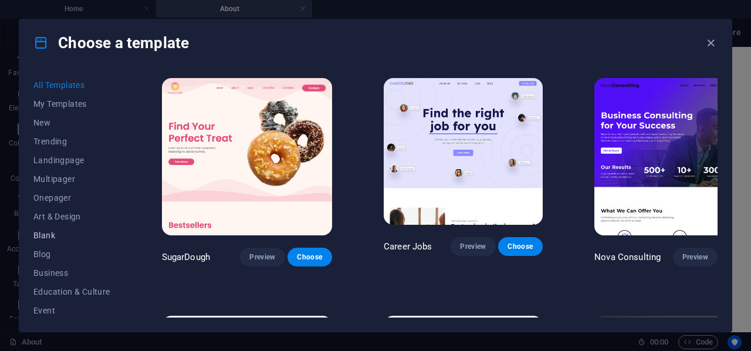
click at [46, 233] on span "Blank" at bounding box center [71, 234] width 77 height 9
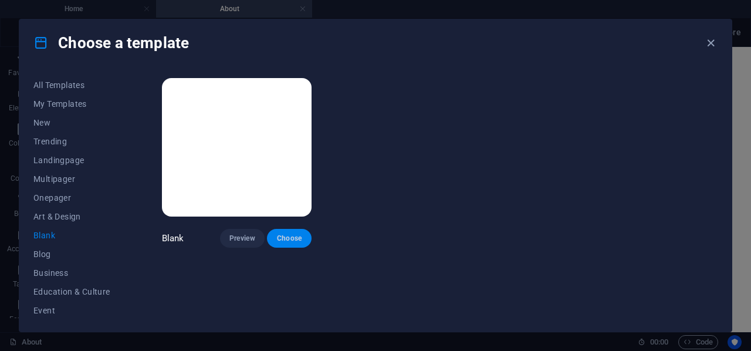
click at [286, 233] on span "Choose" at bounding box center [289, 237] width 26 height 9
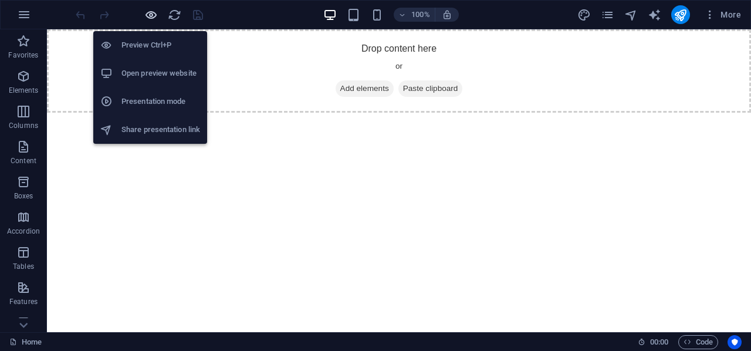
click at [151, 16] on icon "button" at bounding box center [150, 14] width 13 height 13
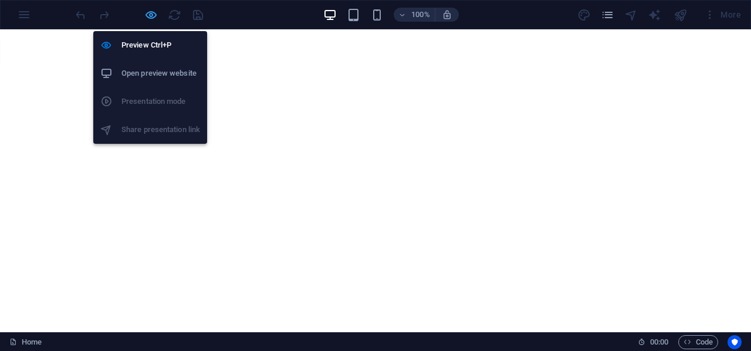
click at [148, 16] on icon "button" at bounding box center [150, 14] width 13 height 13
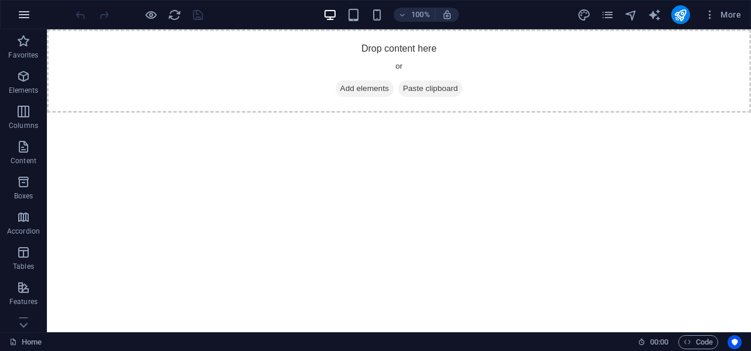
click at [28, 8] on icon "button" at bounding box center [24, 15] width 14 height 14
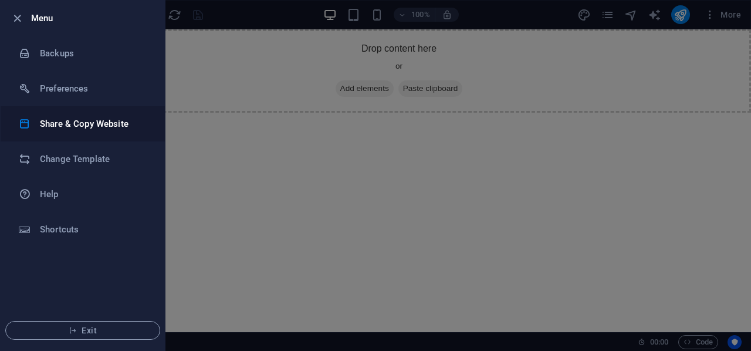
click at [79, 126] on h6 "Share & Copy Website" at bounding box center [94, 124] width 108 height 14
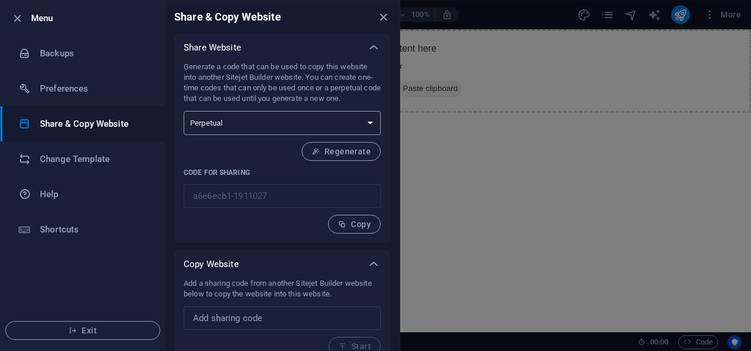
click at [286, 124] on select "One-time Perpetual" at bounding box center [282, 123] width 197 height 24
select select "onetime"
click at [184, 111] on select "One-time Perpetual" at bounding box center [282, 123] width 197 height 24
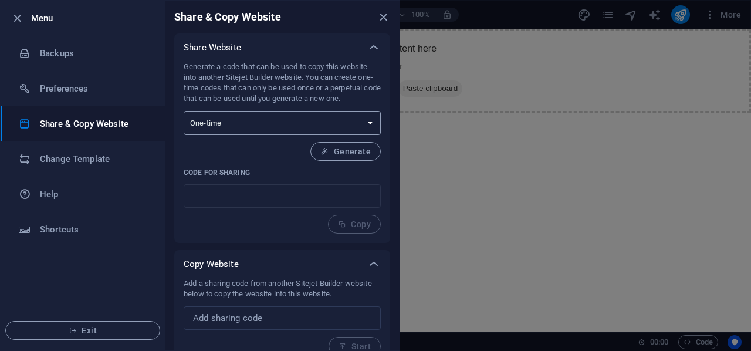
click at [291, 118] on select "One-time Perpetual" at bounding box center [282, 123] width 197 height 24
select select "perpetual"
click at [184, 111] on select "One-time Perpetual" at bounding box center [282, 123] width 197 height 24
click at [328, 154] on span "Regenerate" at bounding box center [340, 151] width 59 height 9
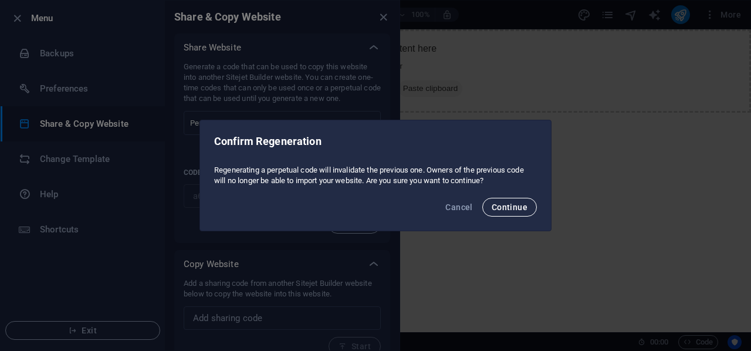
click at [523, 206] on span "Continue" at bounding box center [509, 206] width 36 height 9
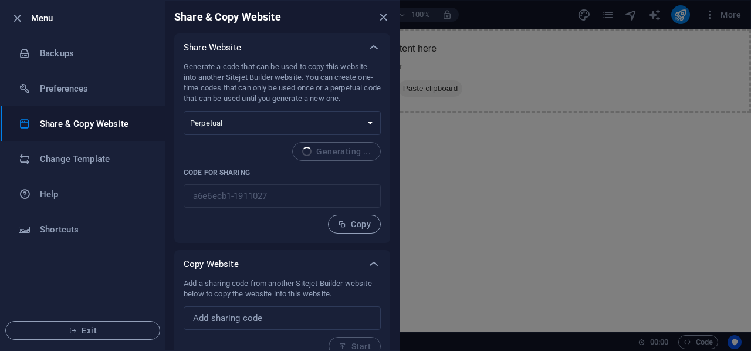
type input "90175634-1911027"
click at [367, 223] on span "Copy" at bounding box center [354, 223] width 33 height 9
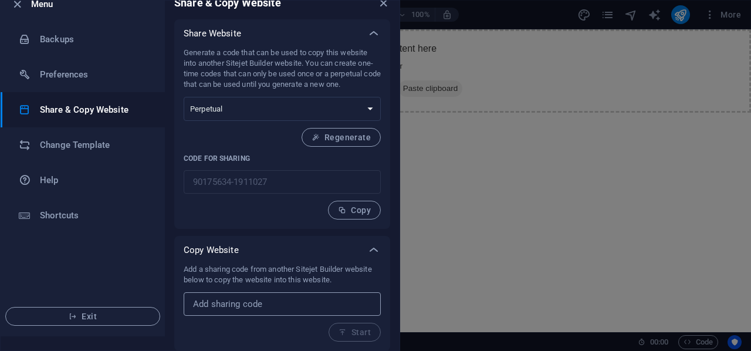
click at [279, 309] on input "text" at bounding box center [282, 303] width 197 height 23
click at [279, 304] on input "text" at bounding box center [282, 303] width 197 height 23
click at [354, 334] on div "Add a sharing code from another Sitejet Builder website below to copy the websi…" at bounding box center [282, 302] width 197 height 77
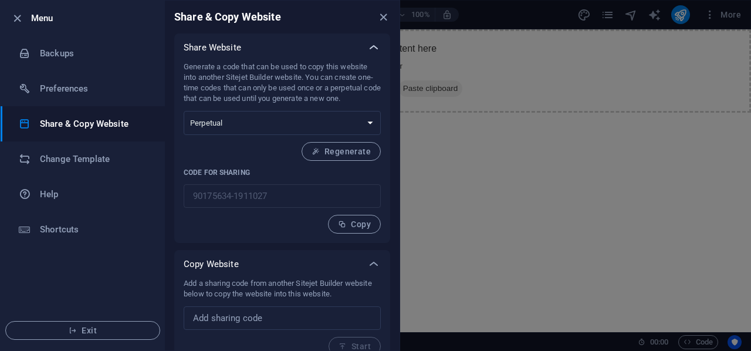
click at [362, 50] on div at bounding box center [374, 47] width 28 height 28
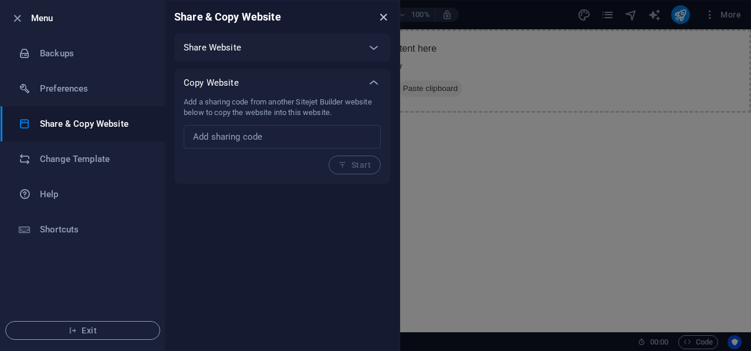
click at [379, 17] on icon "close" at bounding box center [383, 17] width 13 height 13
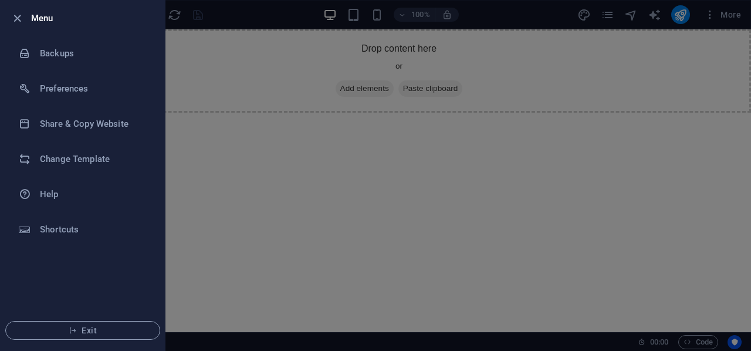
click at [722, 18] on div at bounding box center [375, 175] width 751 height 351
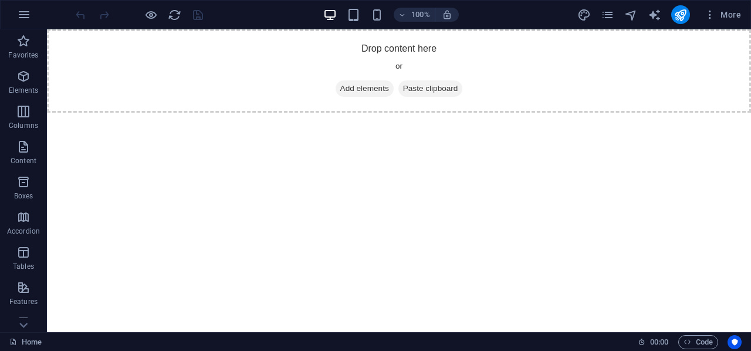
click at [722, 18] on span "More" at bounding box center [722, 15] width 37 height 12
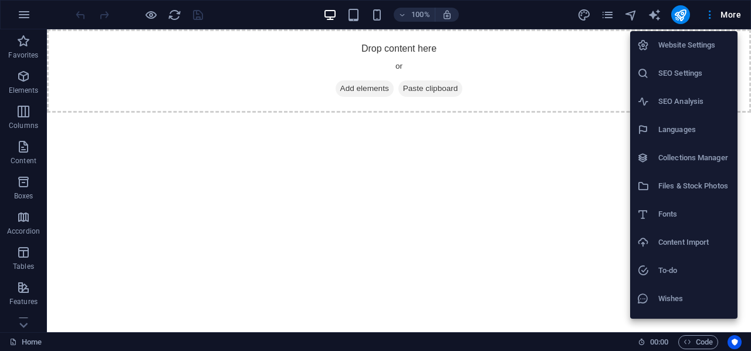
click at [672, 243] on h6 "Content Import" at bounding box center [694, 242] width 72 height 14
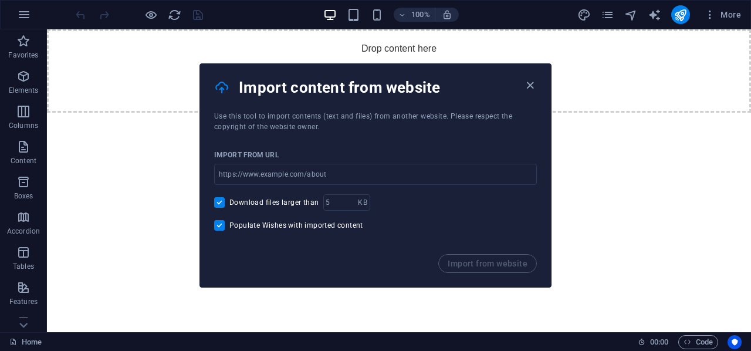
click at [361, 146] on div "Import from URL" at bounding box center [375, 155] width 323 height 18
click at [523, 83] on icon "button" at bounding box center [529, 85] width 13 height 13
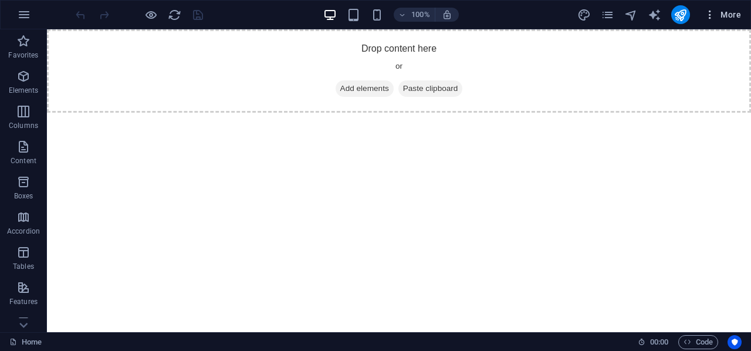
click at [720, 11] on span "More" at bounding box center [722, 15] width 37 height 12
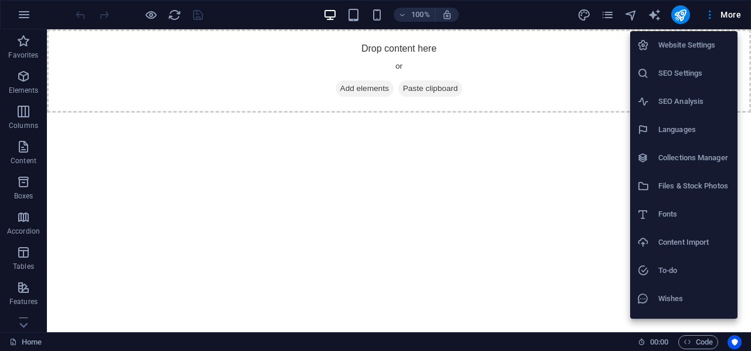
scroll to position [22, 0]
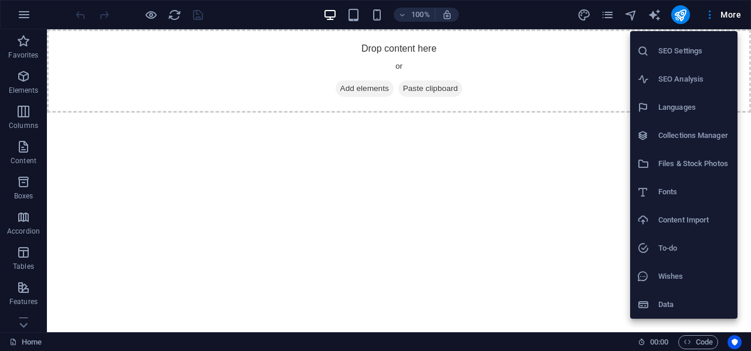
click at [660, 164] on h6 "Files & Stock Photos" at bounding box center [694, 164] width 72 height 14
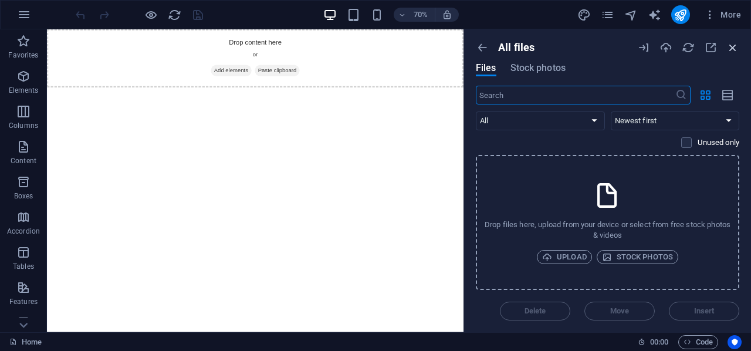
click at [733, 43] on icon "button" at bounding box center [732, 47] width 13 height 13
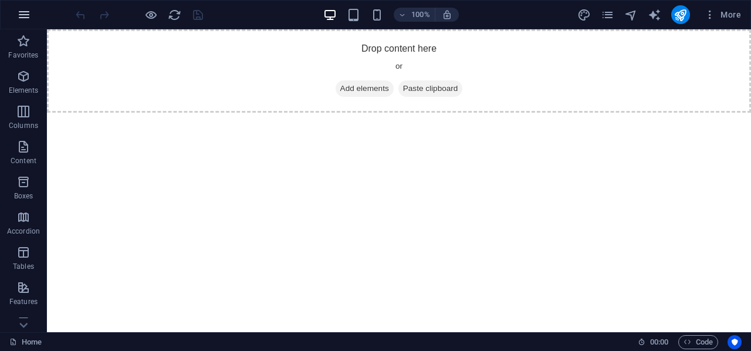
click at [20, 17] on icon "button" at bounding box center [24, 15] width 14 height 14
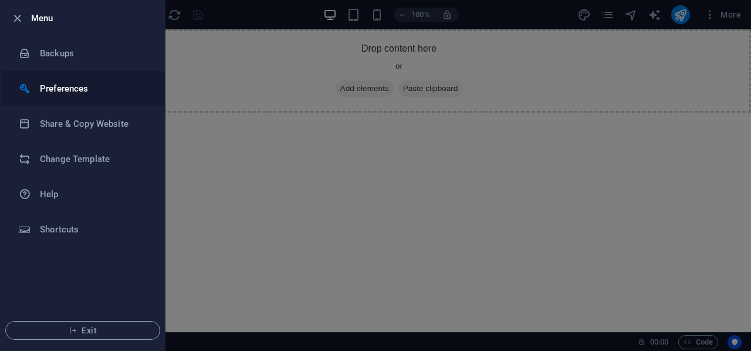
click at [47, 79] on li "Preferences" at bounding box center [83, 88] width 164 height 35
select select "en"
select select "dark"
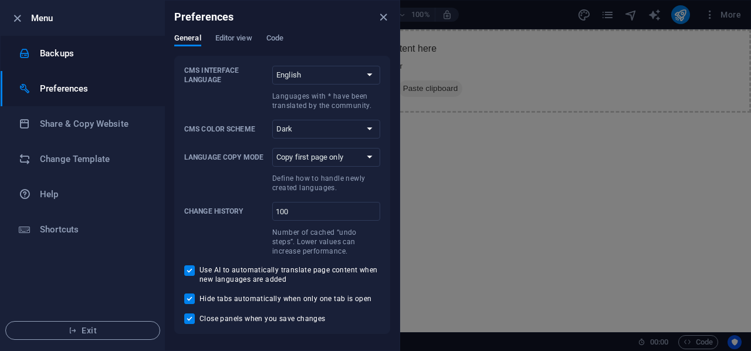
click at [42, 49] on h6 "Backups" at bounding box center [94, 53] width 108 height 14
